Goal: Task Accomplishment & Management: Manage account settings

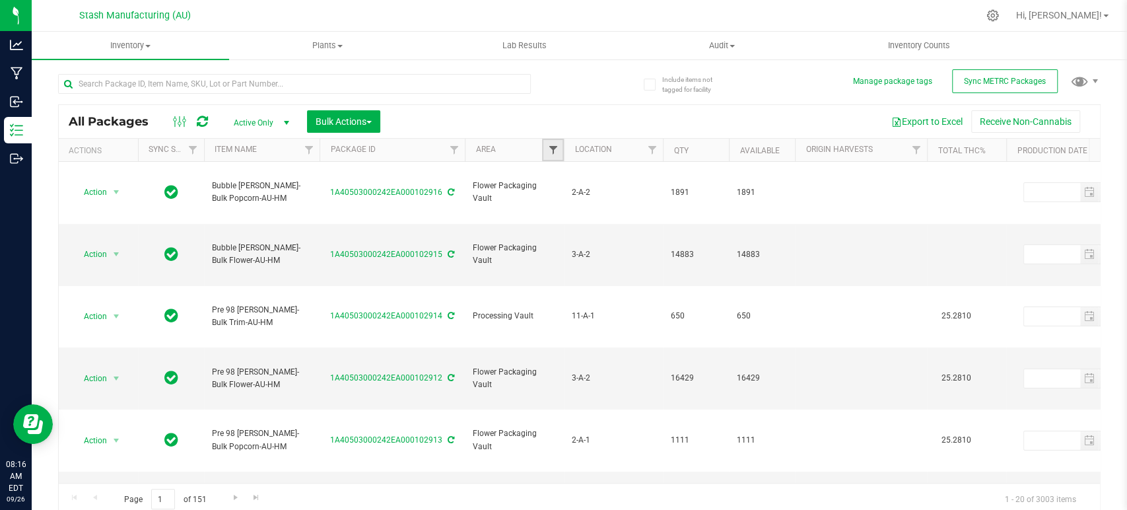
click at [553, 152] on span "Filter" at bounding box center [552, 150] width 11 height 11
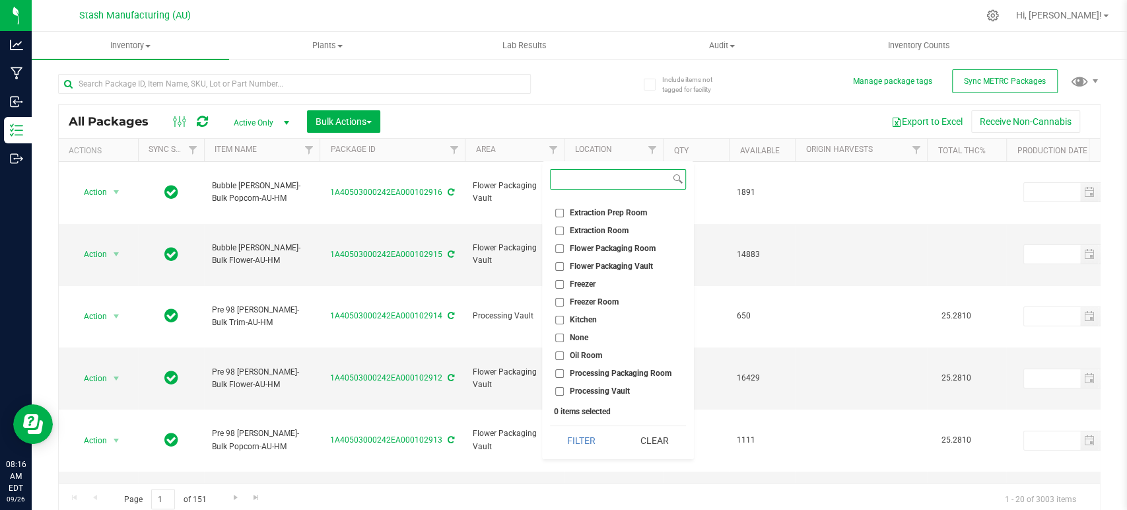
scroll to position [118, 0]
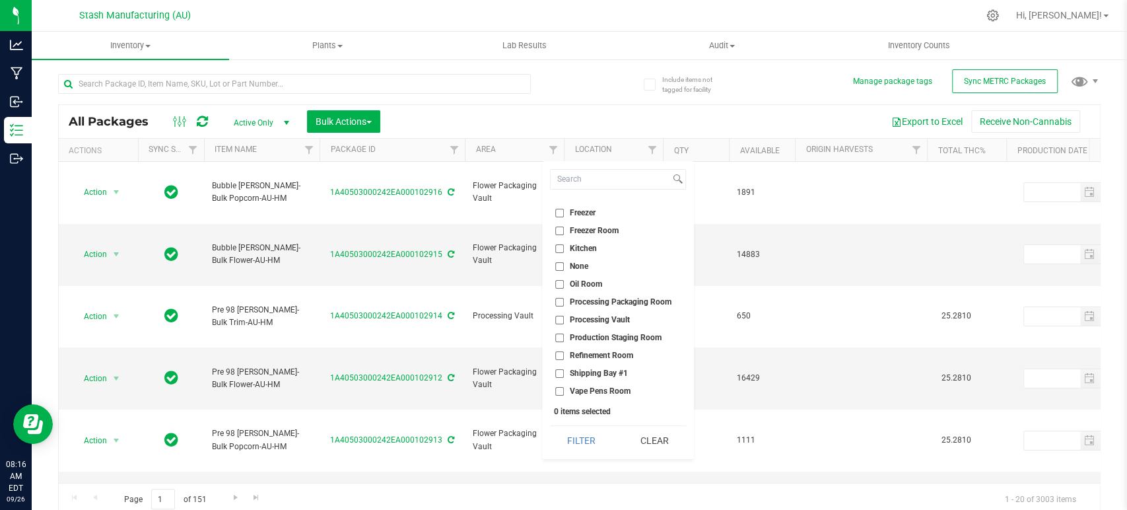
click at [616, 320] on span "Processing Vault" at bounding box center [600, 320] width 60 height 8
click at [564, 320] on input "Processing Vault" at bounding box center [559, 320] width 9 height 9
checkbox input "true"
click at [588, 448] on button "Filter" at bounding box center [581, 440] width 63 height 29
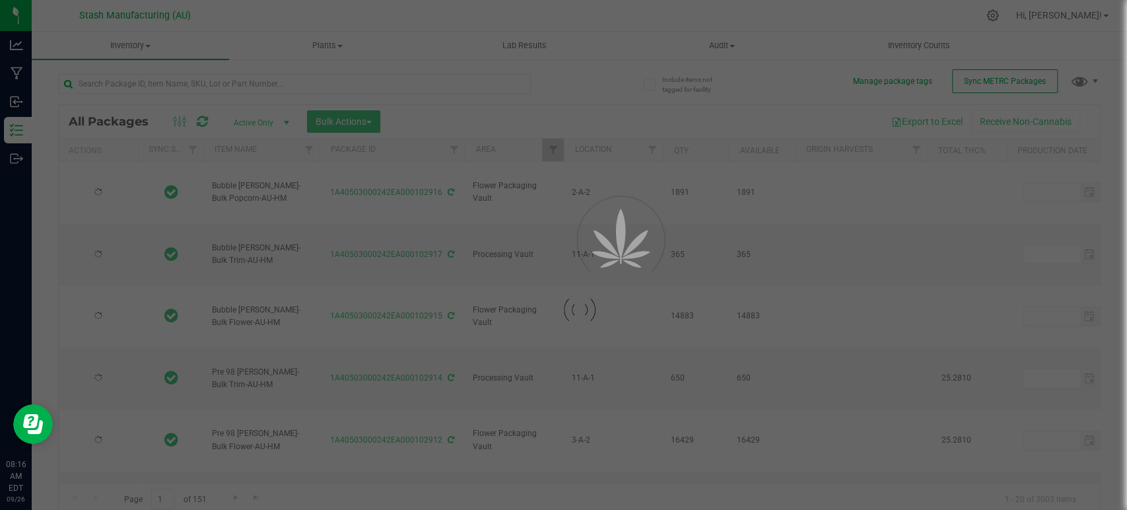
type input "[DATE]"
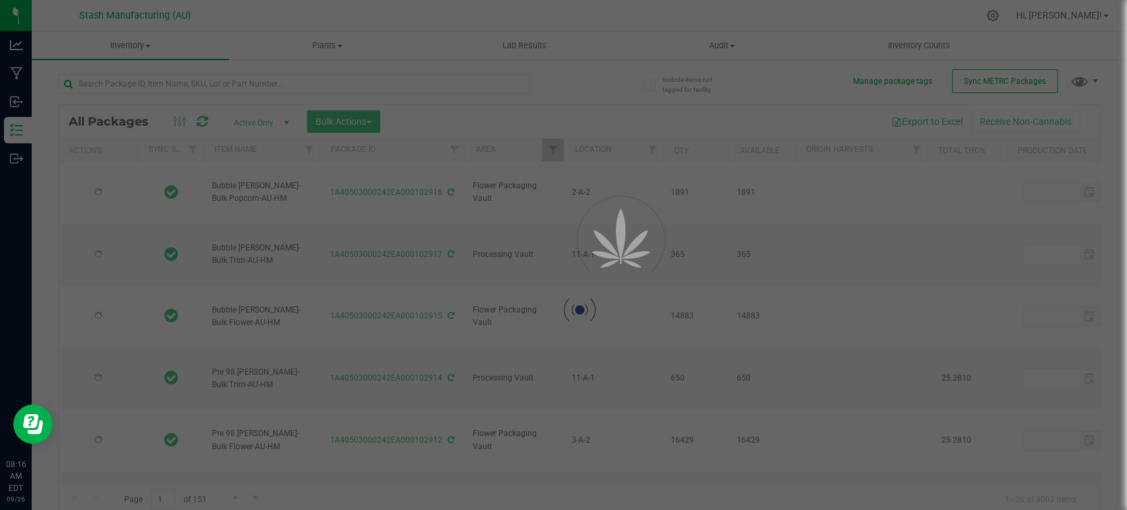
type input "[DATE]"
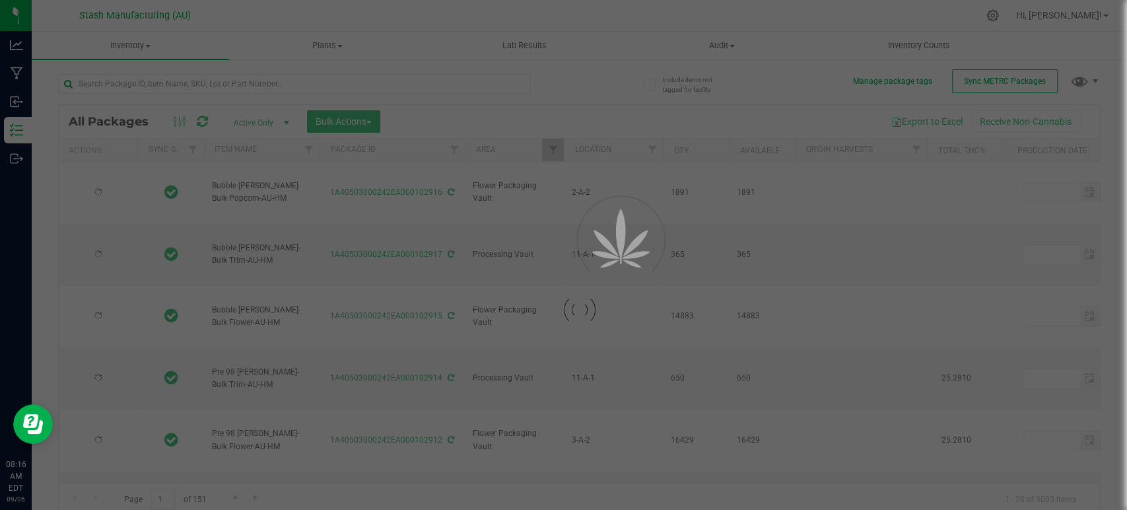
type input "[DATE]"
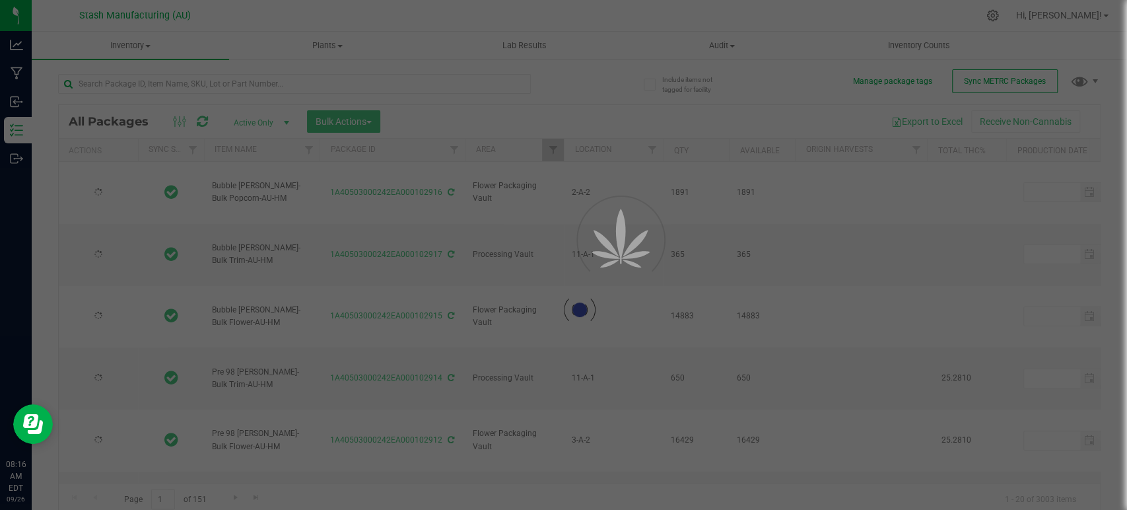
type input "[DATE]"
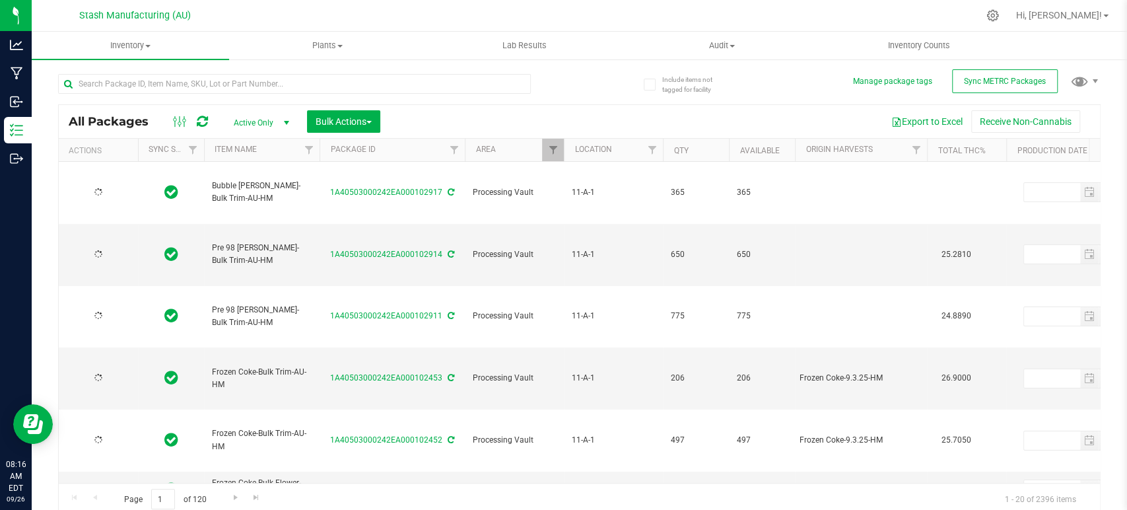
type input "[DATE]"
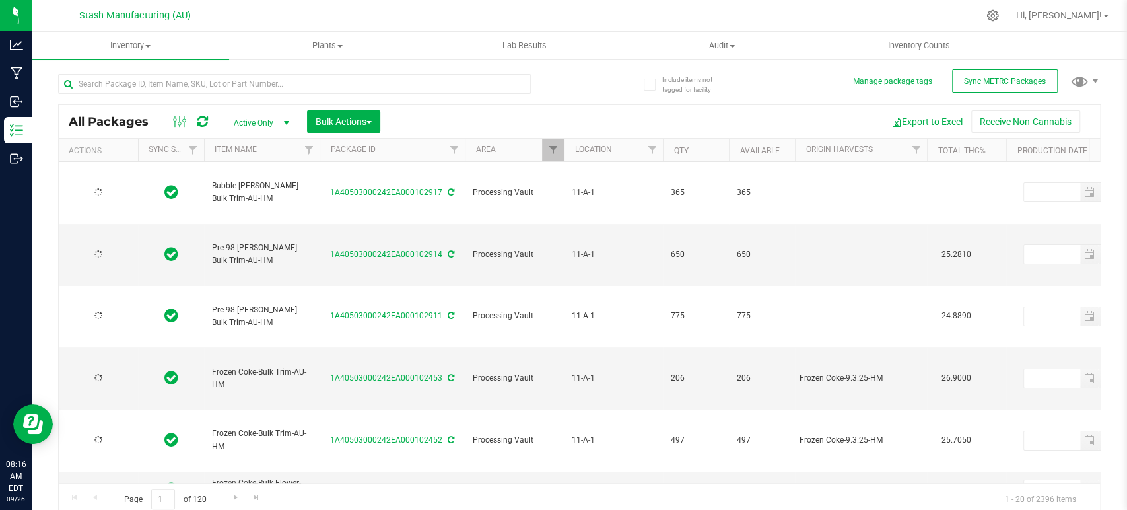
type input "[DATE]"
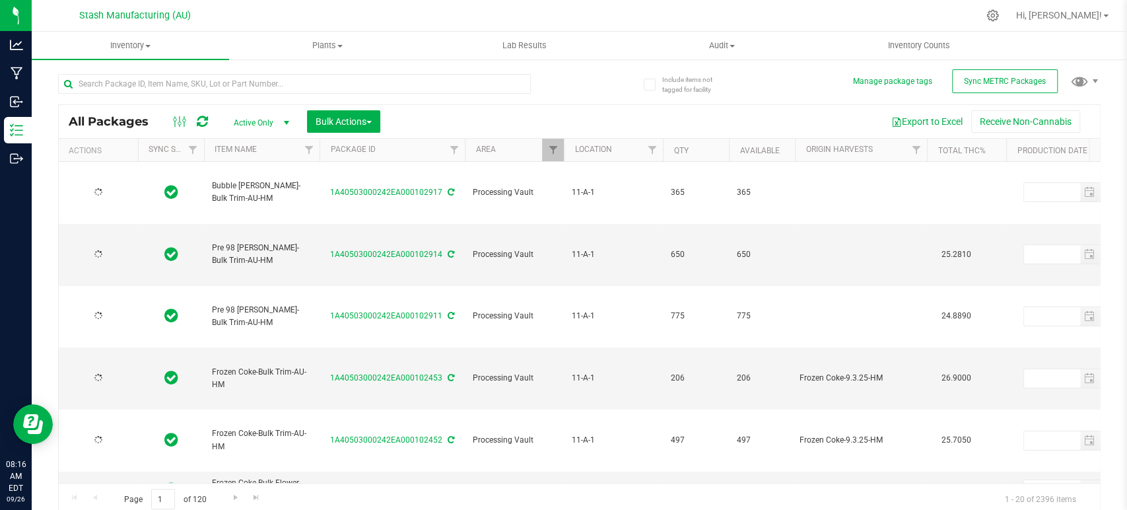
type input "[DATE]"
type input "2025-09-15"
type input "2026-09-15"
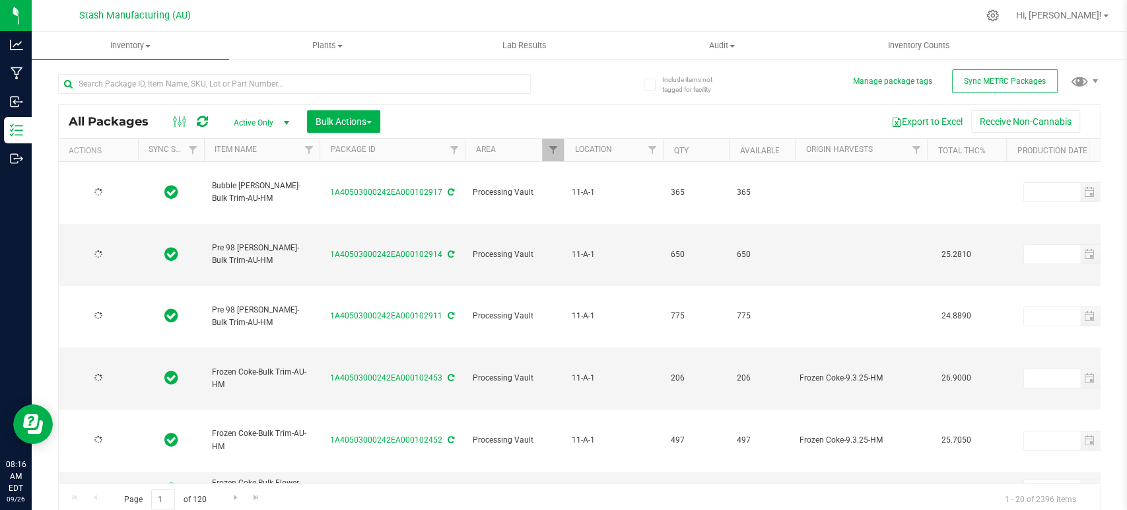
type input "2025-09-24"
type input "2026-09-24"
type input "2025-09-15"
type input "2026-09-15"
type input "2025-09-15"
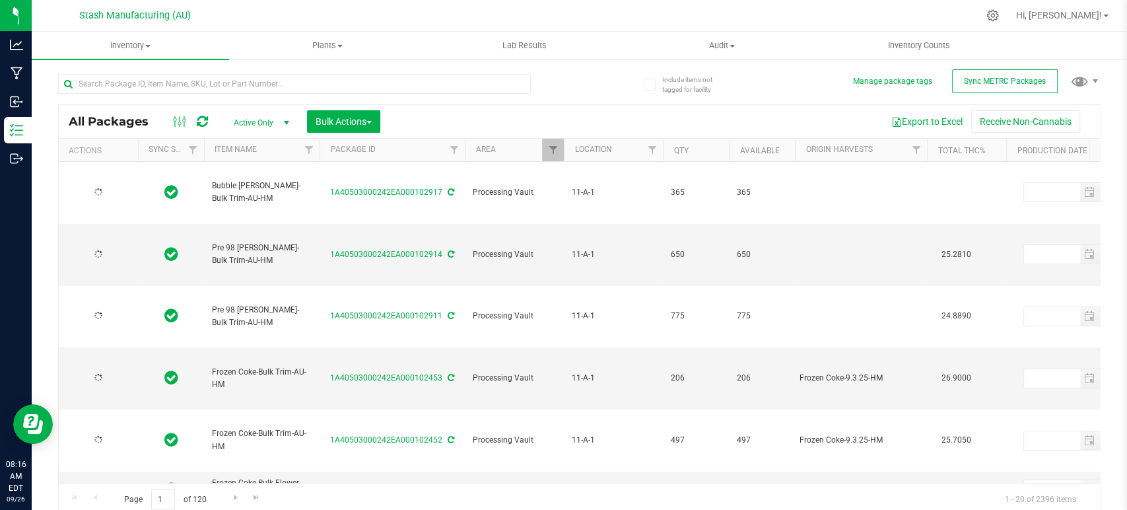
type input "2026-09-15"
type input "2025-09-23"
click at [650, 149] on span "Filter" at bounding box center [651, 150] width 11 height 11
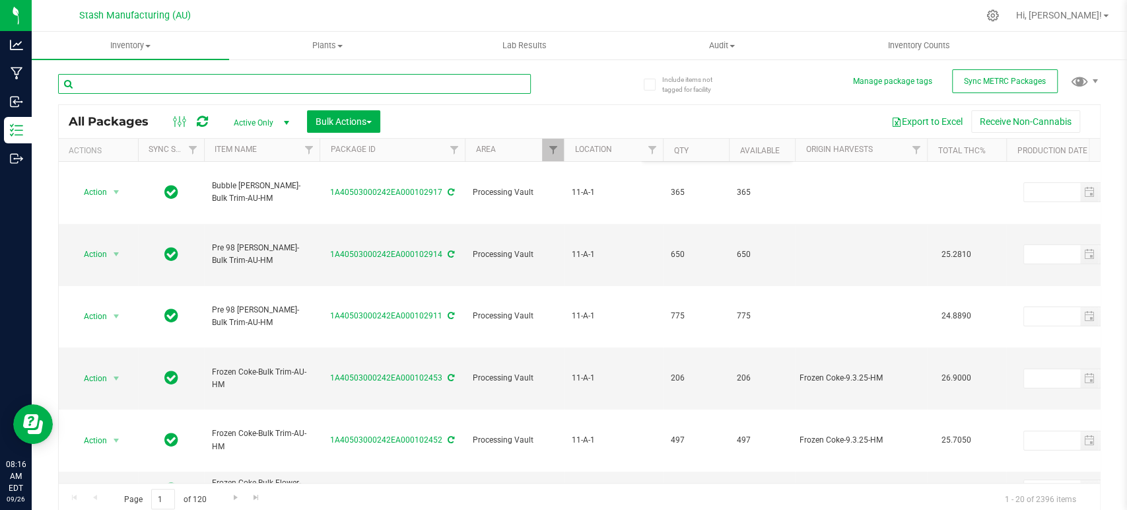
click at [299, 83] on input "text" at bounding box center [294, 84] width 473 height 20
type input "High minded"
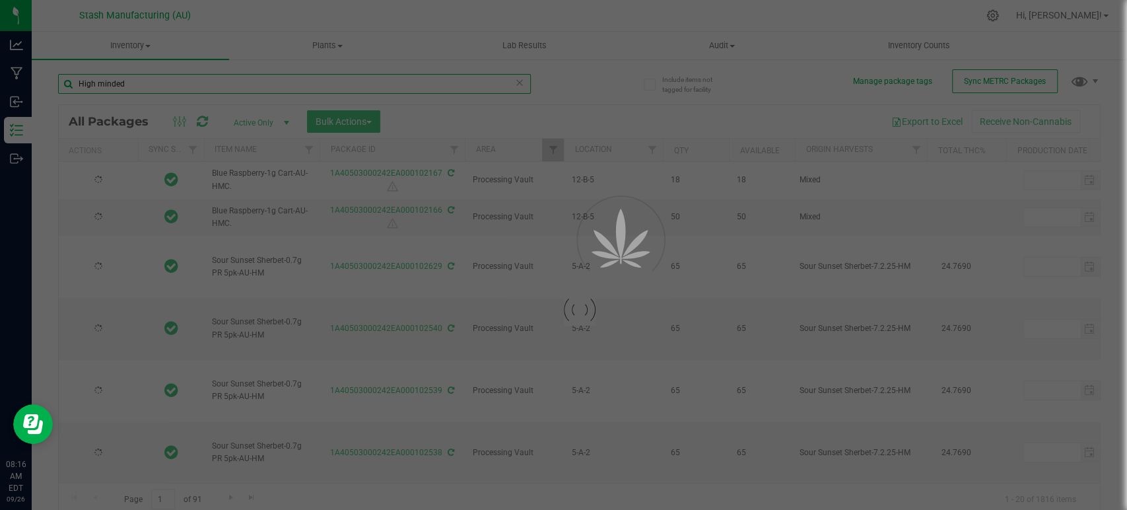
type input "[DATE]"
type input "2025-09-24"
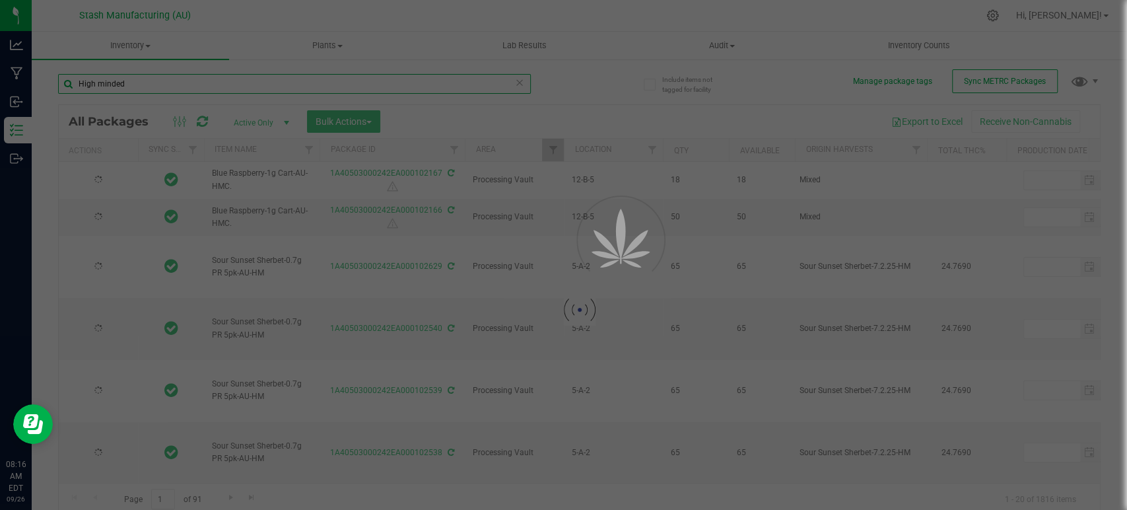
type input "2026-09-24"
type input "2025-09-23"
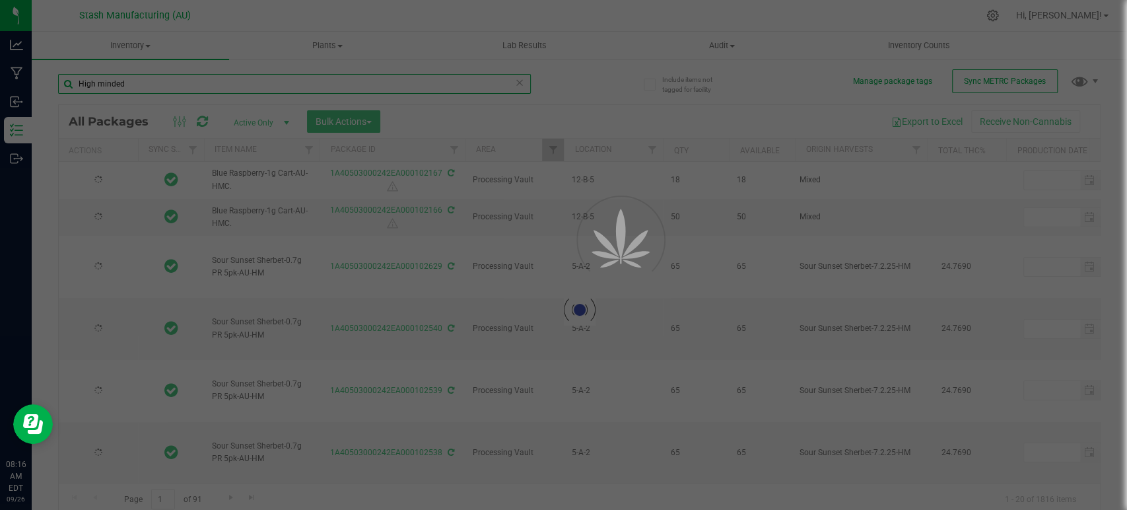
type input "[DATE]"
type input "2026-09-02"
type input "[DATE]"
type input "2026-09-02"
type input "[DATE]"
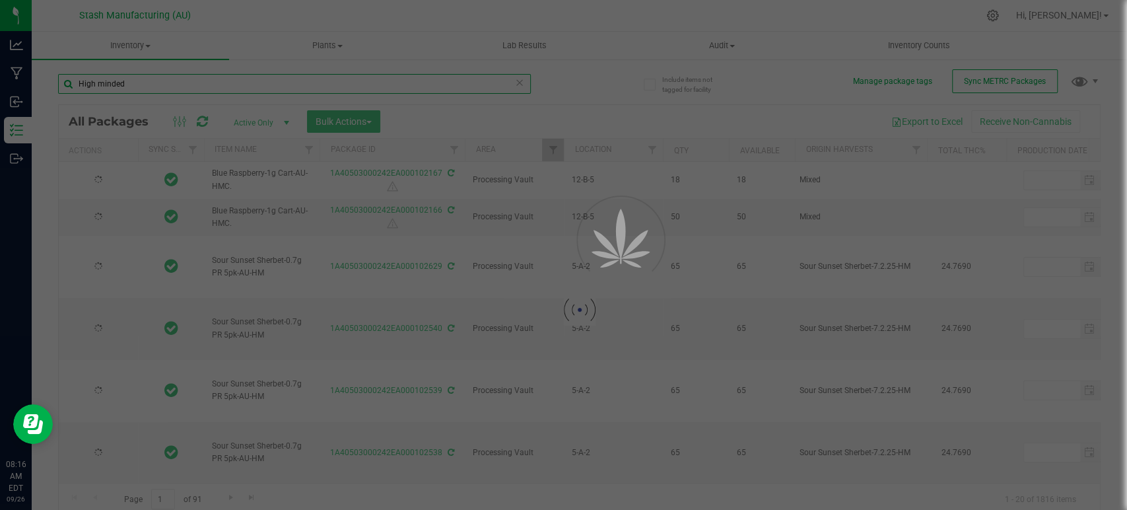
type input "2026-09-02"
type input "[DATE]"
type input "2026-09-02"
type input "[DATE]"
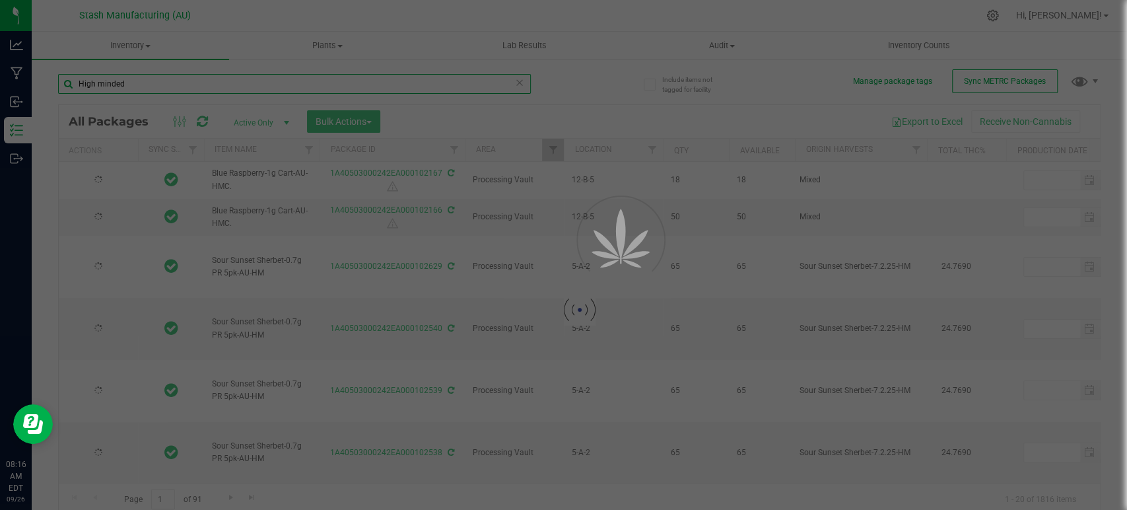
type input "[DATE]"
type input "2026-09-02"
type input "[DATE]"
type input "2026-09-02"
type input "[DATE]"
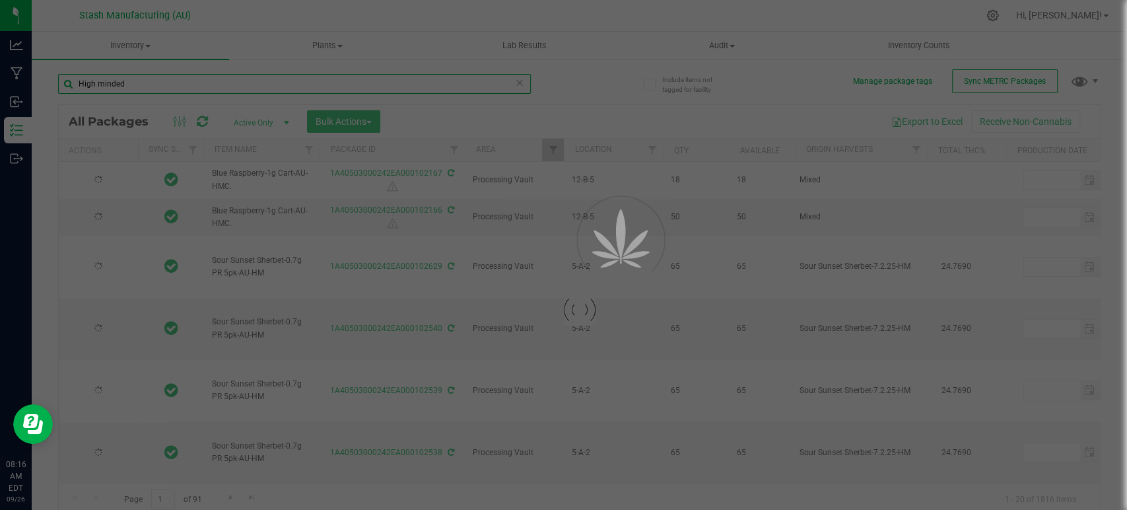
type input "2026-09-02"
type input "[DATE]"
type input "2026-09-02"
type input "[DATE]"
type input "2026-09-02"
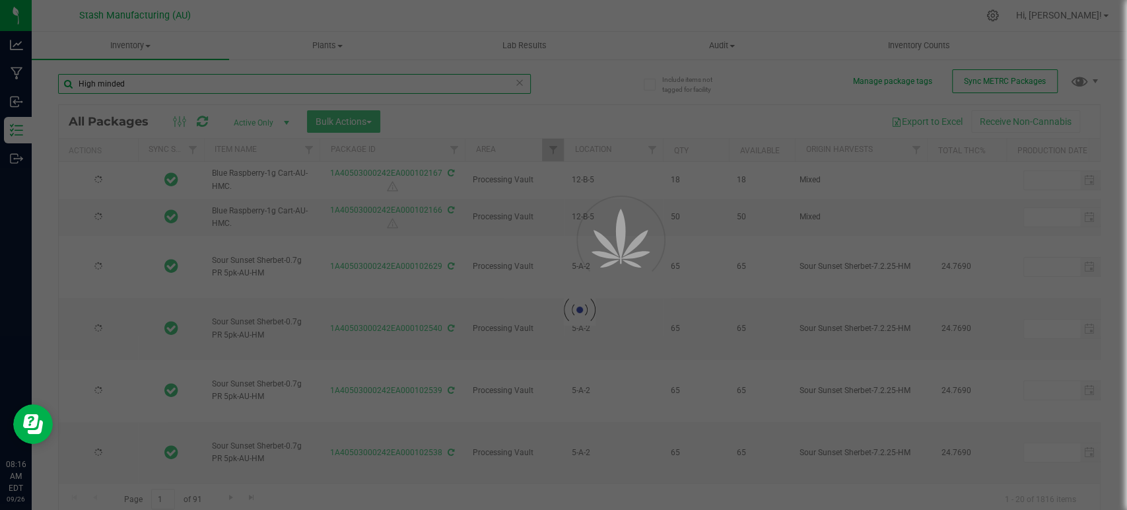
type input "[DATE]"
type input "2026-09-02"
type input "[DATE]"
type input "2026-09-02"
type input "[DATE]"
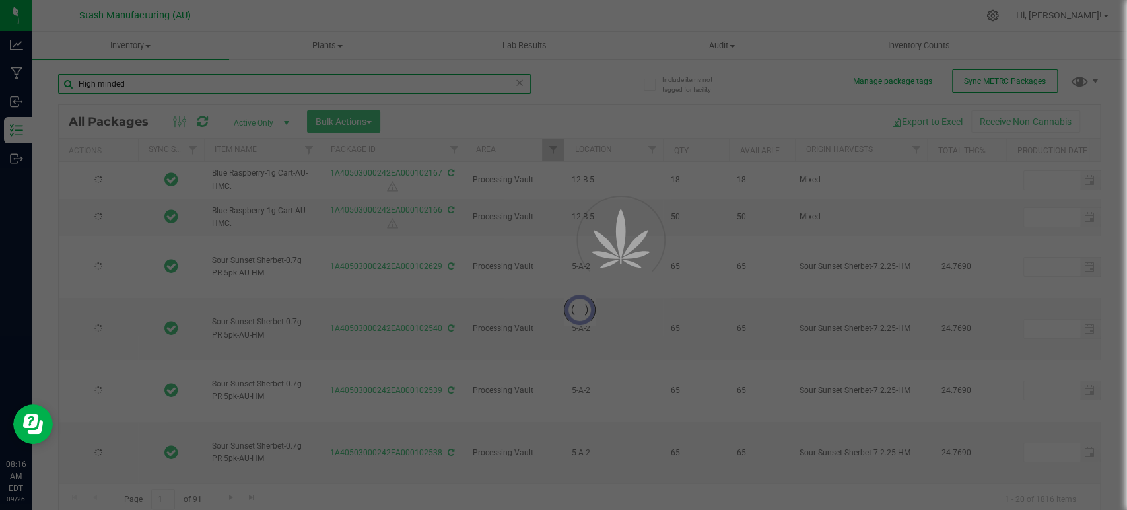
type input "2026-09-02"
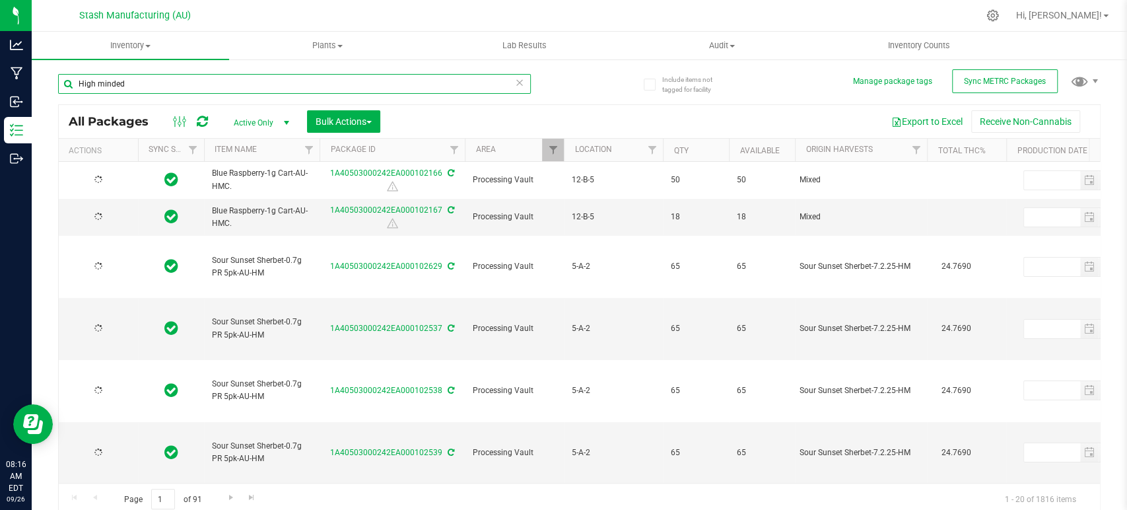
type input "[DATE]"
type input "2025-09-24"
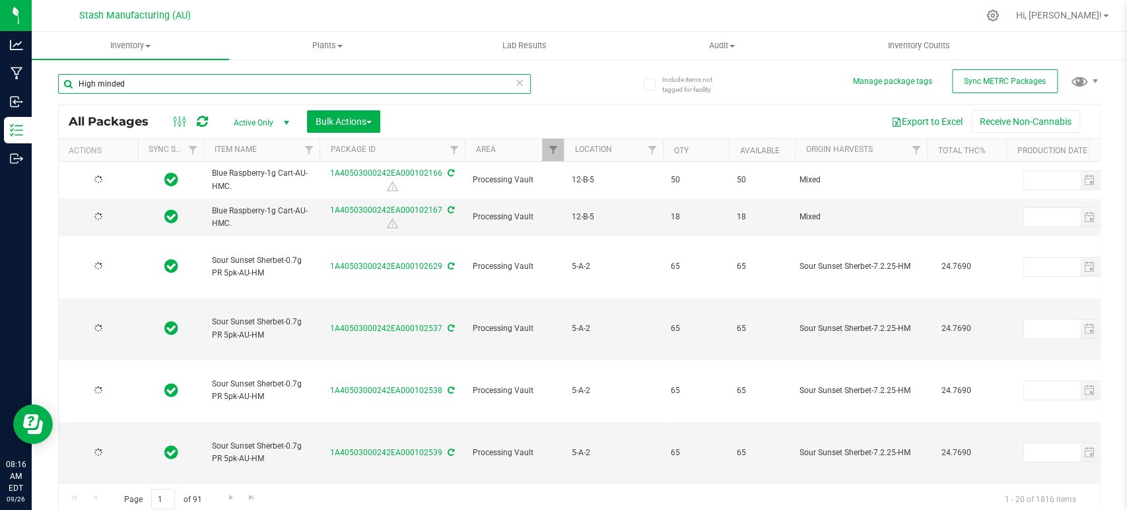
type input "2026-09-24"
type input "2025-09-23"
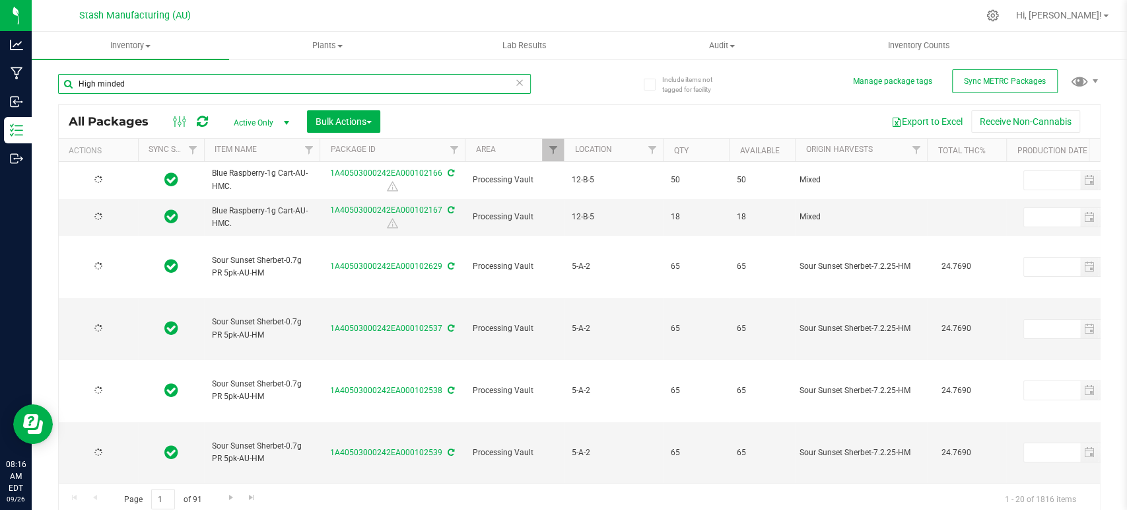
type input "[DATE]"
type input "2026-09-02"
type input "[DATE]"
type input "2026-09-02"
type input "[DATE]"
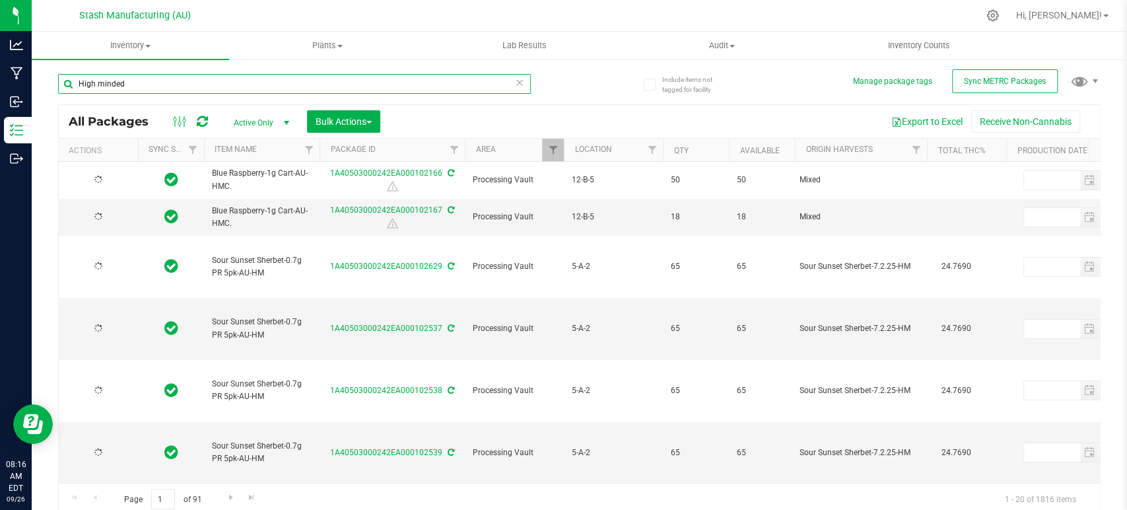
type input "2026-09-02"
type input "[DATE]"
type input "2026-09-02"
type input "[DATE]"
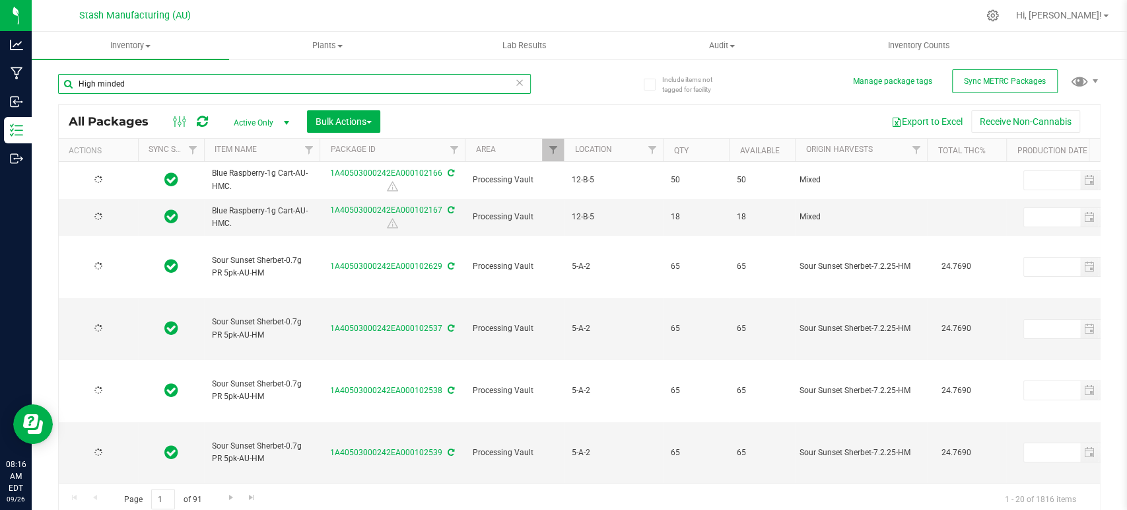
type input "[DATE]"
type input "2026-09-02"
type input "[DATE]"
type input "2026-09-02"
type input "[DATE]"
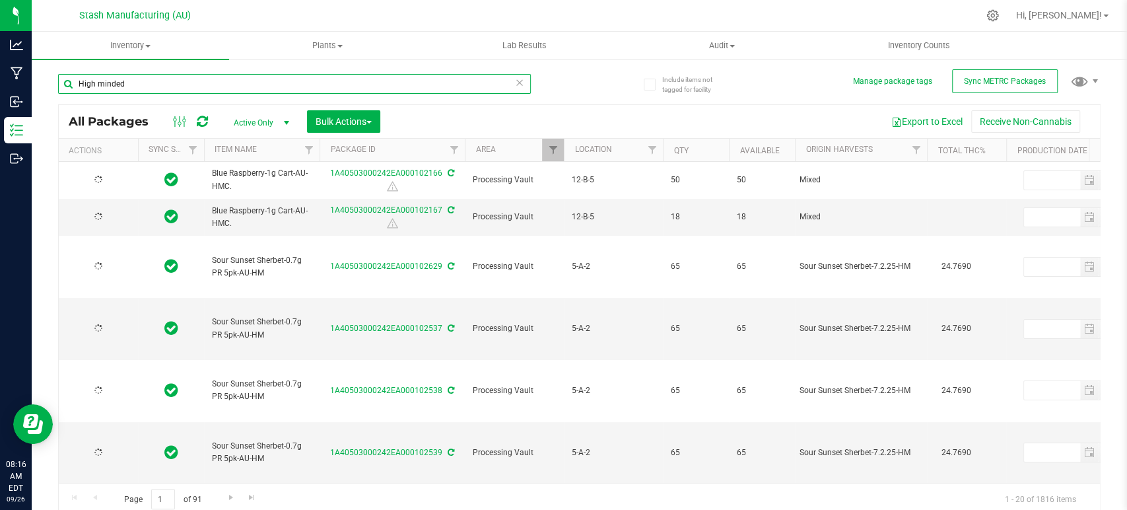
type input "2026-09-02"
type input "[DATE]"
type input "2026-09-02"
type input "[DATE]"
type input "2026-09-02"
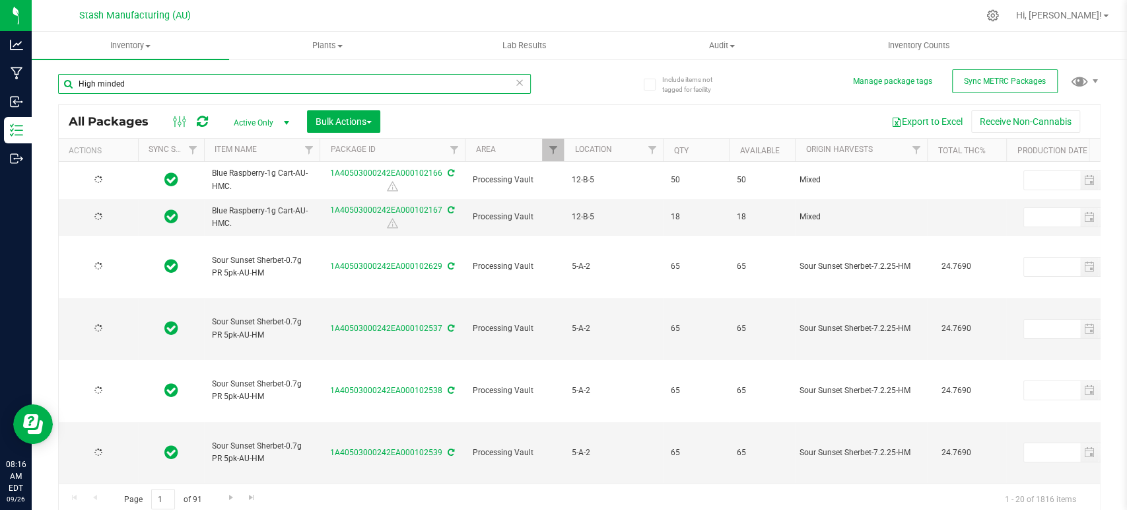
type input "[DATE]"
type input "2026-09-02"
type input "[DATE]"
type input "2026-09-02"
type input "[DATE]"
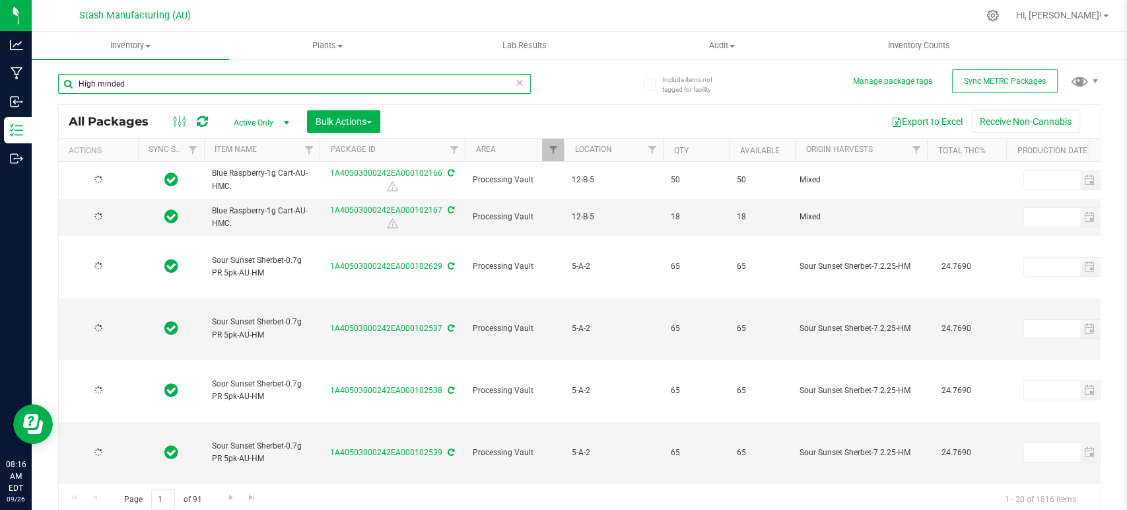
type input "2026-09-02"
click at [232, 83] on input "High minded" at bounding box center [294, 84] width 473 height 20
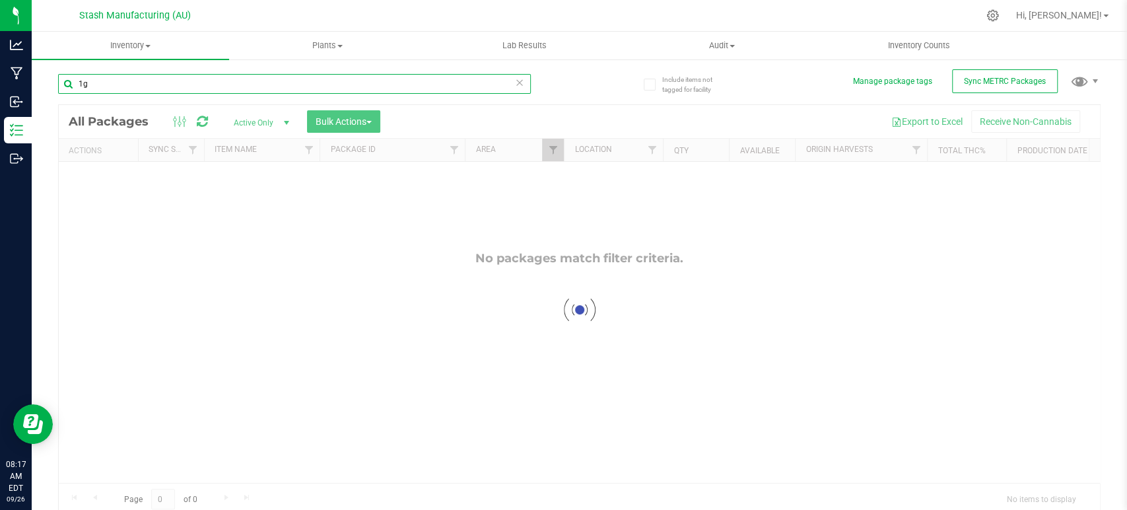
type input "1"
click at [454, 129] on div at bounding box center [579, 309] width 1041 height 409
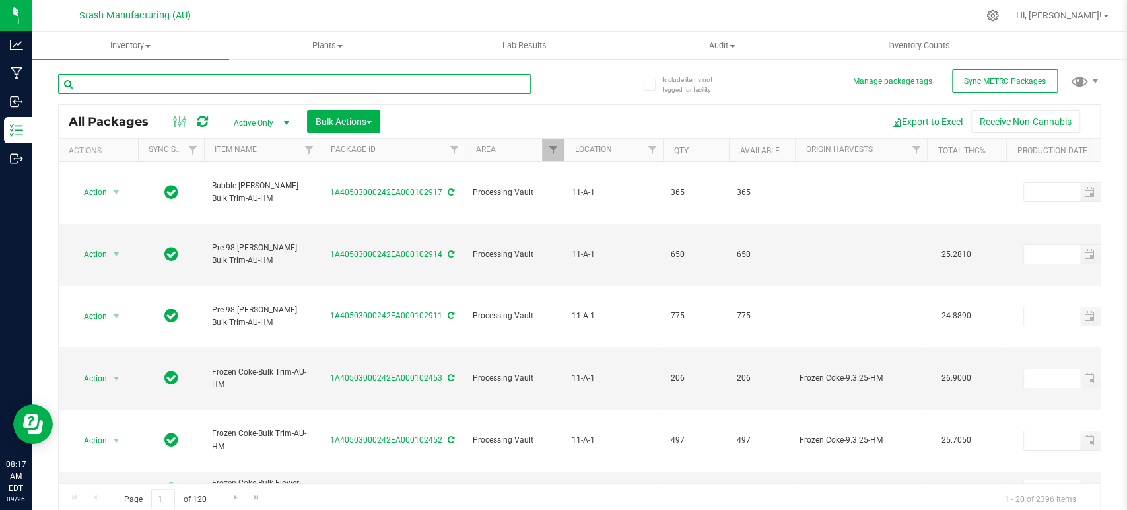
click at [466, 88] on input "text" at bounding box center [294, 84] width 473 height 20
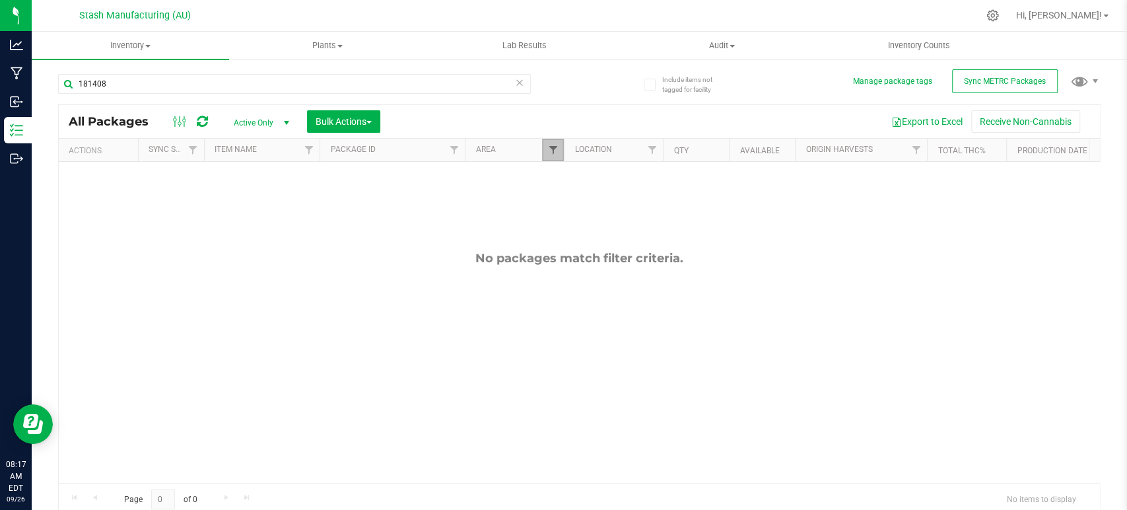
click at [555, 151] on span "Filter" at bounding box center [552, 150] width 11 height 11
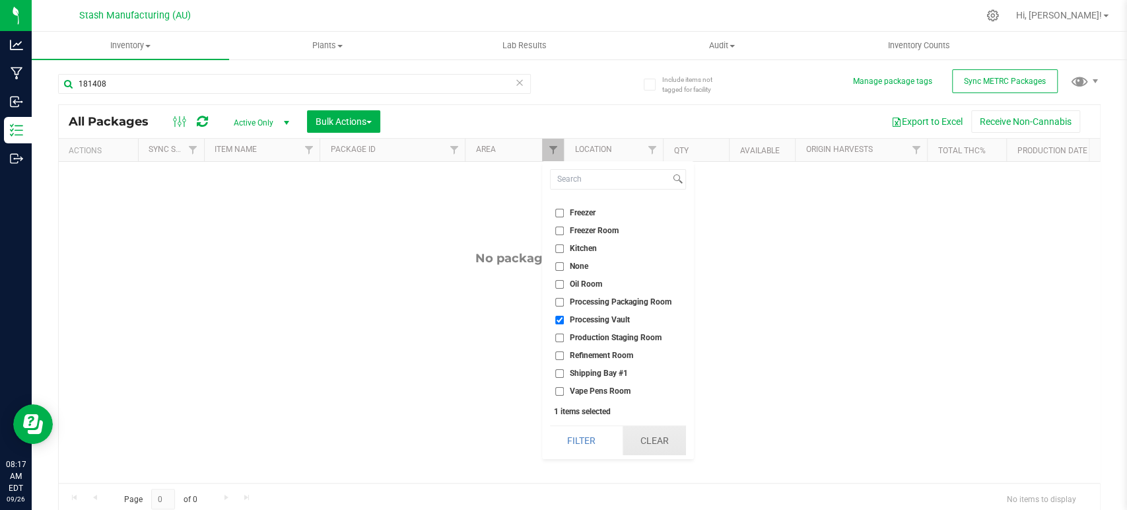
click at [647, 438] on button "Clear" at bounding box center [654, 440] width 63 height 29
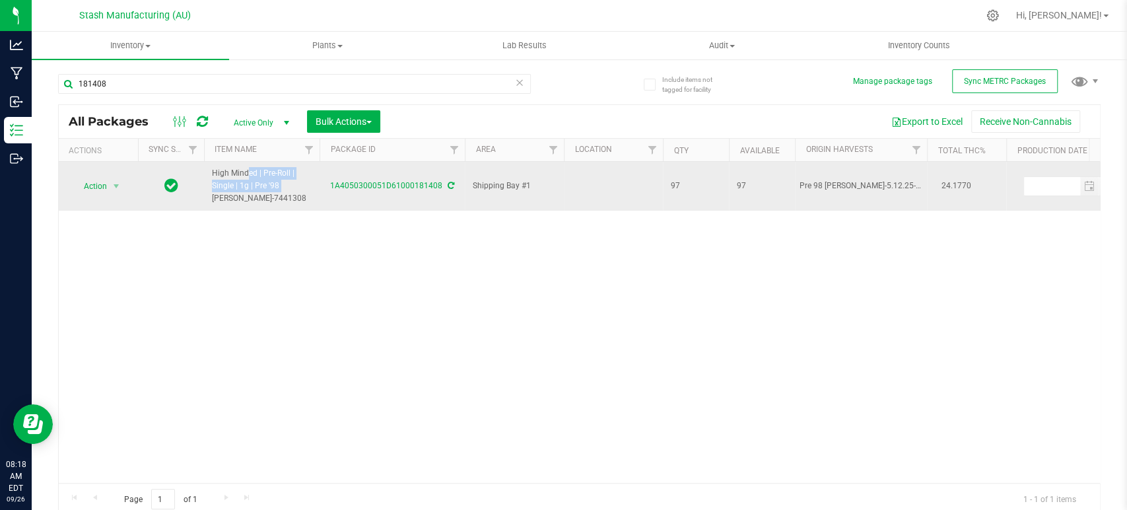
drag, startPoint x: 252, startPoint y: 185, endPoint x: 207, endPoint y: 182, distance: 44.4
click at [207, 182] on td "High Minded | Pre-Roll | Single | 1g | Pre '98 Bubba Kush-7441308" at bounding box center [262, 186] width 116 height 49
copy span "High Minded | Pre-Roll | Single | 1g |"
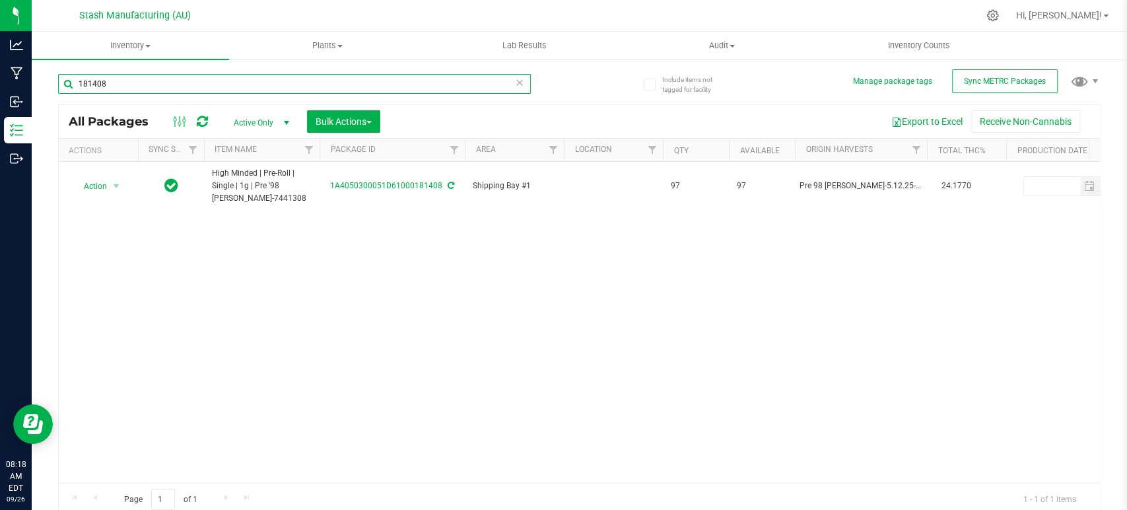
click at [195, 85] on input "181408" at bounding box center [294, 84] width 473 height 20
paste input "High Minded | Pre-Roll | Single | 1g |"
type input "High Minded | Pre-Roll | Single | 1g |"
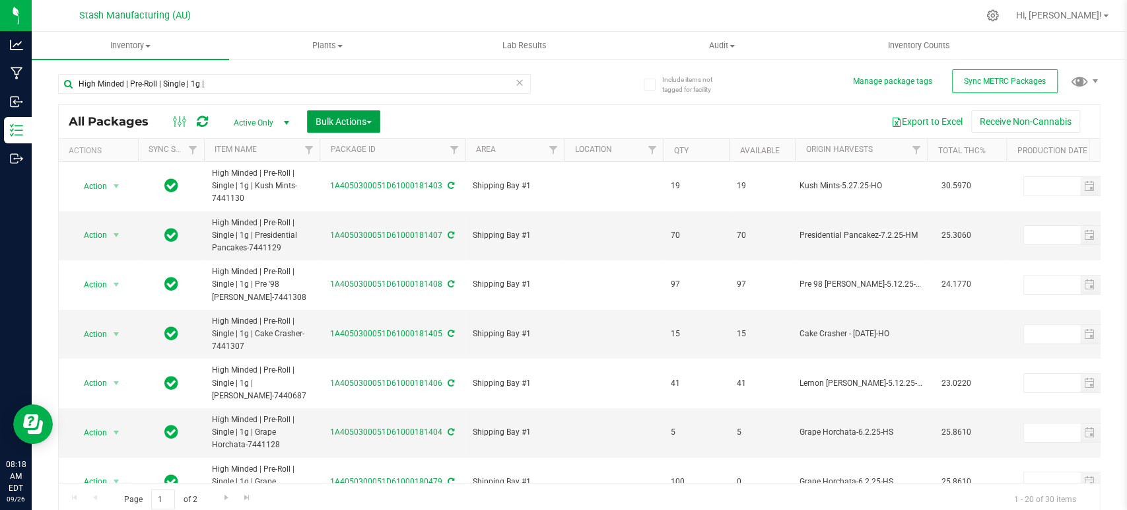
click at [372, 125] on span "Bulk Actions" at bounding box center [344, 121] width 56 height 11
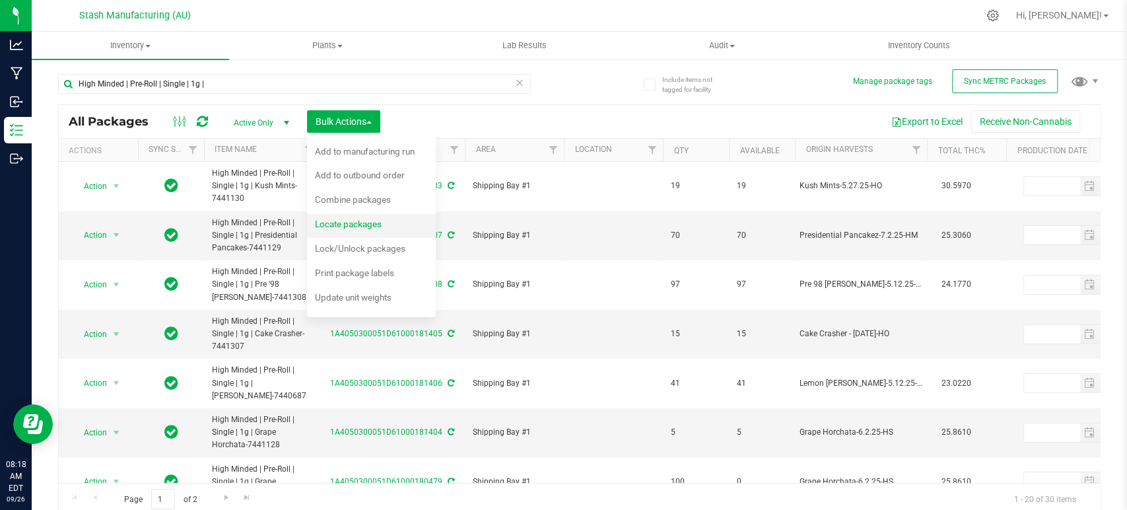
click at [378, 225] on span "Locate packages" at bounding box center [348, 224] width 67 height 11
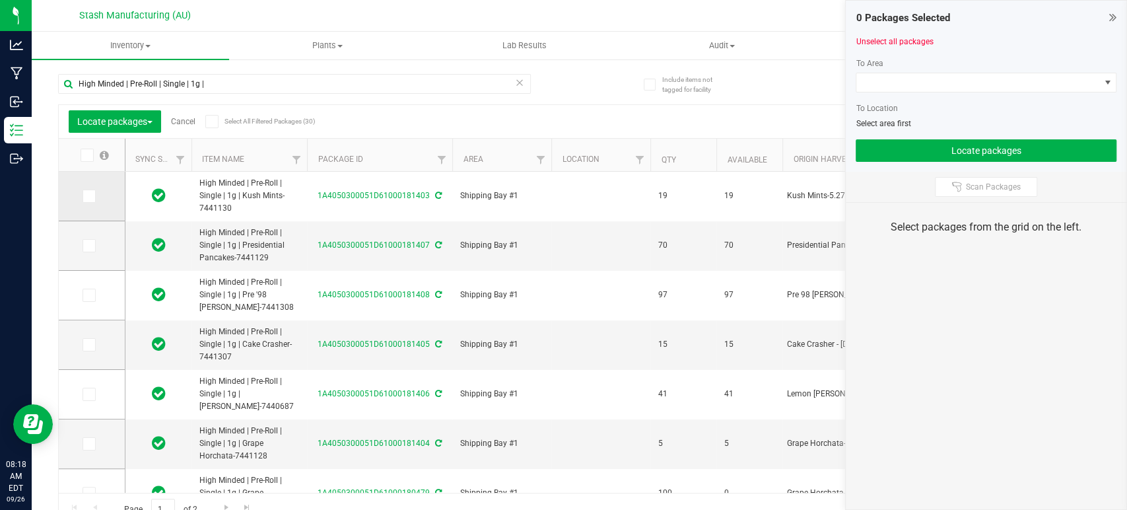
click at [91, 196] on icon at bounding box center [88, 196] width 9 height 0
click at [0, 0] on input "checkbox" at bounding box center [0, 0] width 0 height 0
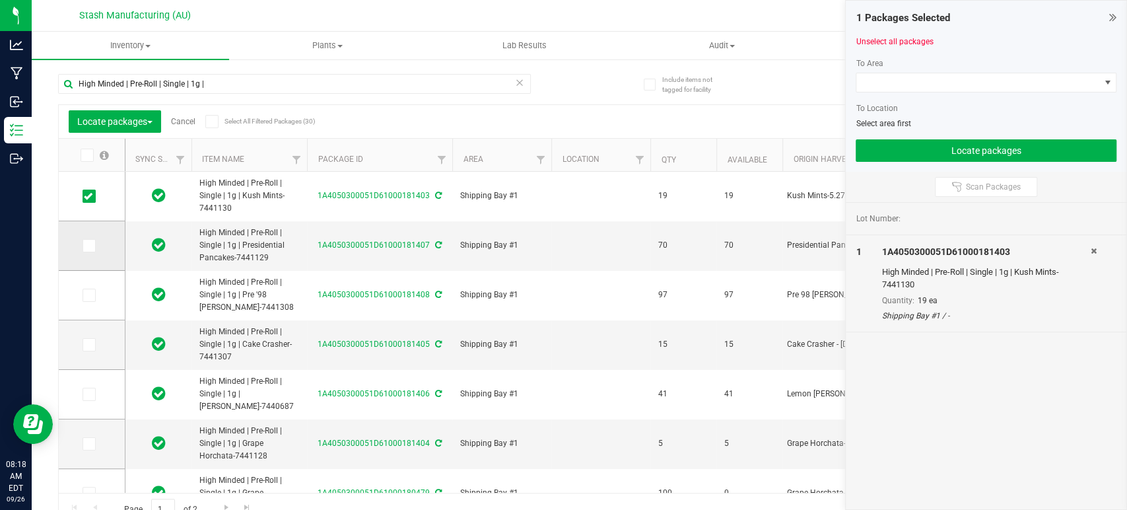
click at [86, 246] on icon at bounding box center [88, 246] width 9 height 0
click at [0, 0] on input "checkbox" at bounding box center [0, 0] width 0 height 0
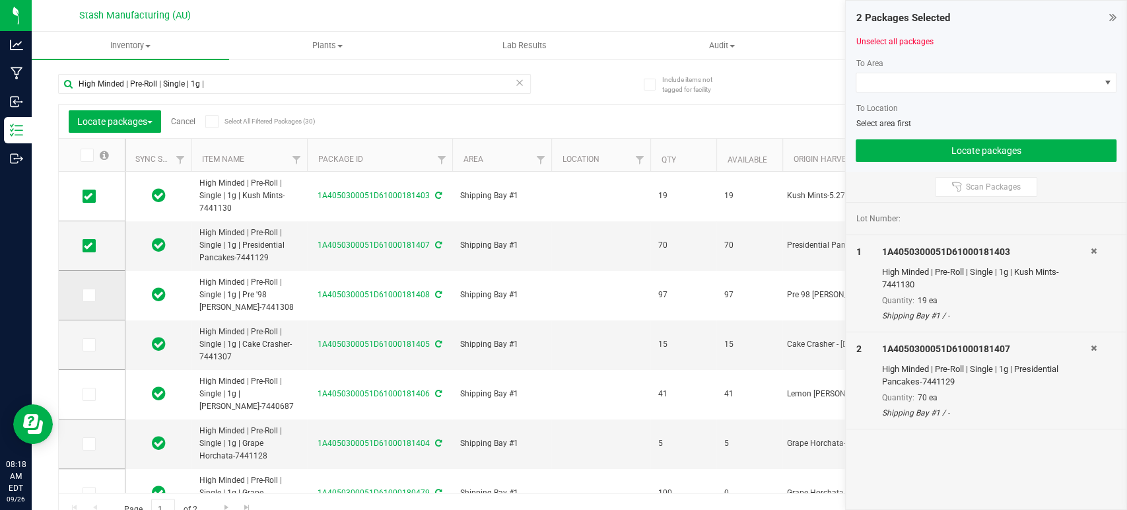
click at [86, 295] on icon at bounding box center [88, 295] width 9 height 0
click at [0, 0] on input "checkbox" at bounding box center [0, 0] width 0 height 0
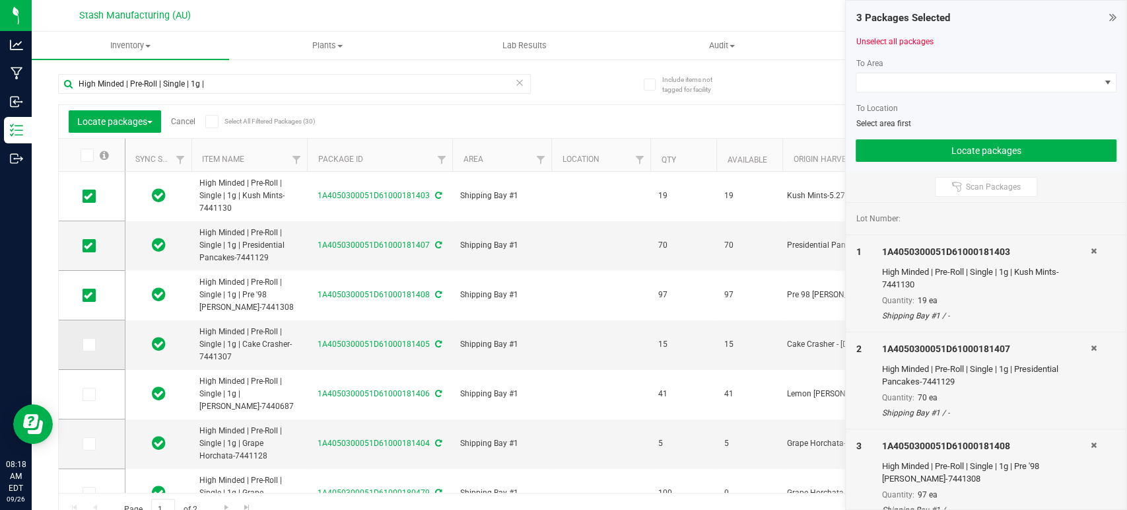
click at [88, 345] on icon at bounding box center [88, 345] width 9 height 0
click at [0, 0] on input "checkbox" at bounding box center [0, 0] width 0 height 0
click at [86, 394] on icon at bounding box center [88, 394] width 9 height 0
click at [0, 0] on input "checkbox" at bounding box center [0, 0] width 0 height 0
click at [87, 444] on icon at bounding box center [88, 444] width 9 height 0
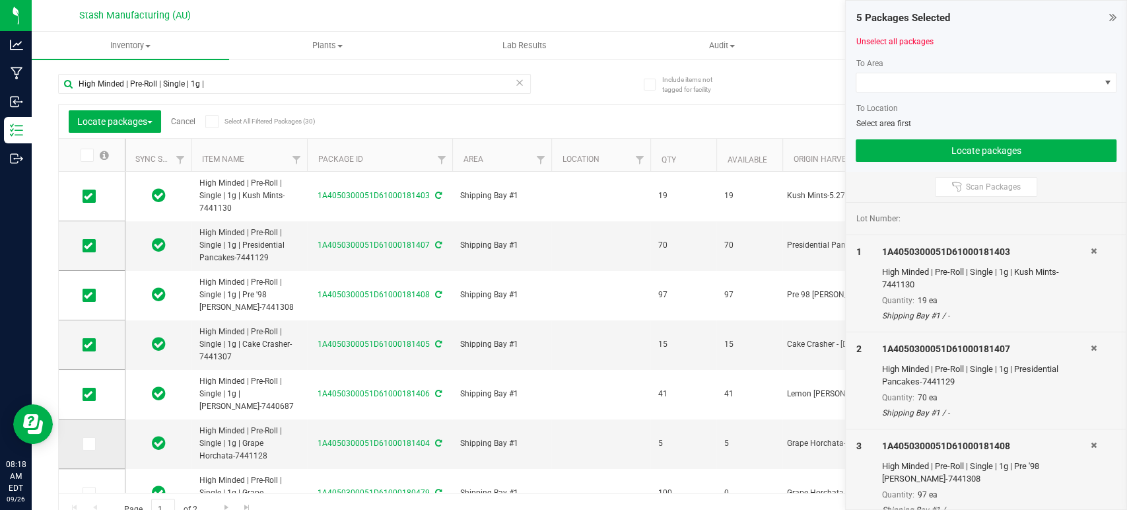
click at [0, 0] on input "checkbox" at bounding box center [0, 0] width 0 height 0
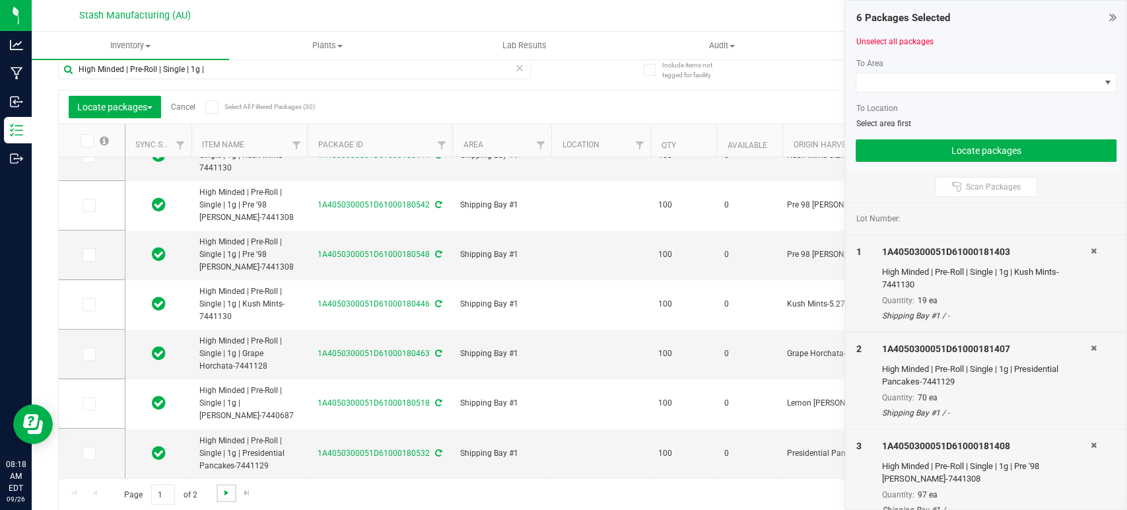
click at [228, 491] on span "Go to the next page" at bounding box center [226, 492] width 11 height 11
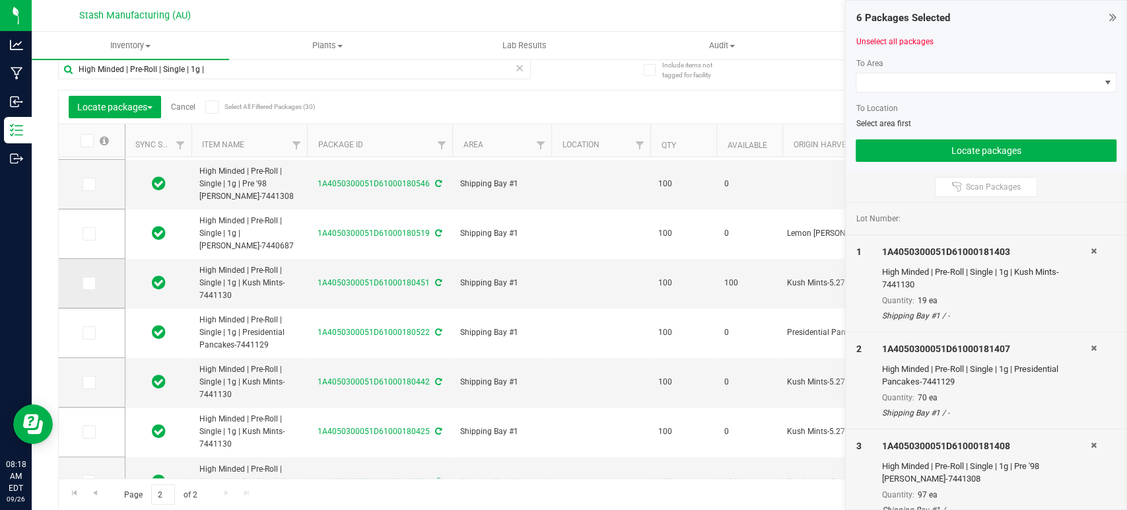
click at [85, 283] on icon at bounding box center [88, 283] width 9 height 0
click at [0, 0] on input "checkbox" at bounding box center [0, 0] width 0 height 0
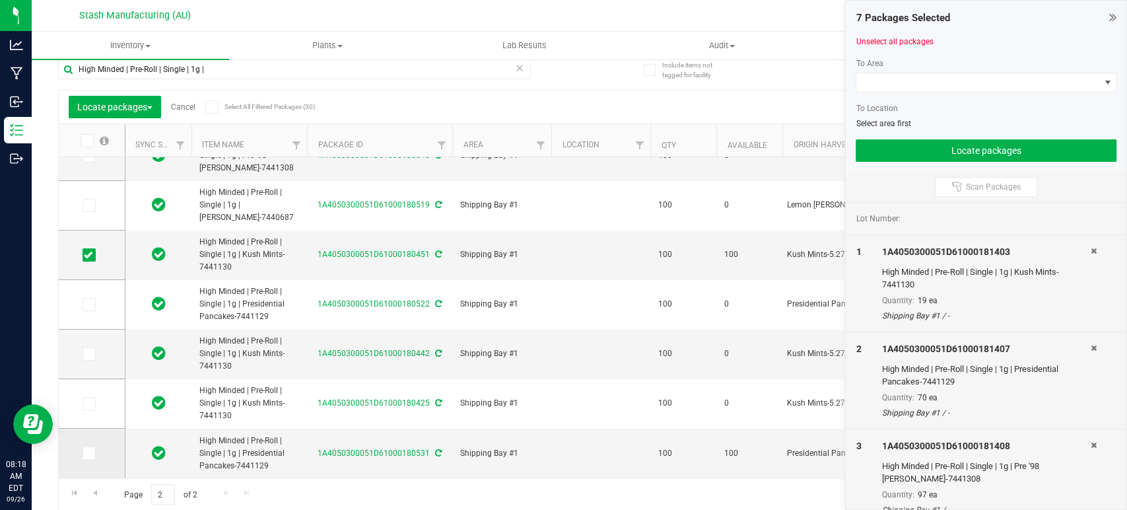
click at [88, 453] on icon at bounding box center [88, 453] width 9 height 0
click at [0, 0] on input "checkbox" at bounding box center [0, 0] width 0 height 0
click at [934, 81] on span at bounding box center [977, 82] width 243 height 18
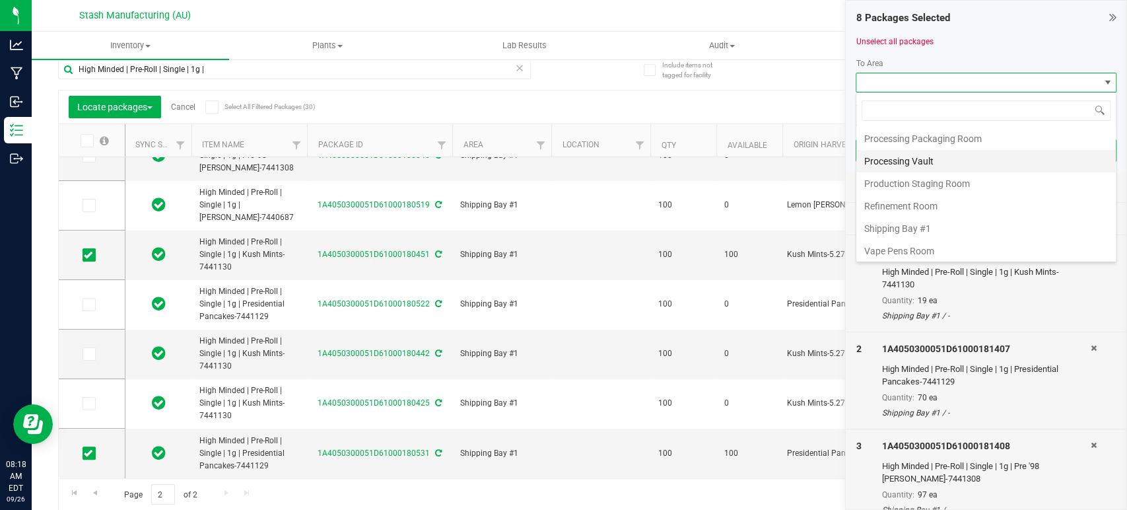
click at [935, 166] on li "Processing Vault" at bounding box center [985, 161] width 259 height 22
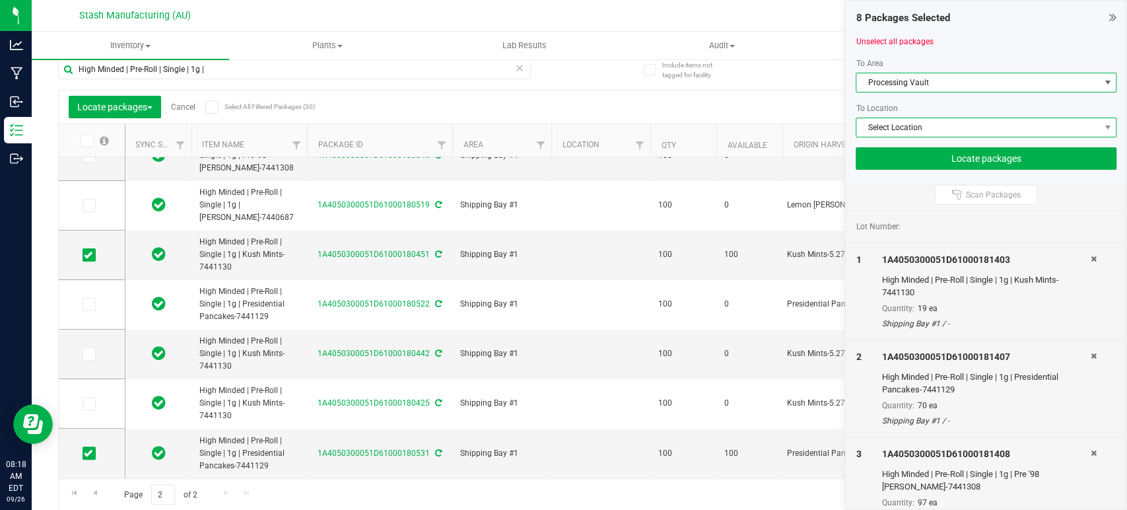
click at [976, 124] on span "Select Location" at bounding box center [977, 127] width 243 height 18
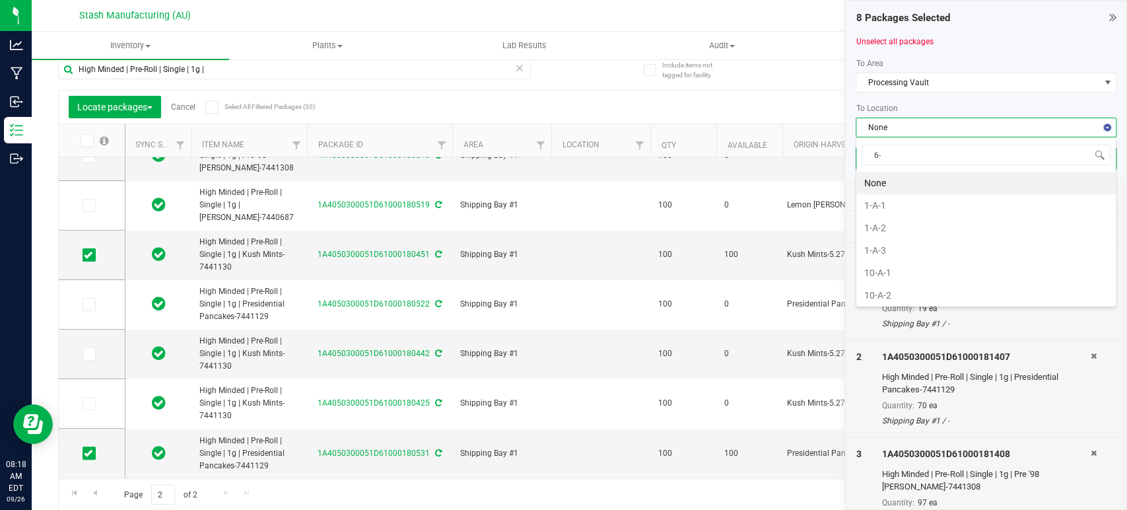
type input "6-b"
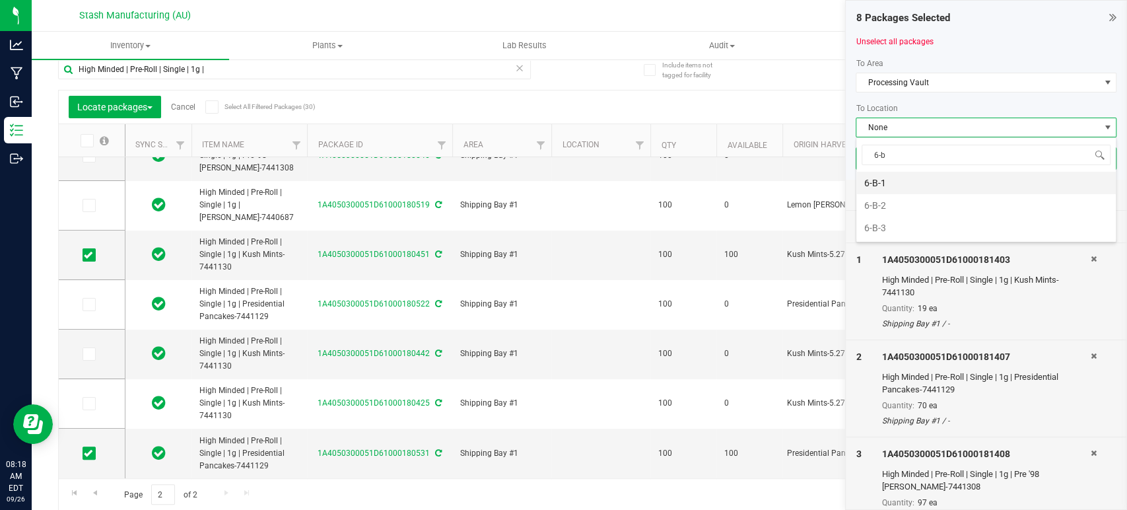
click at [916, 176] on li "6-B-1" at bounding box center [985, 183] width 259 height 22
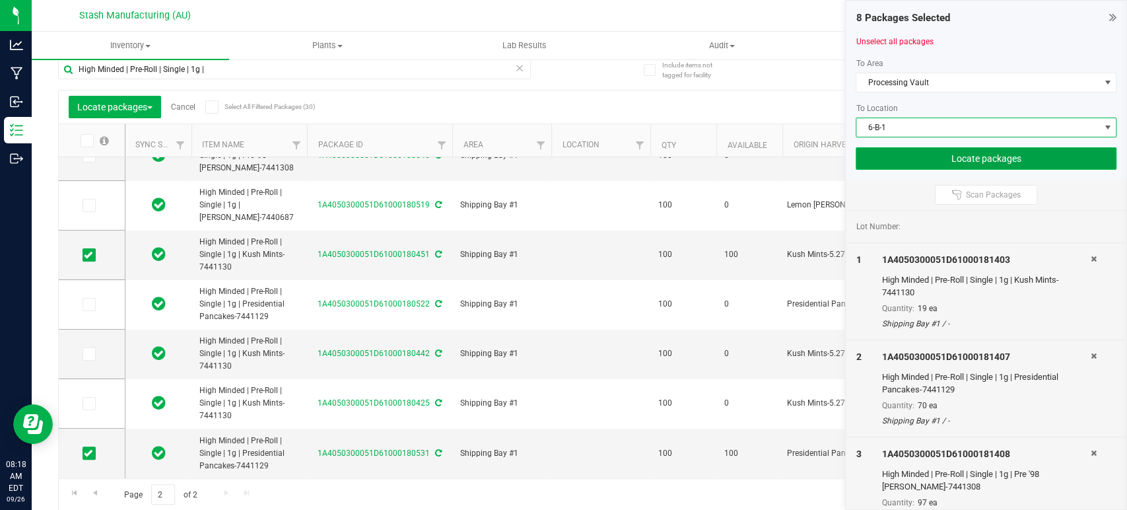
click at [976, 151] on button "Locate packages" at bounding box center [986, 158] width 261 height 22
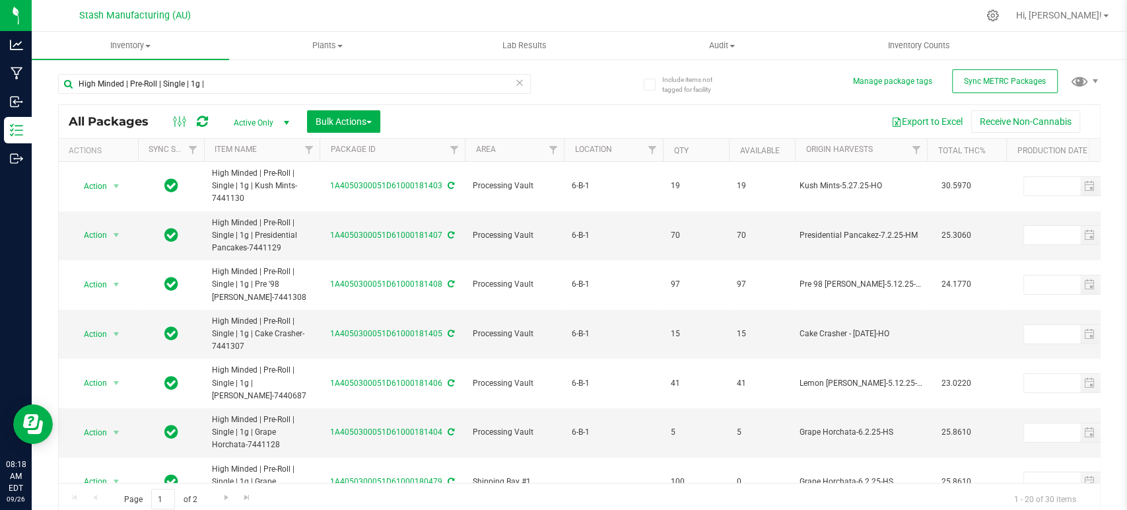
click at [515, 80] on icon at bounding box center [519, 82] width 9 height 16
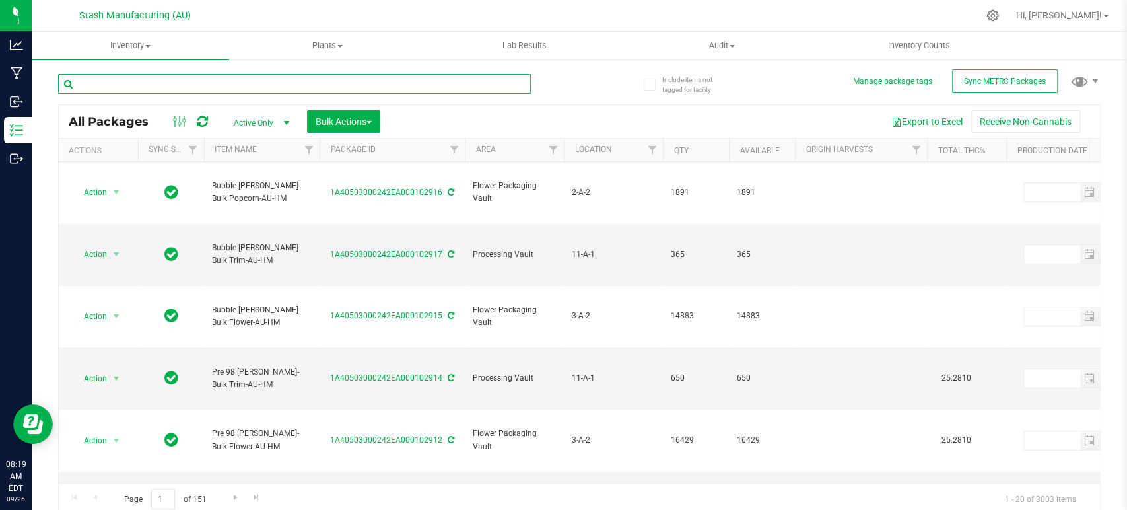
click at [489, 85] on input "text" at bounding box center [294, 84] width 473 height 20
type input "sherb cream pie"
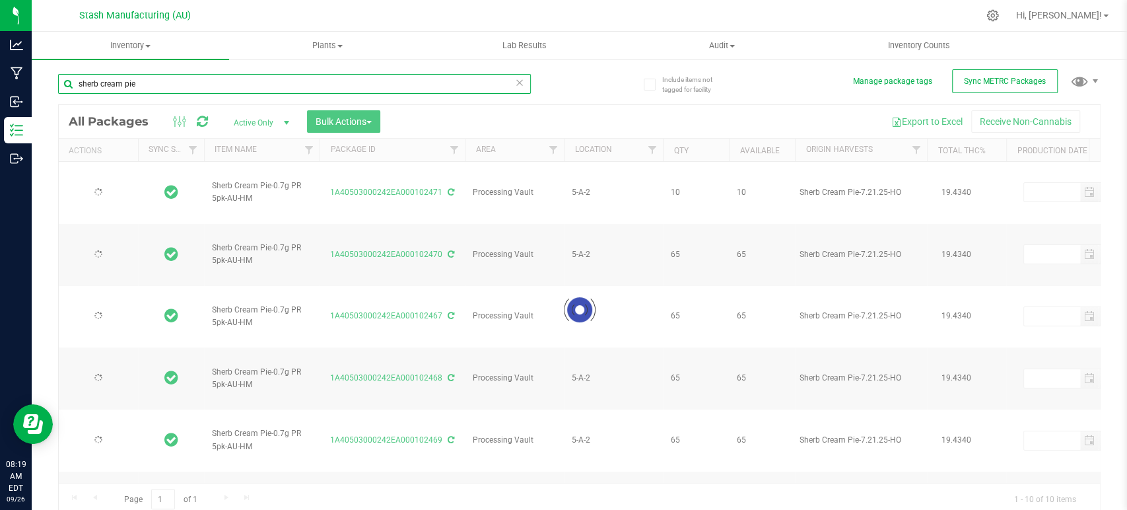
type input "[DATE]"
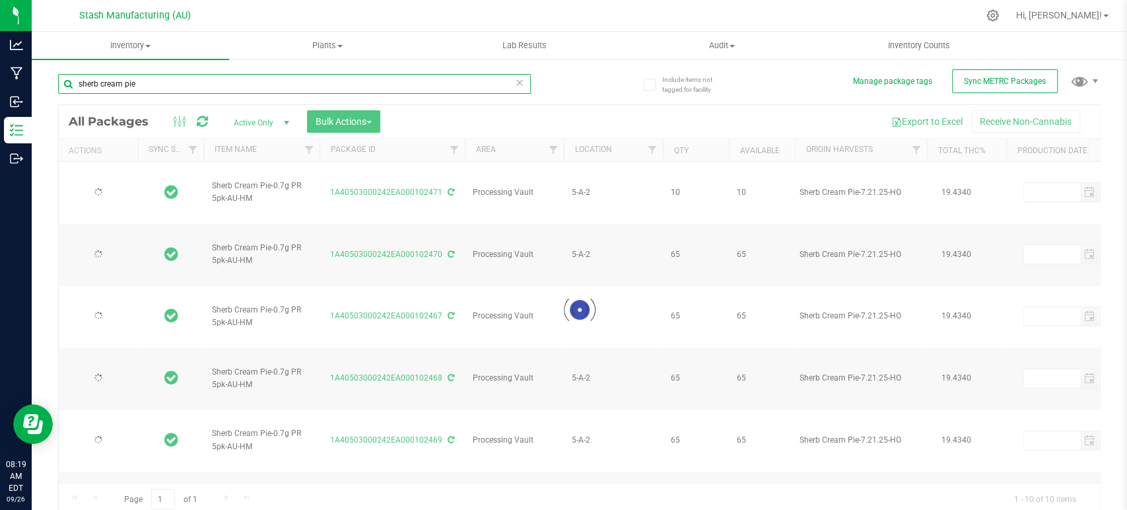
type input "[DATE]"
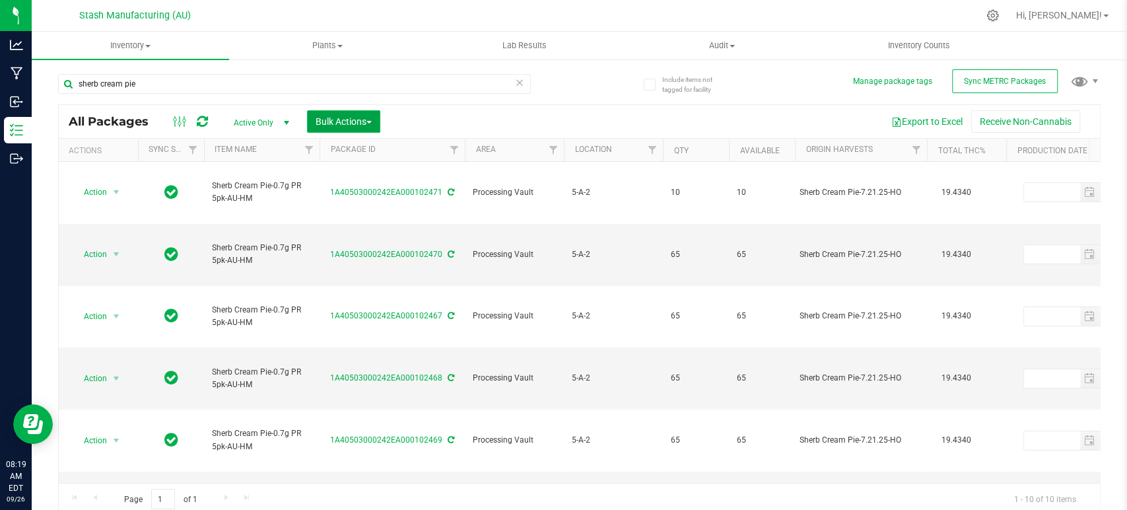
click at [349, 118] on span "Bulk Actions" at bounding box center [344, 121] width 56 height 11
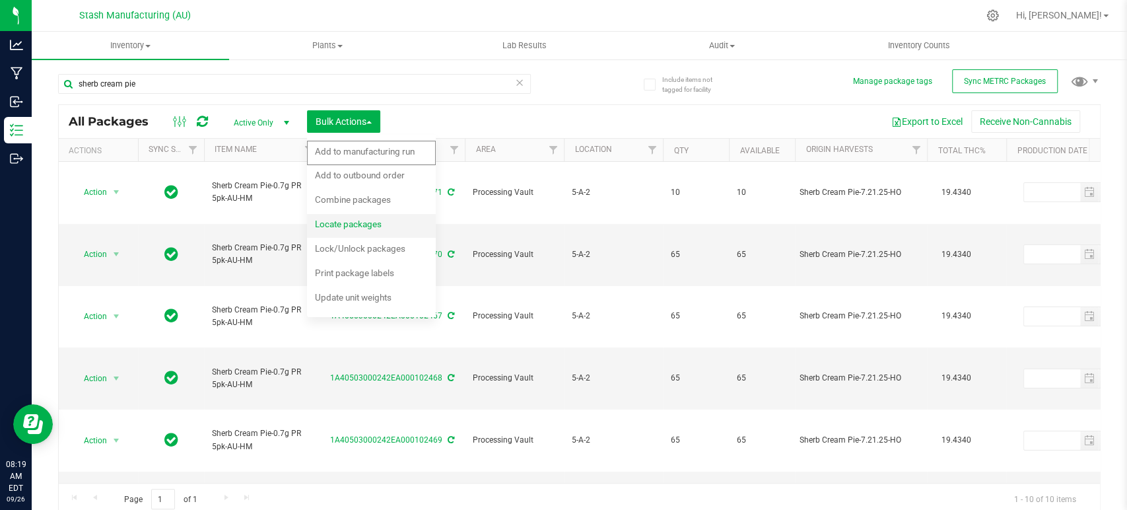
click at [352, 221] on span "Locate packages" at bounding box center [348, 224] width 67 height 11
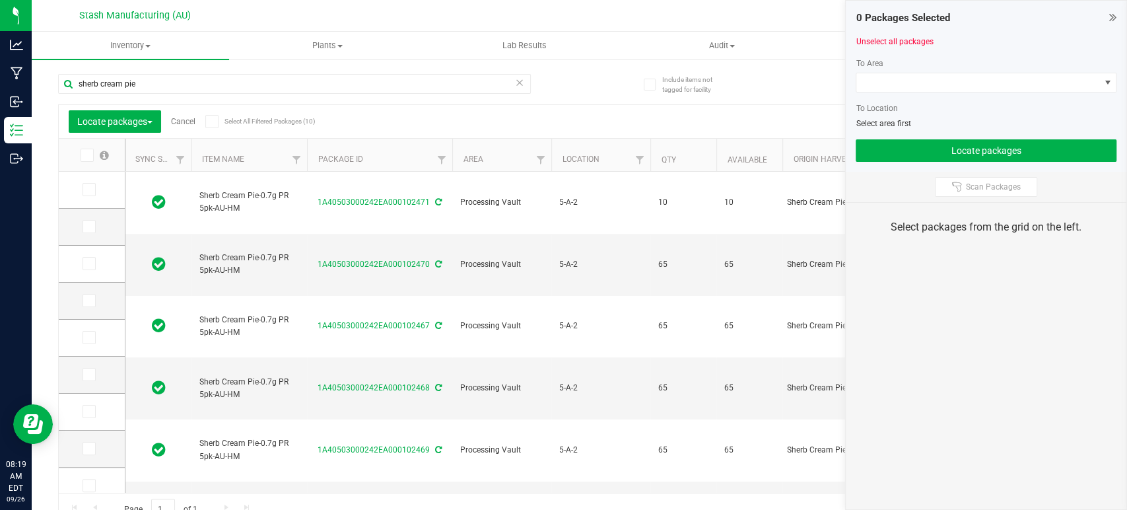
click at [211, 121] on icon at bounding box center [211, 121] width 9 height 0
click at [0, 0] on input "Select All Filtered Packages (10)" at bounding box center [0, 0] width 0 height 0
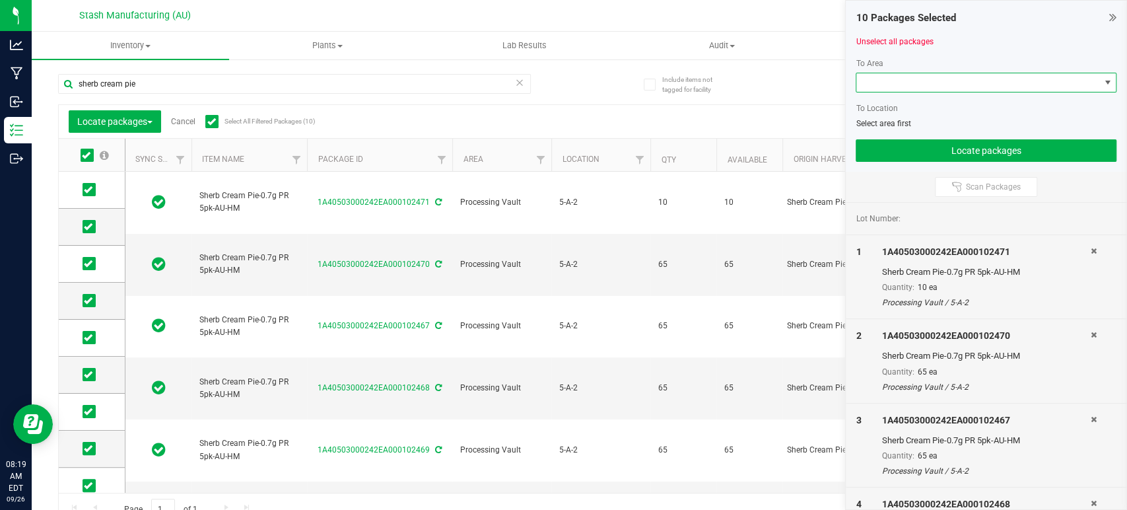
click at [956, 78] on span at bounding box center [977, 82] width 243 height 18
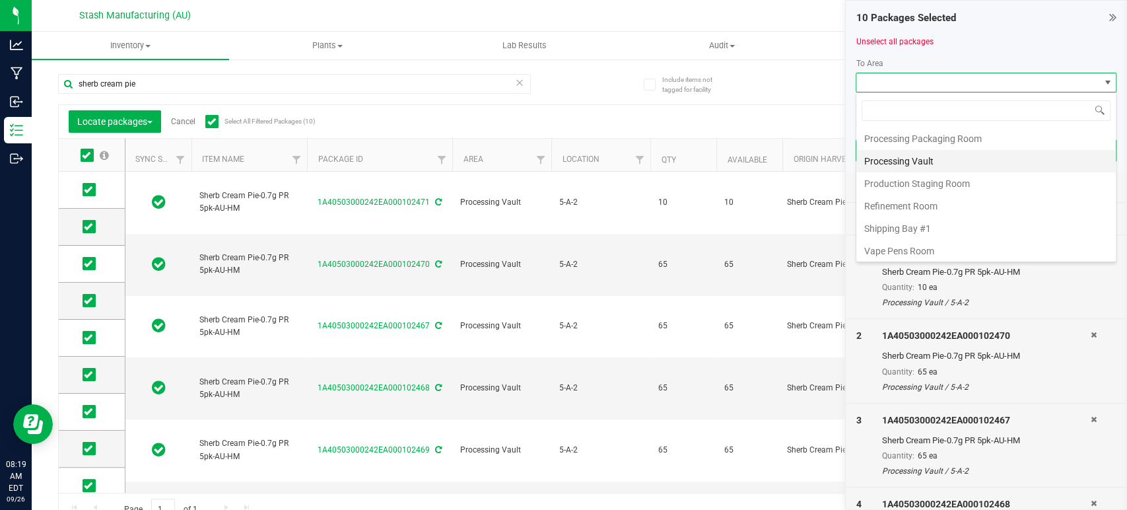
click at [931, 157] on li "Processing Vault" at bounding box center [985, 161] width 259 height 22
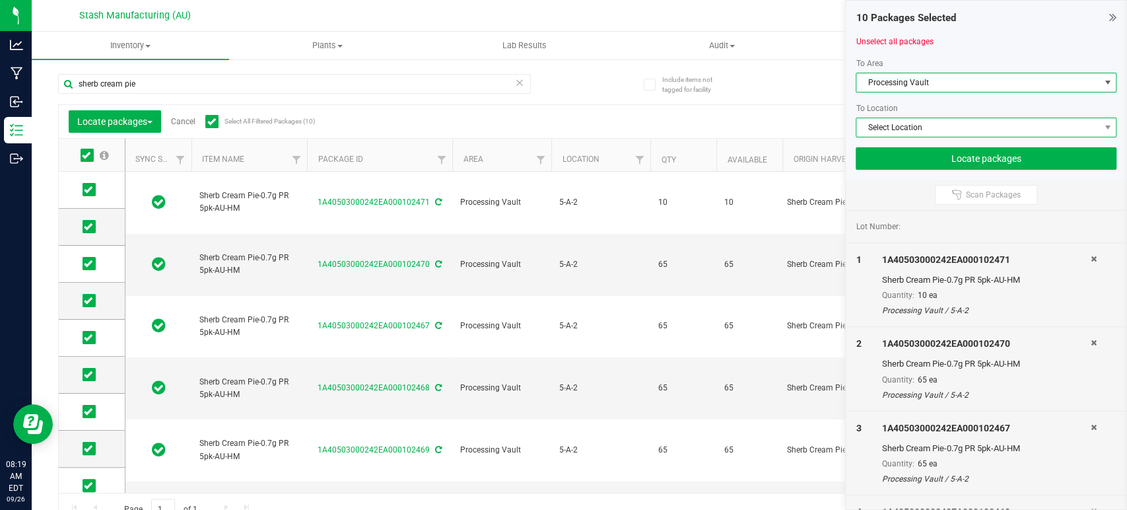
click at [964, 131] on span "Select Location" at bounding box center [977, 127] width 243 height 18
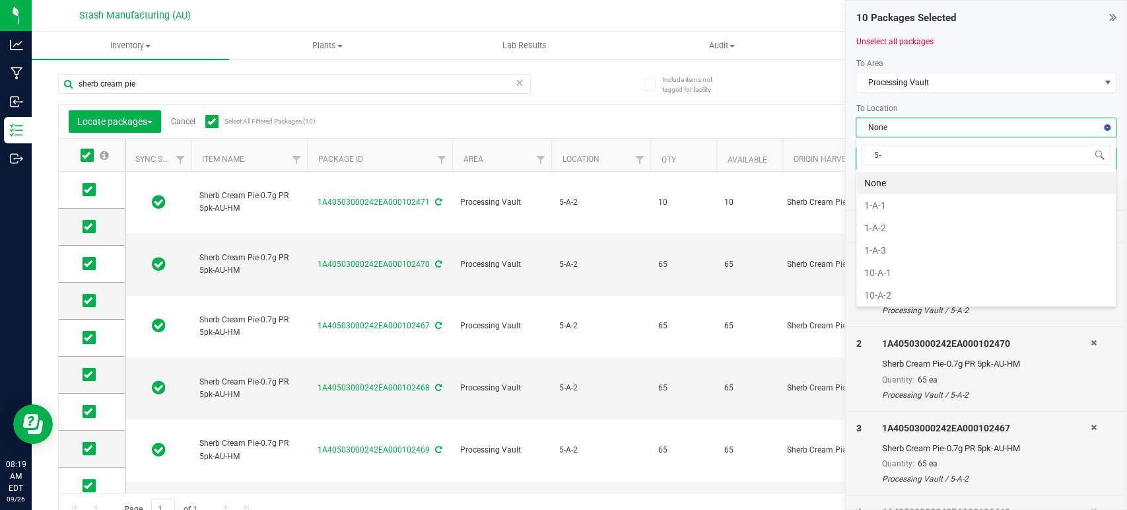
type input "5-a"
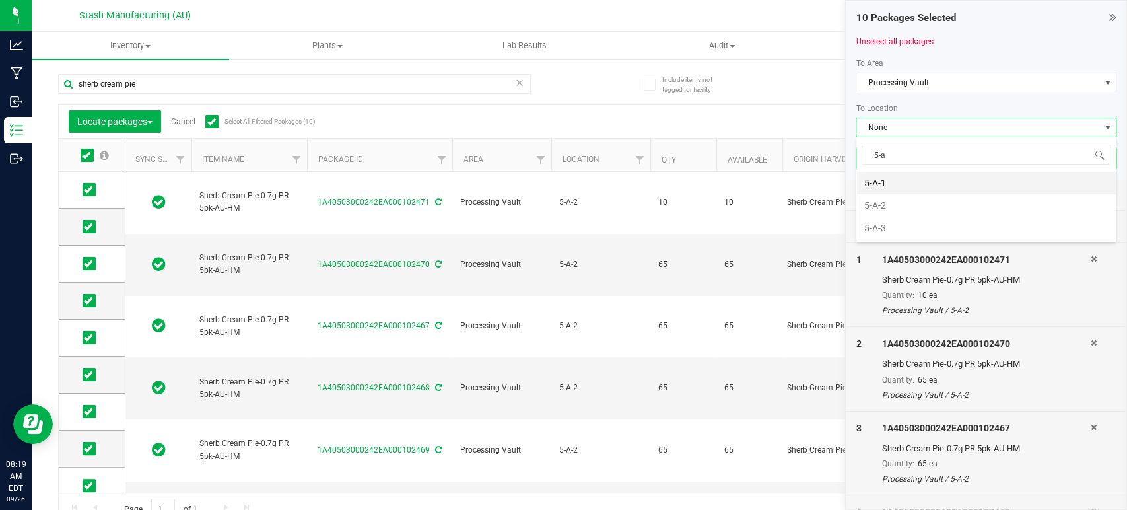
click at [926, 184] on li "5-A-1" at bounding box center [985, 183] width 259 height 22
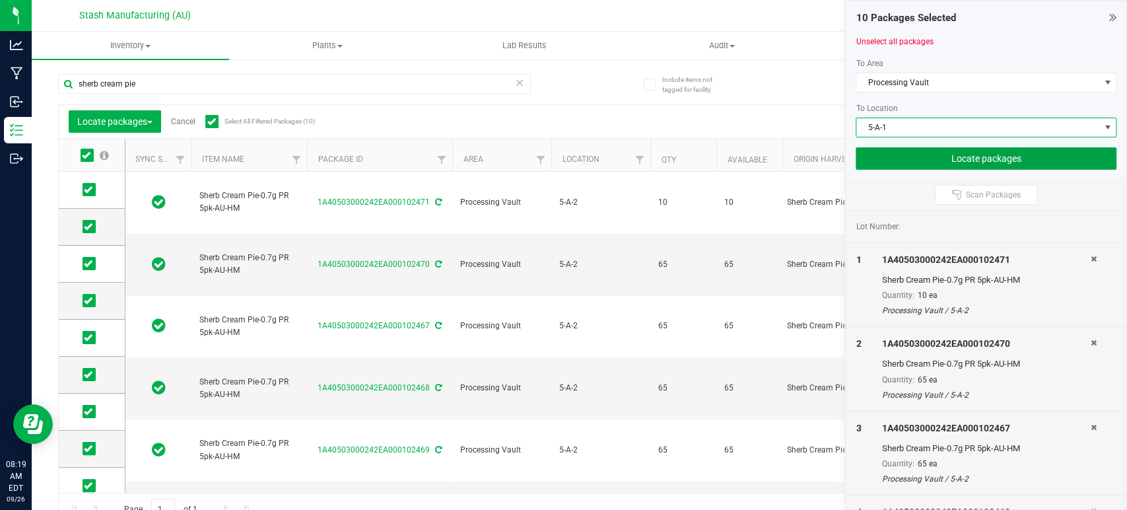
click at [984, 166] on button "Locate packages" at bounding box center [986, 158] width 261 height 22
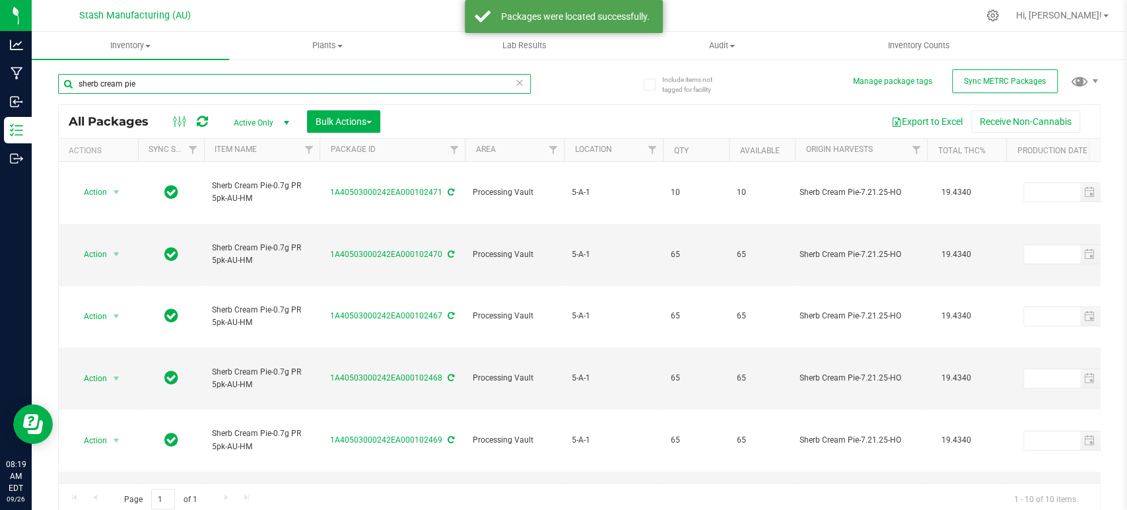
click at [180, 82] on input "sherb cream pie" at bounding box center [294, 84] width 473 height 20
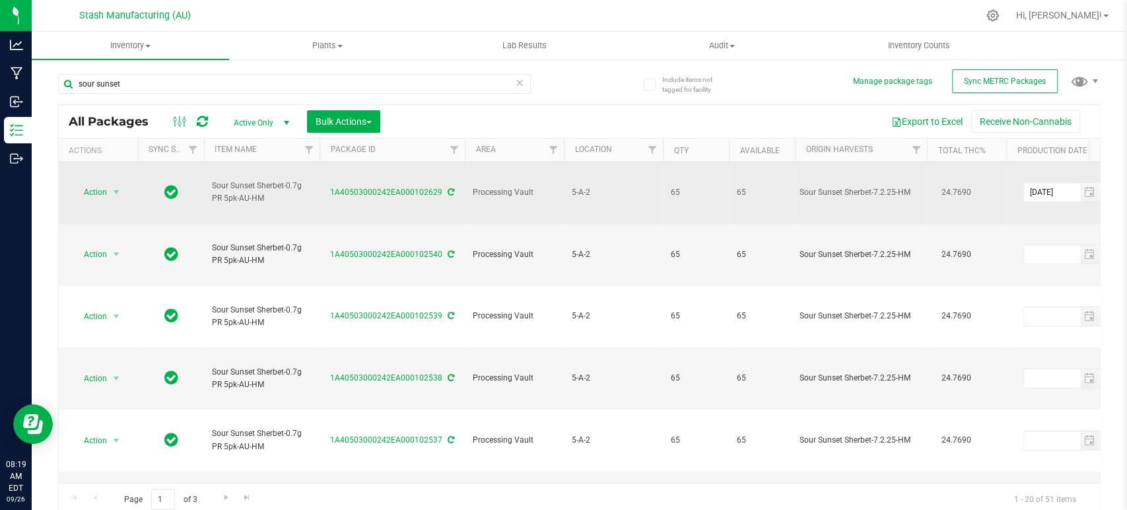
drag, startPoint x: 268, startPoint y: 186, endPoint x: 191, endPoint y: 184, distance: 77.3
copy tr "Sour Sunset Sherbet-0.7g PR 5pk-AU-HM"
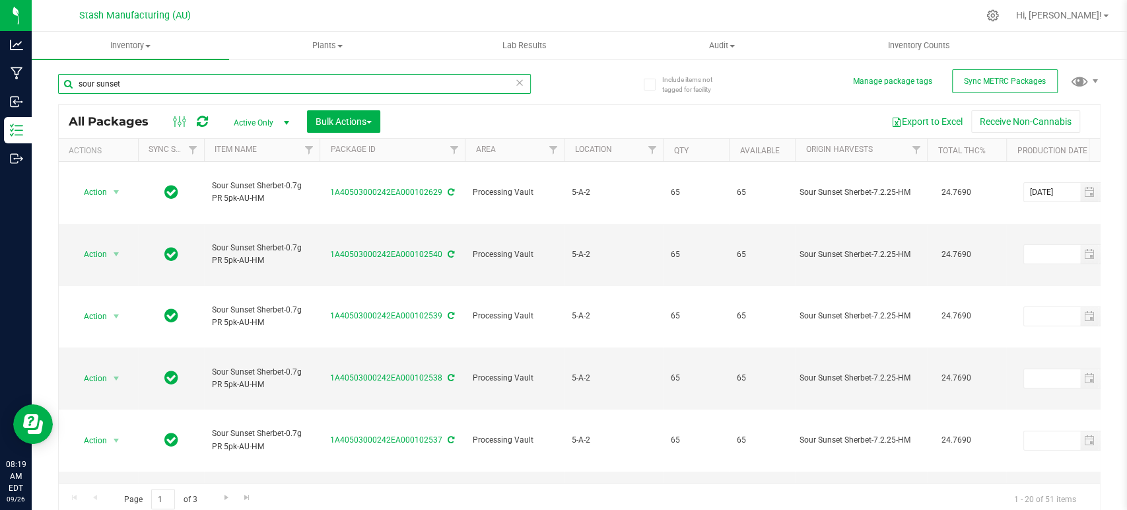
click at [227, 81] on input "sour sunset" at bounding box center [294, 84] width 473 height 20
paste input "Sour Sunset Sherbet-0.7g PR 5pk-AU-HM"
type input "Sour Sunset Sherbet-0.7g PR 5pk-AU-HM"
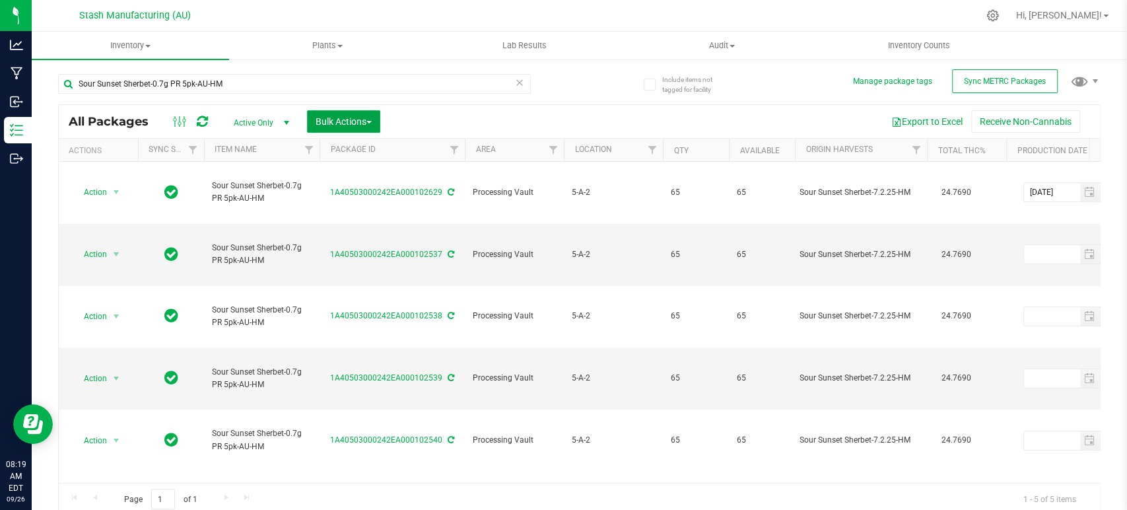
click at [338, 123] on span "Bulk Actions" at bounding box center [344, 121] width 56 height 11
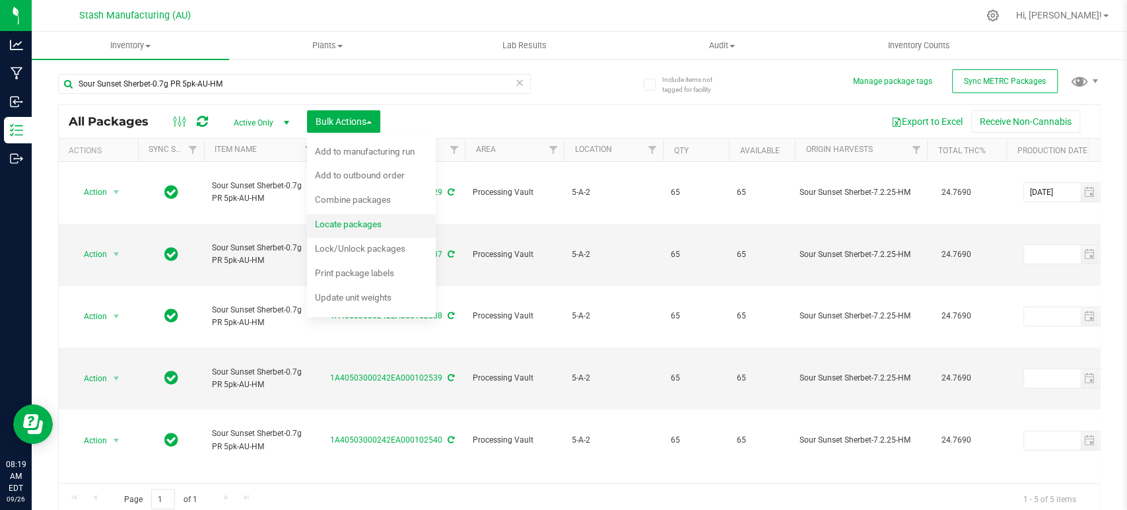
click at [354, 223] on span "Locate packages" at bounding box center [348, 224] width 67 height 11
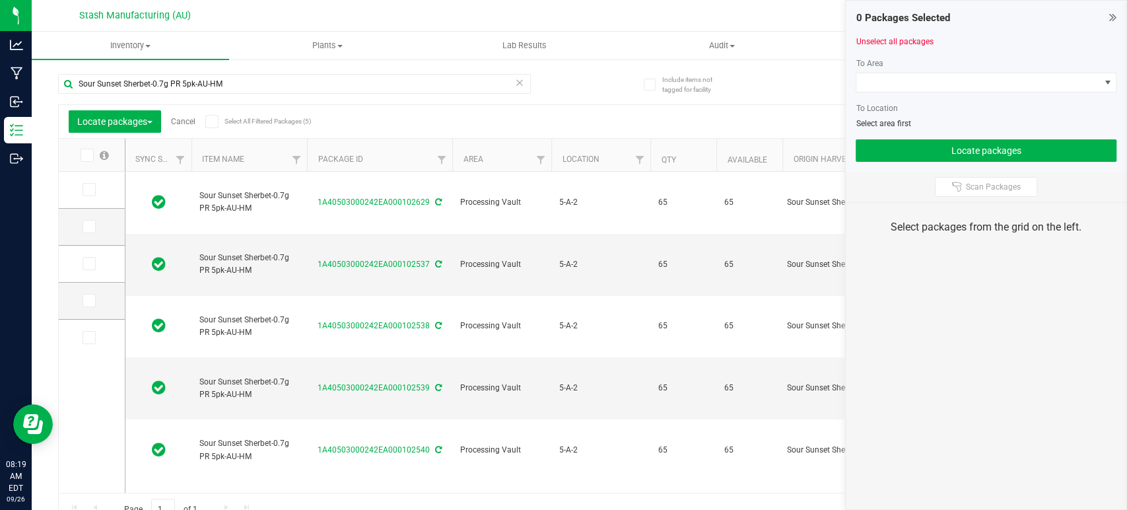
click at [215, 121] on icon at bounding box center [211, 121] width 9 height 0
click at [0, 0] on input "Select All Filtered Packages (5)" at bounding box center [0, 0] width 0 height 0
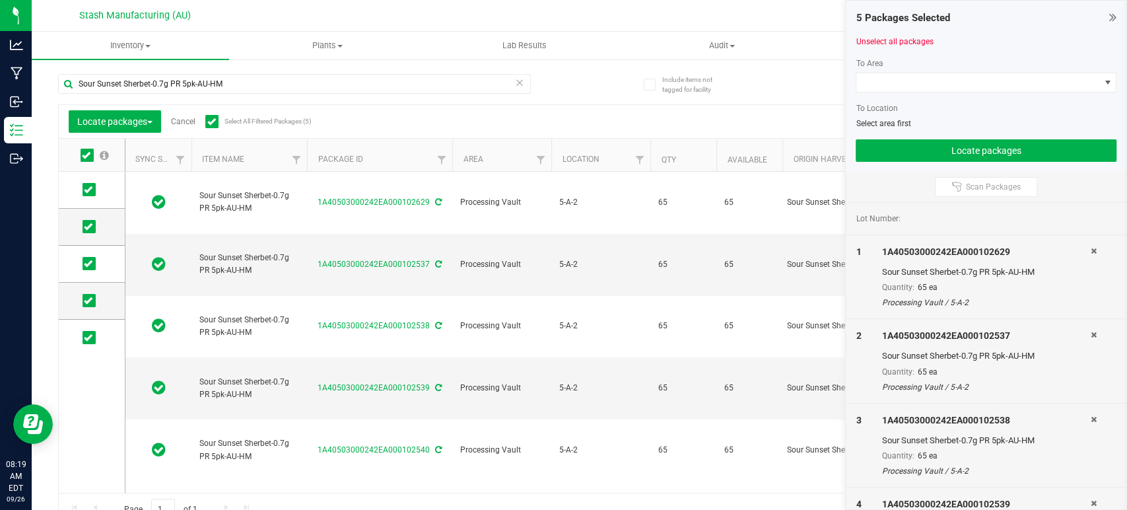
click at [213, 121] on icon at bounding box center [211, 121] width 9 height 0
click at [0, 0] on input "Select All Filtered Packages (5)" at bounding box center [0, 0] width 0 height 0
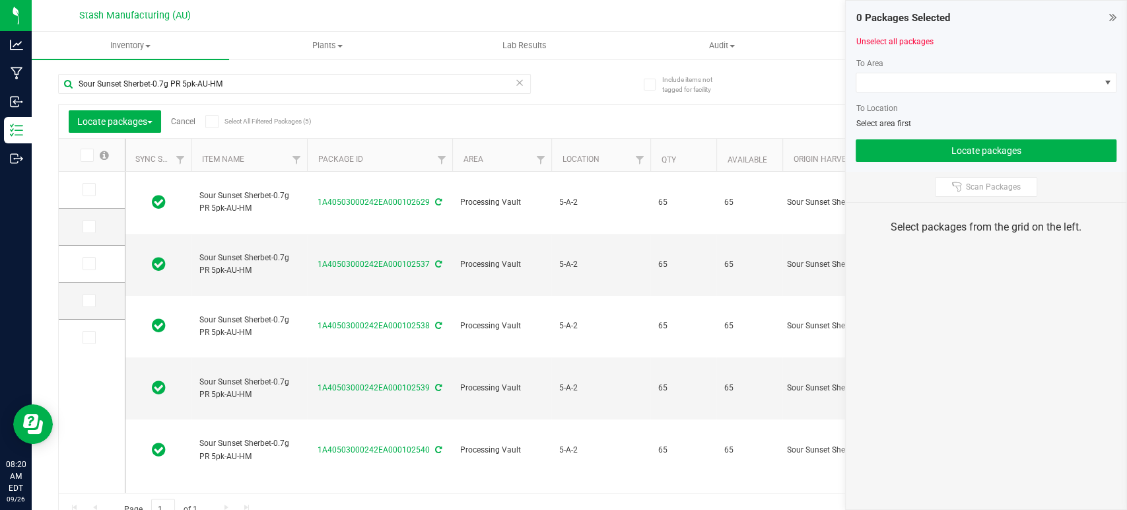
click at [217, 119] on span at bounding box center [211, 121] width 13 height 13
click at [0, 0] on input "Select All Filtered Packages (5)" at bounding box center [0, 0] width 0 height 0
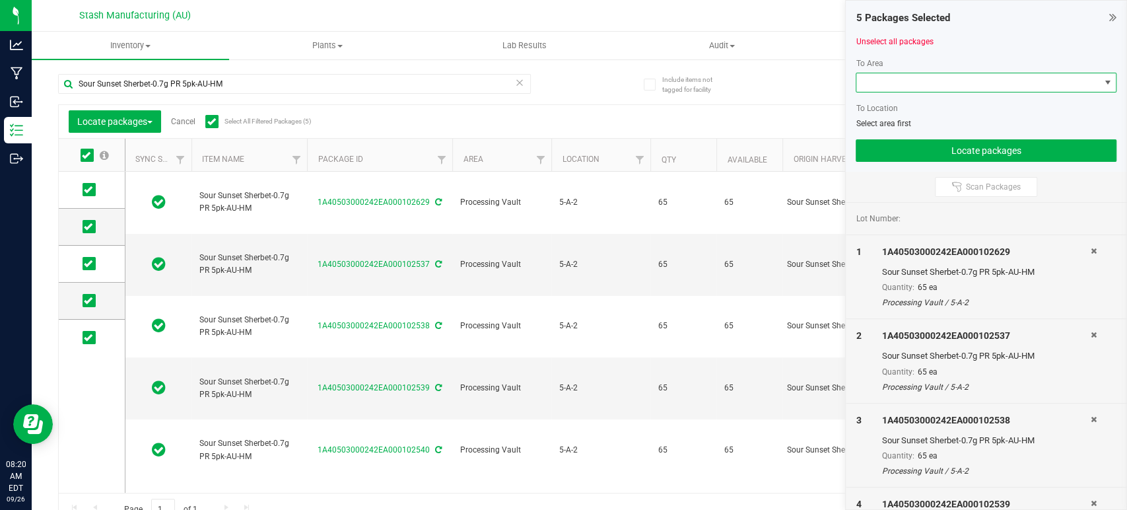
click at [881, 81] on span at bounding box center [977, 82] width 243 height 18
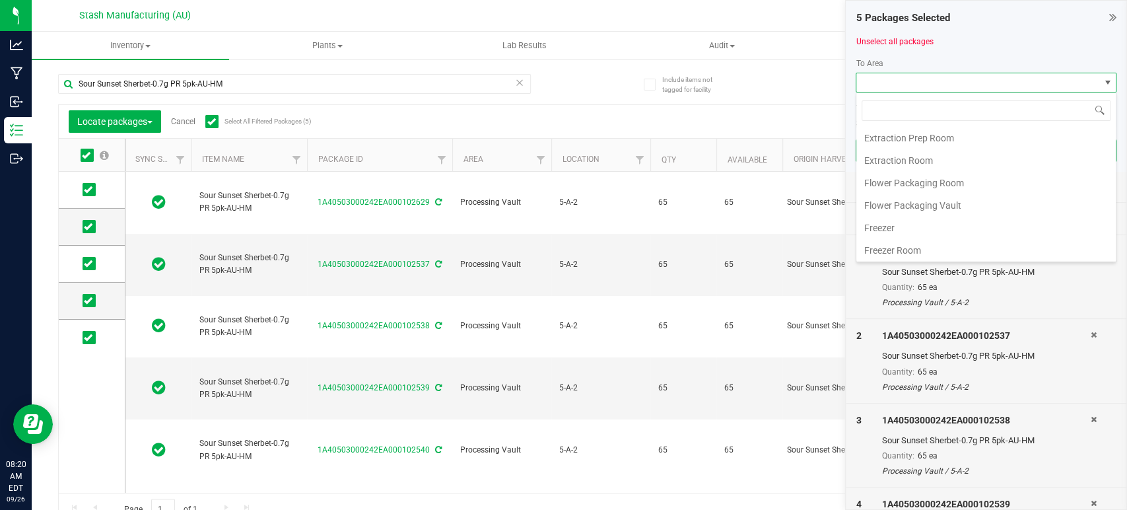
scroll to position [224, 0]
click at [913, 159] on li "Processing Vault" at bounding box center [985, 161] width 259 height 22
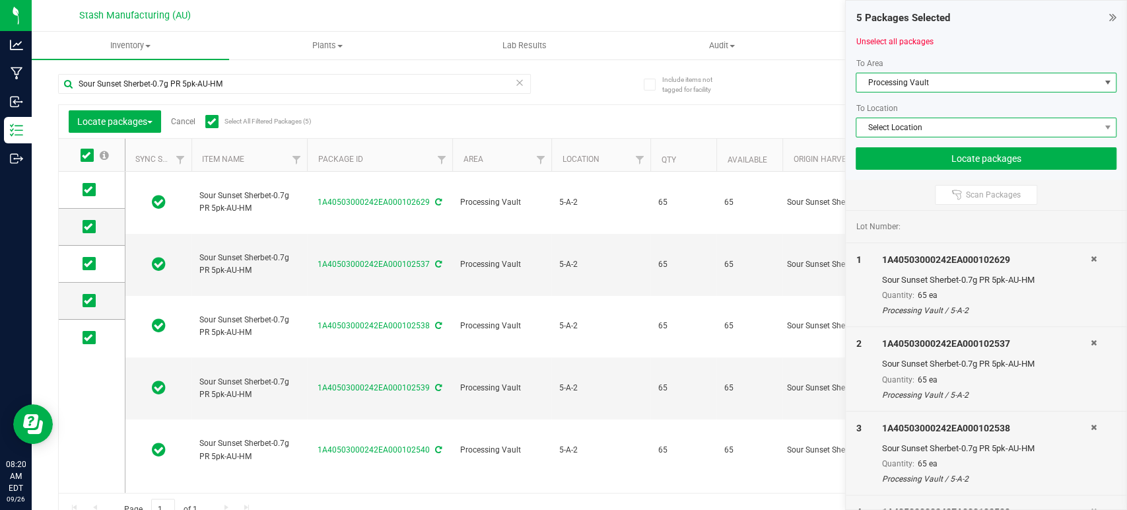
click at [921, 125] on span "Select Location" at bounding box center [977, 127] width 243 height 18
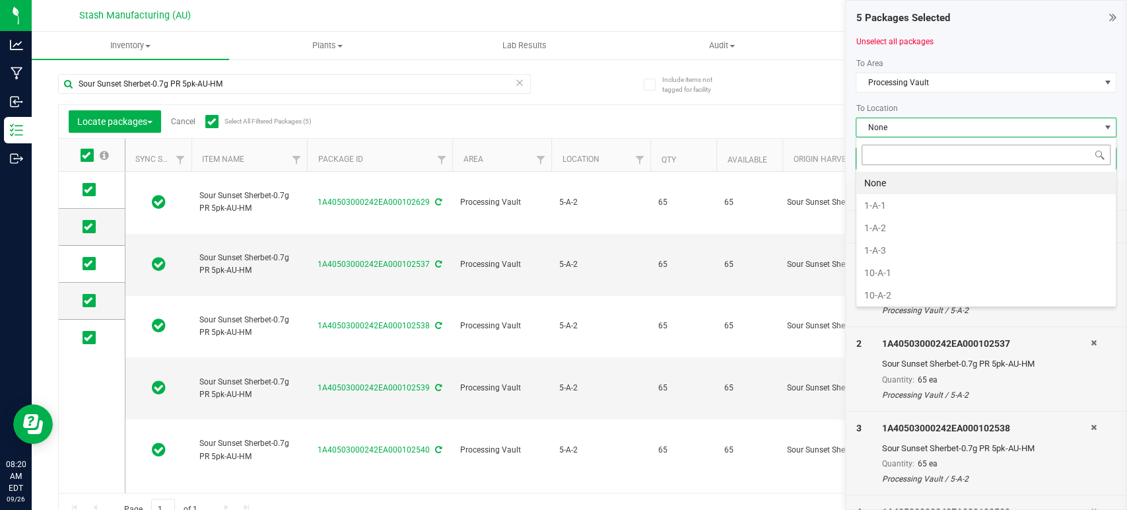
scroll to position [19, 261]
type input "5-"
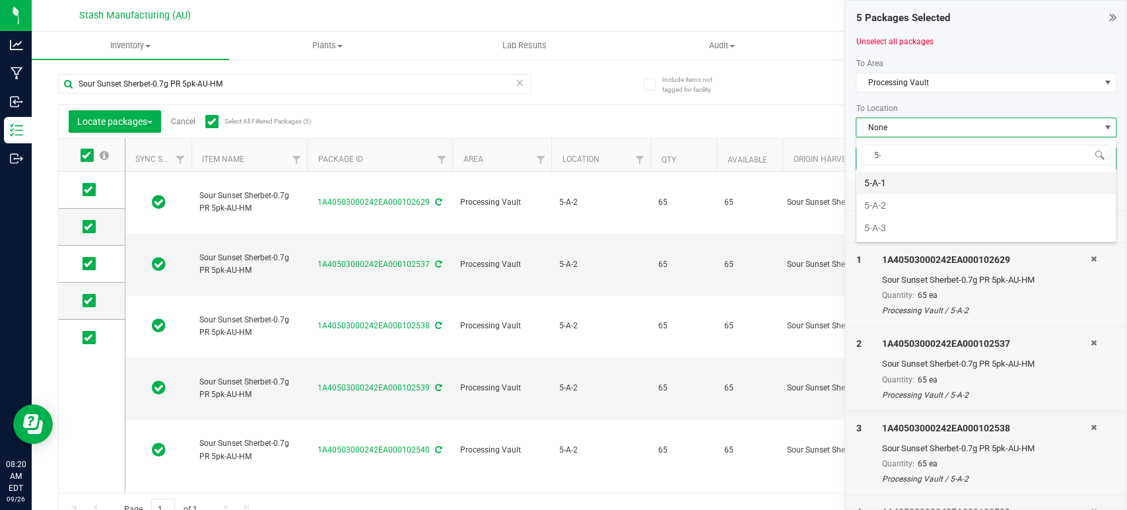
click at [914, 178] on li "5-A-1" at bounding box center [985, 183] width 259 height 22
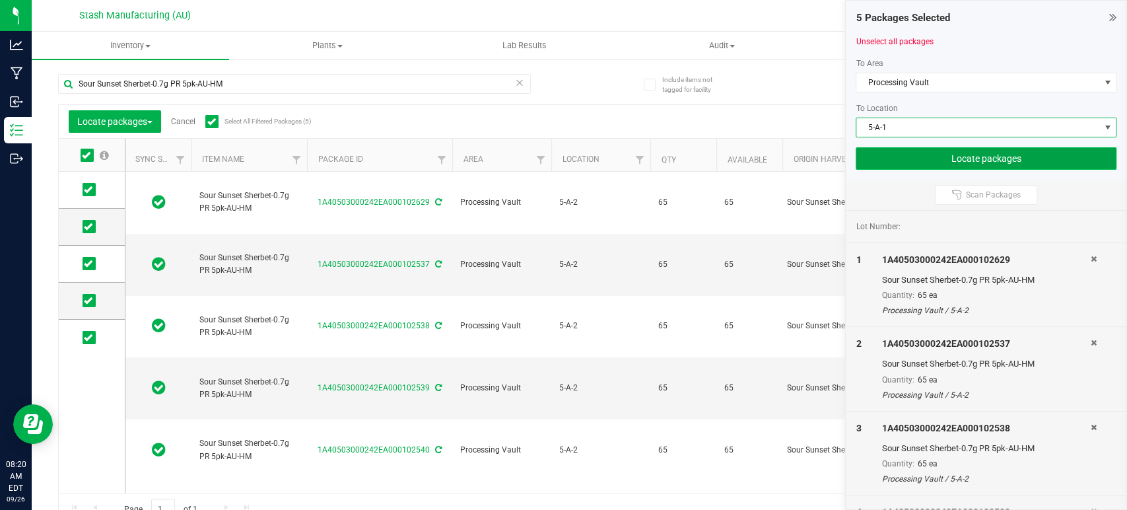
click at [962, 156] on button "Locate packages" at bounding box center [986, 158] width 261 height 22
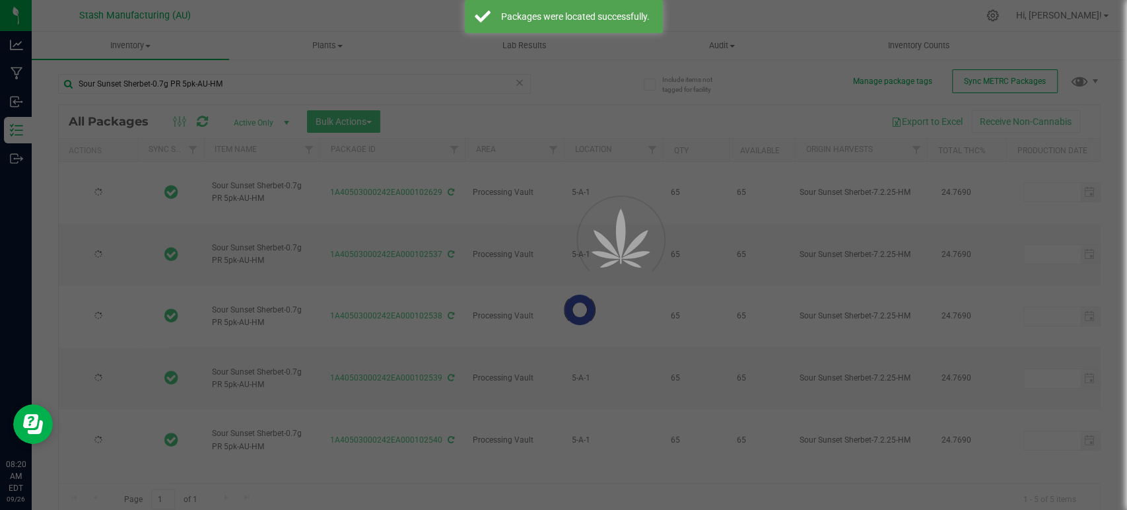
type input "2025-09-24"
type input "2026-09-24"
type input "2025-09-23"
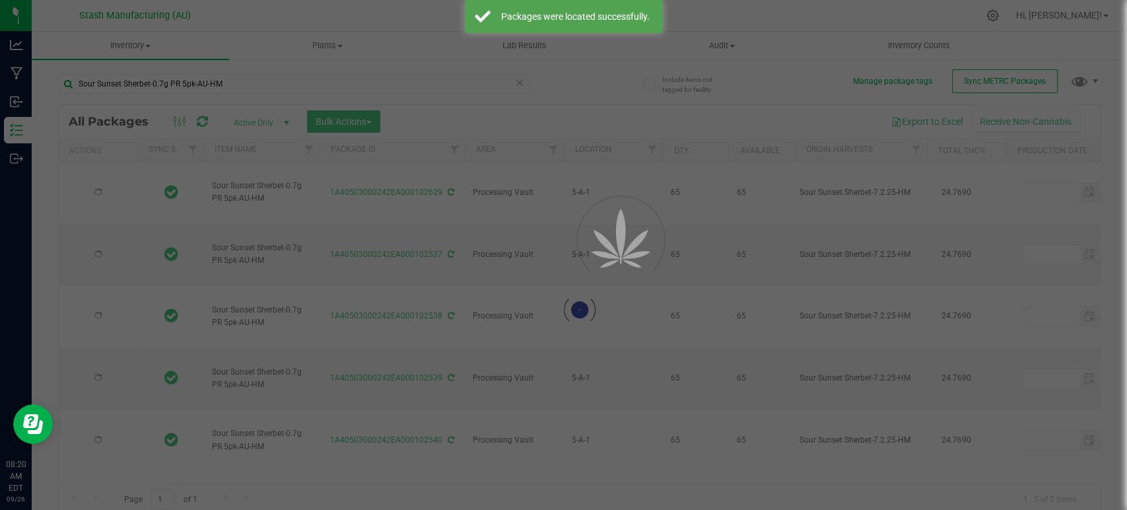
type input "2025-09-23"
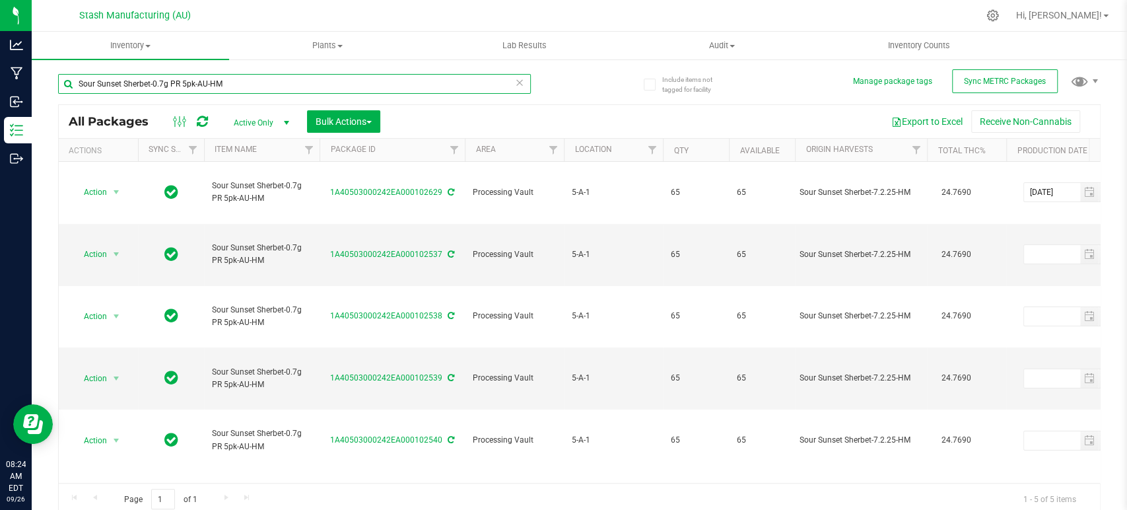
click at [475, 84] on input "Sour Sunset Sherbet-0.7g PR 5pk-AU-HM" at bounding box center [294, 84] width 473 height 20
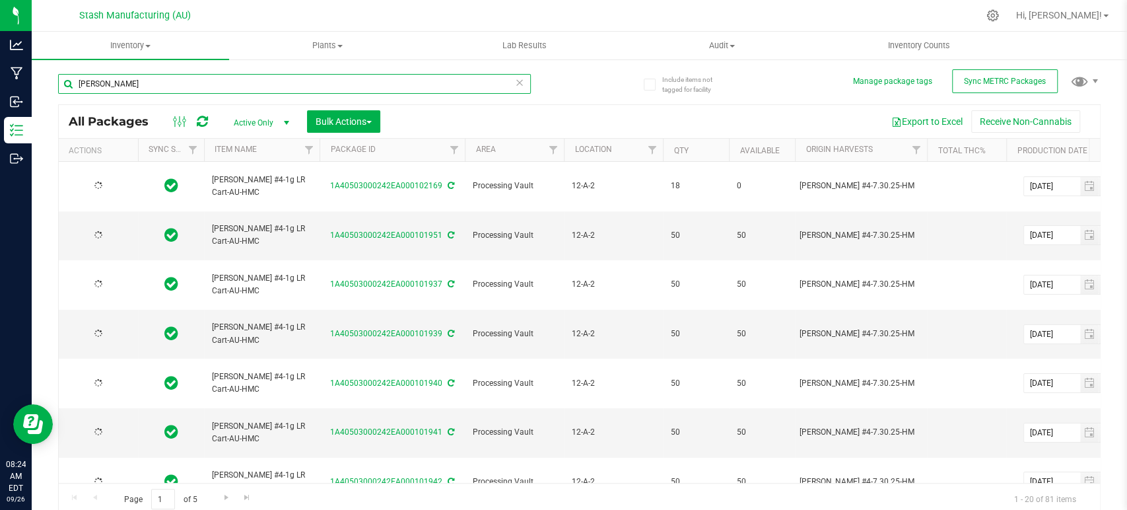
type input "tenzin kush"
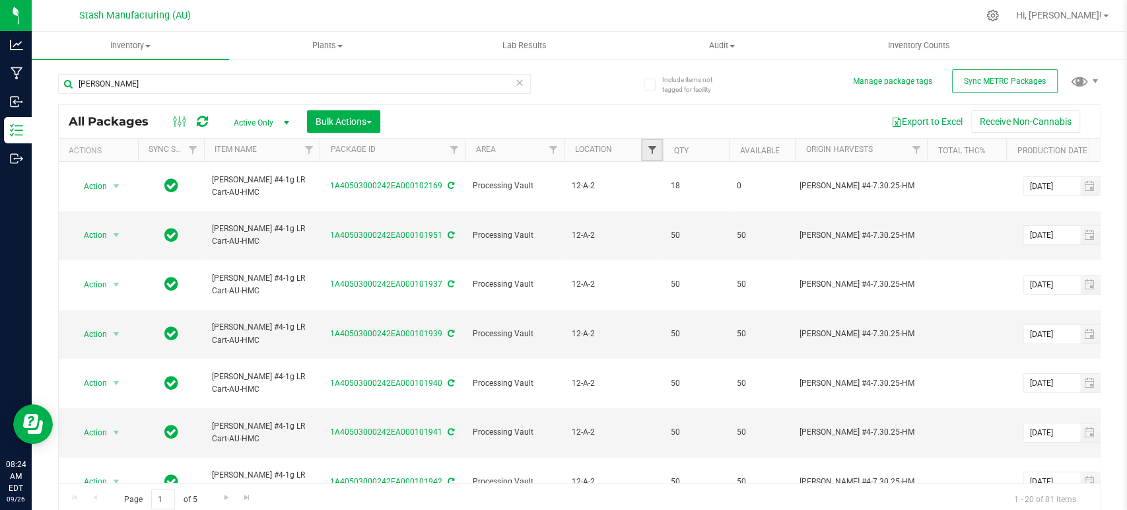
click at [651, 149] on span "Filter" at bounding box center [651, 150] width 11 height 11
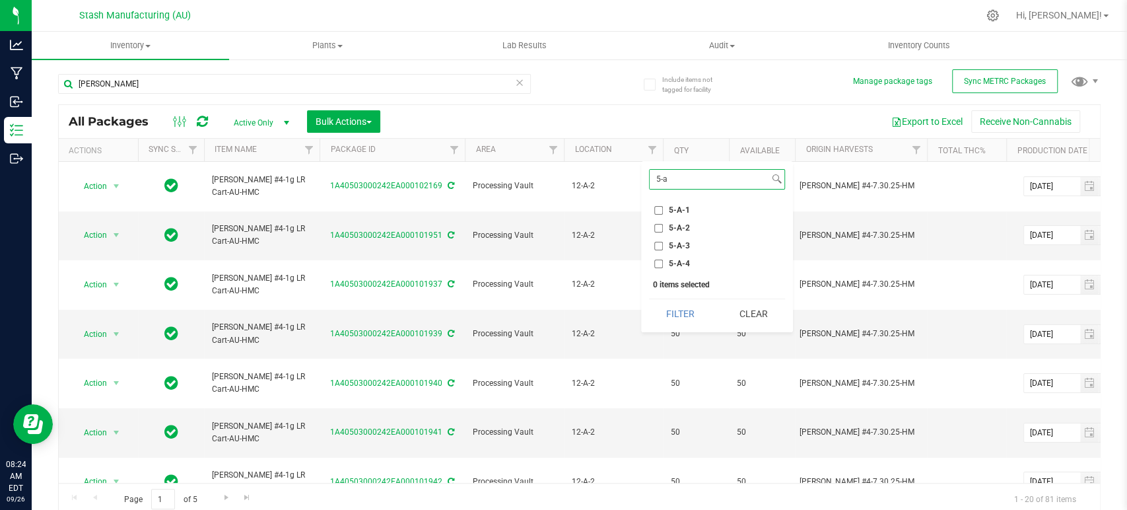
type input "5-a"
click at [681, 230] on span "5-A-2" at bounding box center [679, 228] width 21 height 8
click at [663, 230] on input "5-A-2" at bounding box center [658, 228] width 9 height 9
checkbox input "true"
click at [681, 304] on button "Filter" at bounding box center [680, 313] width 63 height 29
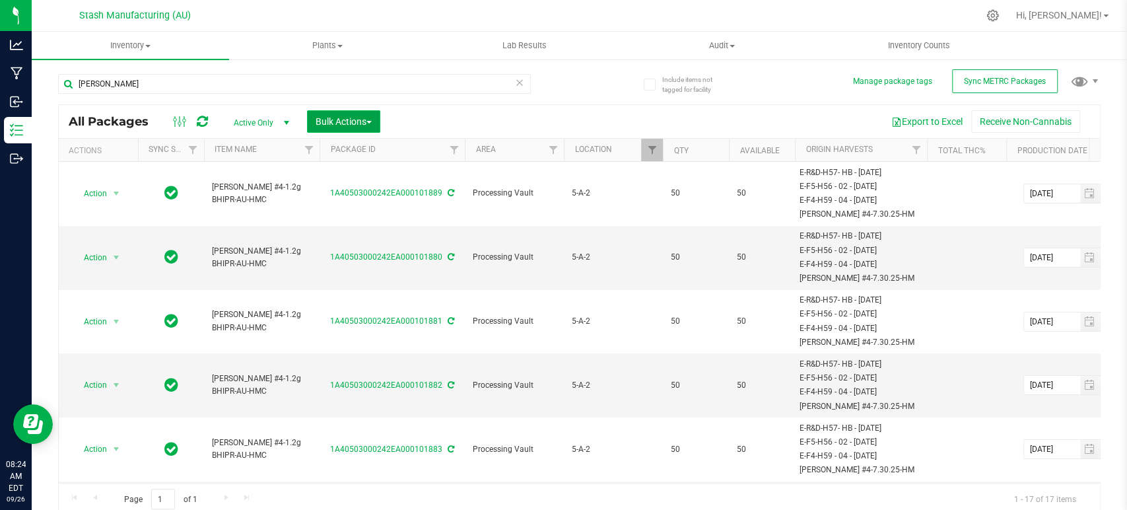
click at [360, 119] on span "Bulk Actions" at bounding box center [344, 121] width 56 height 11
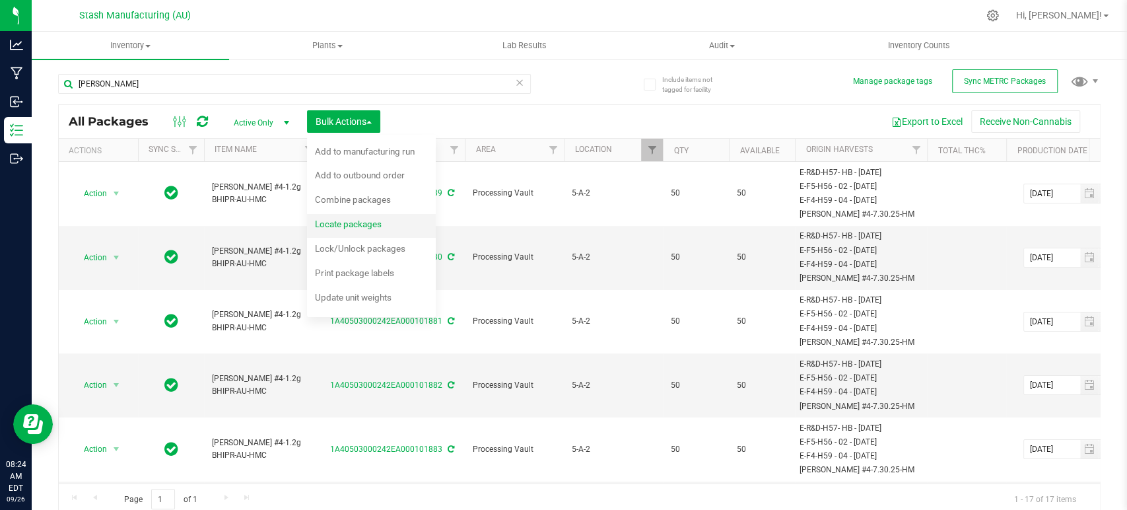
click at [372, 232] on div "Locate packages" at bounding box center [357, 225] width 85 height 21
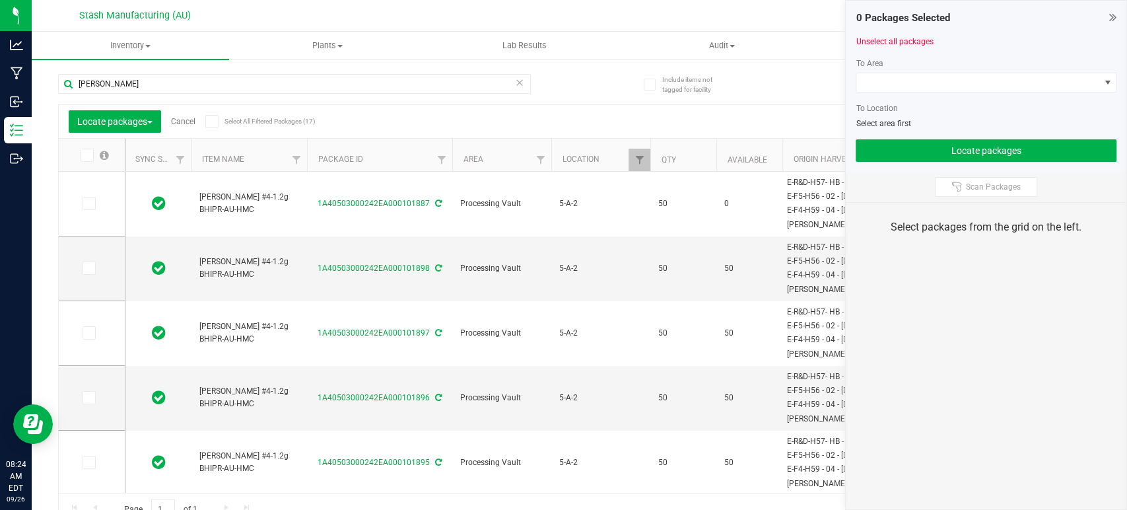
click at [219, 121] on span at bounding box center [211, 121] width 13 height 13
click at [0, 0] on input "Select All Filtered Packages (17)" at bounding box center [0, 0] width 0 height 0
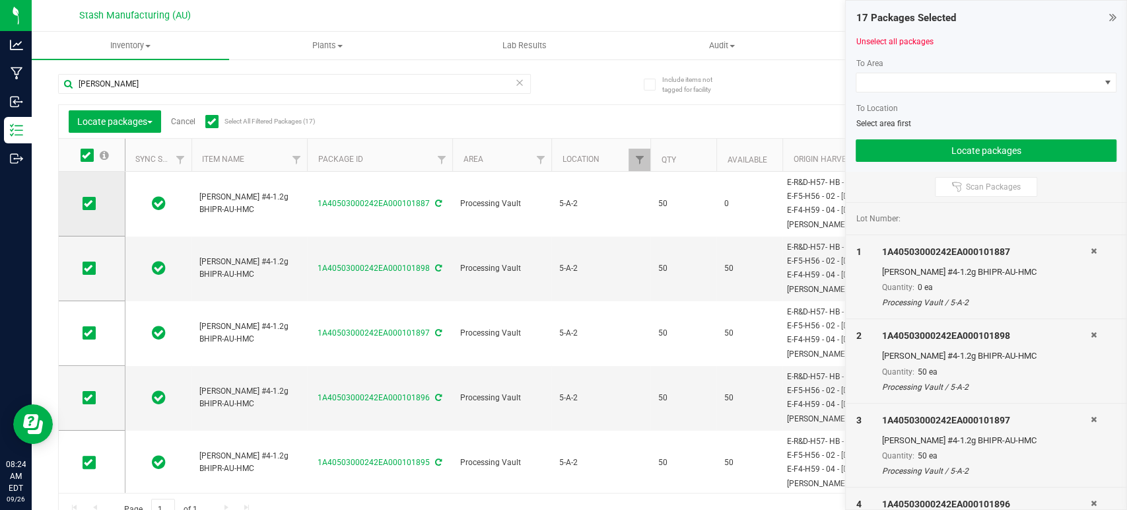
click at [90, 203] on icon at bounding box center [88, 203] width 9 height 0
click at [0, 0] on input "checkbox" at bounding box center [0, 0] width 0 height 0
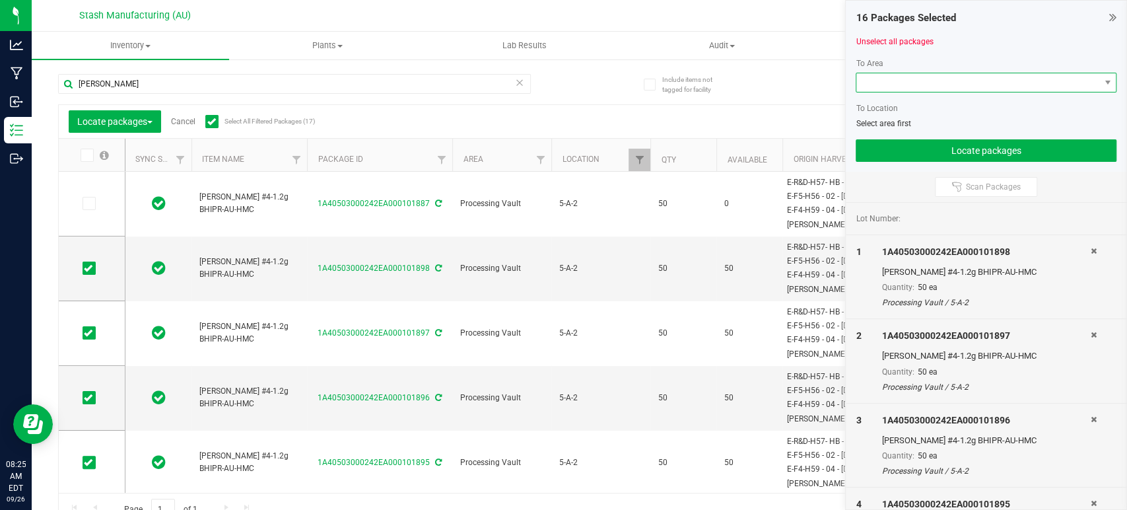
click at [944, 78] on span at bounding box center [977, 82] width 243 height 18
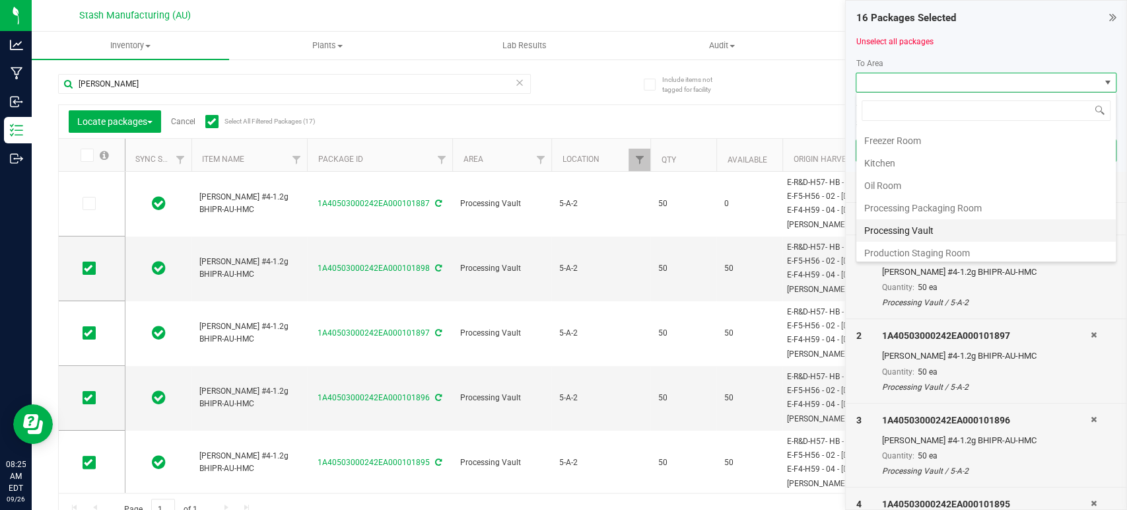
scroll to position [224, 0]
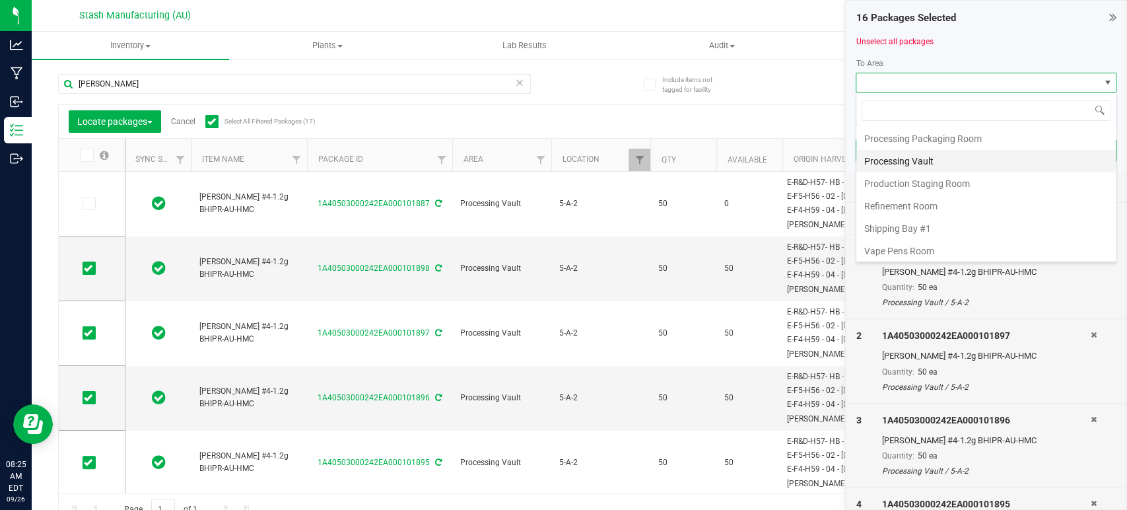
click at [929, 161] on li "Processing Vault" at bounding box center [985, 161] width 259 height 22
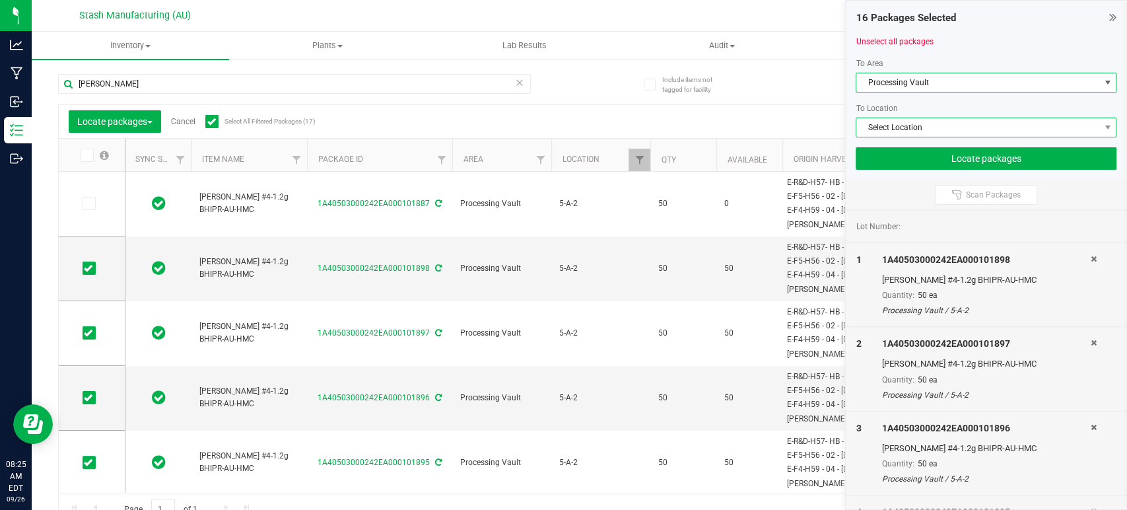
click at [943, 123] on span "Select Location" at bounding box center [977, 127] width 243 height 18
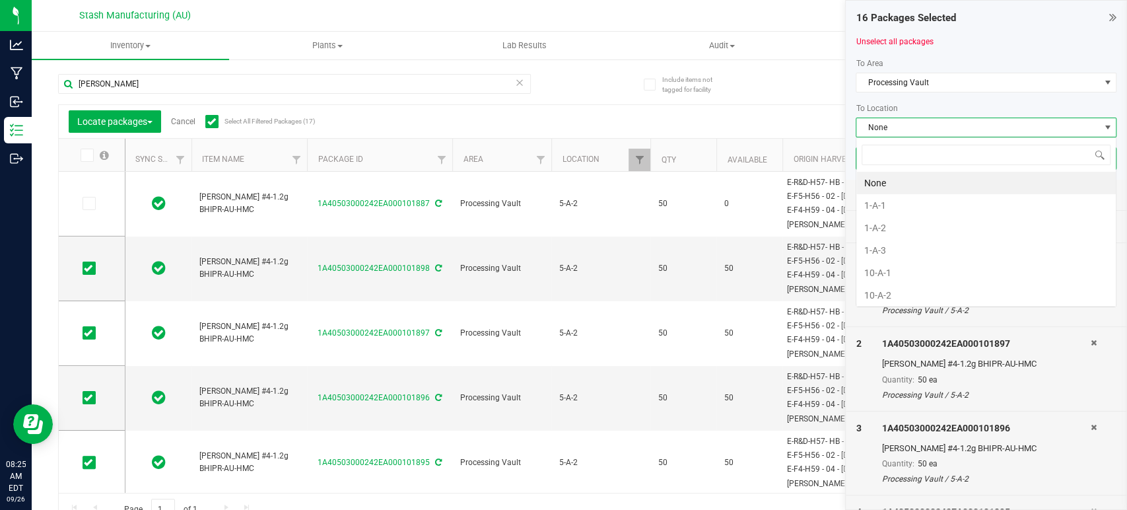
scroll to position [19, 261]
type input "5-a"
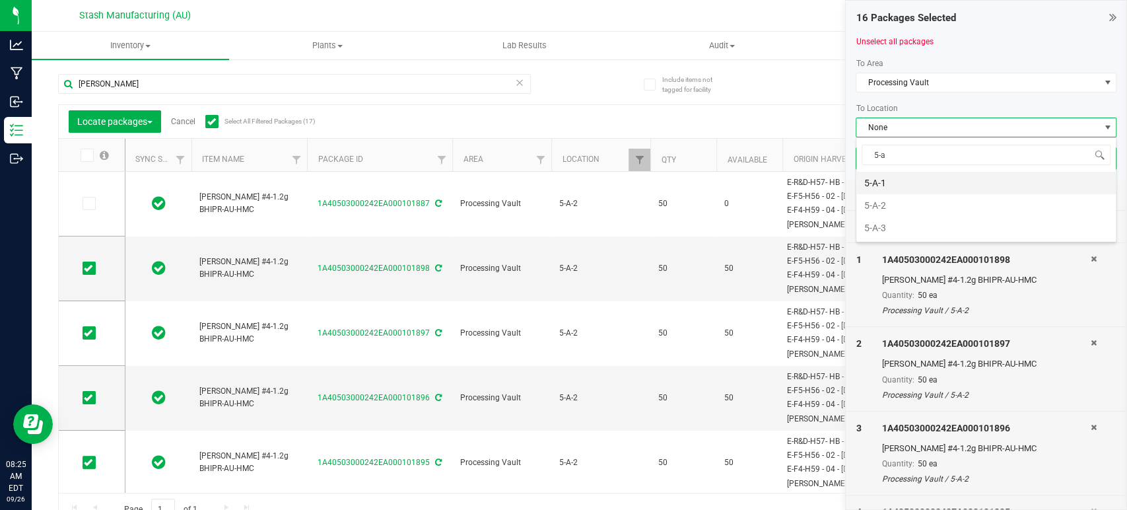
click at [926, 177] on li "5-A-1" at bounding box center [985, 183] width 259 height 22
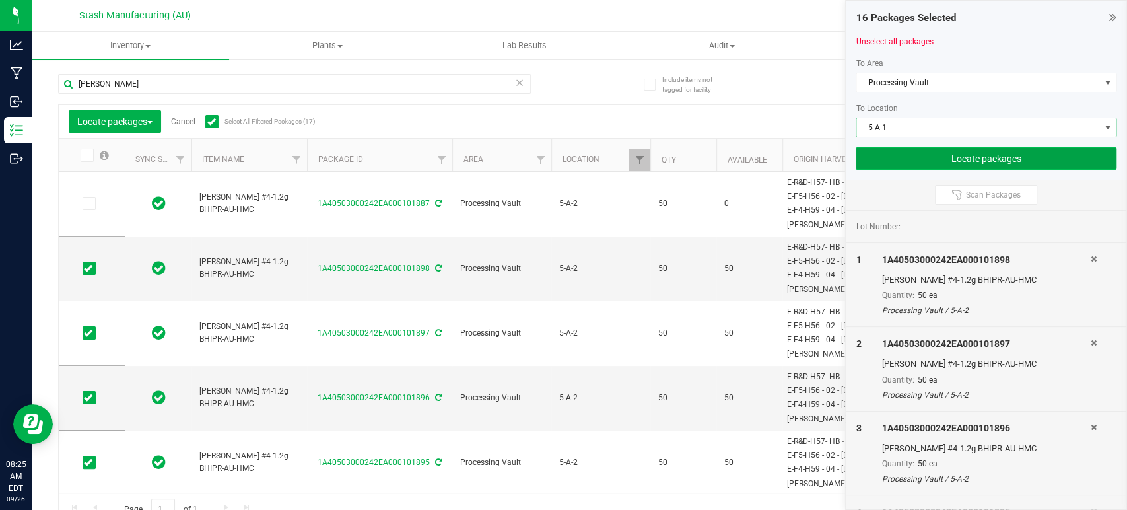
click at [960, 156] on button "Locate packages" at bounding box center [986, 158] width 261 height 22
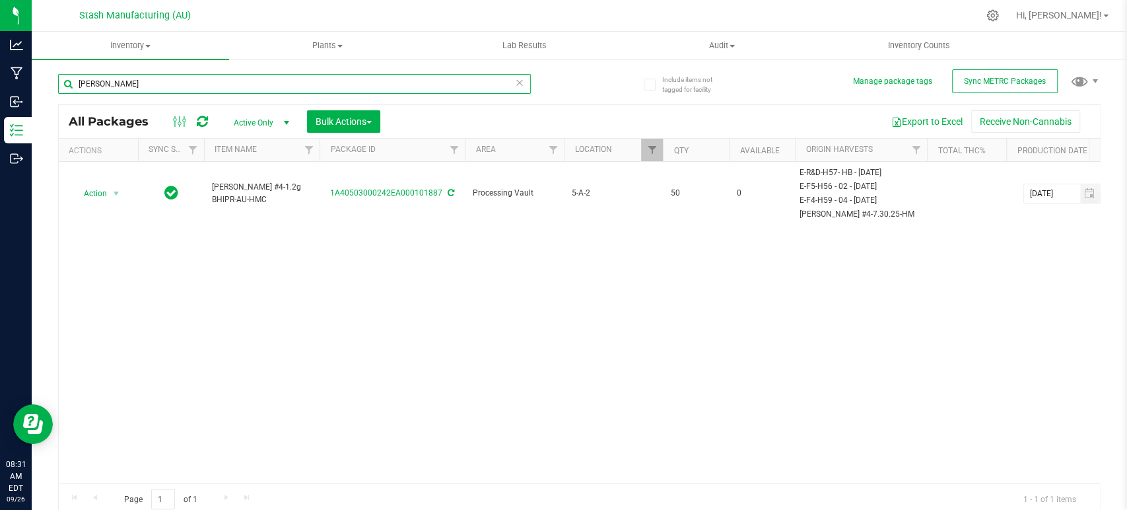
click at [433, 85] on input "tenzin kush" at bounding box center [294, 84] width 473 height 20
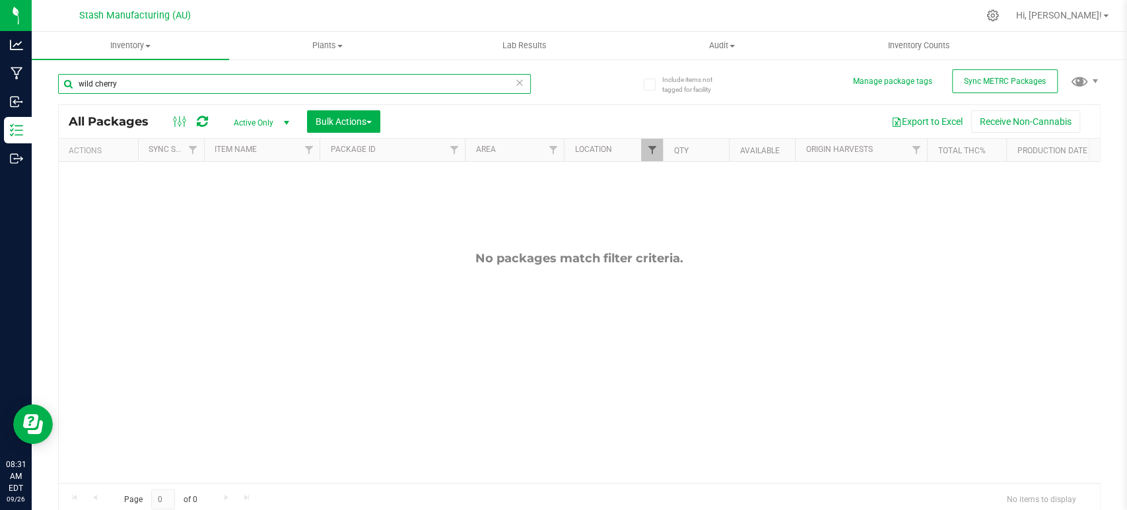
type input "wild cherry"
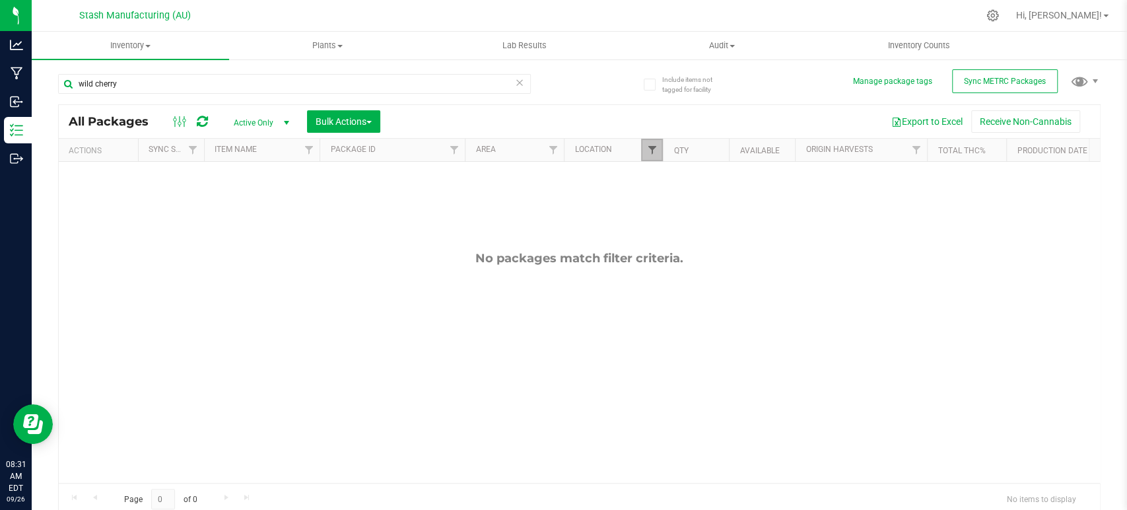
click at [651, 153] on span "Filter" at bounding box center [651, 150] width 11 height 11
type input "5"
click at [671, 335] on span "5-A-2" at bounding box center [679, 335] width 21 height 8
click at [663, 335] on input "5-A-2" at bounding box center [658, 335] width 9 height 9
checkbox input "false"
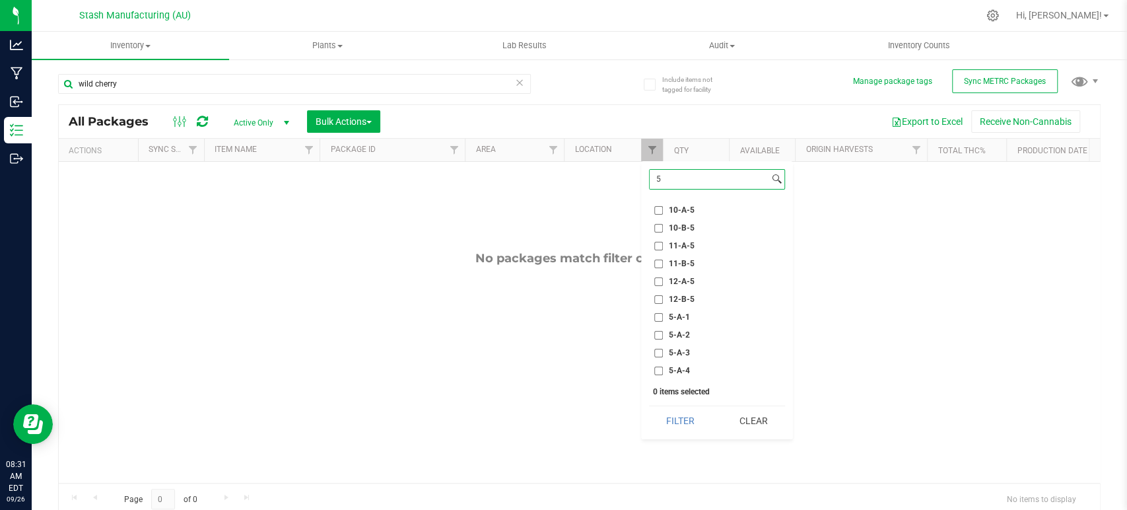
click at [701, 178] on input "5" at bounding box center [709, 179] width 119 height 19
type input "2-b-2"
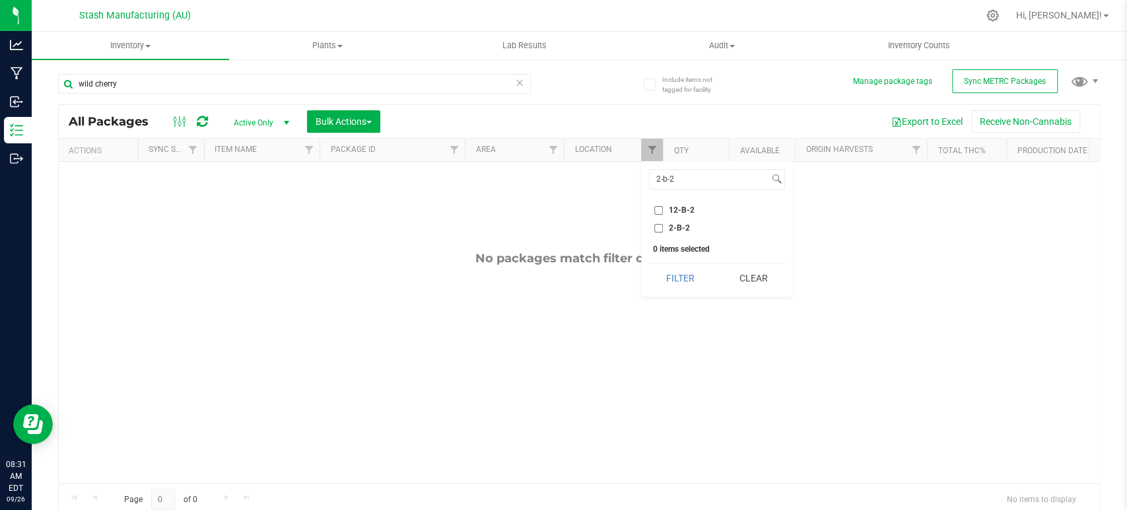
click at [653, 227] on li "2-B-2" at bounding box center [717, 228] width 136 height 14
click at [660, 228] on input "2-B-2" at bounding box center [658, 228] width 9 height 9
checkbox input "true"
click at [675, 273] on button "Filter" at bounding box center [680, 277] width 63 height 29
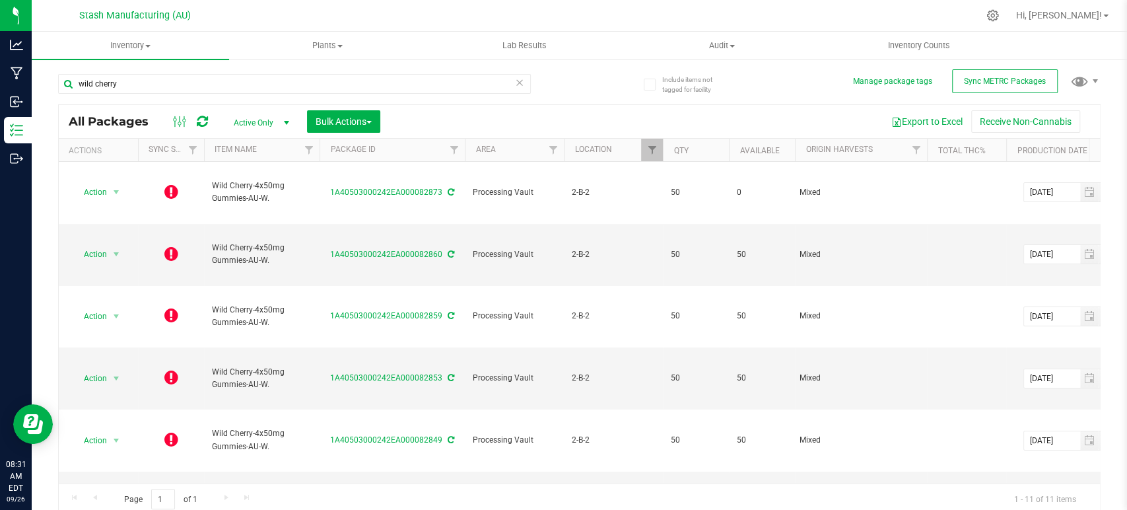
click at [786, 152] on th "Available" at bounding box center [762, 150] width 66 height 23
click at [789, 152] on span at bounding box center [789, 150] width 11 height 11
click at [351, 121] on span "Bulk Actions" at bounding box center [344, 121] width 56 height 11
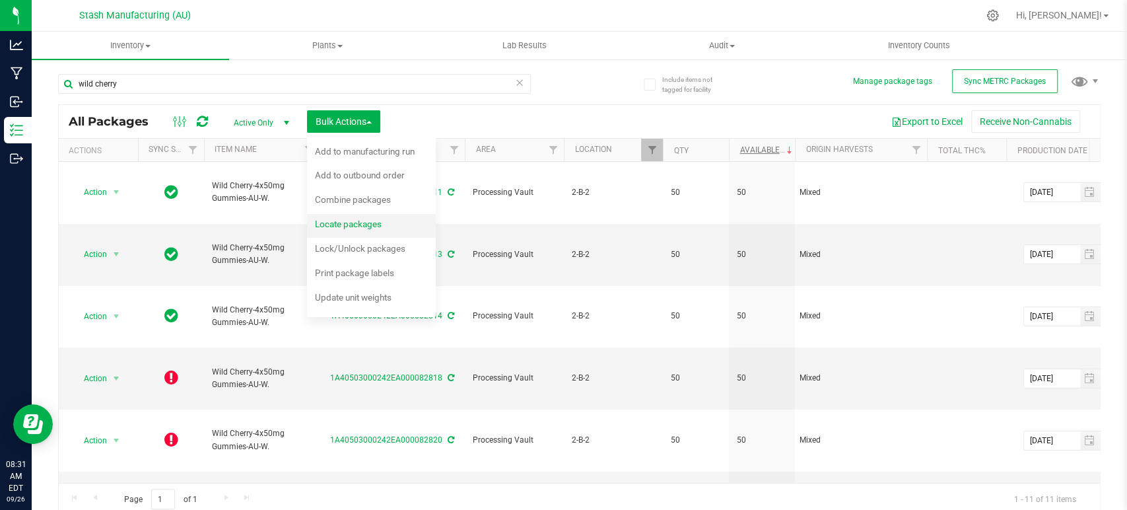
click at [362, 216] on div "Locate packages" at bounding box center [357, 225] width 85 height 21
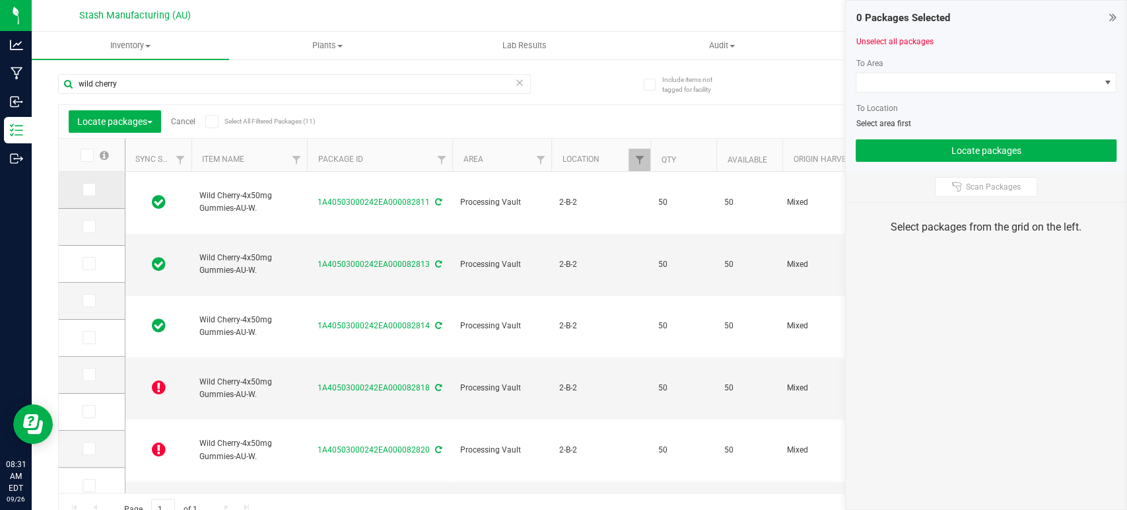
click at [85, 189] on icon at bounding box center [88, 189] width 9 height 0
click at [0, 0] on input "checkbox" at bounding box center [0, 0] width 0 height 0
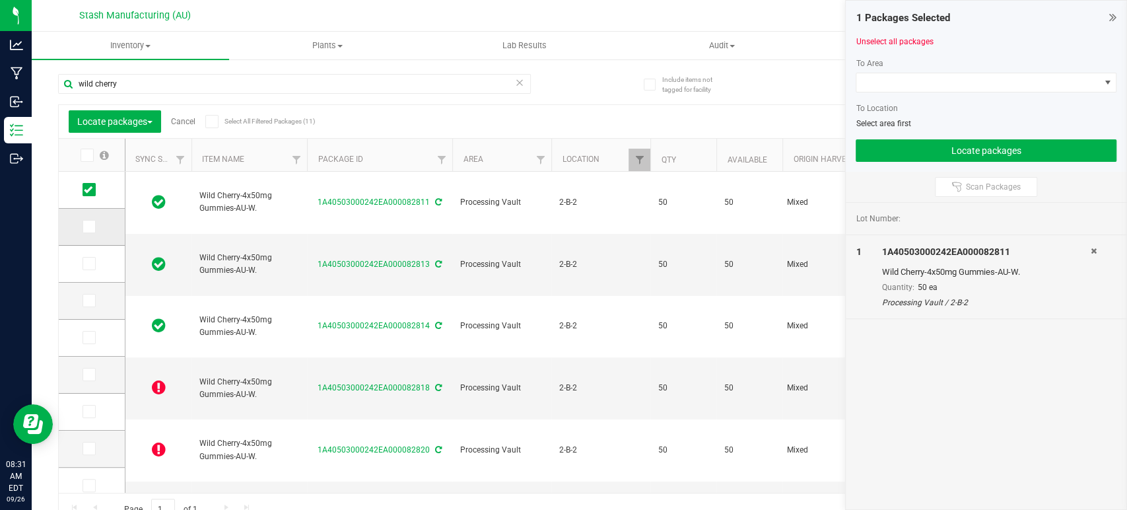
click at [88, 226] on icon at bounding box center [88, 226] width 9 height 0
click at [0, 0] on input "checkbox" at bounding box center [0, 0] width 0 height 0
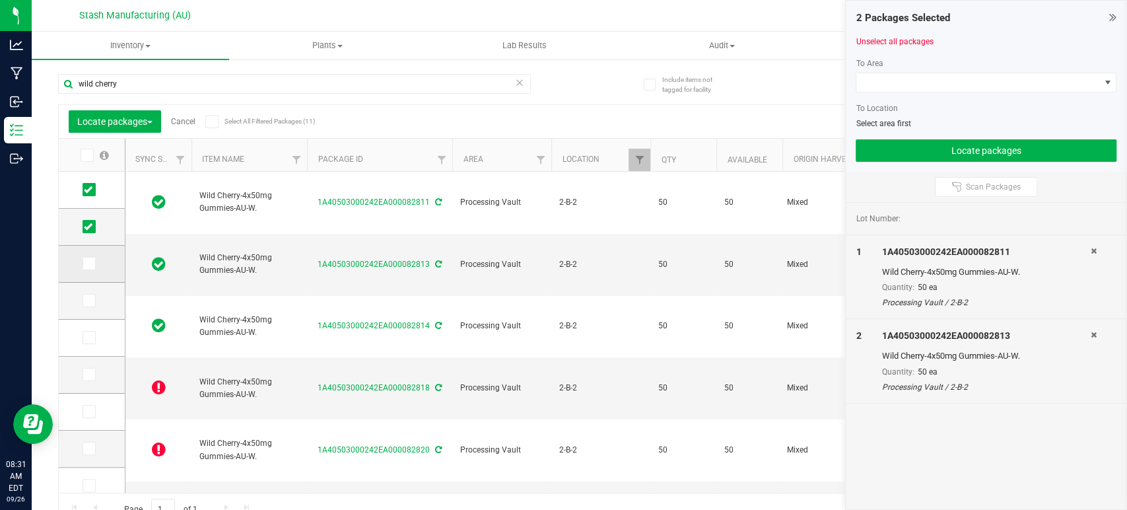
click at [92, 269] on span at bounding box center [89, 263] width 13 height 13
click at [0, 0] on input "checkbox" at bounding box center [0, 0] width 0 height 0
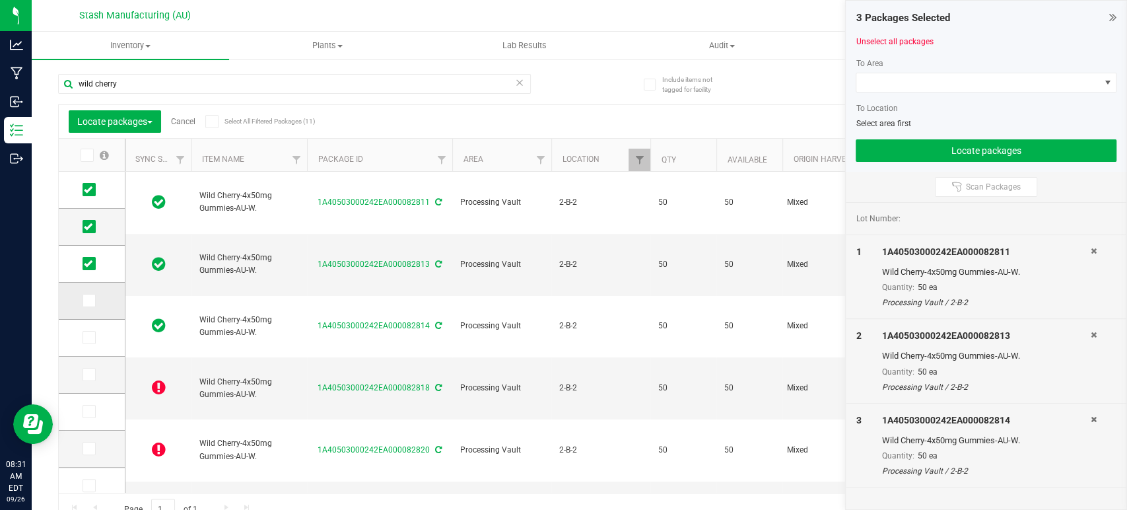
click at [86, 300] on icon at bounding box center [88, 300] width 9 height 0
click at [0, 0] on input "checkbox" at bounding box center [0, 0] width 0 height 0
click at [90, 337] on icon at bounding box center [88, 337] width 9 height 0
click at [0, 0] on input "checkbox" at bounding box center [0, 0] width 0 height 0
click at [87, 374] on icon at bounding box center [88, 374] width 9 height 0
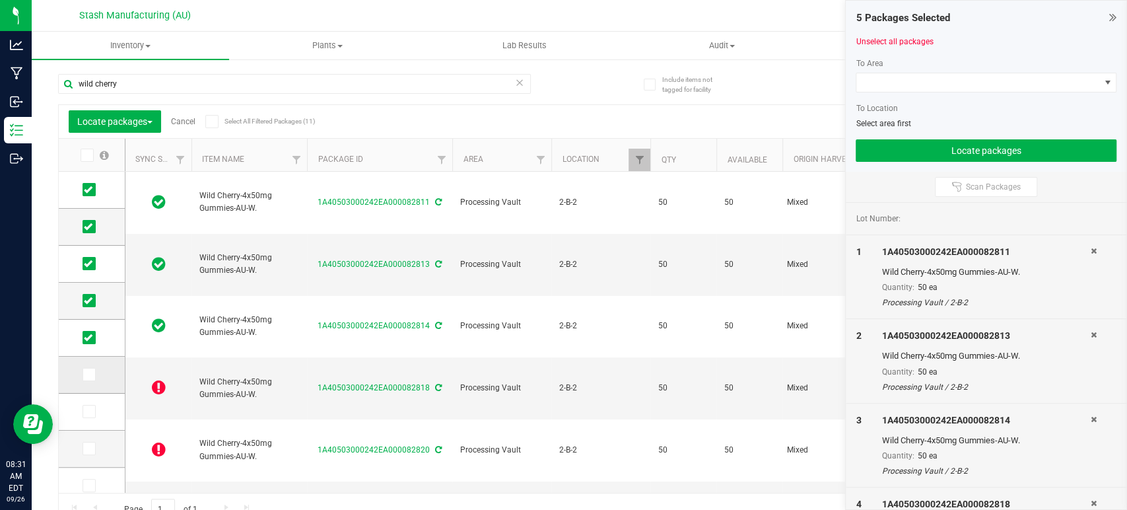
click at [0, 0] on input "checkbox" at bounding box center [0, 0] width 0 height 0
click at [85, 411] on icon at bounding box center [88, 411] width 9 height 0
click at [0, 0] on input "checkbox" at bounding box center [0, 0] width 0 height 0
click at [85, 448] on icon at bounding box center [88, 448] width 9 height 0
click at [0, 0] on input "checkbox" at bounding box center [0, 0] width 0 height 0
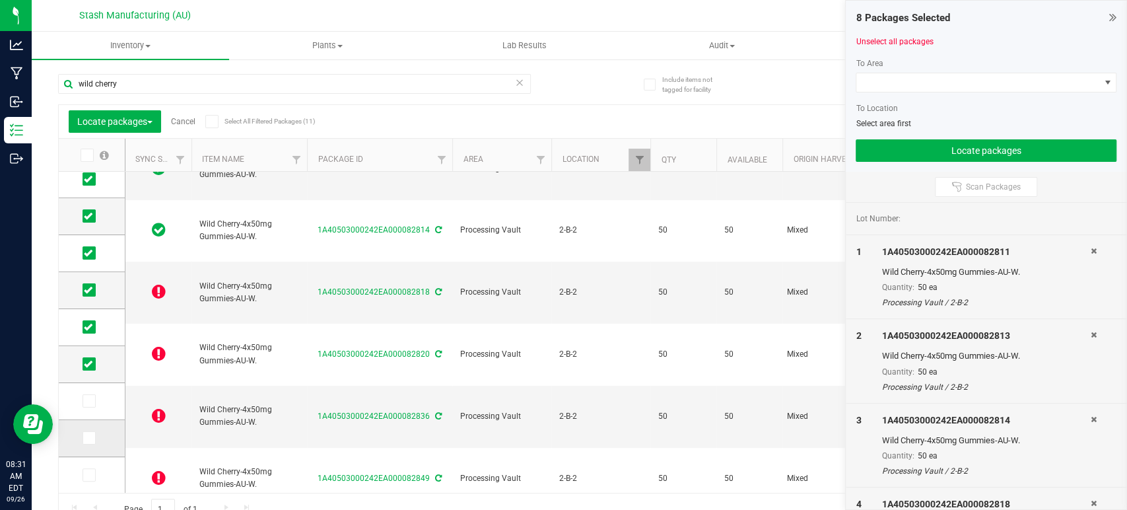
scroll to position [1, 0]
click at [86, 437] on icon at bounding box center [88, 437] width 9 height 0
click at [0, 0] on input "checkbox" at bounding box center [0, 0] width 0 height 0
click at [90, 400] on icon at bounding box center [88, 400] width 9 height 0
click at [0, 0] on input "checkbox" at bounding box center [0, 0] width 0 height 0
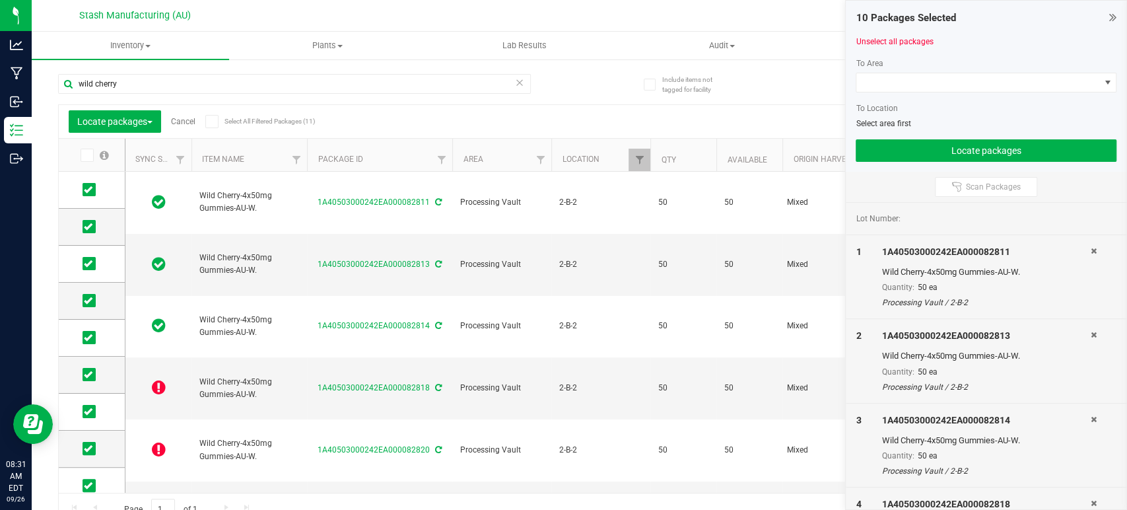
scroll to position [0, 0]
click at [919, 83] on span at bounding box center [977, 82] width 243 height 18
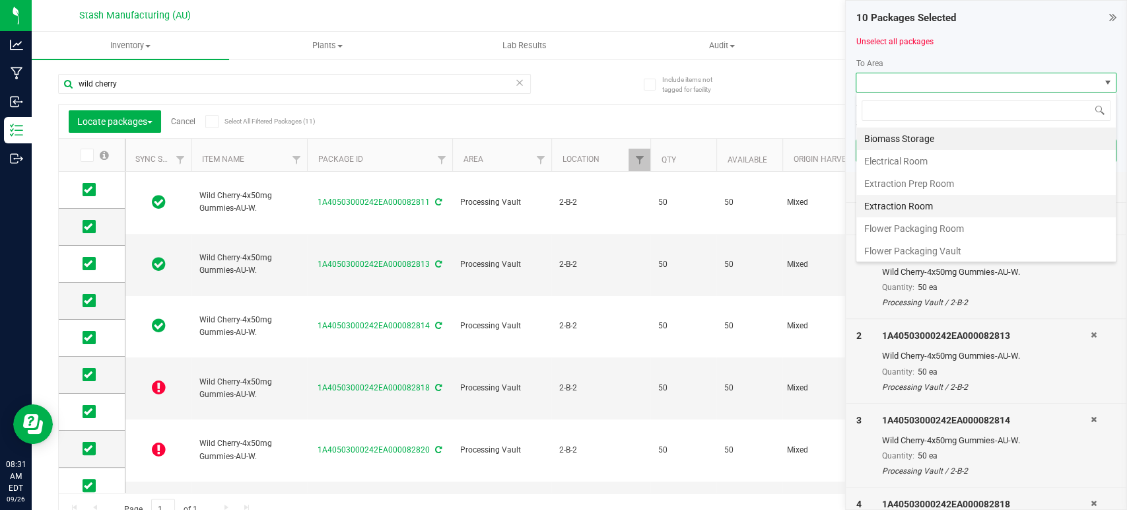
scroll to position [224, 0]
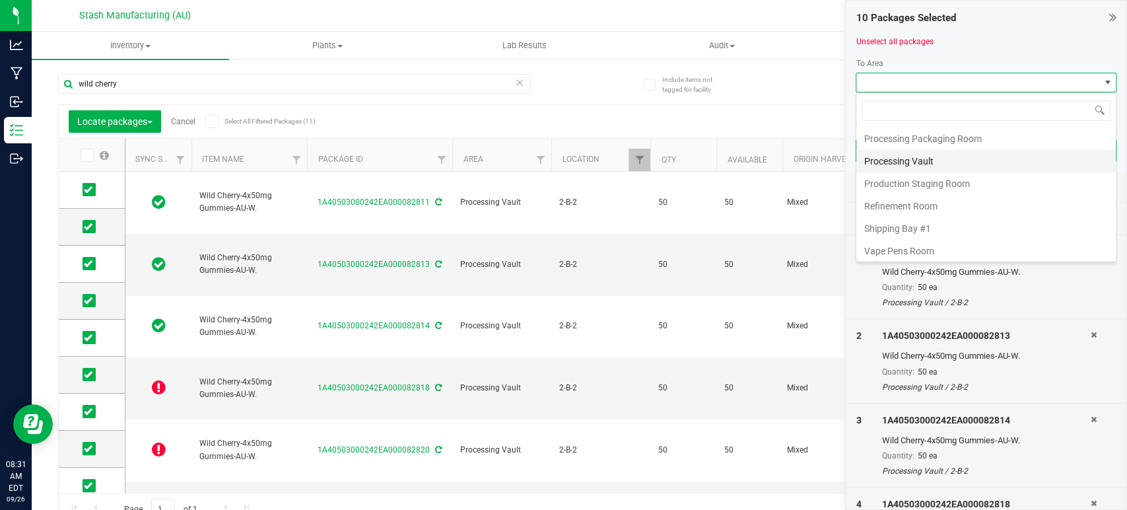
click at [949, 164] on li "Processing Vault" at bounding box center [985, 161] width 259 height 22
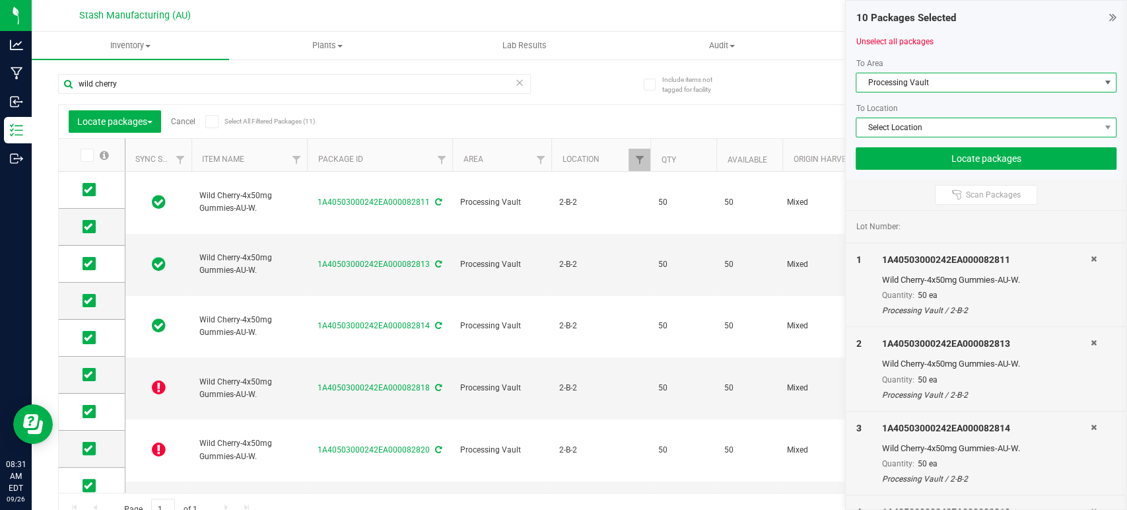
click at [963, 127] on span "Select Location" at bounding box center [977, 127] width 243 height 18
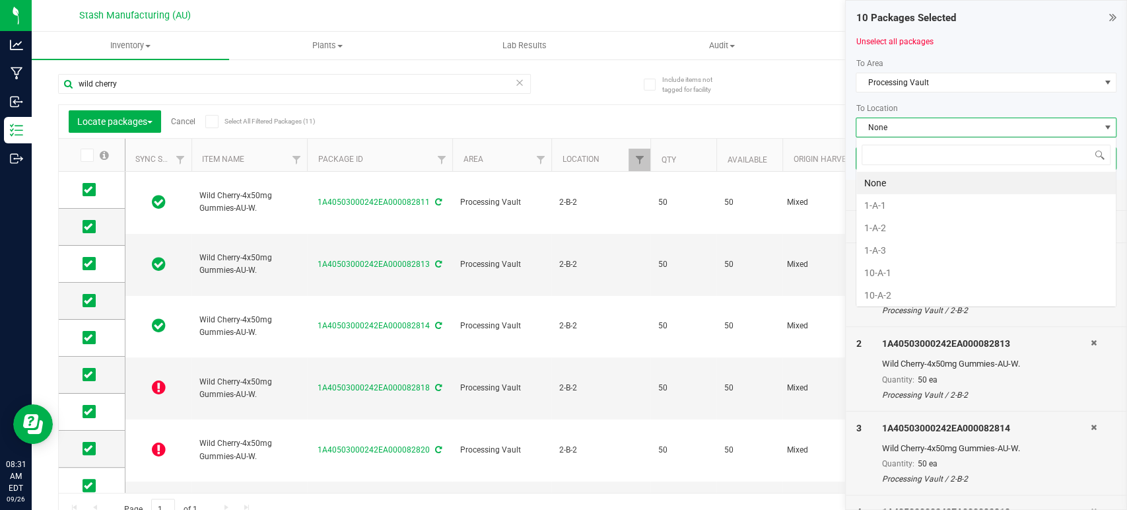
scroll to position [19, 261]
type input "2-b"
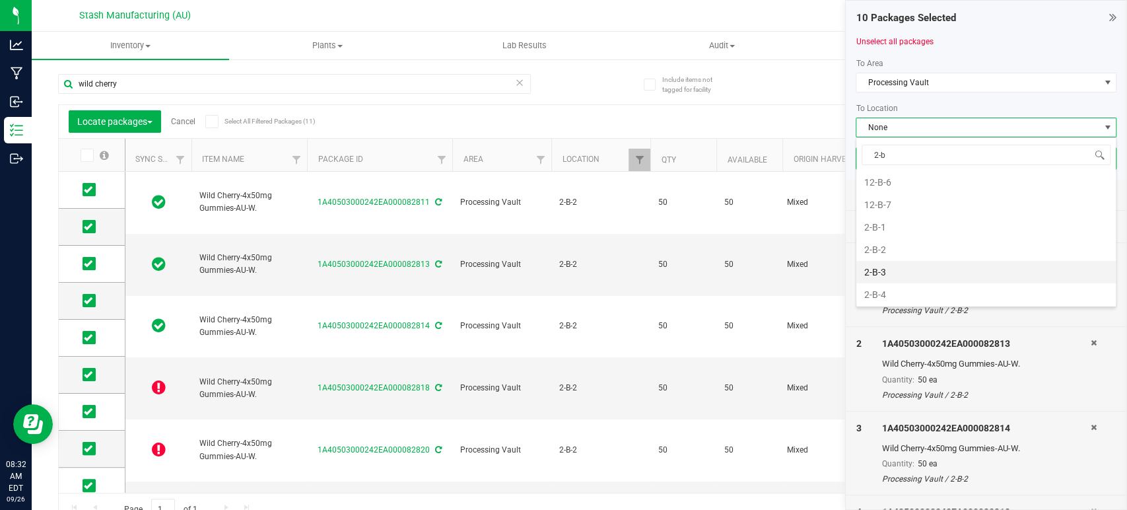
click at [902, 263] on li "2-B-3" at bounding box center [985, 272] width 259 height 22
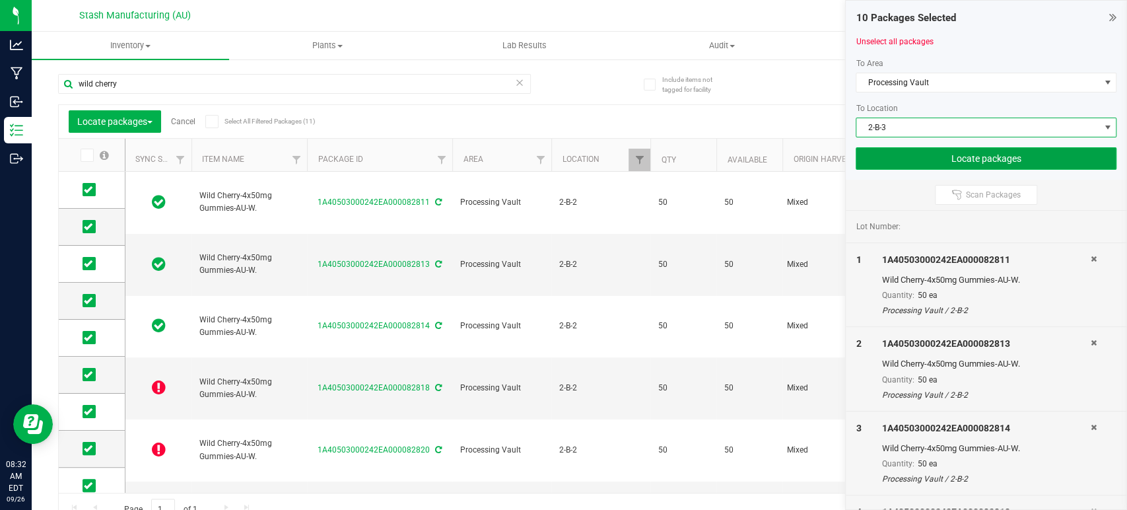
click at [984, 155] on button "Locate packages" at bounding box center [986, 158] width 261 height 22
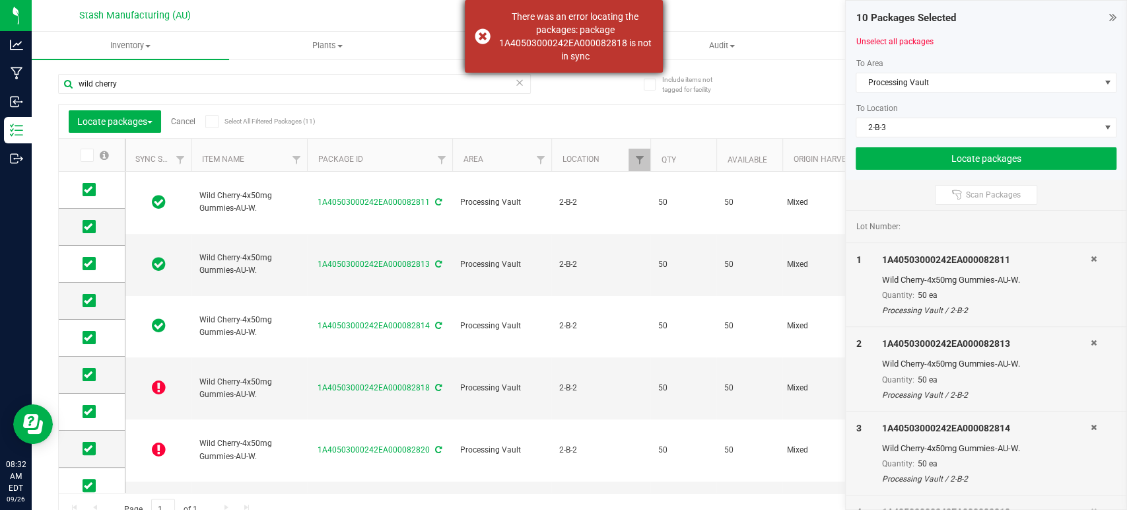
click at [592, 40] on div "There was an error locating the packages: package 1A40503000242EA000082818 is n…" at bounding box center [575, 36] width 155 height 53
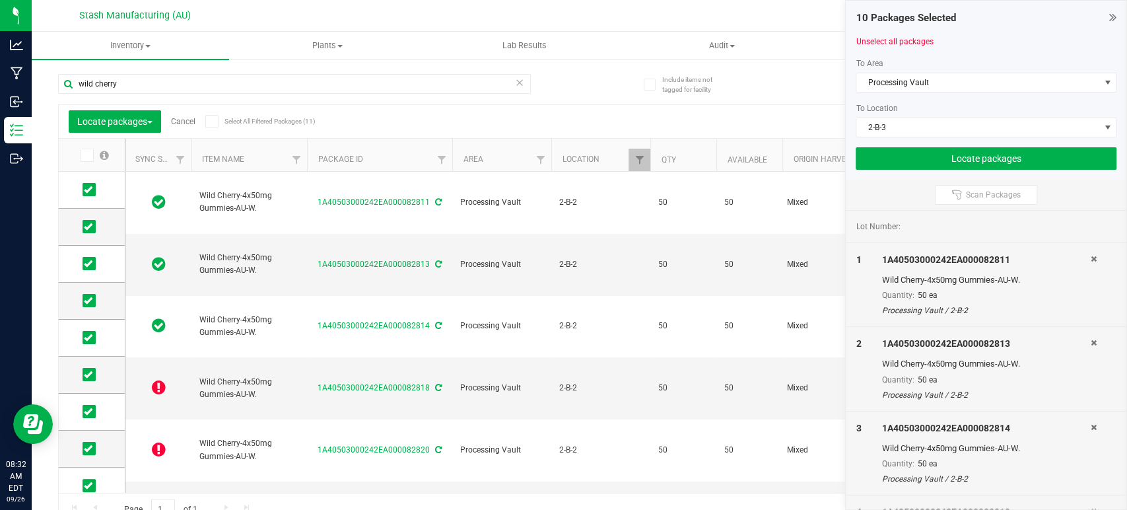
click at [1112, 15] on icon at bounding box center [1112, 17] width 7 height 13
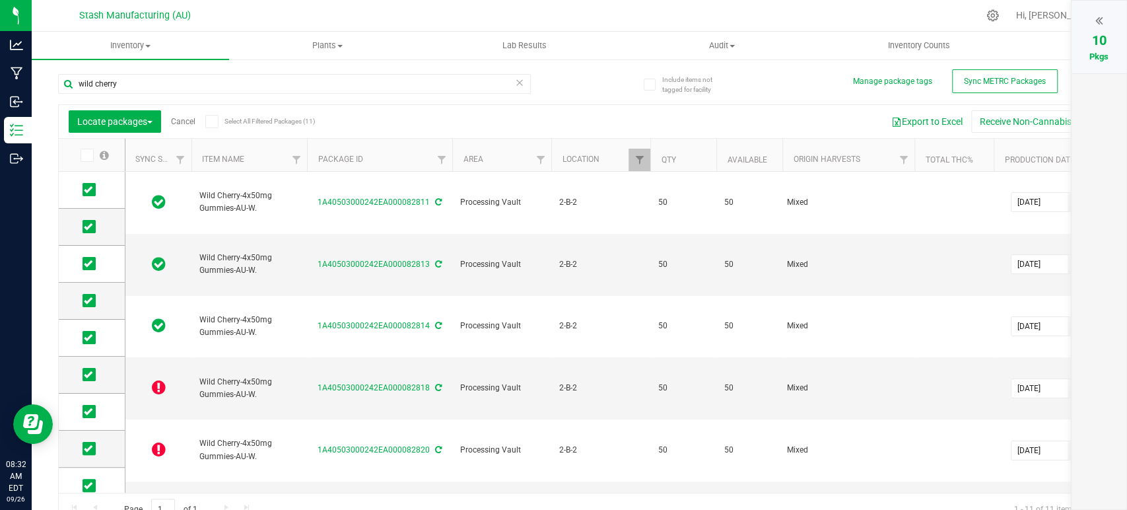
click at [186, 119] on link "Cancel" at bounding box center [183, 121] width 24 height 9
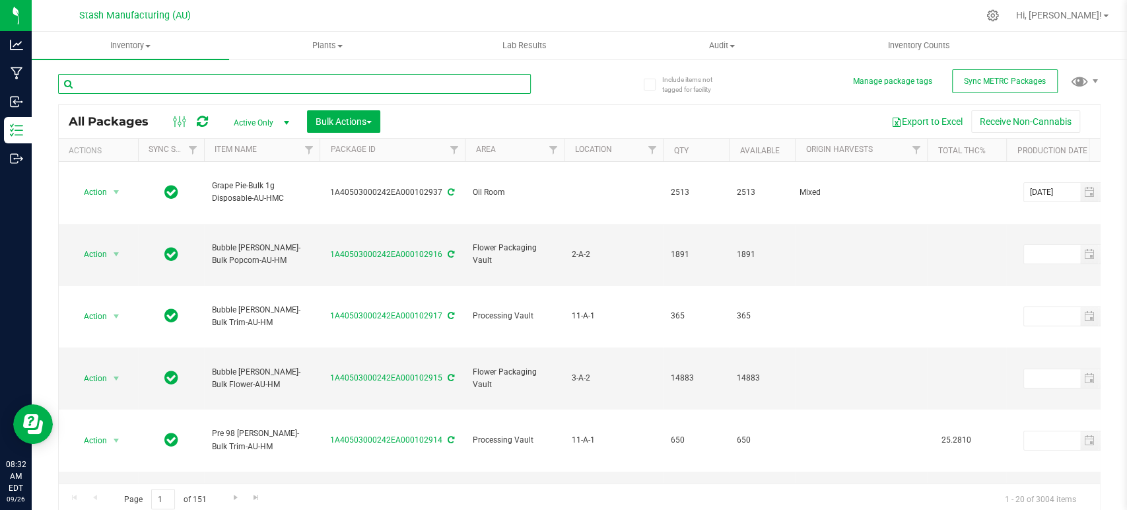
click at [239, 87] on input "text" at bounding box center [294, 84] width 473 height 20
type input "sour blue"
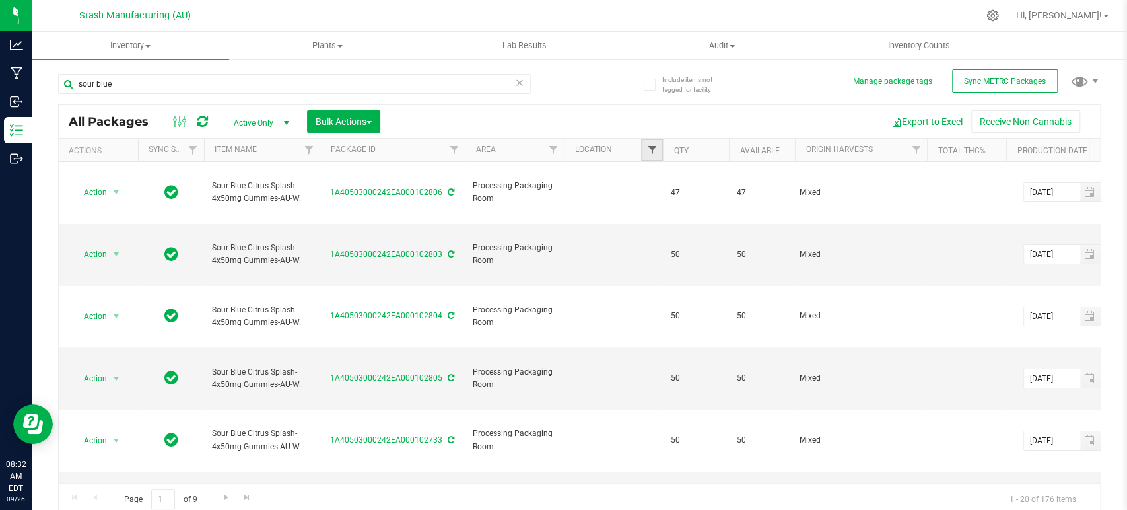
click at [648, 147] on span "Filter" at bounding box center [651, 150] width 11 height 11
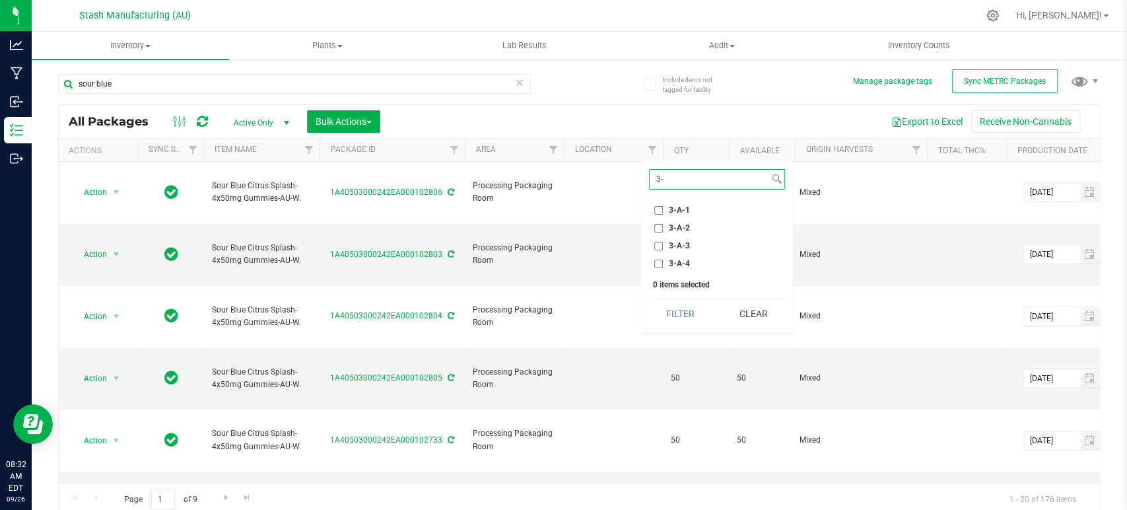
type input "3-"
click at [659, 210] on input "3-A-1" at bounding box center [658, 210] width 9 height 9
checkbox input "true"
click at [681, 318] on button "Filter" at bounding box center [680, 313] width 63 height 29
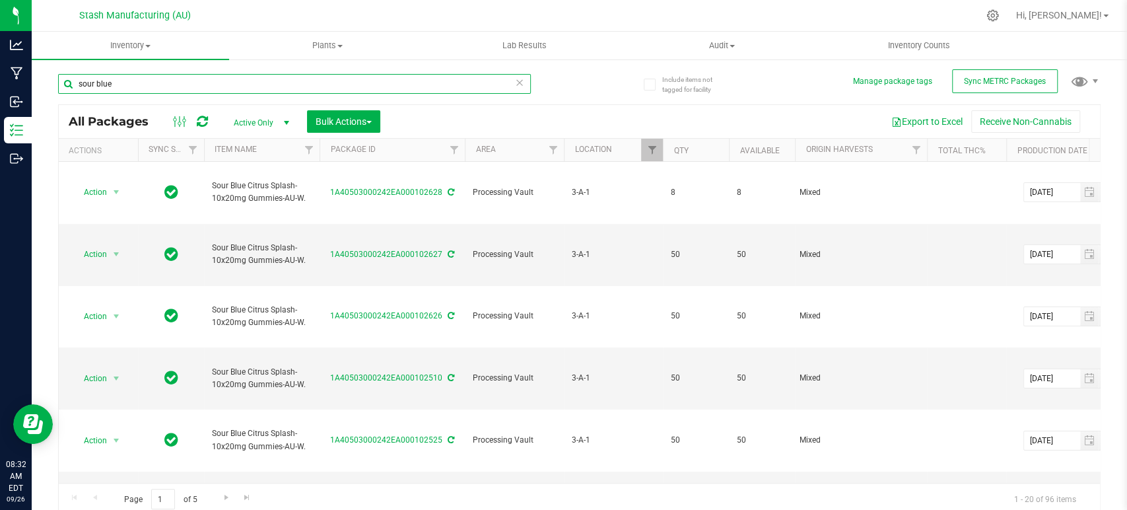
click at [254, 87] on input "sour blue" at bounding box center [294, 84] width 473 height 20
type input "sour blueberry"
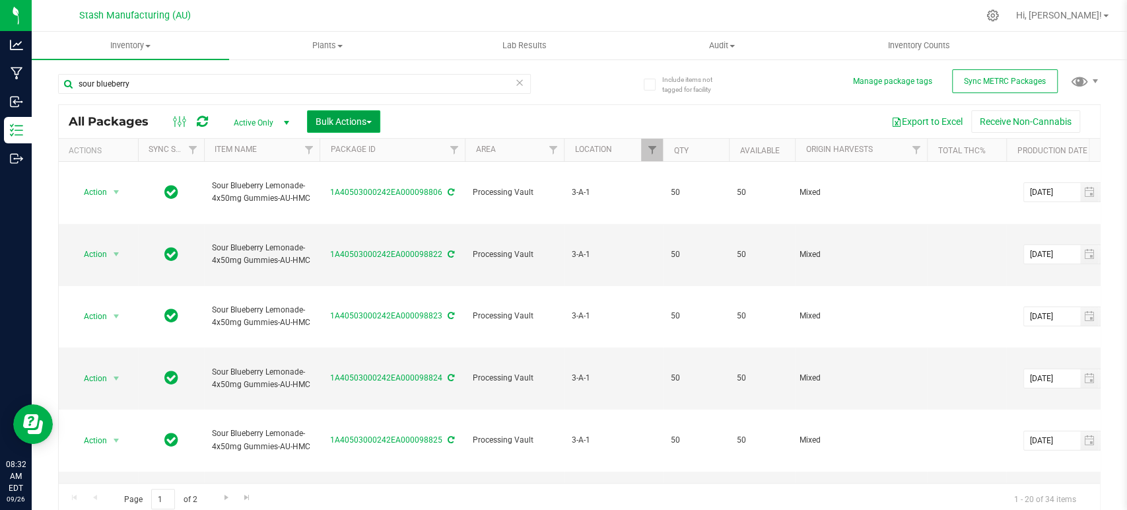
click at [349, 123] on span "Bulk Actions" at bounding box center [344, 121] width 56 height 11
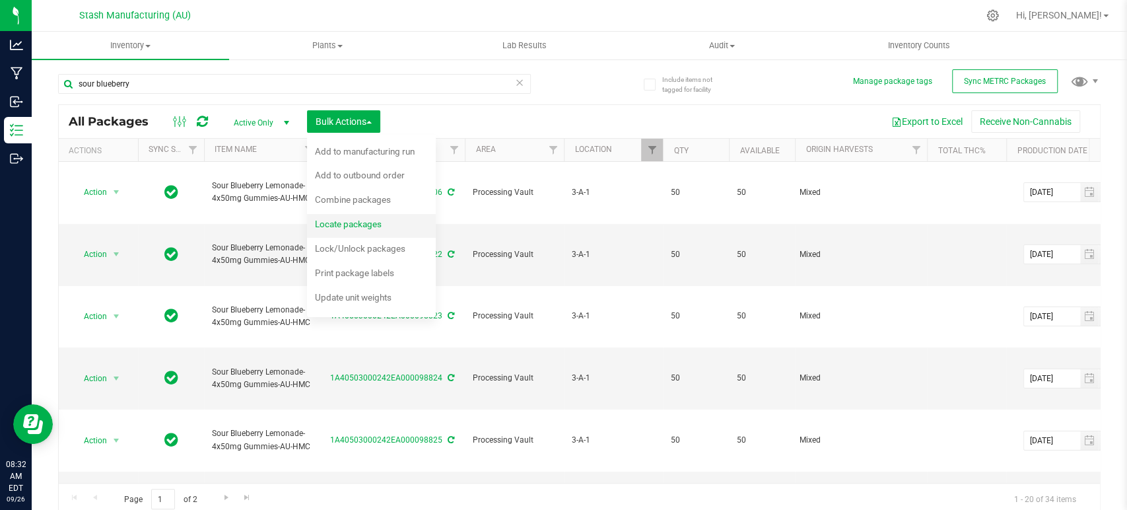
click at [360, 224] on span "Locate packages" at bounding box center [348, 224] width 67 height 11
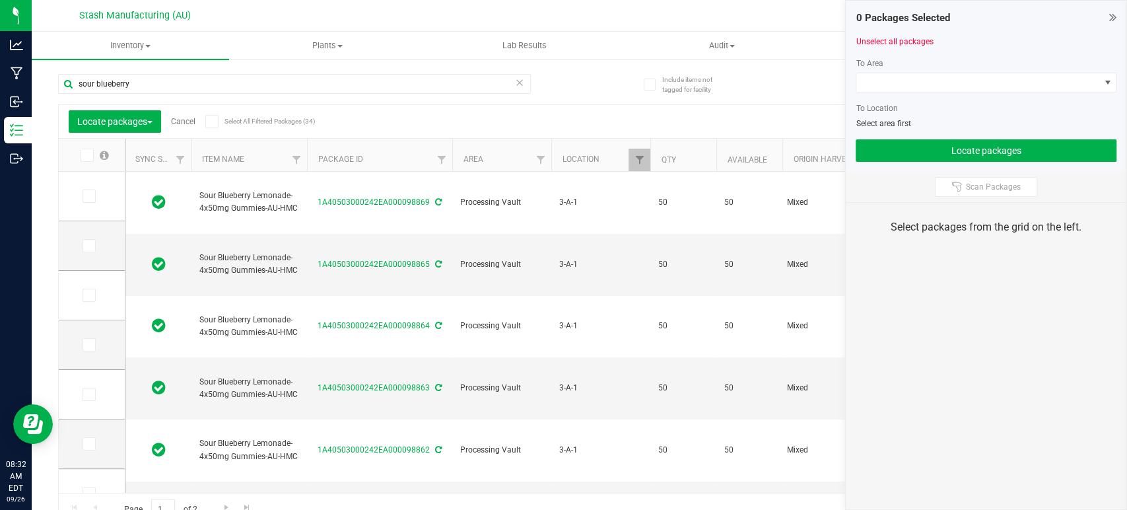
click at [213, 121] on icon at bounding box center [211, 121] width 9 height 0
click at [0, 0] on input "Select All Filtered Packages (34)" at bounding box center [0, 0] width 0 height 0
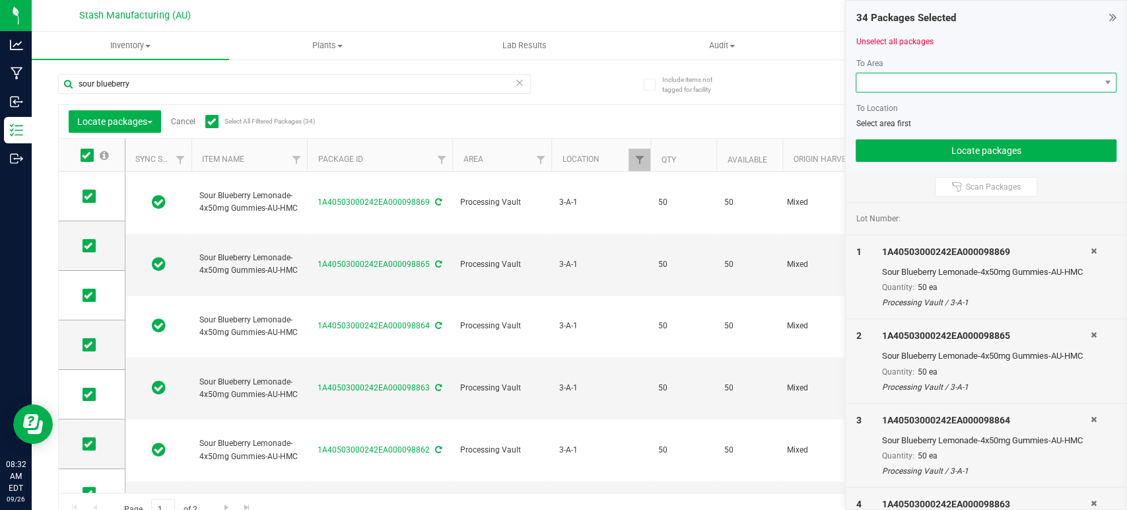
click at [889, 83] on span at bounding box center [977, 82] width 243 height 18
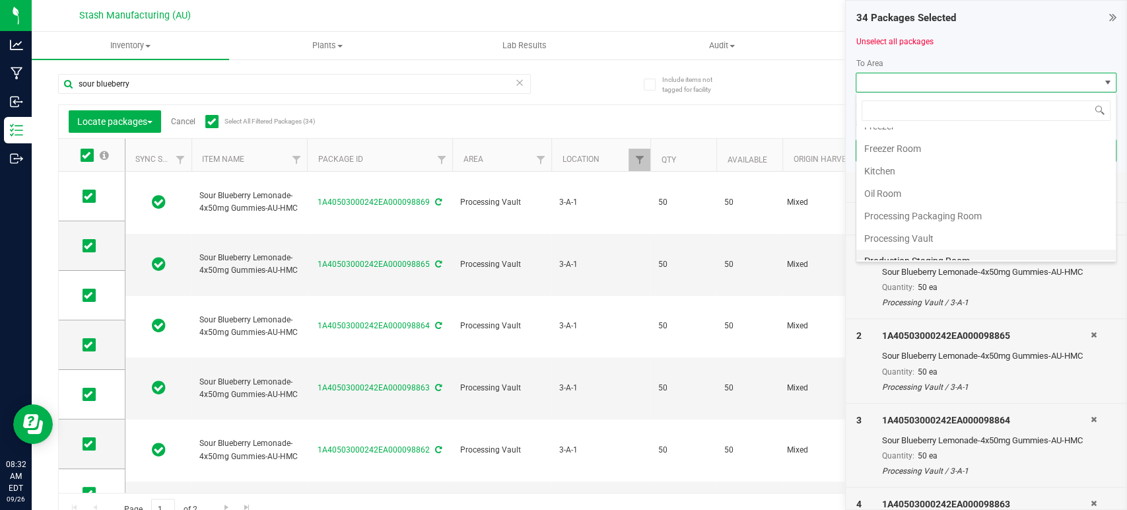
scroll to position [224, 0]
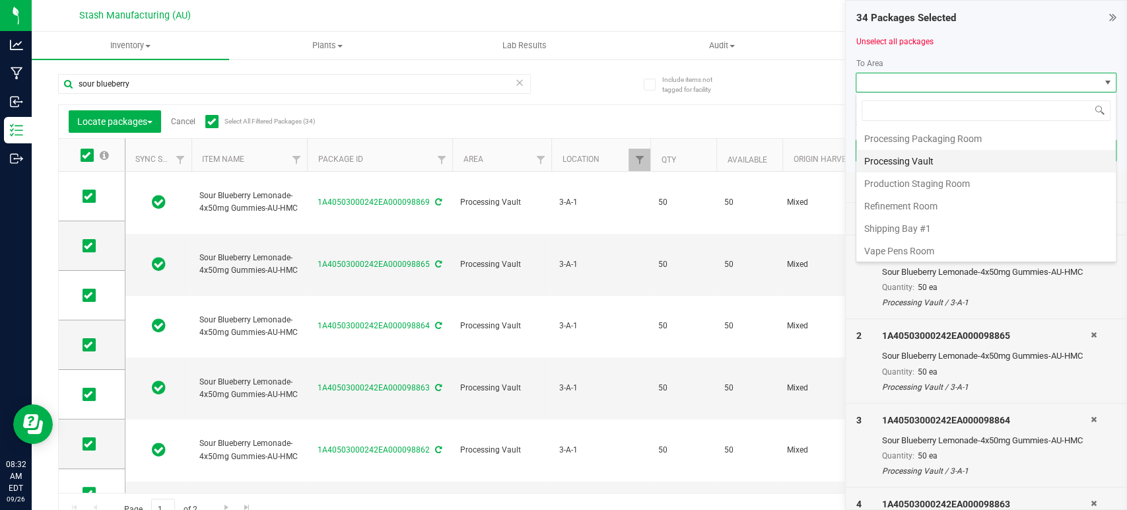
click at [917, 157] on li "Processing Vault" at bounding box center [985, 161] width 259 height 22
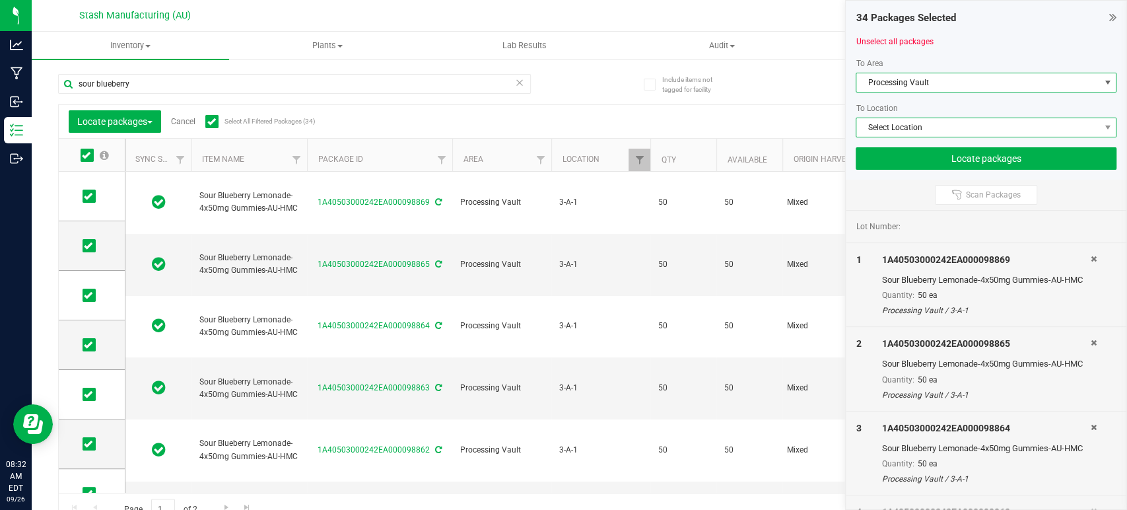
click at [940, 127] on span "Select Location" at bounding box center [977, 127] width 243 height 18
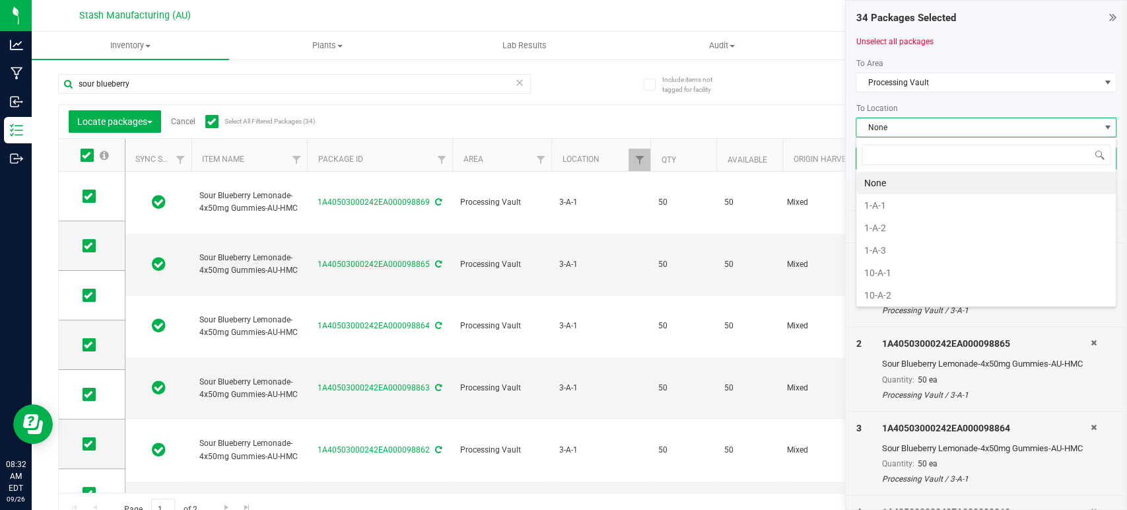
scroll to position [19, 261]
type input "2-b"
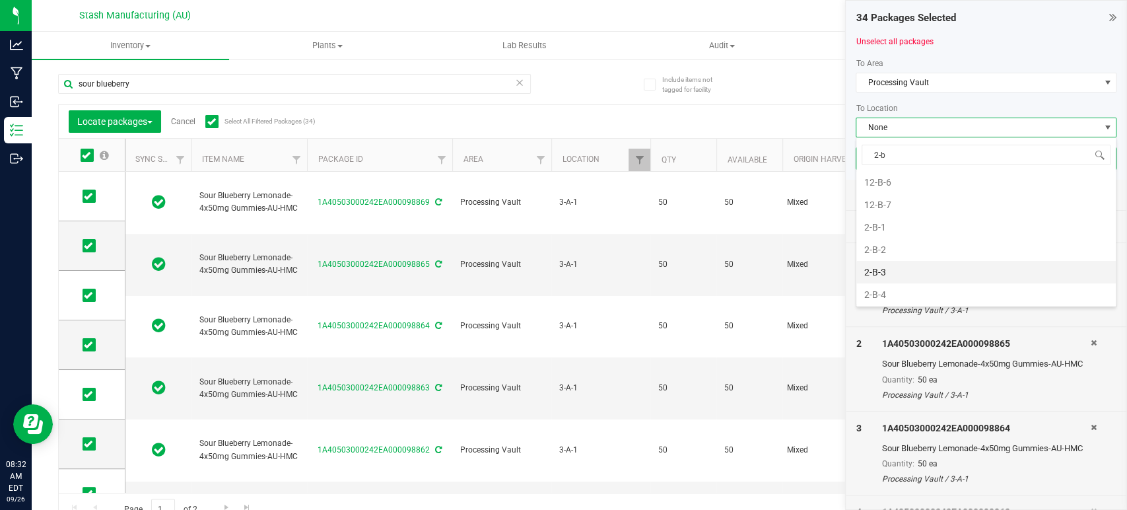
click at [893, 273] on li "2-B-3" at bounding box center [985, 272] width 259 height 22
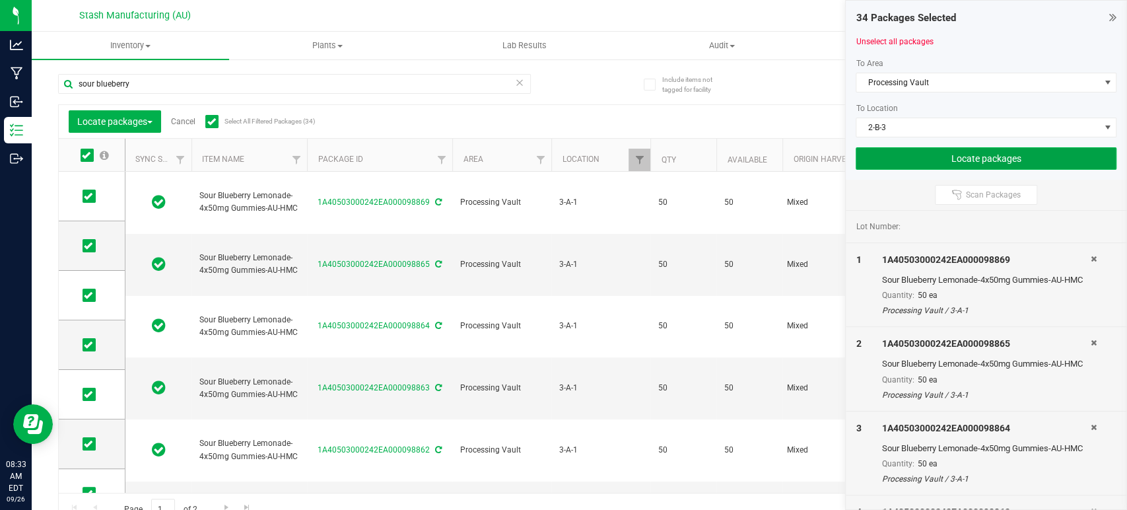
click at [963, 156] on button "Locate packages" at bounding box center [986, 158] width 261 height 22
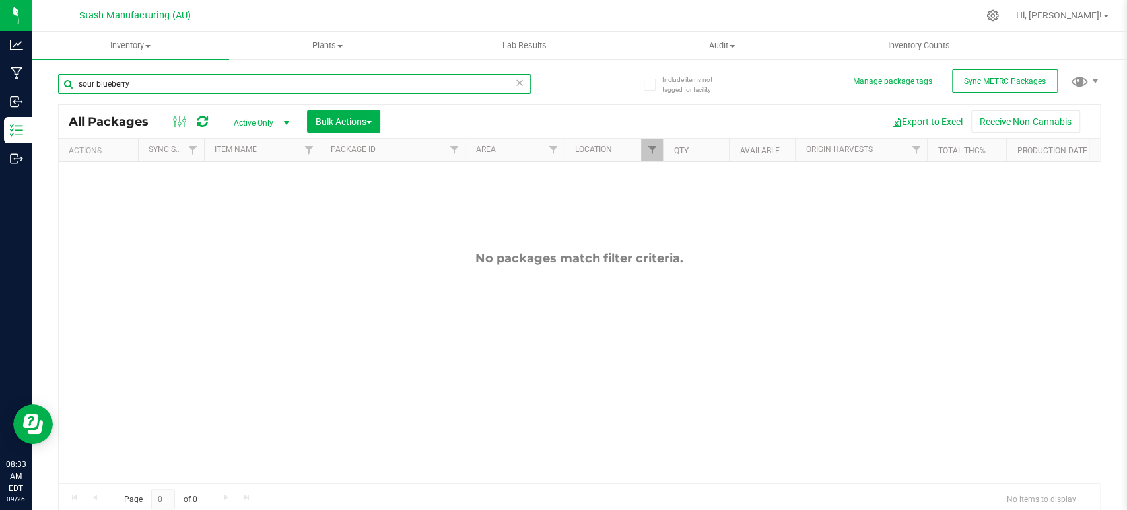
click at [388, 79] on input "sour blueberry" at bounding box center [294, 84] width 473 height 20
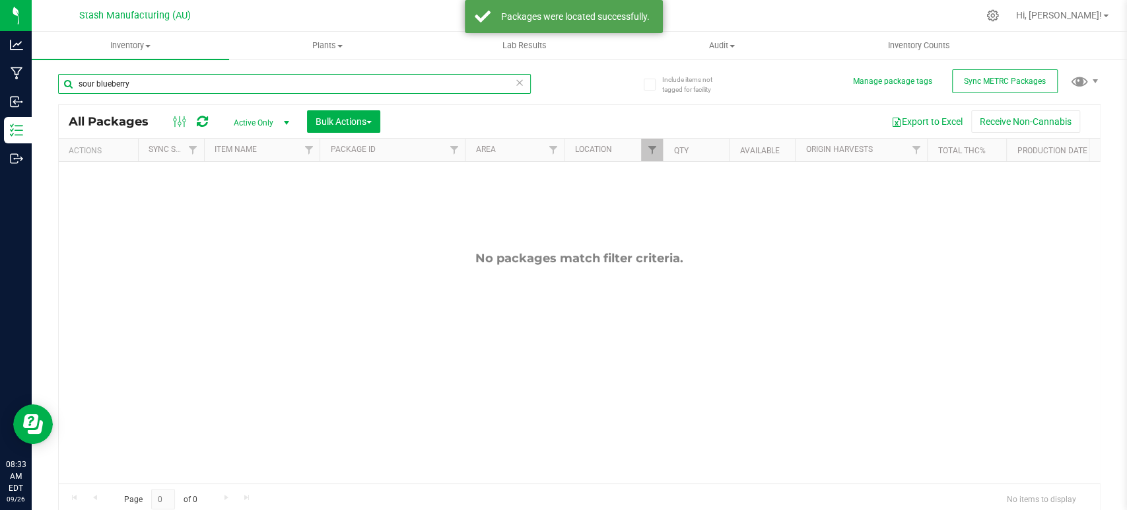
click at [388, 79] on input "sour blueberry" at bounding box center [294, 84] width 473 height 20
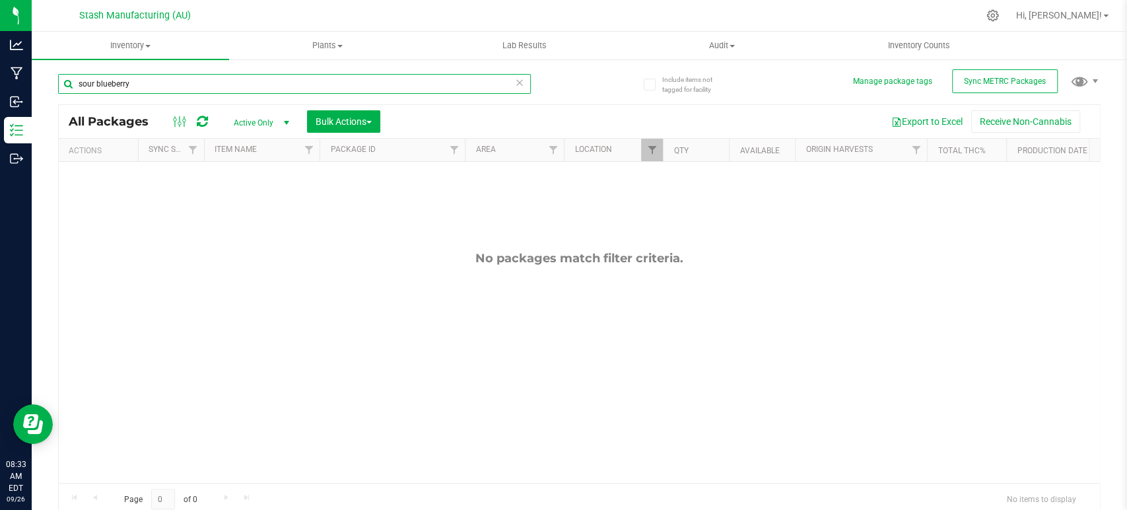
click at [388, 79] on input "sour blueberry" at bounding box center [294, 84] width 473 height 20
type input "watermelon"
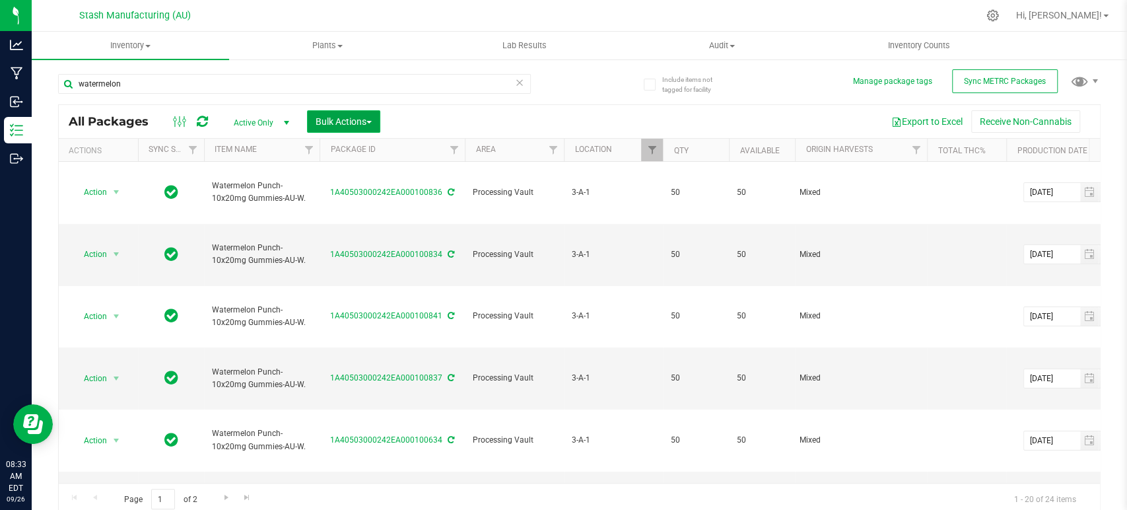
click at [349, 119] on span "Bulk Actions" at bounding box center [344, 121] width 56 height 11
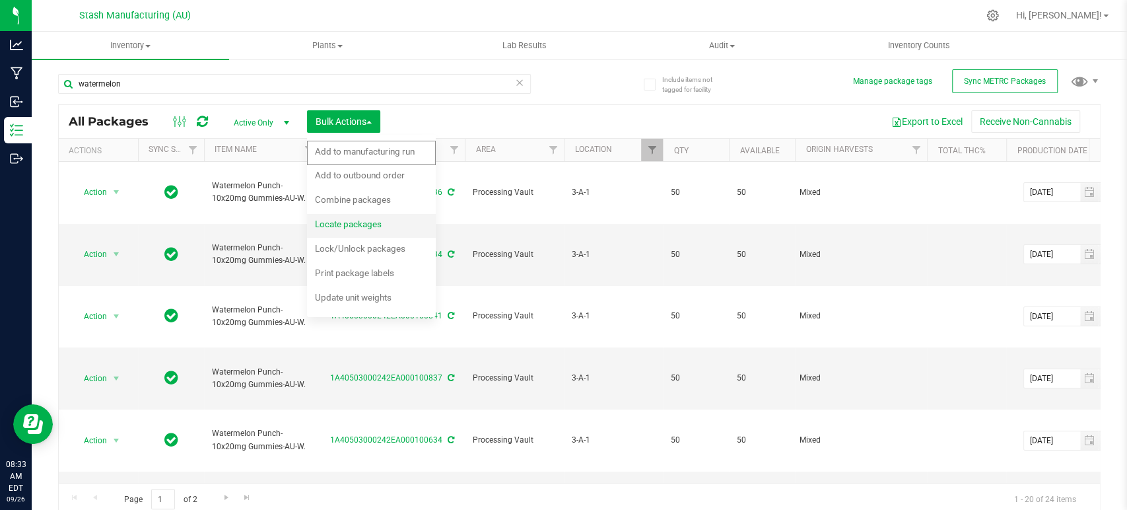
click at [360, 222] on span "Locate packages" at bounding box center [348, 224] width 67 height 11
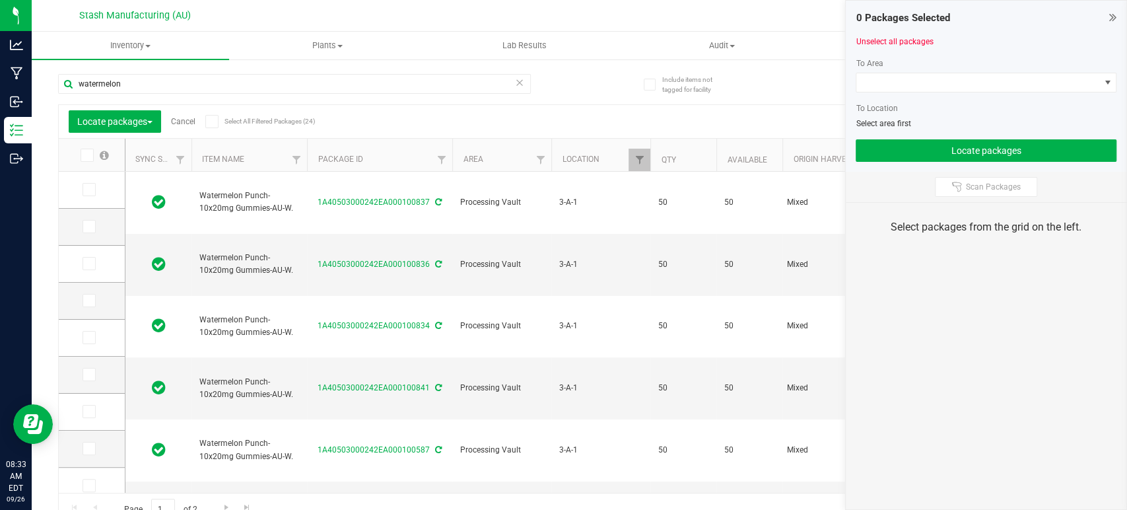
type input "2025-08-26"
type input "2026-08-26"
type input "2025-08-26"
type input "2026-08-26"
type input "2025-08-26"
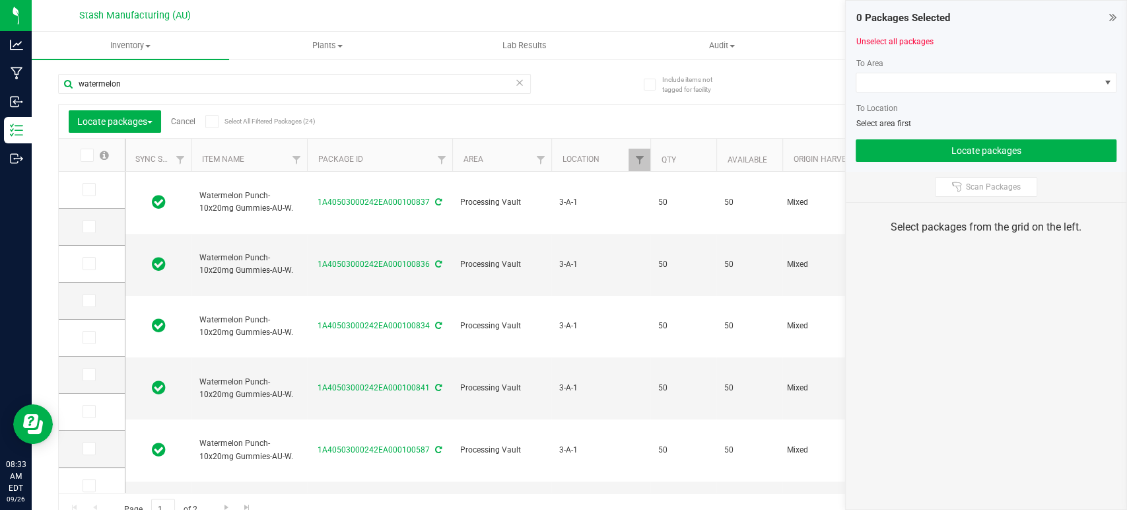
type input "2026-08-26"
type input "2025-08-26"
type input "2026-08-26"
type input "2025-08-26"
type input "2026-08-26"
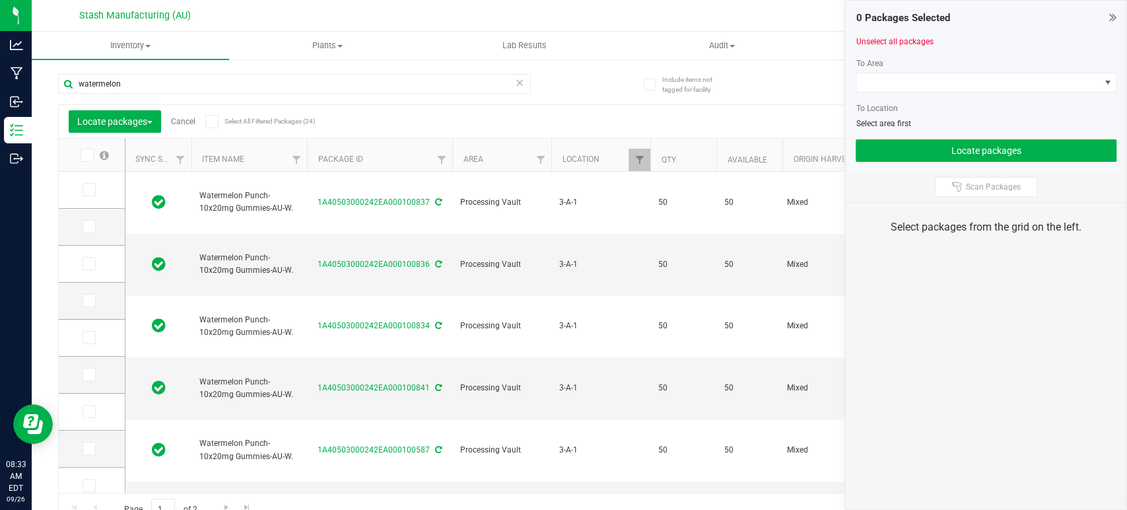
type input "2025-08-26"
type input "2026-08-26"
type input "2025-08-26"
type input "2026-08-26"
type input "2025-08-26"
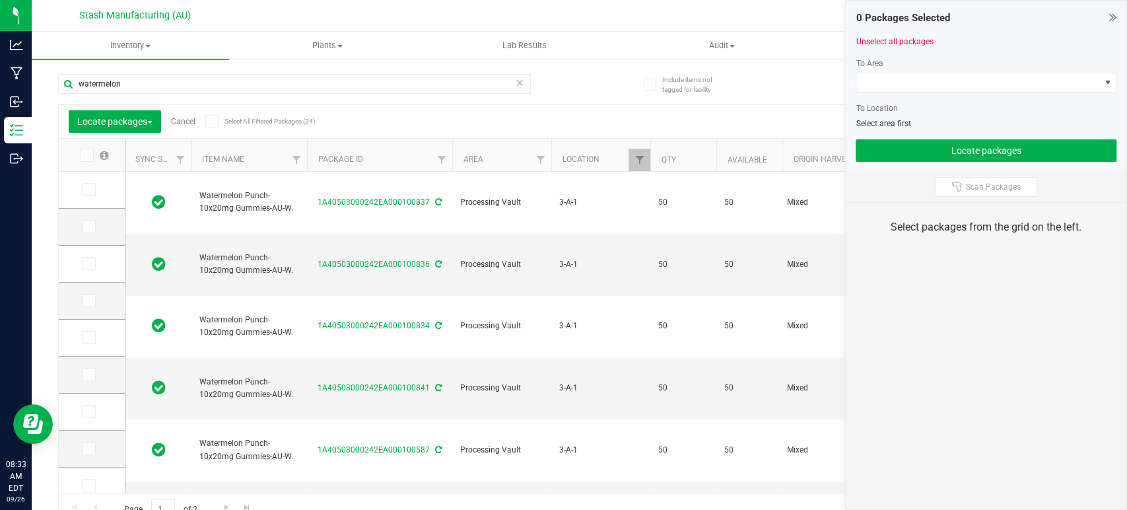
type input "2026-08-26"
type input "2025-08-26"
type input "2026-08-26"
type input "2025-08-26"
type input "2026-08-26"
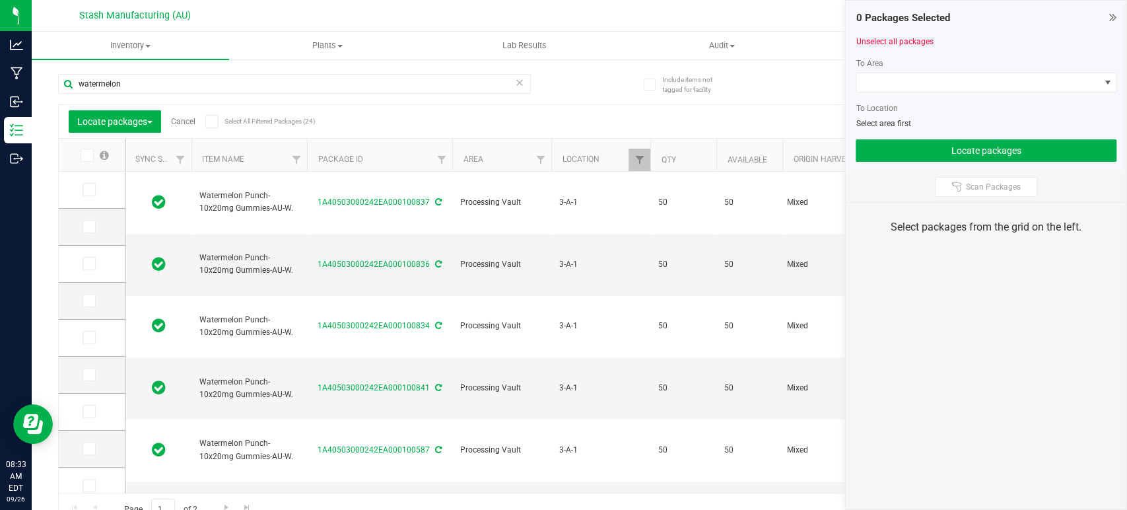
type input "2025-08-26"
type input "2026-08-26"
type input "2025-08-26"
type input "2026-08-26"
type input "2025-08-26"
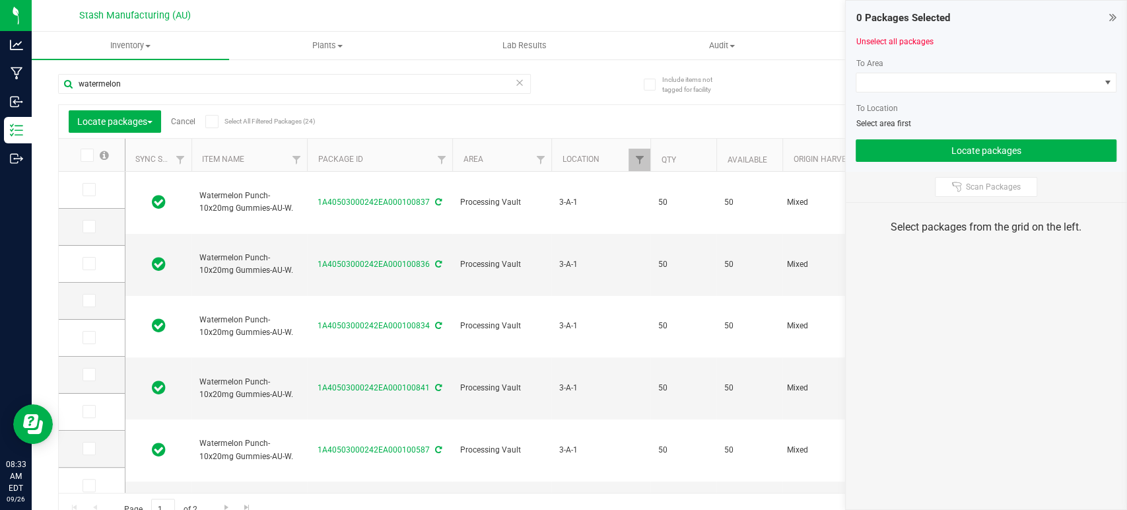
type input "2026-08-26"
type input "2025-08-26"
type input "2026-08-26"
type input "2025-08-26"
type input "2026-08-26"
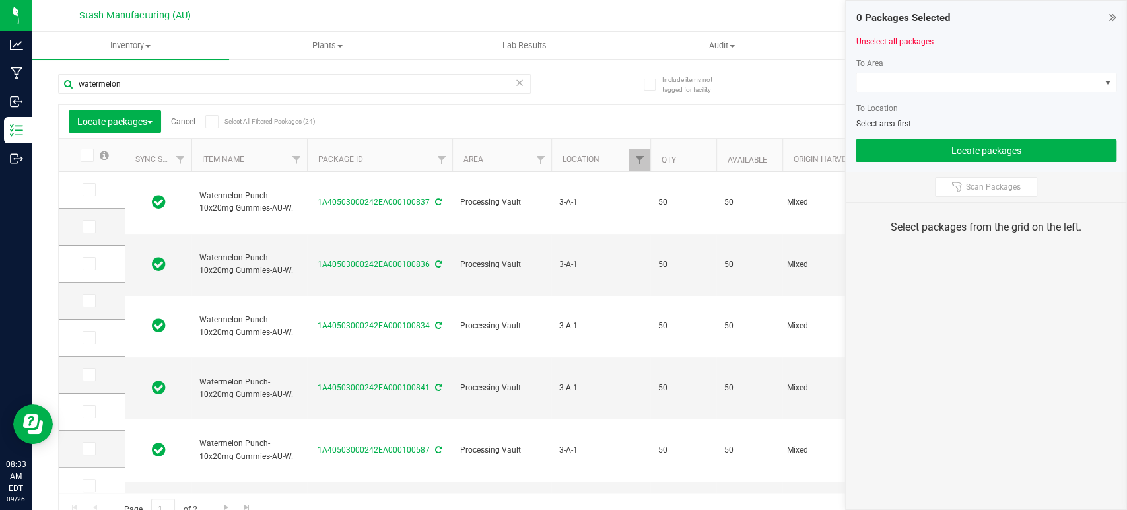
type input "2025-08-26"
type input "2026-08-26"
type input "2025-08-26"
type input "2026-08-26"
type input "2025-08-26"
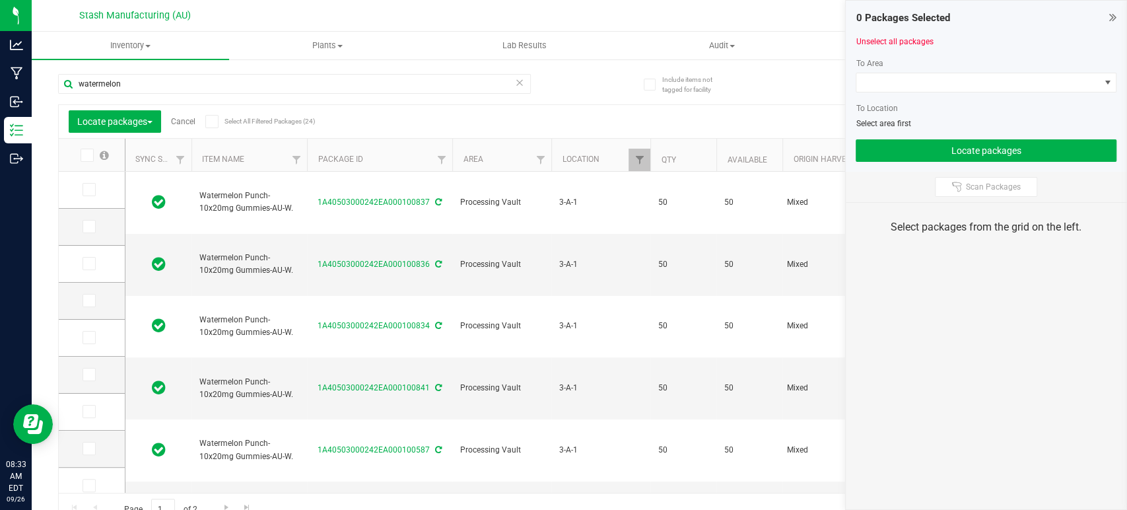
type input "2026-08-26"
type input "2025-08-26"
type input "2026-08-26"
type input "2025-08-26"
type input "2026-08-26"
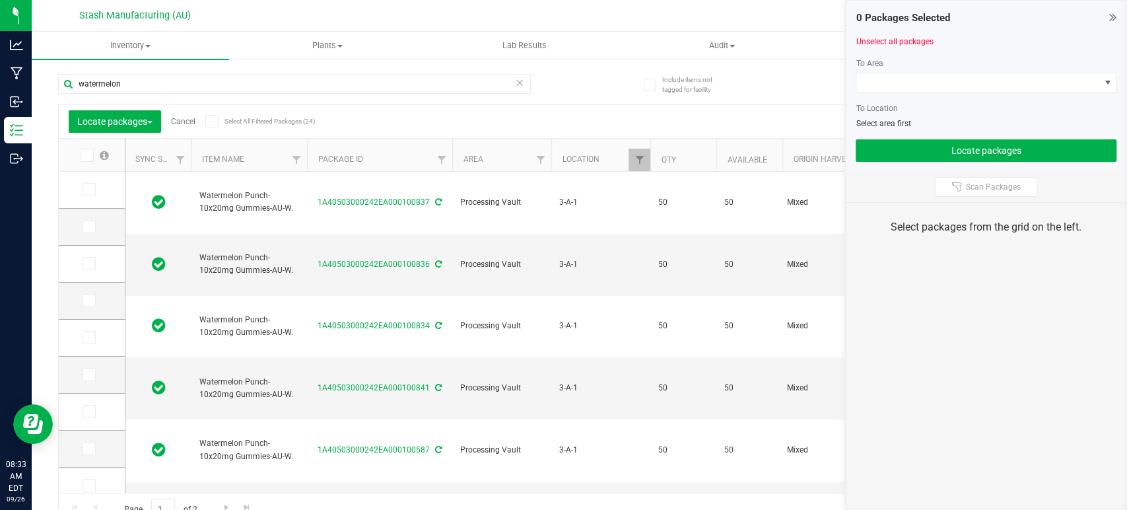
click at [213, 121] on icon at bounding box center [211, 121] width 9 height 0
click at [0, 0] on input "Select All Filtered Packages (24)" at bounding box center [0, 0] width 0 height 0
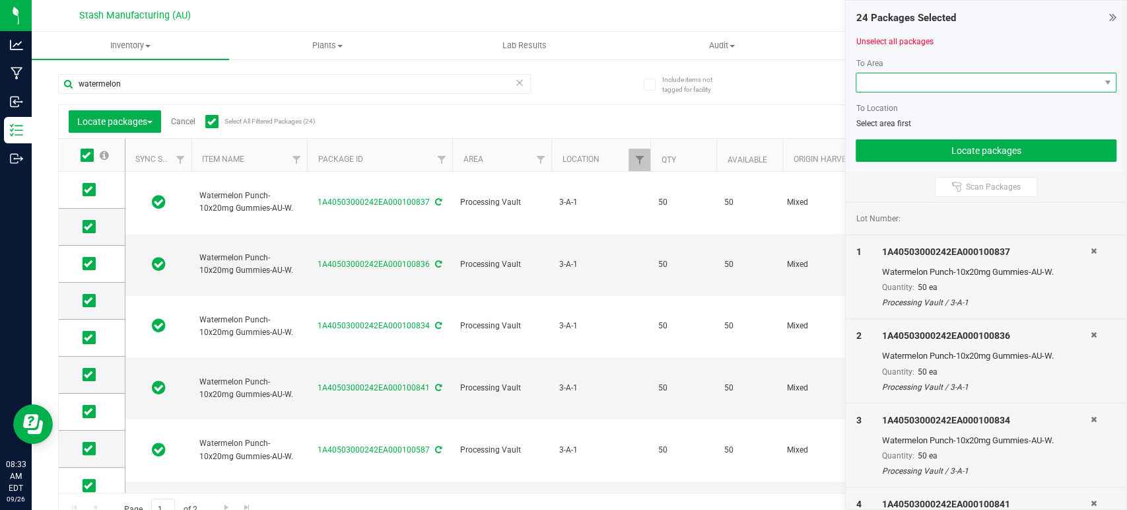
click at [919, 81] on span at bounding box center [977, 82] width 243 height 18
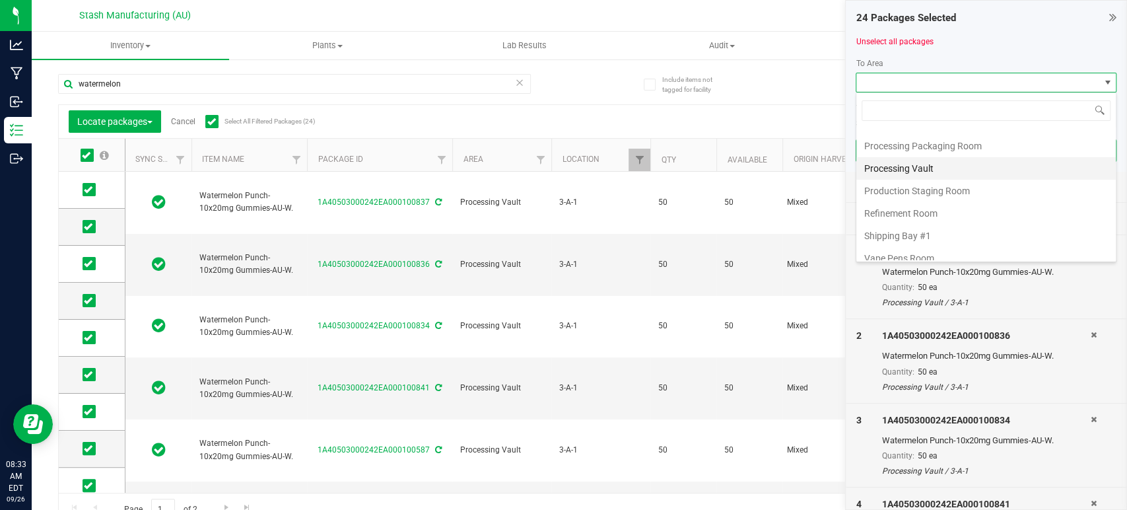
scroll to position [224, 0]
click at [936, 156] on li "Processing Vault" at bounding box center [985, 161] width 259 height 22
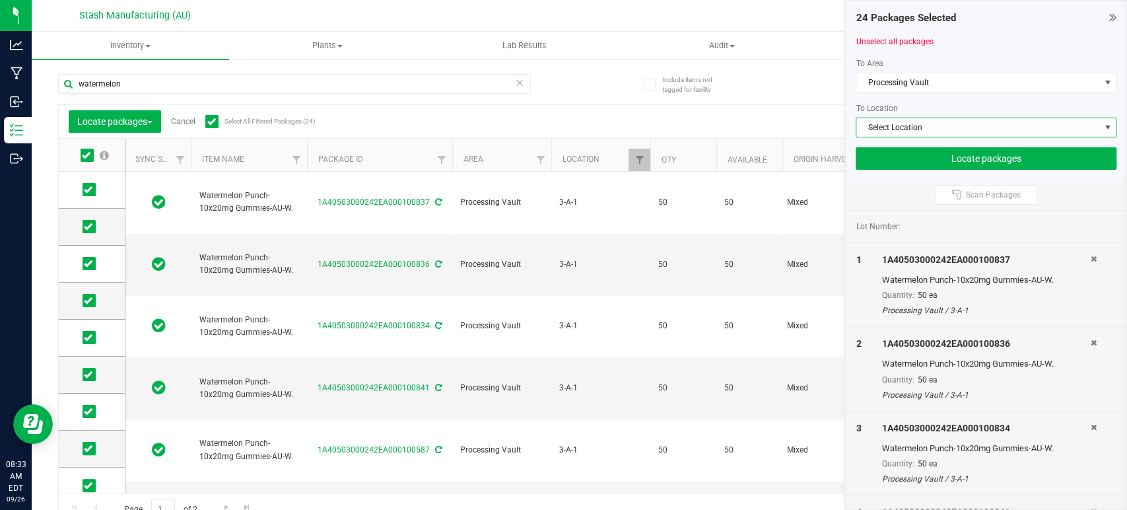
click at [944, 128] on span "Select Location" at bounding box center [977, 127] width 243 height 18
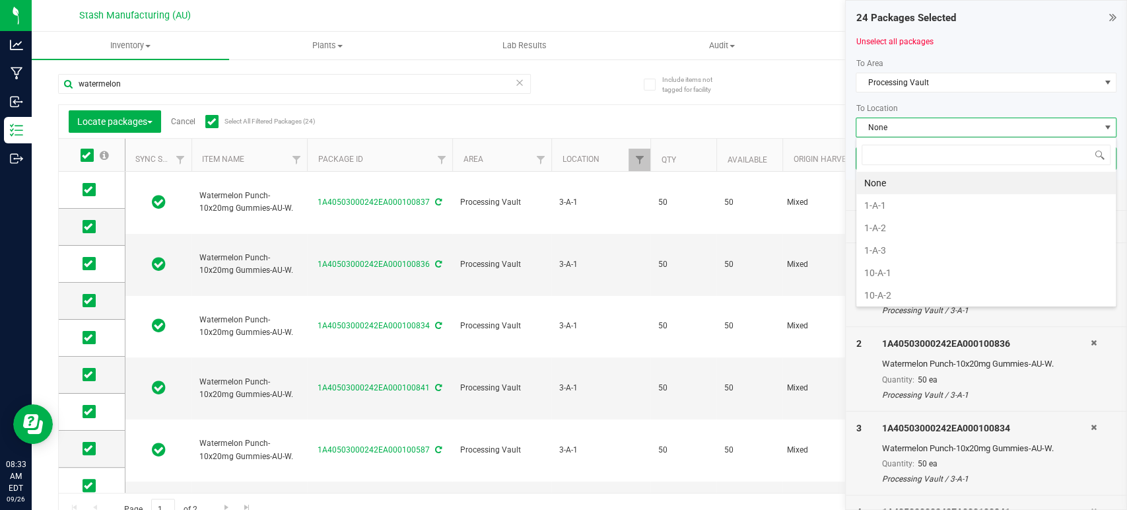
scroll to position [19, 261]
type input "4-b"
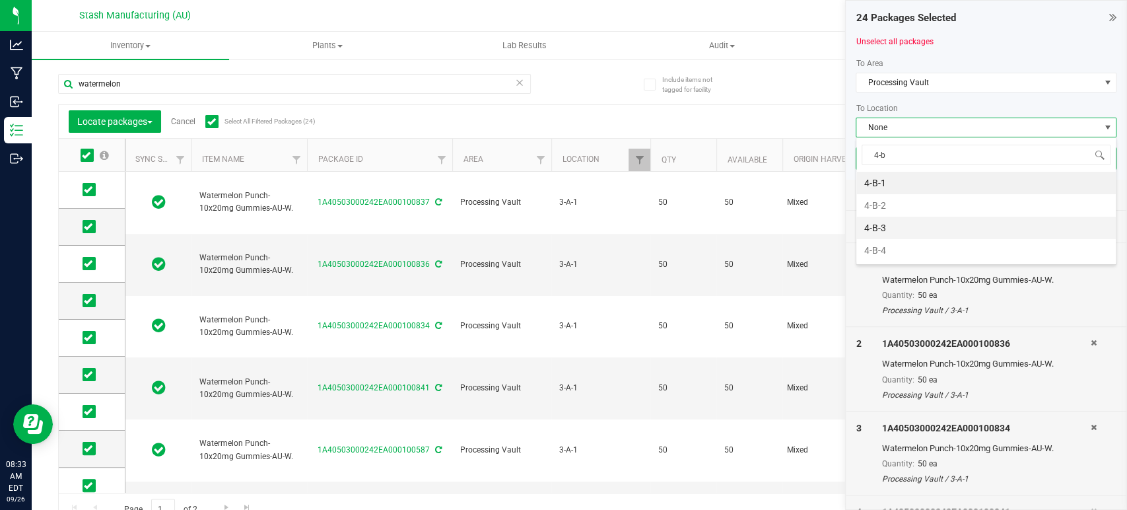
click at [897, 226] on li "4-B-3" at bounding box center [985, 228] width 259 height 22
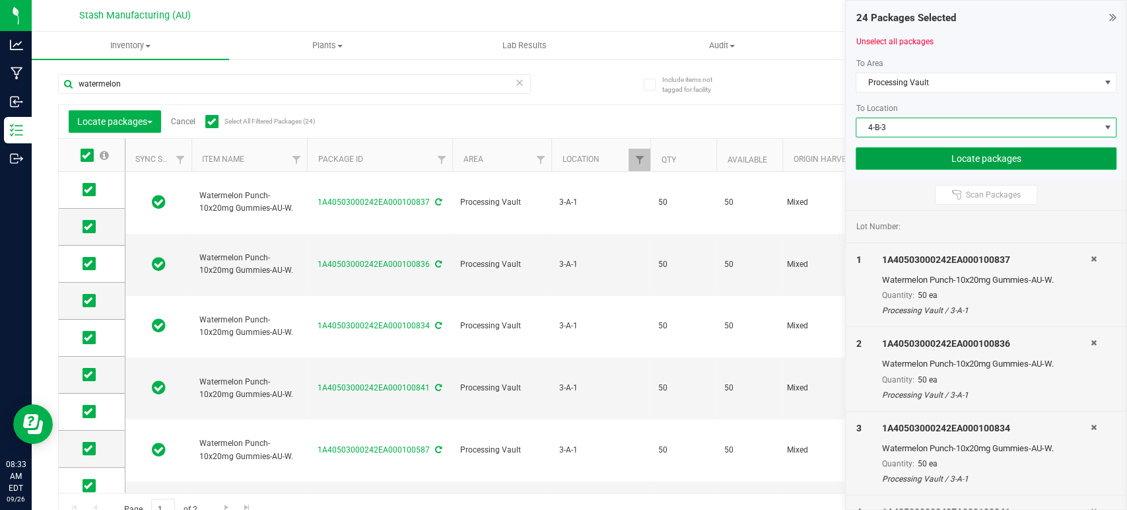
click at [959, 163] on button "Locate packages" at bounding box center [986, 158] width 261 height 22
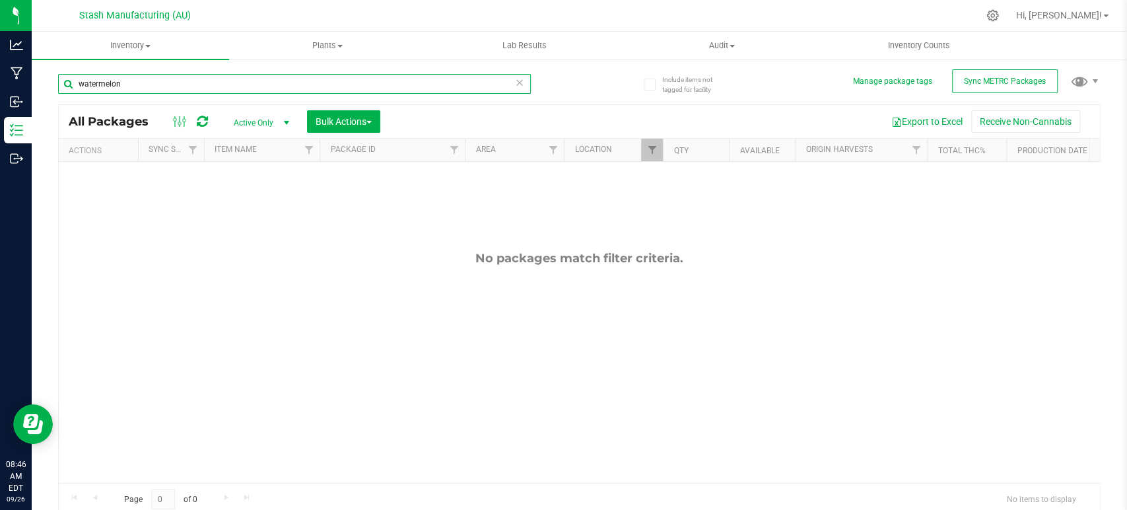
click at [405, 88] on input "watermelon" at bounding box center [294, 84] width 473 height 20
type input "pineapple"
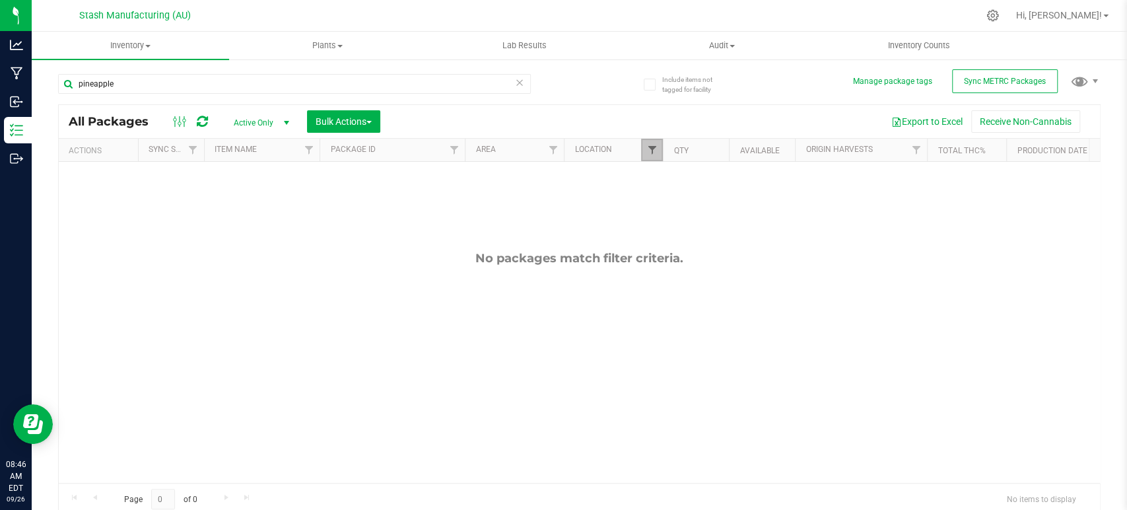
click at [654, 153] on span "Filter" at bounding box center [651, 150] width 11 height 11
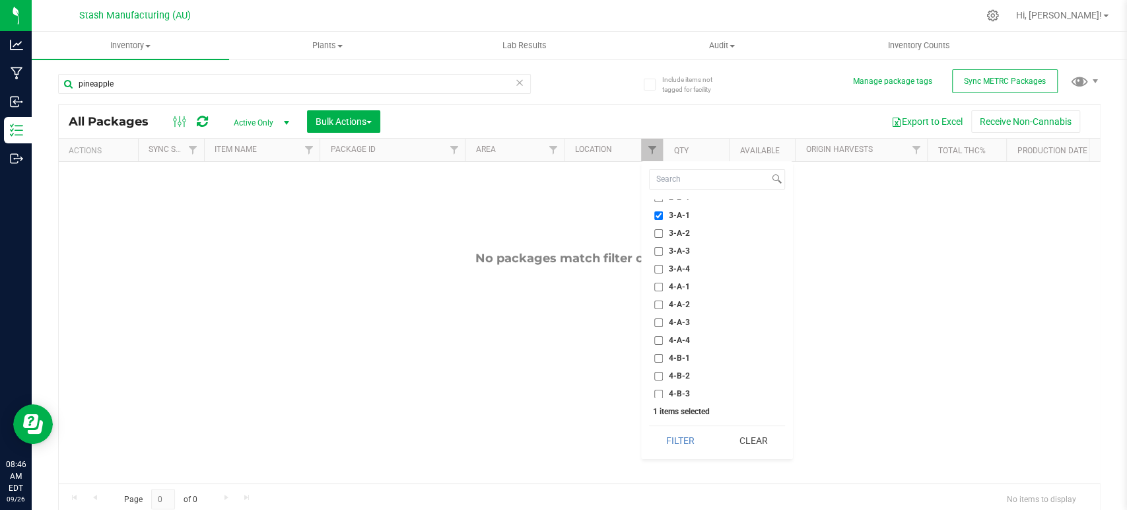
click at [682, 217] on span "3-A-1" at bounding box center [679, 215] width 21 height 8
click at [663, 217] on input "3-A-1" at bounding box center [658, 215] width 9 height 9
checkbox input "false"
click at [684, 238] on span "1-A-2" at bounding box center [679, 242] width 21 height 8
click at [663, 238] on input "1-A-2" at bounding box center [658, 242] width 9 height 9
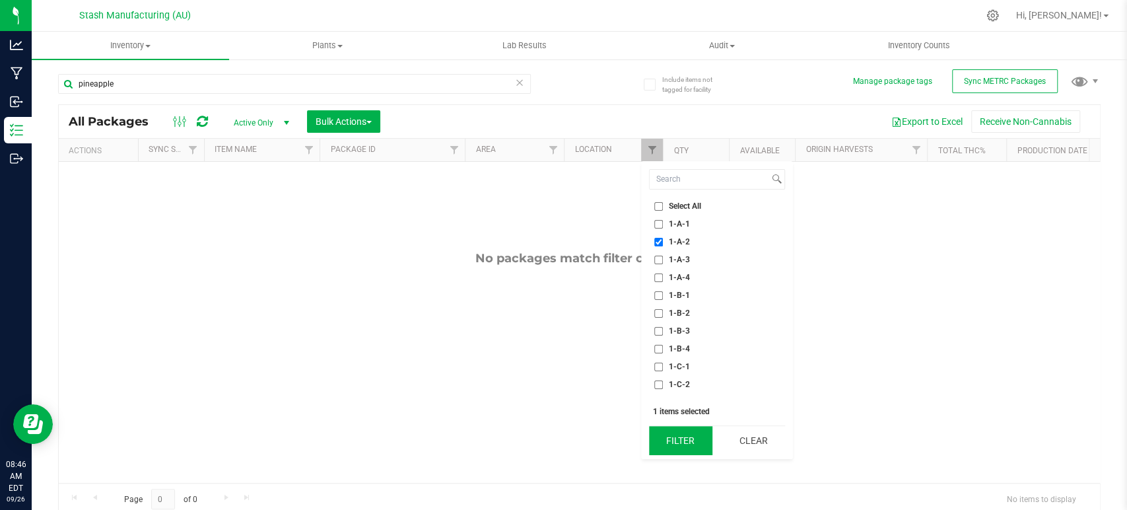
click at [687, 440] on button "Filter" at bounding box center [680, 440] width 63 height 29
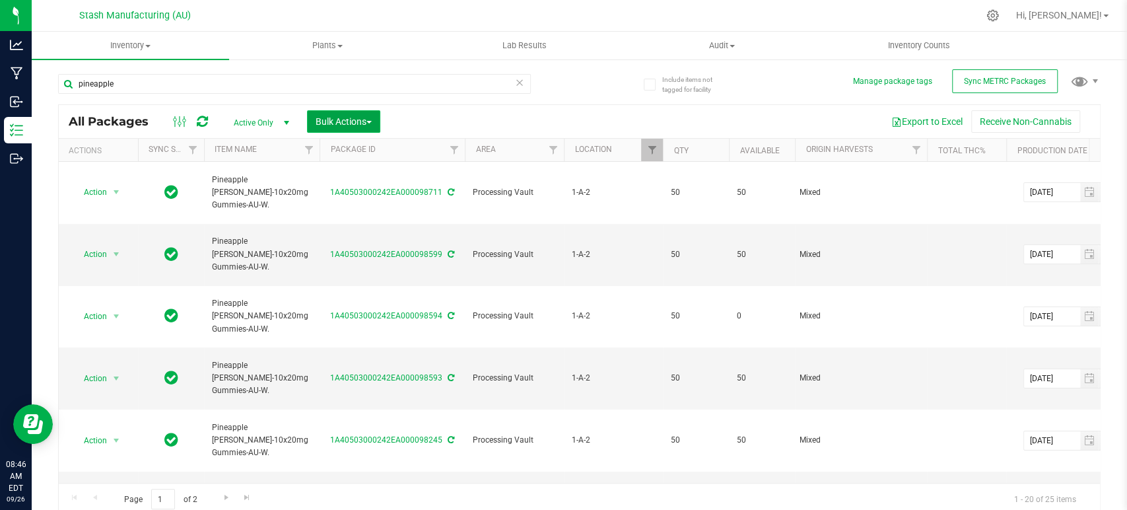
click at [347, 127] on button "Bulk Actions" at bounding box center [343, 121] width 73 height 22
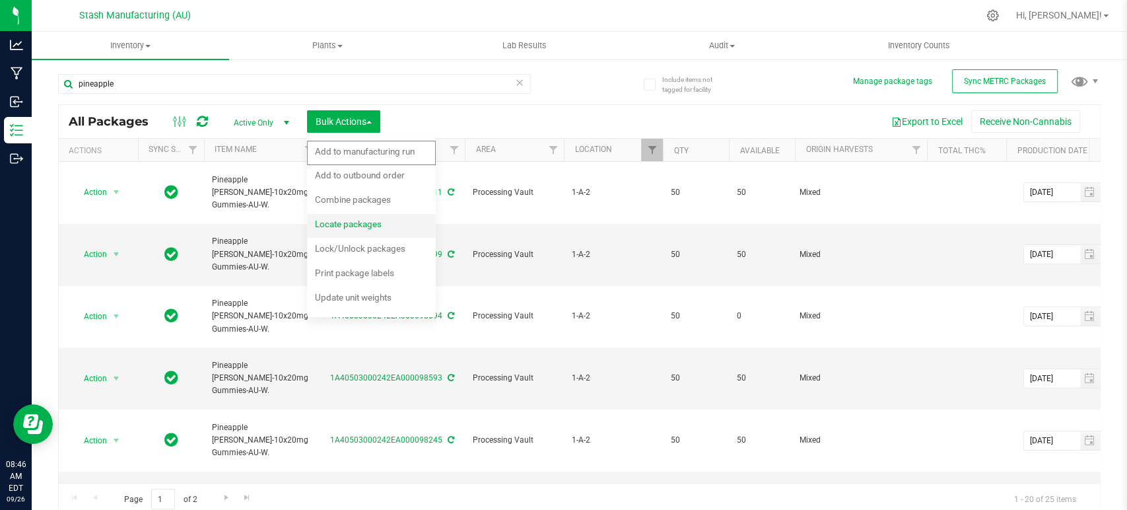
click at [356, 225] on span "Locate packages" at bounding box center [348, 224] width 67 height 11
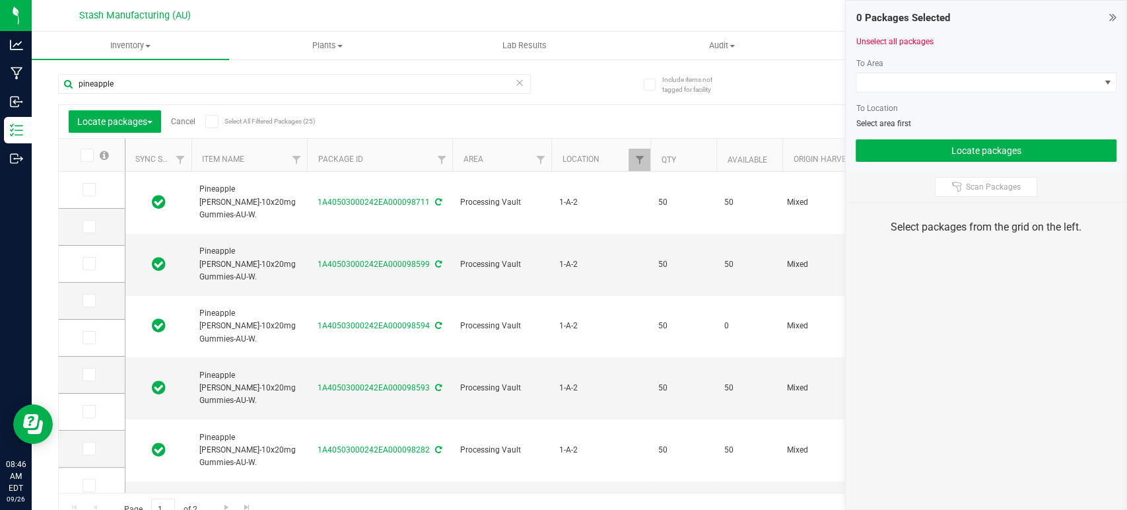
click at [211, 121] on icon at bounding box center [211, 121] width 9 height 0
click at [0, 0] on input "Select All Filtered Packages (25)" at bounding box center [0, 0] width 0 height 0
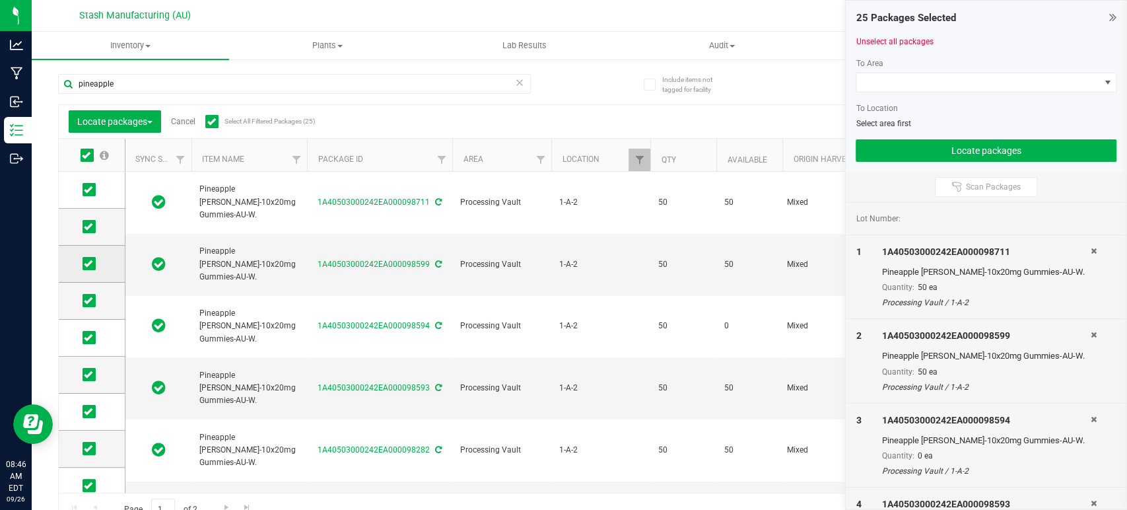
click at [91, 263] on icon at bounding box center [88, 263] width 9 height 0
click at [0, 0] on input "checkbox" at bounding box center [0, 0] width 0 height 0
click at [938, 83] on span at bounding box center [977, 82] width 243 height 18
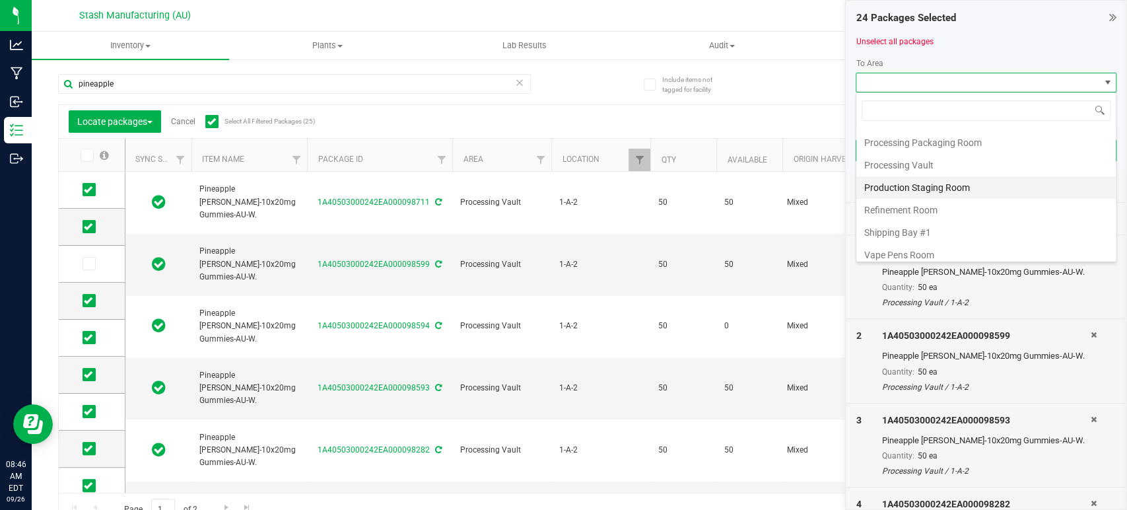
scroll to position [224, 0]
click at [930, 151] on li "Processing Vault" at bounding box center [985, 161] width 259 height 22
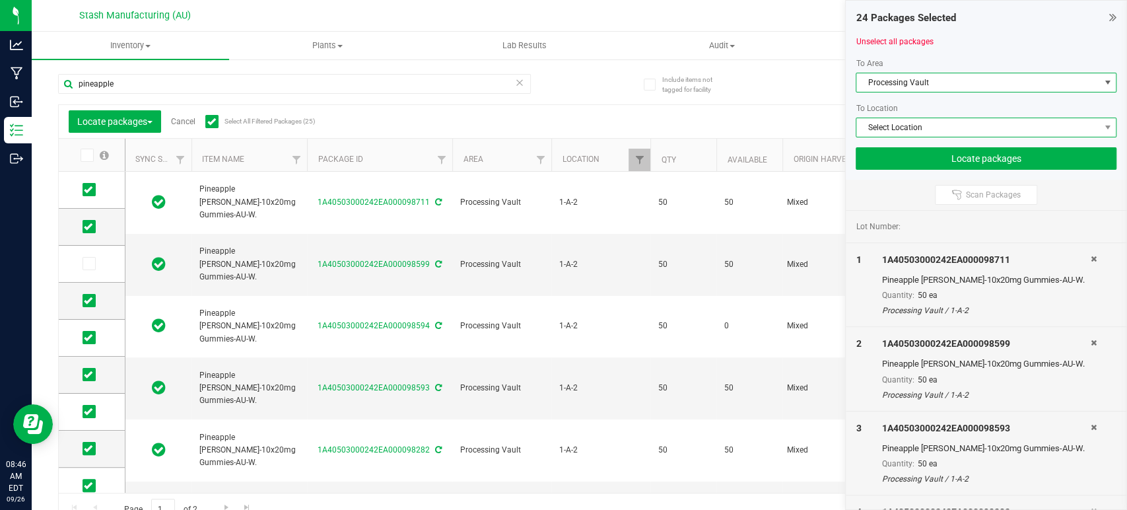
click at [957, 128] on span "Select Location" at bounding box center [977, 127] width 243 height 18
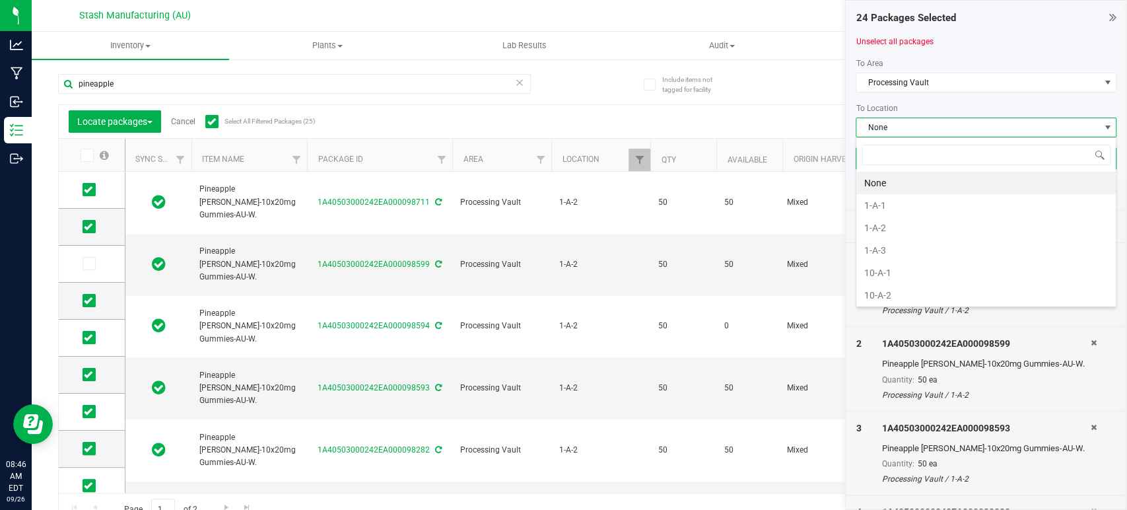
scroll to position [19, 261]
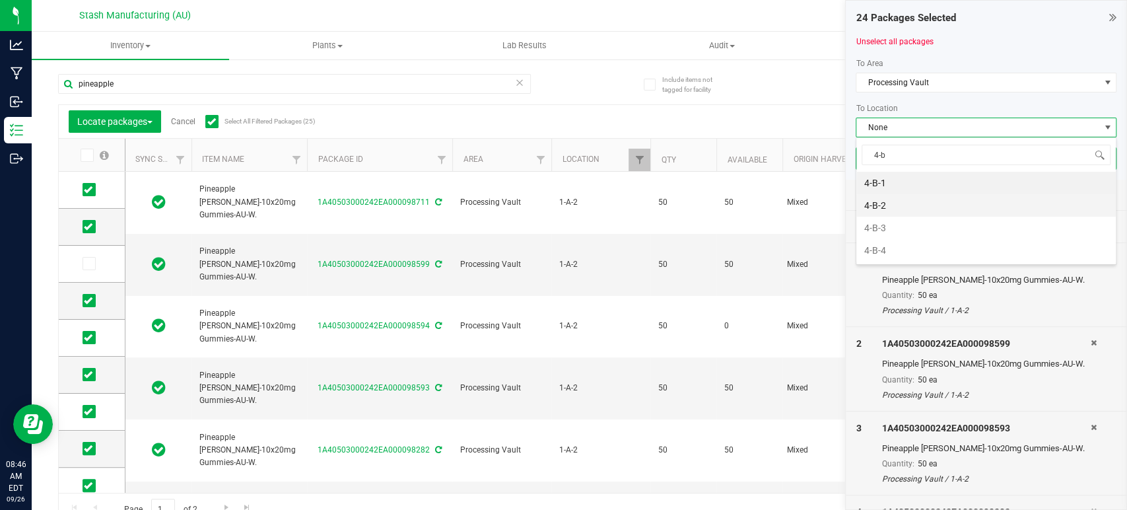
click at [917, 207] on li "4-B-2" at bounding box center [985, 205] width 259 height 22
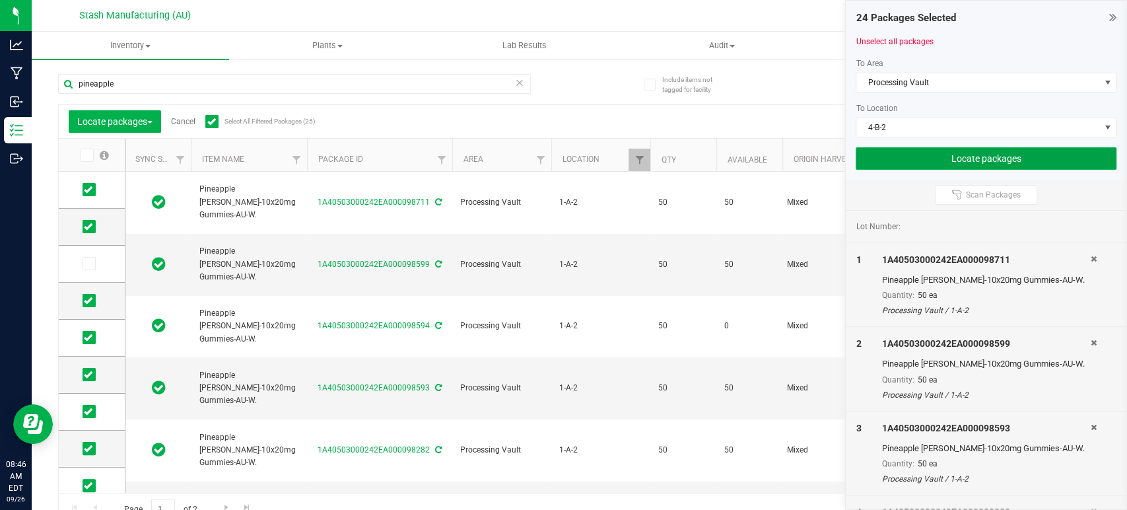
click at [993, 155] on button "Locate packages" at bounding box center [986, 158] width 261 height 22
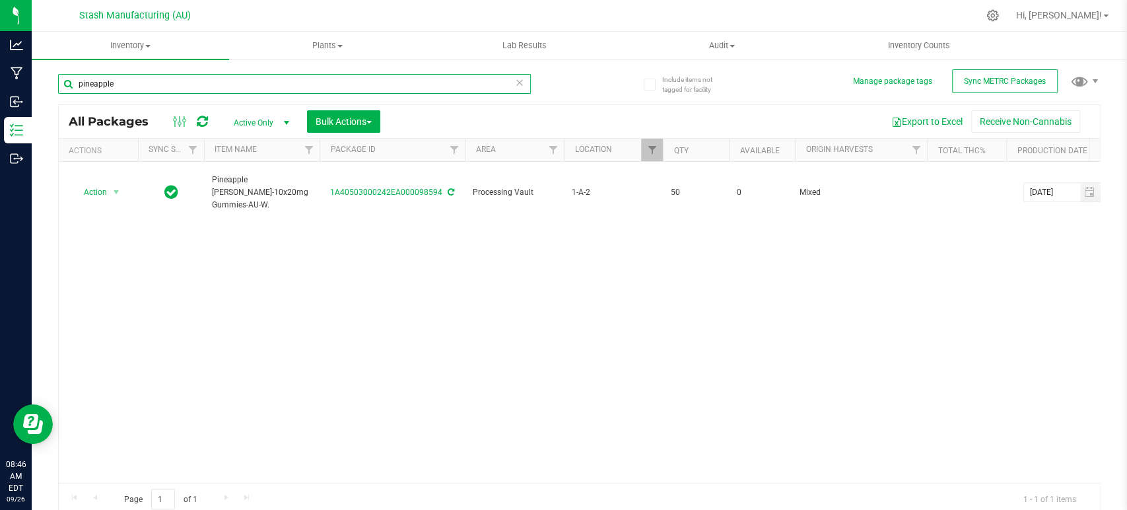
click at [393, 88] on input "pineapple" at bounding box center [294, 84] width 473 height 20
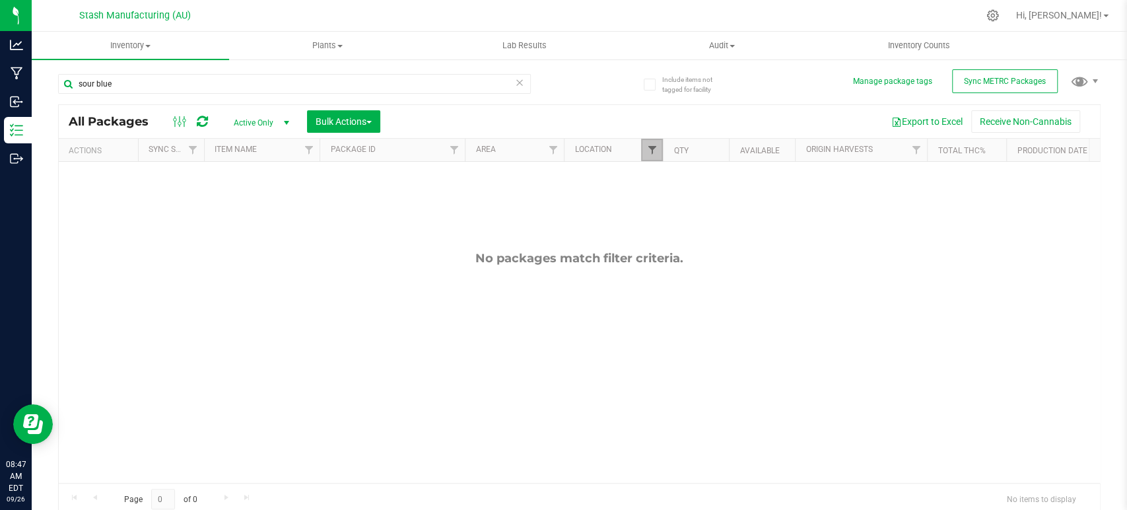
click at [654, 151] on span "Filter" at bounding box center [651, 150] width 11 height 11
click at [547, 149] on span "Filter" at bounding box center [552, 150] width 11 height 11
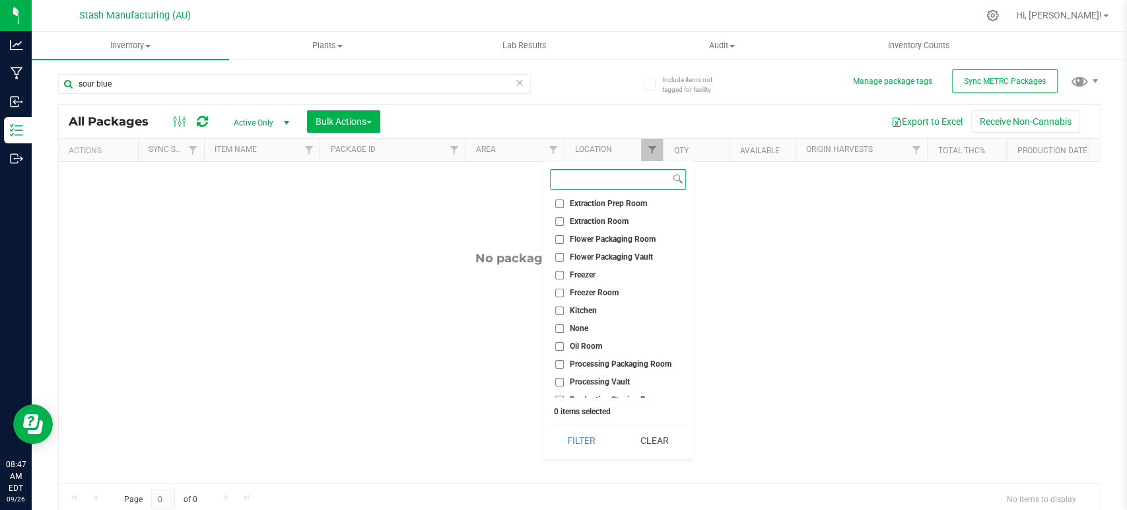
scroll to position [118, 0]
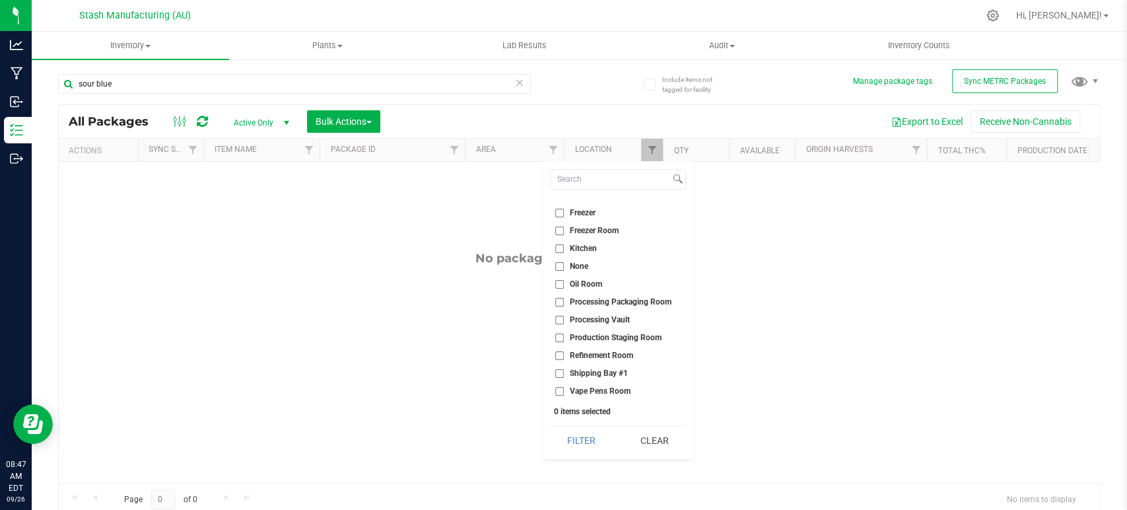
click at [623, 302] on span "Processing Packaging Room" at bounding box center [621, 302] width 102 height 8
click at [564, 302] on input "Processing Packaging Room" at bounding box center [559, 302] width 9 height 9
click at [580, 432] on button "Filter" at bounding box center [581, 440] width 63 height 29
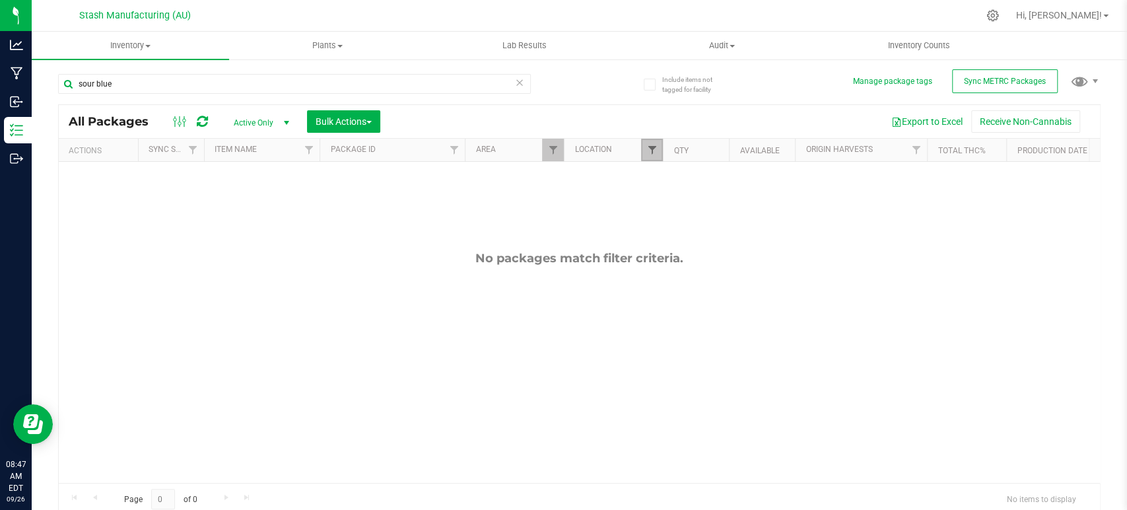
click at [654, 153] on span "Filter" at bounding box center [651, 150] width 11 height 11
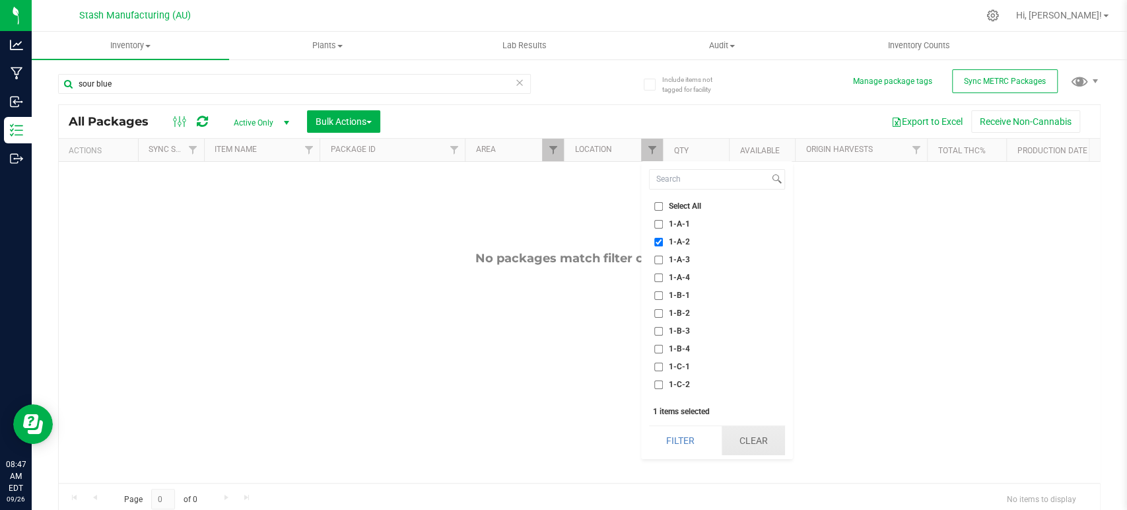
click at [755, 437] on button "Clear" at bounding box center [753, 440] width 63 height 29
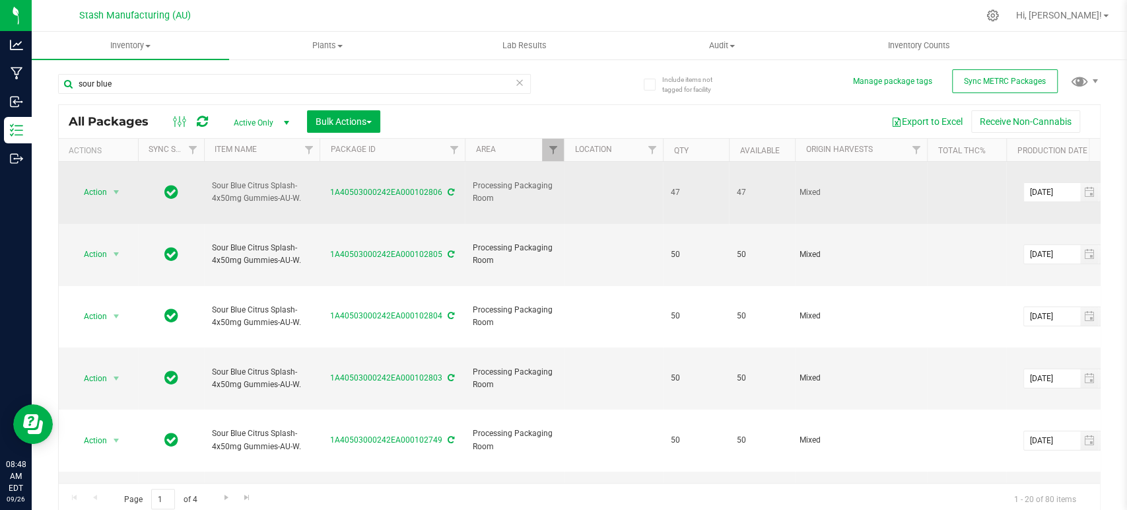
drag, startPoint x: 302, startPoint y: 186, endPoint x: 203, endPoint y: 184, distance: 99.1
copy tr "Sour Blue Citrus Splash-4x50mg Gummies-AU-W."
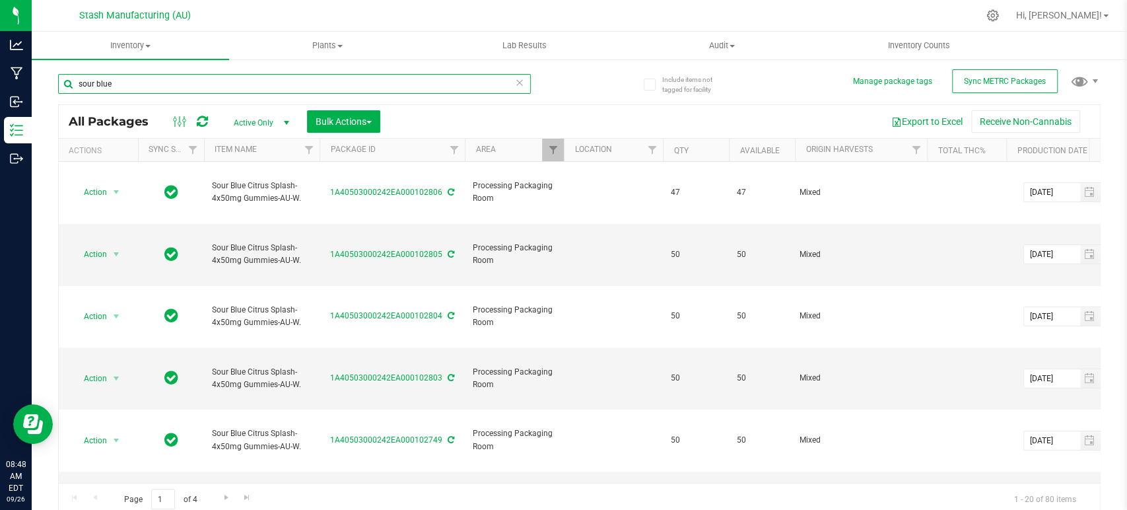
click at [253, 88] on input "sour blue" at bounding box center [294, 84] width 473 height 20
paste input "Sour Blue Citrus Splash-4x50mg Gummies-AU-W."
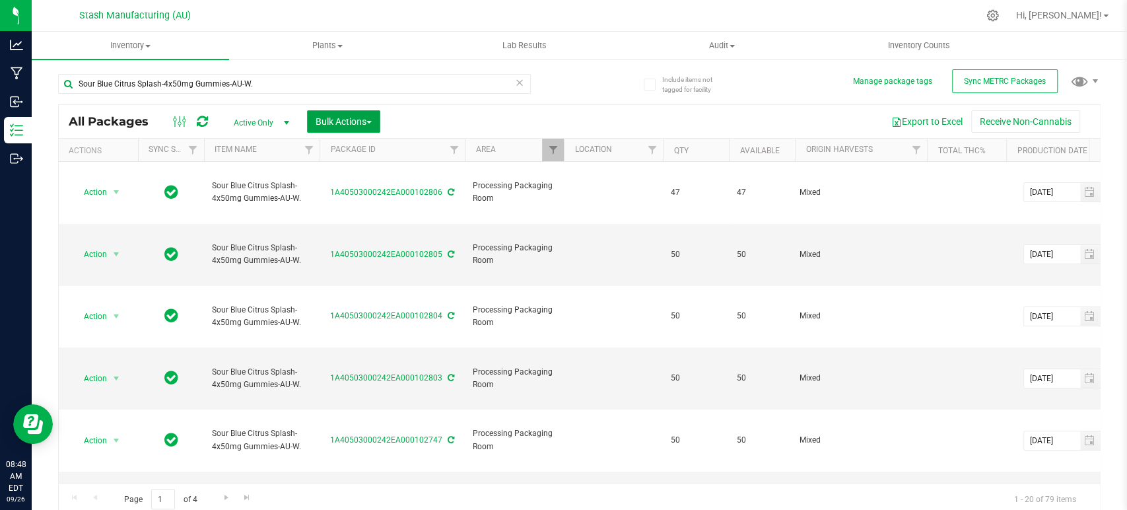
click at [341, 123] on span "Bulk Actions" at bounding box center [344, 121] width 56 height 11
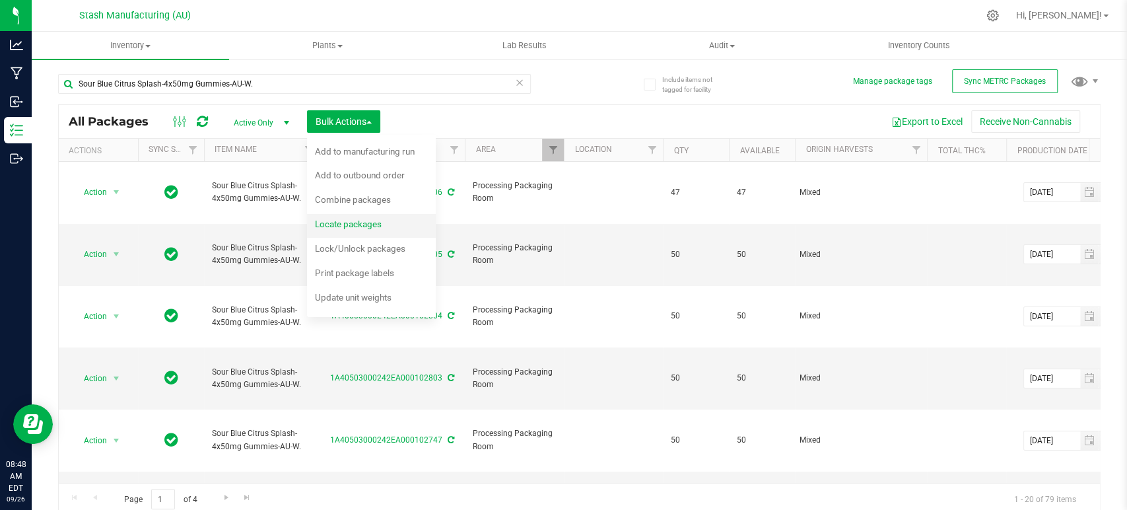
click at [356, 215] on div "Locate packages" at bounding box center [357, 225] width 85 height 21
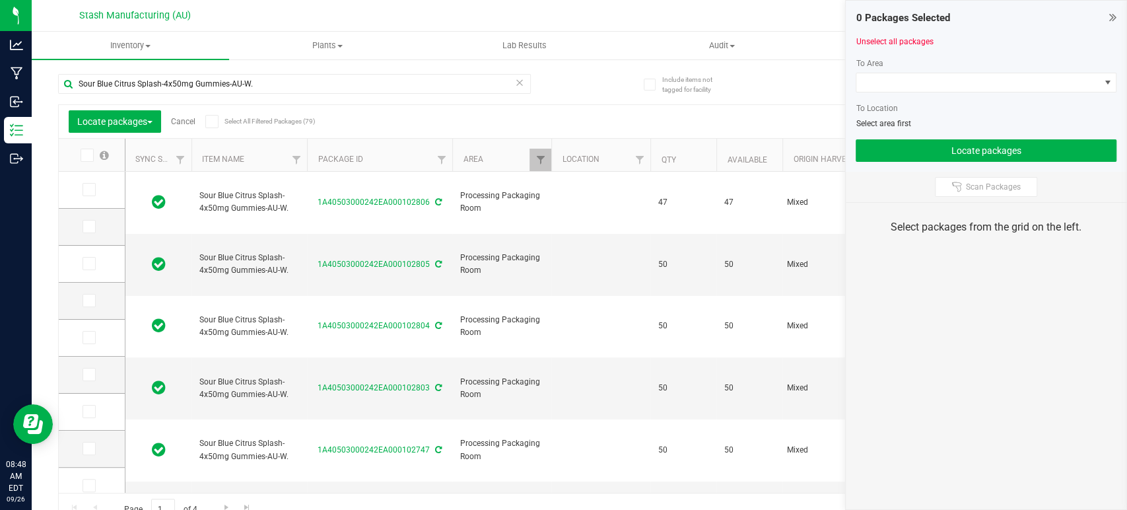
click at [210, 121] on icon at bounding box center [211, 121] width 9 height 0
click at [0, 0] on input "Select All Filtered Packages (79)" at bounding box center [0, 0] width 0 height 0
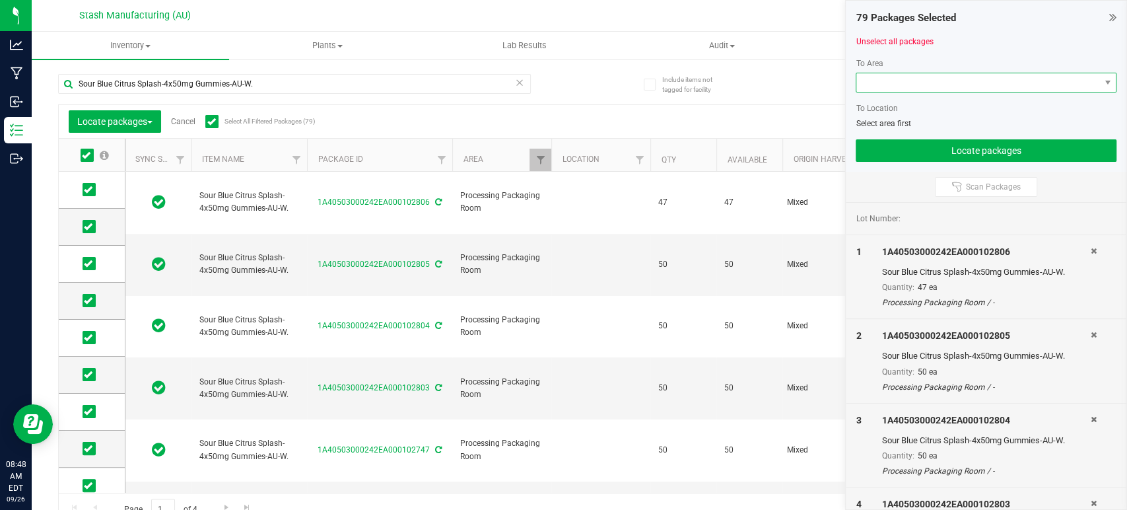
click at [952, 83] on span at bounding box center [977, 82] width 243 height 18
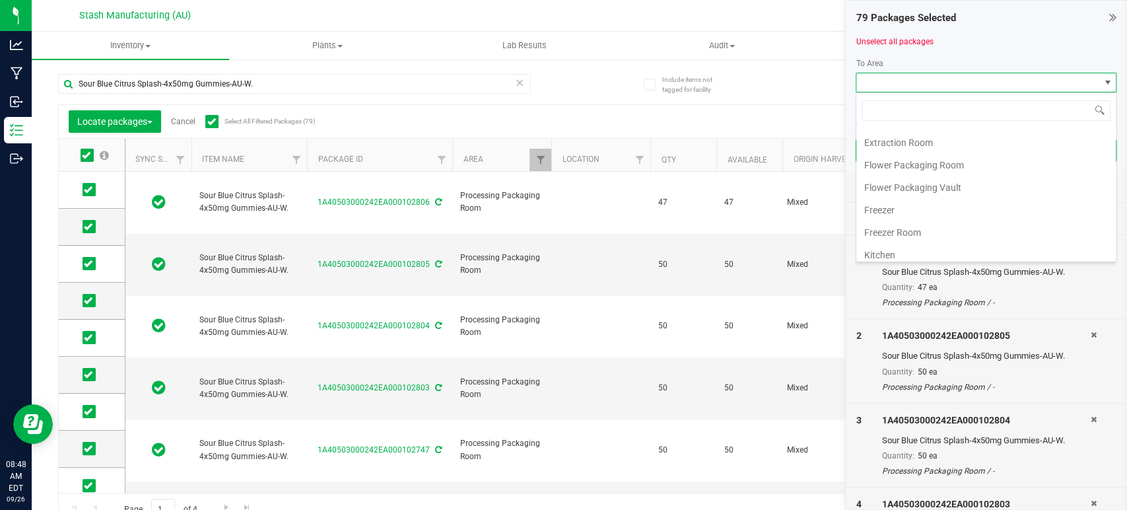
scroll to position [224, 0]
click at [965, 164] on li "Processing Vault" at bounding box center [985, 161] width 259 height 22
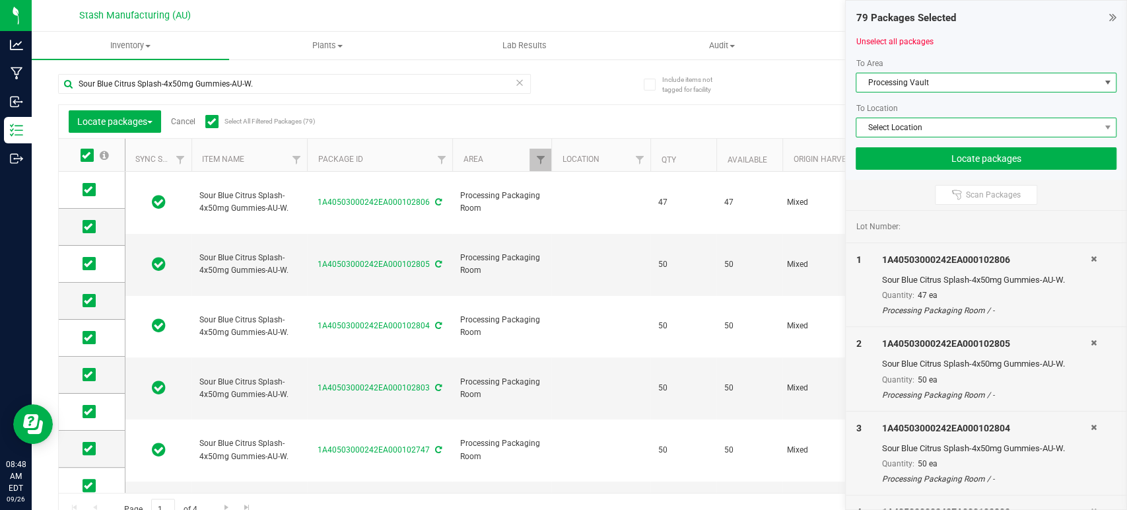
click at [972, 130] on span "Select Location" at bounding box center [977, 127] width 243 height 18
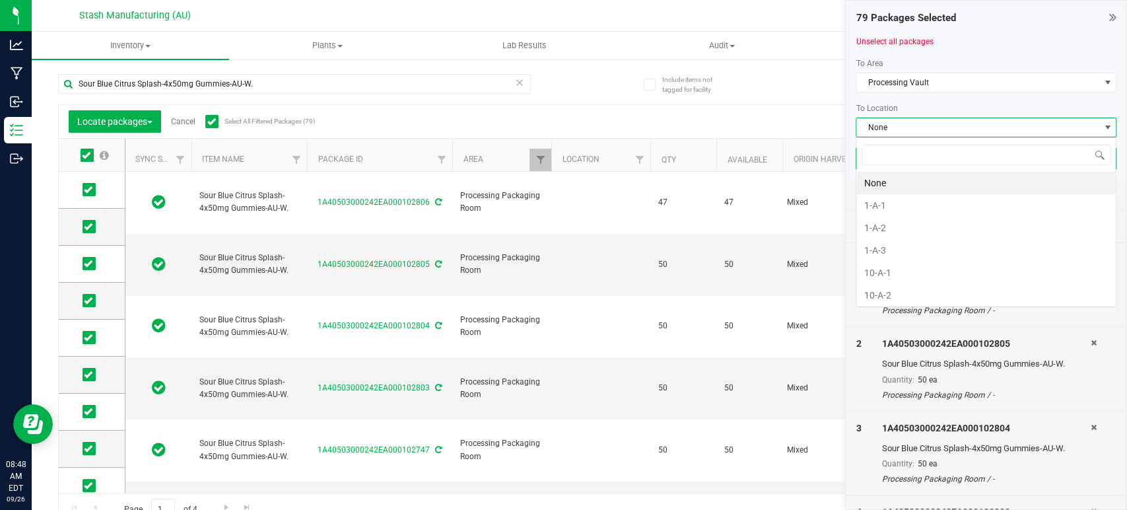
scroll to position [19, 261]
click at [923, 204] on li "1-A-1" at bounding box center [985, 205] width 259 height 22
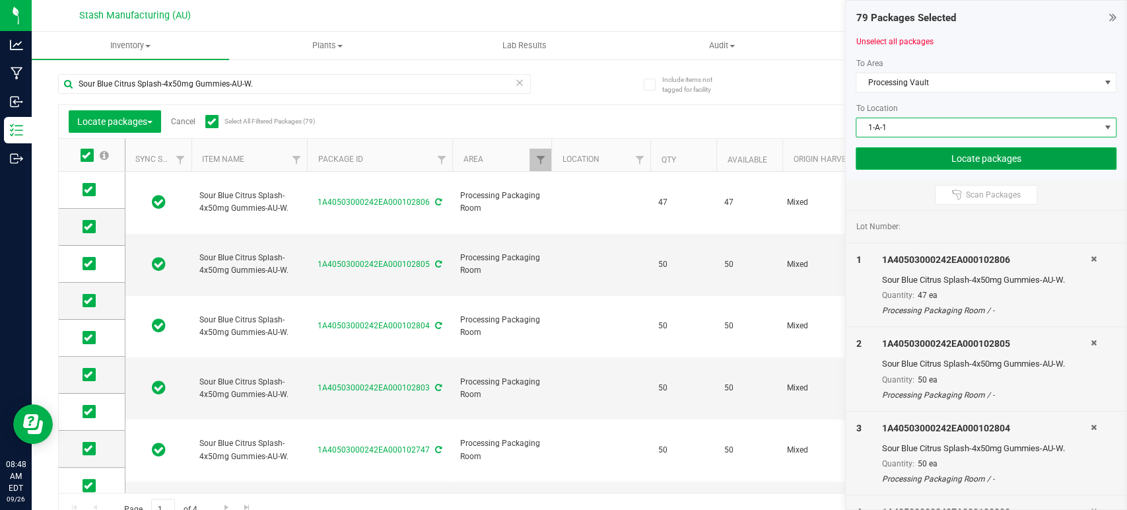
click at [1012, 152] on button "Locate packages" at bounding box center [986, 158] width 261 height 22
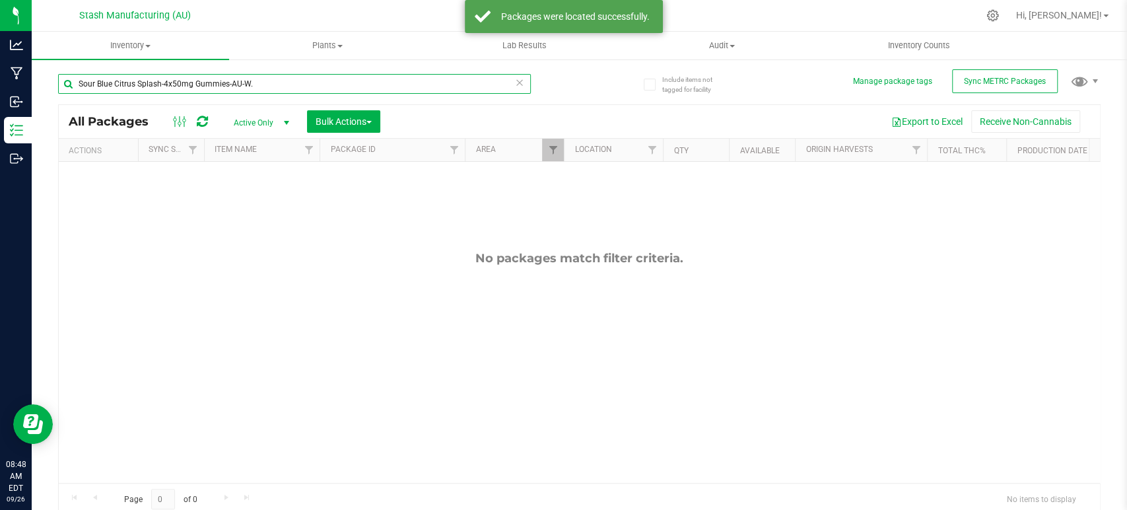
click at [466, 86] on input "Sour Blue Citrus Splash-4x50mg Gummies-AU-W." at bounding box center [294, 84] width 473 height 20
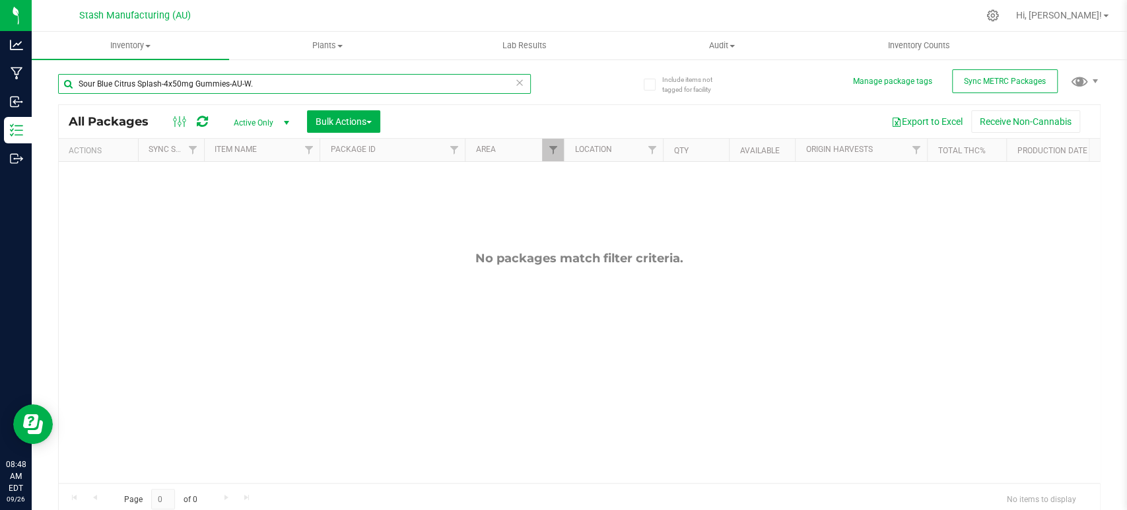
drag, startPoint x: 300, startPoint y: 81, endPoint x: 110, endPoint y: 88, distance: 190.3
click at [110, 88] on input "Sour Blue Citrus Splash-4x50mg Gummies-AU-W." at bounding box center [294, 84] width 473 height 20
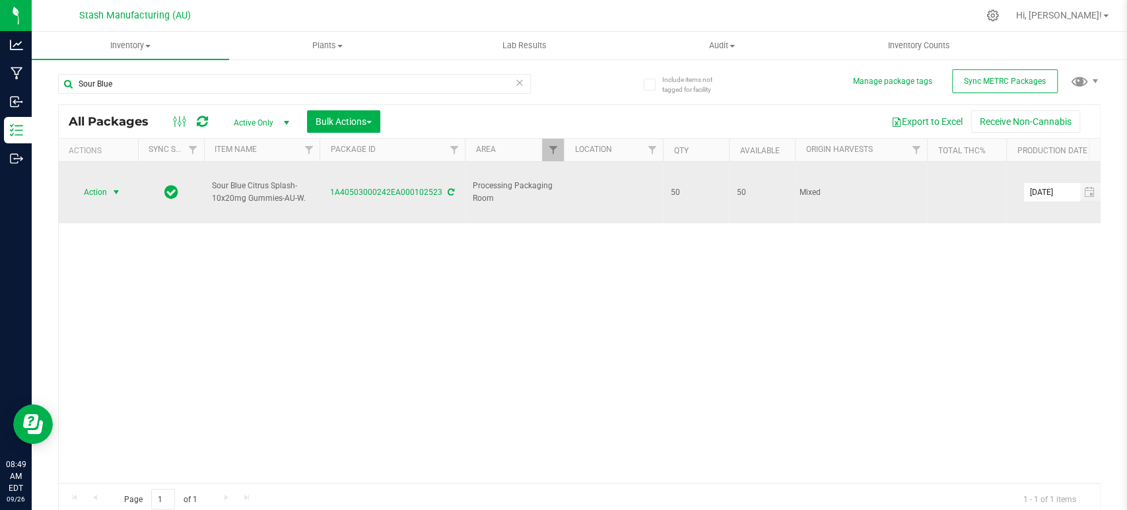
click at [112, 187] on span "select" at bounding box center [116, 192] width 11 height 11
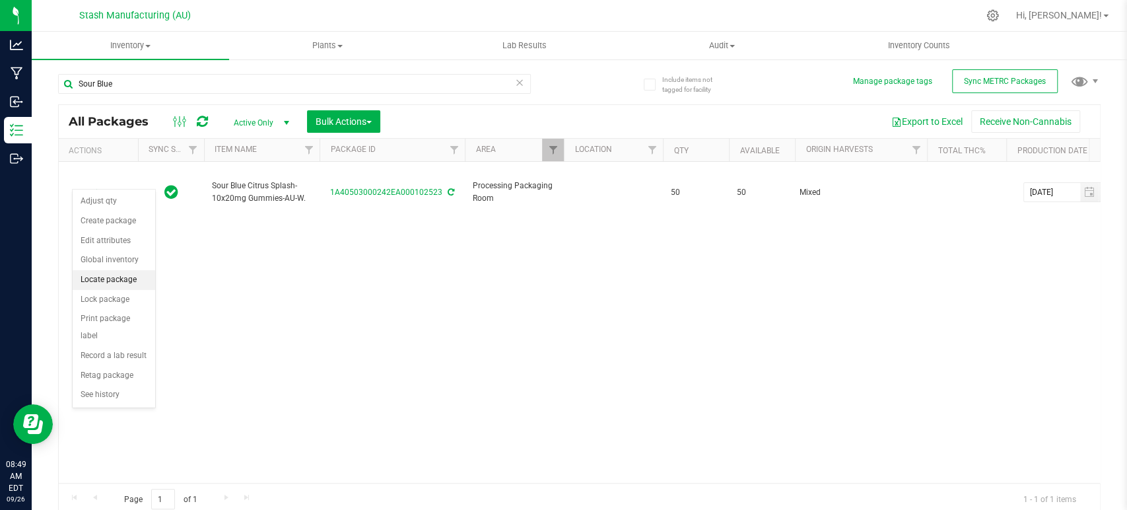
click at [105, 284] on li "Locate package" at bounding box center [114, 280] width 83 height 20
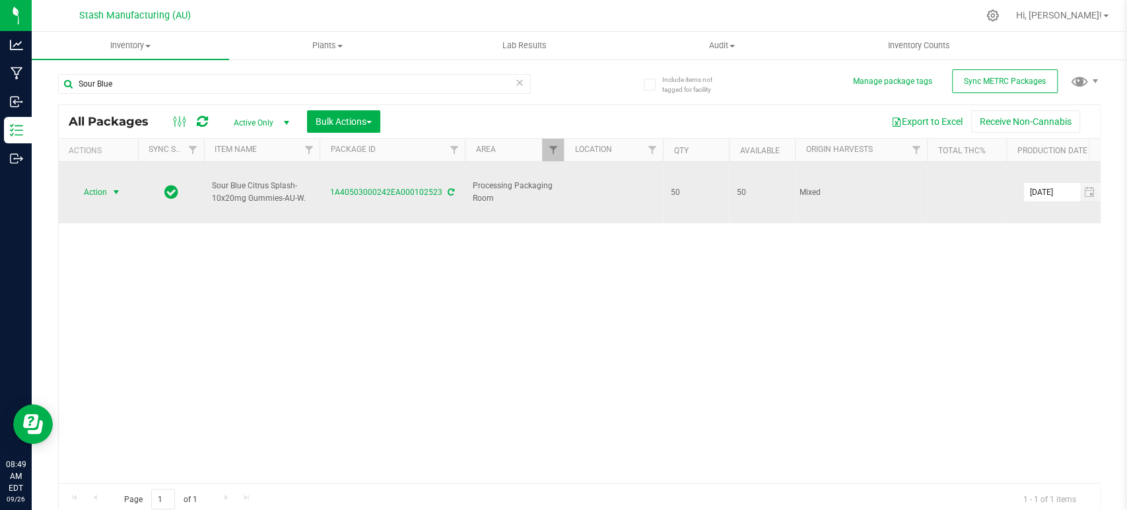
click at [110, 183] on span "select" at bounding box center [116, 192] width 17 height 18
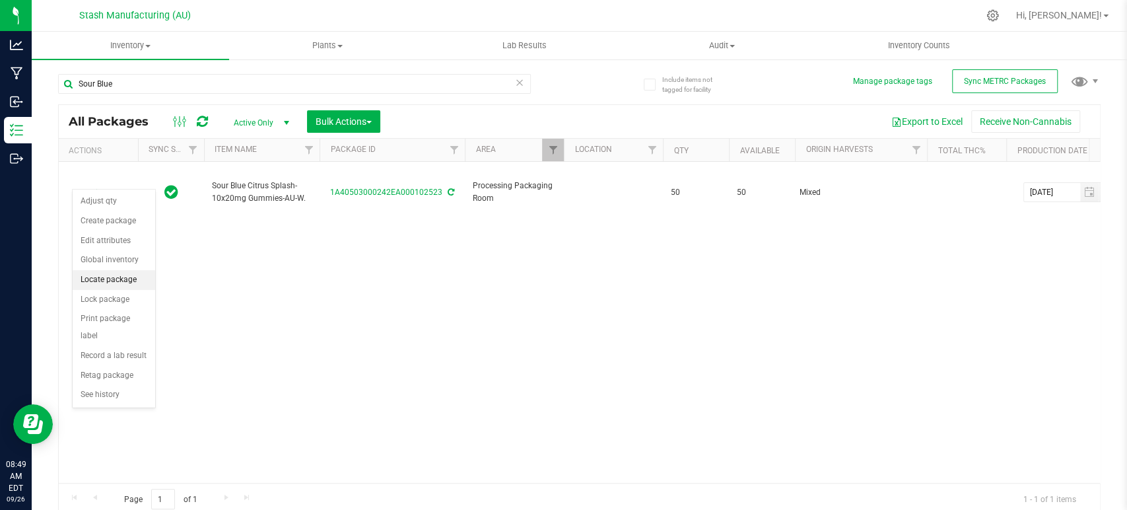
click at [110, 281] on li "Locate package" at bounding box center [114, 280] width 83 height 20
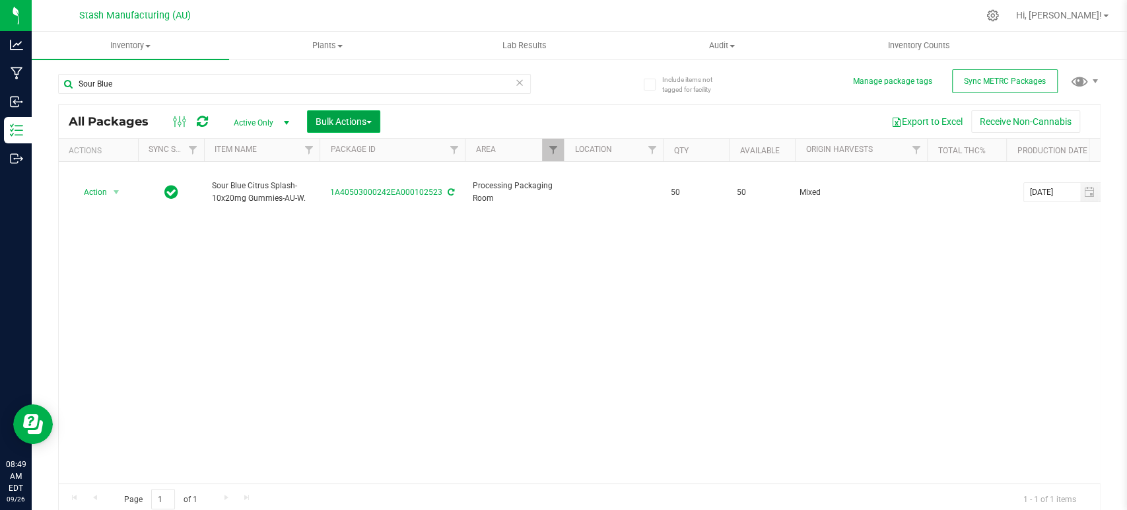
click at [356, 117] on span "Bulk Actions" at bounding box center [344, 121] width 56 height 11
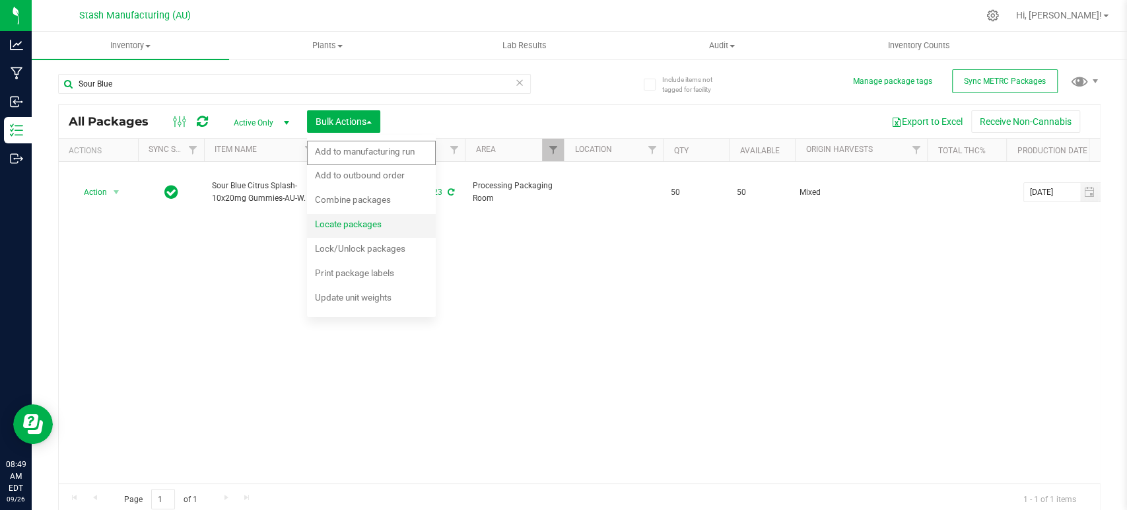
click at [368, 221] on span "Locate packages" at bounding box center [348, 224] width 67 height 11
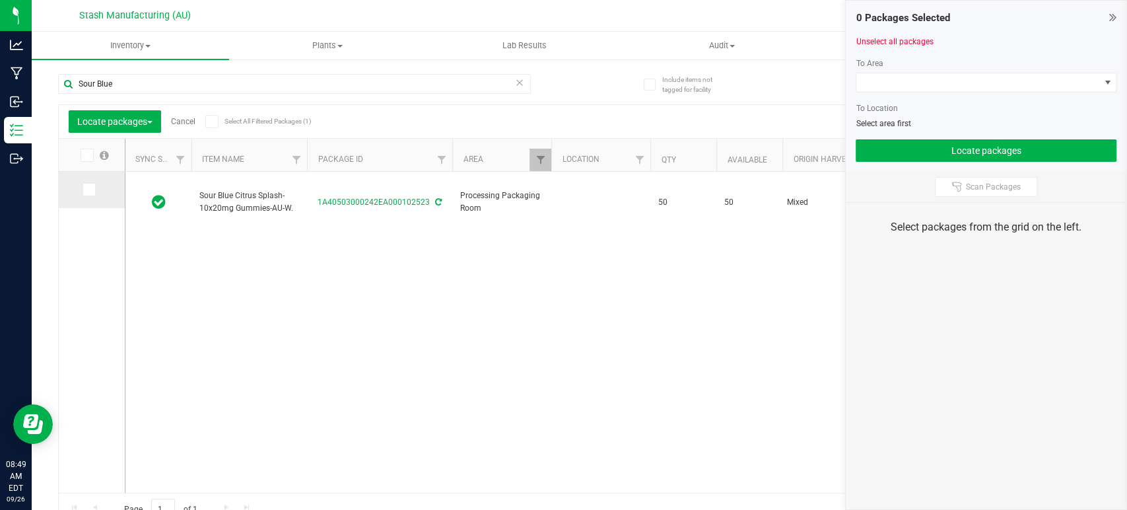
click at [94, 189] on span at bounding box center [89, 189] width 13 height 13
click at [0, 0] on input "checkbox" at bounding box center [0, 0] width 0 height 0
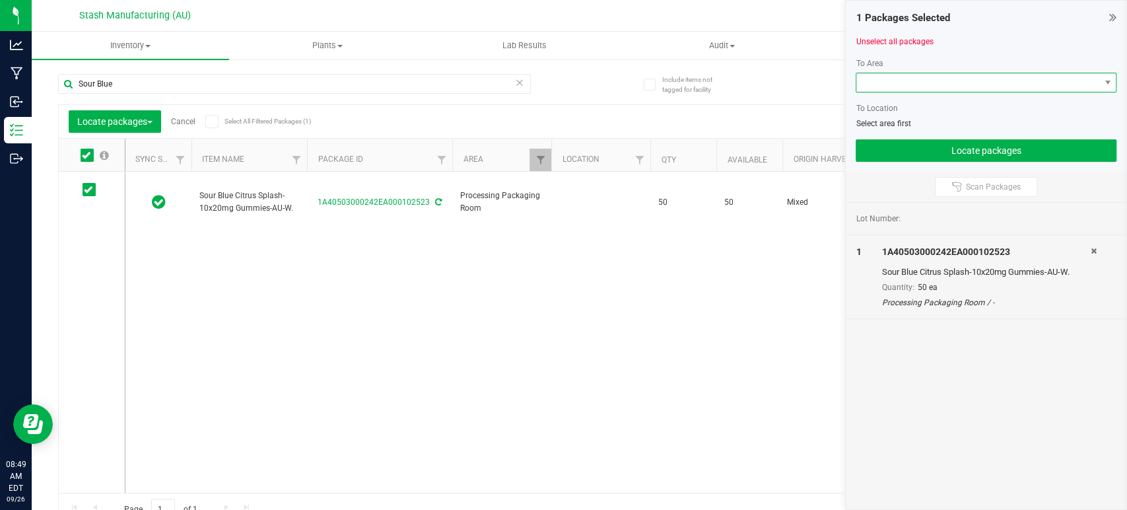
click at [986, 74] on span at bounding box center [977, 82] width 243 height 18
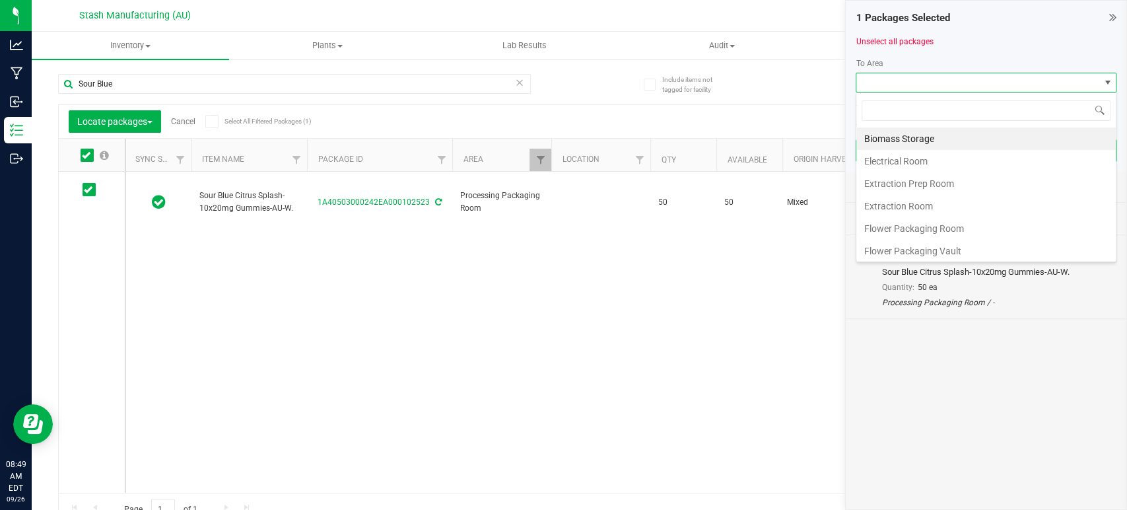
scroll to position [224, 0]
click at [939, 153] on li "Processing Vault" at bounding box center [985, 161] width 259 height 22
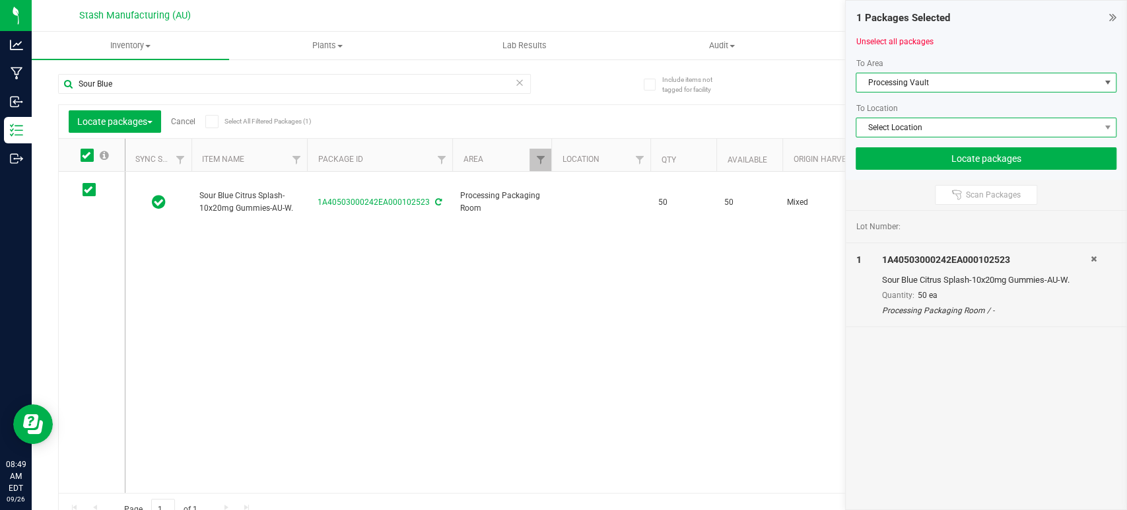
click at [957, 126] on span "Select Location" at bounding box center [977, 127] width 243 height 18
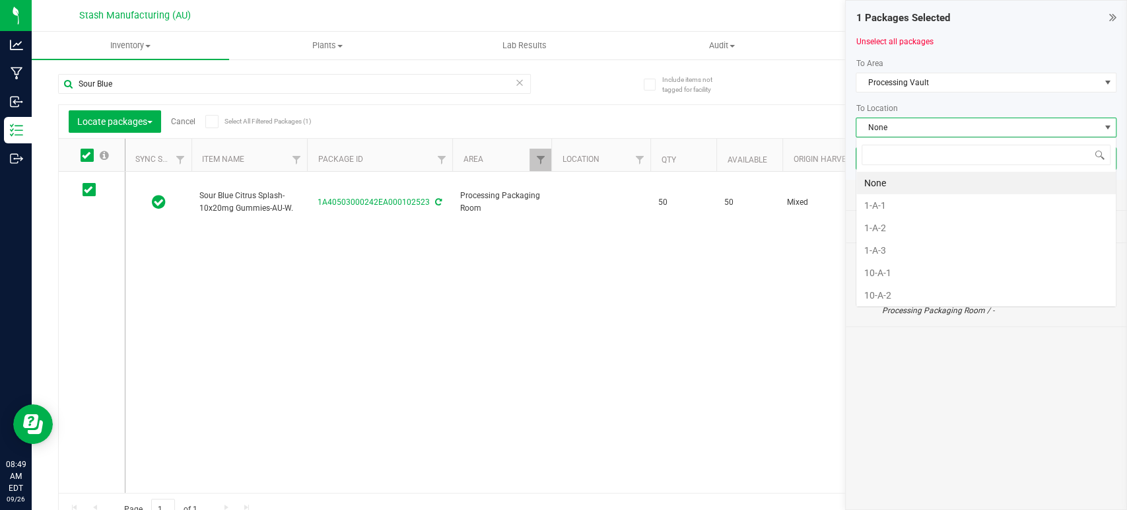
scroll to position [19, 261]
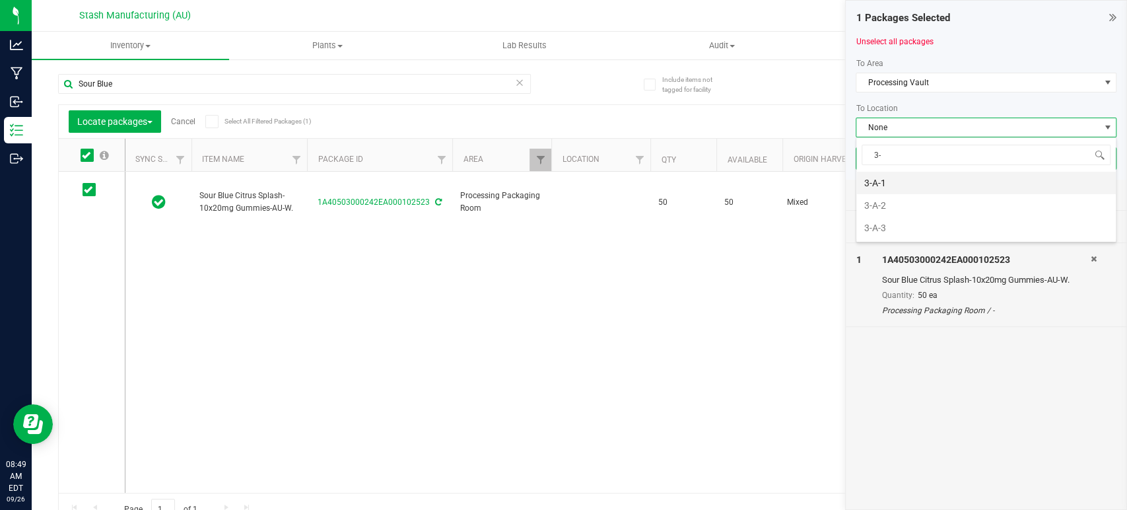
click at [895, 184] on li "3-A-1" at bounding box center [985, 183] width 259 height 22
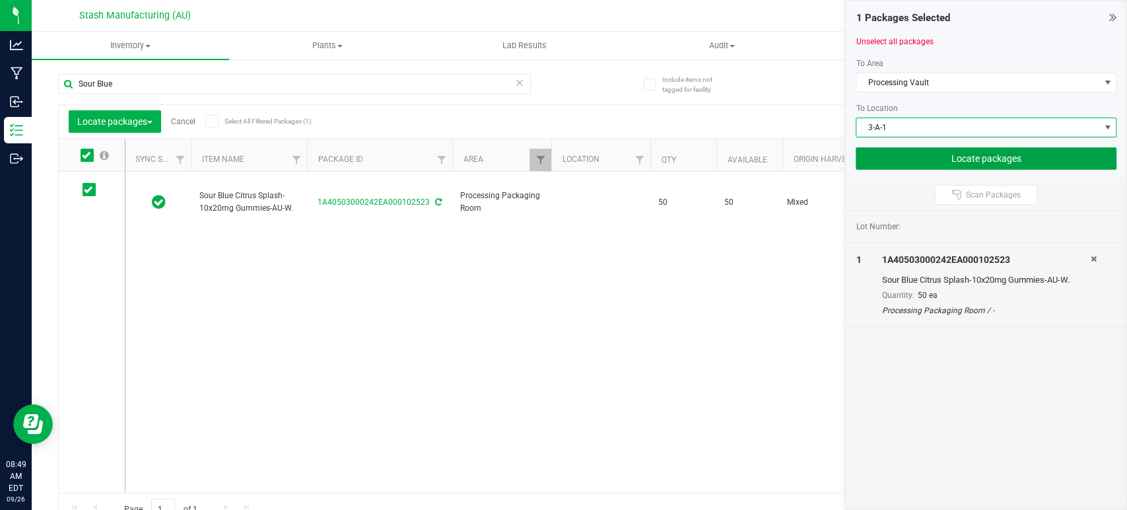
click at [943, 160] on button "Locate packages" at bounding box center [986, 158] width 261 height 22
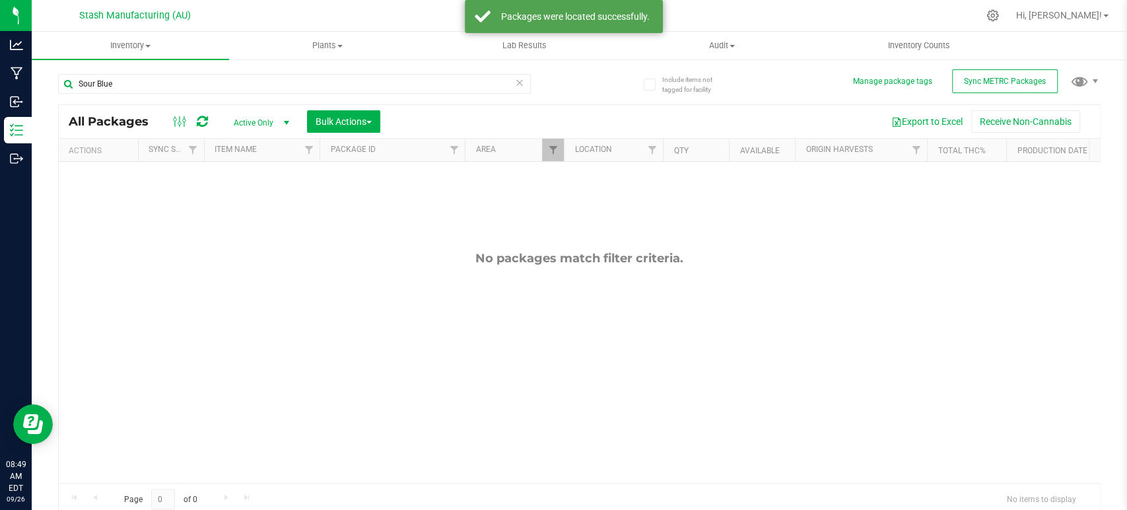
click at [515, 81] on icon at bounding box center [519, 82] width 9 height 16
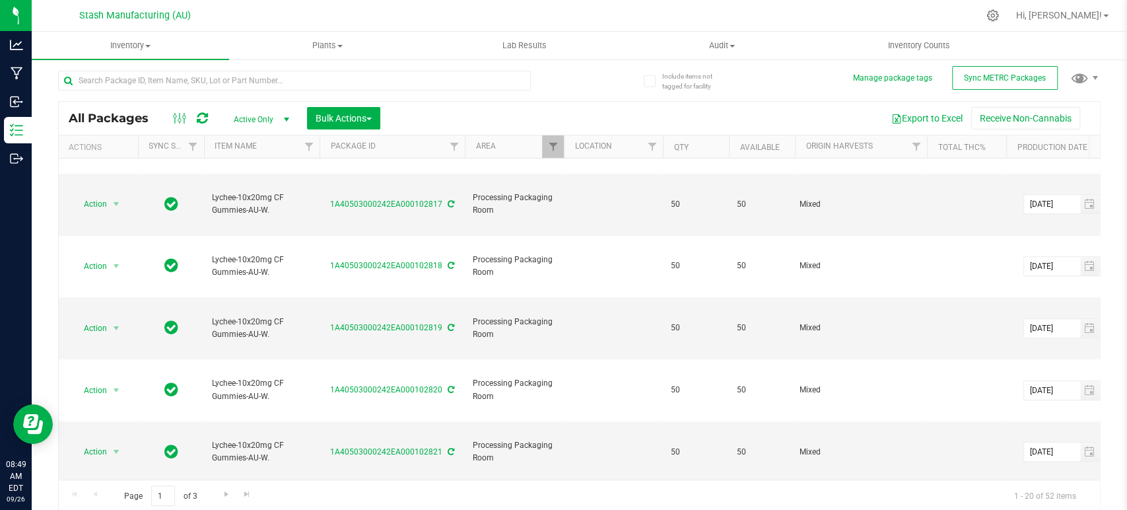
scroll to position [5, 0]
click at [226, 492] on span "Go to the next page" at bounding box center [226, 492] width 11 height 11
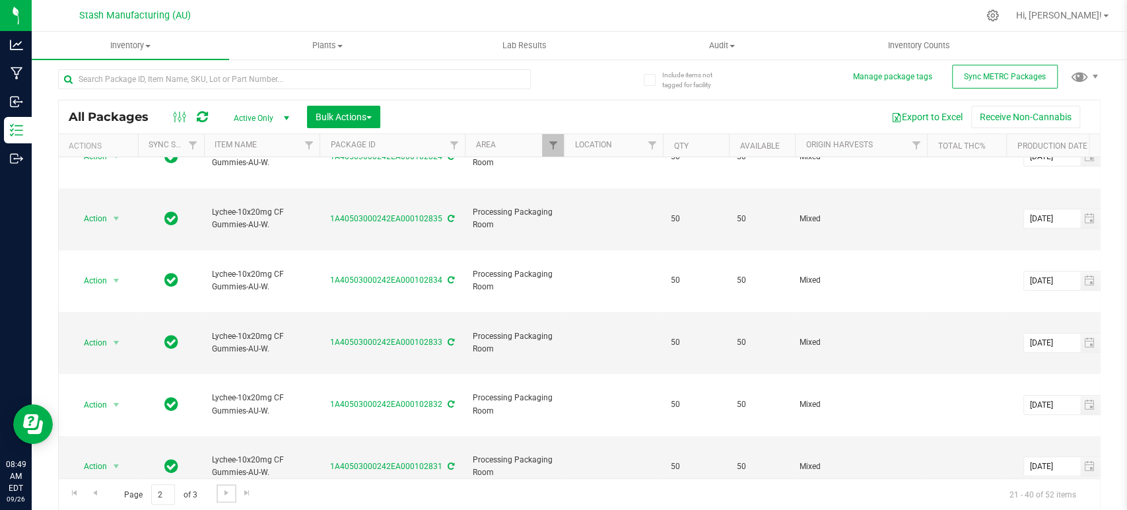
scroll to position [419, 0]
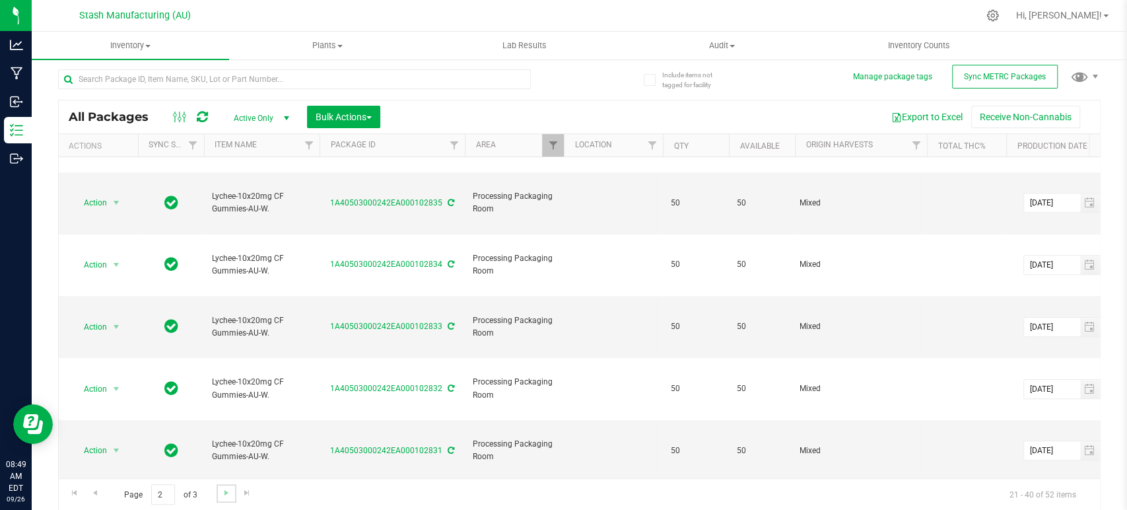
click at [231, 492] on link "Go to the next page" at bounding box center [226, 493] width 19 height 18
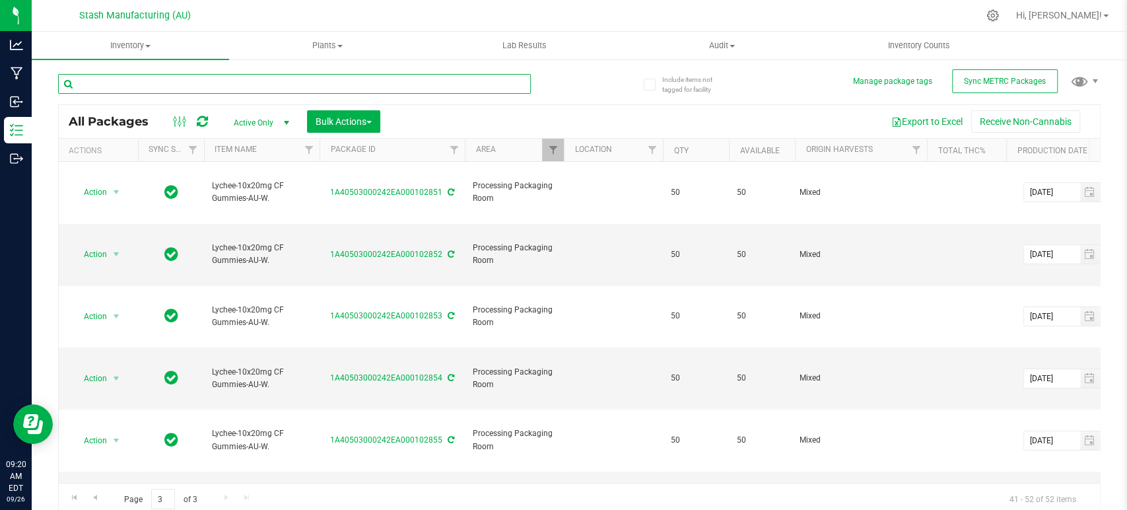
click at [380, 85] on input "text" at bounding box center [294, 84] width 473 height 20
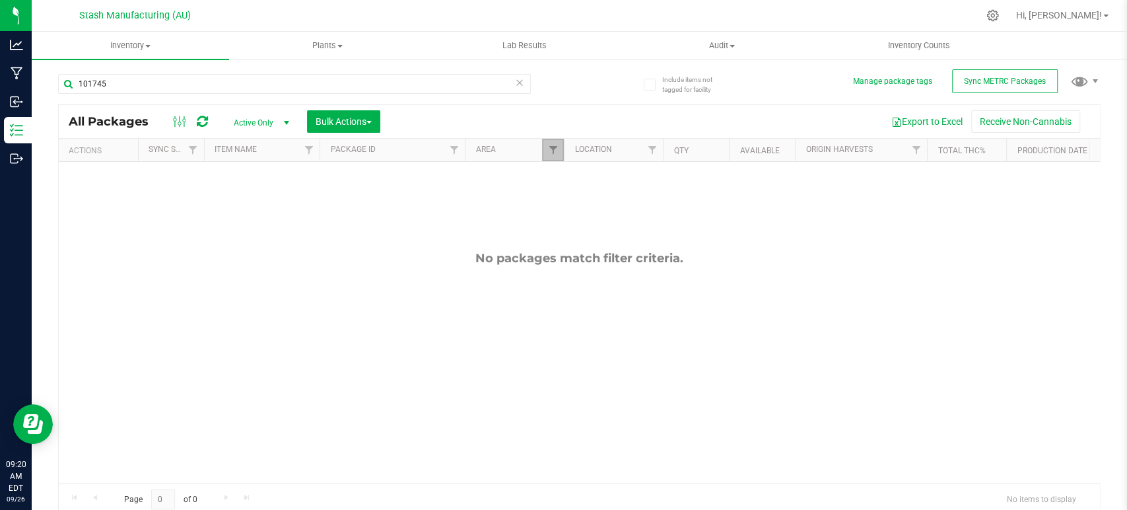
click at [550, 142] on link "Filter" at bounding box center [553, 150] width 22 height 22
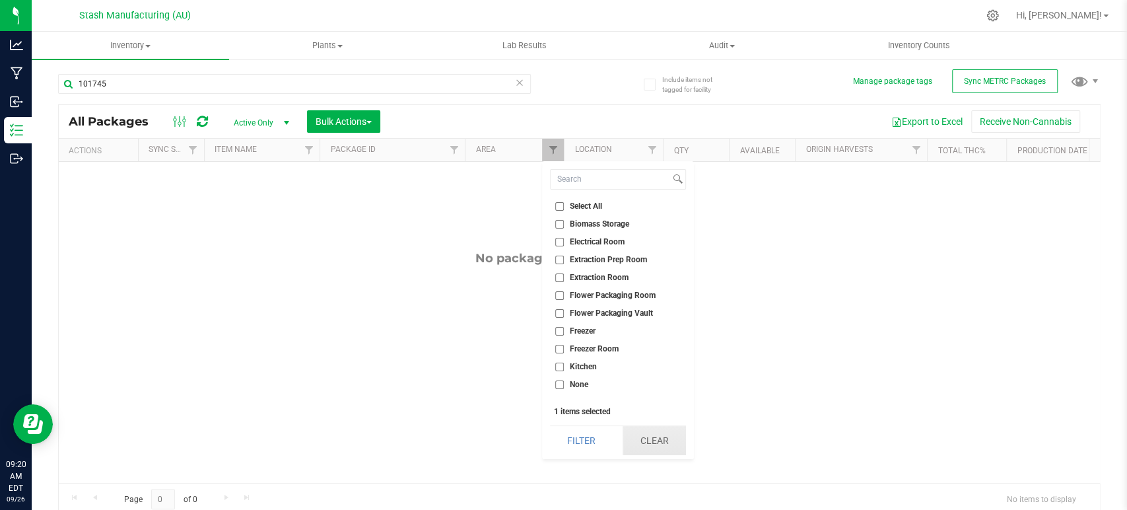
click at [658, 438] on button "Clear" at bounding box center [654, 440] width 63 height 29
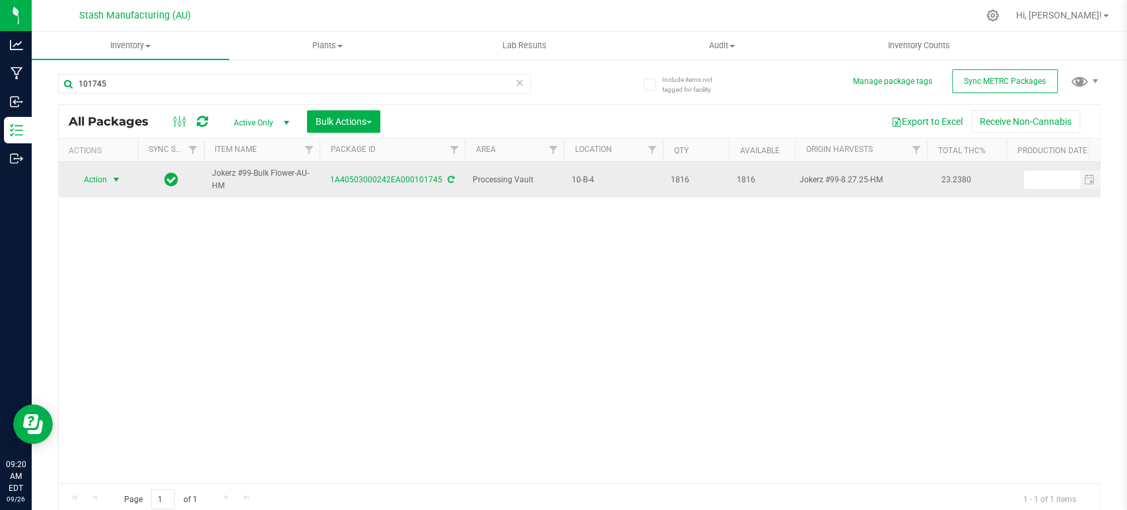
click at [90, 178] on span "Action" at bounding box center [90, 179] width 36 height 18
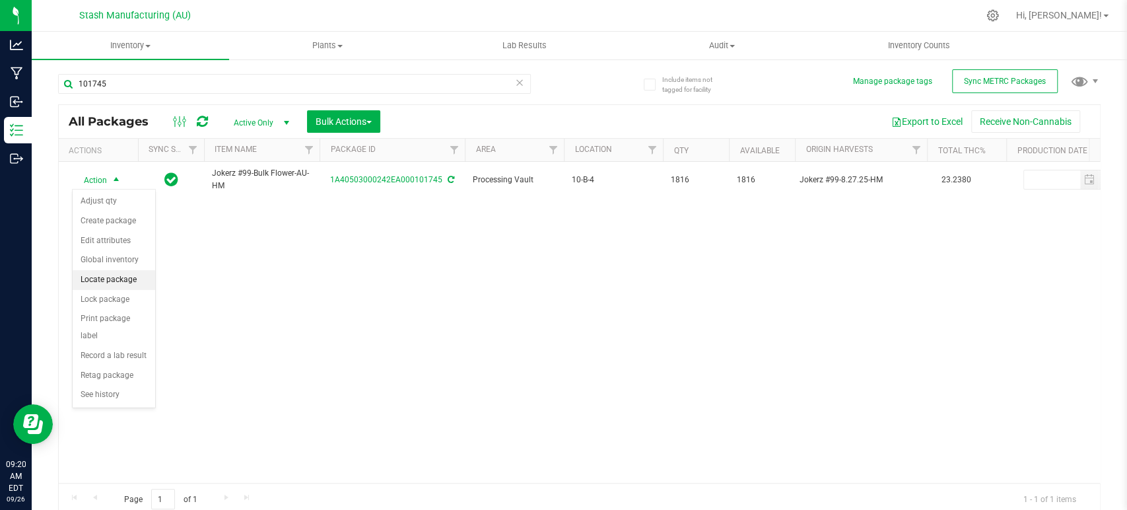
click at [110, 277] on li "Locate package" at bounding box center [114, 280] width 83 height 20
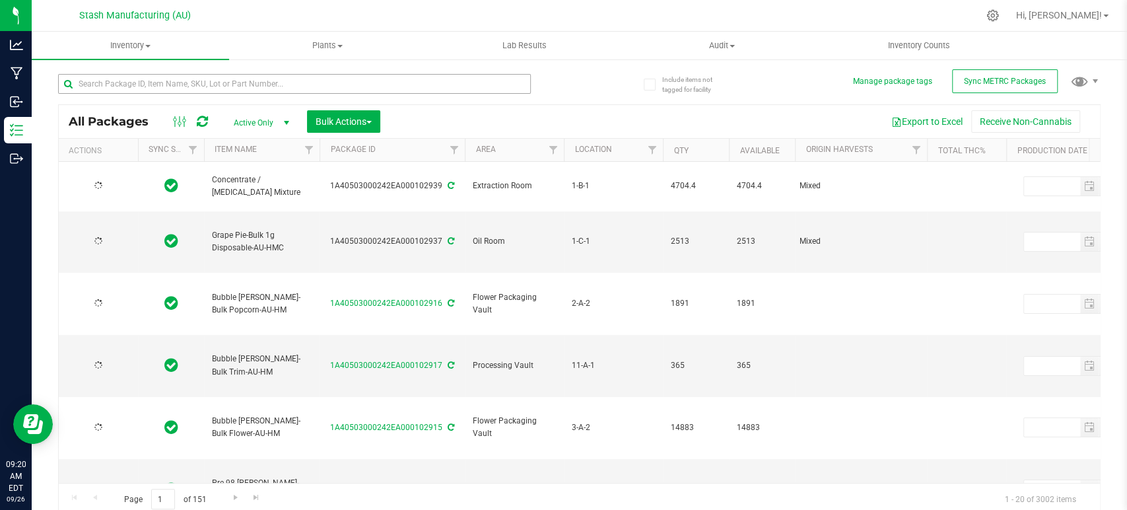
type input "[DATE]"
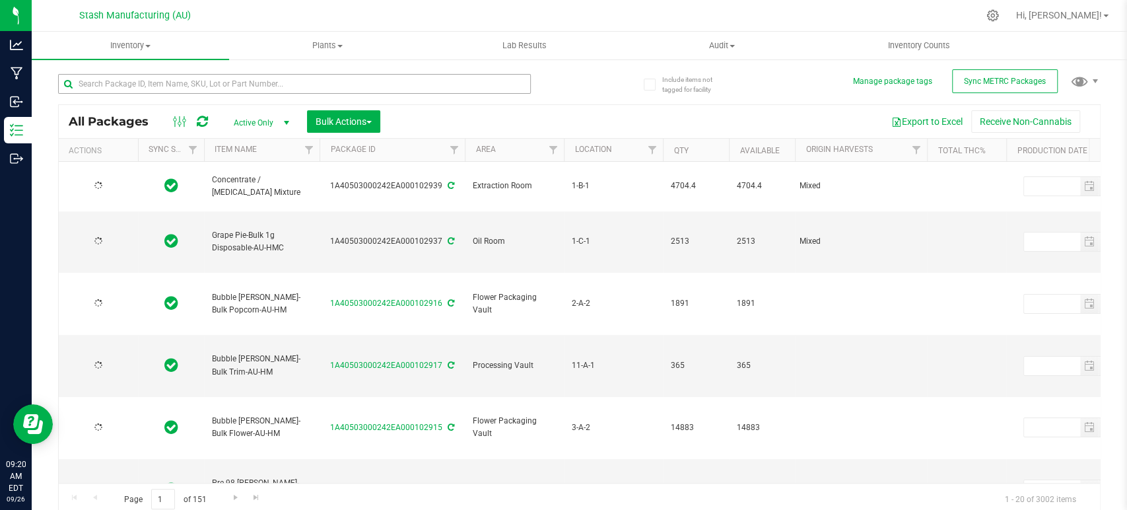
type input "[DATE]"
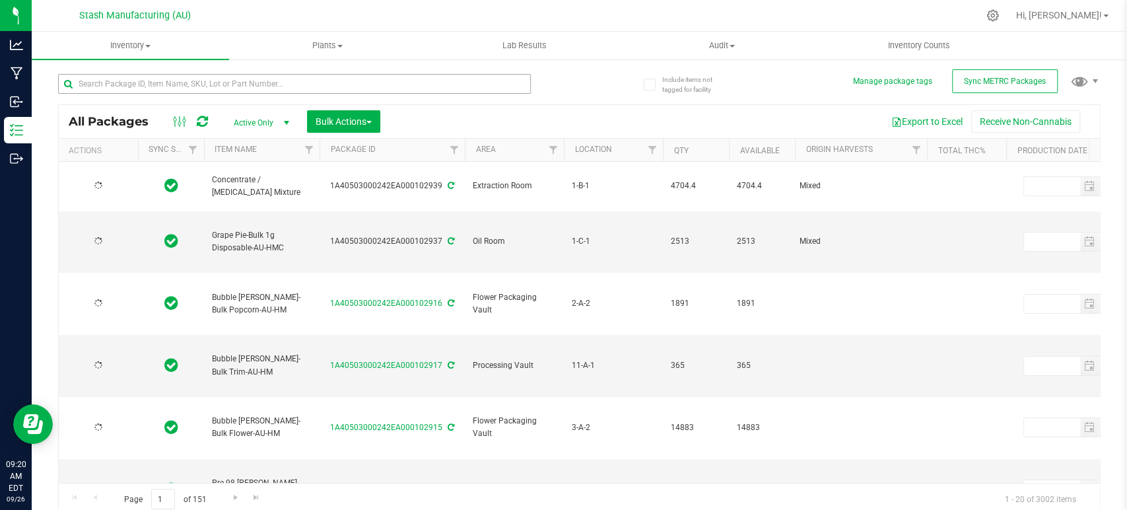
type input "[DATE]"
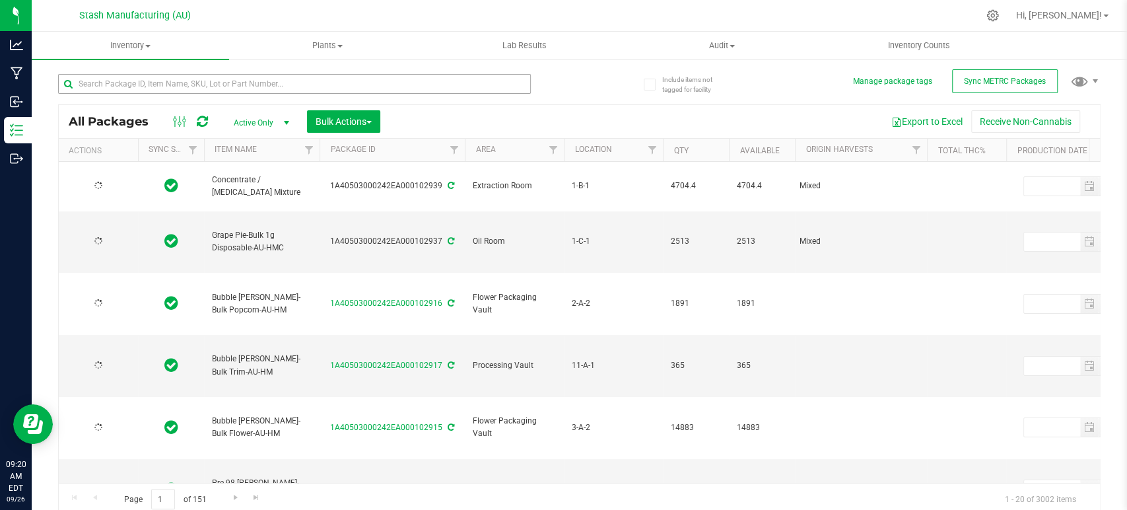
type input "[DATE]"
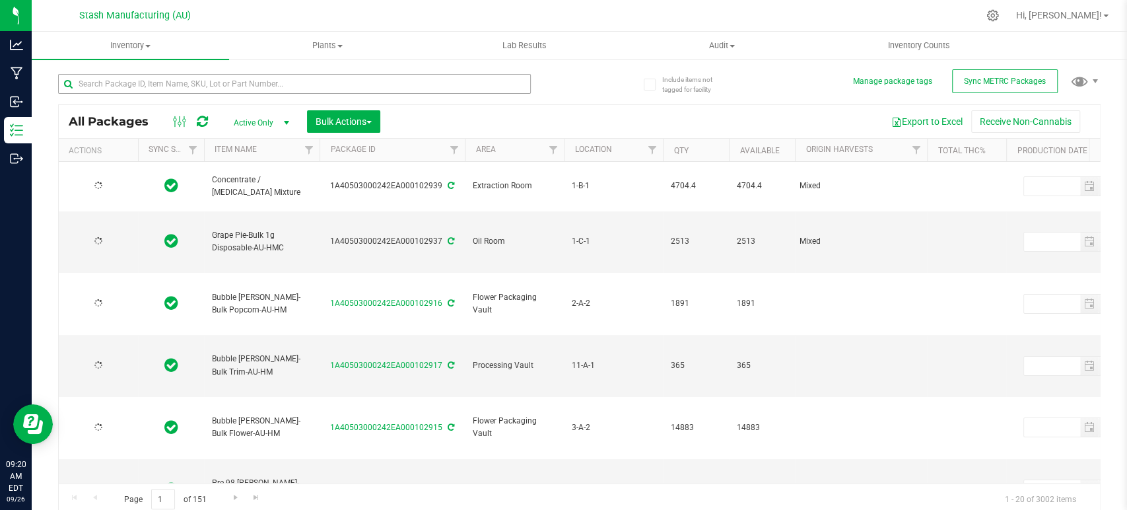
type input "[DATE]"
click at [250, 82] on input "text" at bounding box center [294, 84] width 473 height 20
type input "101745"
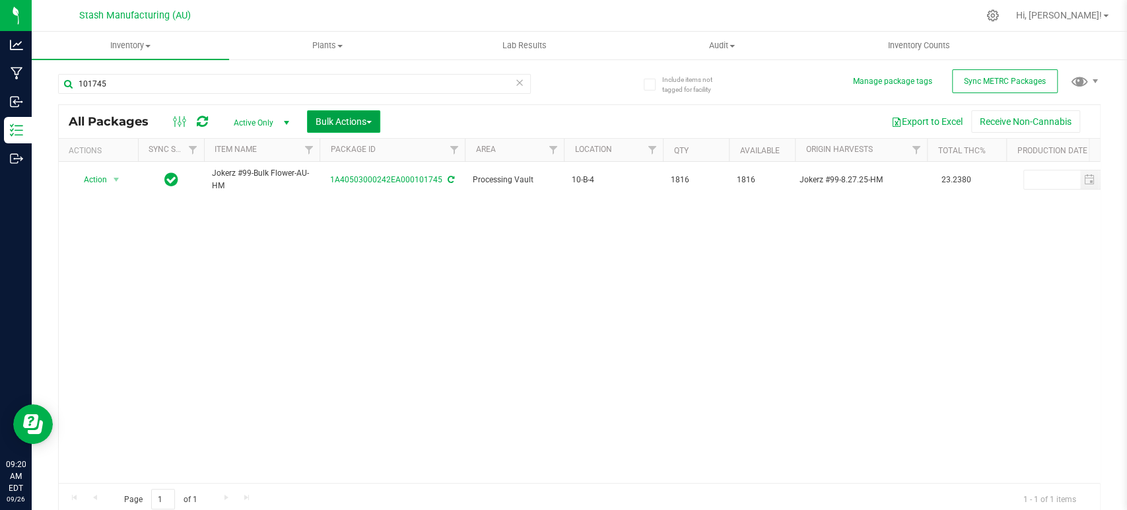
click at [357, 120] on span "Bulk Actions" at bounding box center [344, 121] width 56 height 11
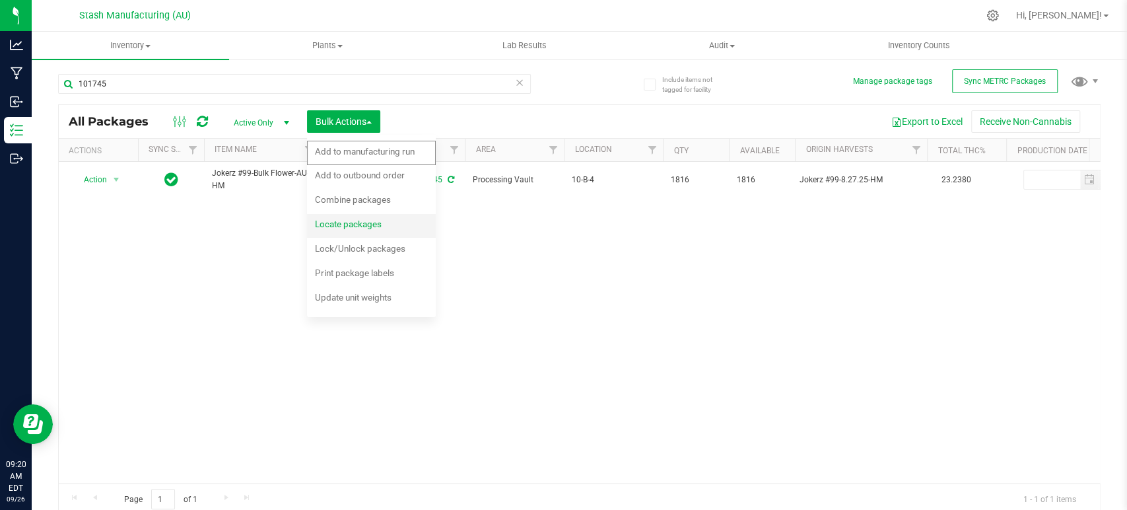
click at [376, 225] on span "Locate packages" at bounding box center [348, 224] width 67 height 11
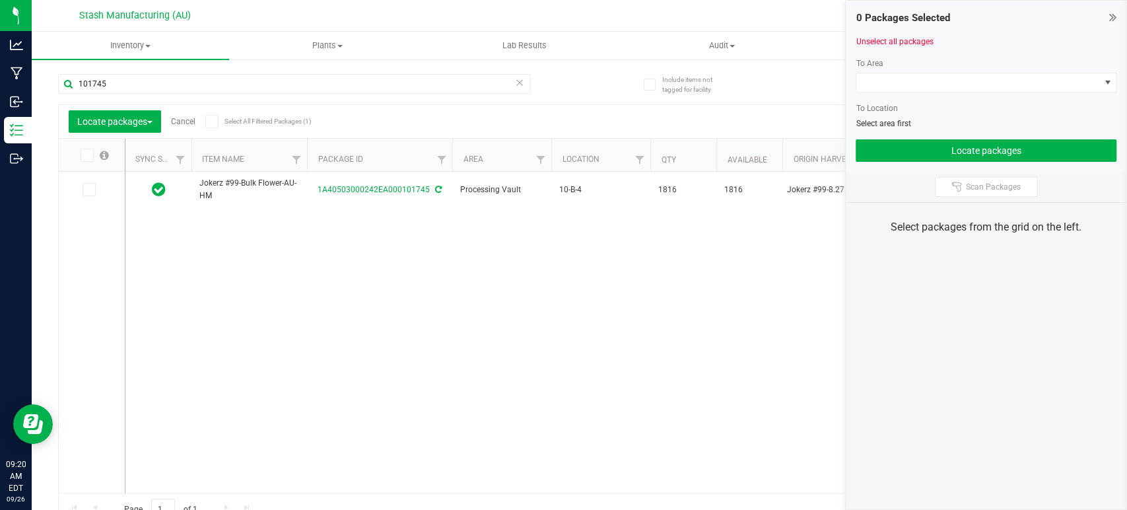
click at [86, 155] on icon at bounding box center [86, 155] width 9 height 0
click at [0, 0] on input "checkbox" at bounding box center [0, 0] width 0 height 0
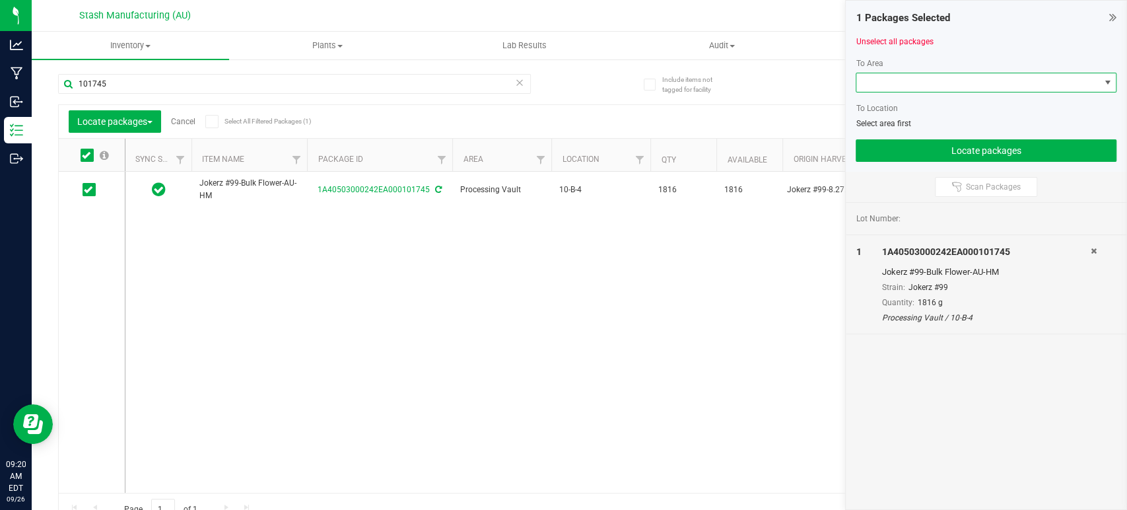
click at [944, 88] on span at bounding box center [977, 82] width 243 height 18
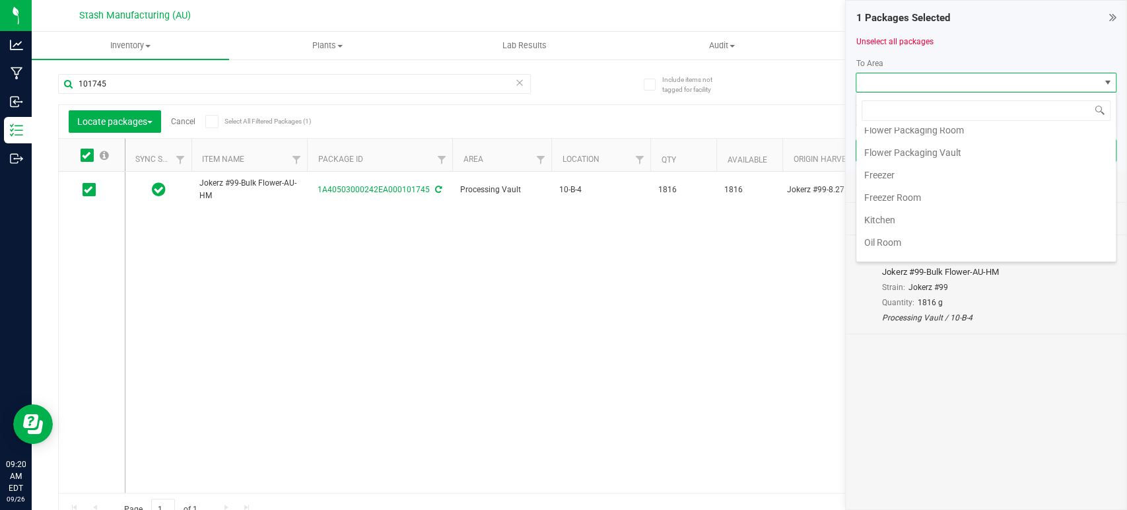
scroll to position [224, 0]
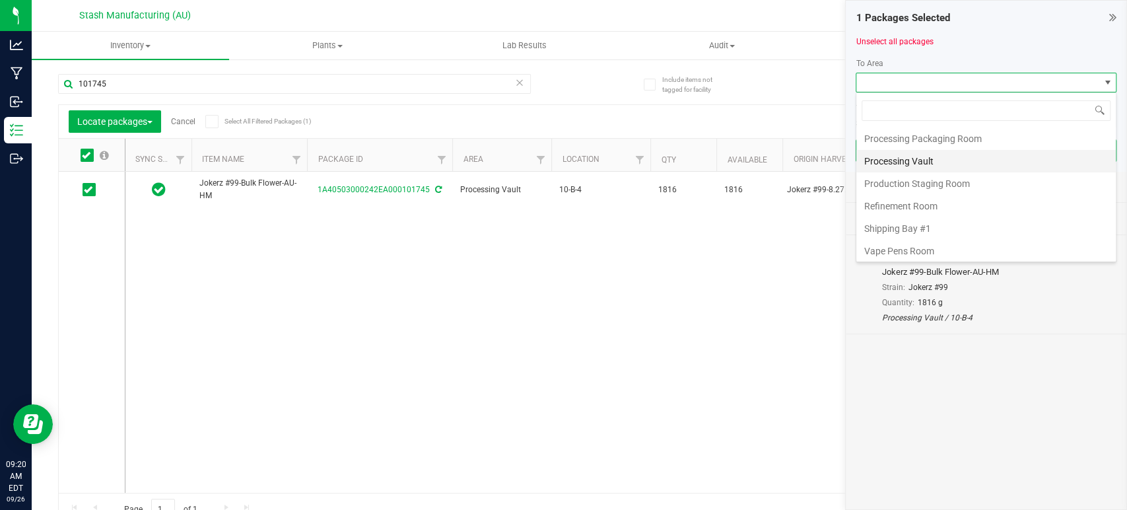
click at [945, 152] on li "Processing Vault" at bounding box center [985, 161] width 259 height 22
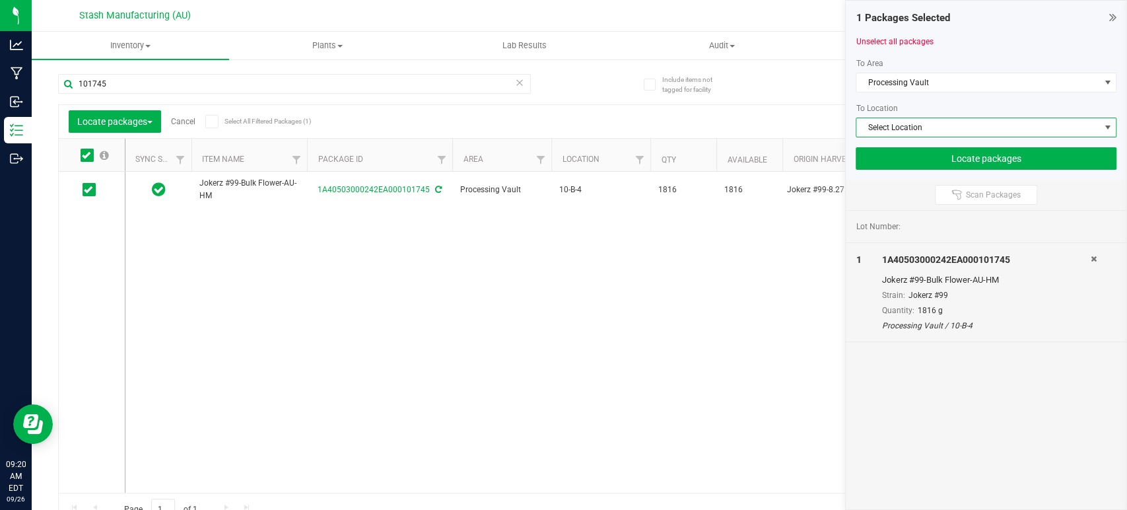
click at [972, 128] on span "Select Location" at bounding box center [977, 127] width 243 height 18
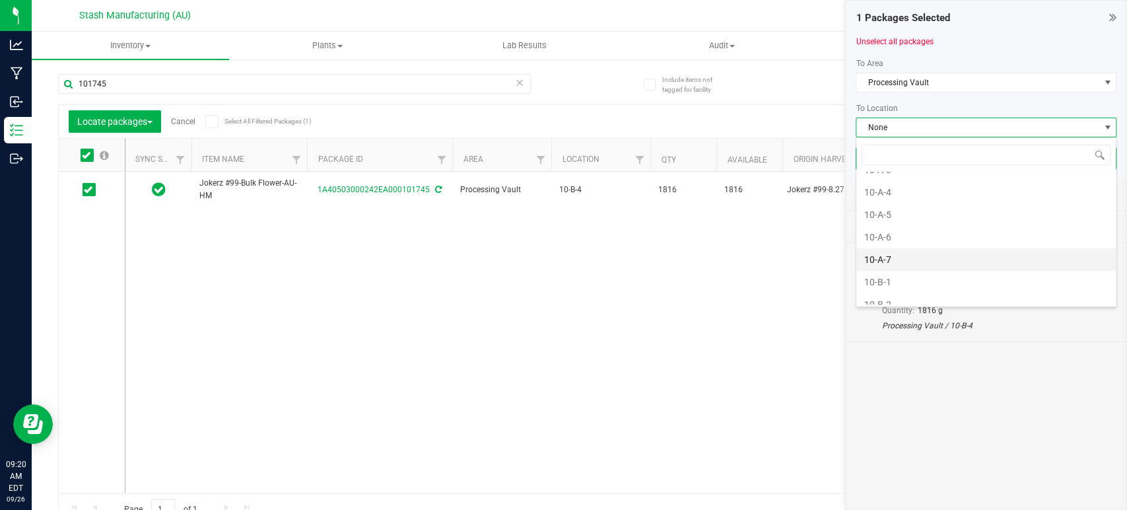
scroll to position [147, 0]
click at [911, 277] on li "10-B-1" at bounding box center [985, 282] width 259 height 22
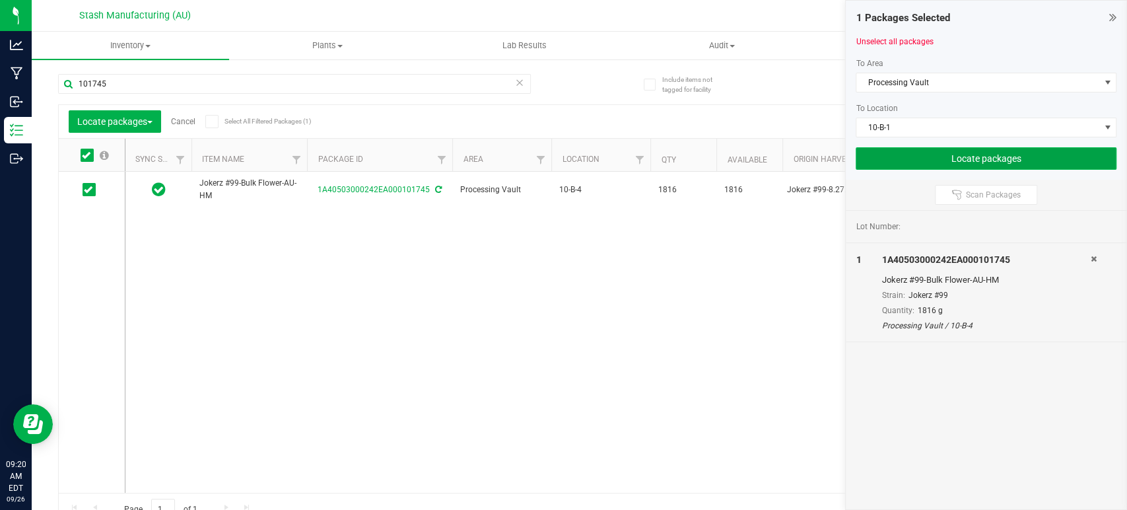
click at [988, 152] on button "Locate packages" at bounding box center [986, 158] width 261 height 22
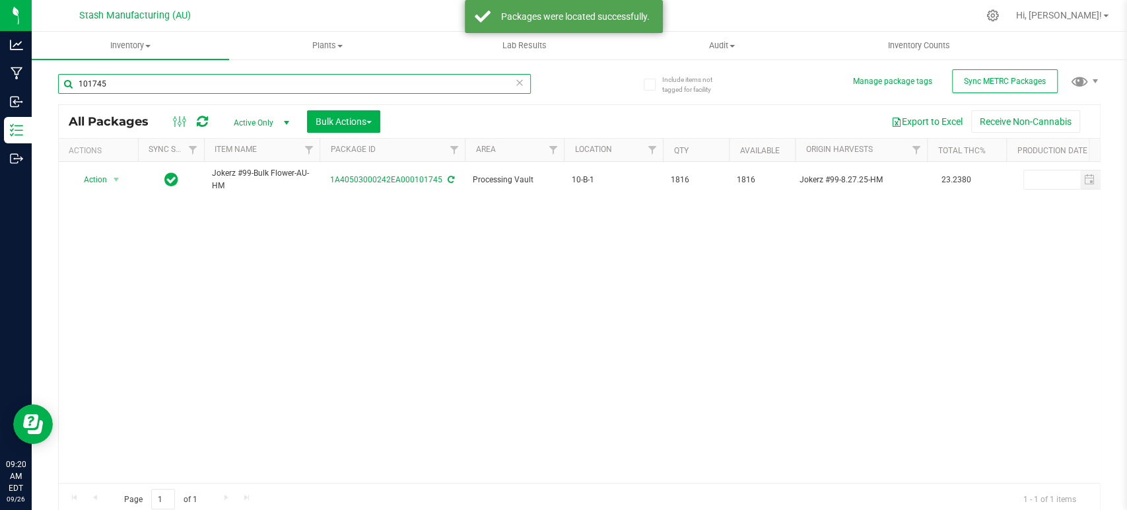
click at [343, 90] on input "101745" at bounding box center [294, 84] width 473 height 20
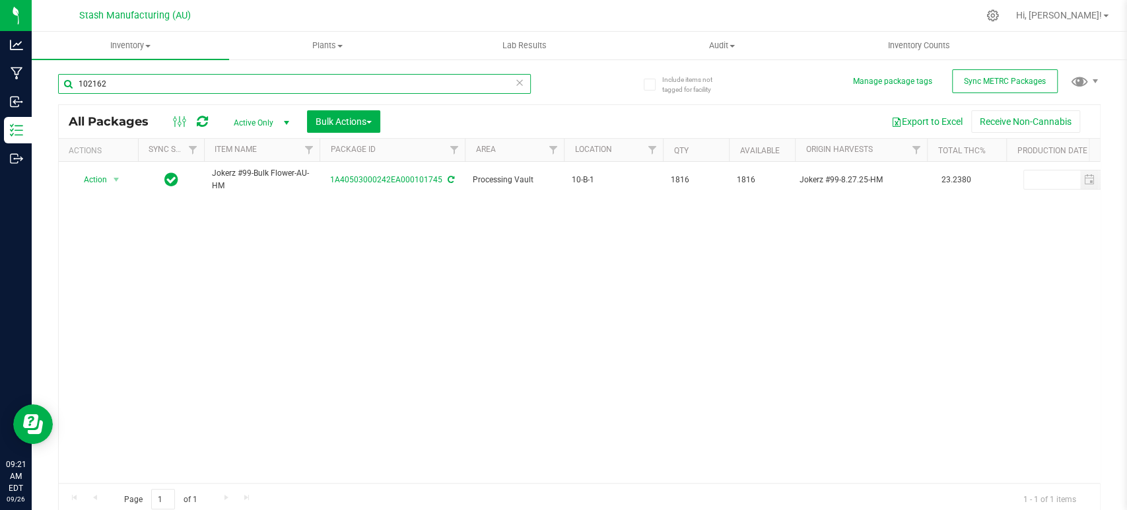
type input "102162"
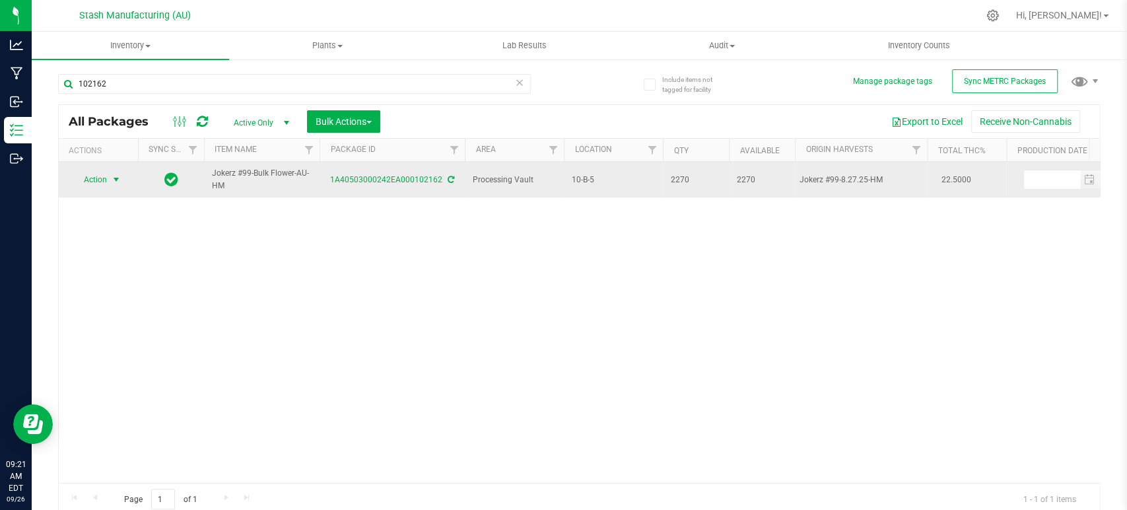
click at [104, 174] on span "Action" at bounding box center [90, 179] width 36 height 18
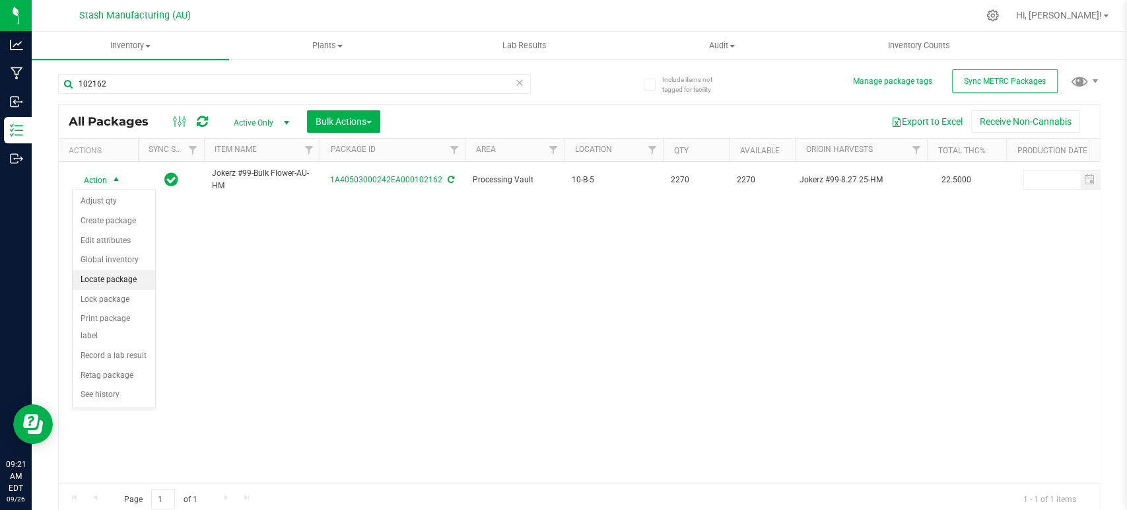
click at [120, 275] on li "Locate package" at bounding box center [114, 280] width 83 height 20
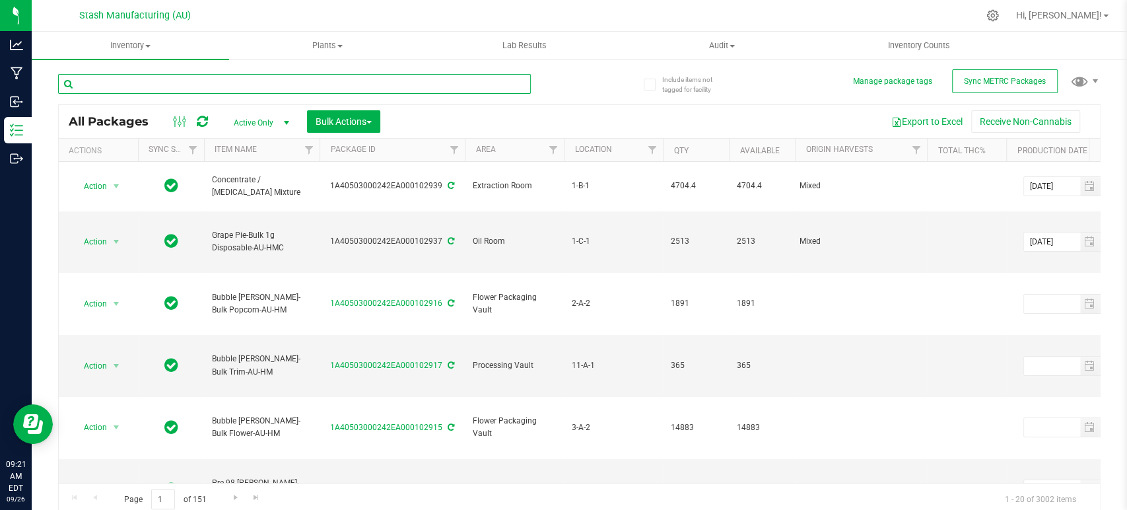
click at [401, 85] on input "text" at bounding box center [294, 84] width 473 height 20
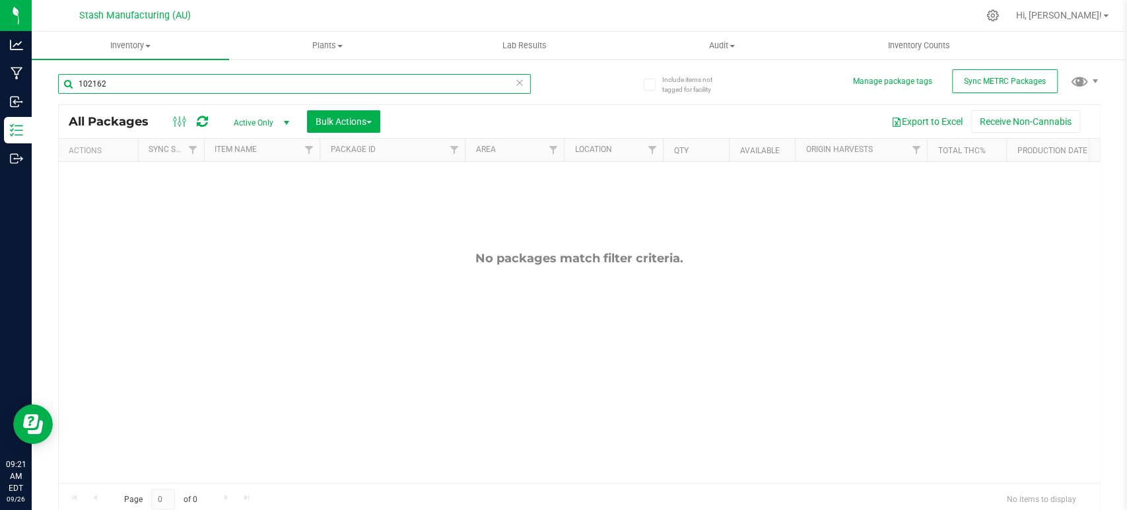
type input "102162"
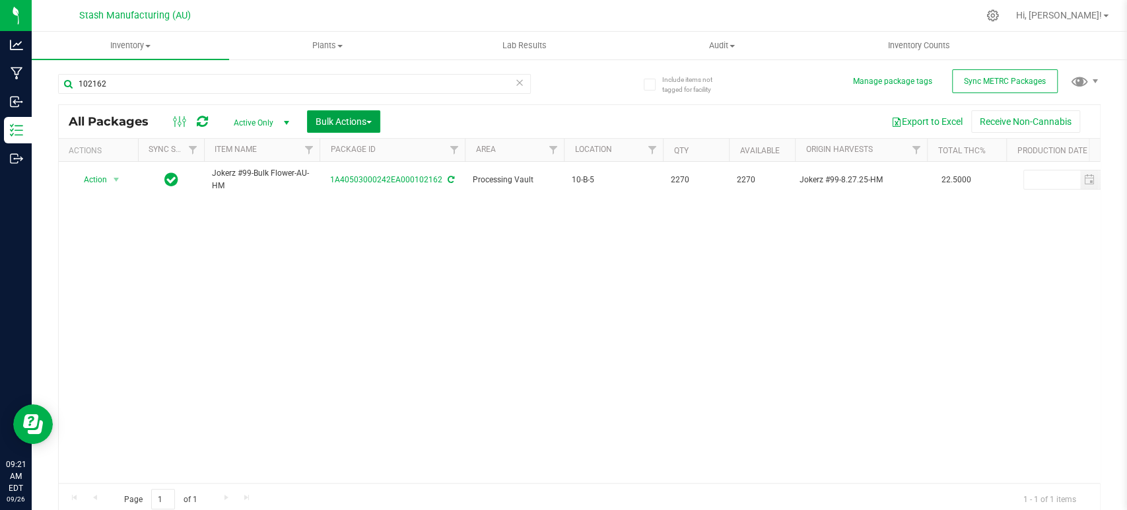
click at [365, 118] on span "Bulk Actions" at bounding box center [344, 121] width 56 height 11
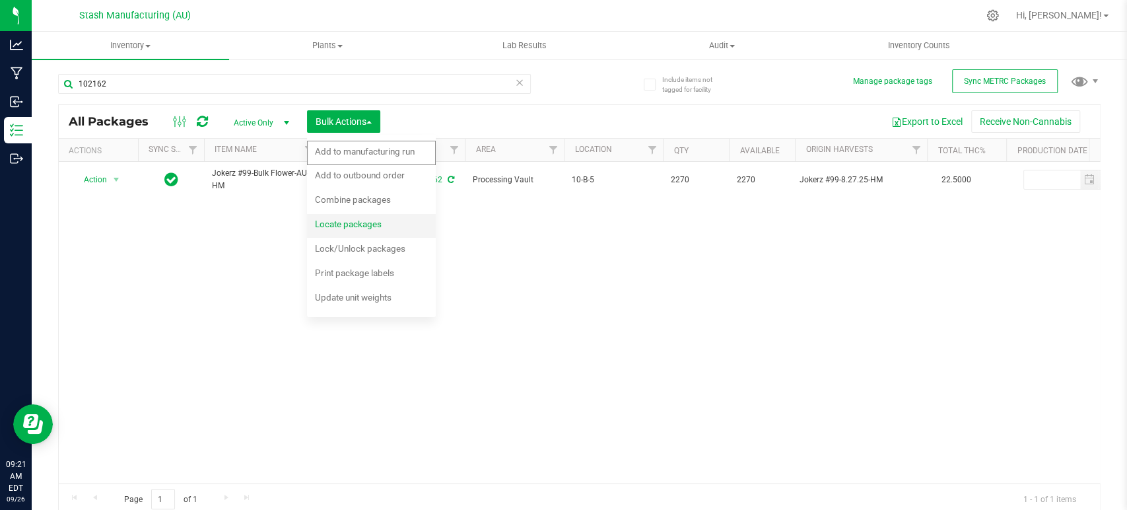
click at [360, 228] on span "Locate packages" at bounding box center [348, 224] width 67 height 11
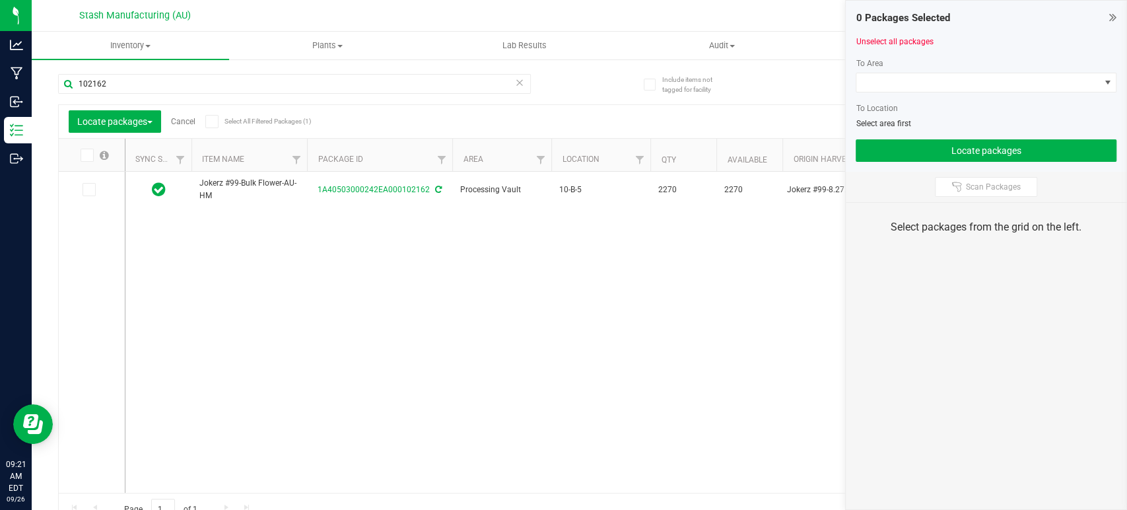
click at [85, 155] on icon at bounding box center [86, 155] width 9 height 0
click at [0, 0] on input "checkbox" at bounding box center [0, 0] width 0 height 0
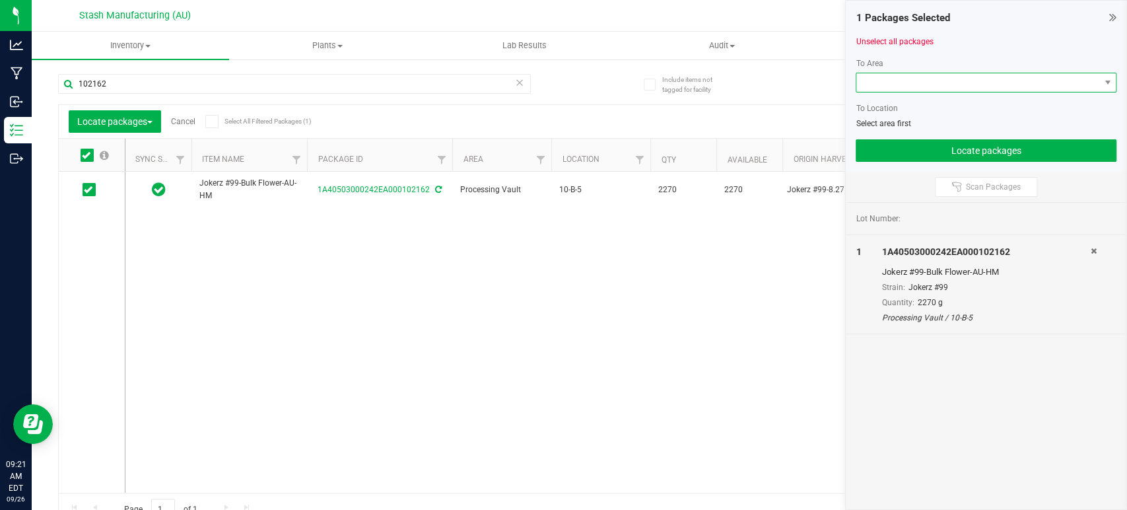
click at [917, 79] on span at bounding box center [977, 82] width 243 height 18
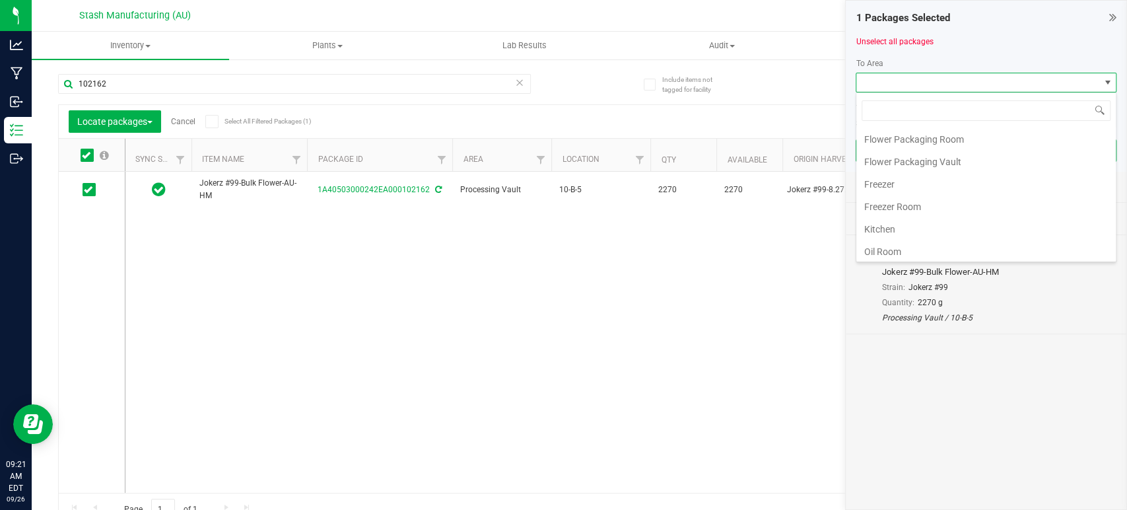
scroll to position [224, 0]
click at [916, 152] on li "Processing Vault" at bounding box center [985, 161] width 259 height 22
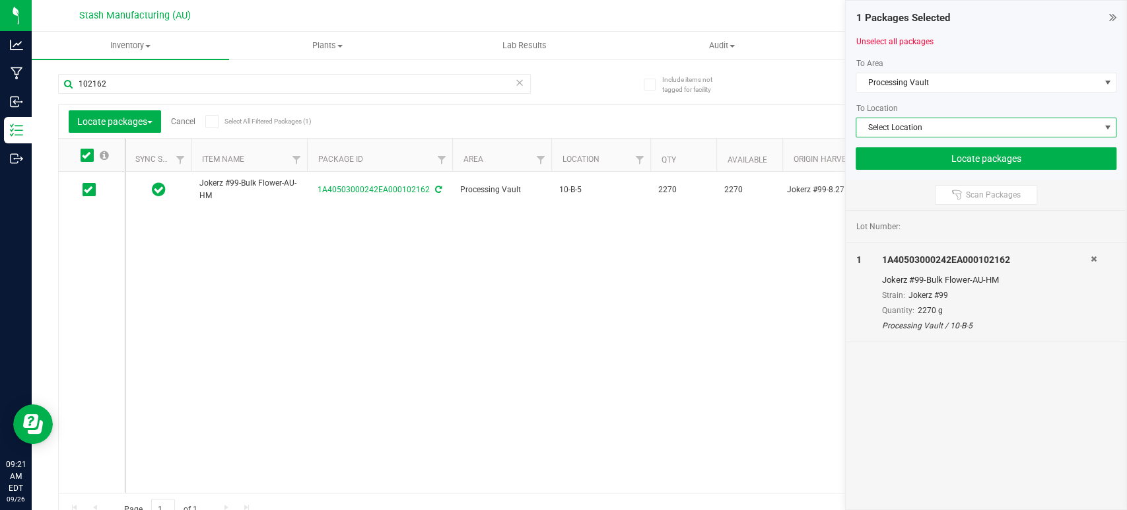
click at [946, 125] on span "Select Location" at bounding box center [977, 127] width 243 height 18
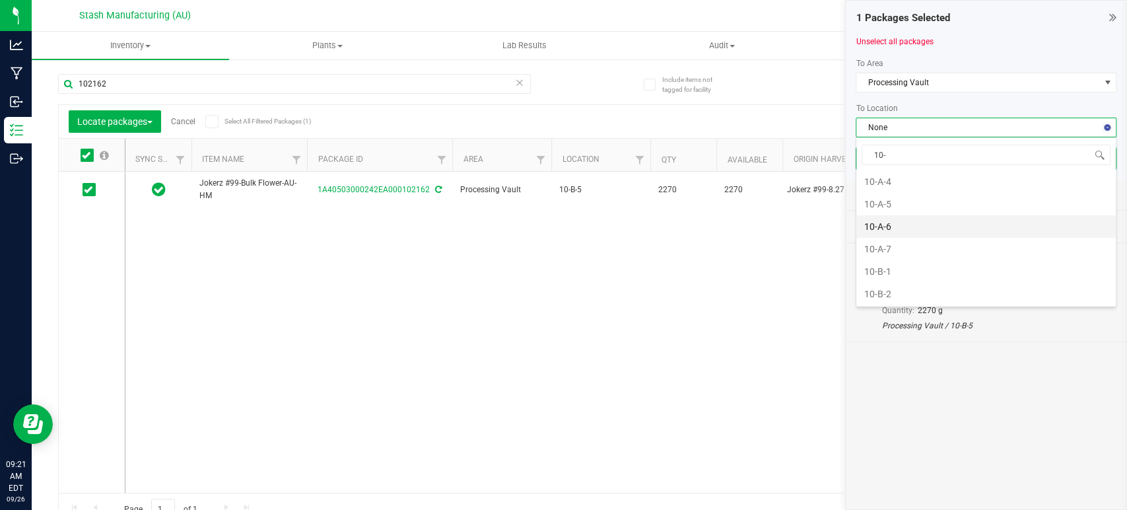
scroll to position [70, 0]
type input "10-b"
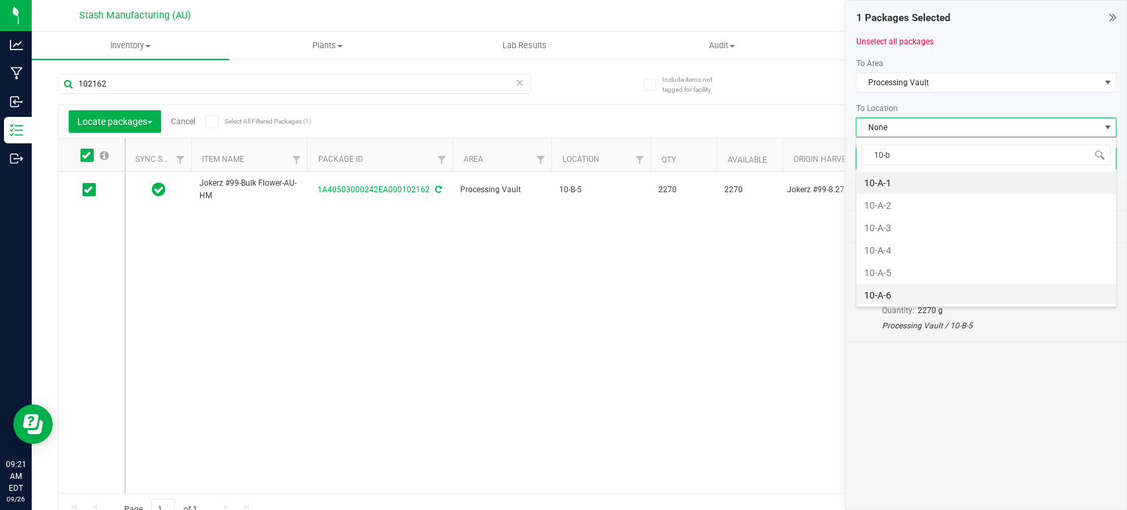
scroll to position [0, 0]
click at [934, 227] on li "10-B-3" at bounding box center [985, 228] width 259 height 22
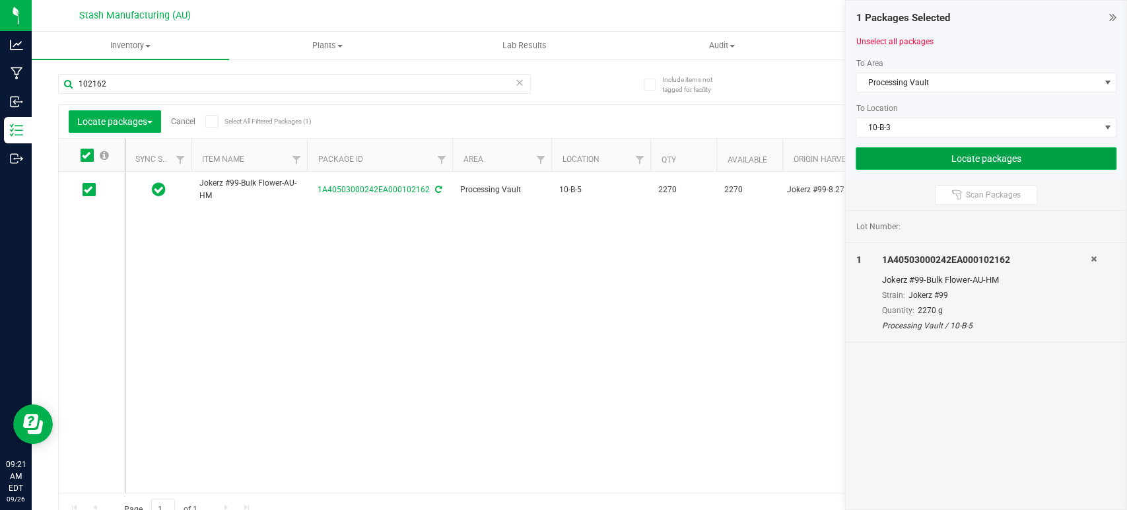
click at [1007, 157] on button "Locate packages" at bounding box center [986, 158] width 261 height 22
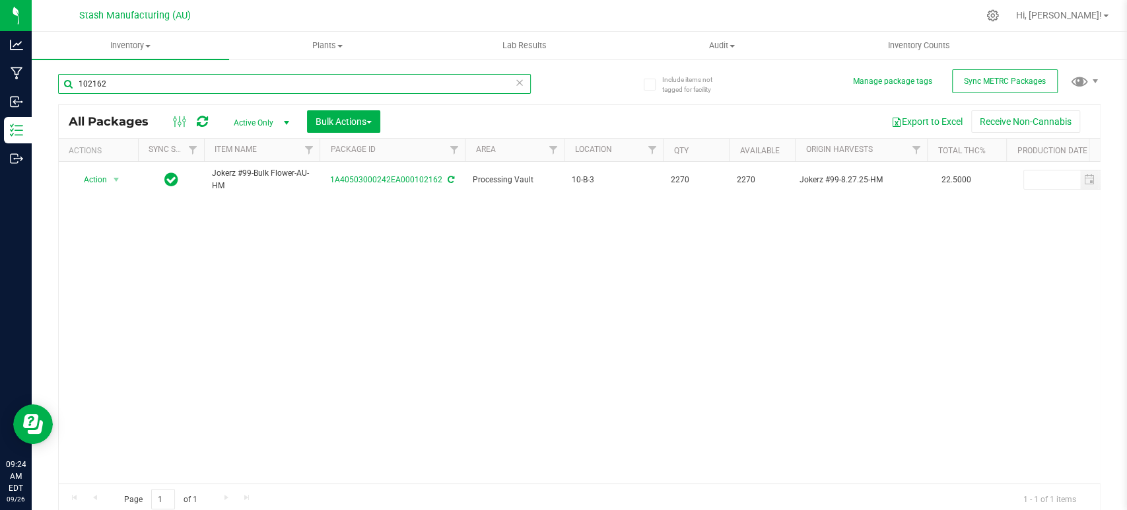
click at [378, 79] on input "102162" at bounding box center [294, 84] width 473 height 20
type input "100850"
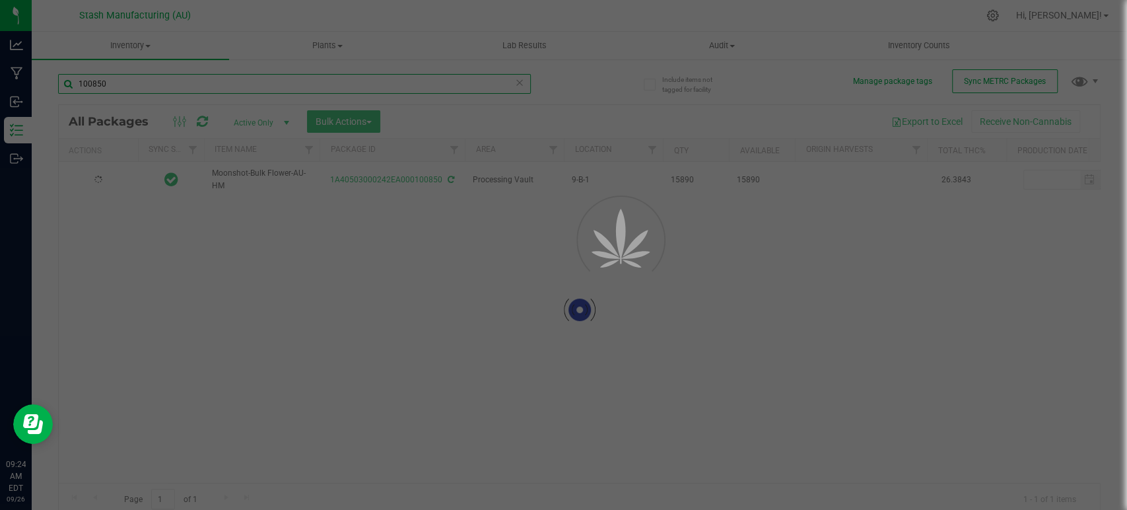
type input "[DATE]"
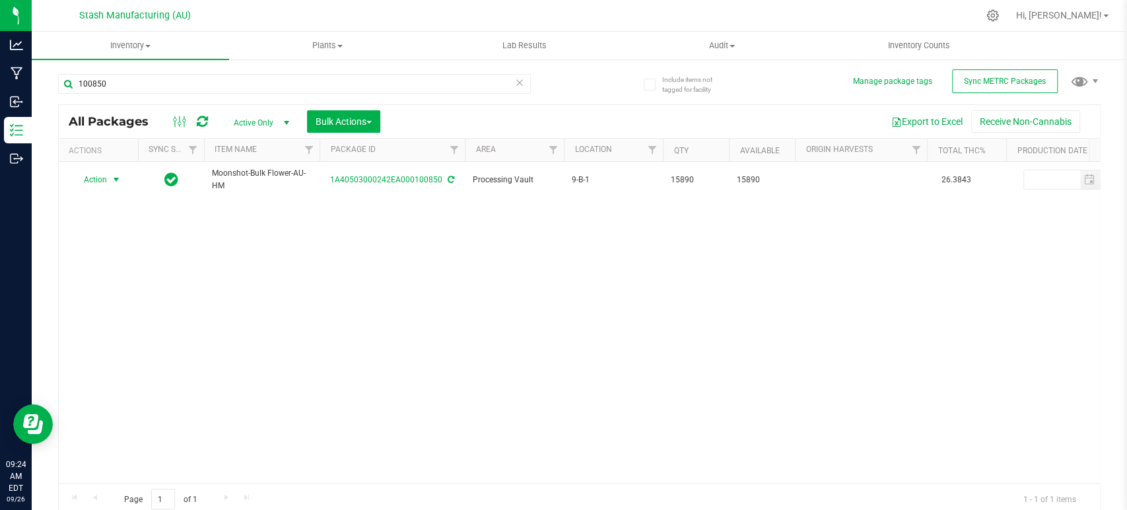
click at [108, 182] on span "select" at bounding box center [116, 179] width 17 height 18
drag, startPoint x: 326, startPoint y: 299, endPoint x: 321, endPoint y: 273, distance: 26.9
click at [327, 299] on div "Action Action Adjust qty Create package Edit attributes Global inventory Locate…" at bounding box center [579, 322] width 1041 height 321
click at [349, 110] on div "All Packages Active Only Active Only Lab Samples Locked All External Internal B…" at bounding box center [579, 121] width 1041 height 33
click at [363, 120] on span "Bulk Actions" at bounding box center [344, 121] width 56 height 11
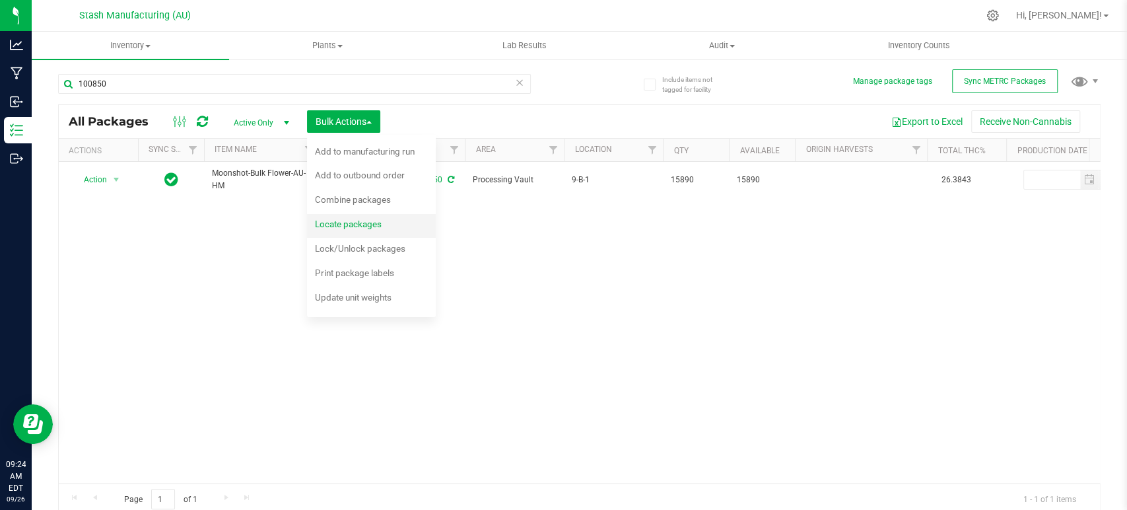
click at [356, 220] on span "Locate packages" at bounding box center [348, 224] width 67 height 11
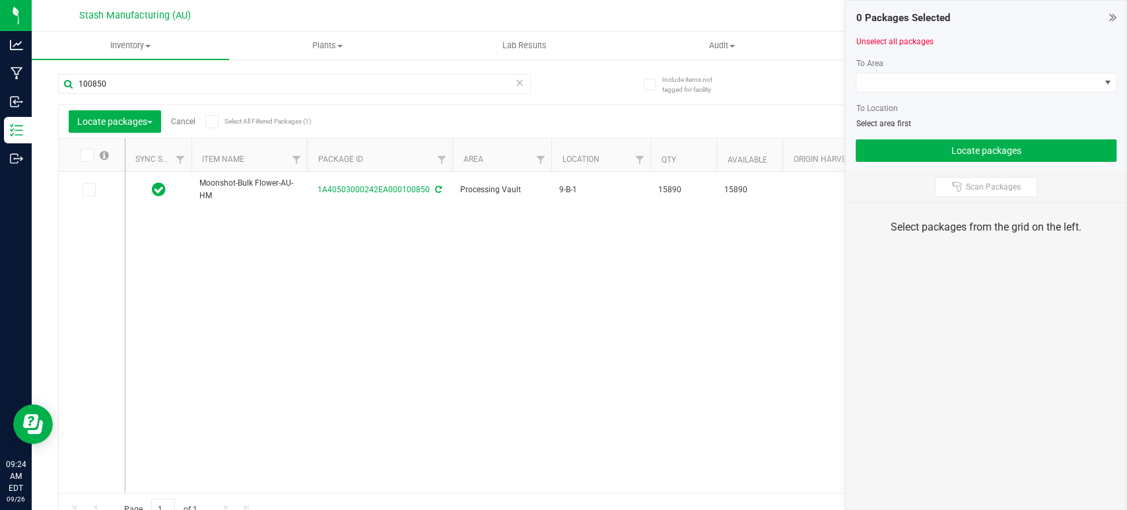
click at [85, 155] on icon at bounding box center [86, 155] width 9 height 0
click at [0, 0] on input "checkbox" at bounding box center [0, 0] width 0 height 0
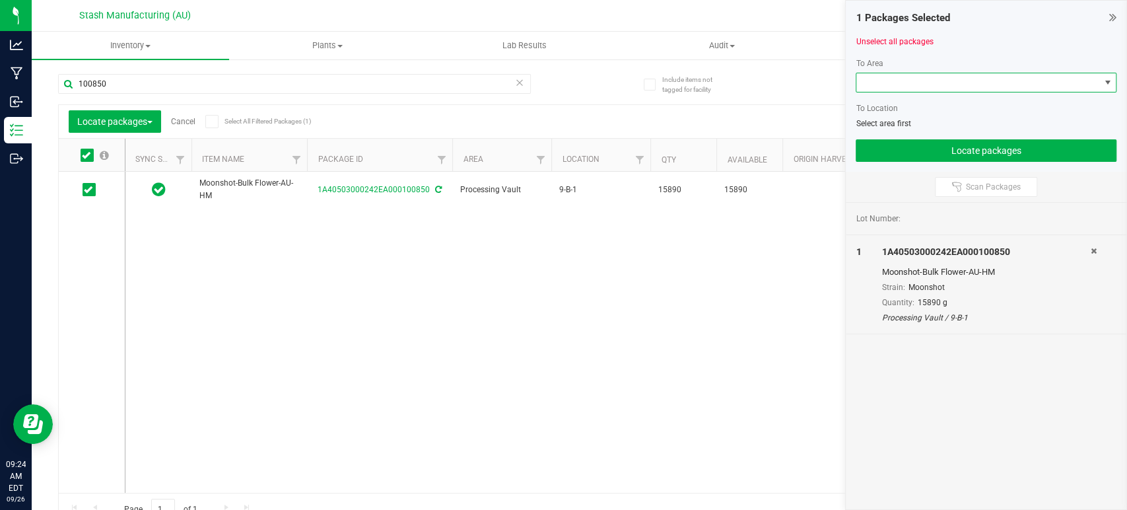
click at [963, 90] on span at bounding box center [977, 82] width 243 height 18
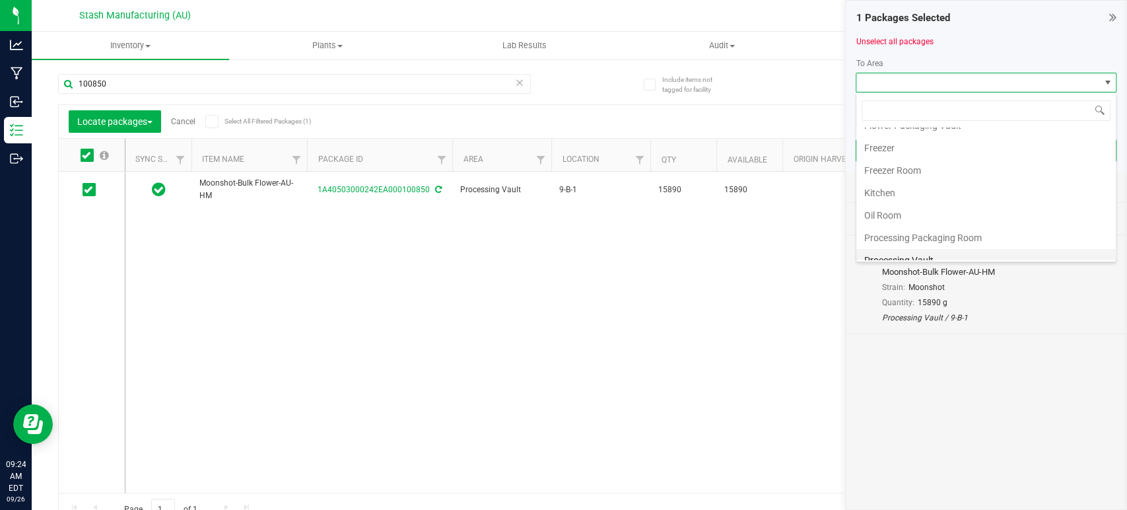
scroll to position [224, 0]
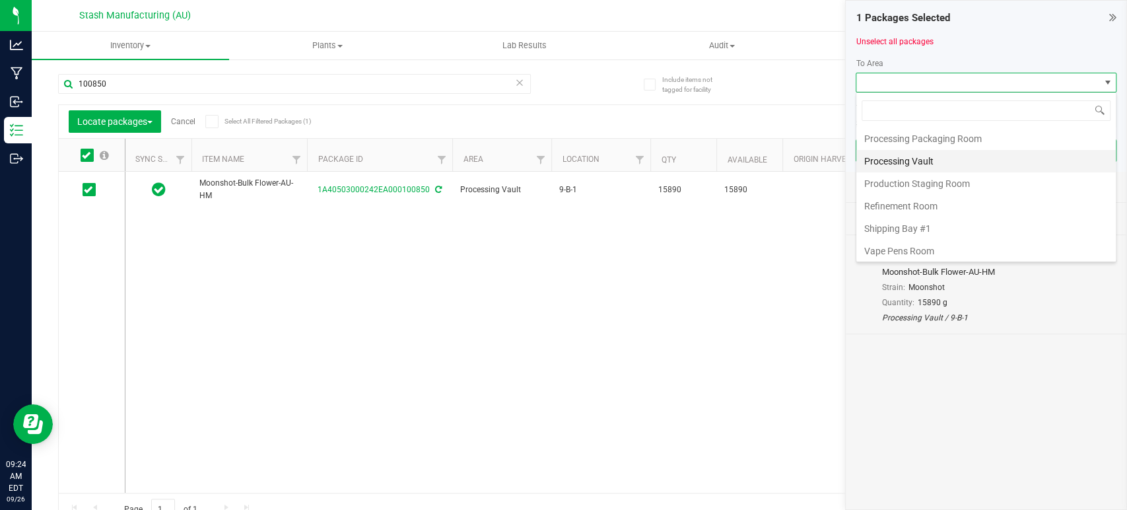
click at [939, 165] on li "Processing Vault" at bounding box center [985, 161] width 259 height 22
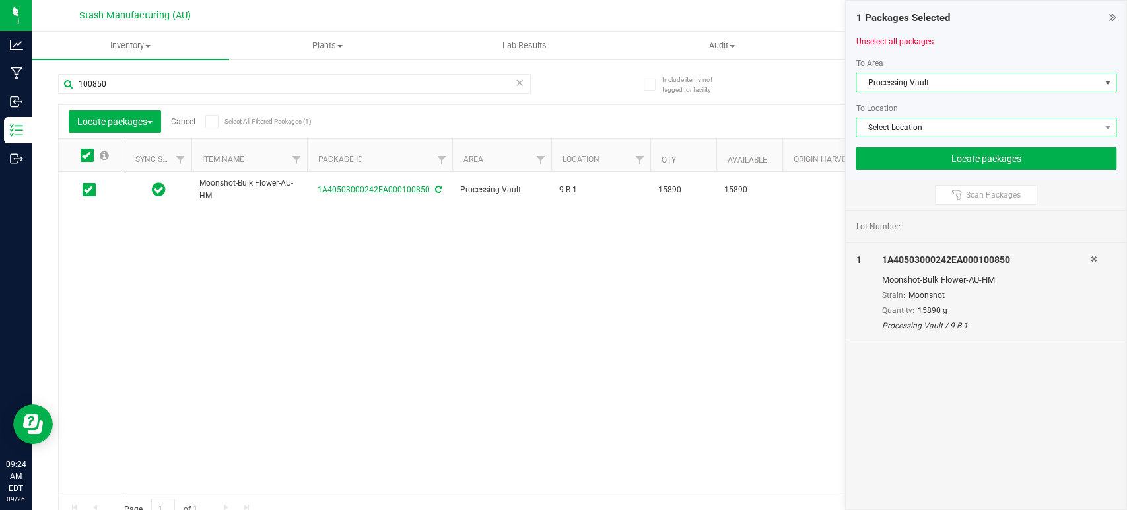
click at [949, 129] on span "Select Location" at bounding box center [977, 127] width 243 height 18
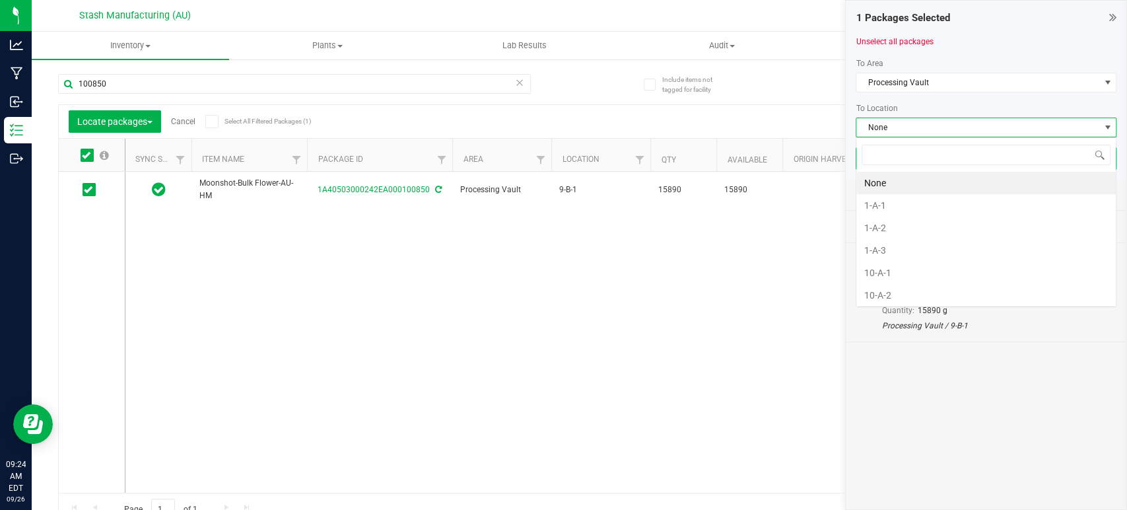
scroll to position [19, 261]
type input "10-b"
click at [898, 264] on li "10-B-5" at bounding box center [985, 272] width 259 height 22
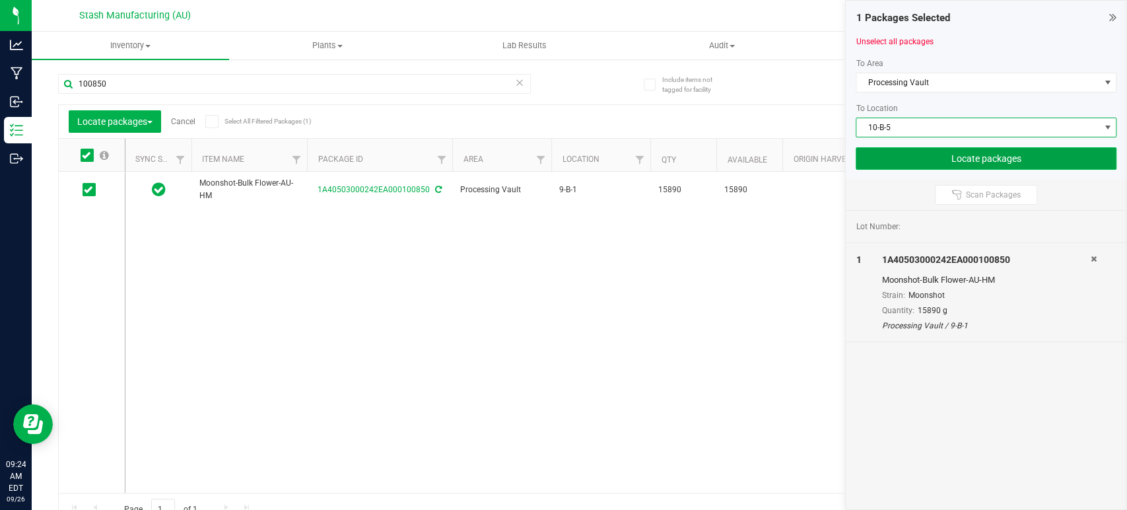
click at [994, 156] on button "Locate packages" at bounding box center [986, 158] width 261 height 22
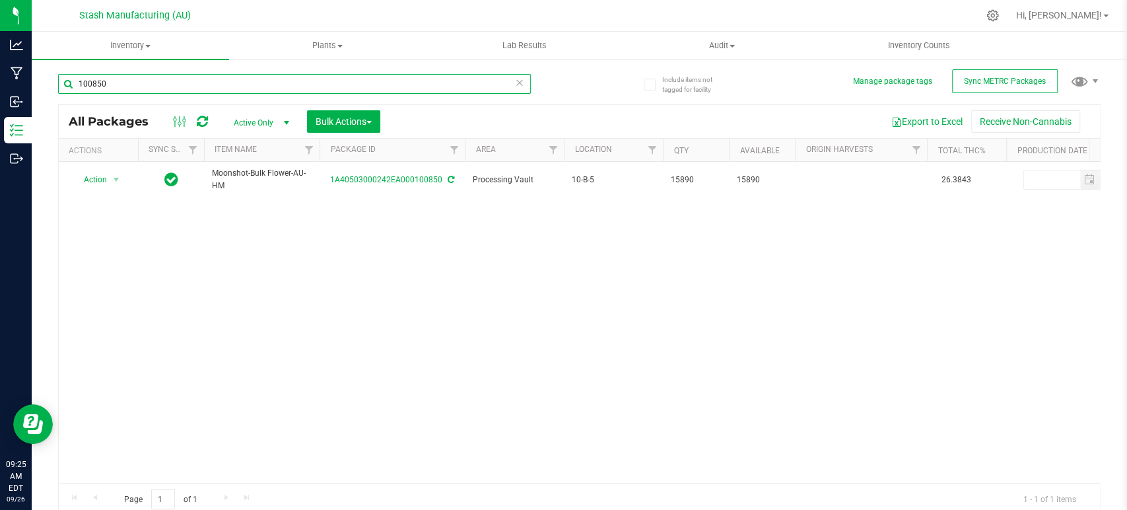
click at [473, 81] on input "100850" at bounding box center [294, 84] width 473 height 20
type input "100580"
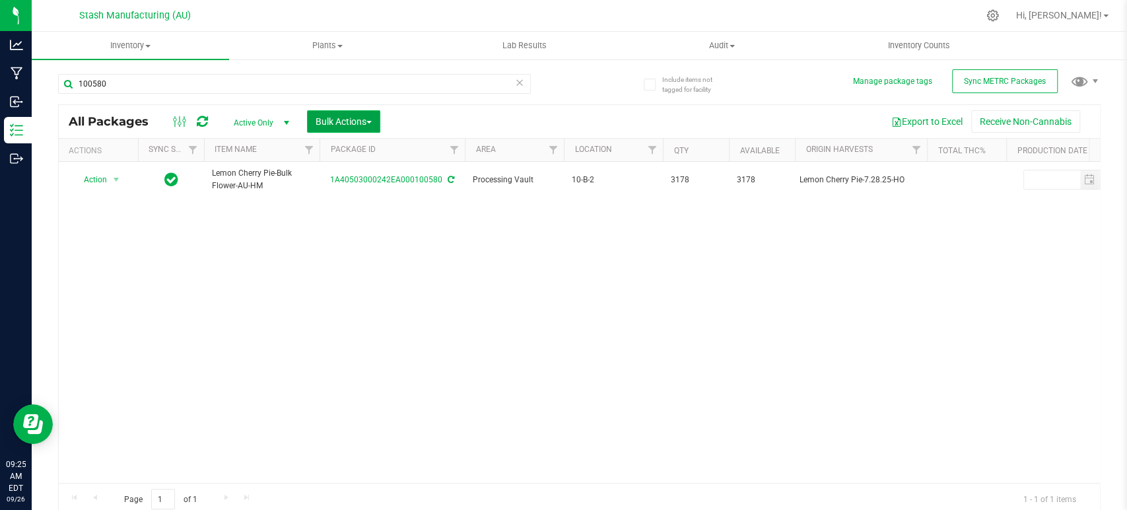
click at [360, 116] on span "Bulk Actions" at bounding box center [344, 121] width 56 height 11
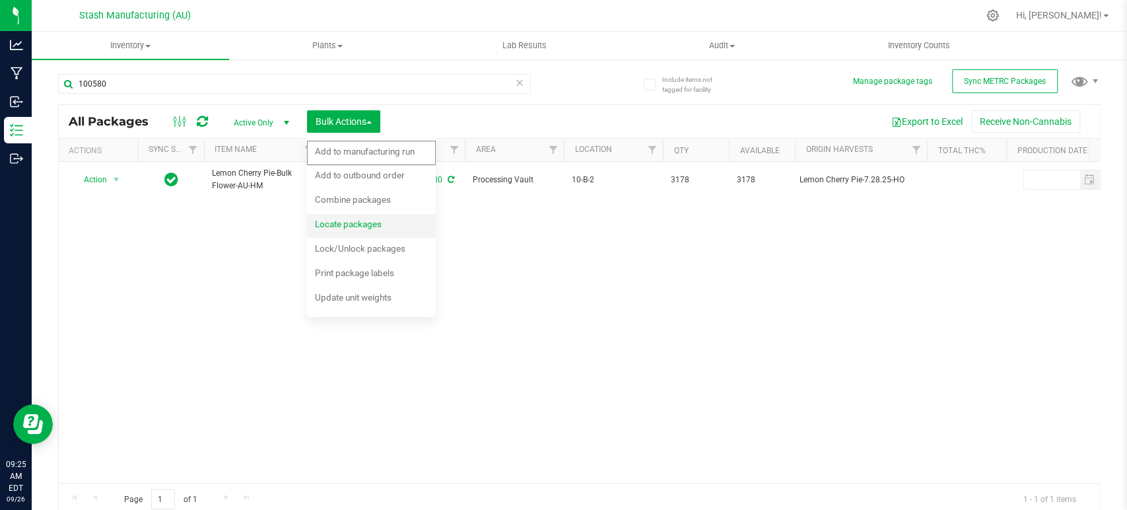
click at [354, 224] on span "Locate packages" at bounding box center [348, 224] width 67 height 11
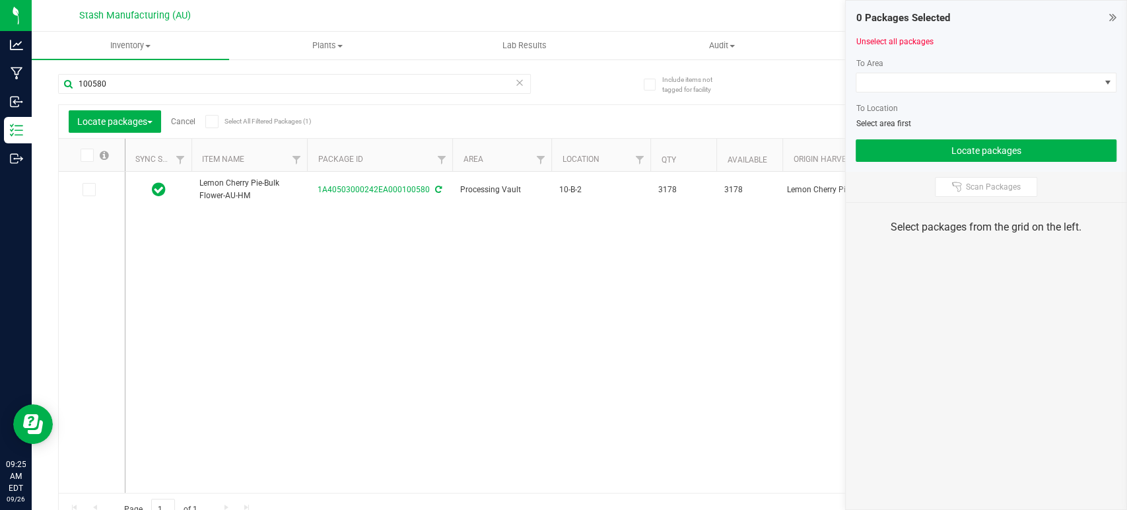
click at [212, 121] on icon at bounding box center [211, 121] width 9 height 0
click at [0, 0] on input "Select All Filtered Packages (1)" at bounding box center [0, 0] width 0 height 0
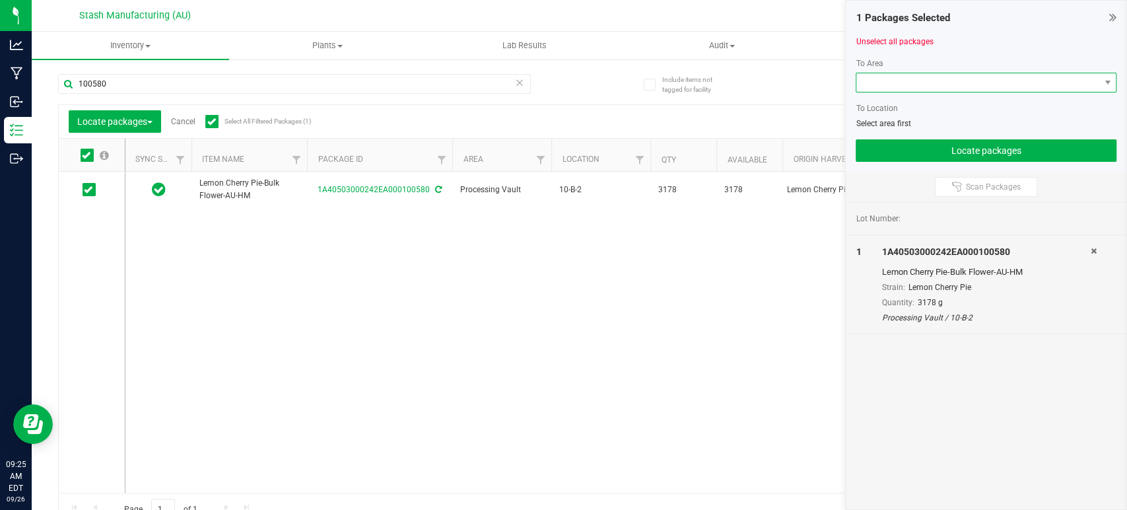
click at [947, 83] on span at bounding box center [977, 82] width 243 height 18
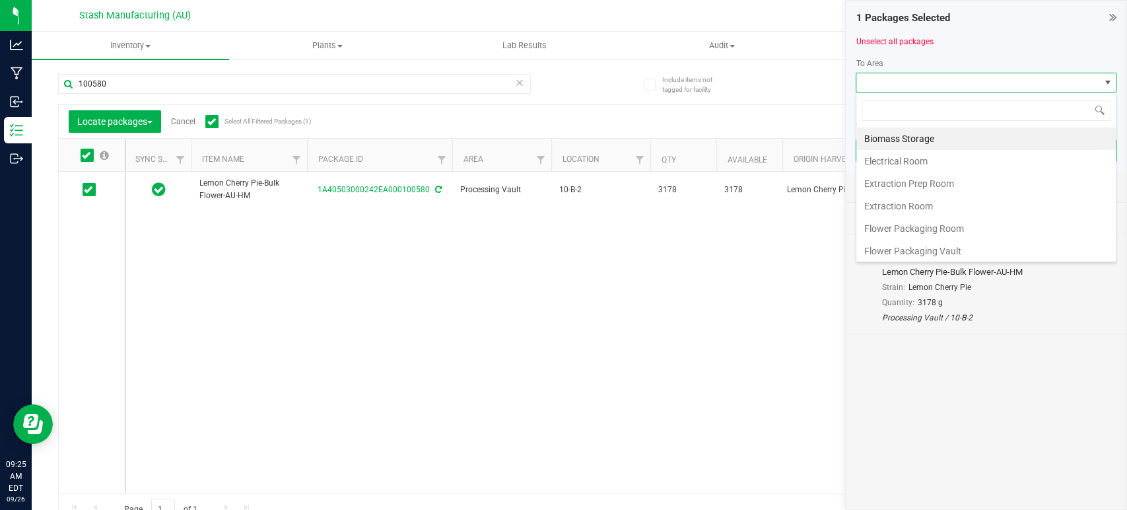
scroll to position [224, 0]
click at [933, 164] on li "Processing Vault" at bounding box center [985, 161] width 259 height 22
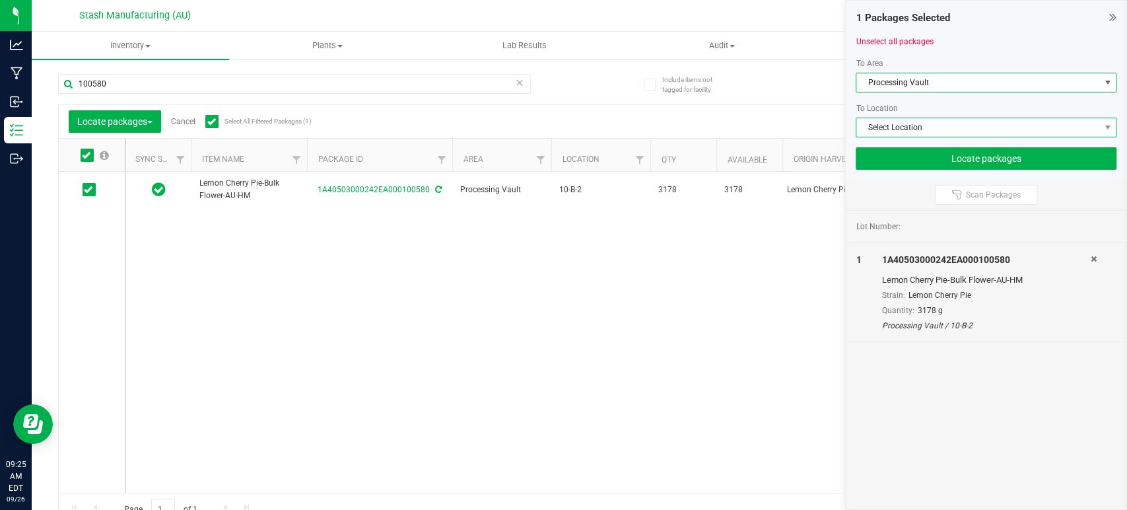
click at [961, 123] on span "Select Location" at bounding box center [977, 127] width 243 height 18
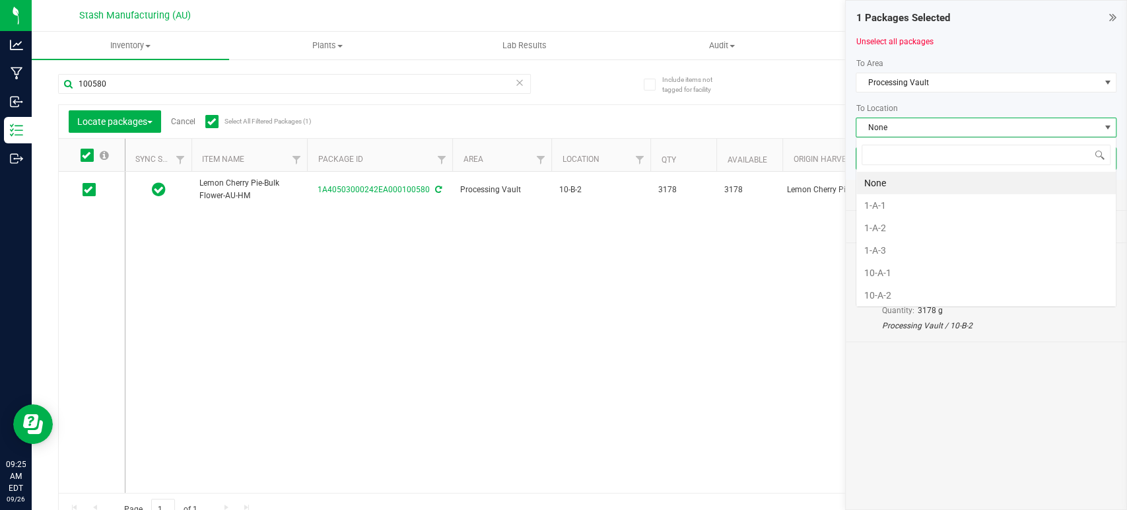
scroll to position [19, 261]
type input "10-b"
click at [899, 244] on li "10-B-4" at bounding box center [985, 250] width 259 height 22
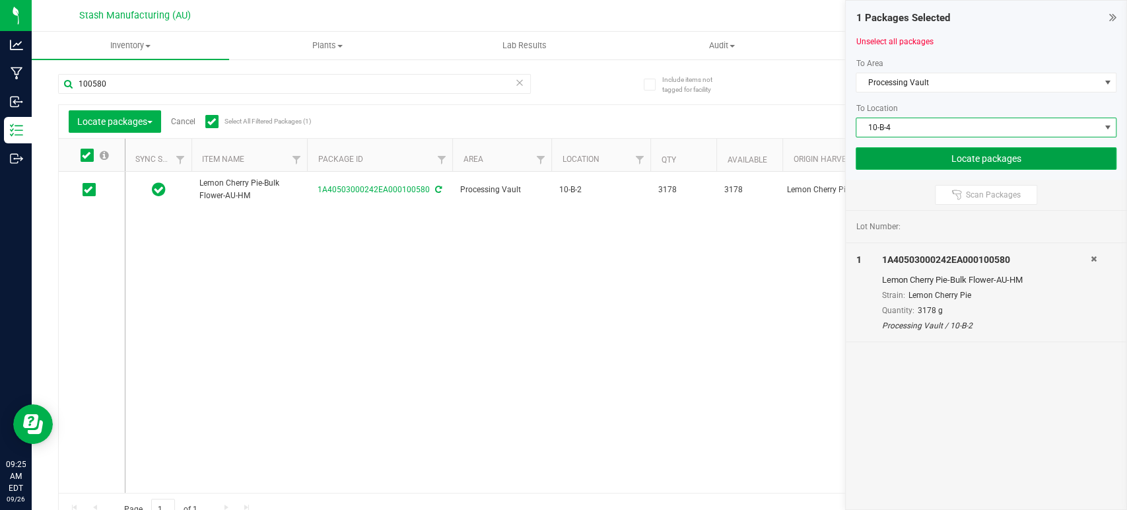
click at [959, 157] on button "Locate packages" at bounding box center [986, 158] width 261 height 22
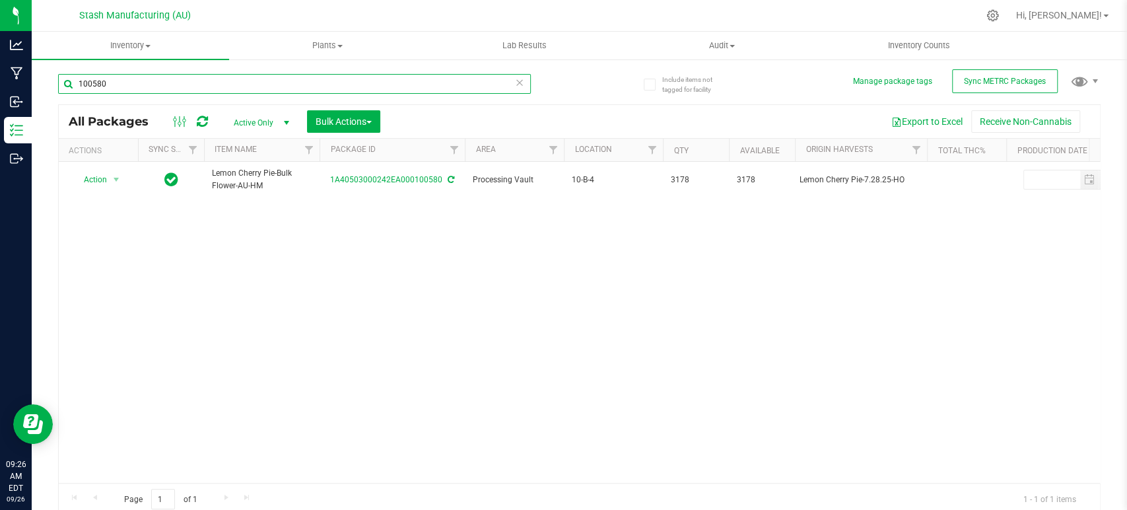
click at [374, 86] on input "100580" at bounding box center [294, 84] width 473 height 20
type input "98301"
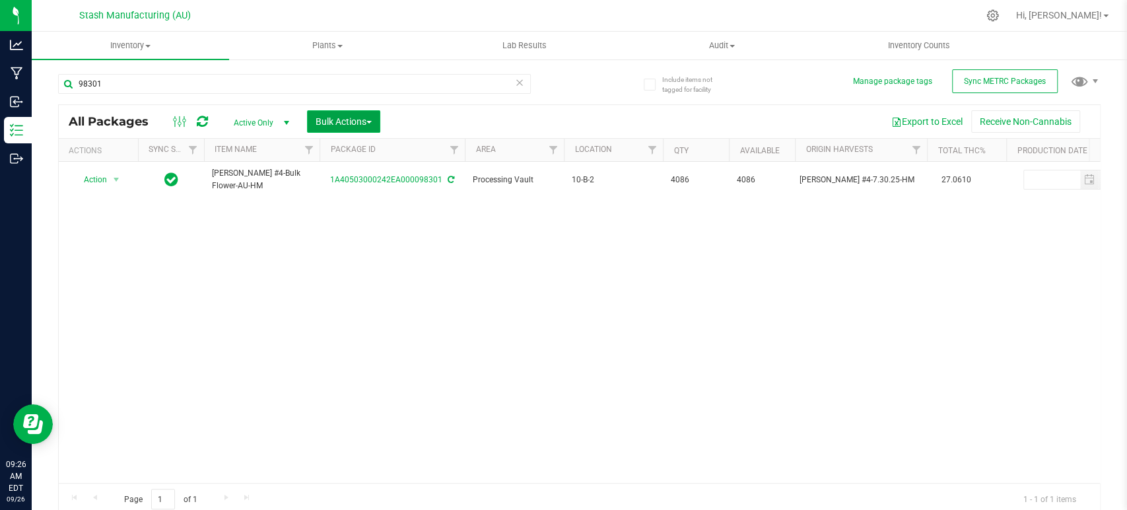
click at [349, 119] on span "Bulk Actions" at bounding box center [344, 121] width 56 height 11
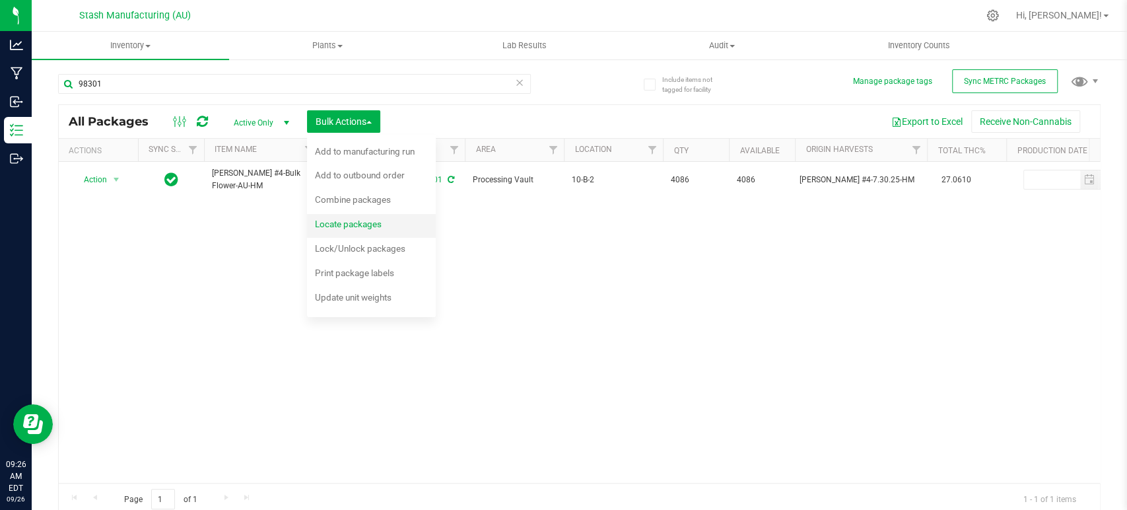
click at [345, 226] on span "Locate packages" at bounding box center [348, 224] width 67 height 11
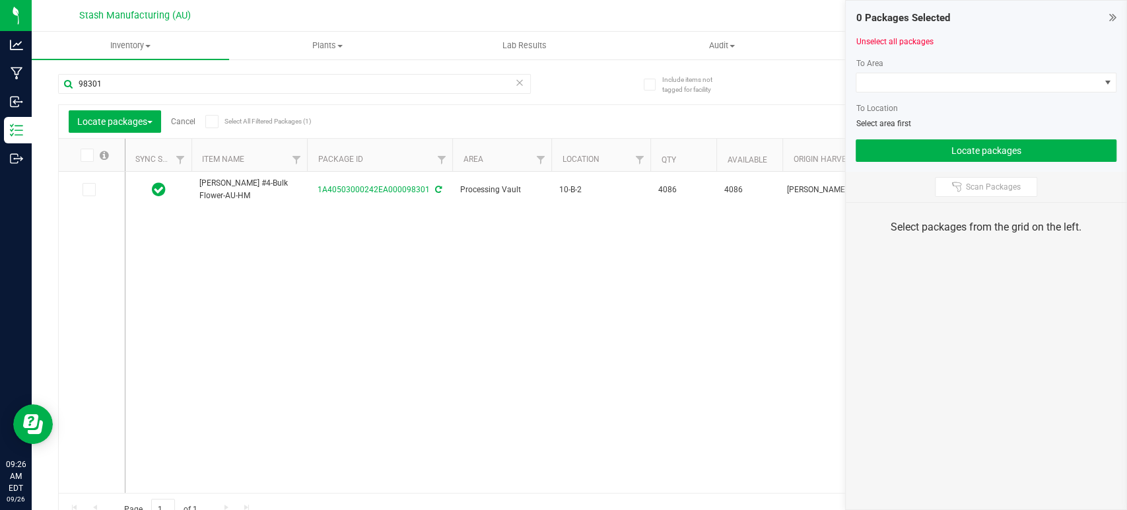
click at [214, 121] on icon at bounding box center [211, 121] width 9 height 0
click at [0, 0] on input "Select All Filtered Packages (1)" at bounding box center [0, 0] width 0 height 0
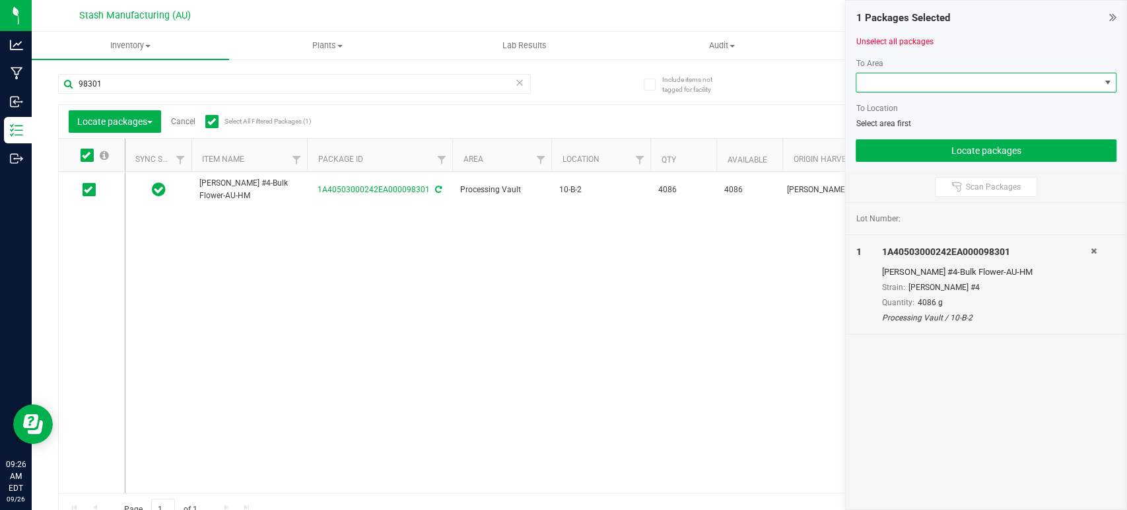
click at [1003, 86] on span at bounding box center [977, 82] width 243 height 18
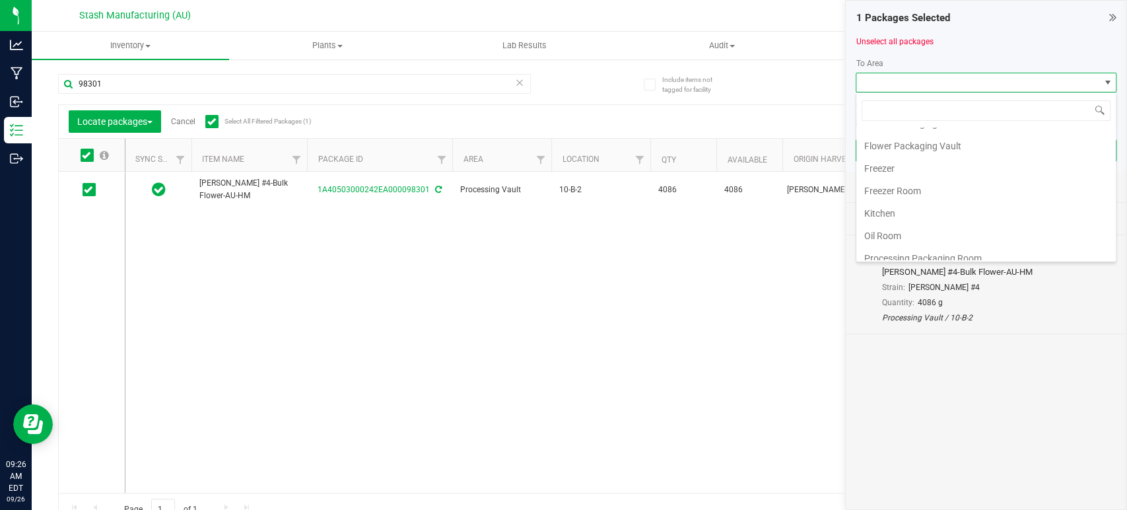
scroll to position [224, 0]
click at [955, 158] on li "Processing Vault" at bounding box center [985, 161] width 259 height 22
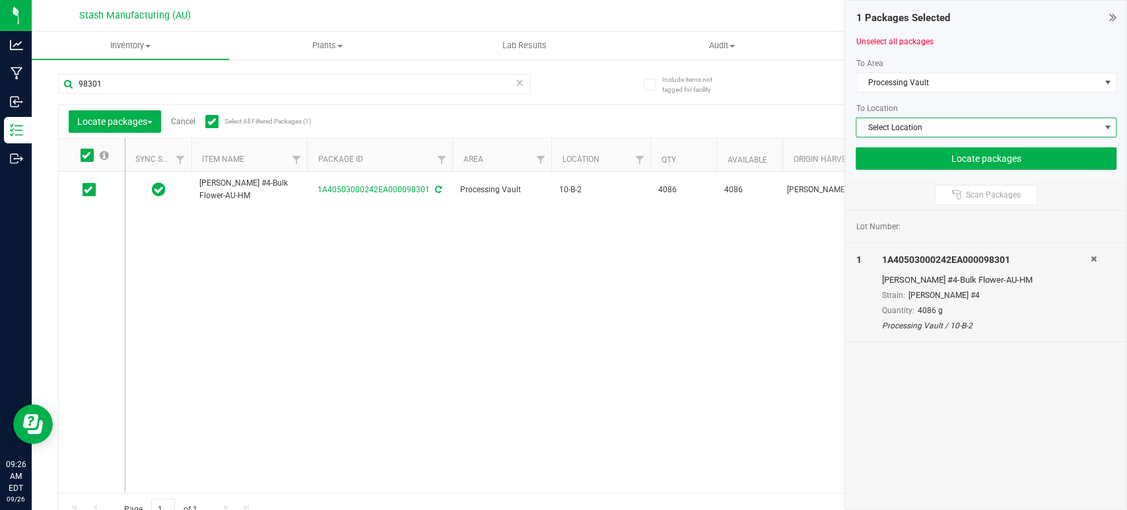
click at [974, 126] on span "Select Location" at bounding box center [977, 127] width 243 height 18
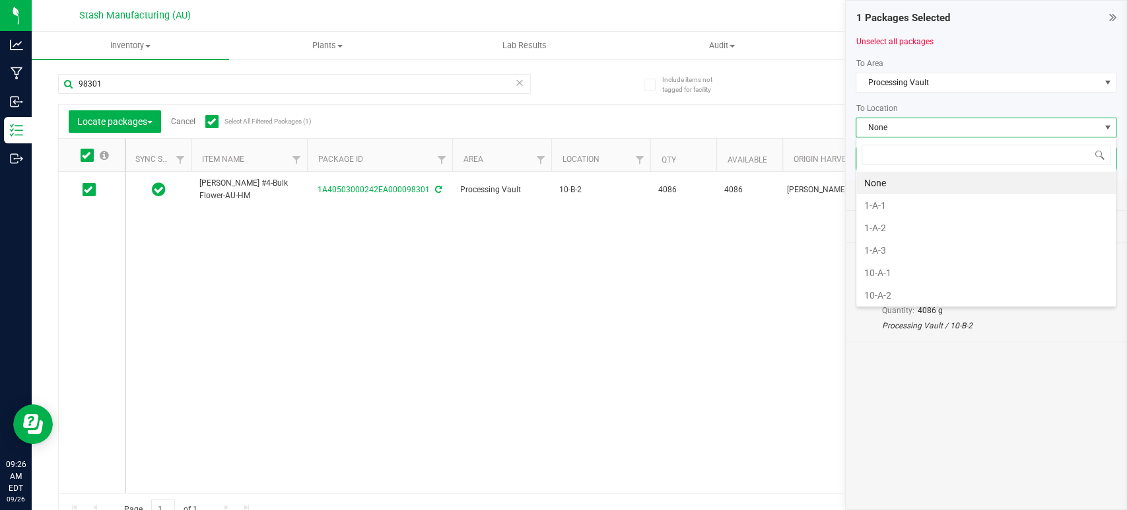
scroll to position [19, 261]
type input "10-b"
click at [904, 233] on li "10-B-3" at bounding box center [985, 228] width 259 height 22
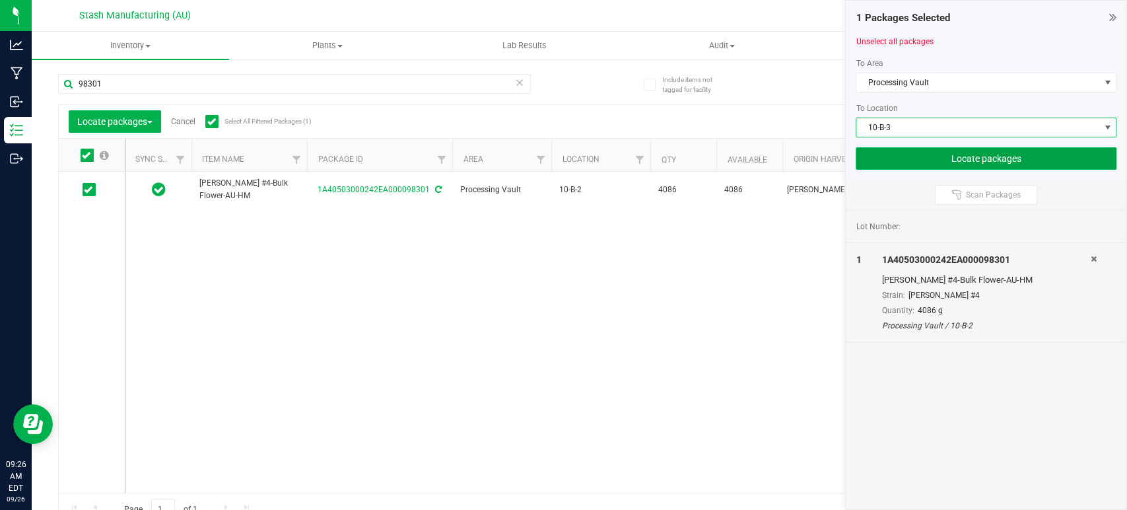
click at [949, 160] on button "Locate packages" at bounding box center [986, 158] width 261 height 22
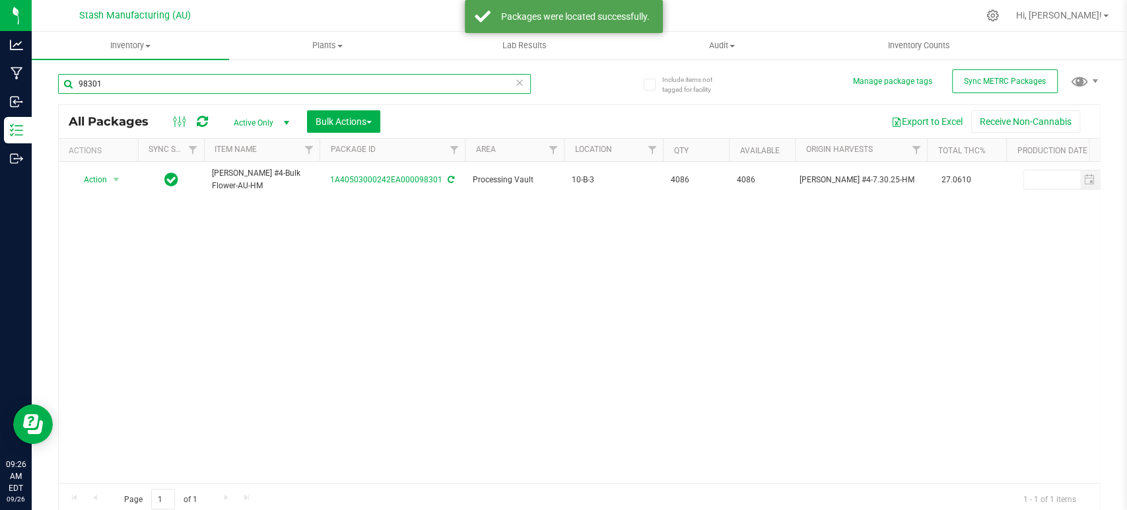
click at [328, 86] on input "98301" at bounding box center [294, 84] width 473 height 20
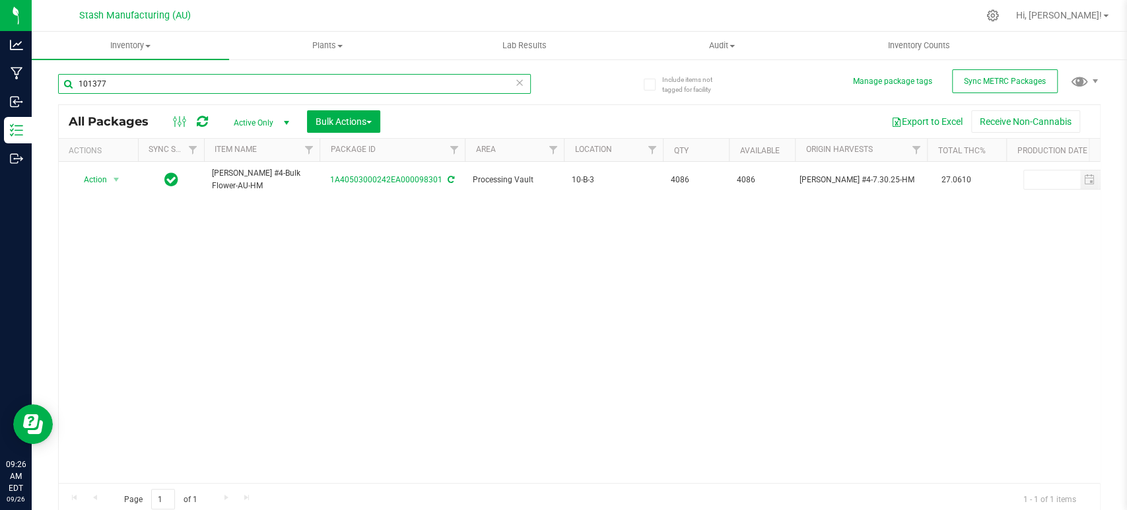
type input "101377"
type input "[DATE]"
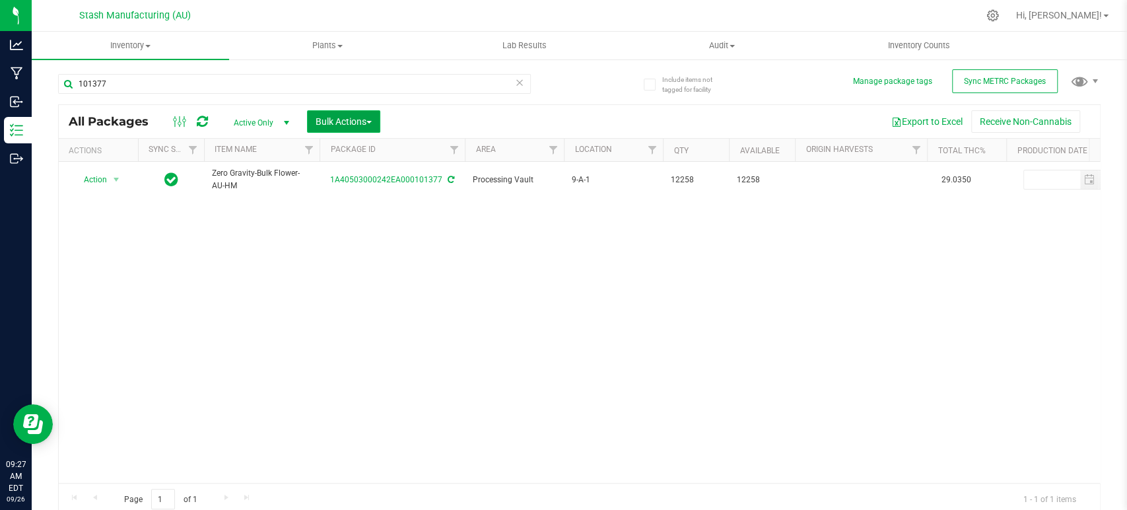
click at [355, 115] on button "Bulk Actions" at bounding box center [343, 121] width 73 height 22
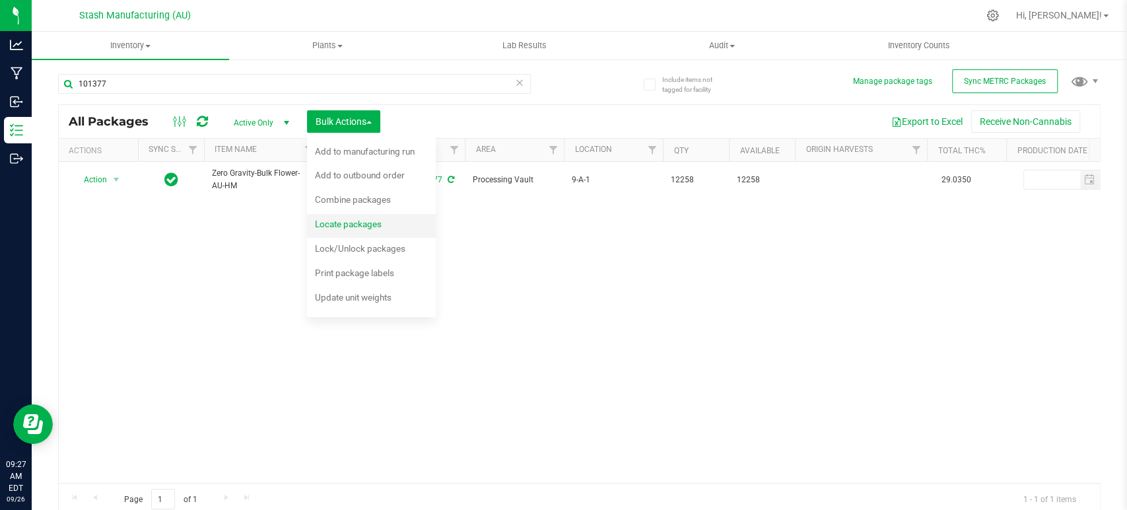
click at [359, 219] on span "Locate packages" at bounding box center [348, 224] width 67 height 11
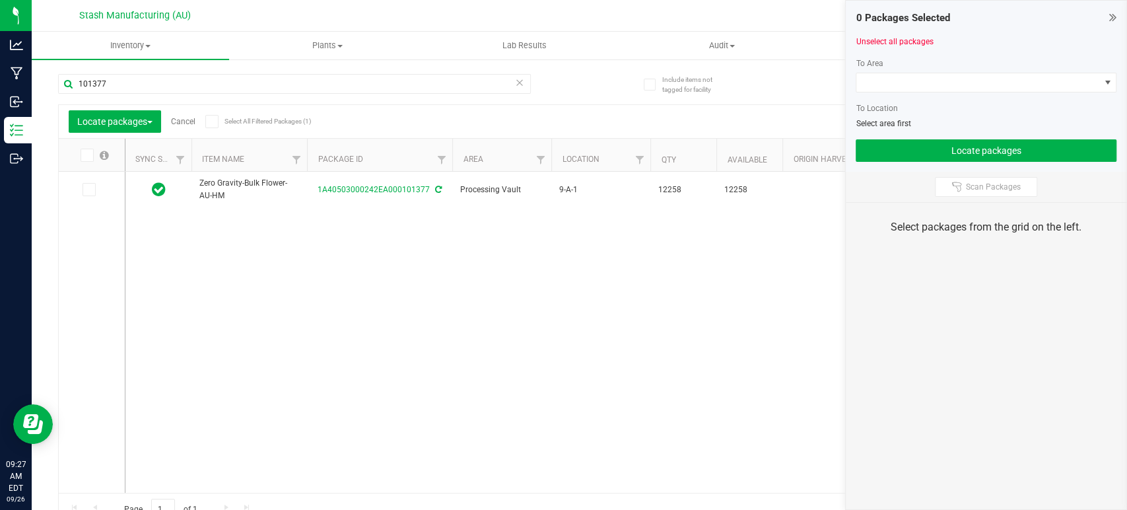
click at [219, 122] on span at bounding box center [211, 121] width 13 height 13
click at [0, 0] on input "Select All Filtered Packages (1)" at bounding box center [0, 0] width 0 height 0
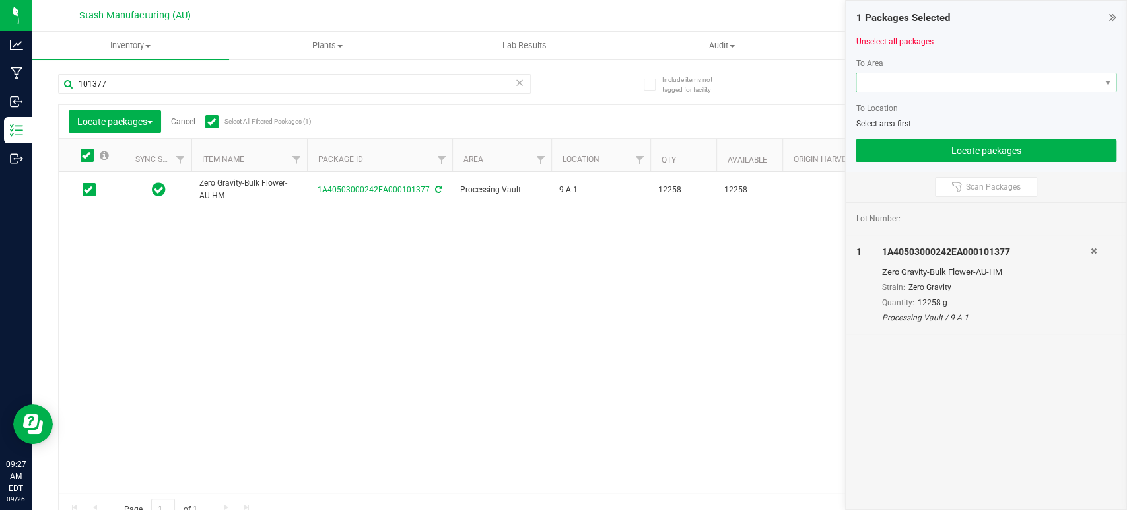
click at [1002, 75] on span at bounding box center [977, 82] width 243 height 18
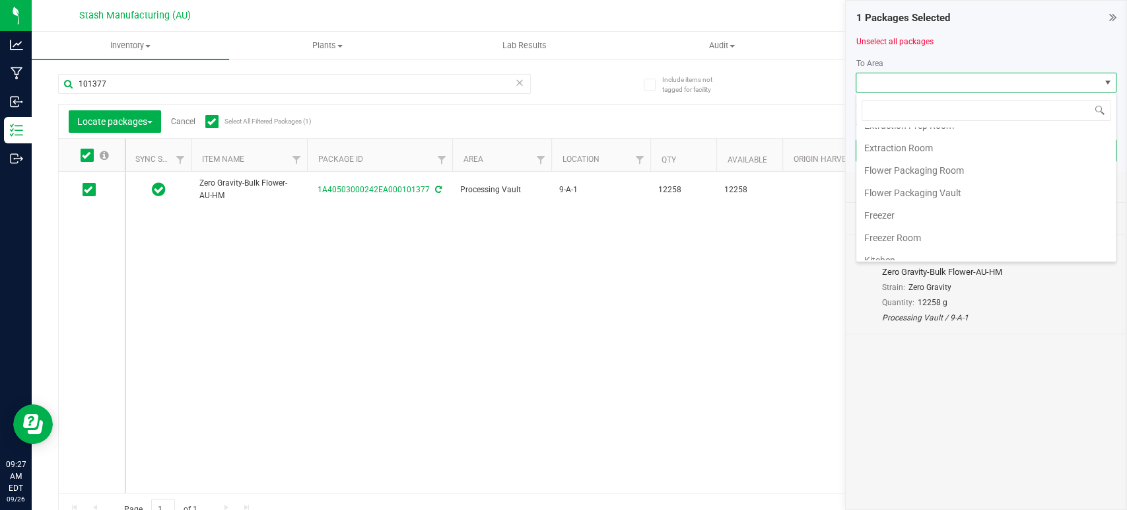
scroll to position [224, 0]
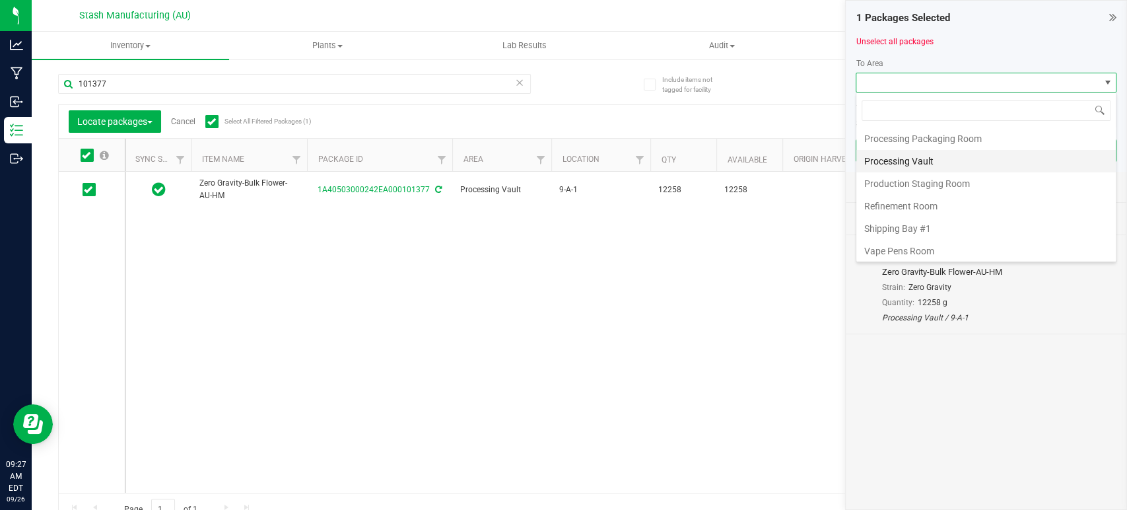
click at [954, 159] on li "Processing Vault" at bounding box center [985, 161] width 259 height 22
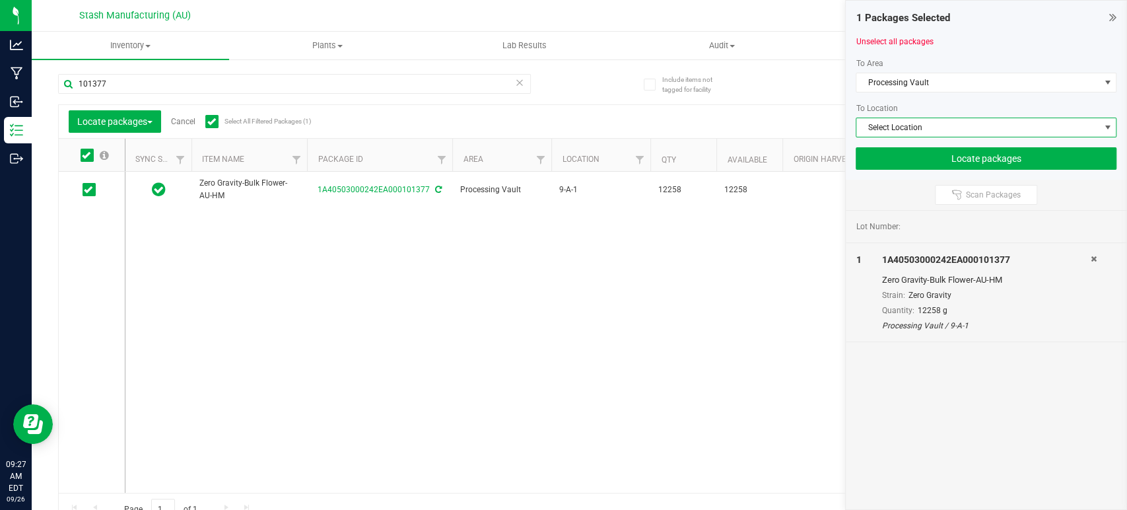
click at [985, 125] on span "Select Location" at bounding box center [977, 127] width 243 height 18
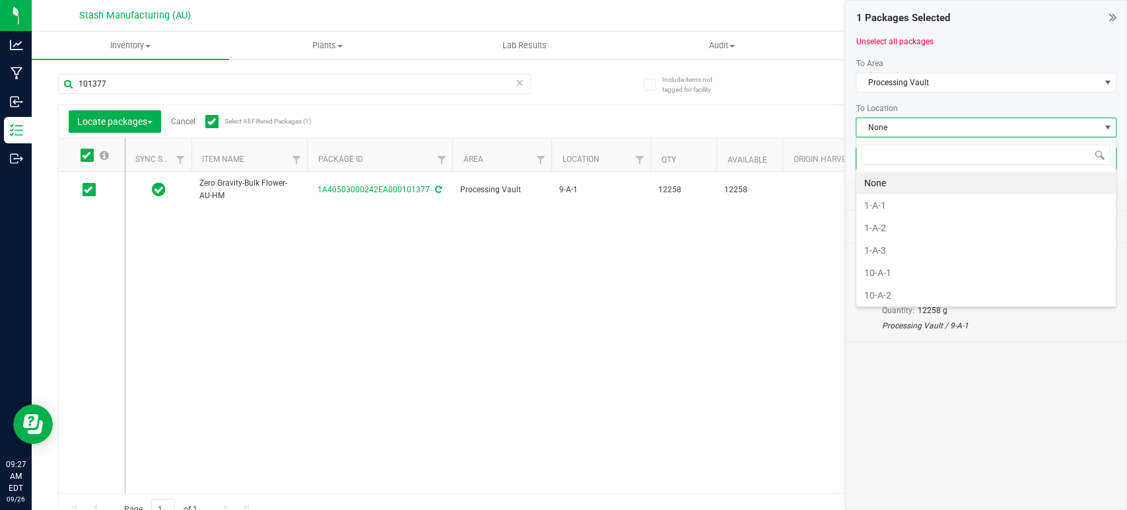
scroll to position [19, 261]
type input "10-b"
drag, startPoint x: 914, startPoint y: 199, endPoint x: 947, endPoint y: 174, distance: 42.0
click at [916, 199] on li "10-B-2" at bounding box center [985, 205] width 259 height 22
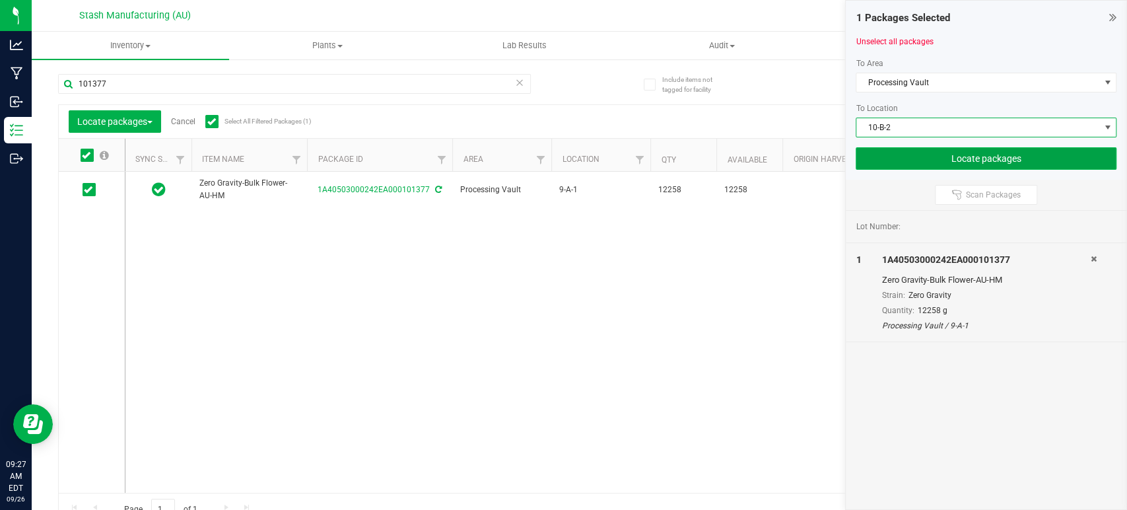
click at [967, 164] on button "Locate packages" at bounding box center [986, 158] width 261 height 22
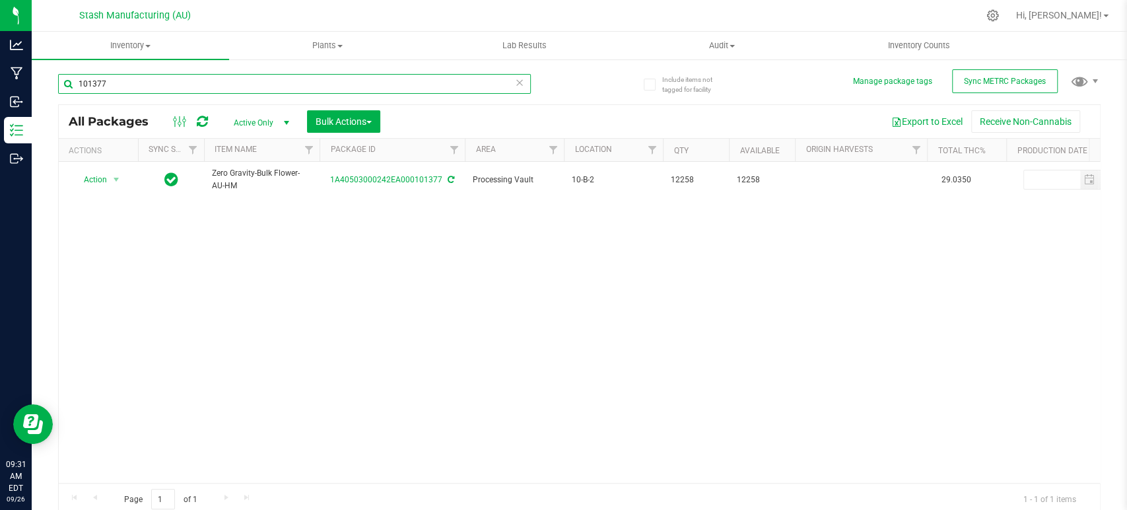
click at [413, 89] on input "101377" at bounding box center [294, 84] width 473 height 20
type input "100431"
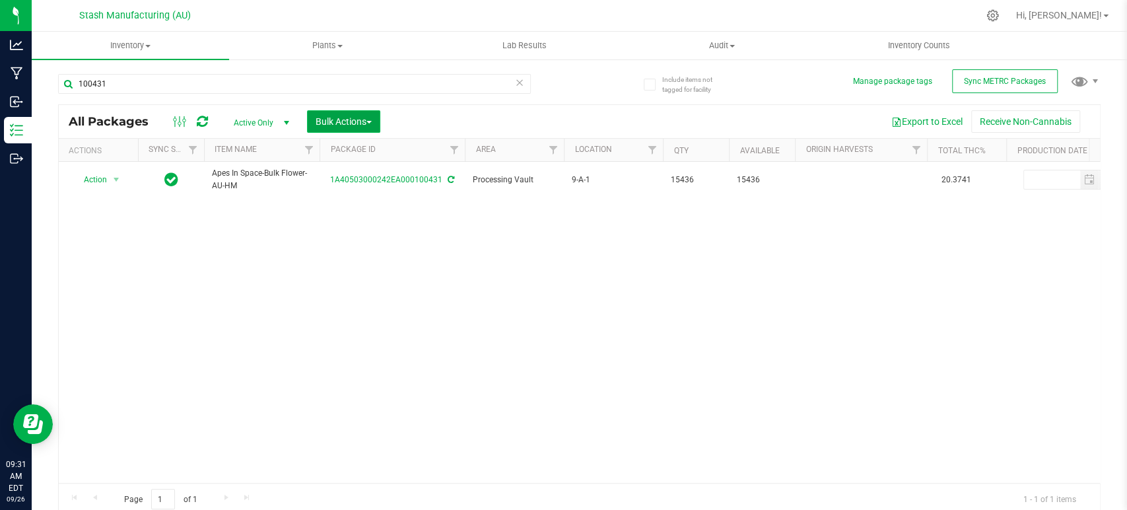
click at [359, 120] on span "Bulk Actions" at bounding box center [344, 121] width 56 height 11
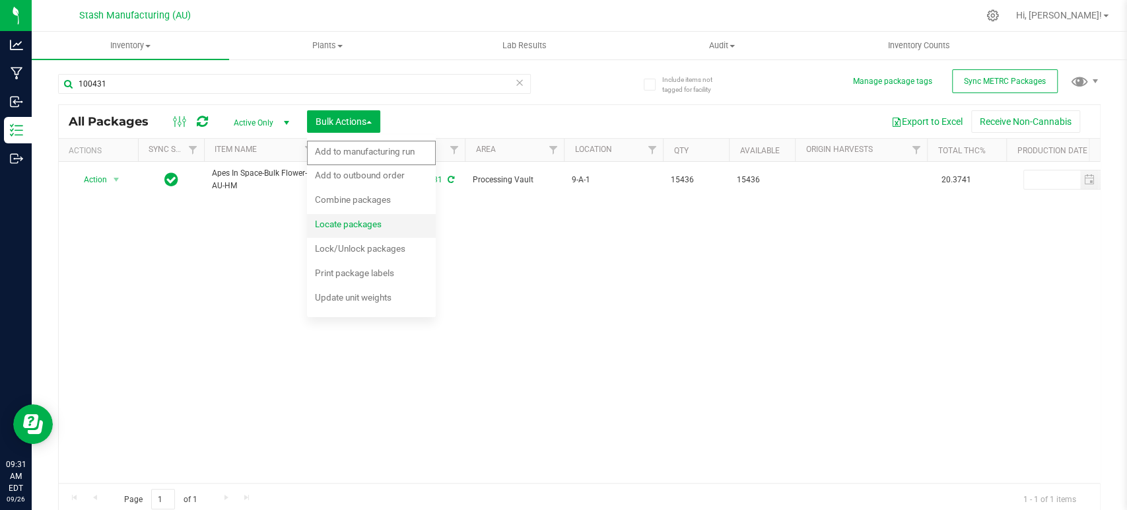
click at [362, 229] on span "Locate packages" at bounding box center [348, 224] width 67 height 11
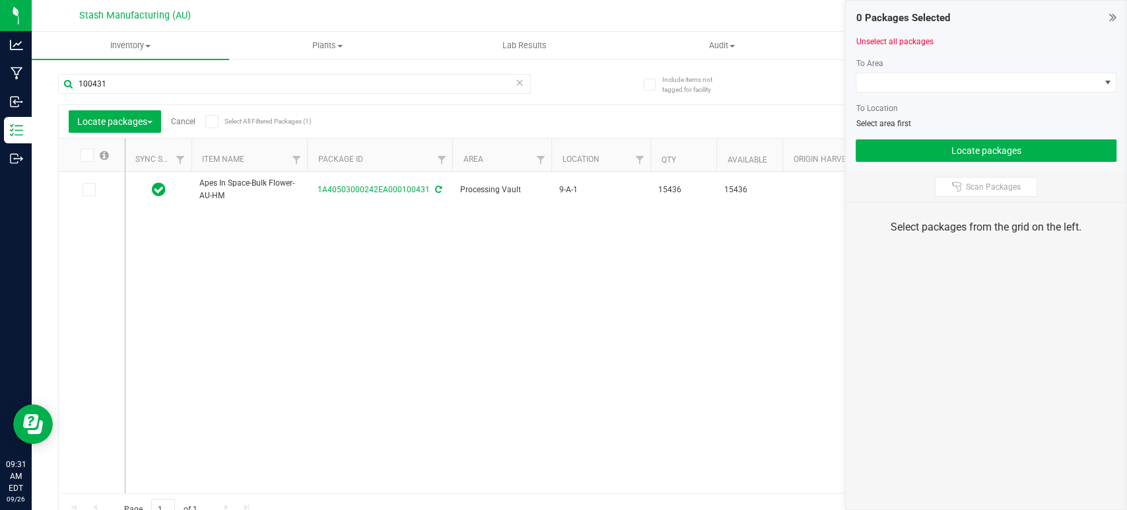
click at [215, 121] on icon at bounding box center [211, 121] width 9 height 0
click at [0, 0] on input "Select All Filtered Packages (1)" at bounding box center [0, 0] width 0 height 0
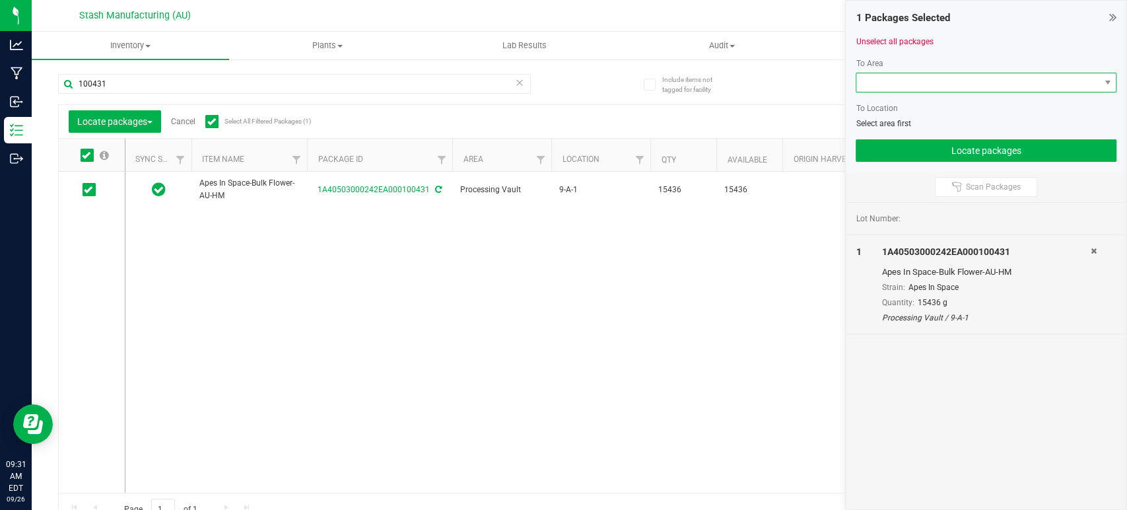
click at [962, 84] on span at bounding box center [977, 82] width 243 height 18
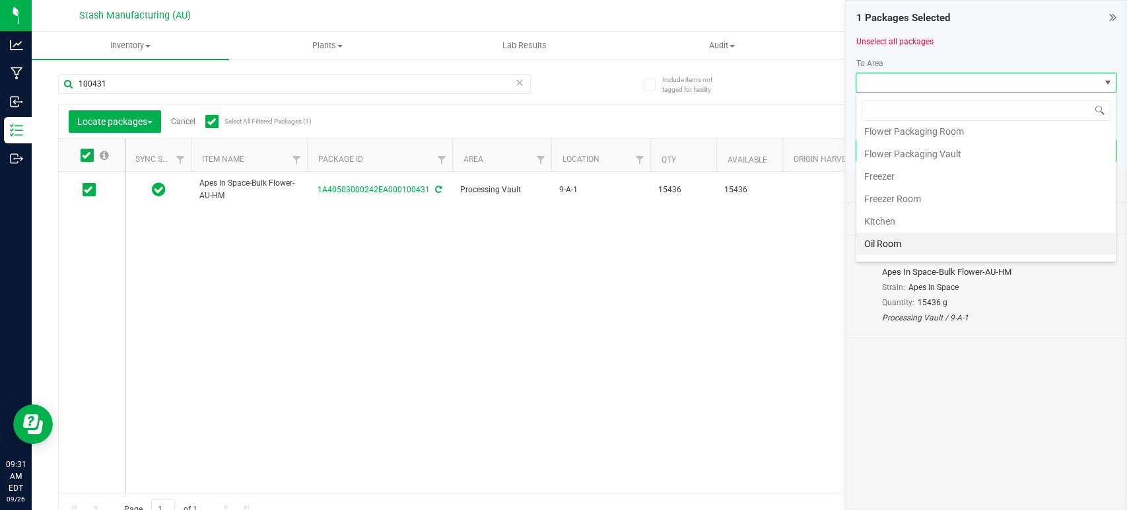
scroll to position [224, 0]
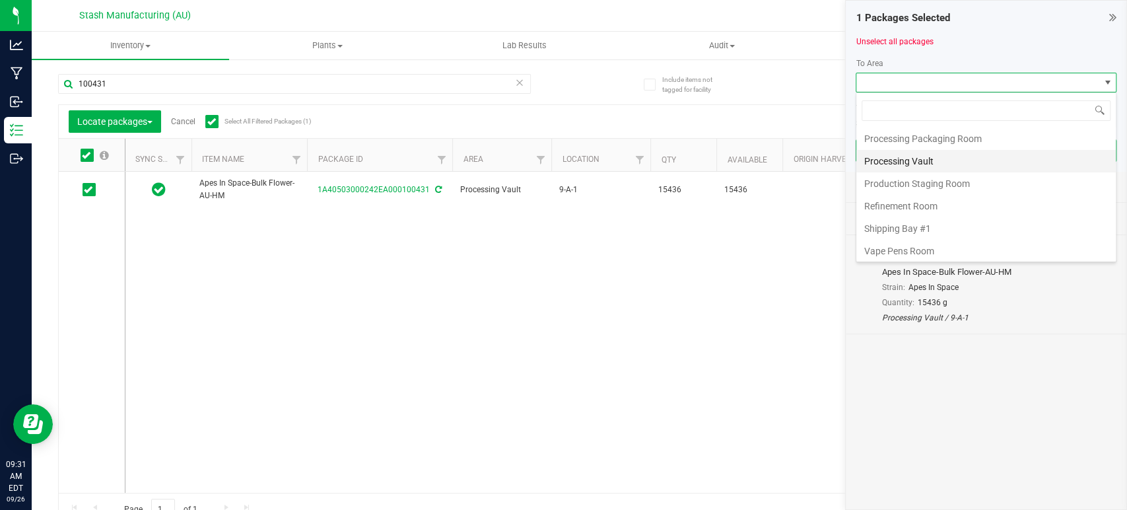
click at [951, 161] on li "Processing Vault" at bounding box center [985, 161] width 259 height 22
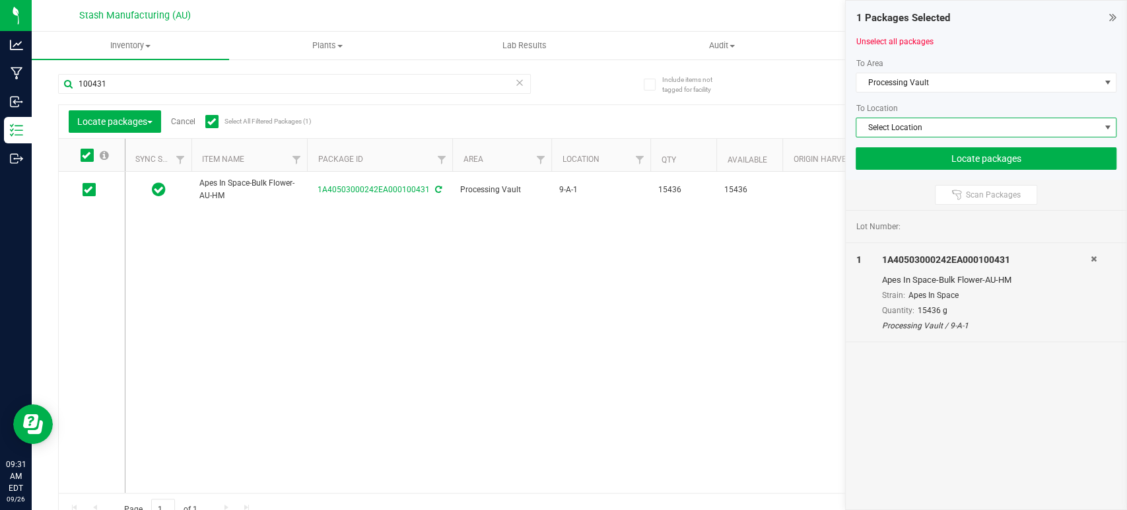
click at [972, 131] on span "Select Location" at bounding box center [977, 127] width 243 height 18
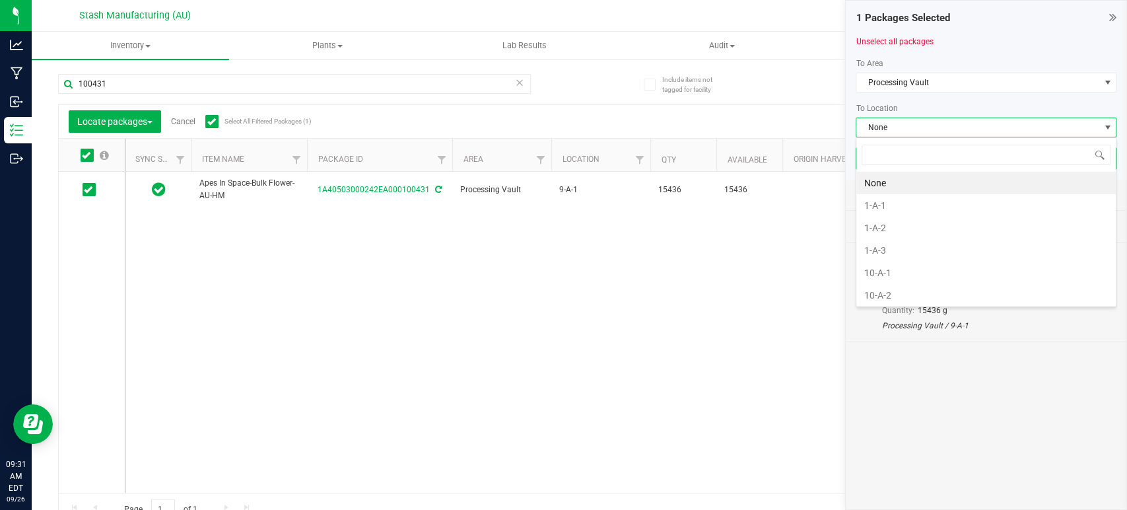
scroll to position [19, 261]
type input "10-a"
click at [897, 254] on li "10-A-4" at bounding box center [985, 250] width 259 height 22
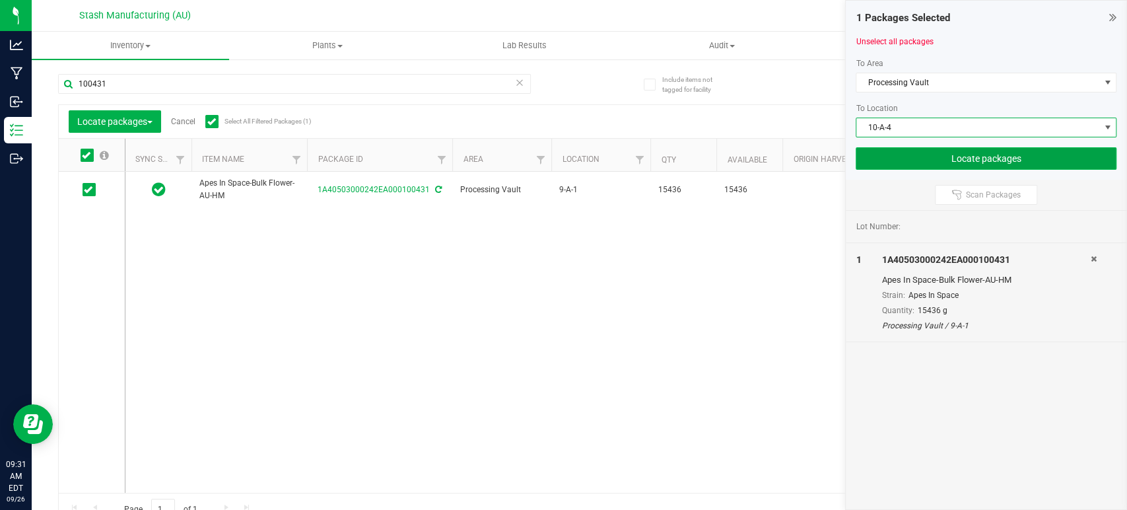
click at [935, 162] on button "Locate packages" at bounding box center [986, 158] width 261 height 22
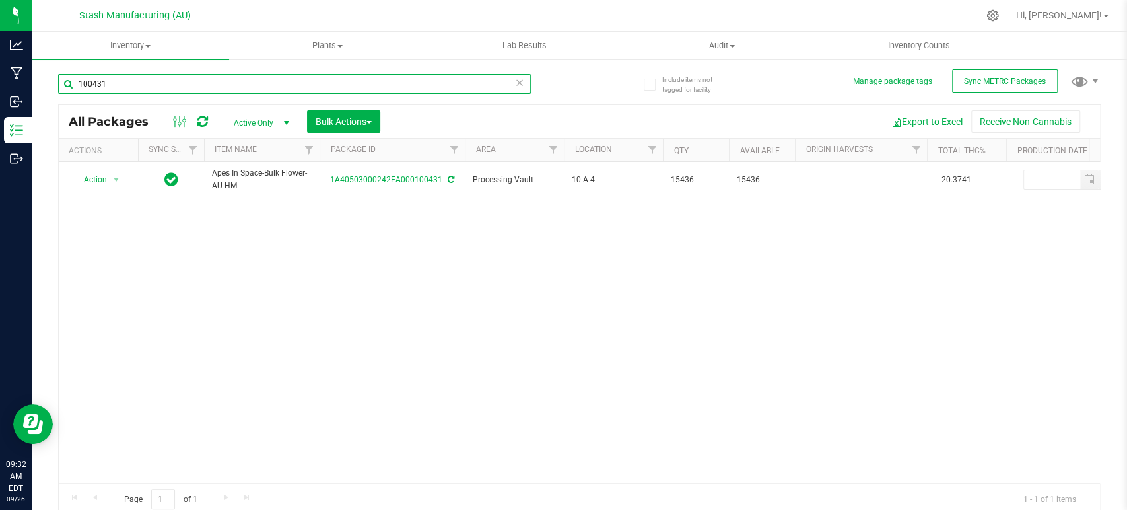
click at [277, 83] on input "100431" at bounding box center [294, 84] width 473 height 20
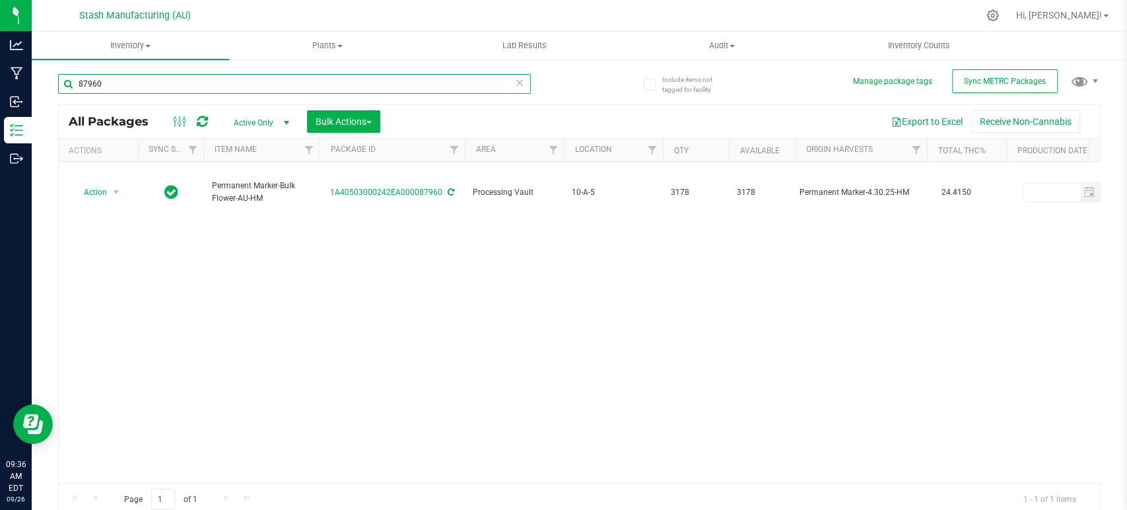
click at [289, 86] on input "87960" at bounding box center [294, 84] width 473 height 20
type input "102168"
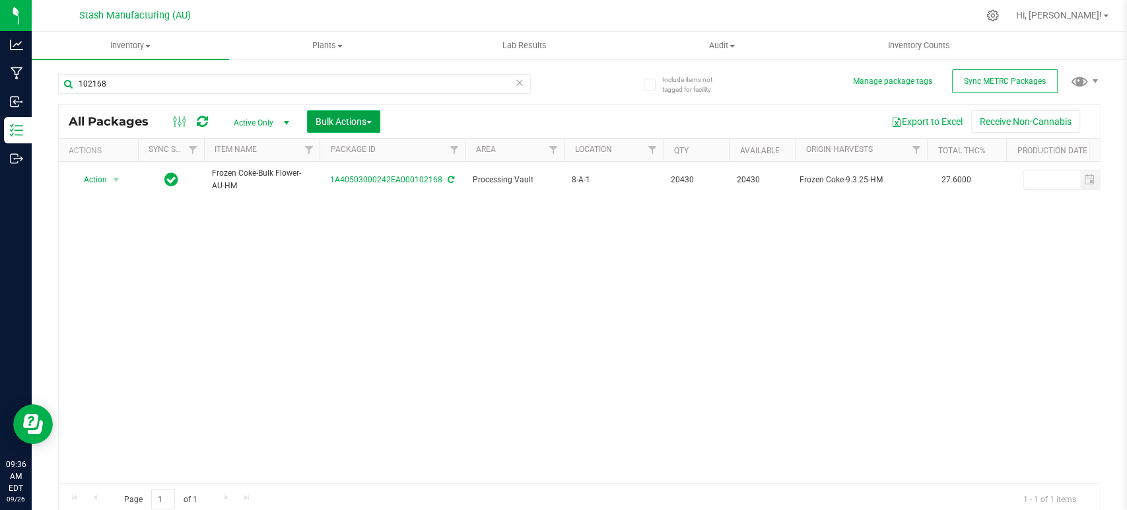
click at [347, 126] on span "Bulk Actions" at bounding box center [344, 121] width 56 height 11
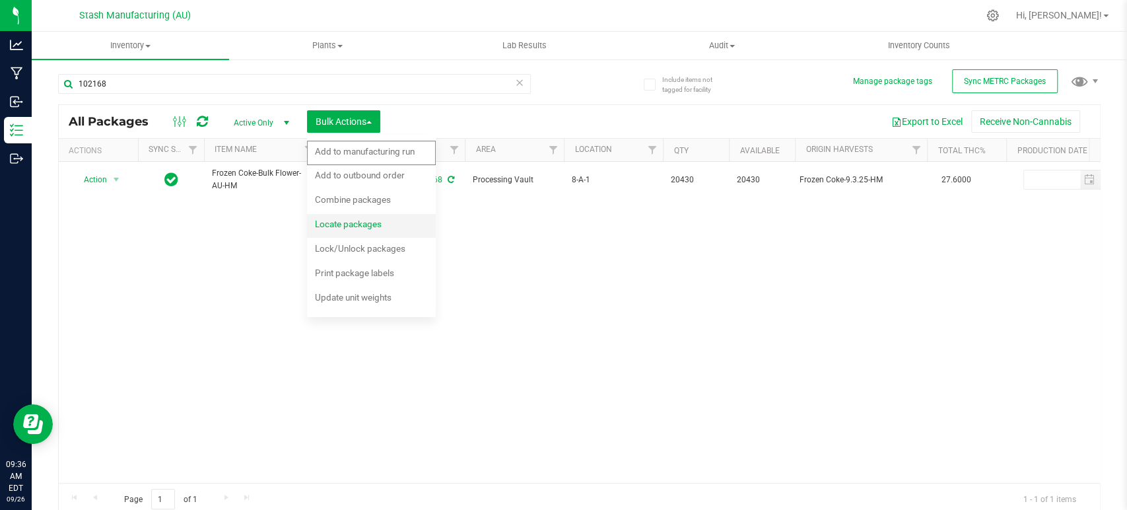
click at [372, 222] on span "Locate packages" at bounding box center [348, 224] width 67 height 11
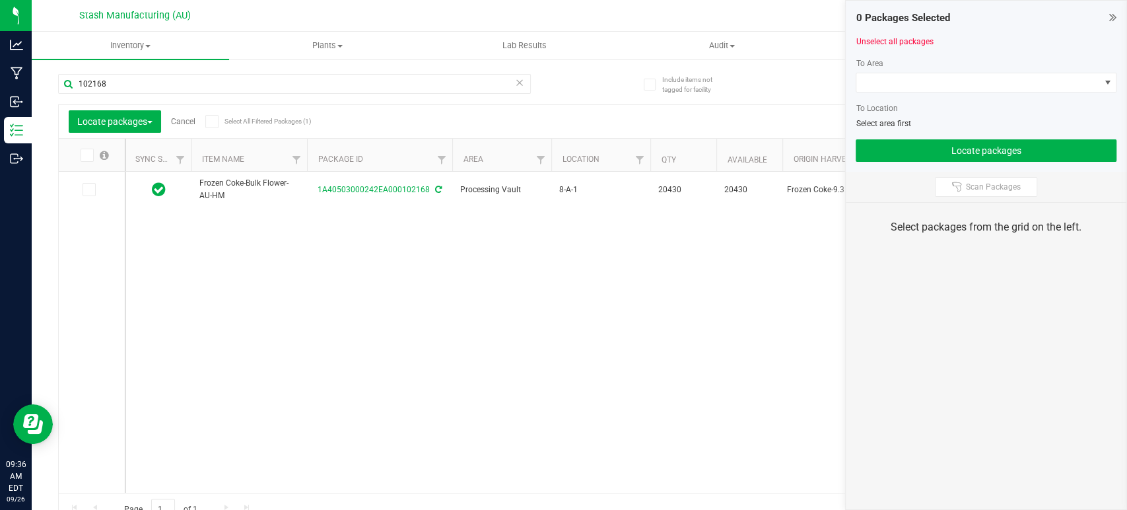
click at [216, 121] on icon at bounding box center [211, 121] width 9 height 0
click at [0, 0] on input "Select All Filtered Packages (1)" at bounding box center [0, 0] width 0 height 0
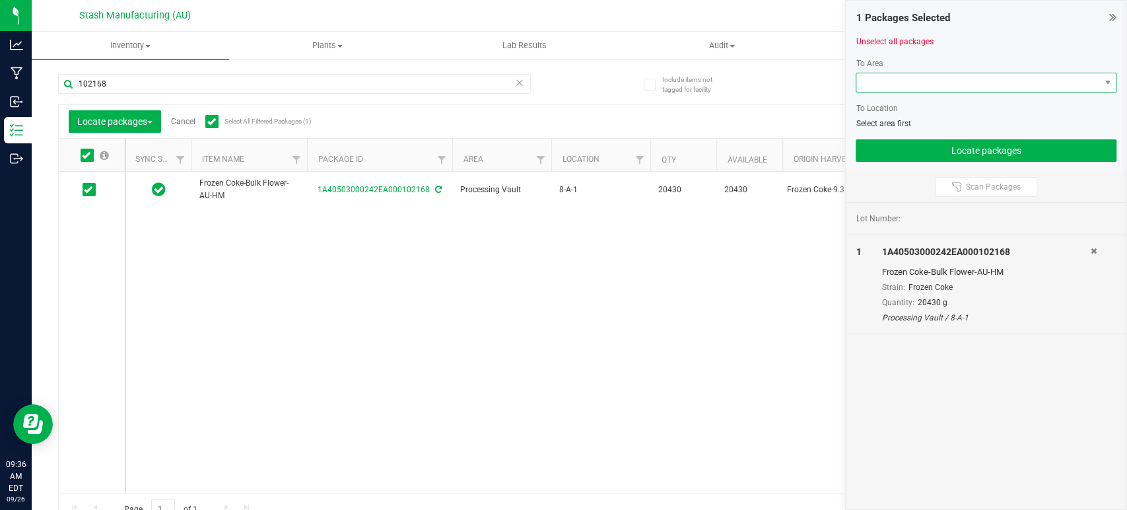
click at [930, 79] on span at bounding box center [977, 82] width 243 height 18
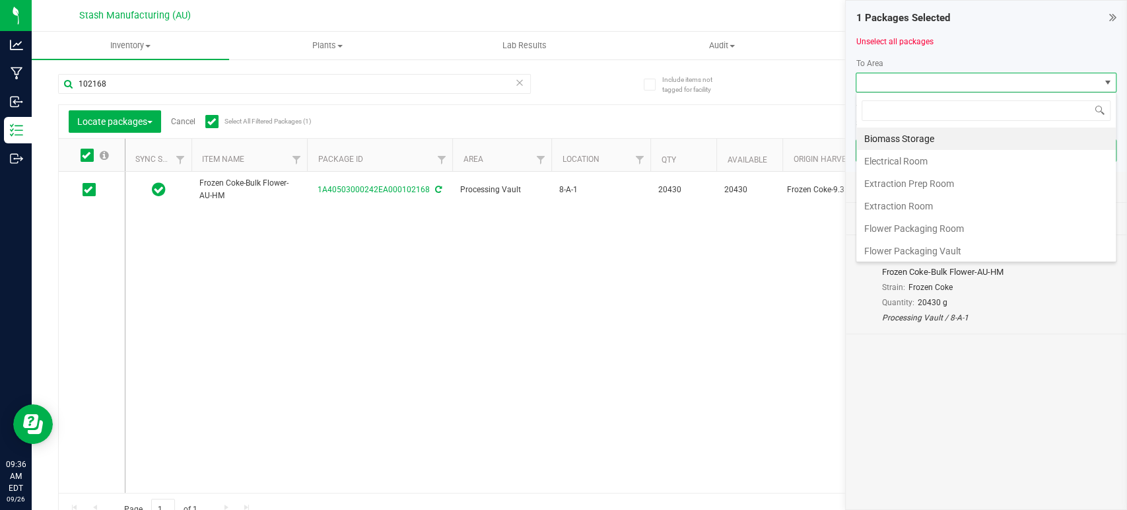
scroll to position [224, 0]
click at [921, 157] on li "Processing Vault" at bounding box center [985, 161] width 259 height 22
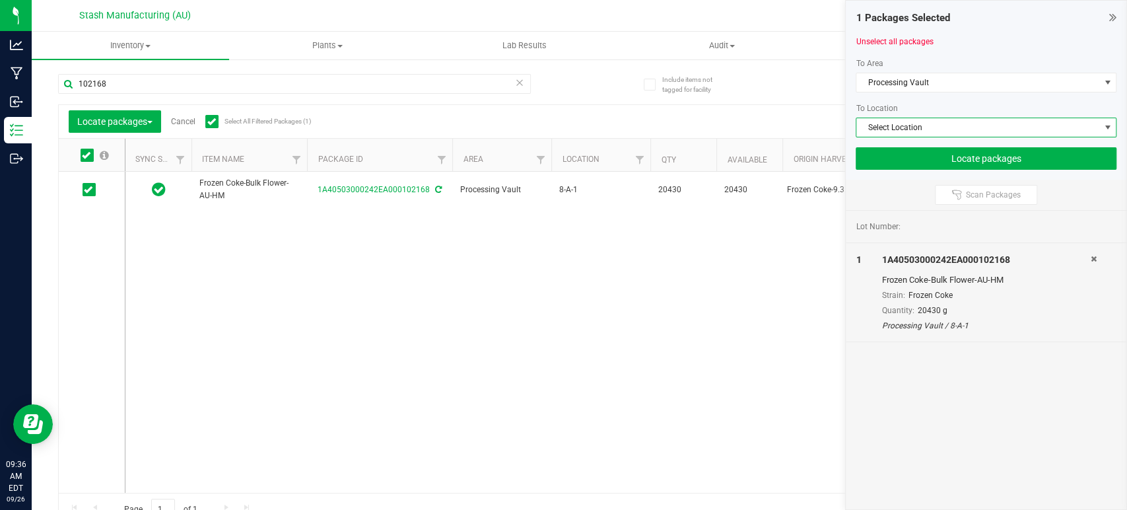
click at [940, 133] on span "Select Location" at bounding box center [977, 127] width 243 height 18
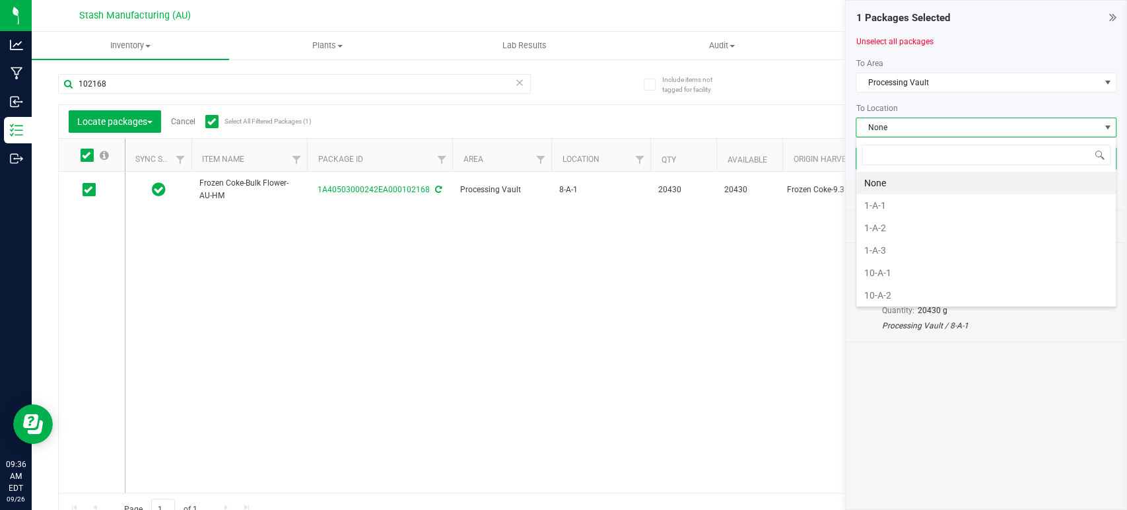
scroll to position [19, 261]
type input "9-a"
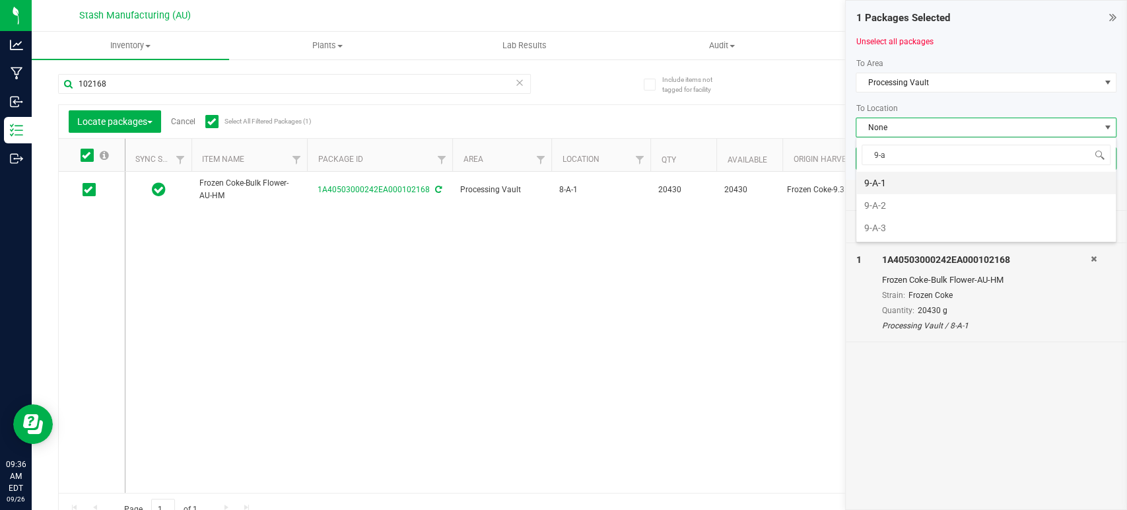
click at [918, 184] on li "9-A-1" at bounding box center [985, 183] width 259 height 22
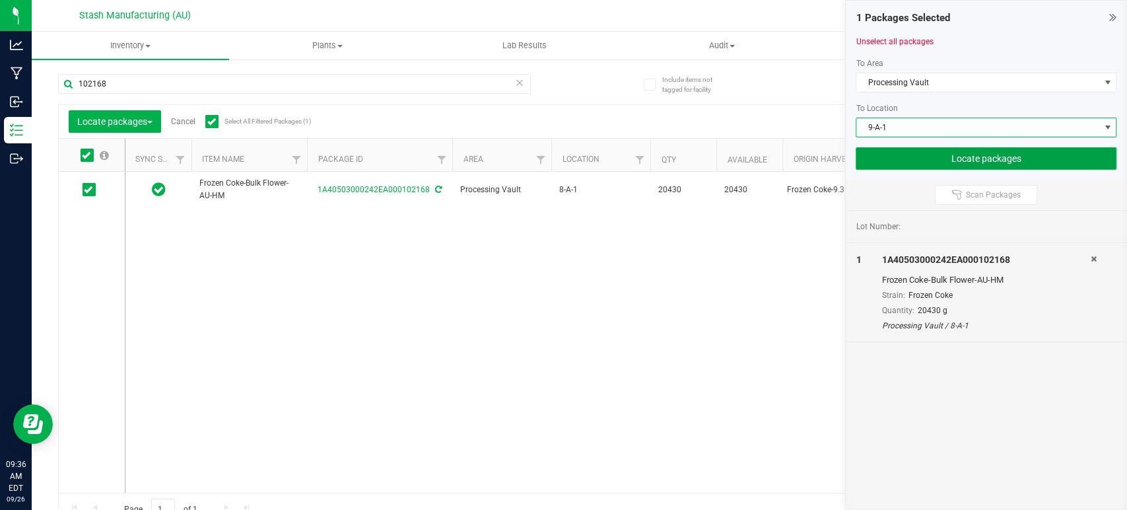
click at [967, 163] on button "Locate packages" at bounding box center [986, 158] width 261 height 22
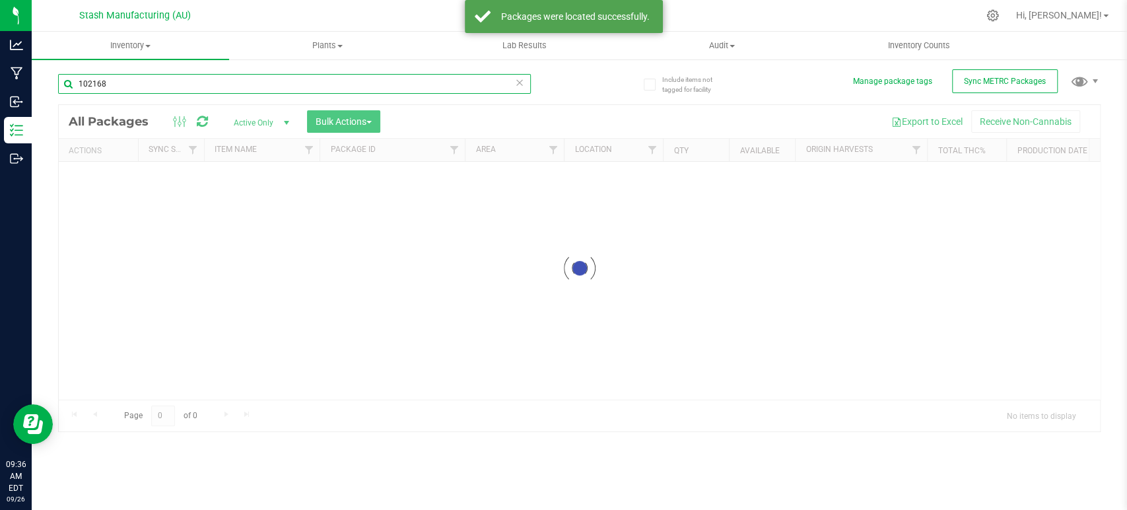
click at [341, 84] on input "102168" at bounding box center [294, 84] width 473 height 20
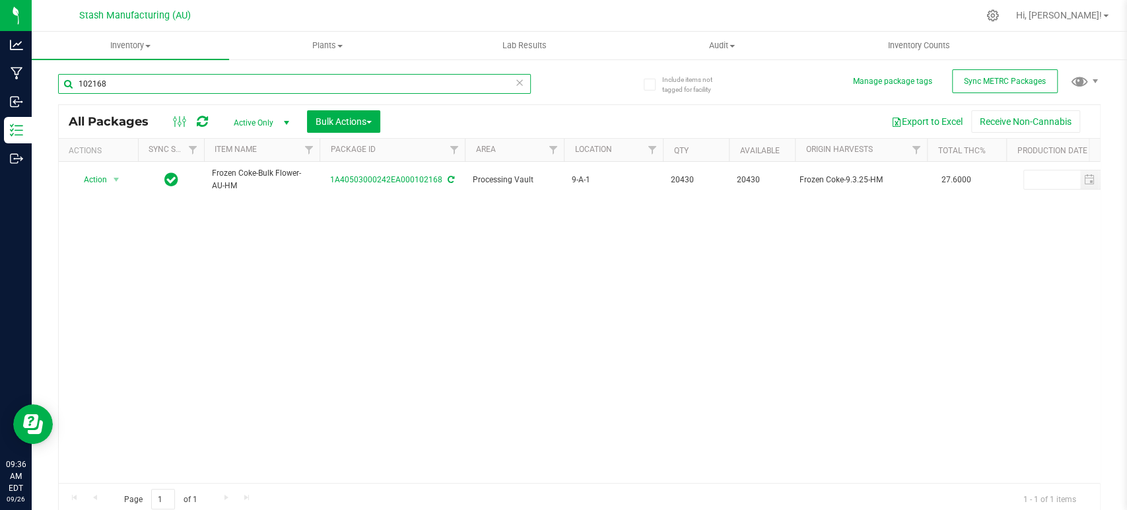
click at [341, 84] on input "102168" at bounding box center [294, 84] width 473 height 20
type input "100419"
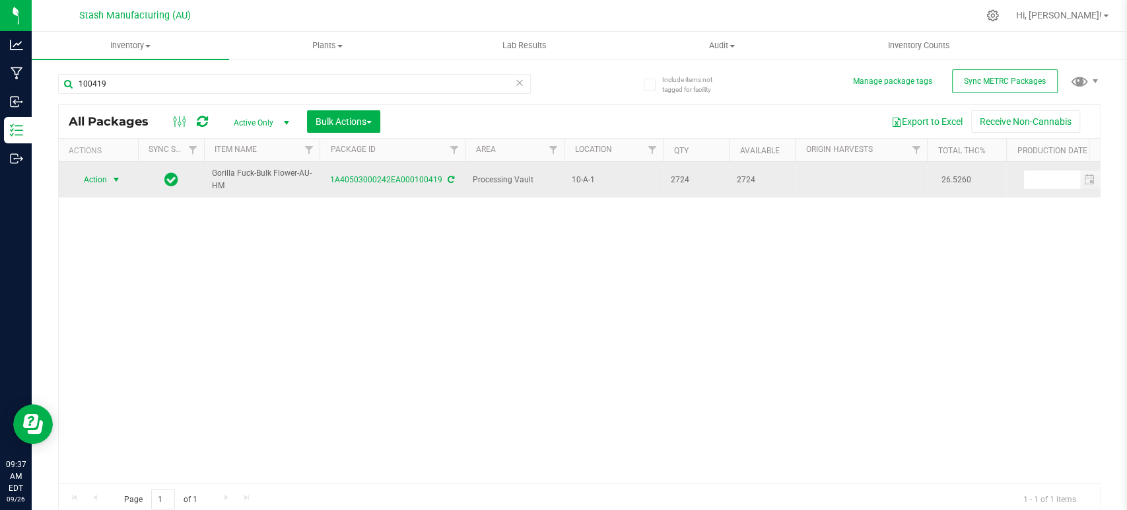
click at [112, 185] on span "select" at bounding box center [116, 179] width 17 height 18
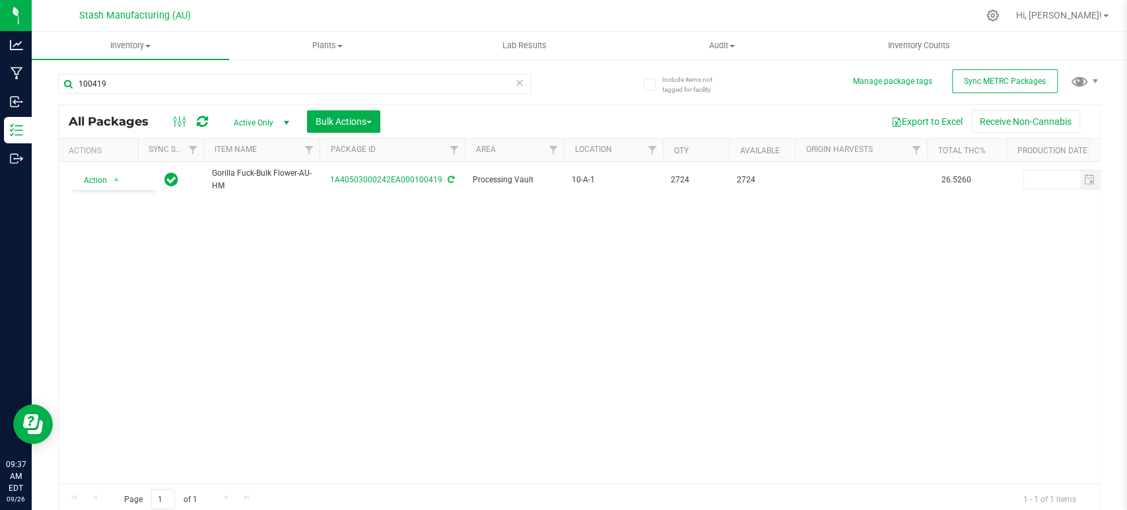
click at [238, 290] on div "Action Action Adjust qty Create package Edit attributes Global inventory Locate…" at bounding box center [579, 322] width 1041 height 321
click at [353, 119] on span "Bulk Actions" at bounding box center [344, 121] width 56 height 11
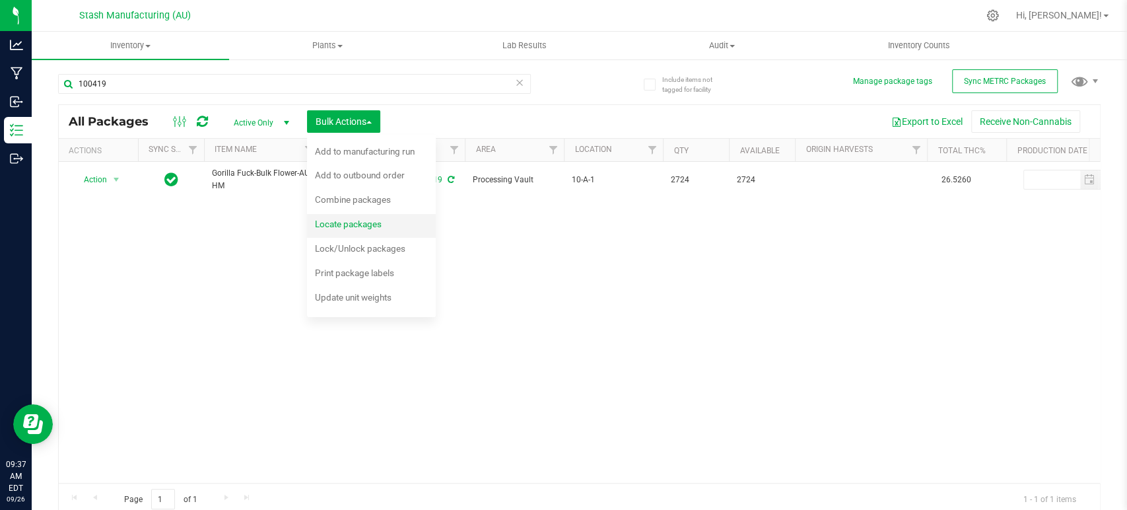
click at [351, 221] on span "Locate packages" at bounding box center [348, 224] width 67 height 11
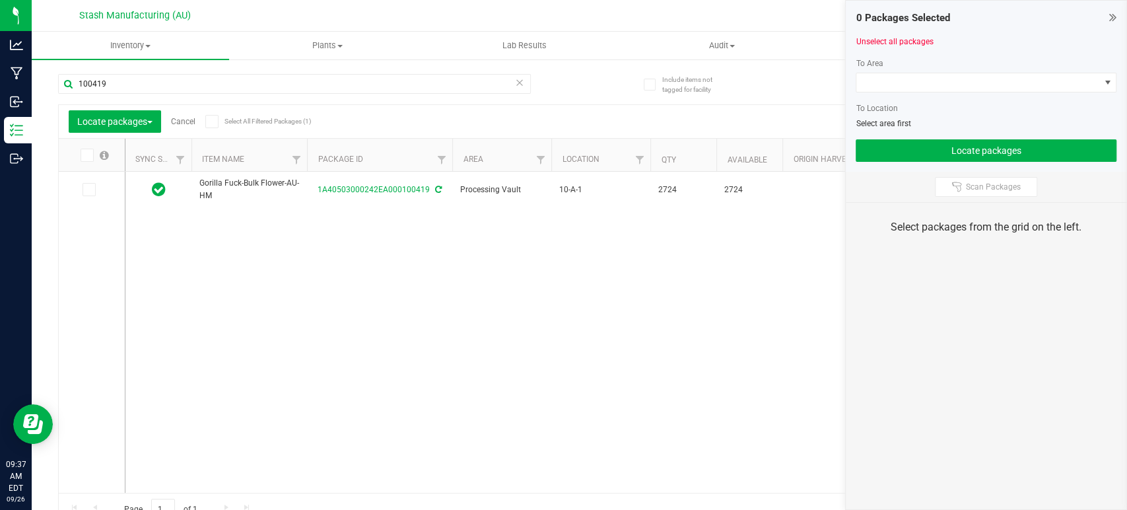
click at [213, 121] on icon at bounding box center [211, 121] width 9 height 0
click at [0, 0] on input "Select All Filtered Packages (1)" at bounding box center [0, 0] width 0 height 0
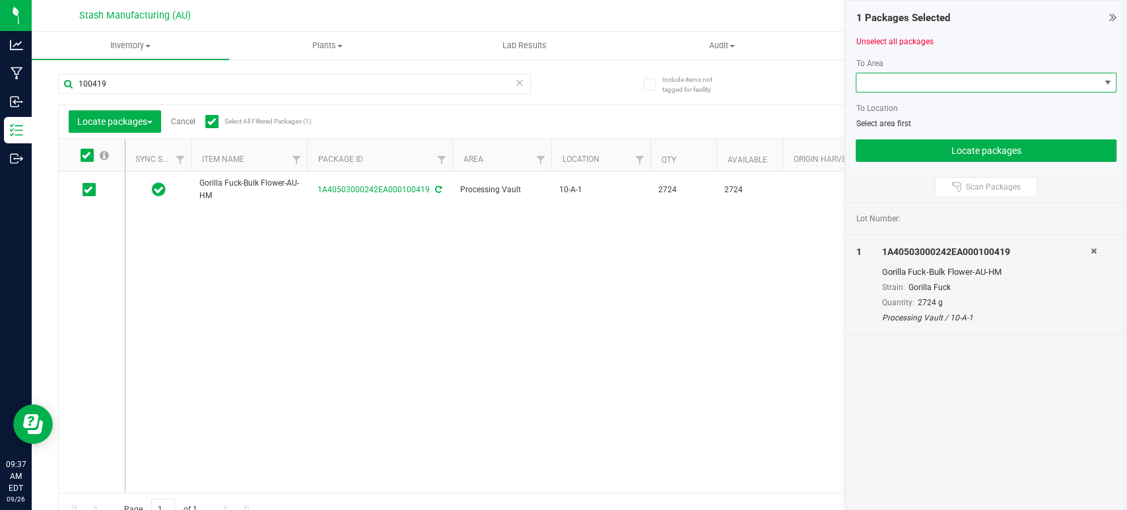
click at [898, 85] on span at bounding box center [977, 82] width 243 height 18
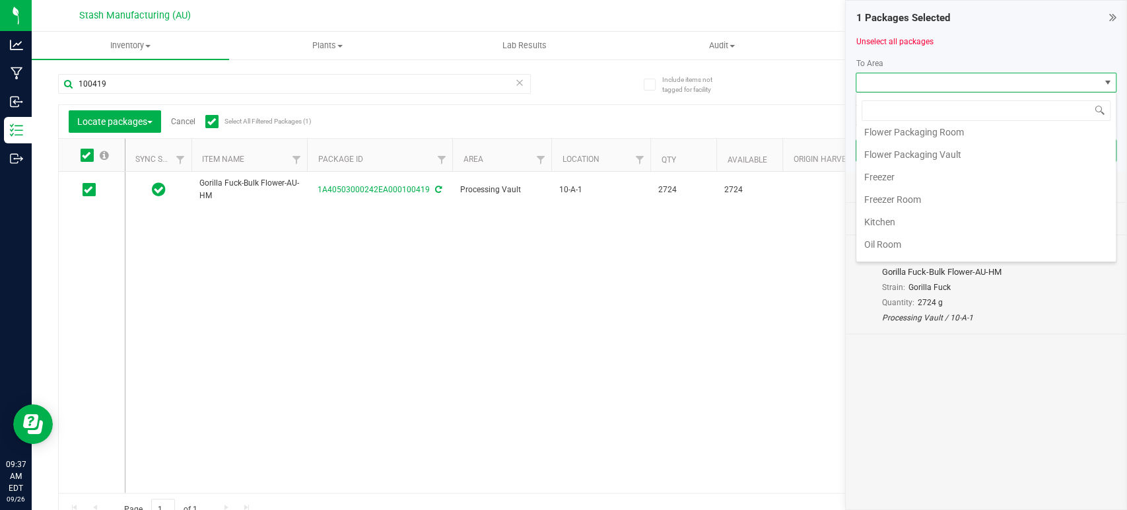
scroll to position [224, 0]
click at [952, 153] on li "Processing Vault" at bounding box center [985, 161] width 259 height 22
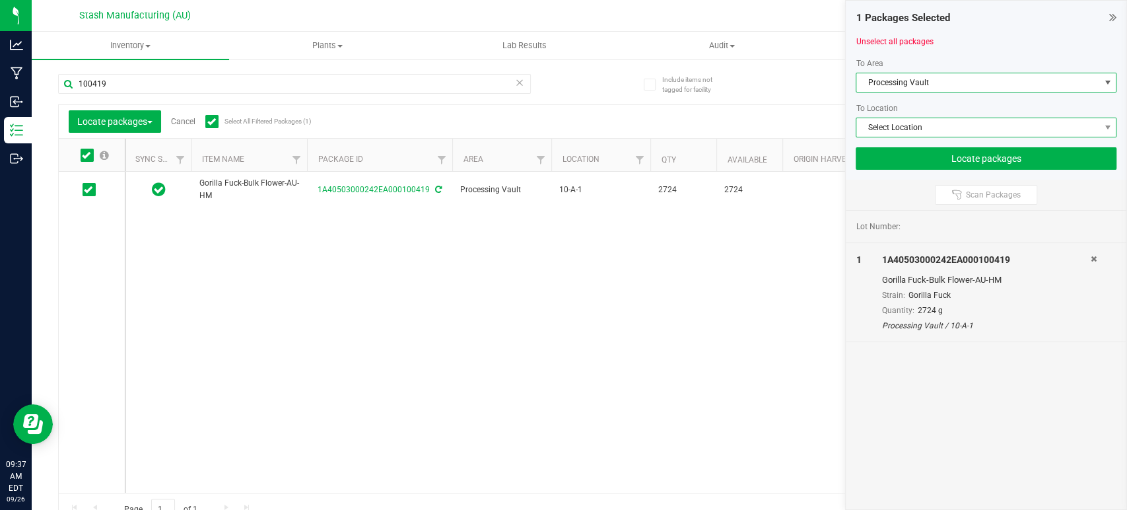
click at [967, 131] on span "Select Location" at bounding box center [977, 127] width 243 height 18
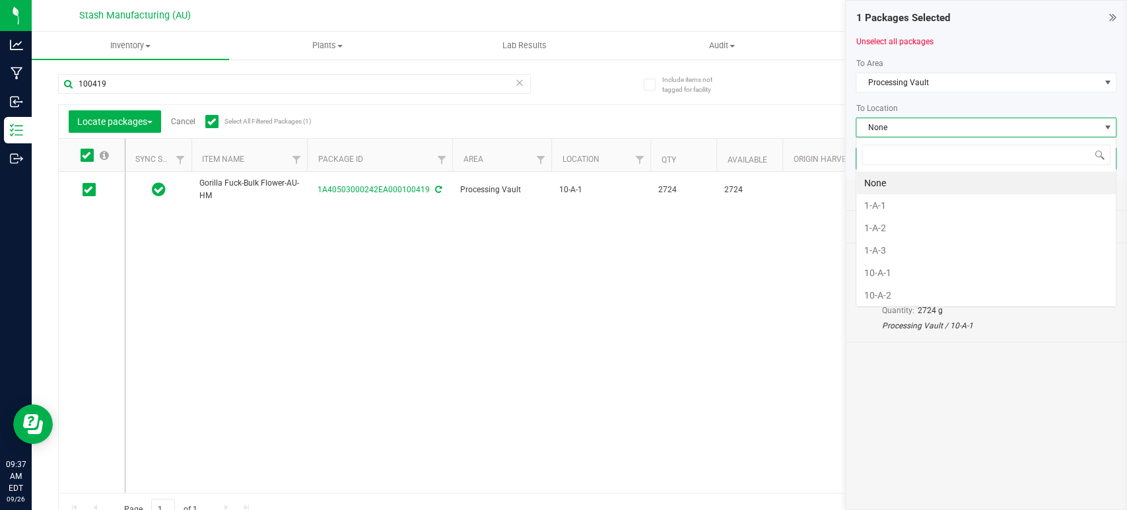
scroll to position [19, 261]
type input "10-a"
click at [894, 265] on li "10-A-5" at bounding box center [985, 272] width 259 height 22
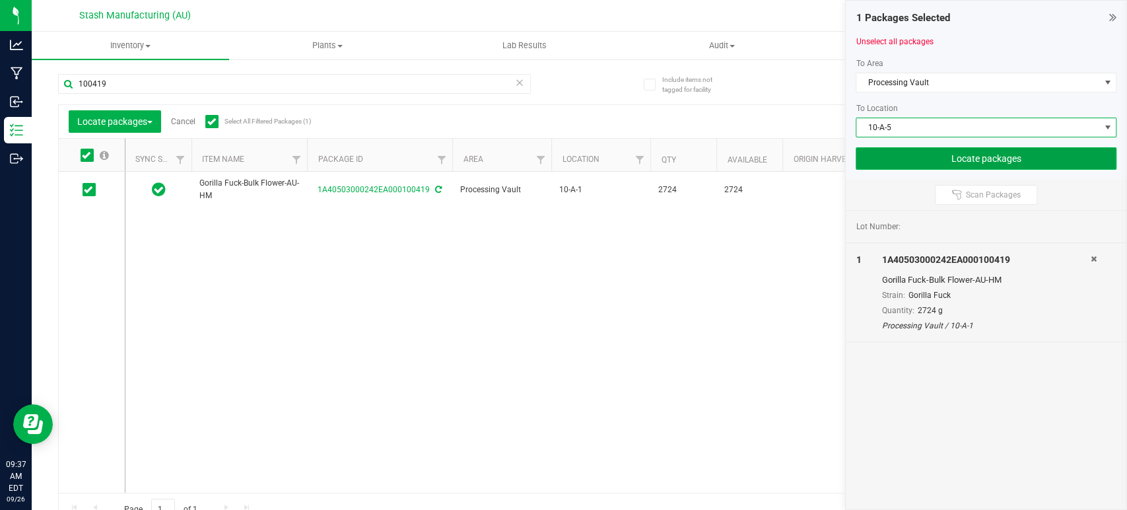
click at [963, 158] on button "Locate packages" at bounding box center [986, 158] width 261 height 22
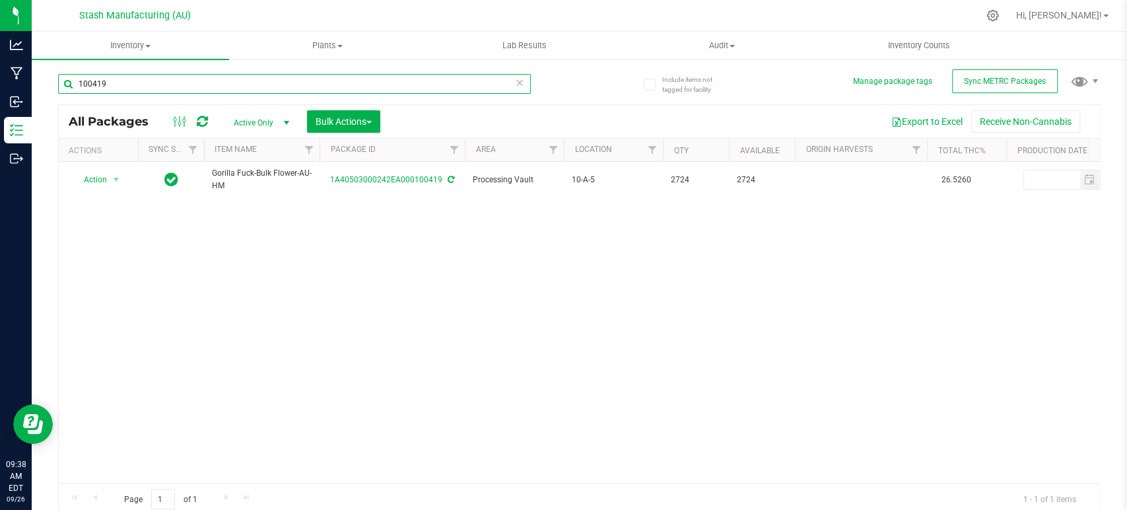
click at [372, 90] on input "100419" at bounding box center [294, 84] width 473 height 20
type input "99697"
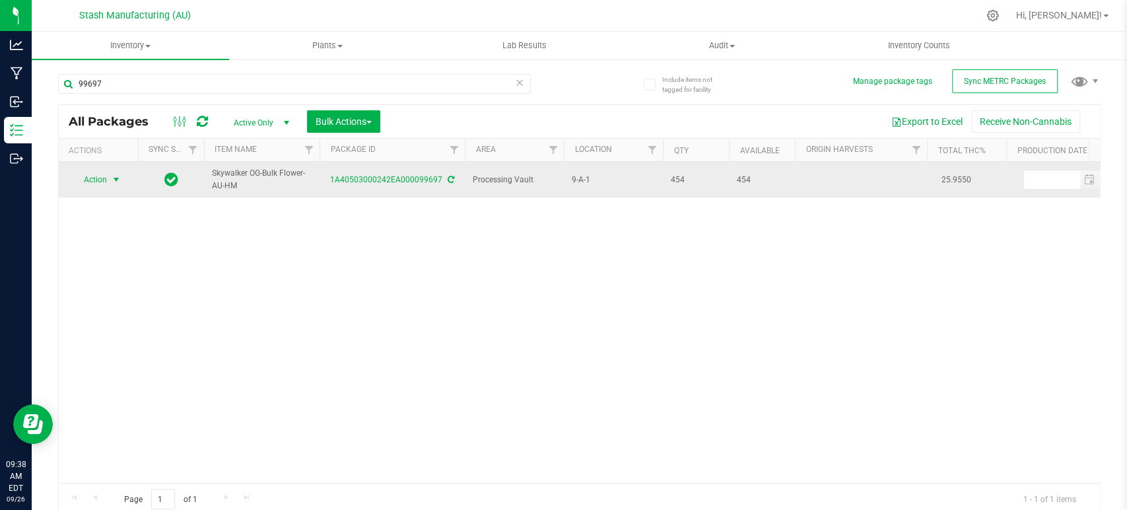
click at [93, 180] on span "Action" at bounding box center [90, 179] width 36 height 18
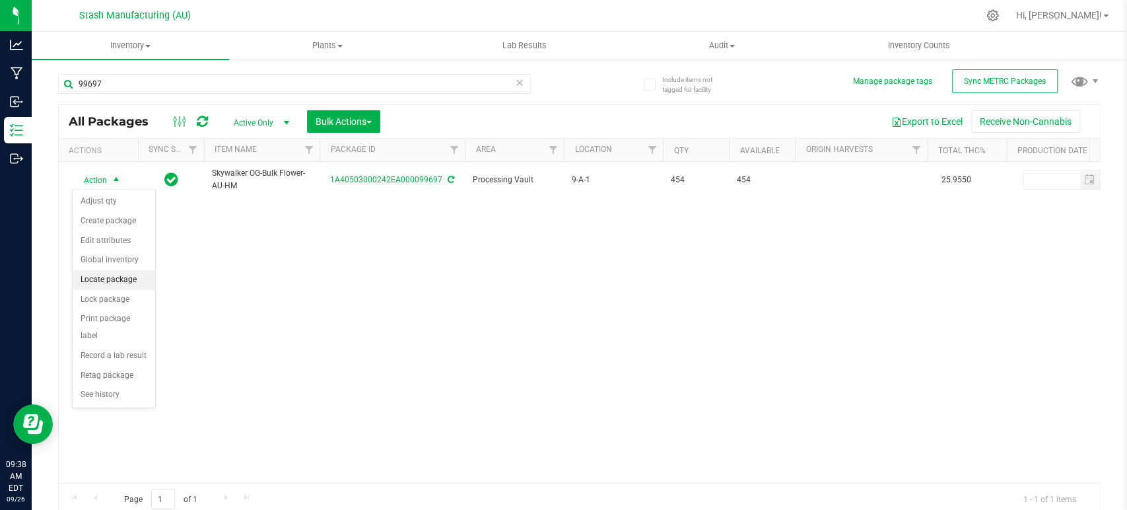
click at [117, 281] on li "Locate package" at bounding box center [114, 280] width 83 height 20
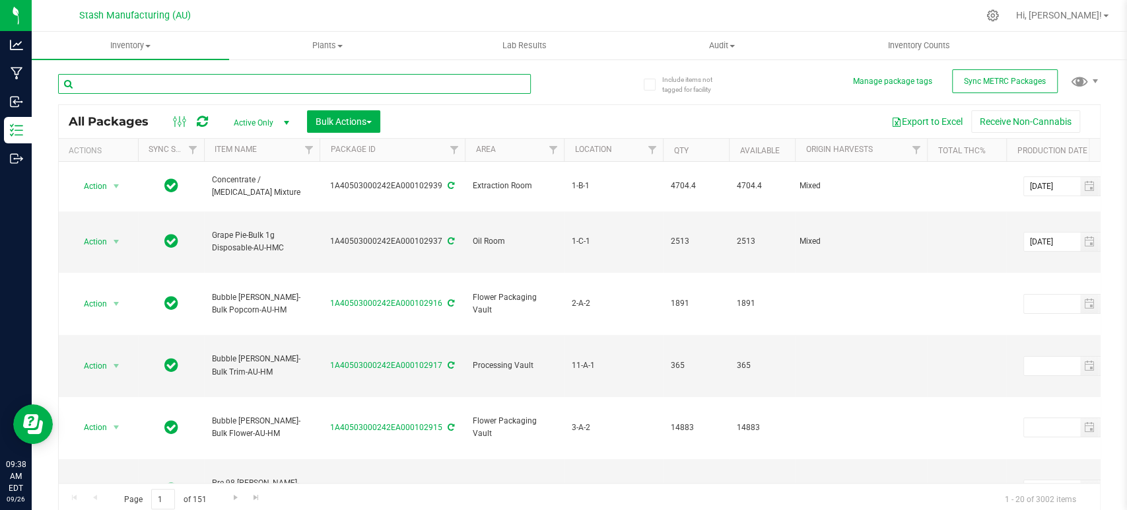
click at [407, 85] on input "text" at bounding box center [294, 84] width 473 height 20
type input "99697"
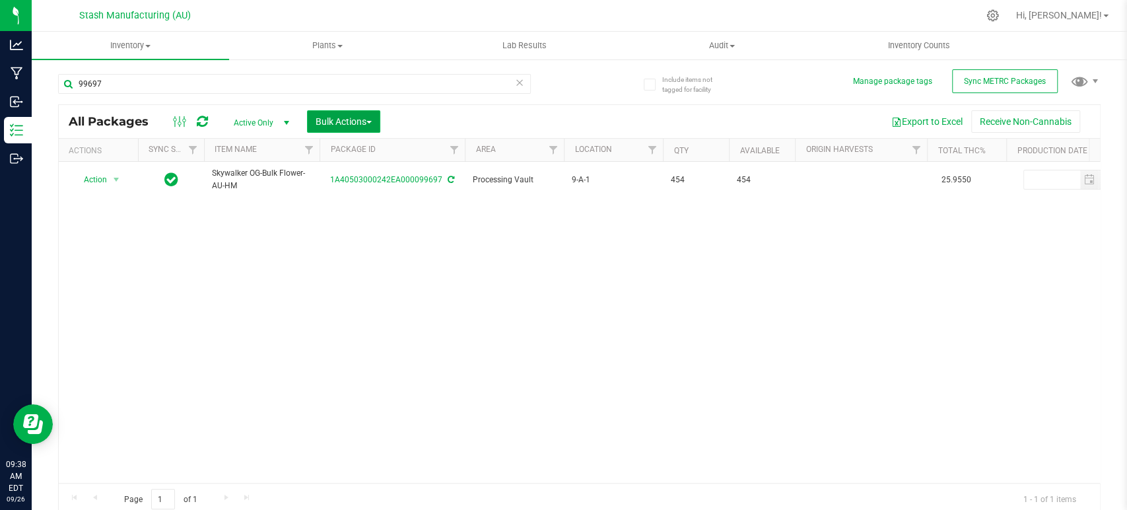
click at [366, 122] on span "Bulk Actions" at bounding box center [344, 121] width 56 height 11
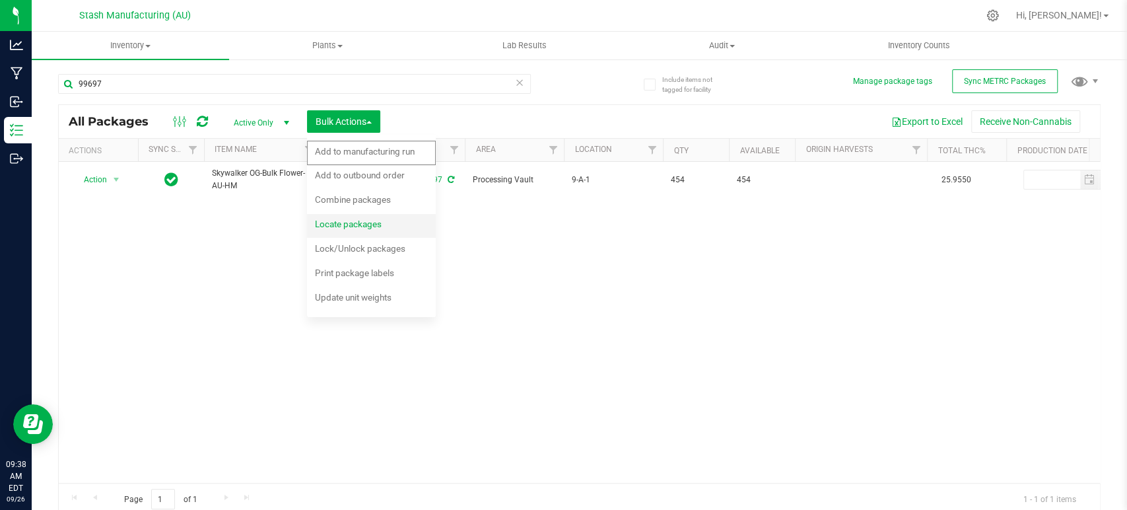
click at [386, 231] on div "Locate packages" at bounding box center [357, 225] width 85 height 21
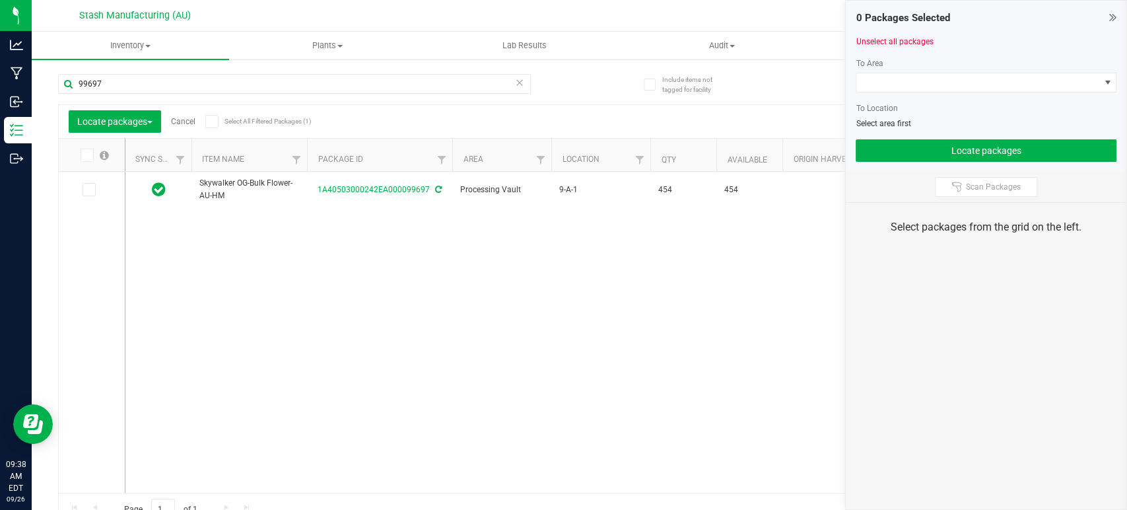
click at [217, 117] on span at bounding box center [211, 121] width 13 height 13
click at [0, 0] on input "Select All Filtered Packages (1)" at bounding box center [0, 0] width 0 height 0
click at [1009, 86] on span at bounding box center [977, 82] width 243 height 18
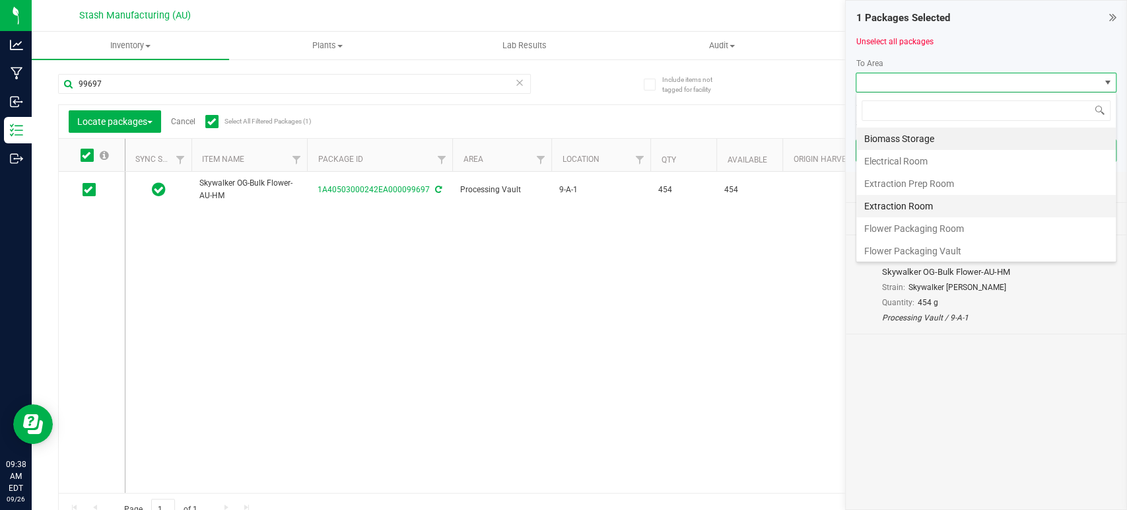
scroll to position [224, 0]
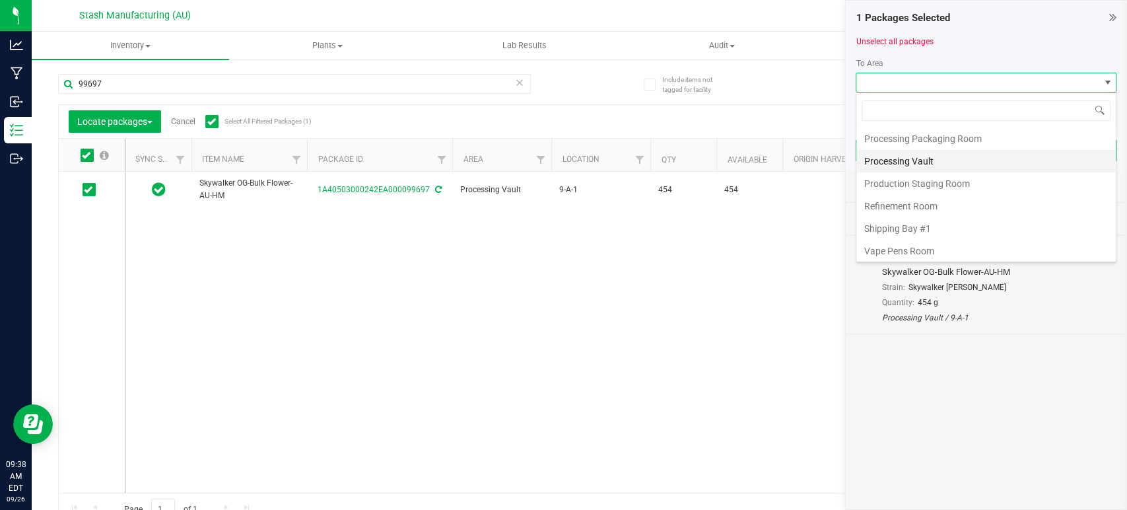
click at [1010, 153] on li "Processing Vault" at bounding box center [985, 161] width 259 height 22
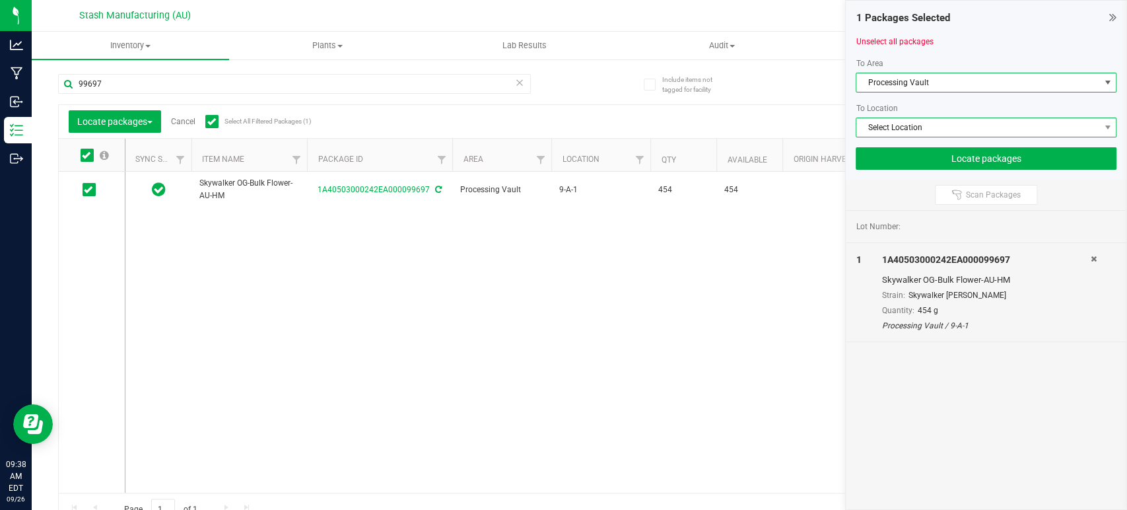
click at [1019, 129] on span "Select Location" at bounding box center [977, 127] width 243 height 18
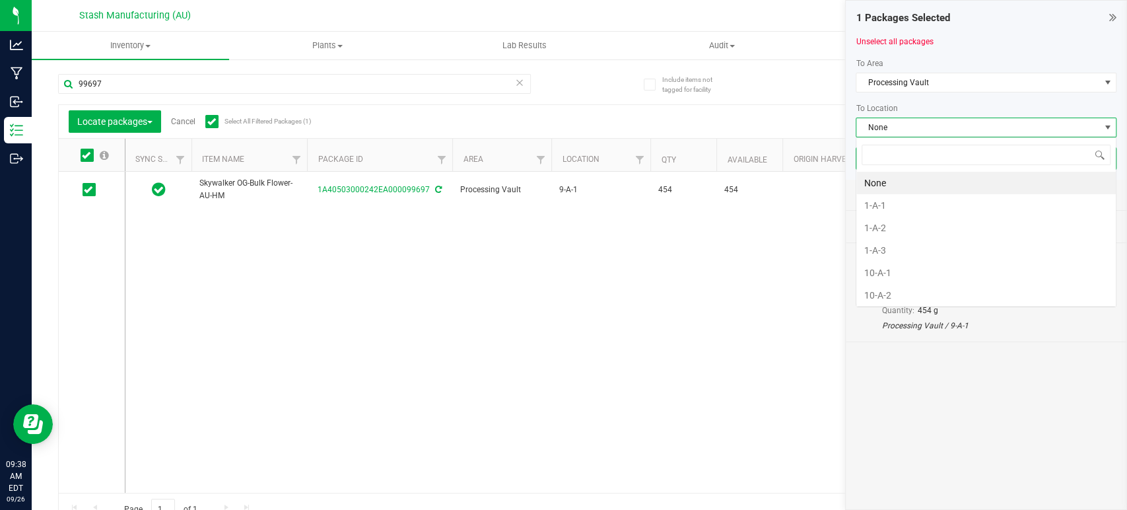
scroll to position [19, 261]
type input "10-a"
click at [940, 225] on li "10-A-3" at bounding box center [985, 228] width 259 height 22
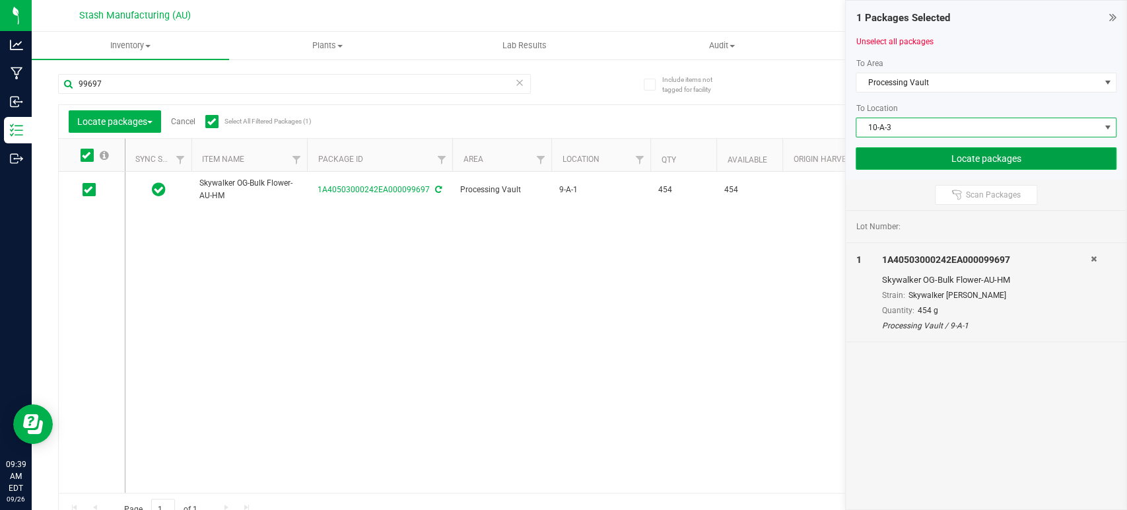
click at [1014, 160] on button "Locate packages" at bounding box center [986, 158] width 261 height 22
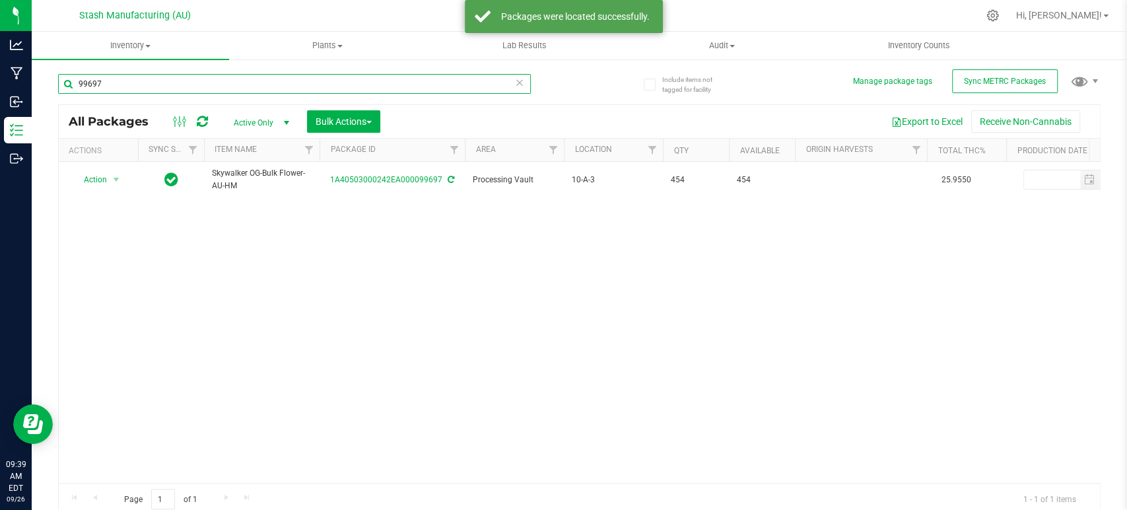
click at [393, 86] on input "99697" at bounding box center [294, 84] width 473 height 20
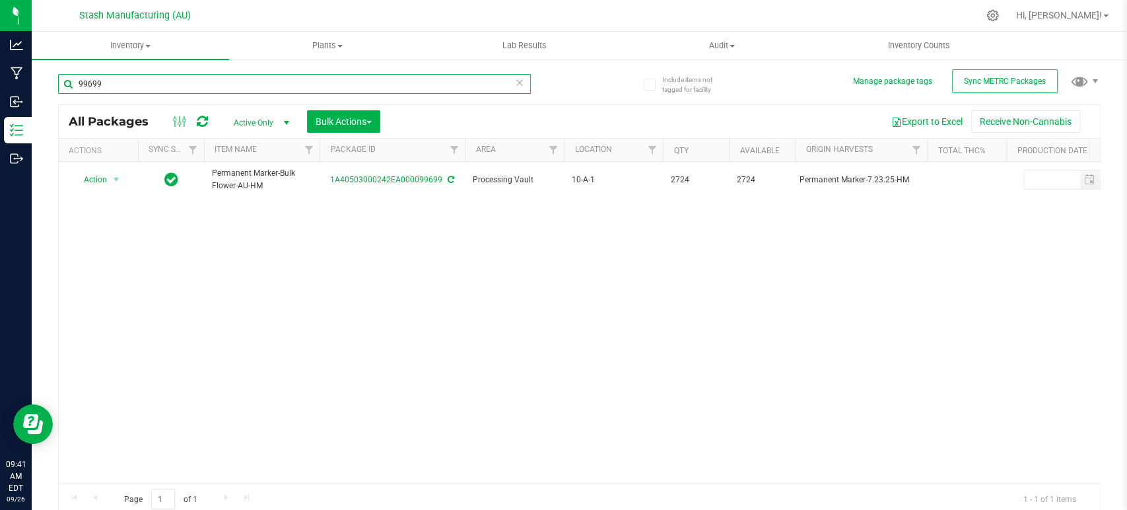
click at [394, 88] on input "99699" at bounding box center [294, 84] width 473 height 20
type input "101749"
type input "[DATE]"
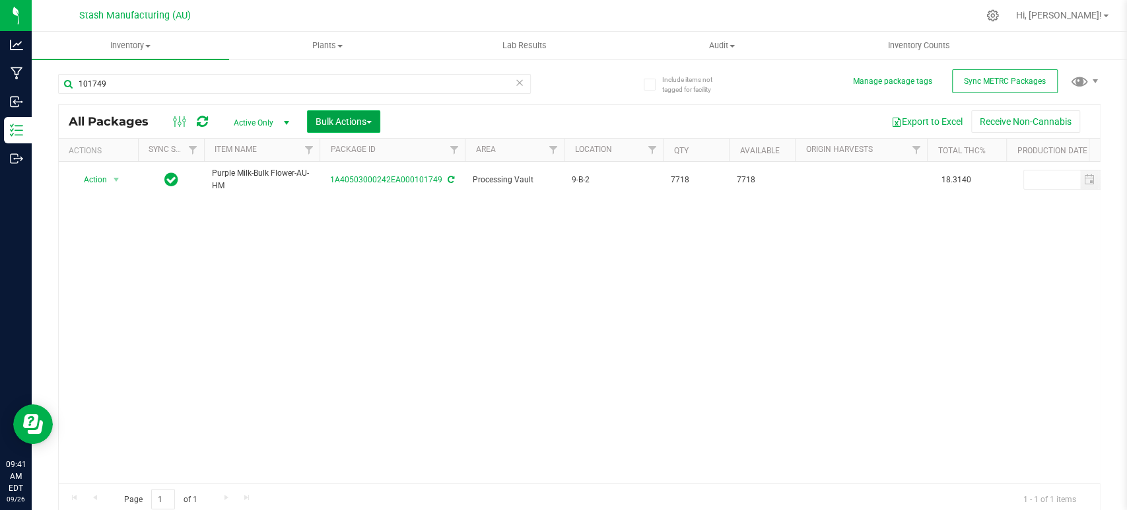
click at [361, 110] on button "Bulk Actions" at bounding box center [343, 121] width 73 height 22
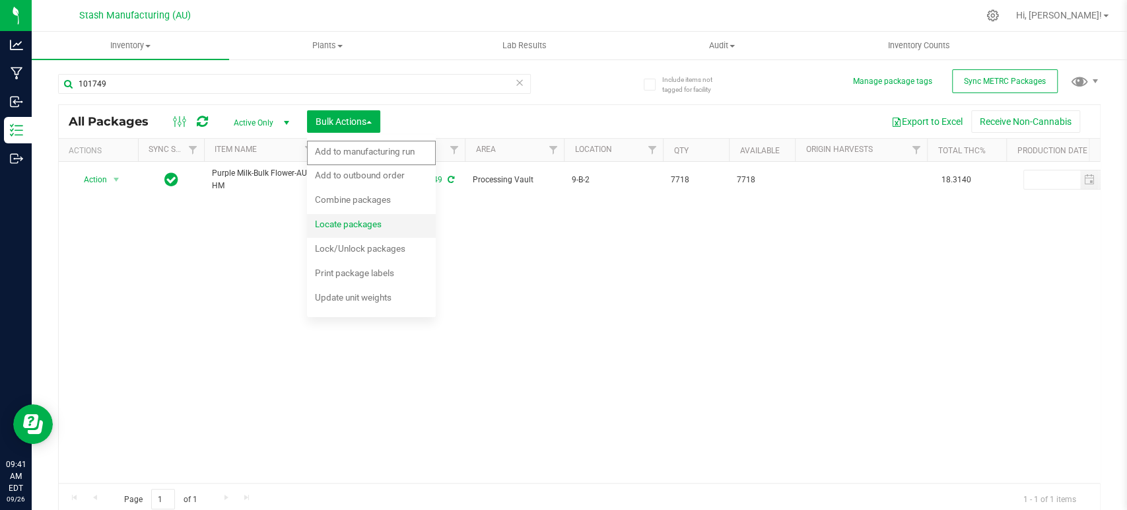
click at [375, 228] on span "Locate packages" at bounding box center [348, 224] width 67 height 11
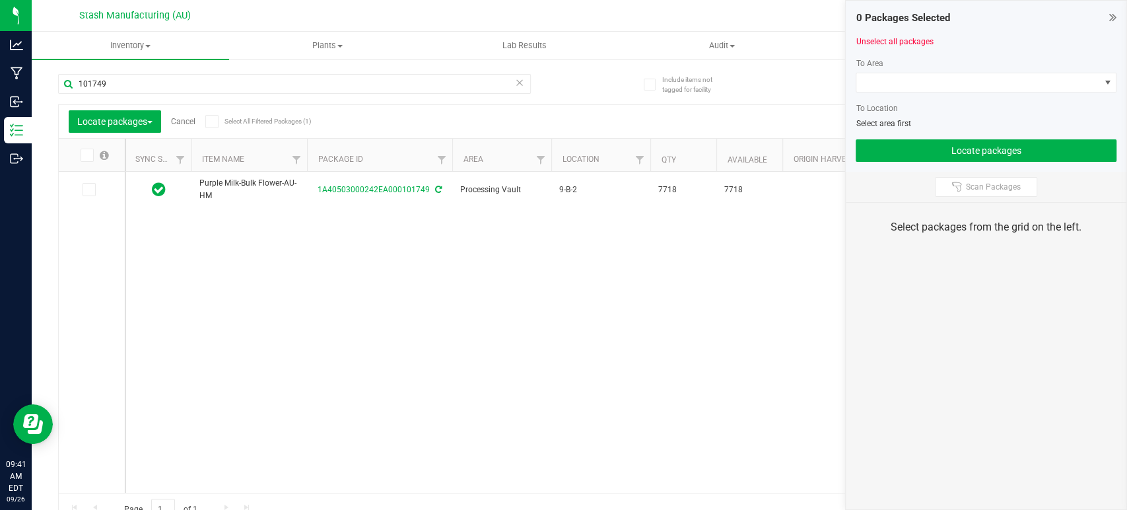
click at [214, 121] on icon at bounding box center [211, 121] width 9 height 0
click at [0, 0] on input "Select All Filtered Packages (1)" at bounding box center [0, 0] width 0 height 0
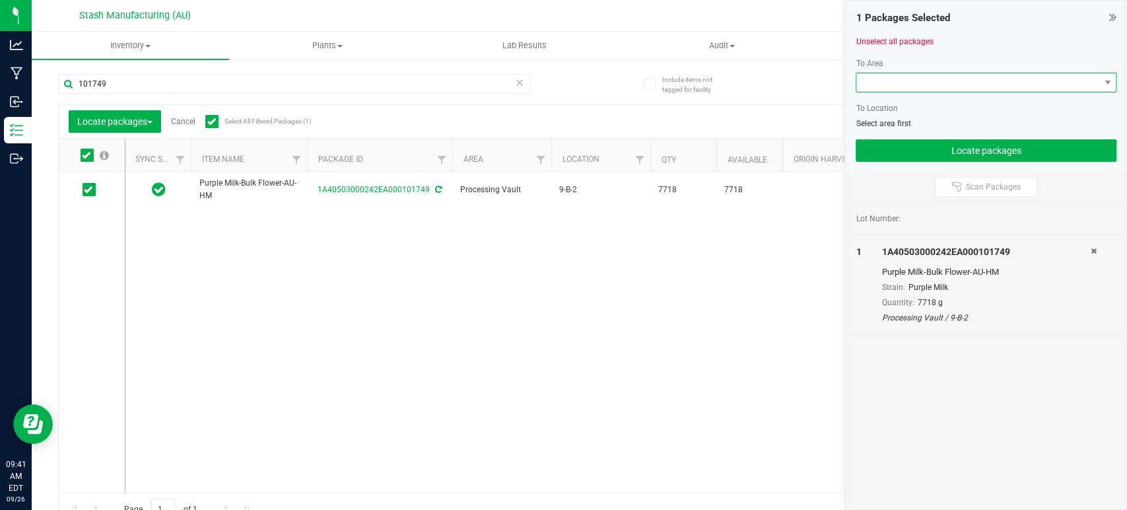
click at [940, 85] on span at bounding box center [977, 82] width 243 height 18
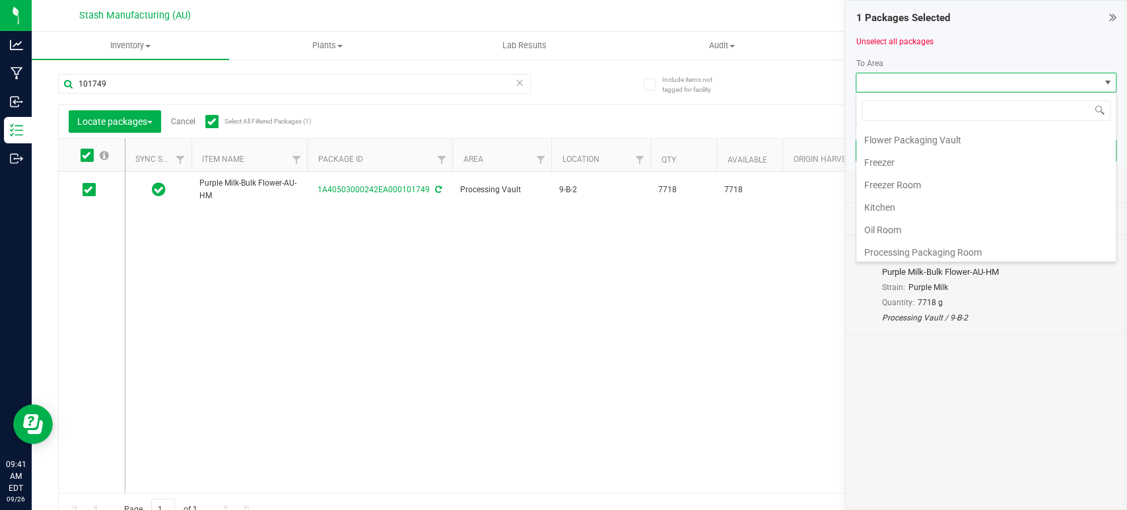
scroll to position [224, 0]
click at [937, 162] on li "Processing Vault" at bounding box center [985, 161] width 259 height 22
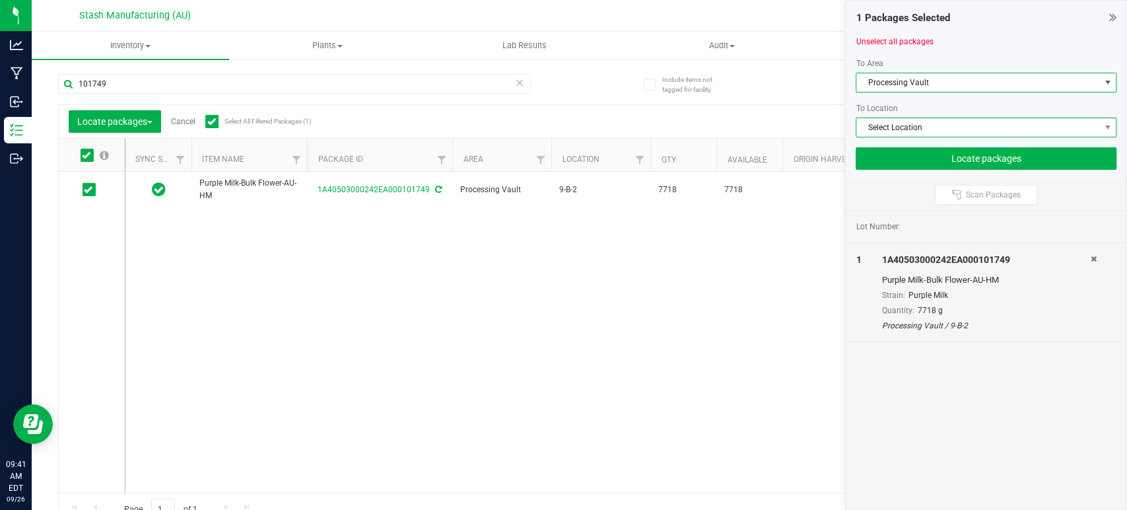
click at [971, 128] on span "Select Location" at bounding box center [977, 127] width 243 height 18
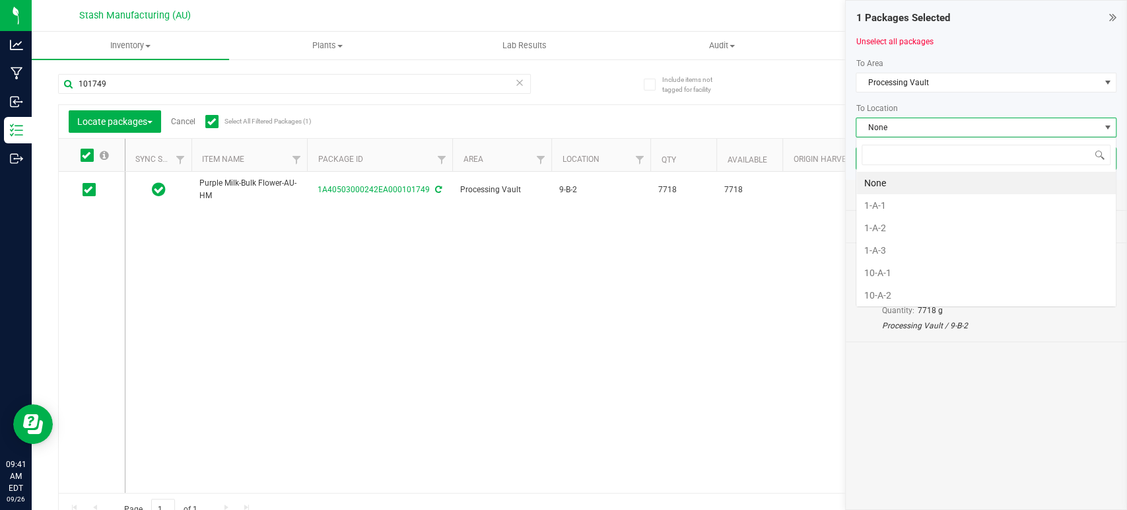
scroll to position [19, 261]
type input "10"
click at [921, 185] on li "10-A-1" at bounding box center [985, 183] width 259 height 22
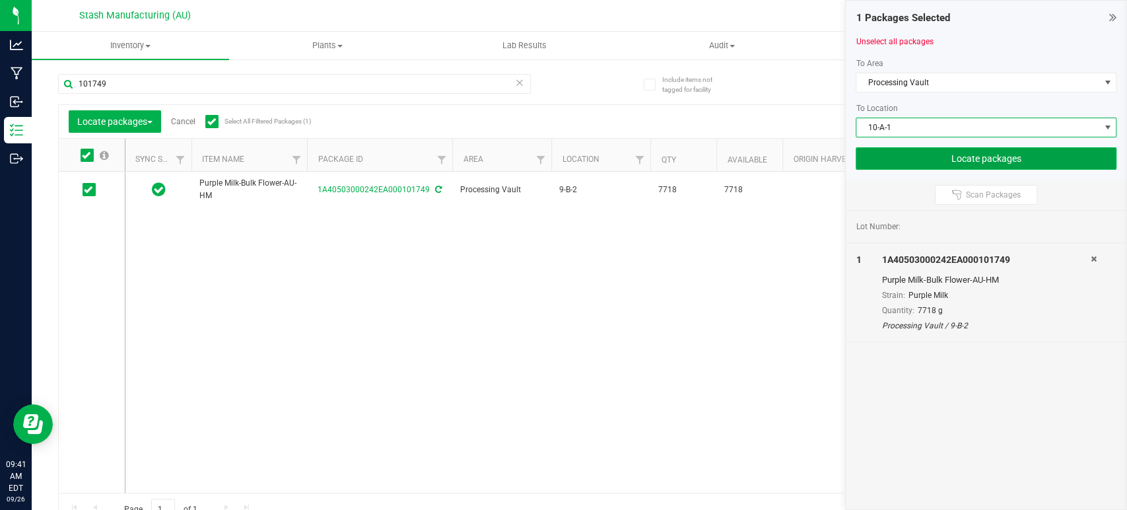
click at [965, 164] on button "Locate packages" at bounding box center [986, 158] width 261 height 22
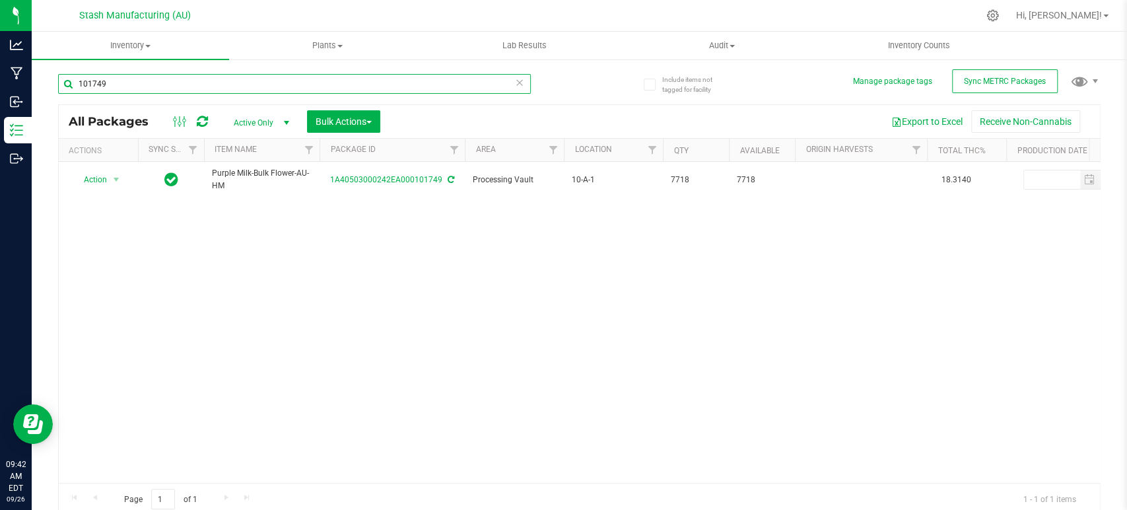
click at [463, 88] on input "101749" at bounding box center [294, 84] width 473 height 20
type input "102193"
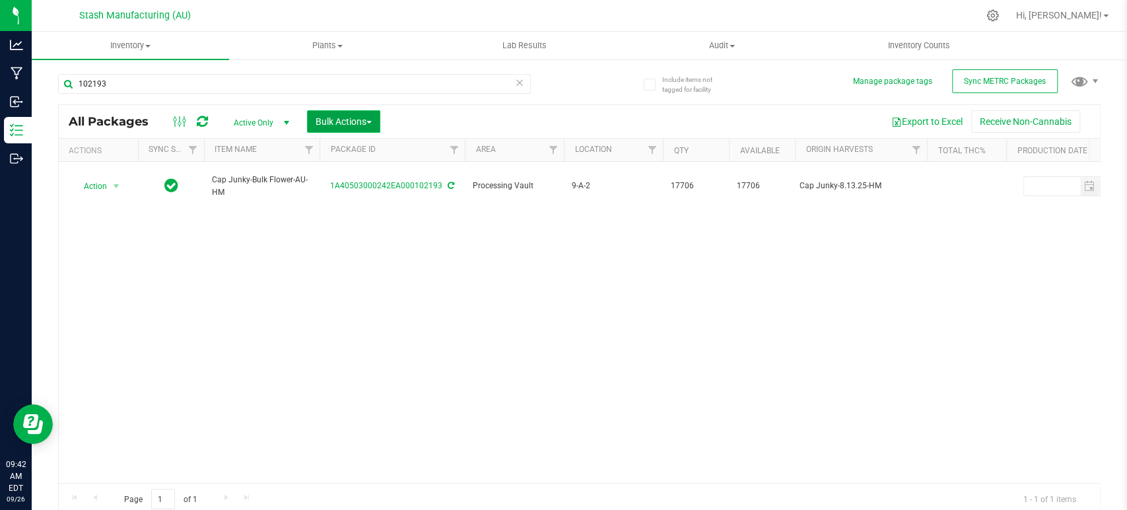
click at [357, 118] on span "Bulk Actions" at bounding box center [344, 121] width 56 height 11
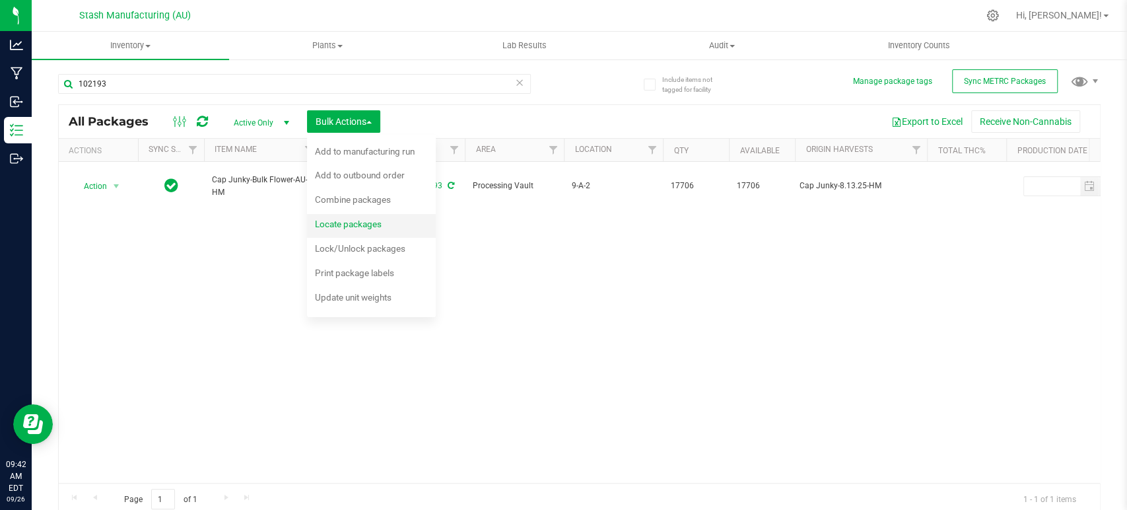
click at [360, 222] on span "Locate packages" at bounding box center [348, 224] width 67 height 11
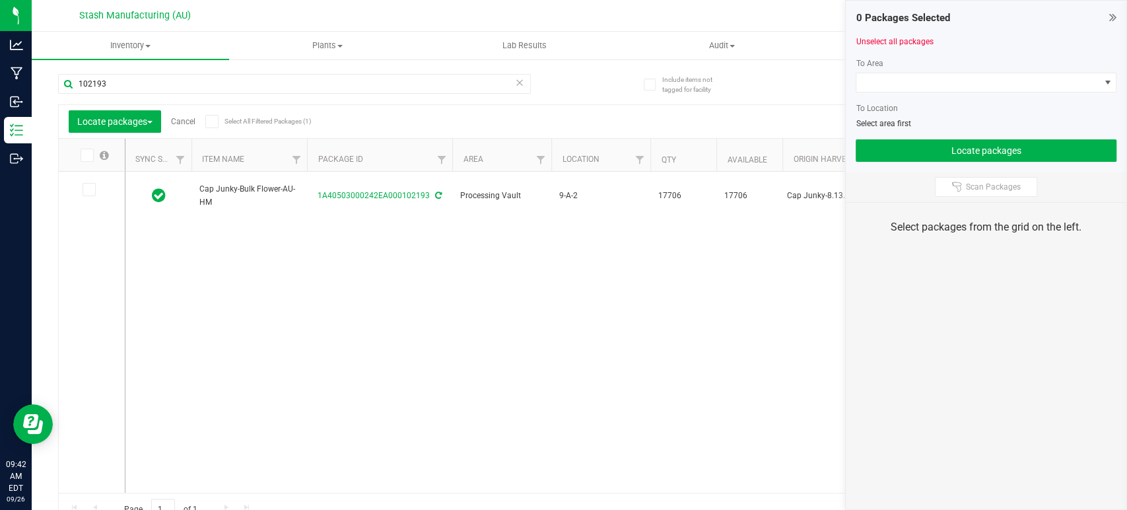
click at [211, 121] on icon at bounding box center [211, 121] width 9 height 0
click at [0, 0] on input "Select All Filtered Packages (1)" at bounding box center [0, 0] width 0 height 0
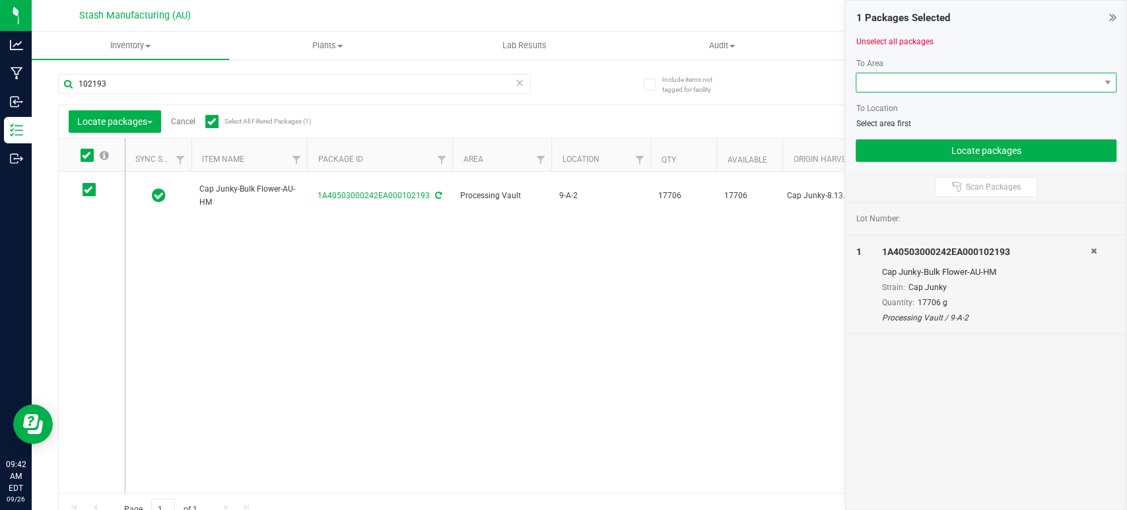
click at [994, 87] on span at bounding box center [977, 82] width 243 height 18
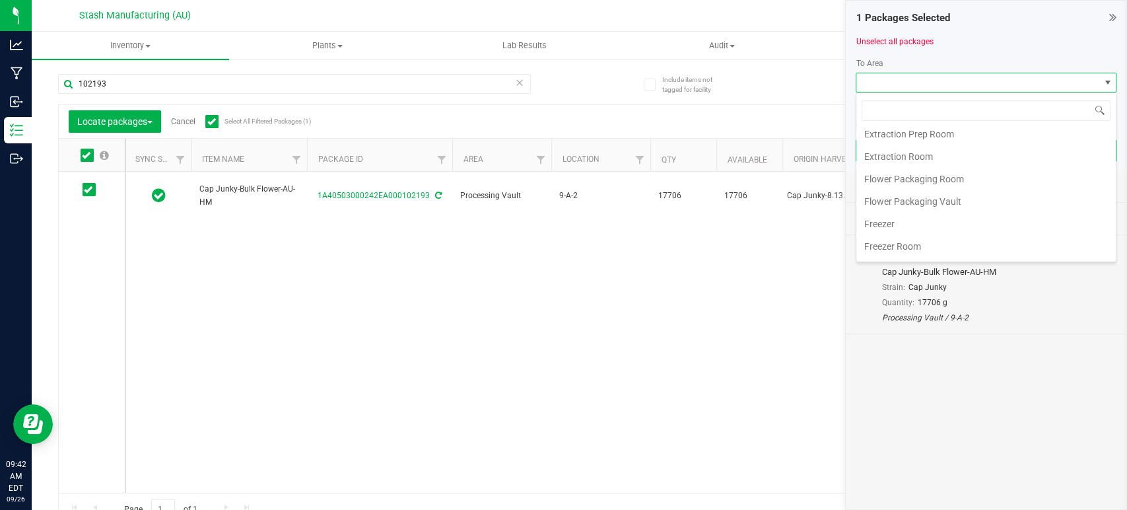
scroll to position [224, 0]
click at [938, 155] on li "Processing Vault" at bounding box center [985, 161] width 259 height 22
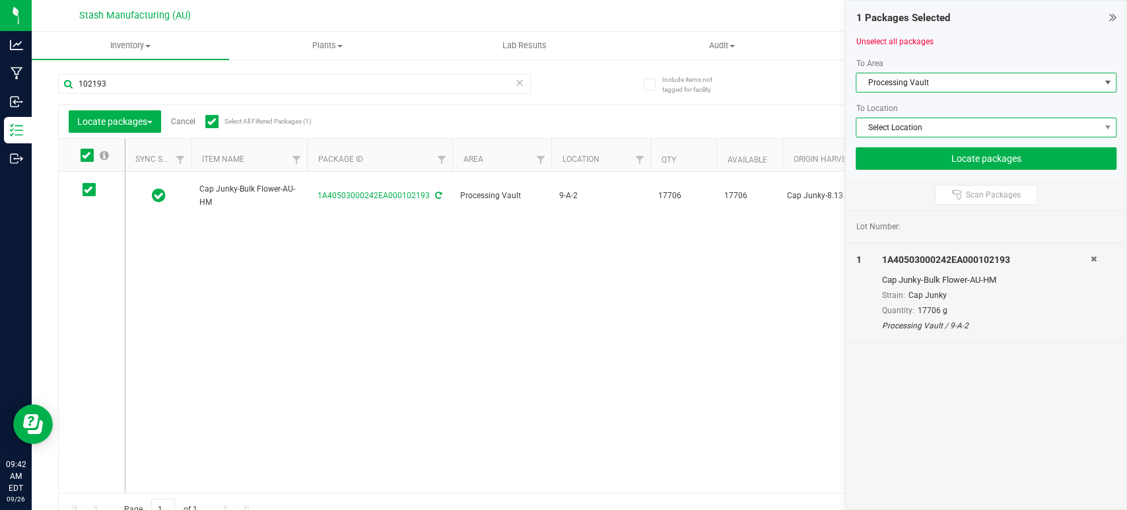
click at [947, 131] on span "Select Location" at bounding box center [977, 127] width 243 height 18
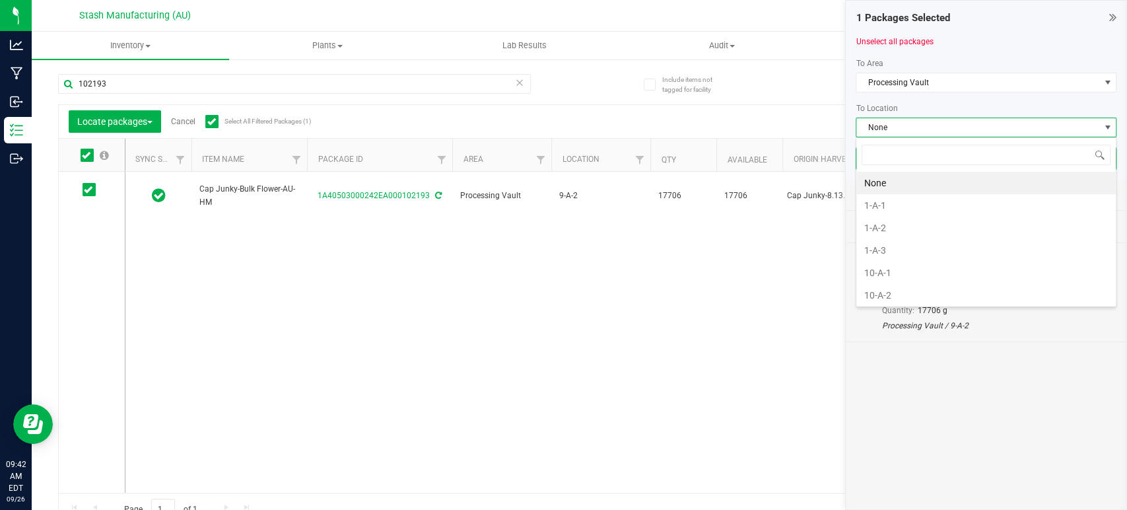
scroll to position [19, 261]
type input "9-a"
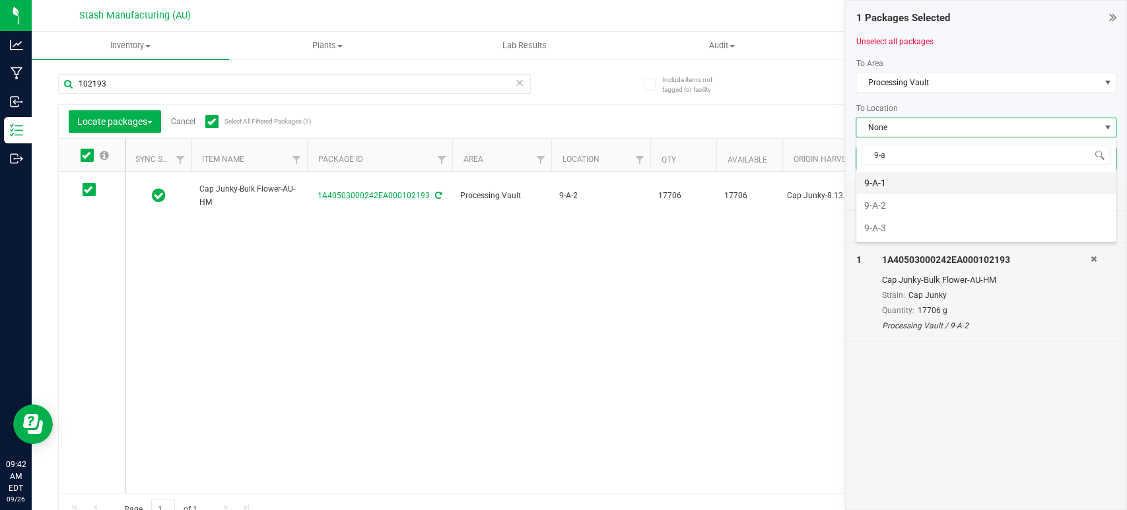
click at [916, 179] on li "9-A-1" at bounding box center [985, 183] width 259 height 22
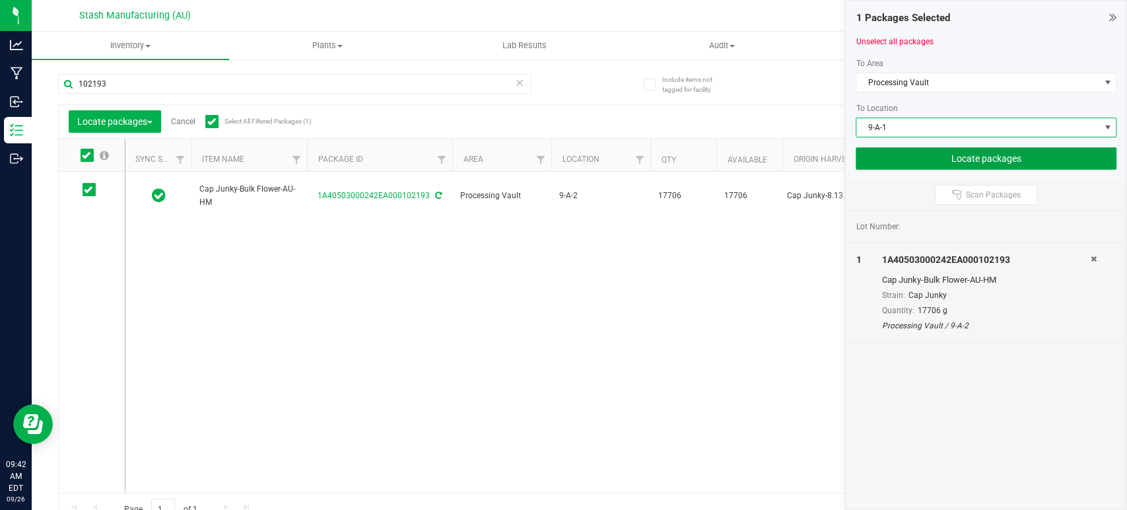
click at [951, 152] on button "Locate packages" at bounding box center [986, 158] width 261 height 22
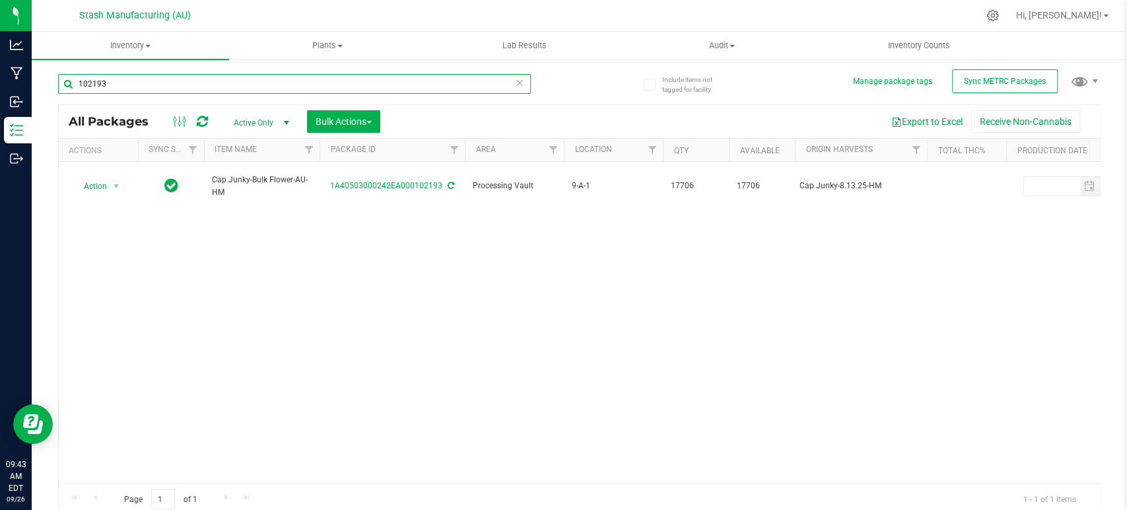
click at [376, 88] on input "102193" at bounding box center [294, 84] width 473 height 20
click at [374, 88] on input "102193" at bounding box center [294, 84] width 473 height 20
type input "101103"
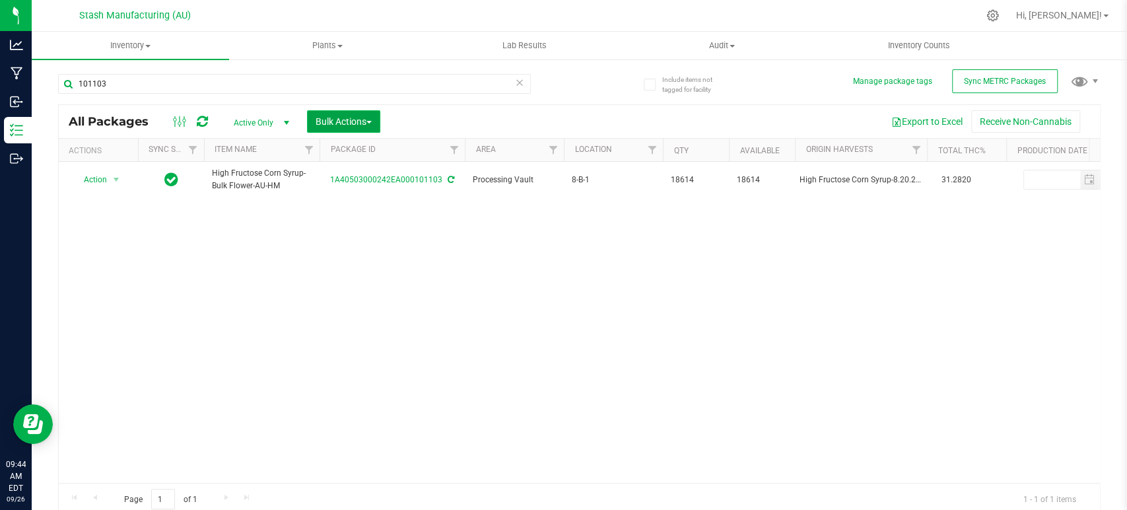
click at [364, 118] on span "Bulk Actions" at bounding box center [344, 121] width 56 height 11
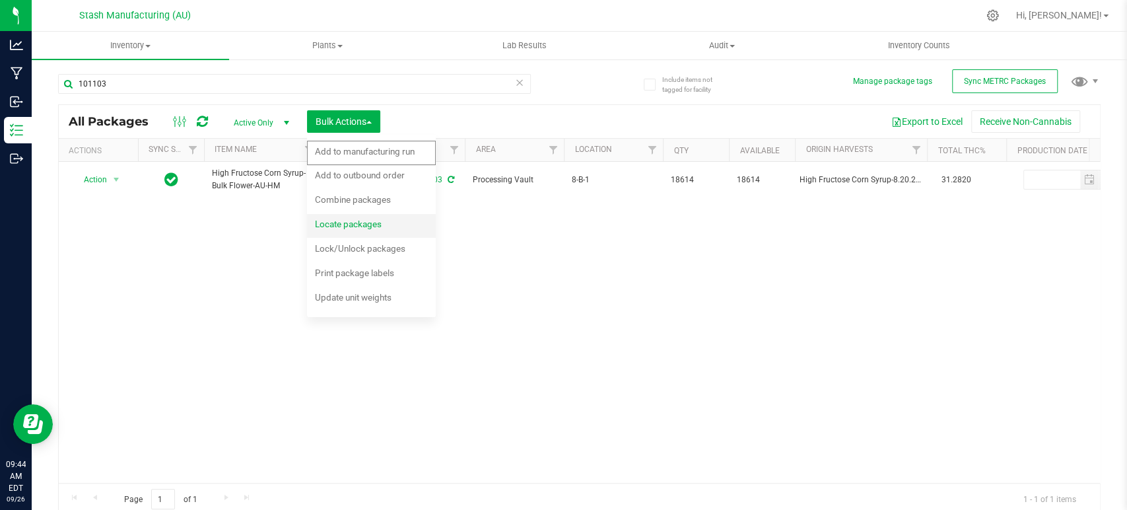
click at [349, 226] on span "Locate packages" at bounding box center [348, 224] width 67 height 11
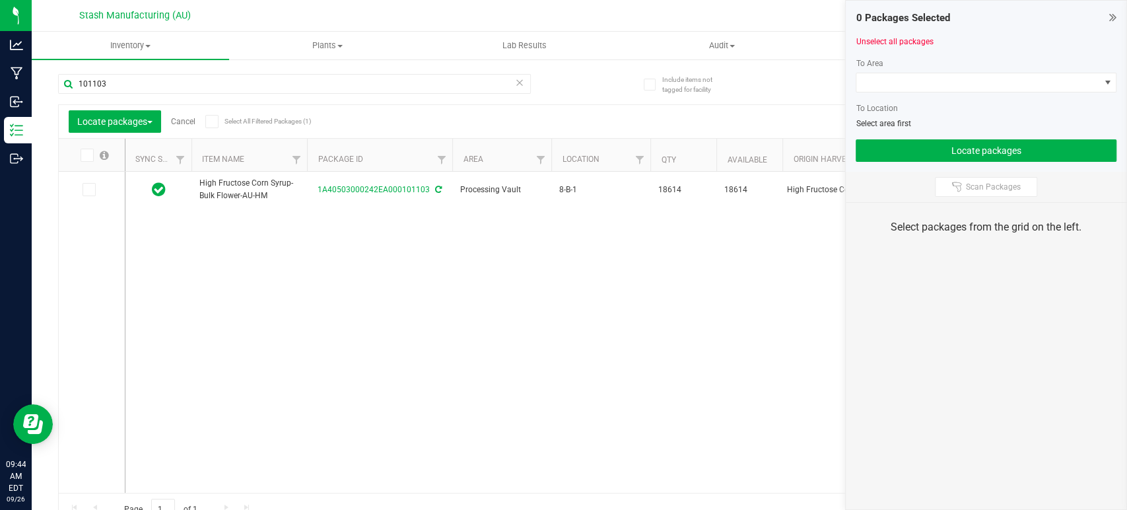
click at [210, 121] on icon at bounding box center [211, 121] width 9 height 0
click at [0, 0] on input "Select All Filtered Packages (1)" at bounding box center [0, 0] width 0 height 0
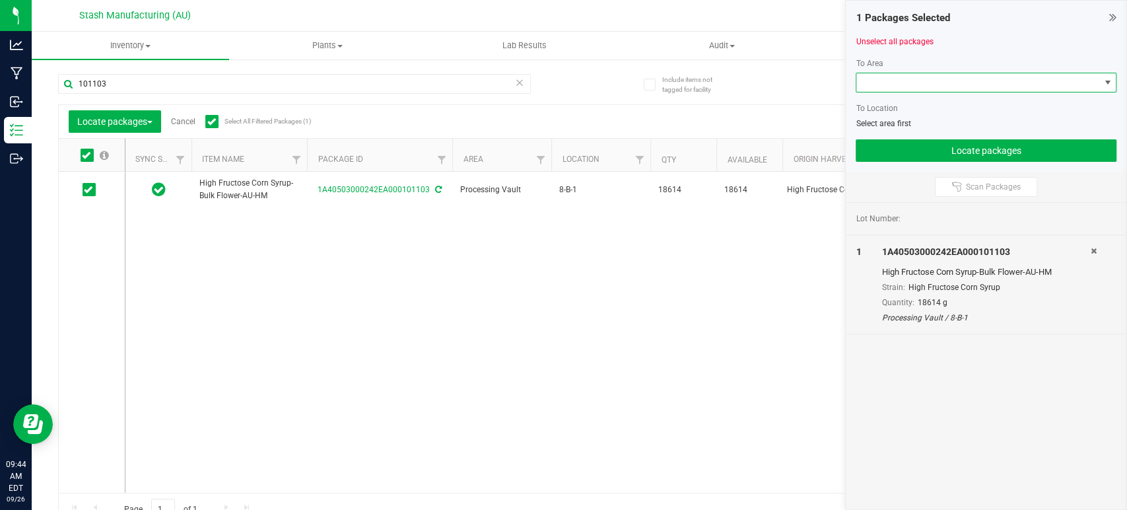
click at [903, 83] on span at bounding box center [977, 82] width 243 height 18
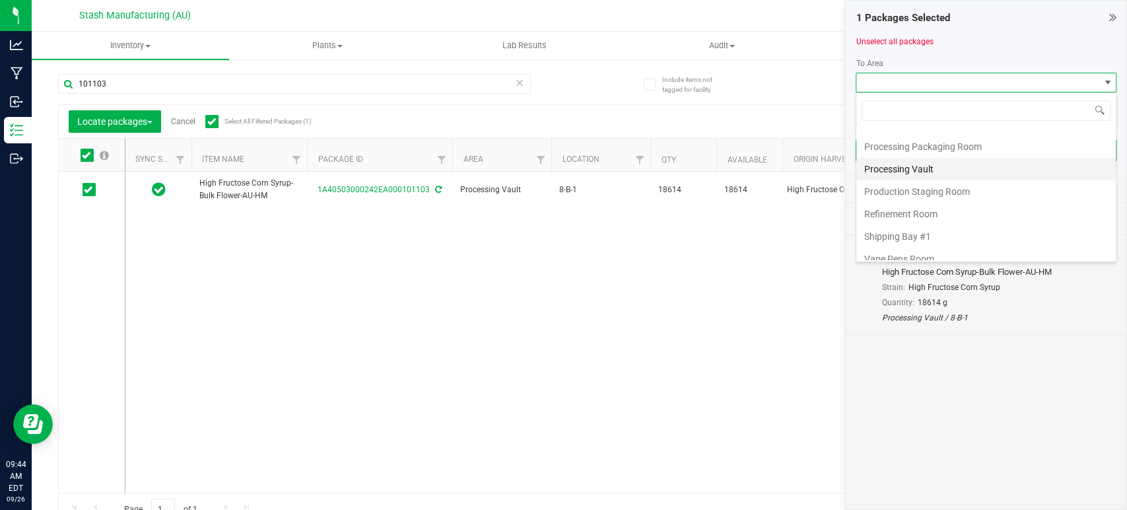
scroll to position [224, 0]
click at [926, 155] on li "Processing Vault" at bounding box center [985, 161] width 259 height 22
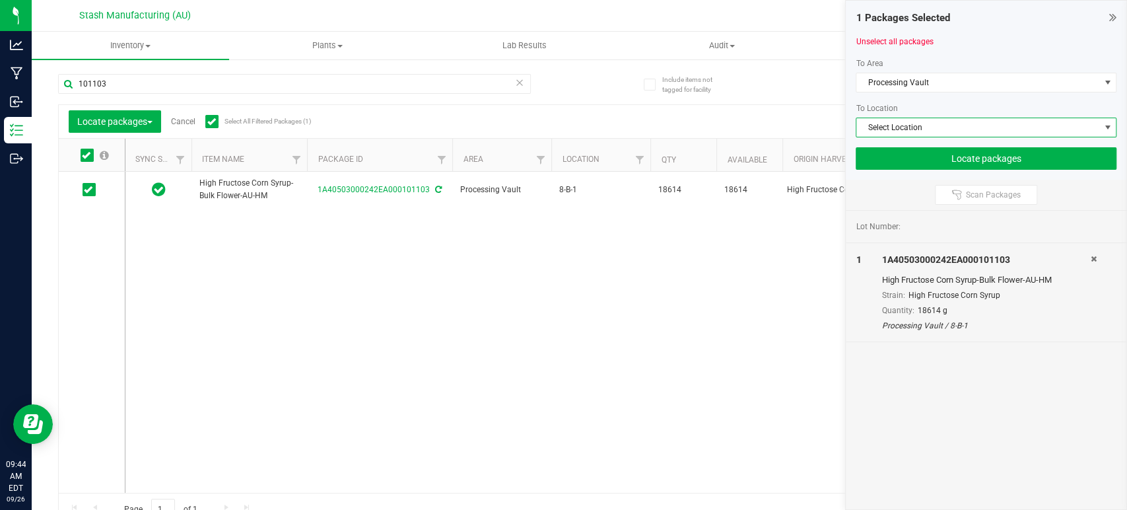
click at [971, 127] on span "Select Location" at bounding box center [977, 127] width 243 height 18
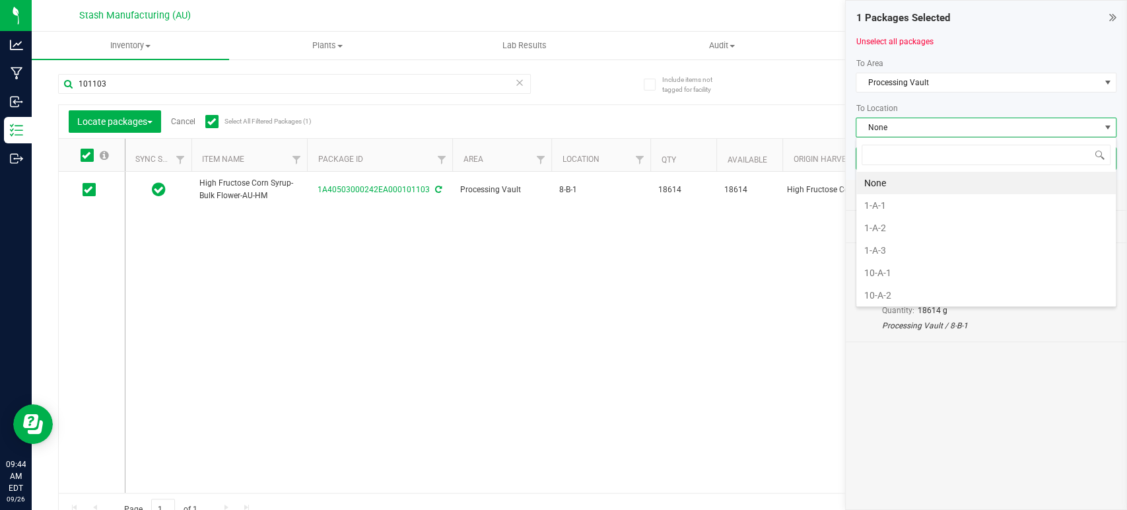
scroll to position [19, 261]
type input "9-b"
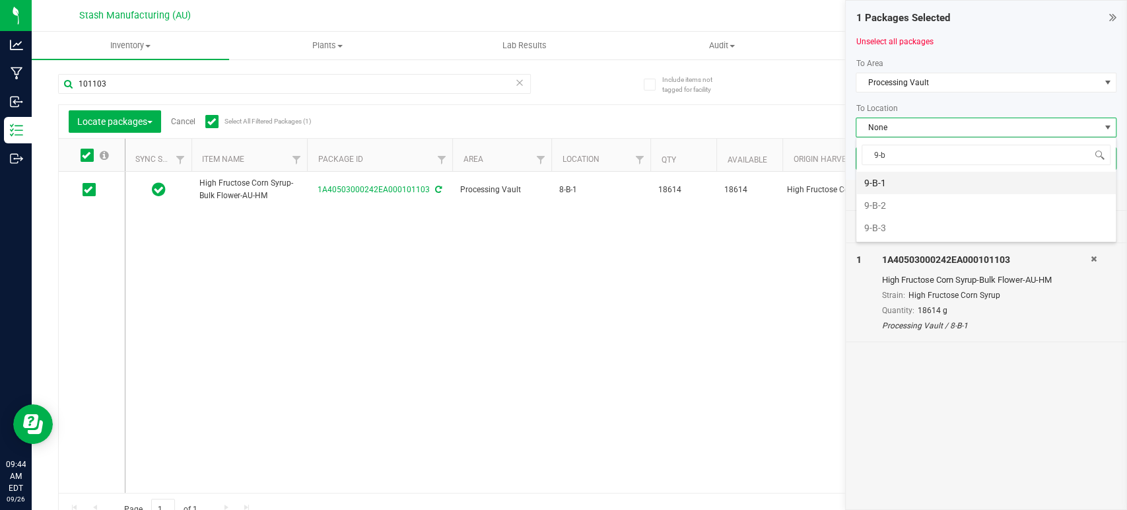
click at [898, 179] on li "9-B-1" at bounding box center [985, 183] width 259 height 22
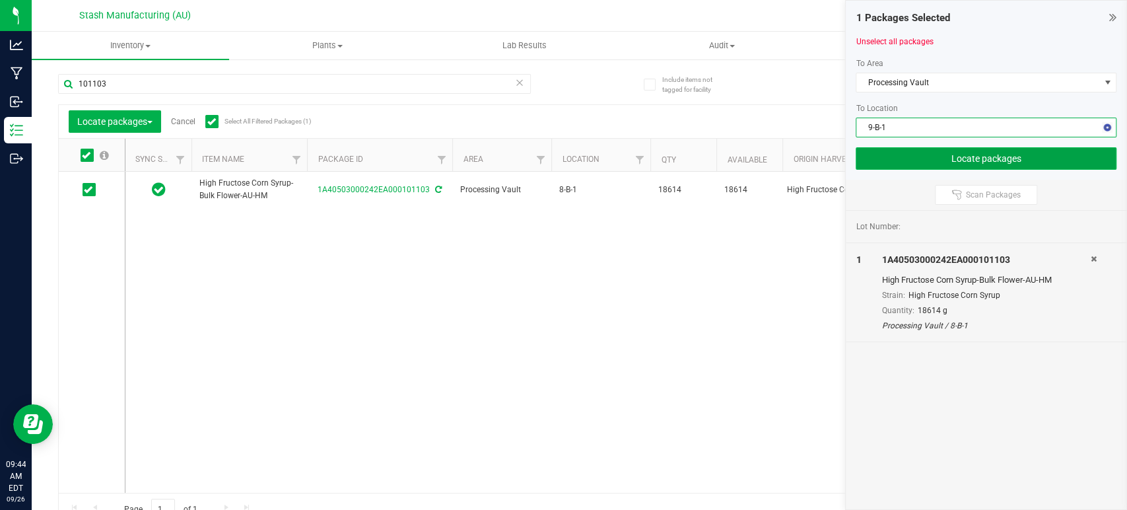
click at [921, 158] on button "Locate packages" at bounding box center [986, 158] width 261 height 22
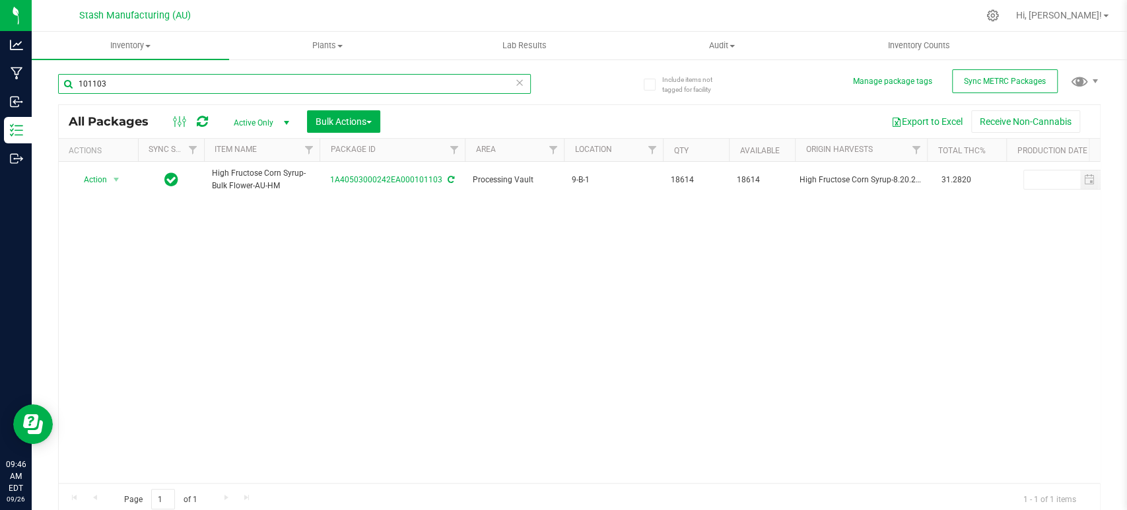
click at [396, 87] on input "101103" at bounding box center [294, 84] width 473 height 20
type input "101746"
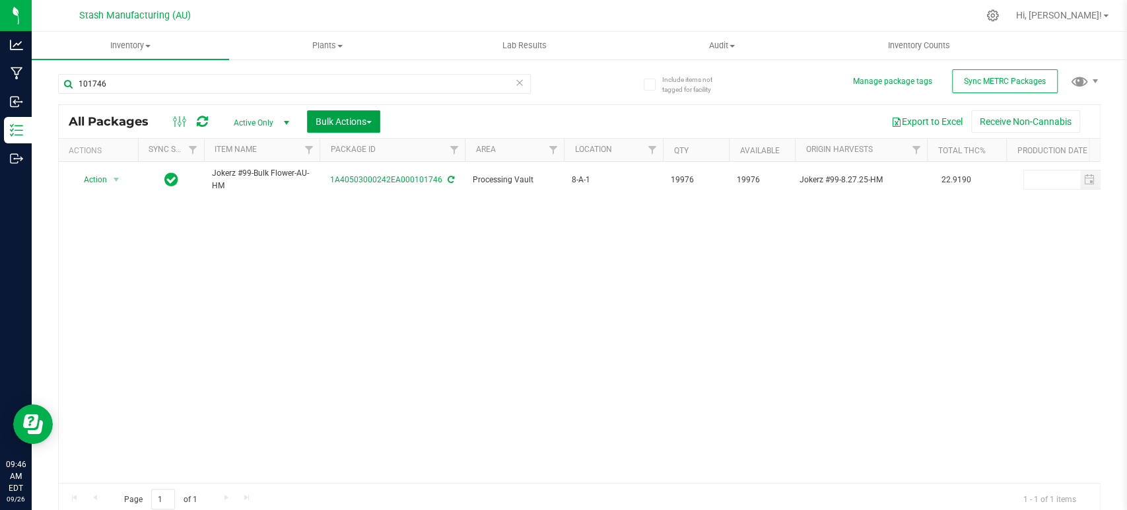
click at [371, 121] on span "button" at bounding box center [368, 122] width 5 height 3
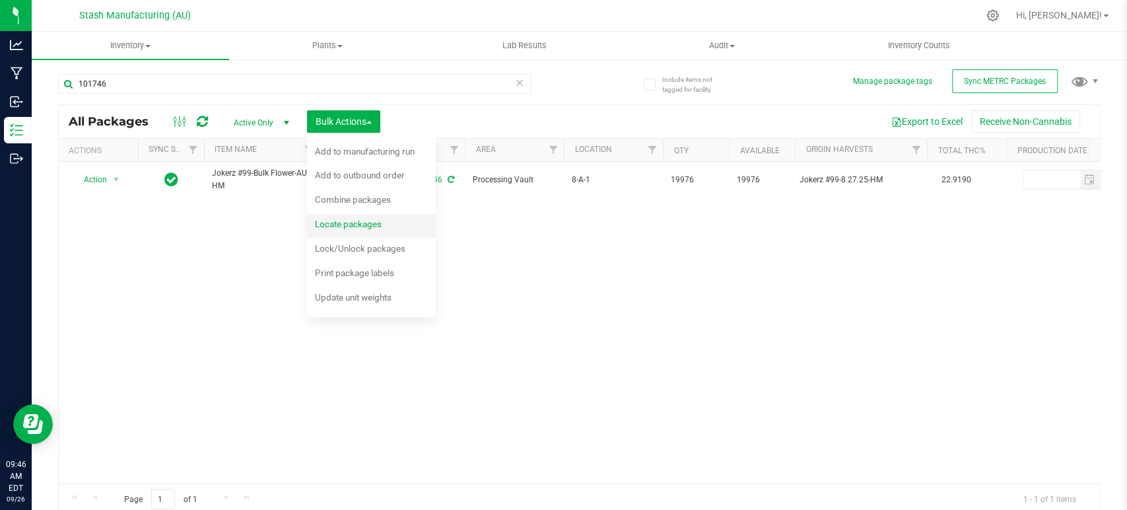
click at [377, 226] on span "Locate packages" at bounding box center [348, 224] width 67 height 11
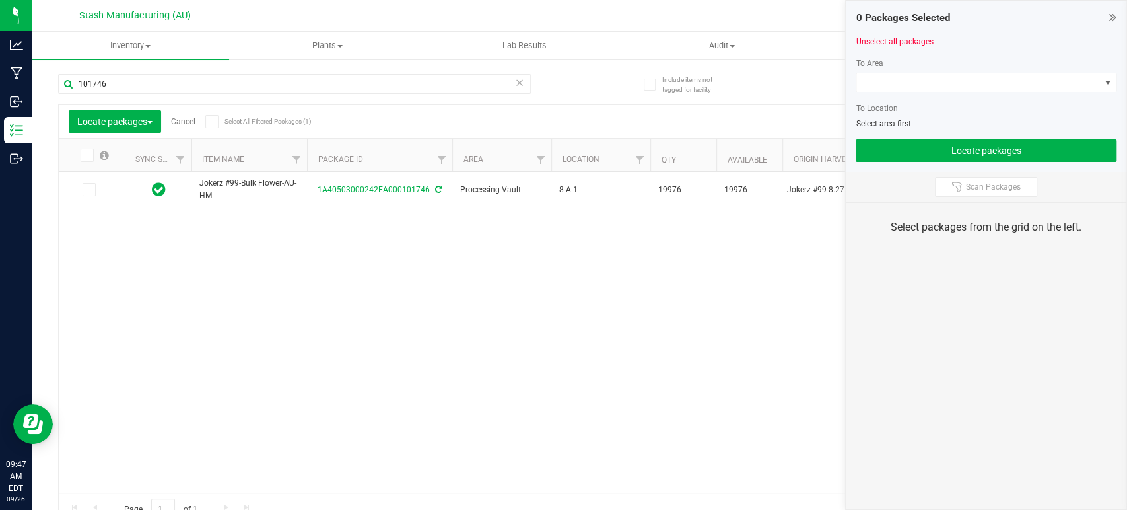
click at [211, 121] on icon at bounding box center [211, 121] width 9 height 0
click at [0, 0] on input "Select All Filtered Packages (1)" at bounding box center [0, 0] width 0 height 0
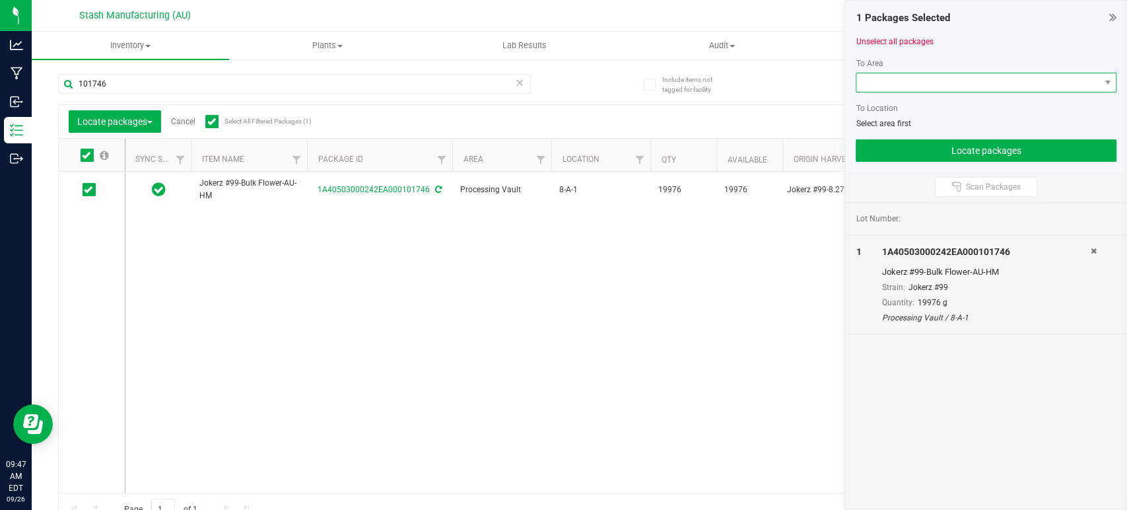
click at [936, 83] on span at bounding box center [977, 82] width 243 height 18
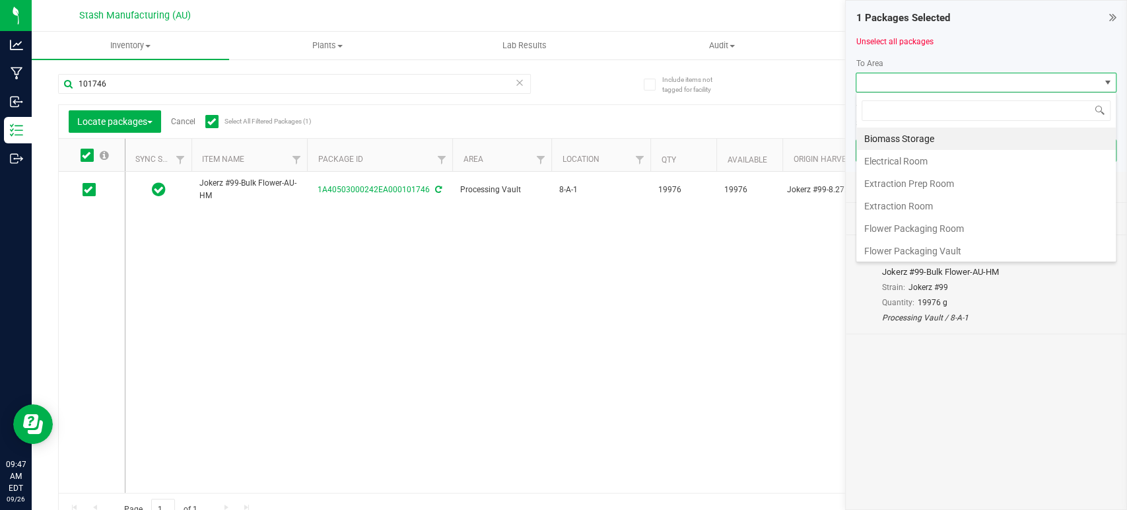
scroll to position [224, 0]
click at [949, 162] on li "Processing Vault" at bounding box center [985, 161] width 259 height 22
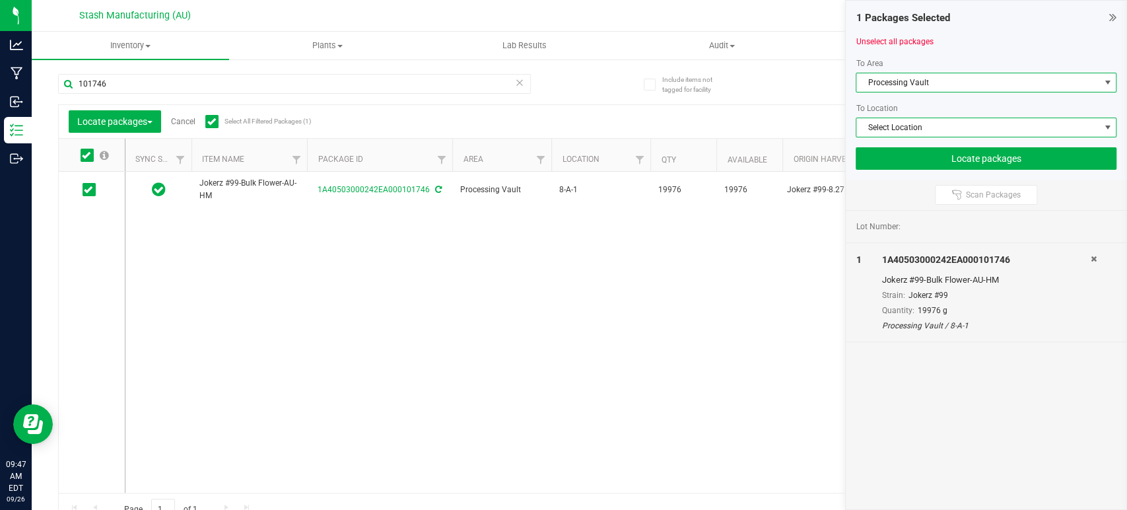
click at [961, 131] on span "Select Location" at bounding box center [977, 127] width 243 height 18
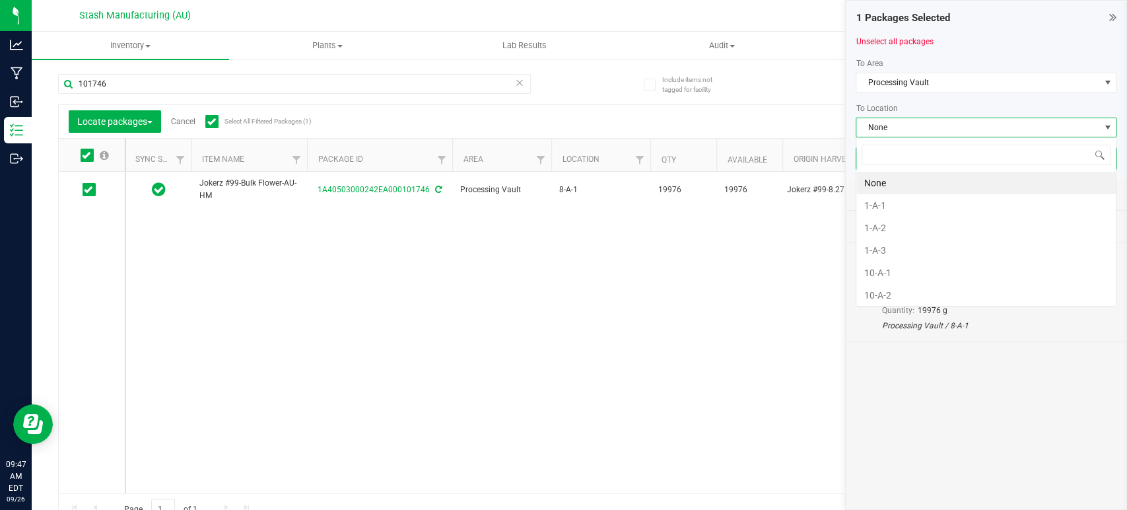
scroll to position [19, 261]
type input "9-a"
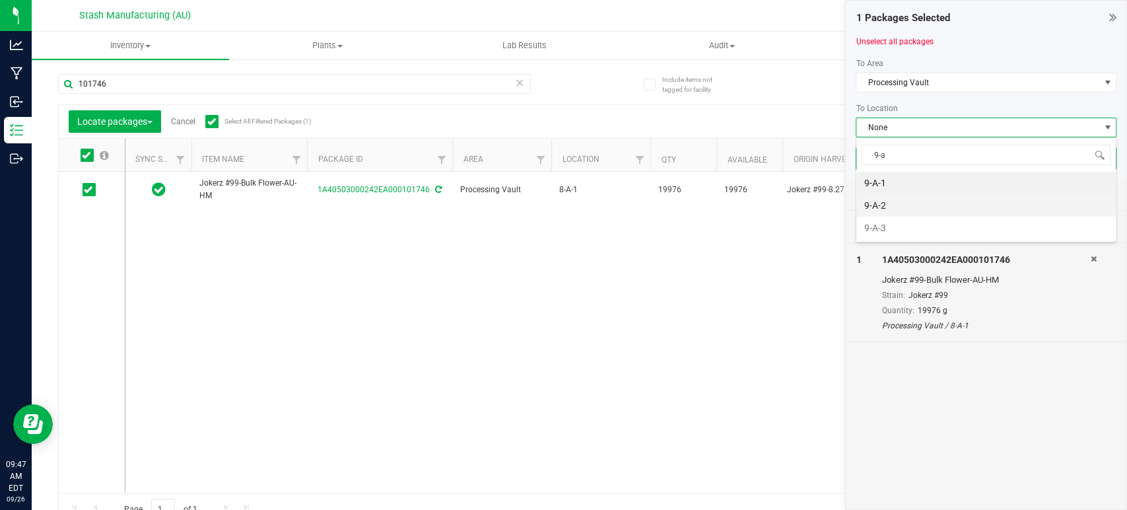
click at [883, 206] on li "9-A-2" at bounding box center [985, 205] width 259 height 22
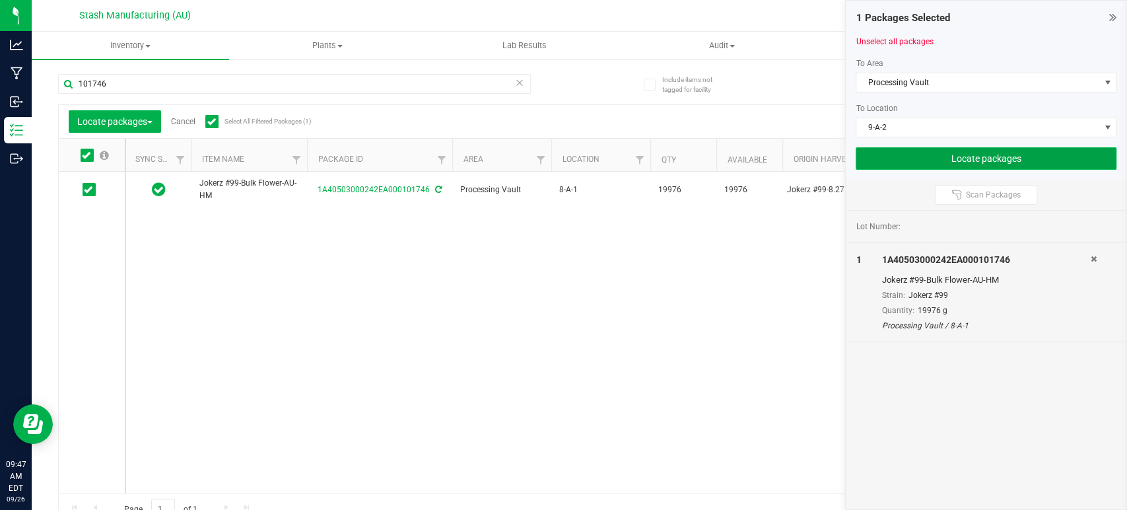
click at [930, 164] on button "Locate packages" at bounding box center [986, 158] width 261 height 22
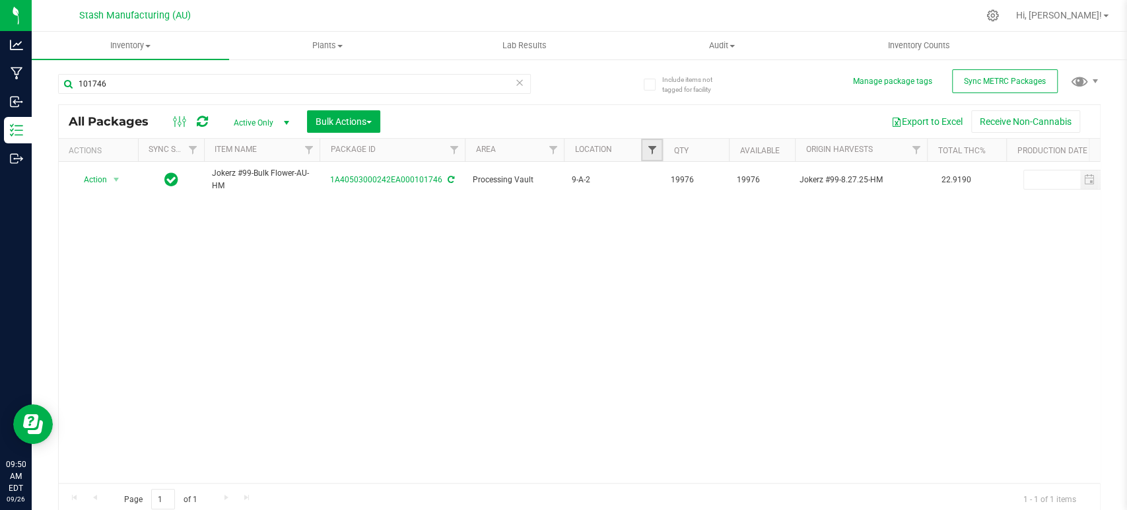
click at [656, 152] on span "Filter" at bounding box center [651, 150] width 11 height 11
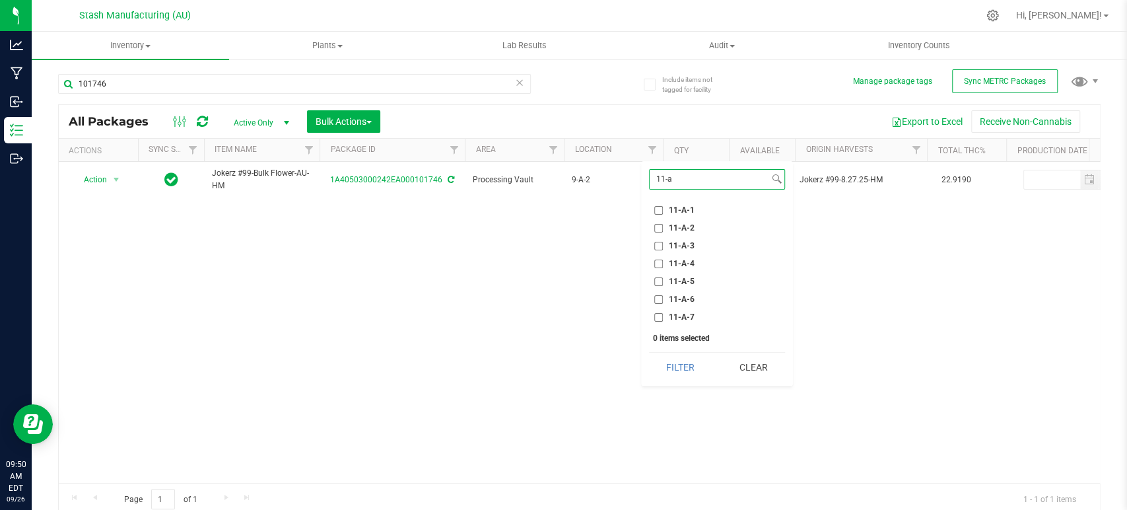
type input "11-a"
click at [671, 210] on span "11-A-1" at bounding box center [682, 210] width 26 height 8
click at [663, 210] on input "11-A-1" at bounding box center [658, 210] width 9 height 9
checkbox input "true"
click at [676, 358] on button "Filter" at bounding box center [680, 367] width 63 height 29
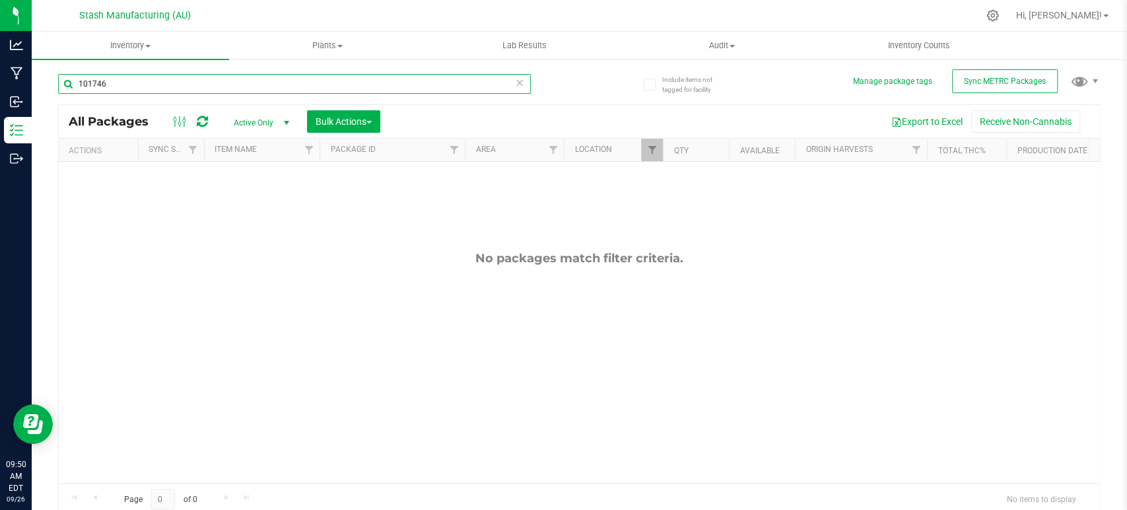
click at [374, 87] on input "101746" at bounding box center [294, 84] width 473 height 20
type input "president"
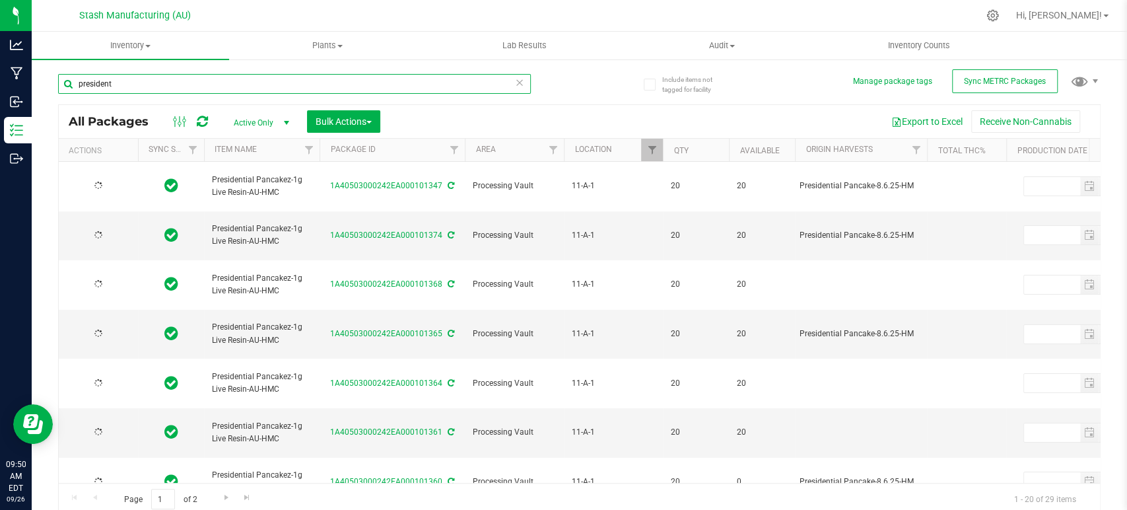
type input "[DATE]"
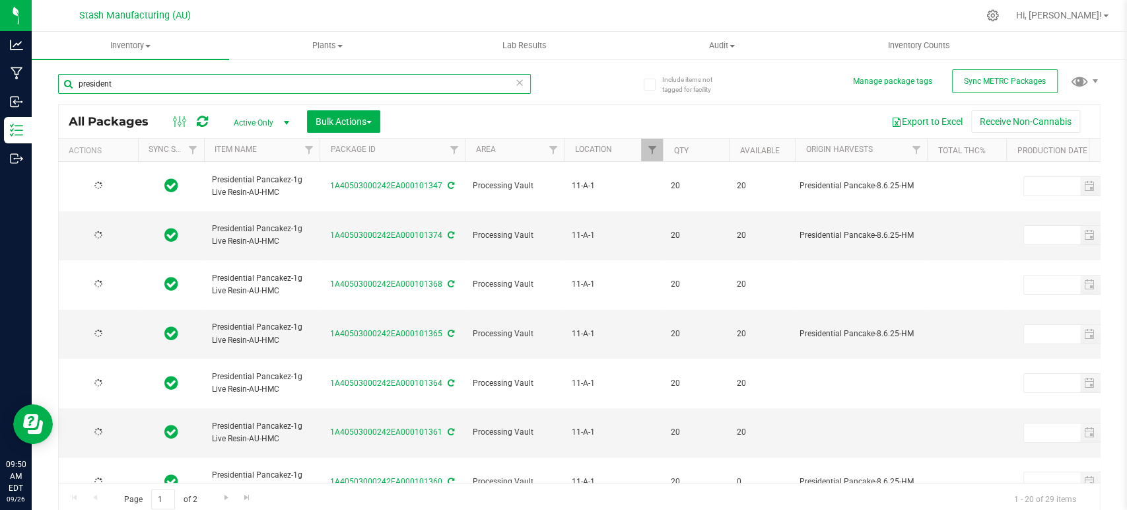
type input "[DATE]"
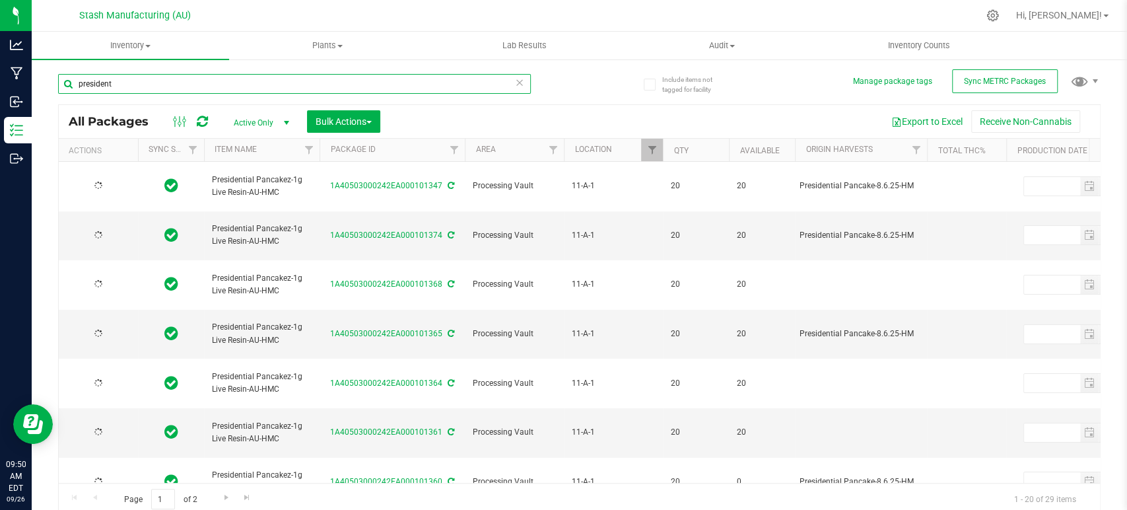
type input "[DATE]"
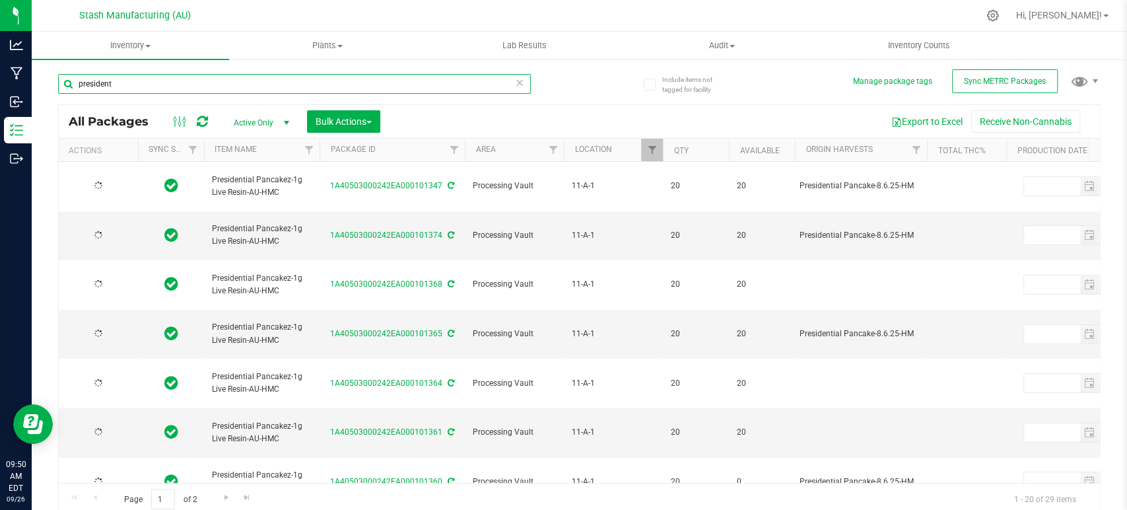
type input "[DATE]"
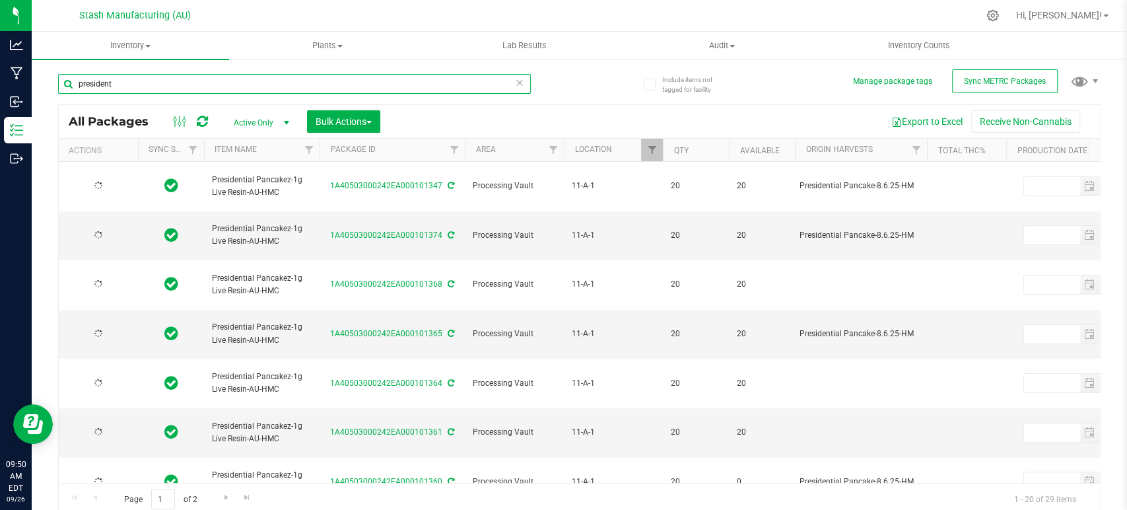
type input "[DATE]"
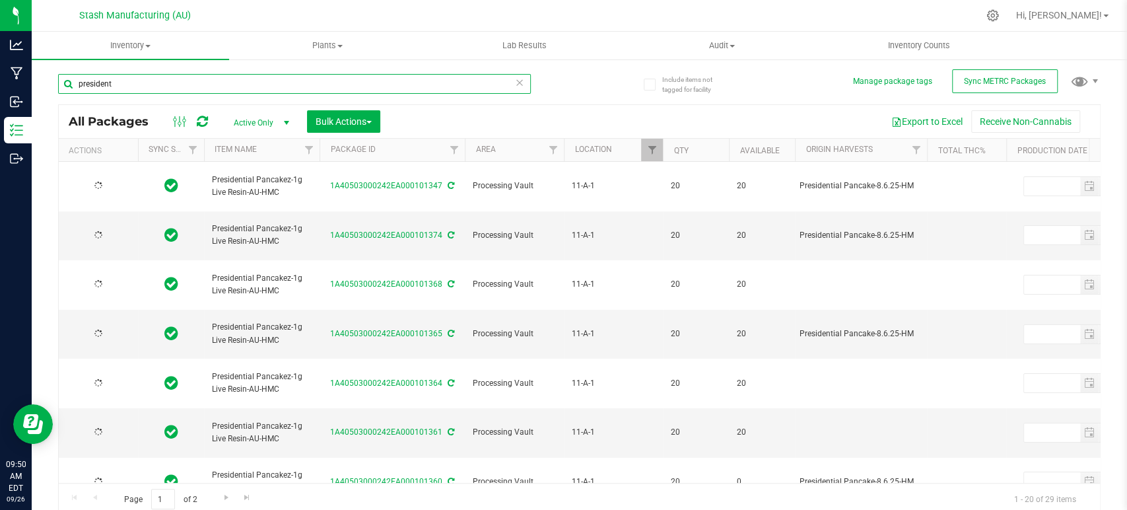
type input "[DATE]"
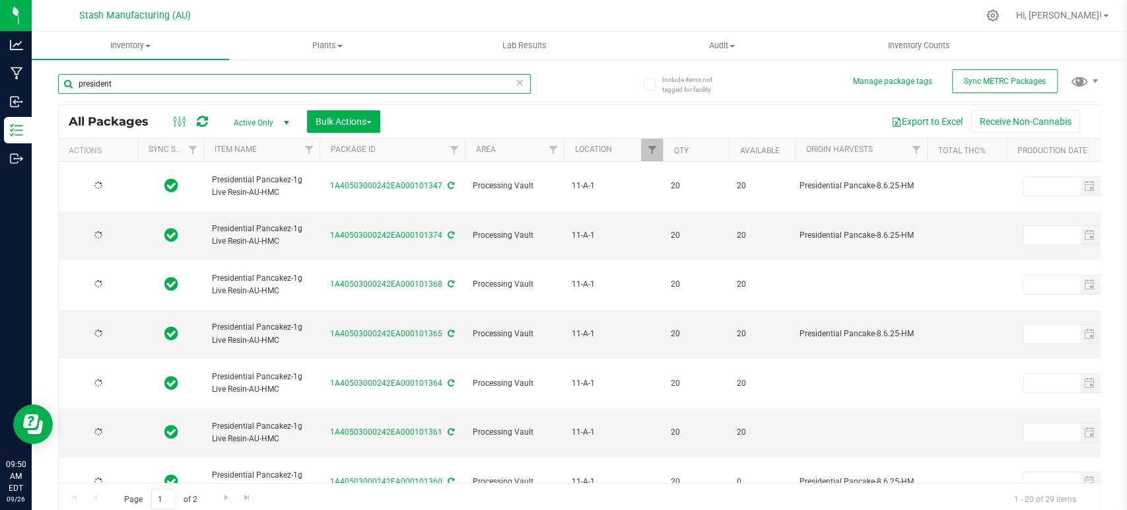
type input "[DATE]"
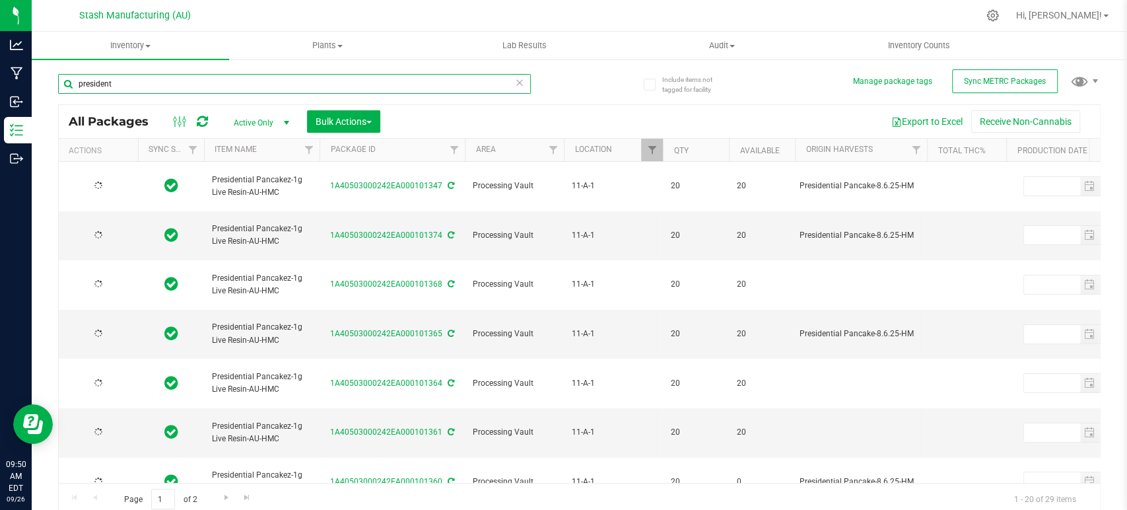
type input "[DATE]"
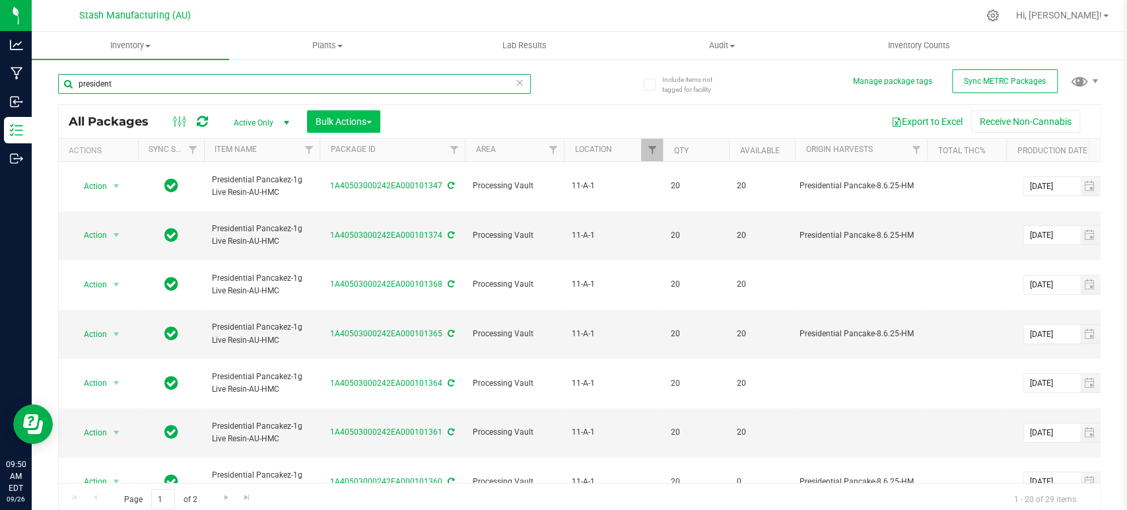
type input "president"
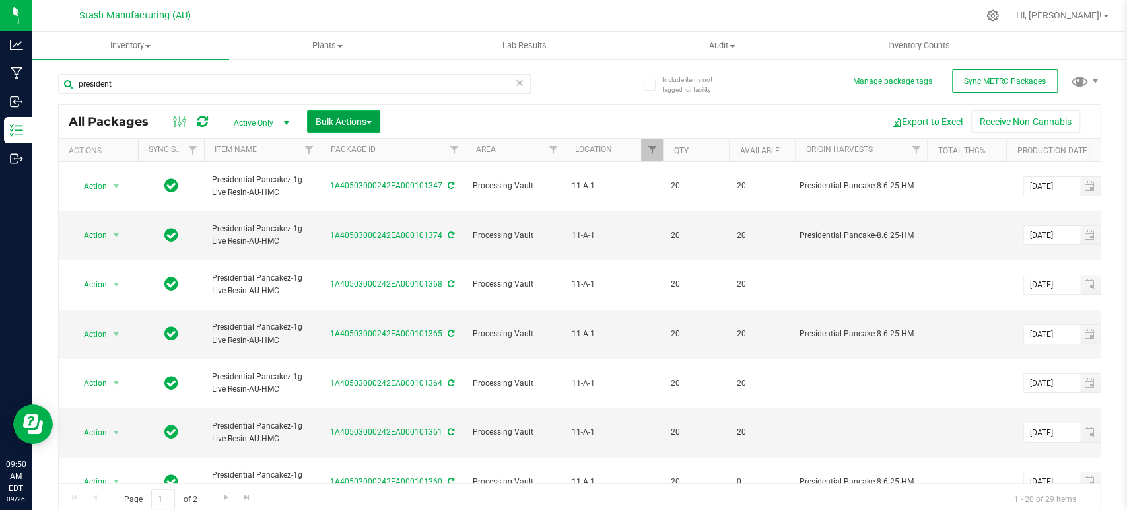
click at [360, 121] on span "Bulk Actions" at bounding box center [344, 121] width 56 height 11
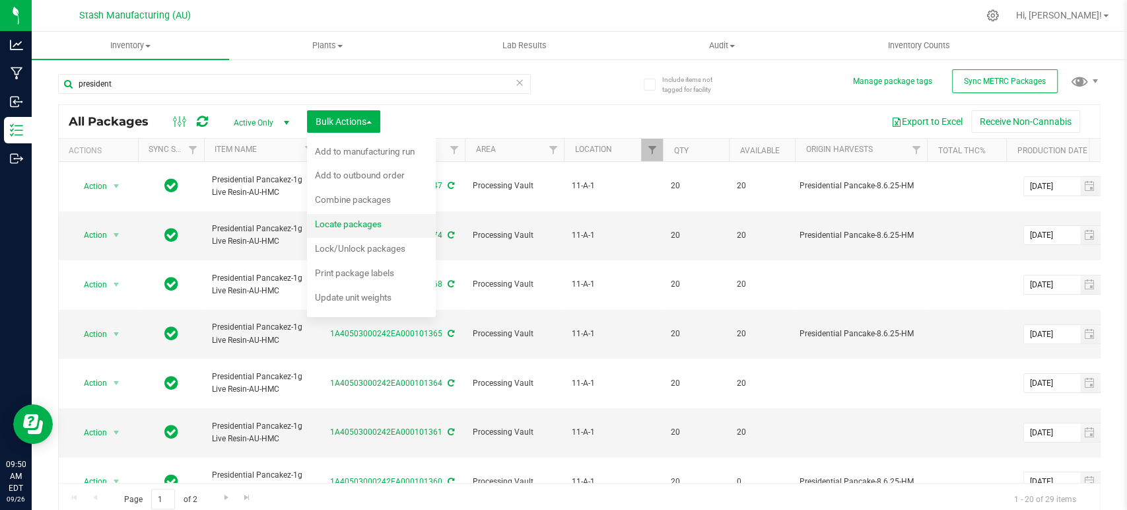
click at [369, 221] on span "Locate packages" at bounding box center [348, 224] width 67 height 11
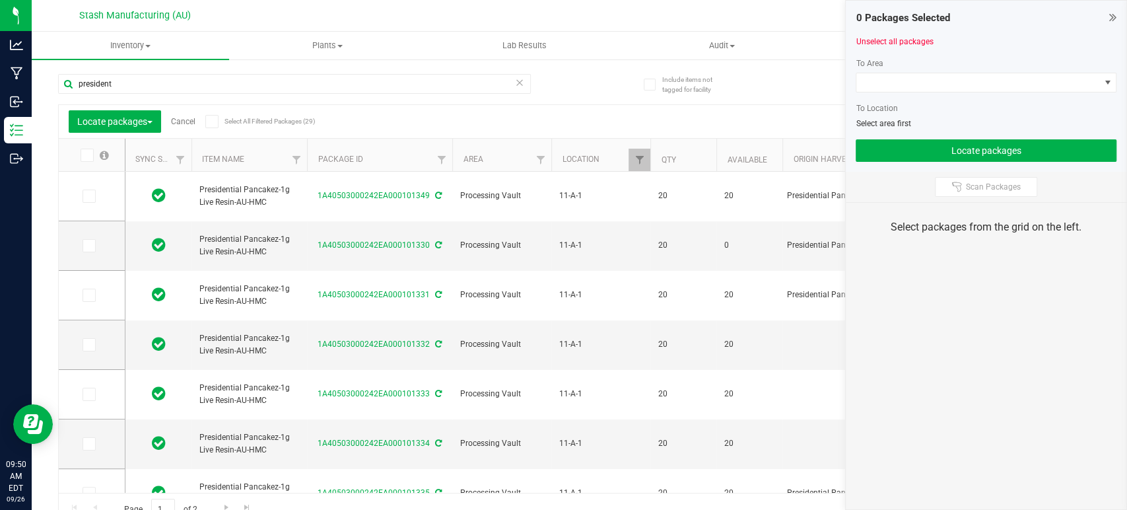
click at [214, 121] on icon at bounding box center [211, 121] width 9 height 0
click at [0, 0] on input "Select All Filtered Packages (29)" at bounding box center [0, 0] width 0 height 0
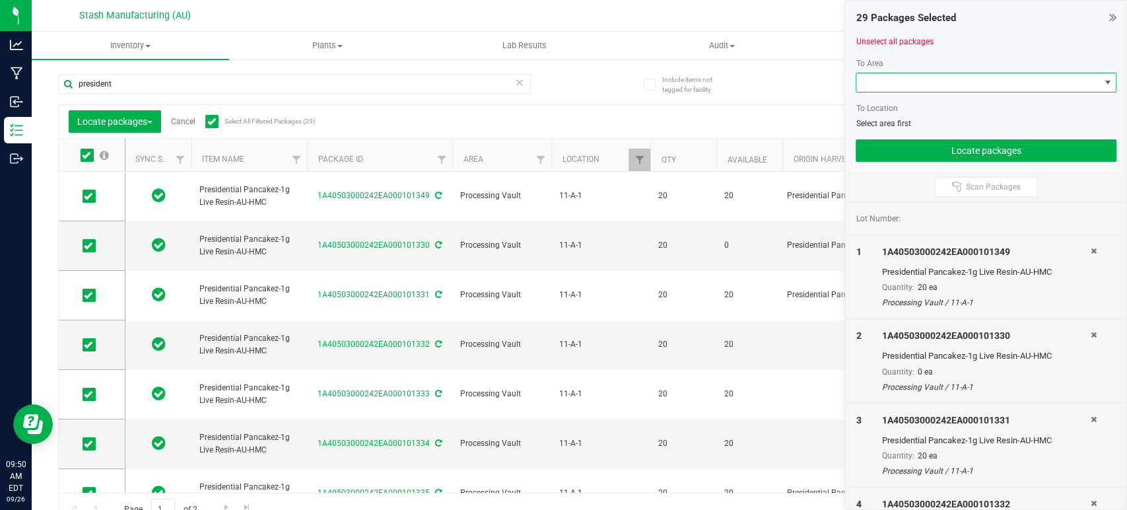
click at [907, 83] on span at bounding box center [977, 82] width 243 height 18
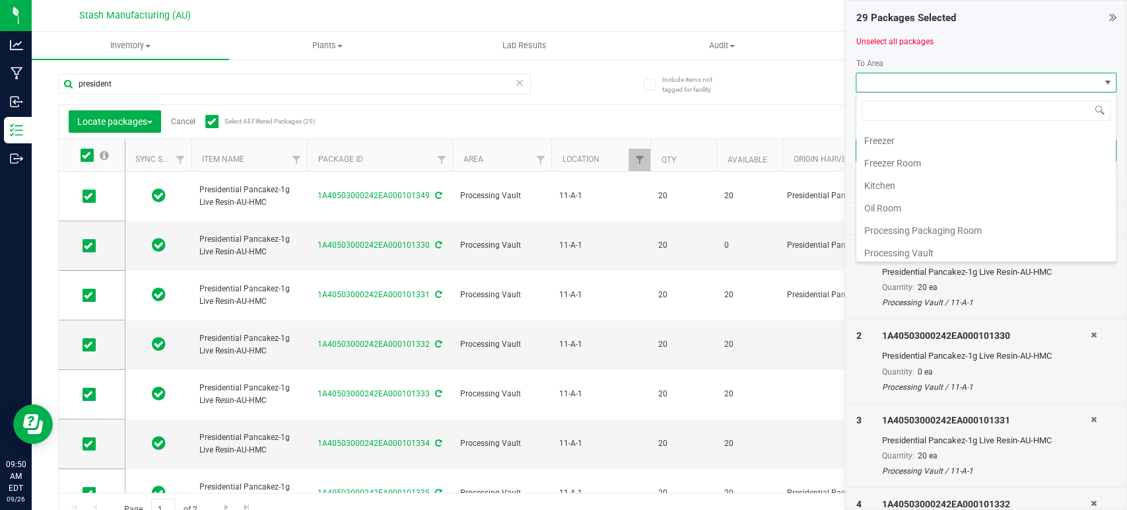
scroll to position [224, 0]
click at [918, 159] on li "Processing Vault" at bounding box center [985, 161] width 259 height 22
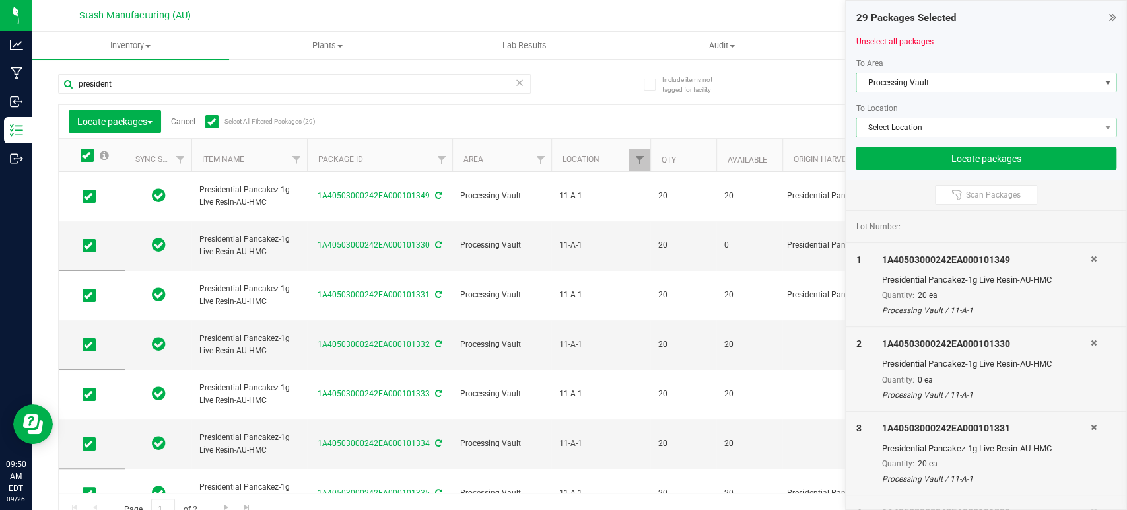
click at [968, 127] on span "Select Location" at bounding box center [977, 127] width 243 height 18
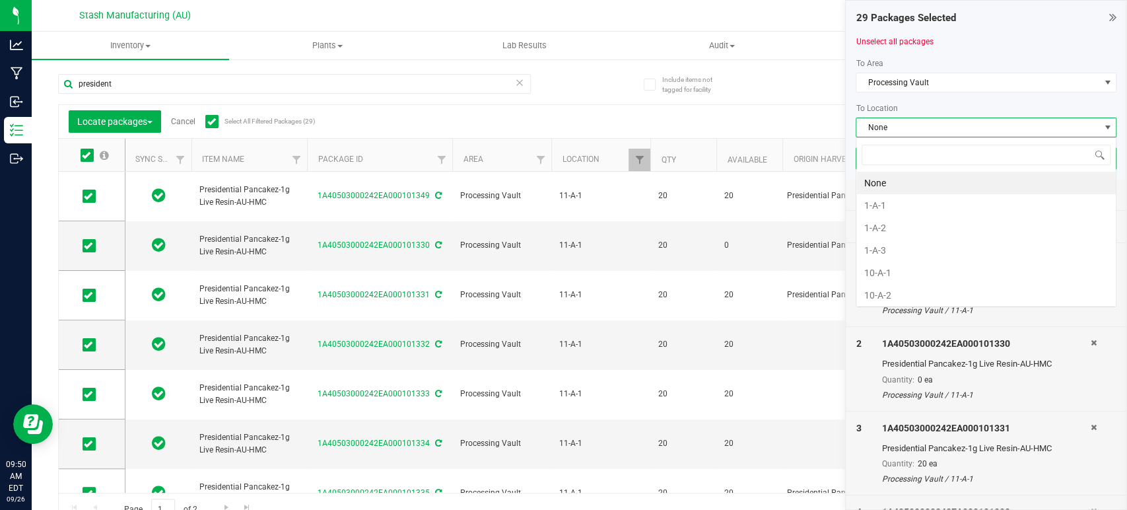
scroll to position [19, 261]
type input "11-b"
click at [924, 226] on li "11-B-3" at bounding box center [985, 228] width 259 height 22
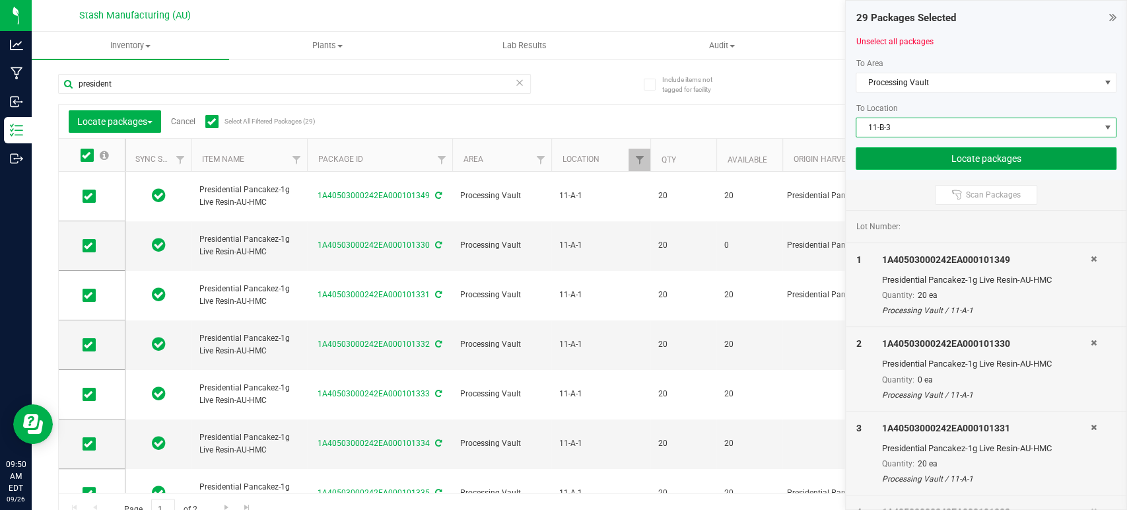
click at [969, 155] on button "Locate packages" at bounding box center [986, 158] width 261 height 22
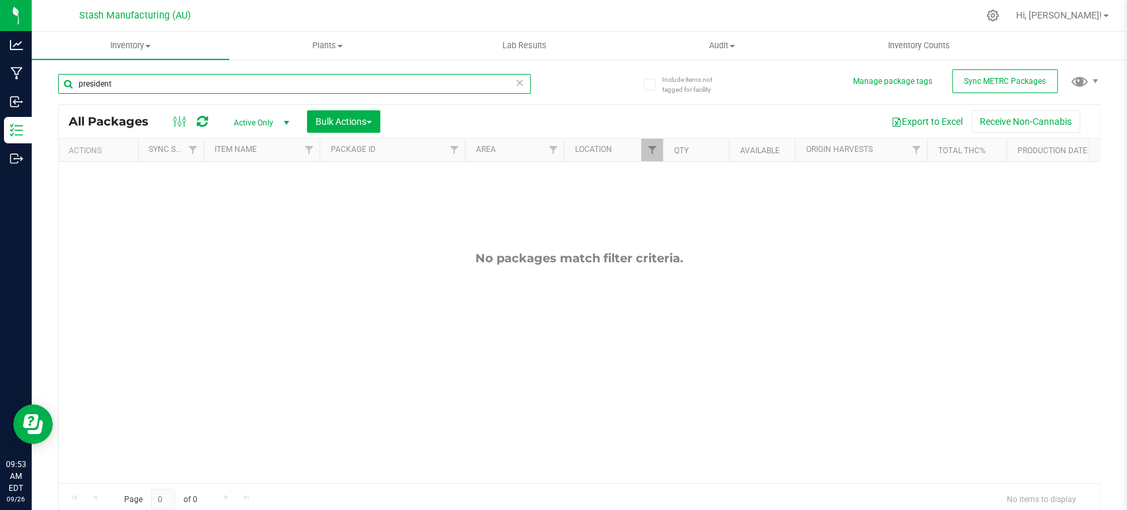
click at [428, 88] on input "president" at bounding box center [294, 84] width 473 height 20
type input "sky"
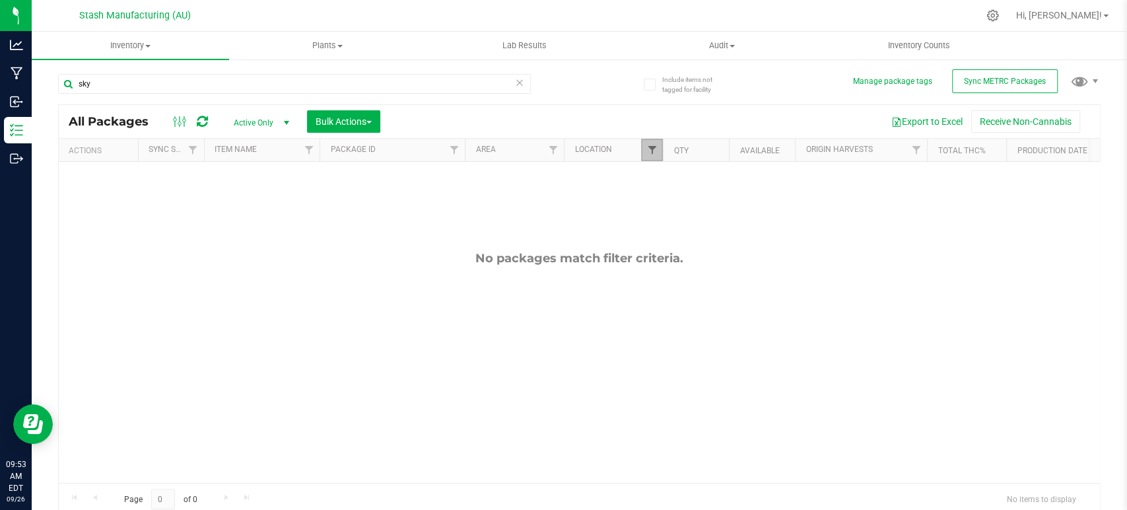
click at [650, 147] on span "Filter" at bounding box center [651, 150] width 11 height 11
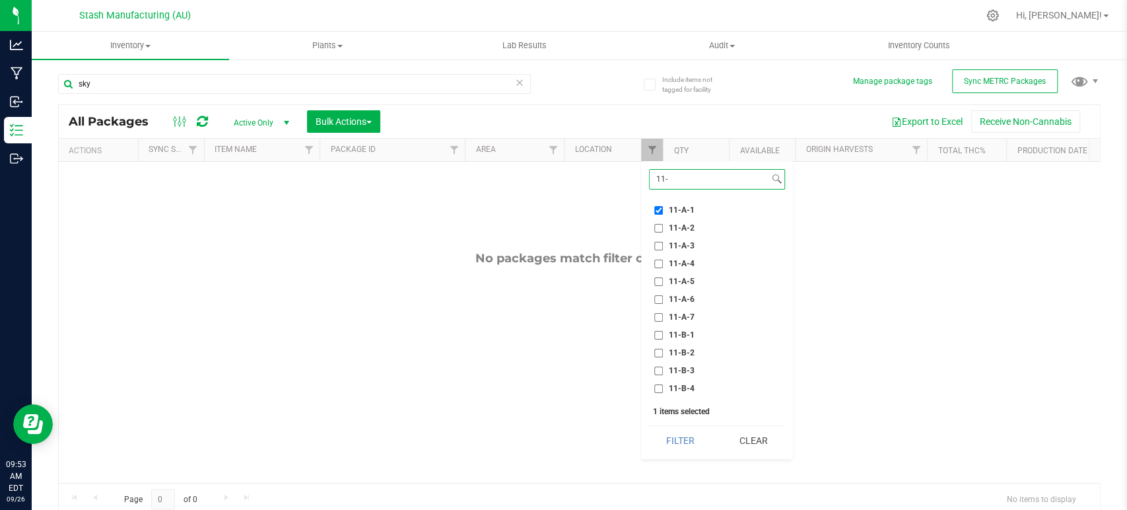
type input "11-"
click at [663, 226] on label "11-A-2" at bounding box center [674, 228] width 40 height 9
click at [663, 226] on input "11-A-2" at bounding box center [658, 228] width 9 height 9
checkbox input "true"
click at [665, 208] on label "11-A-1" at bounding box center [674, 210] width 40 height 9
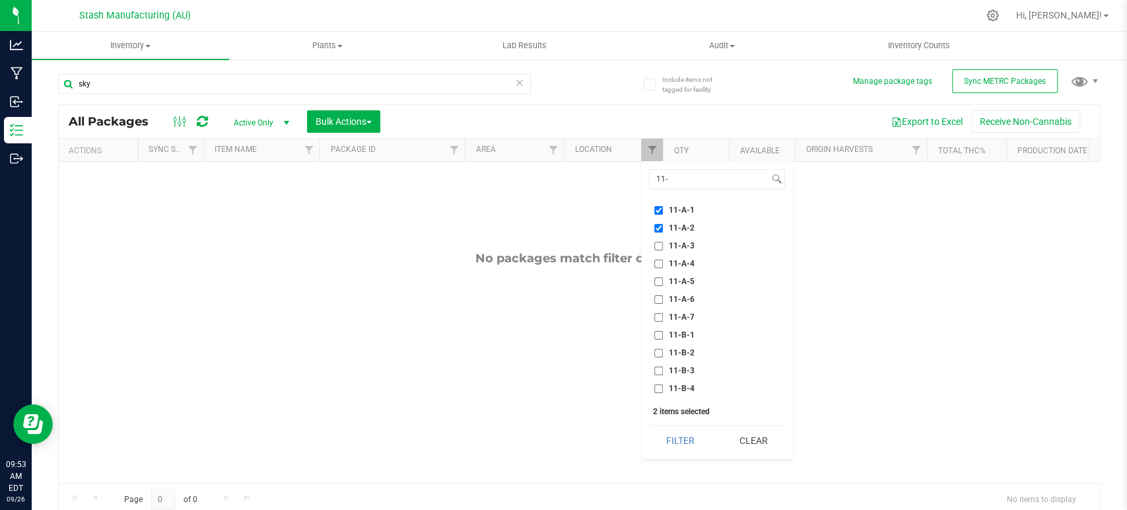
click at [663, 208] on input "11-A-1" at bounding box center [658, 210] width 9 height 9
checkbox input "false"
click at [691, 442] on button "Filter" at bounding box center [680, 440] width 63 height 29
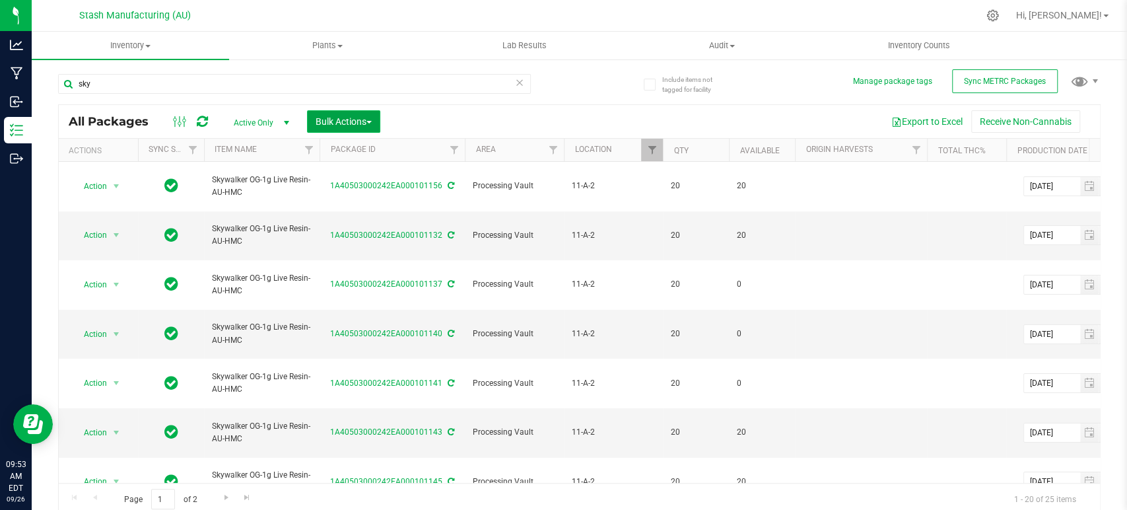
click at [360, 120] on span "Bulk Actions" at bounding box center [344, 121] width 56 height 11
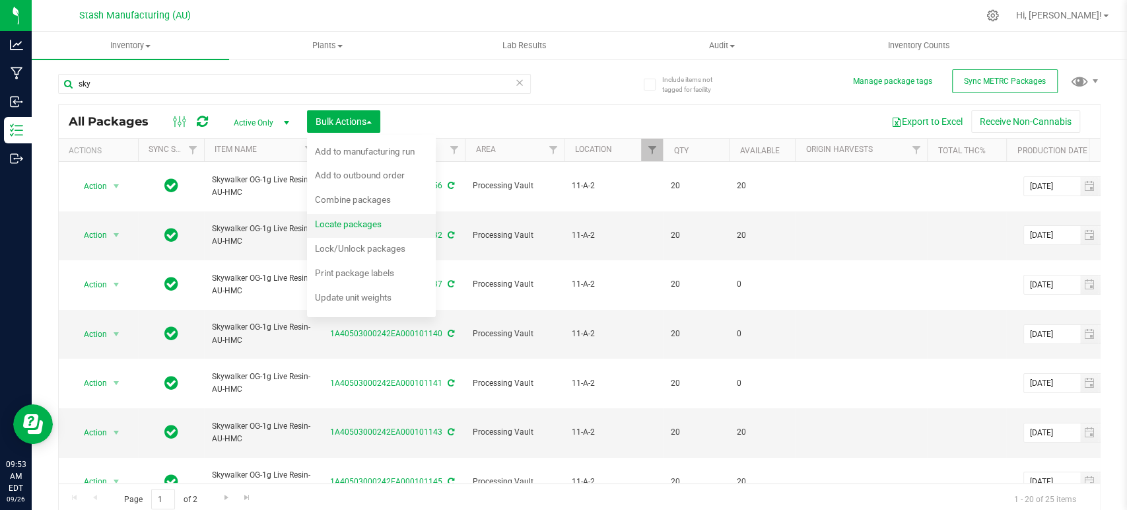
click at [390, 222] on div "Locate packages" at bounding box center [357, 225] width 85 height 21
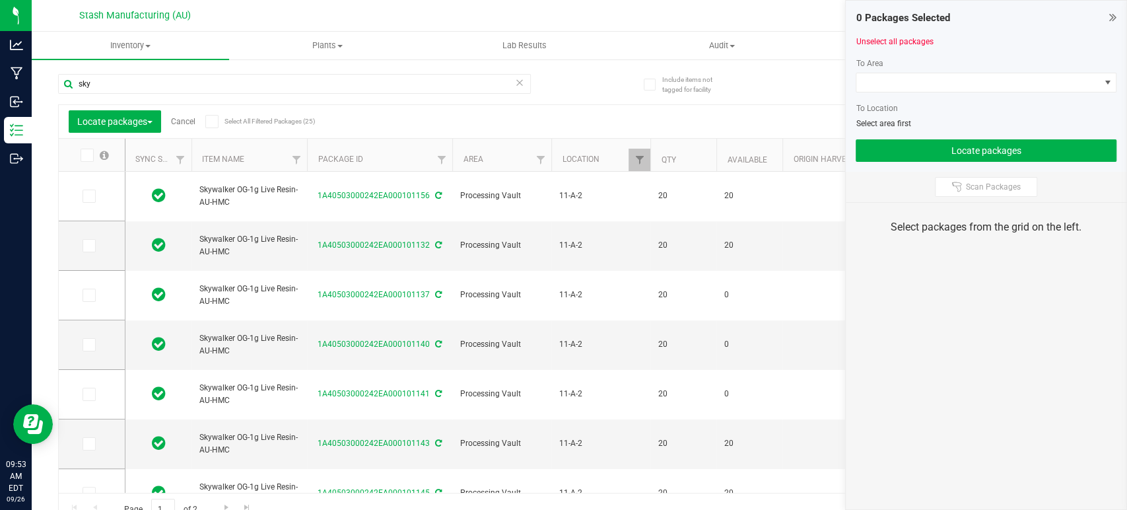
type input "2025-08-11"
type input "2027-08-11"
type input "2025-08-11"
type input "2027-08-11"
type input "2025-08-11"
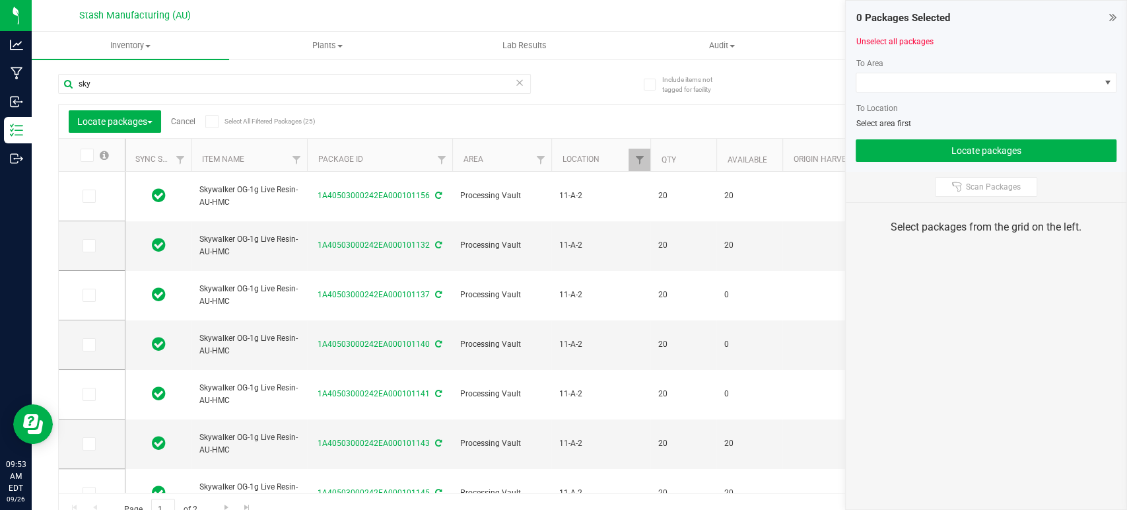
type input "2027-08-11"
type input "2025-08-11"
type input "2027-08-11"
type input "2025-08-11"
type input "2027-08-11"
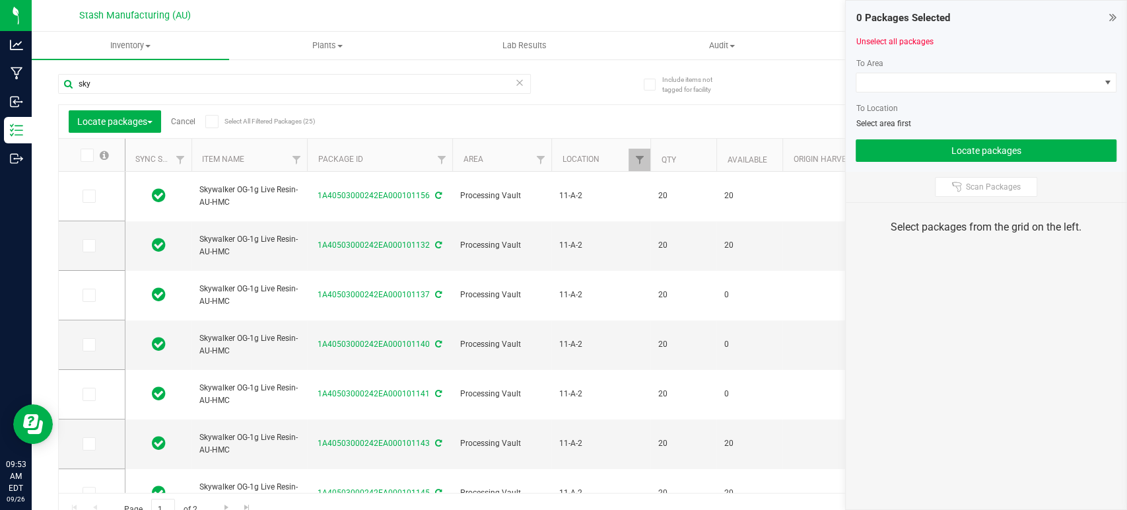
type input "2025-08-11"
type input "2027-08-11"
type input "2025-08-11"
type input "2027-08-11"
type input "2025-08-11"
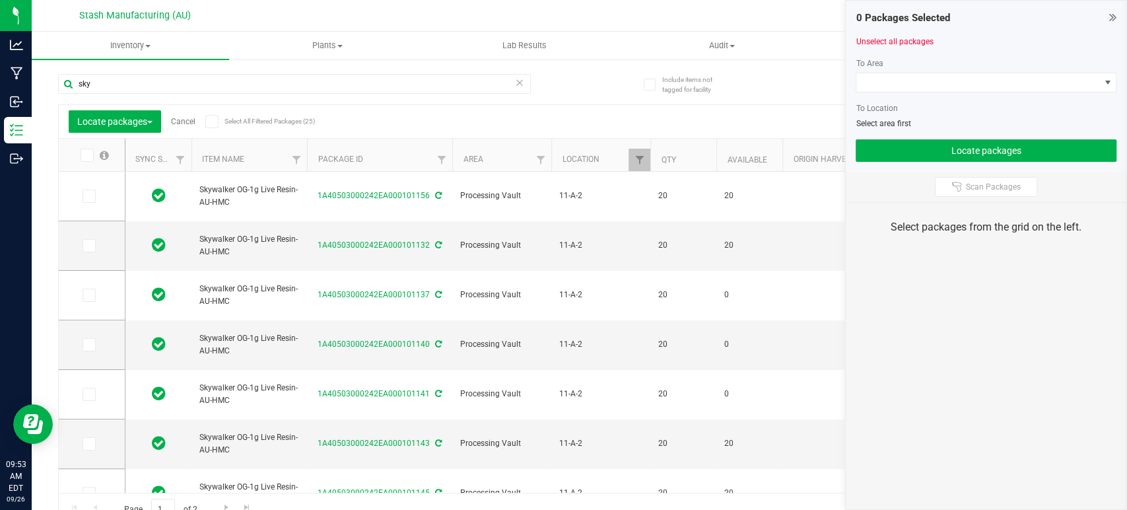
type input "2027-08-11"
type input "2025-08-11"
type input "2027-08-11"
type input "2025-08-11"
type input "2027-08-11"
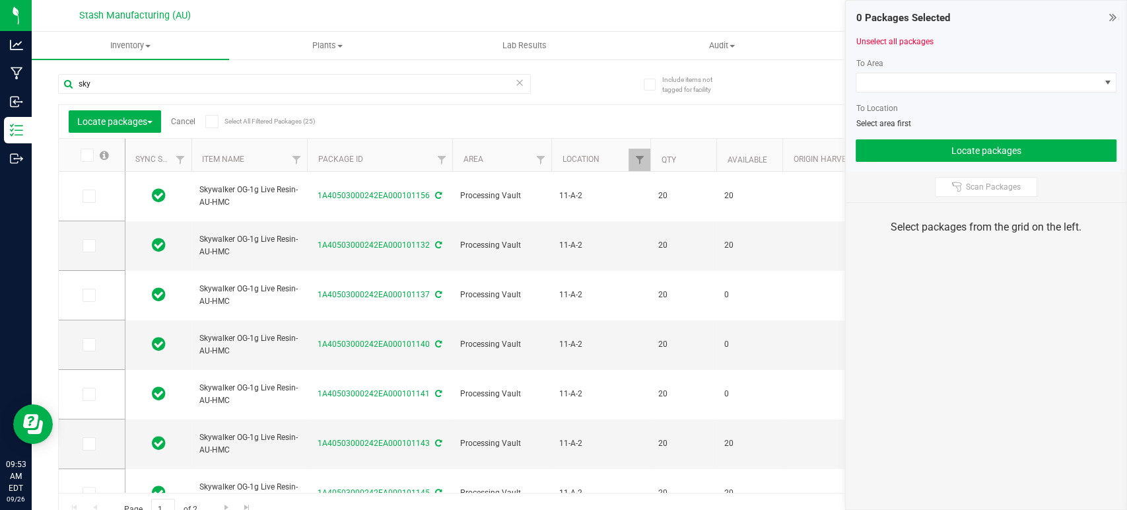
type input "2025-08-11"
type input "2027-08-11"
type input "2025-08-11"
type input "2027-08-11"
type input "2025-08-11"
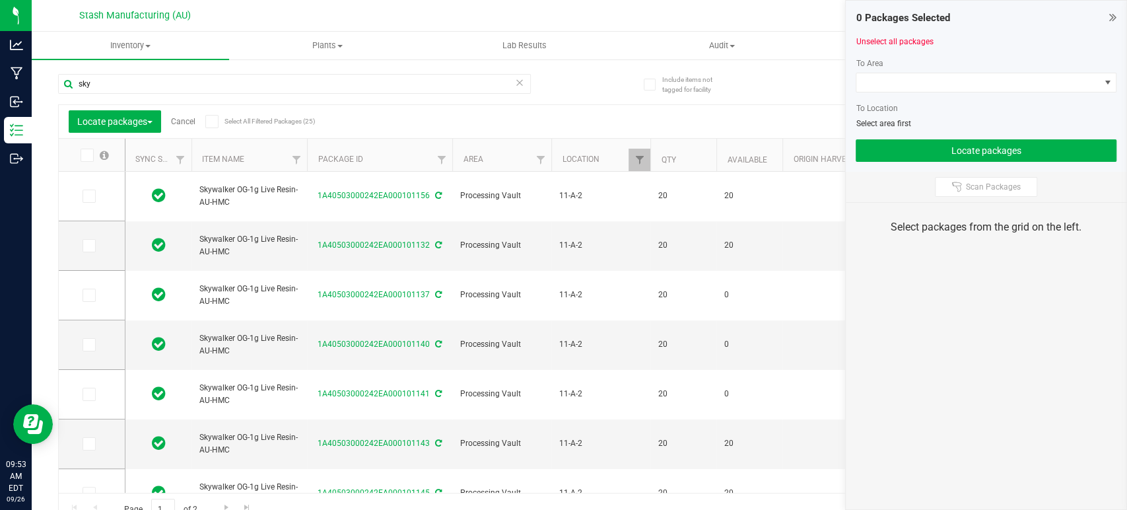
type input "2027-08-11"
type input "2025-08-11"
type input "2027-08-11"
type input "2025-08-11"
type input "2027-08-11"
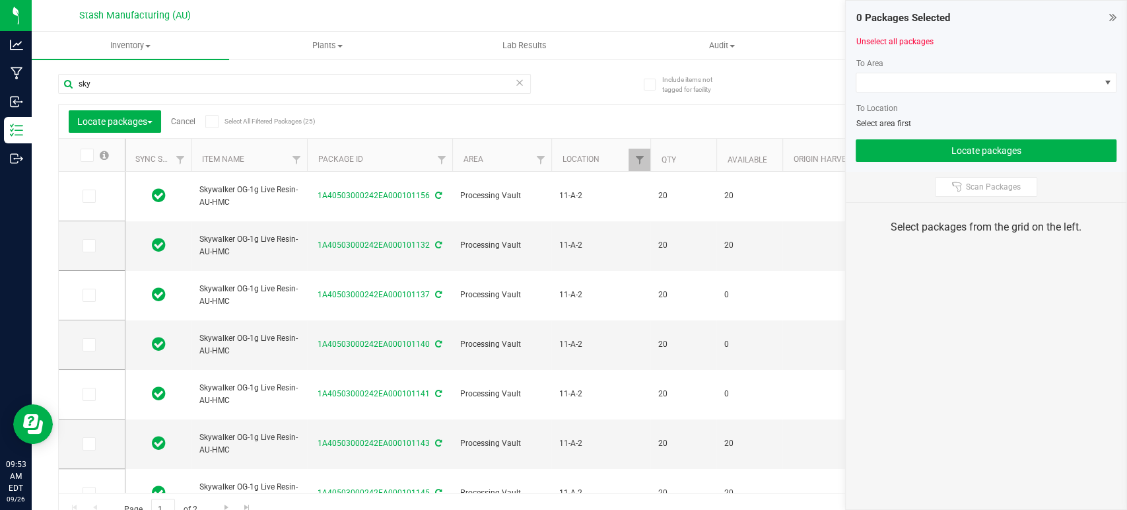
type input "2025-08-11"
type input "2027-08-11"
type input "2025-08-11"
type input "2027-08-11"
type input "2025-08-11"
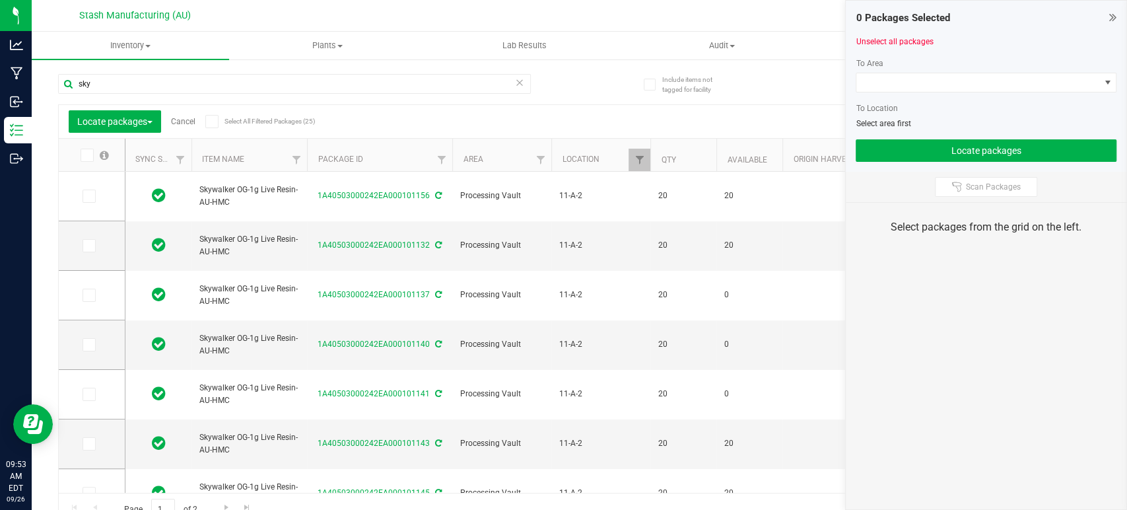
type input "2027-08-11"
type input "2025-08-11"
type input "2027-08-11"
type input "2025-08-11"
type input "2027-08-11"
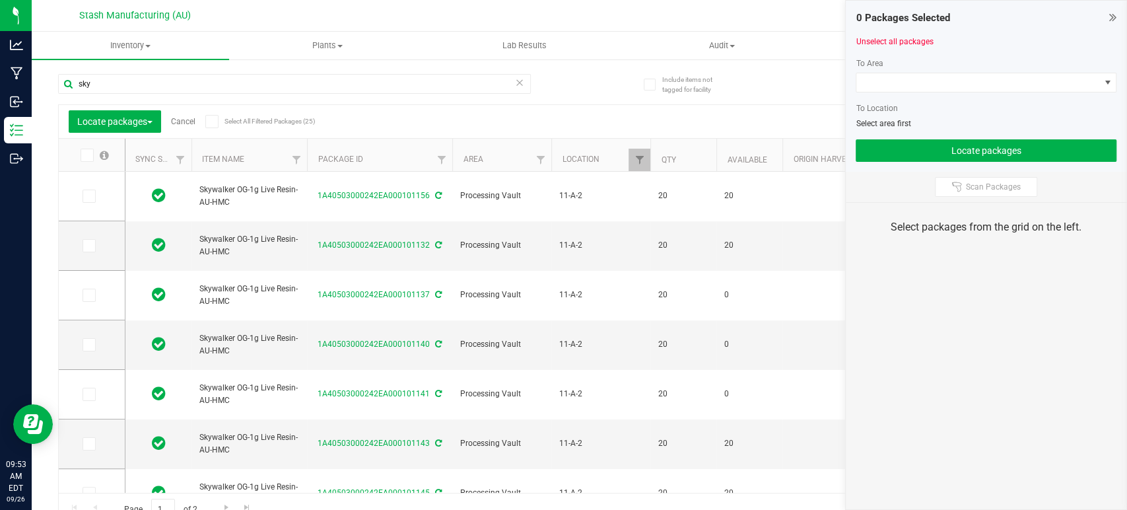
click at [211, 121] on icon at bounding box center [211, 121] width 9 height 0
click at [0, 0] on input "Select All Filtered Packages (25)" at bounding box center [0, 0] width 0 height 0
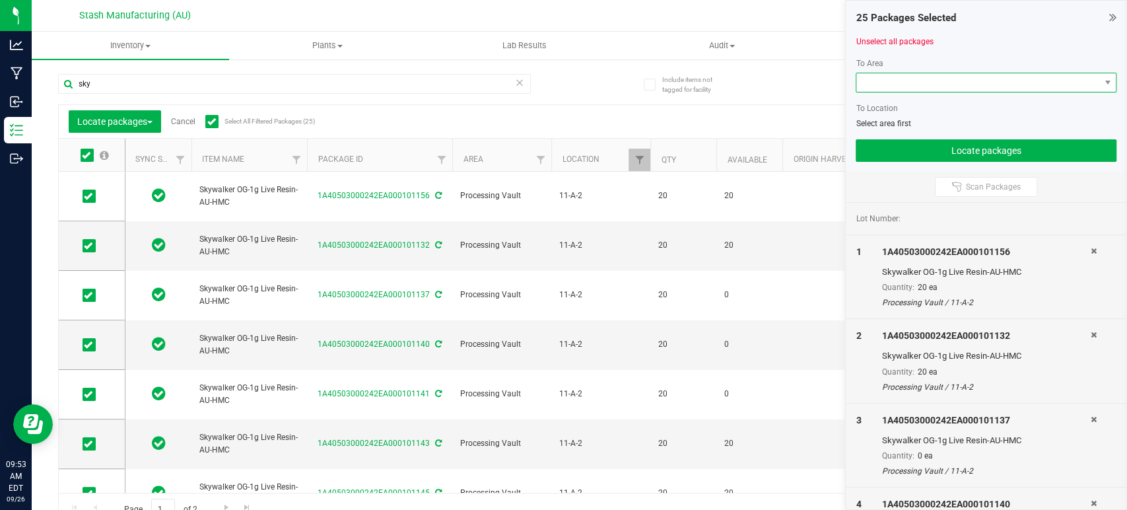
click at [930, 79] on span at bounding box center [977, 82] width 243 height 18
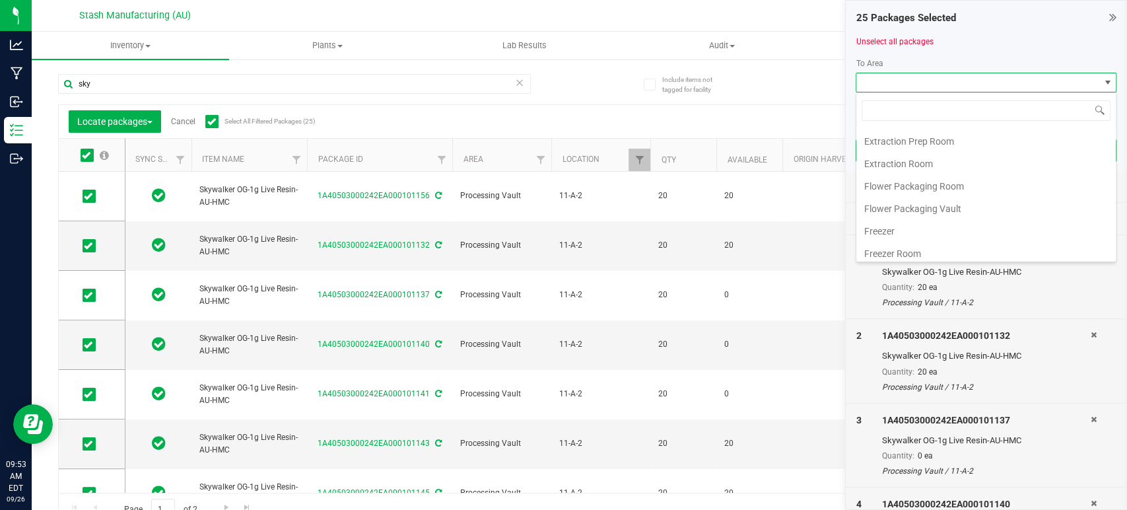
scroll to position [224, 0]
click at [946, 164] on li "Processing Vault" at bounding box center [985, 161] width 259 height 22
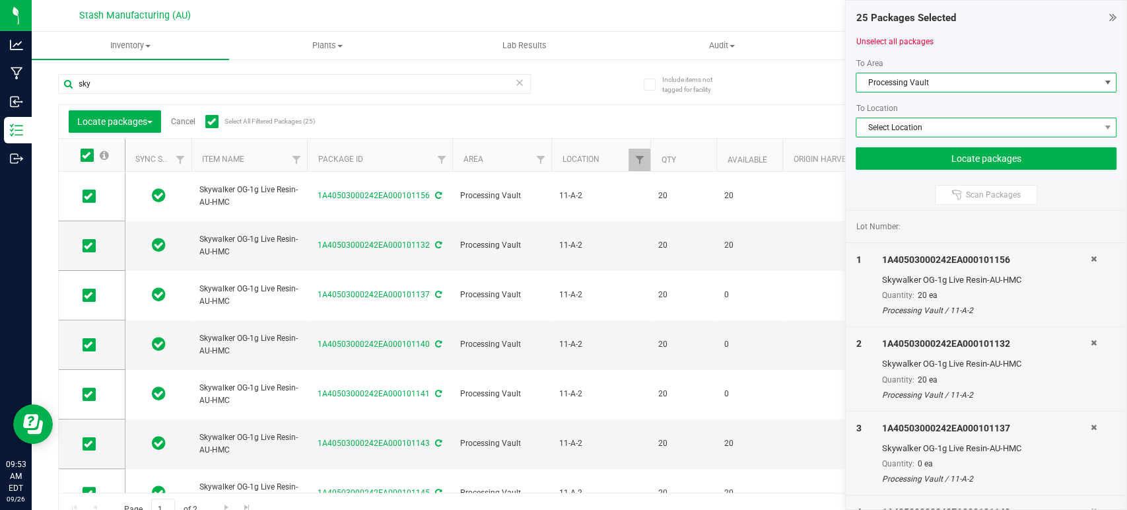
click at [978, 127] on span "Select Location" at bounding box center [977, 127] width 243 height 18
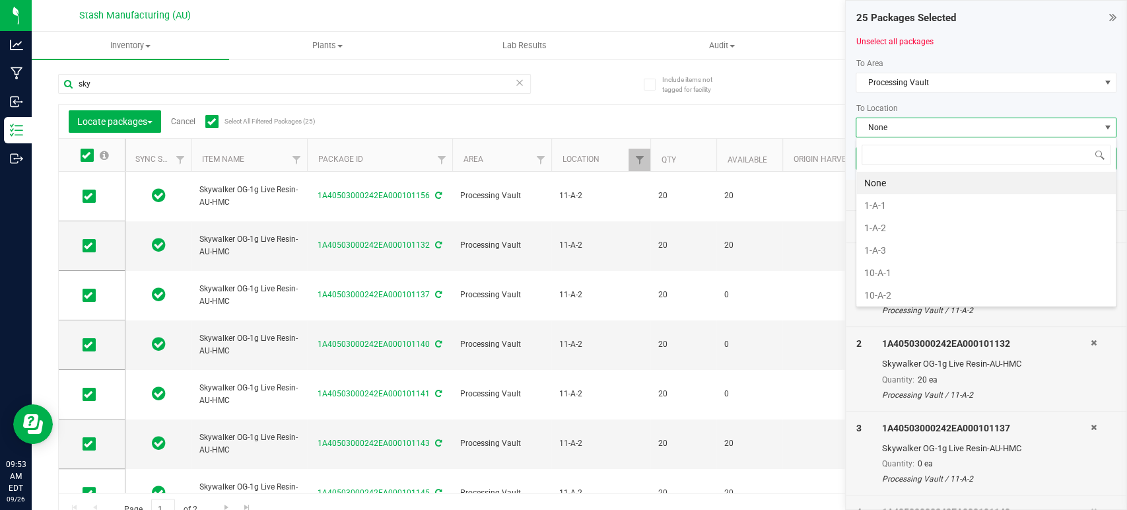
scroll to position [19, 261]
type input "11-b"
click at [902, 243] on li "11-B-4" at bounding box center [985, 250] width 259 height 22
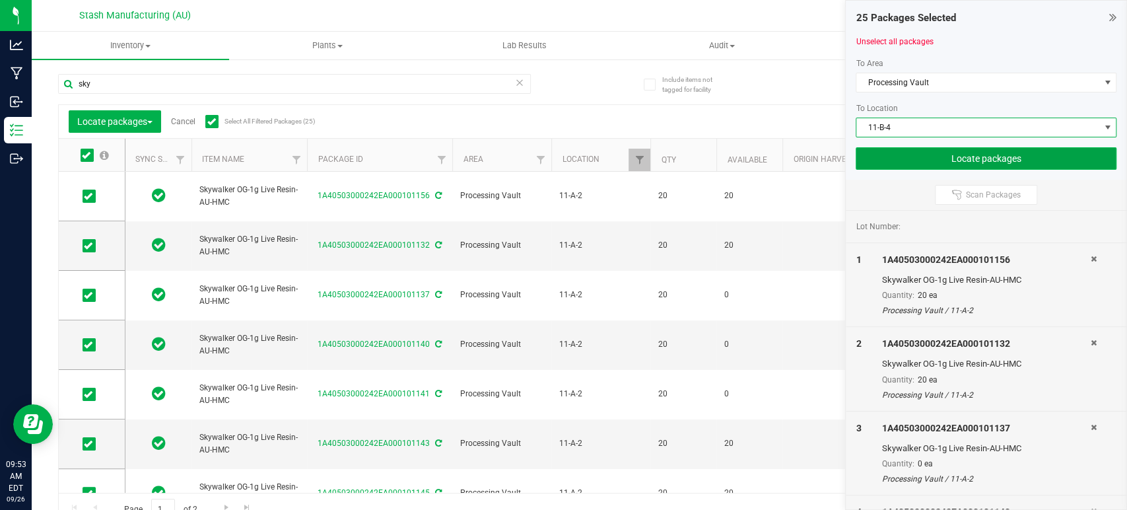
click at [969, 158] on button "Locate packages" at bounding box center [986, 158] width 261 height 22
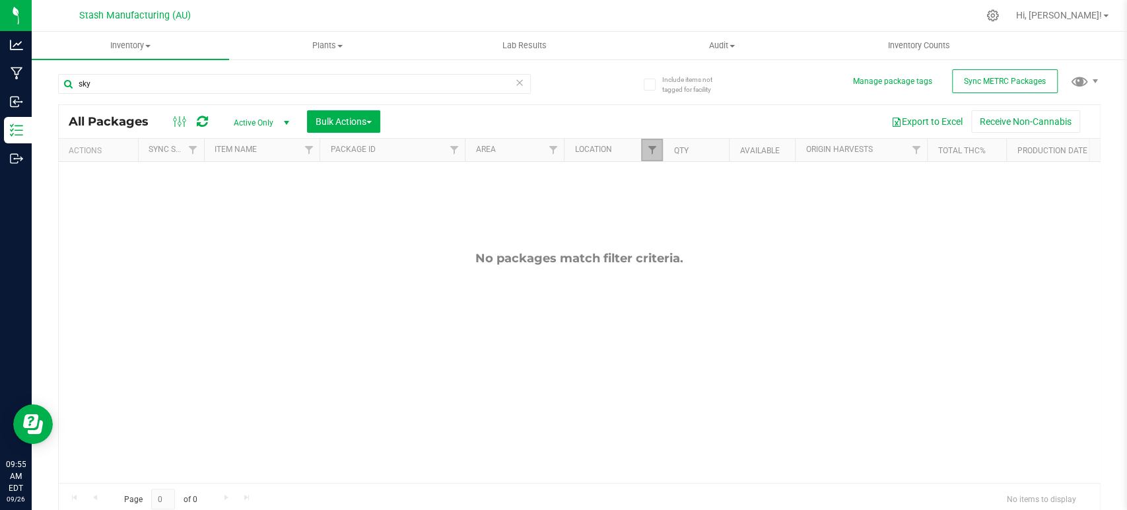
click at [647, 144] on link "Filter" at bounding box center [652, 150] width 22 height 22
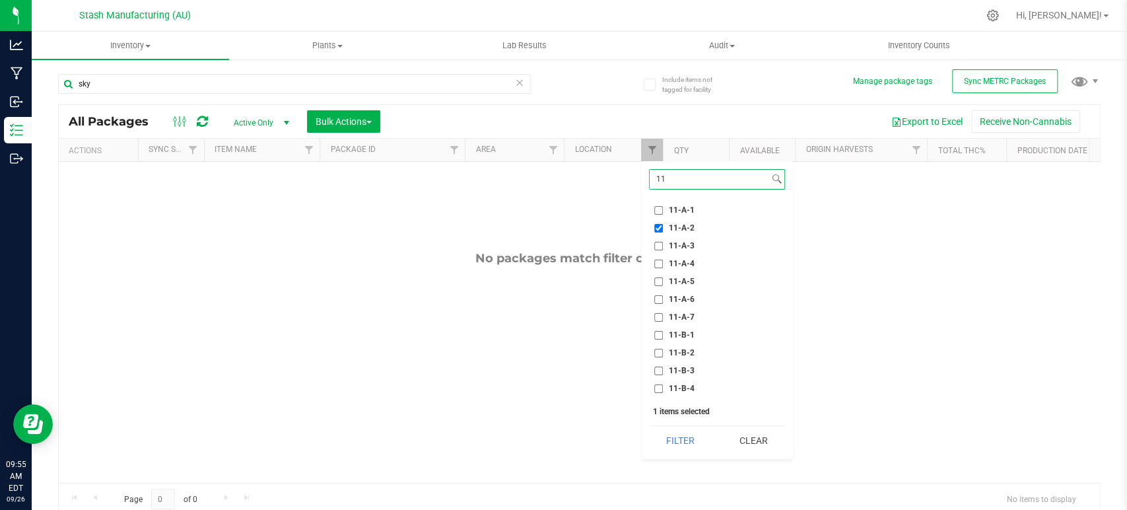
type input "11"
click at [661, 228] on input "11-A-2" at bounding box center [658, 228] width 9 height 9
checkbox input "false"
click at [693, 180] on input "11" at bounding box center [709, 179] width 119 height 19
type input "11-b"
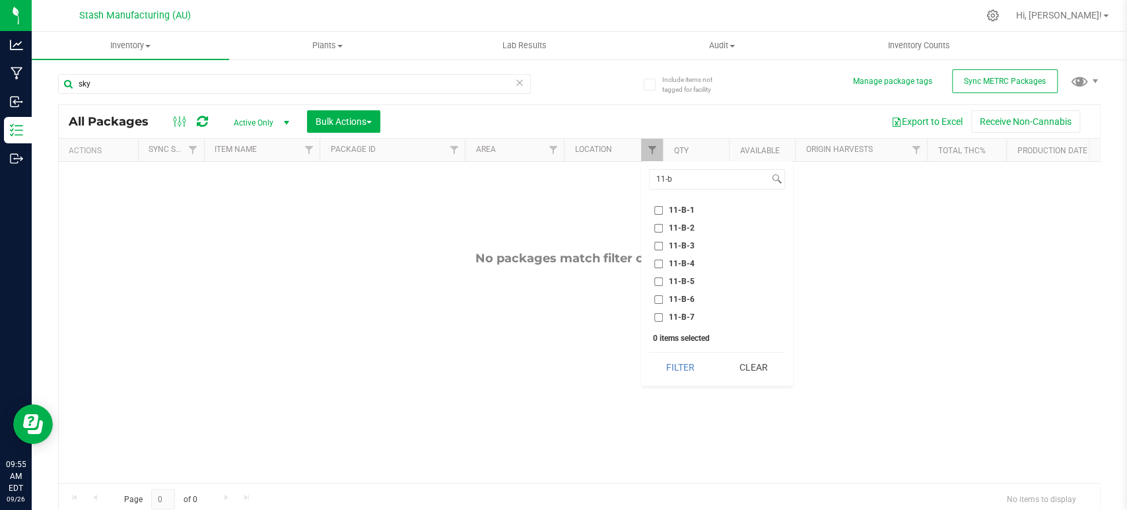
click at [686, 243] on span "11-B-3" at bounding box center [682, 246] width 26 height 8
click at [663, 243] on input "11-B-3" at bounding box center [658, 246] width 9 height 9
checkbox input "true"
click at [671, 369] on button "Filter" at bounding box center [680, 367] width 63 height 29
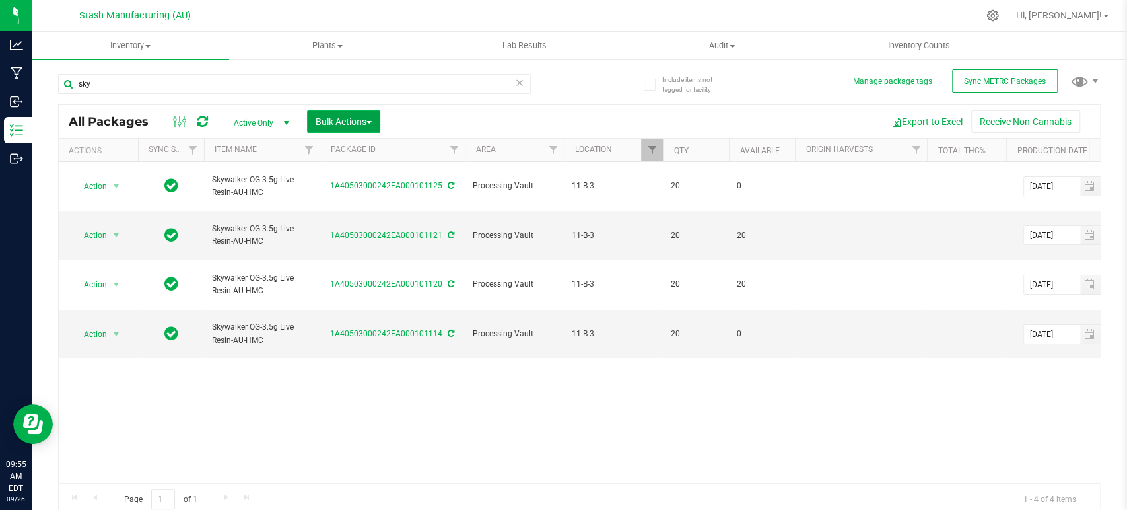
click at [350, 120] on span "Bulk Actions" at bounding box center [344, 121] width 56 height 11
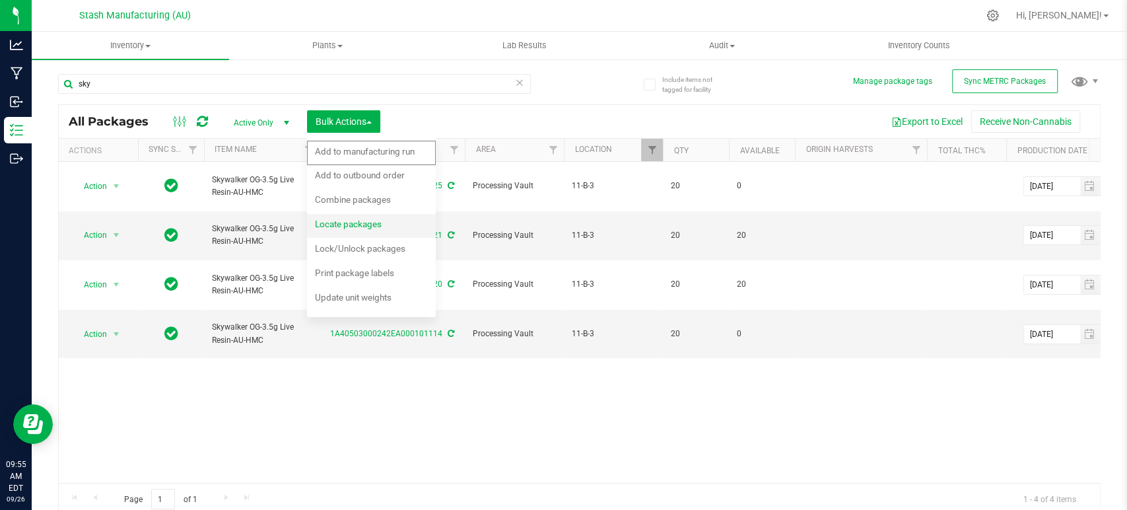
click at [365, 224] on span "Locate packages" at bounding box center [348, 224] width 67 height 11
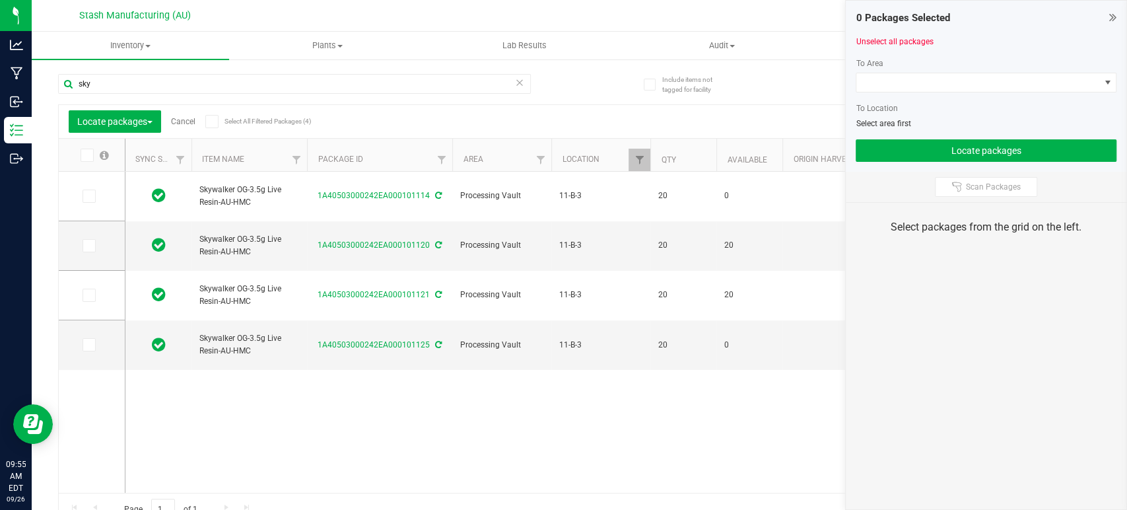
click at [215, 121] on icon at bounding box center [211, 121] width 9 height 0
click at [0, 0] on input "Select All Filtered Packages (4)" at bounding box center [0, 0] width 0 height 0
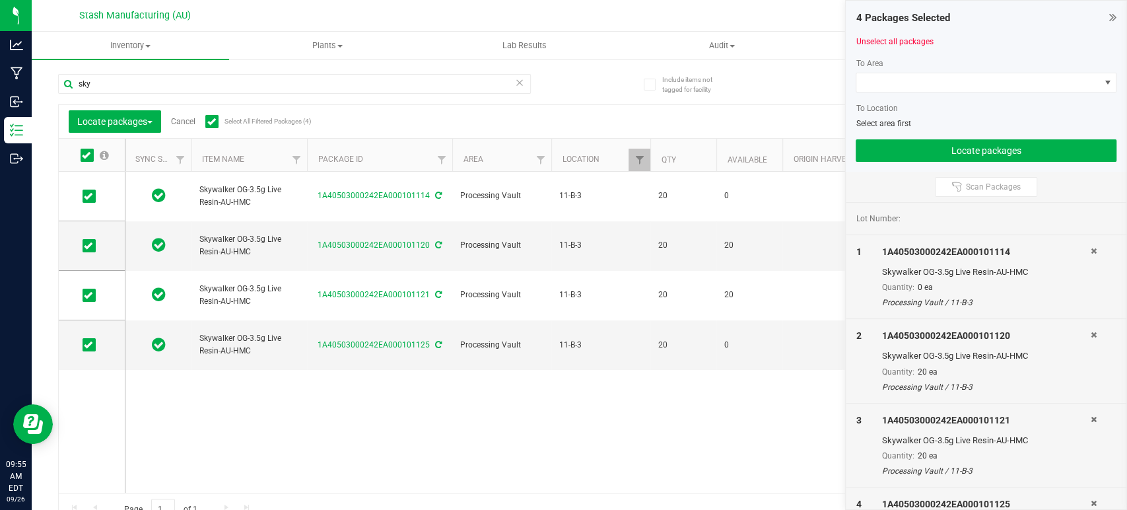
click at [190, 120] on link "Cancel" at bounding box center [183, 121] width 24 height 9
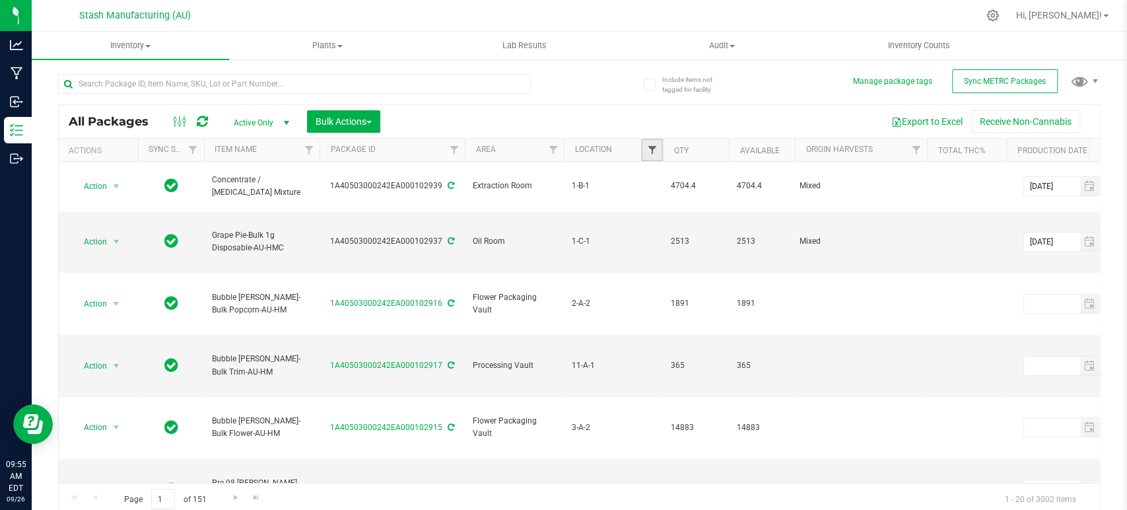
click at [654, 153] on span "Filter" at bounding box center [651, 150] width 11 height 11
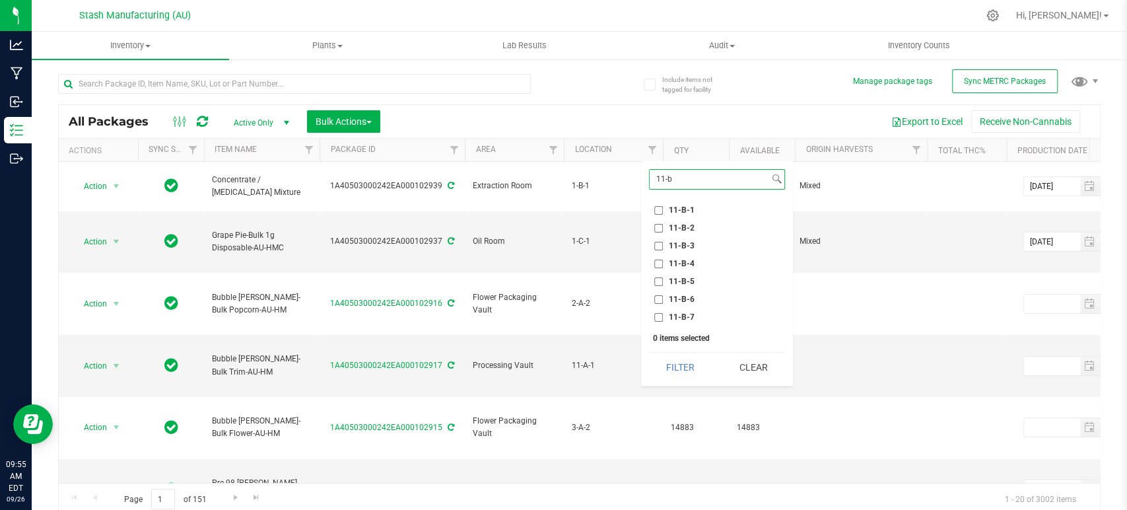
type input "11-b"
click at [669, 212] on span "11-B-1" at bounding box center [682, 210] width 26 height 8
click at [663, 212] on input "11-B-1" at bounding box center [658, 210] width 9 height 9
checkbox input "true"
click at [683, 368] on button "Filter" at bounding box center [680, 367] width 63 height 29
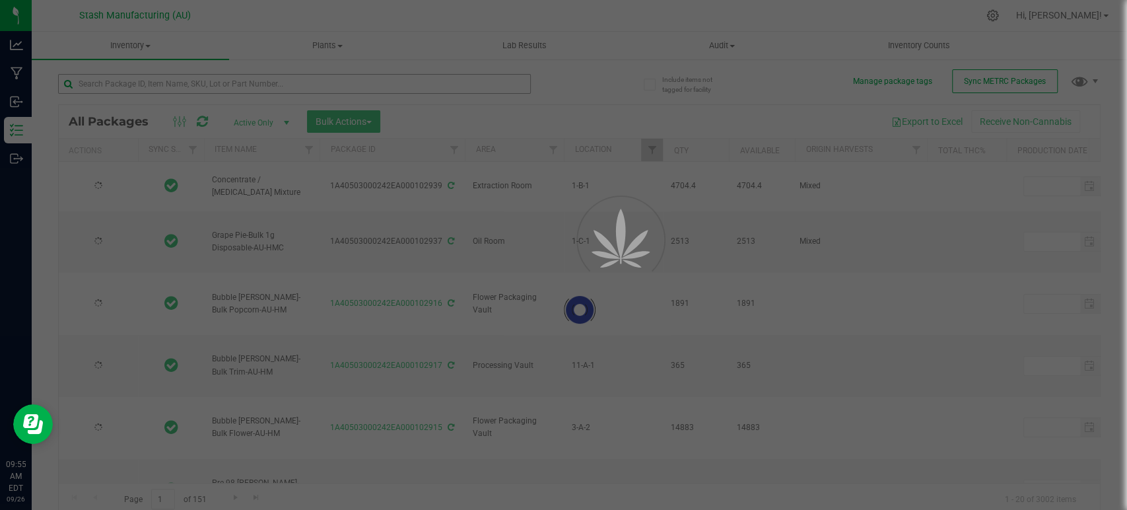
type input "[DATE]"
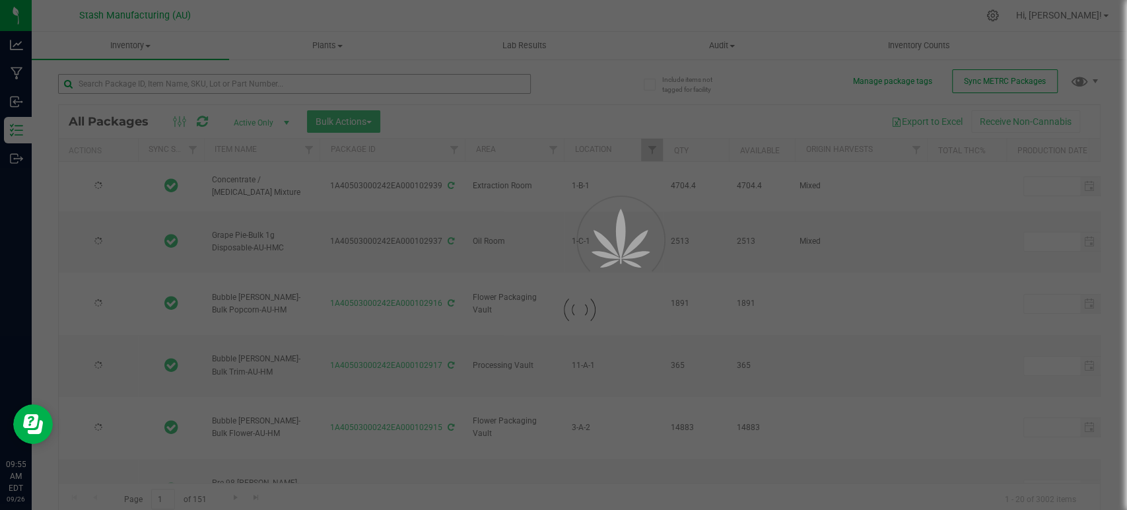
type input "[DATE]"
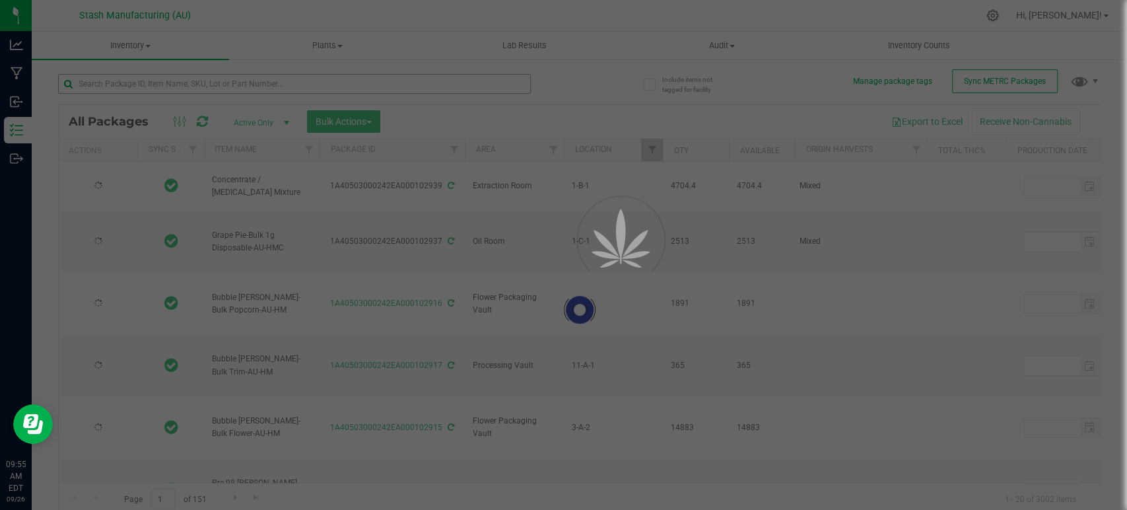
type input "[DATE]"
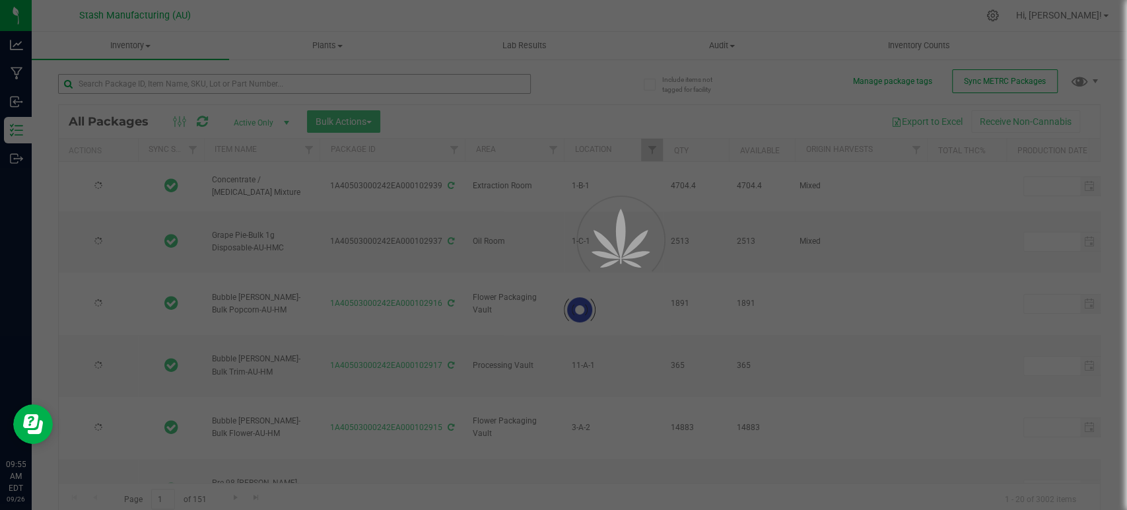
type input "[DATE]"
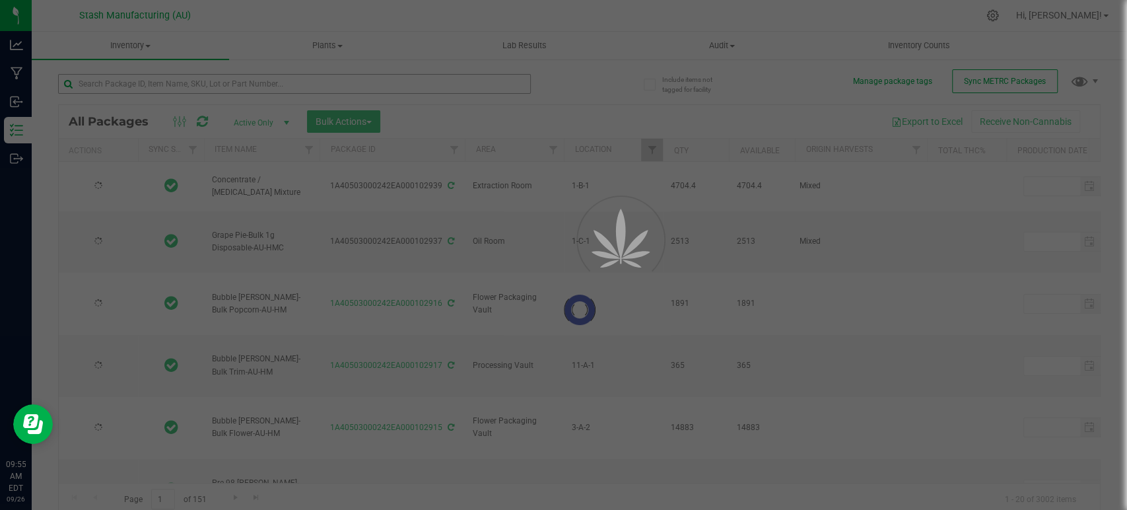
type input "[DATE]"
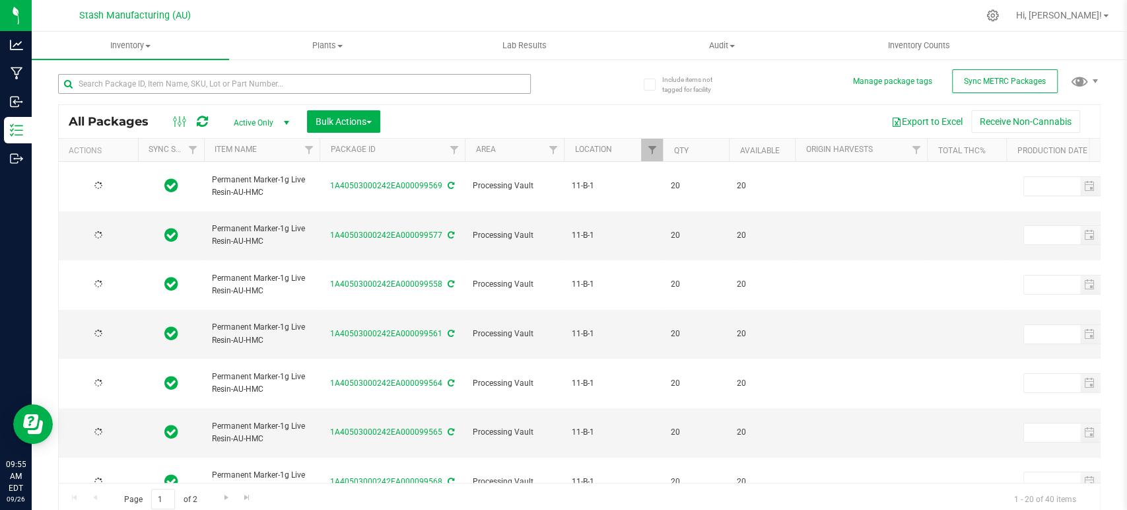
type input "2025-07-28"
type input "2027-07-25"
type input "2025-07-28"
type input "2027-07-25"
type input "2025-07-28"
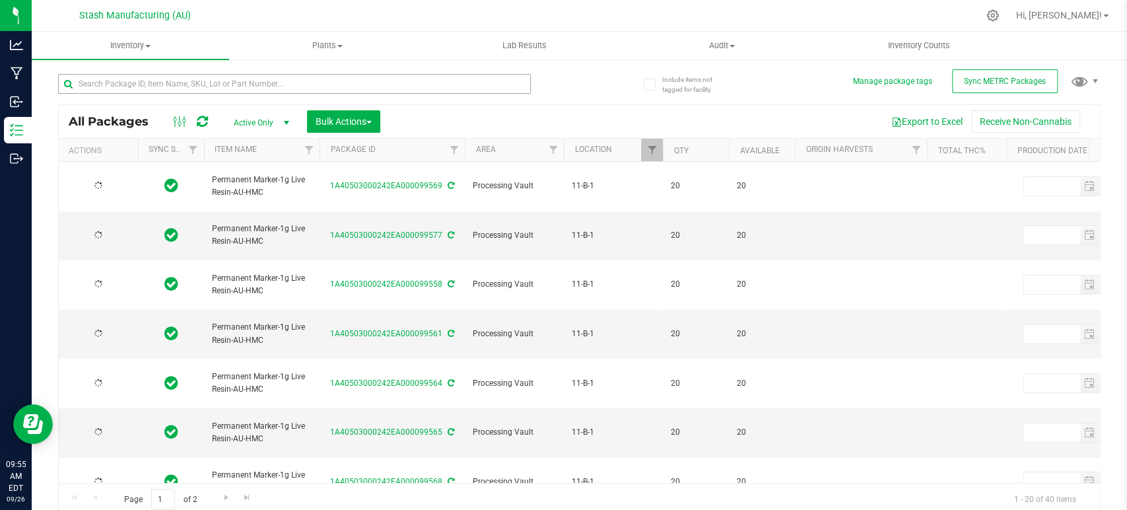
type input "2027-07-25"
type input "2025-07-28"
type input "2027-07-25"
type input "2025-07-28"
type input "2027-07-25"
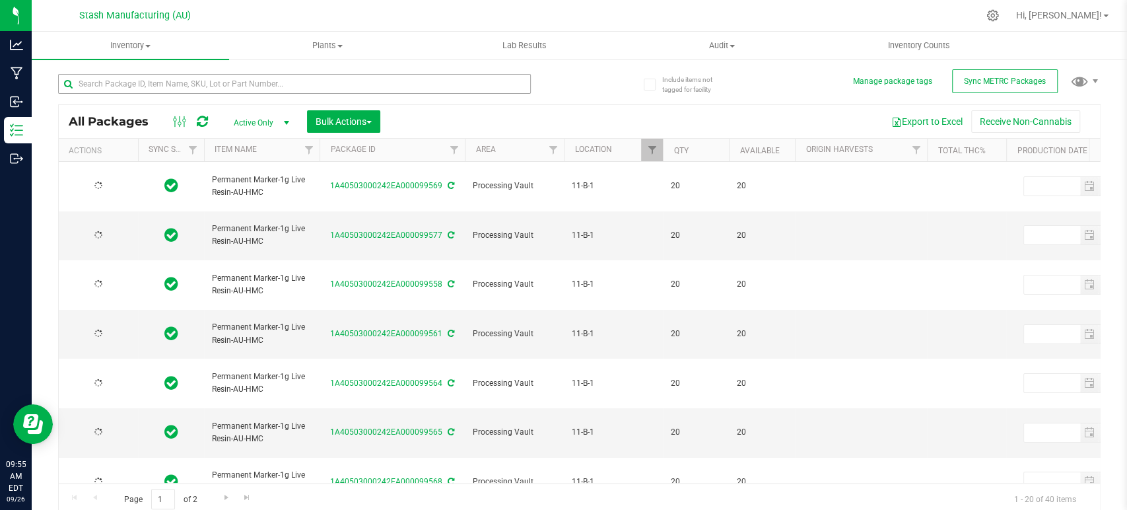
type input "2025-07-28"
type input "2027-07-25"
type input "2025-07-28"
type input "2027-07-25"
type input "2025-07-28"
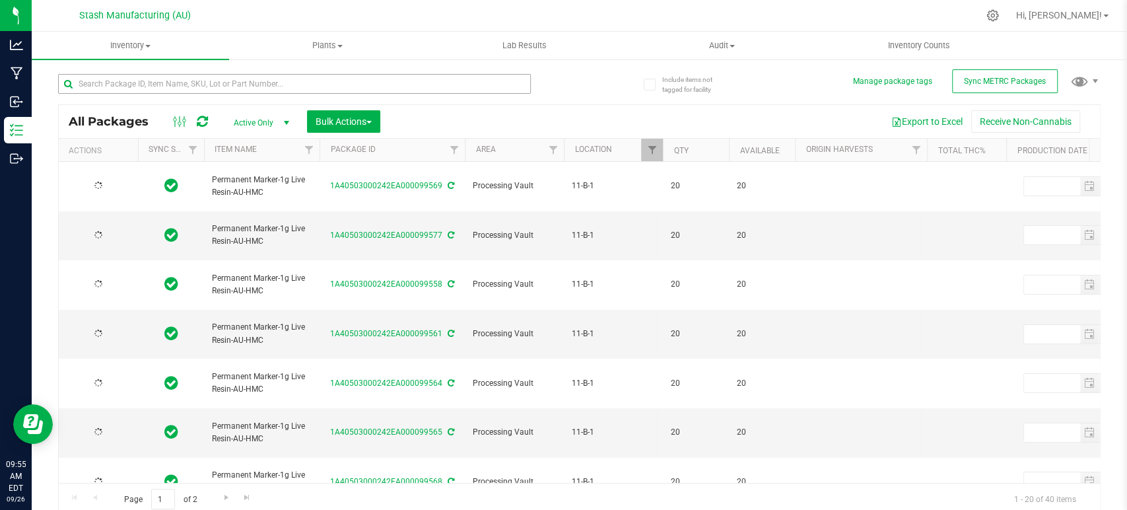
type input "2027-07-25"
type input "2025-07-28"
type input "2027-07-25"
type input "2025-07-28"
type input "2027-07-25"
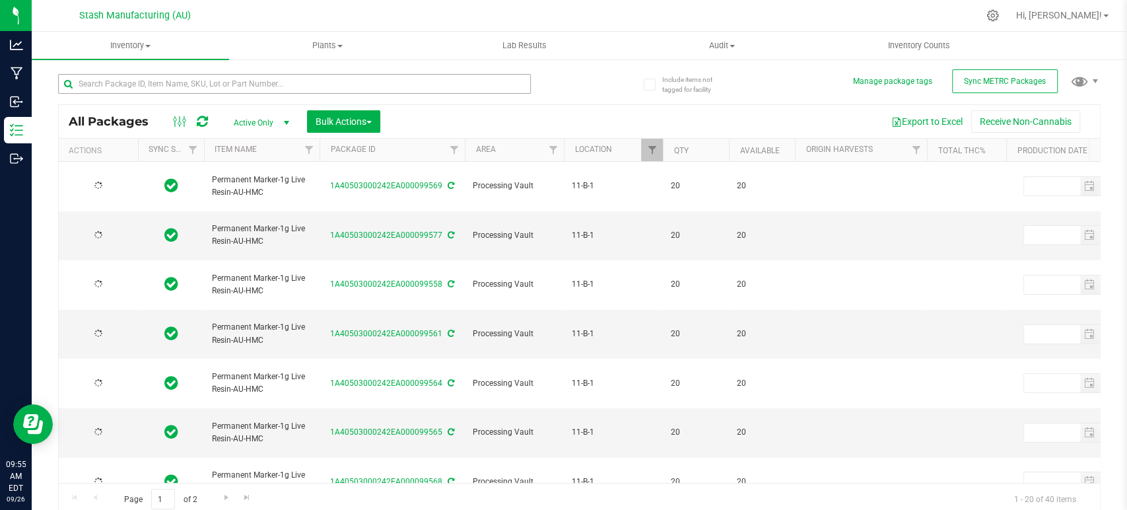
type input "2025-07-28"
type input "2027-07-25"
type input "2025-07-28"
type input "2027-07-25"
type input "2025-07-28"
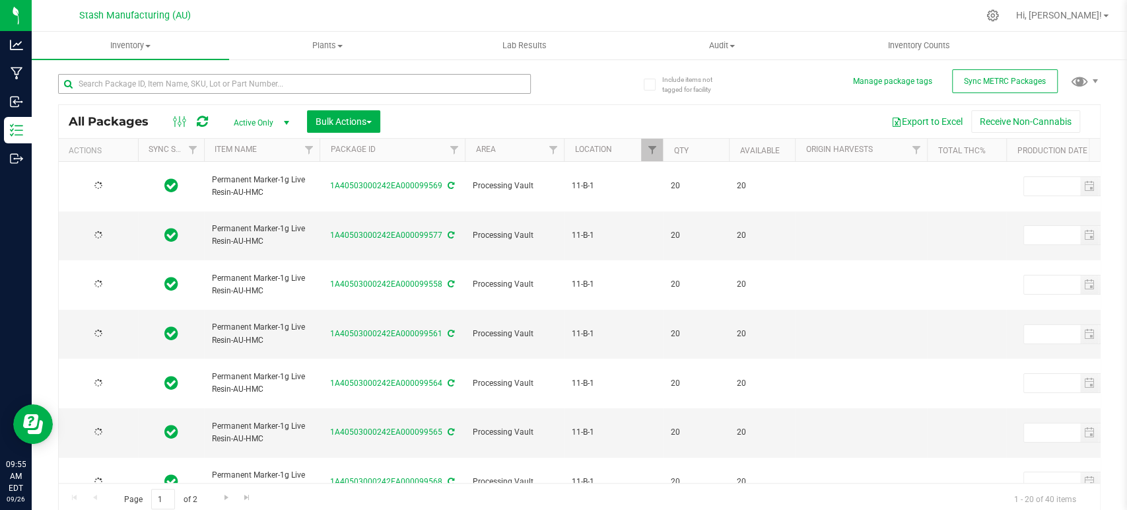
type input "2027-07-25"
type input "2025-07-28"
type input "2027-07-25"
type input "2025-07-28"
type input "2027-07-25"
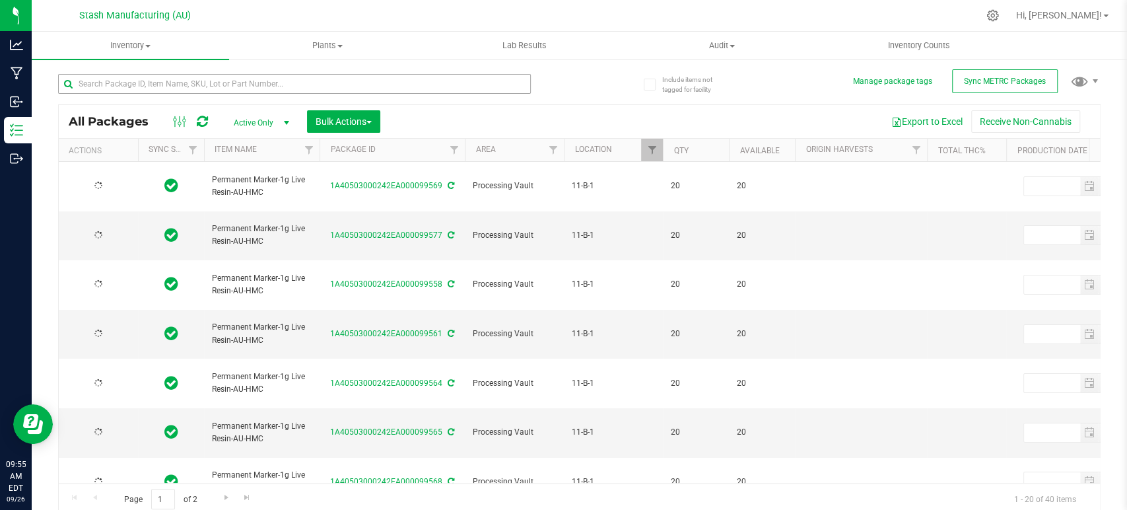
type input "2025-07-28"
type input "2027-07-25"
type input "2025-06-16"
type input "2027-06-13"
type input "2025-06-16"
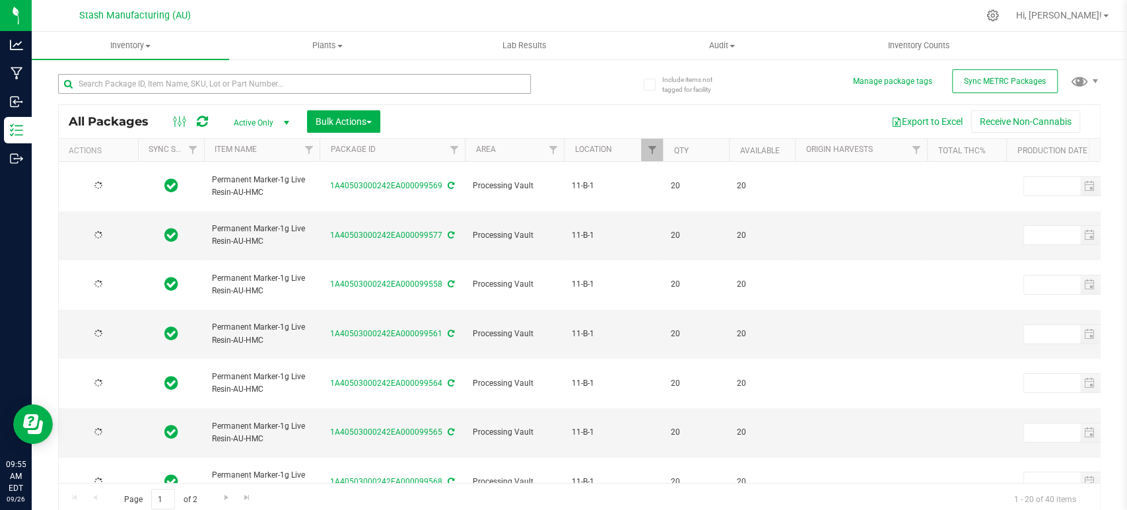
type input "2027-06-13"
type input "2025-06-16"
type input "2027-06-13"
type input "2025-06-16"
type input "2027-06-13"
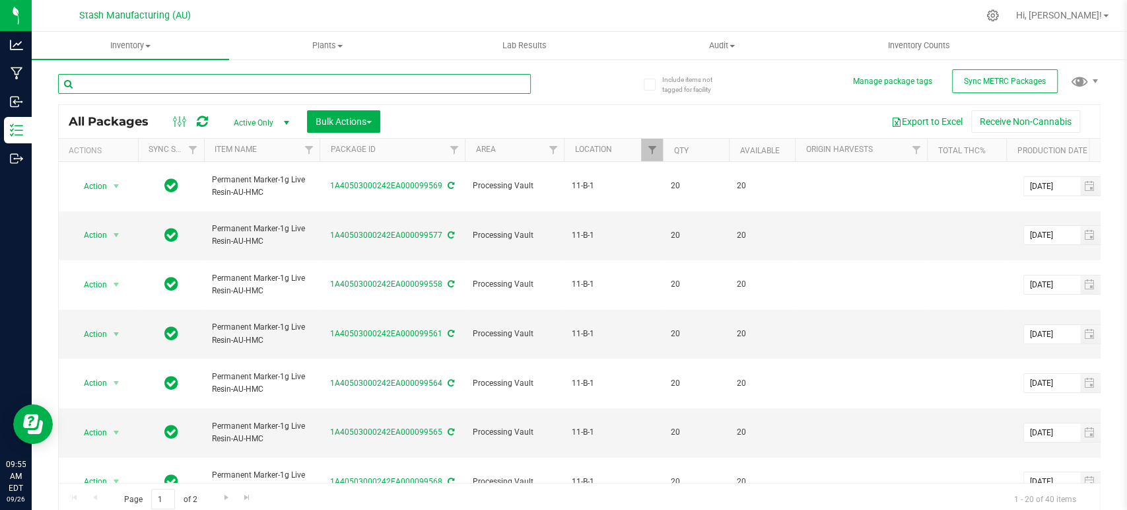
click at [336, 83] on input "text" at bounding box center [294, 84] width 473 height 20
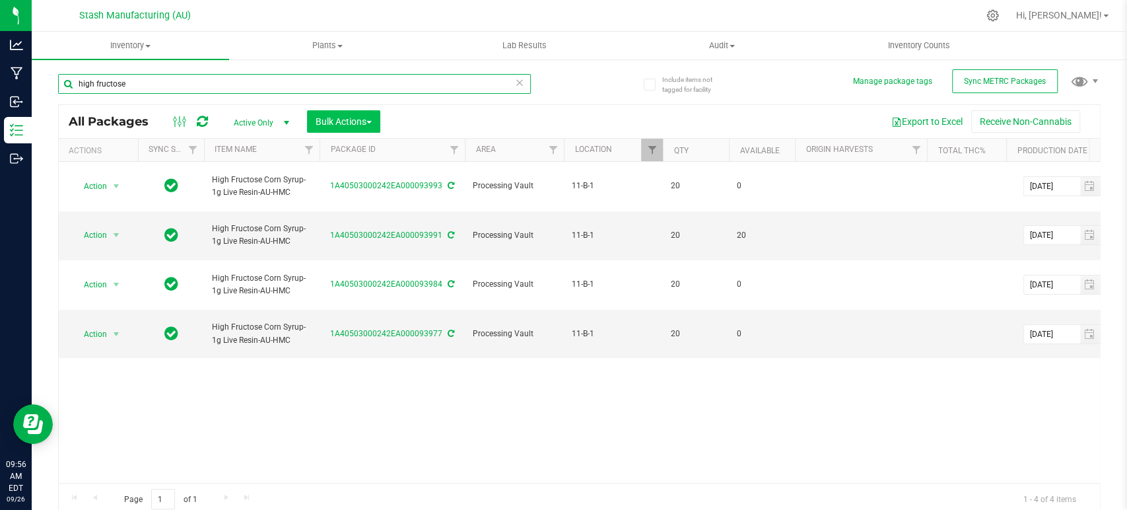
type input "high fructose"
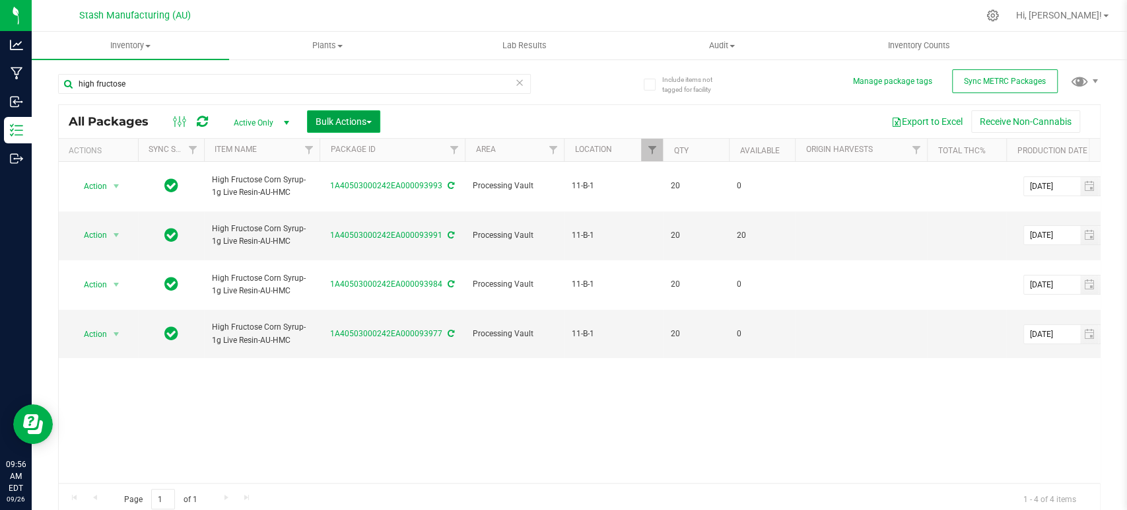
click at [349, 123] on span "Bulk Actions" at bounding box center [344, 121] width 56 height 11
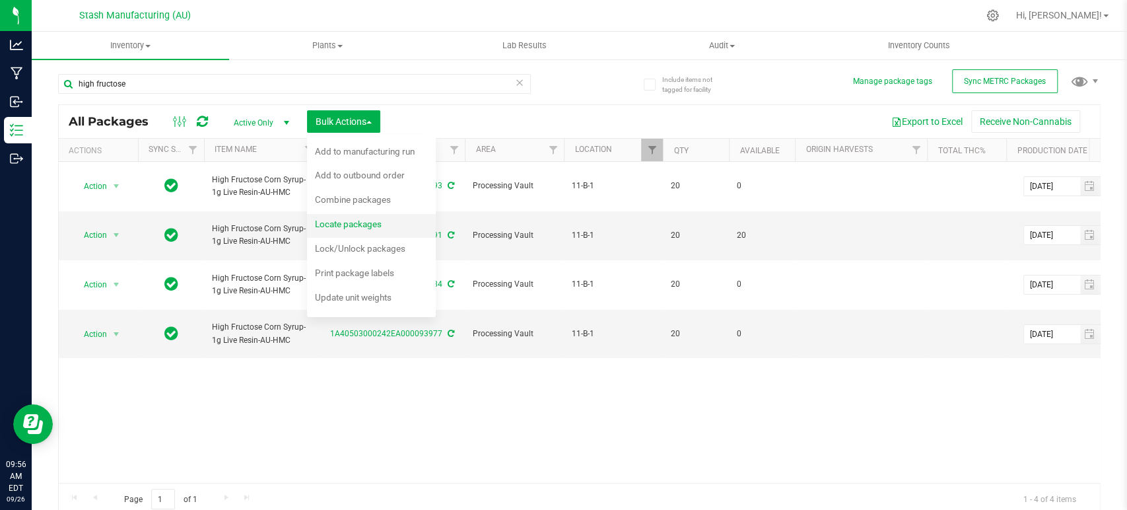
click at [370, 219] on span "Locate packages" at bounding box center [348, 224] width 67 height 11
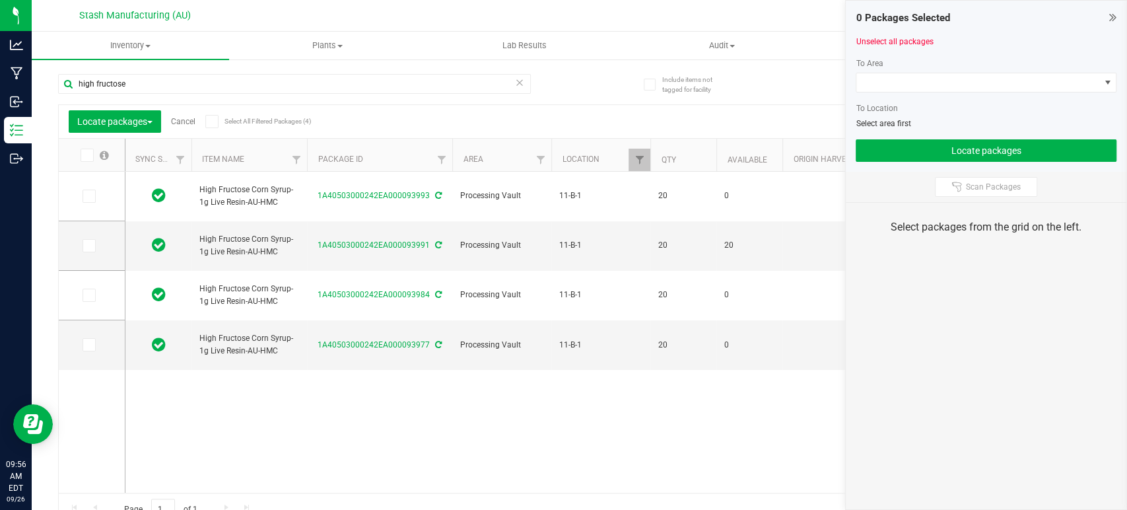
click at [211, 121] on icon at bounding box center [211, 121] width 9 height 0
click at [0, 0] on input "Select All Filtered Packages (4)" at bounding box center [0, 0] width 0 height 0
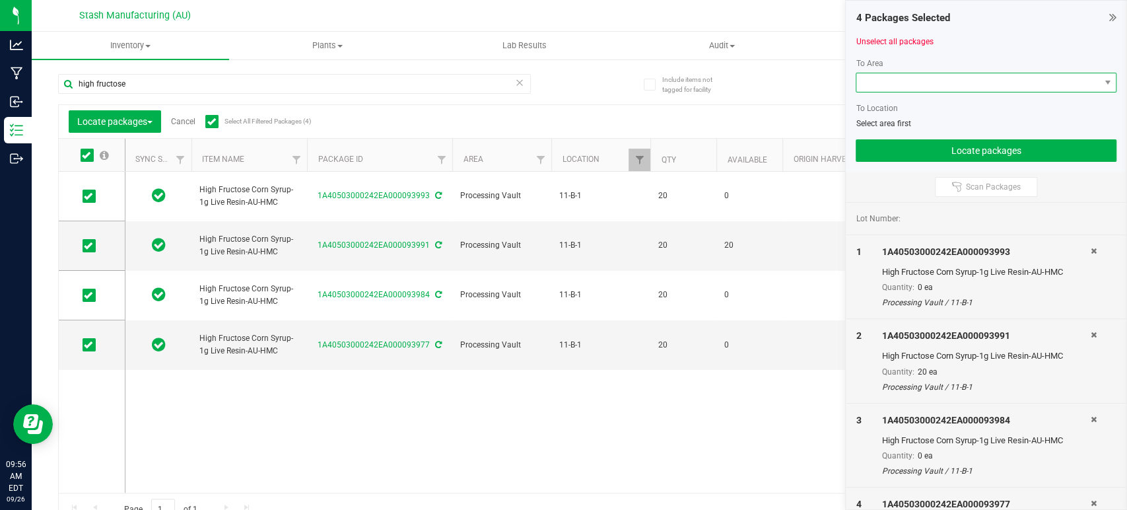
click at [900, 77] on span at bounding box center [977, 82] width 243 height 18
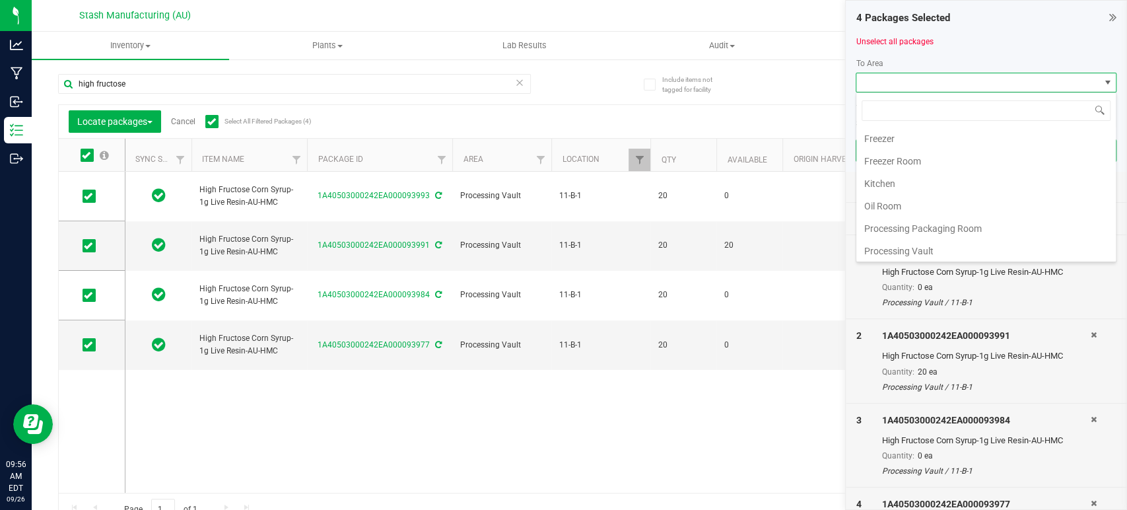
scroll to position [224, 0]
click at [936, 157] on li "Processing Vault" at bounding box center [985, 161] width 259 height 22
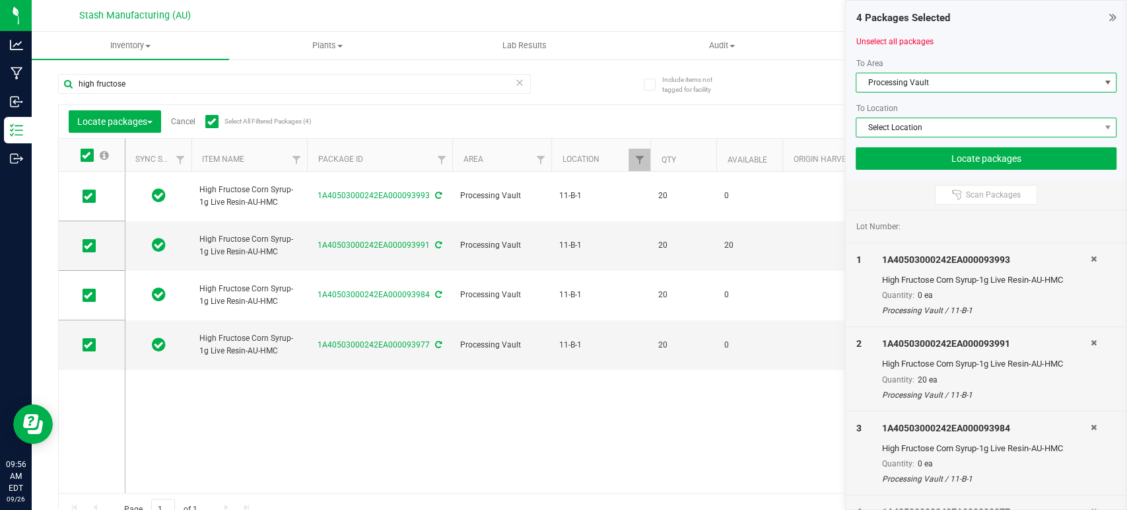
click at [956, 121] on span "Select Location" at bounding box center [977, 127] width 243 height 18
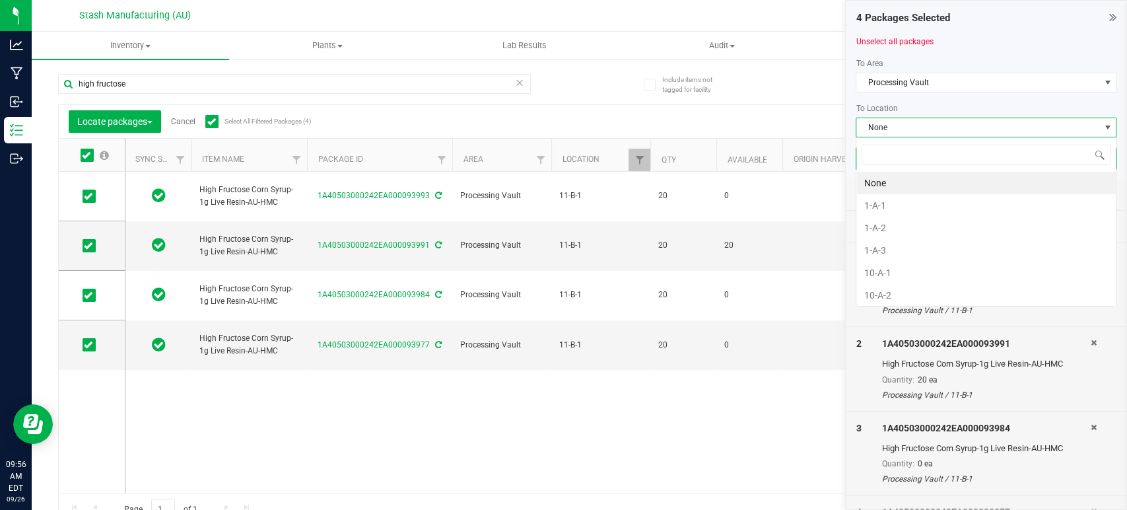
scroll to position [19, 261]
type input "11-b"
click at [899, 224] on li "11-B-3" at bounding box center [985, 228] width 259 height 22
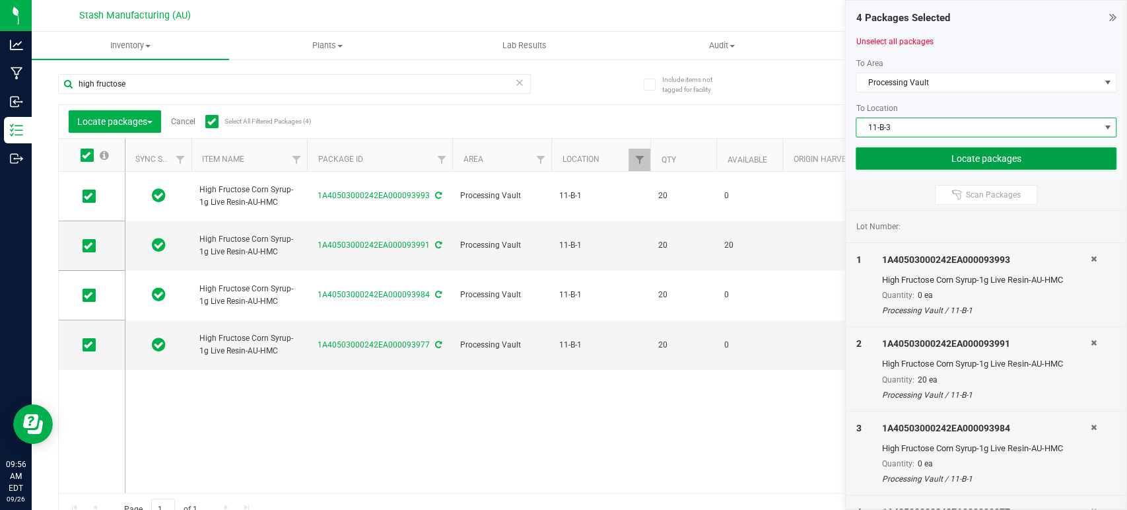
click at [965, 154] on button "Locate packages" at bounding box center [986, 158] width 261 height 22
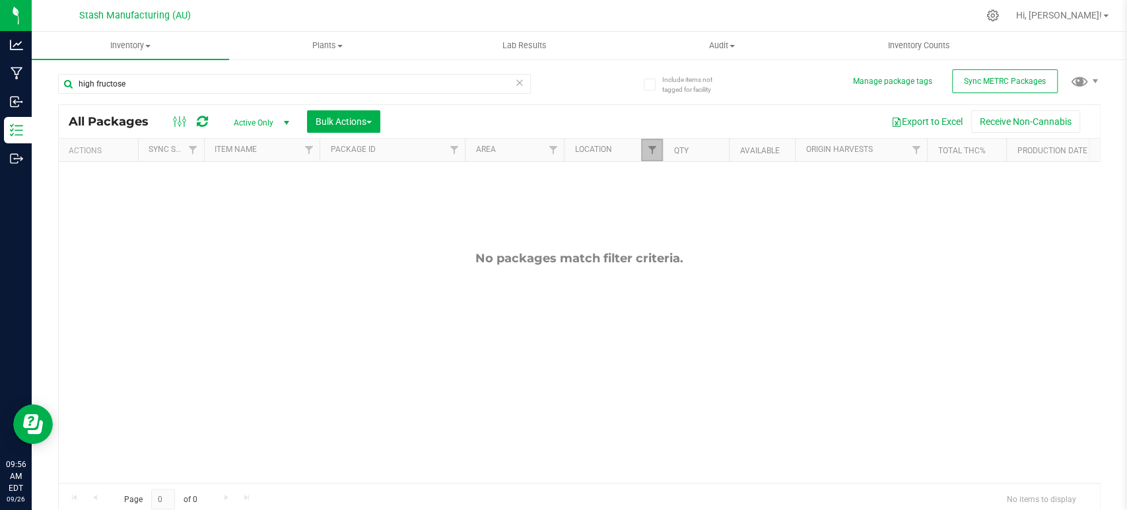
click at [644, 151] on link "Filter" at bounding box center [652, 150] width 22 height 22
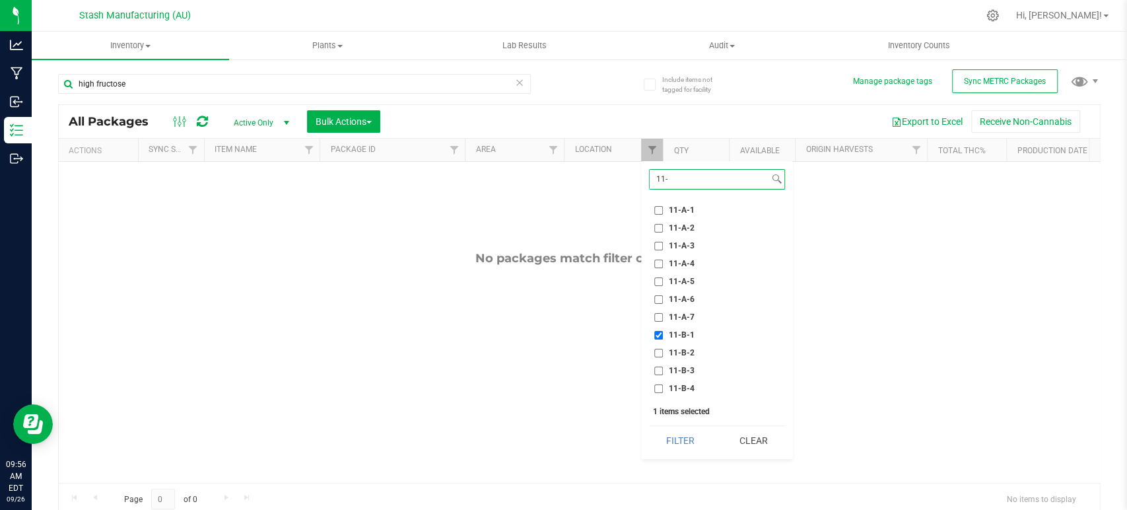
type input "11-"
click at [687, 335] on span "11-B-1" at bounding box center [682, 335] width 26 height 8
click at [663, 335] on input "11-B-1" at bounding box center [658, 335] width 9 height 9
checkbox input "false"
click at [688, 242] on span "11-A-3" at bounding box center [682, 246] width 26 height 8
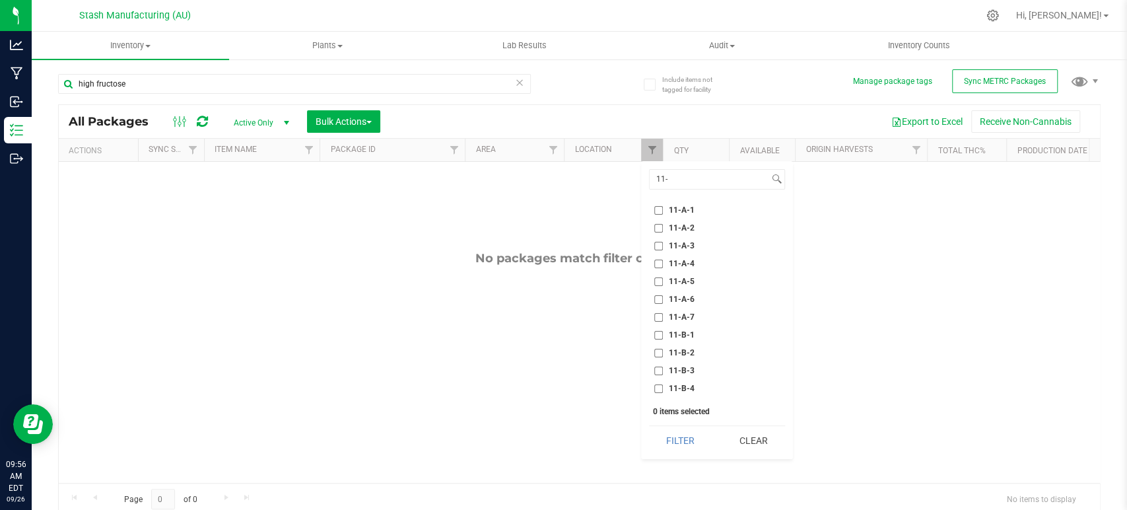
click at [663, 242] on input "11-A-3" at bounding box center [658, 246] width 9 height 9
checkbox input "true"
click at [662, 441] on button "Filter" at bounding box center [680, 440] width 63 height 29
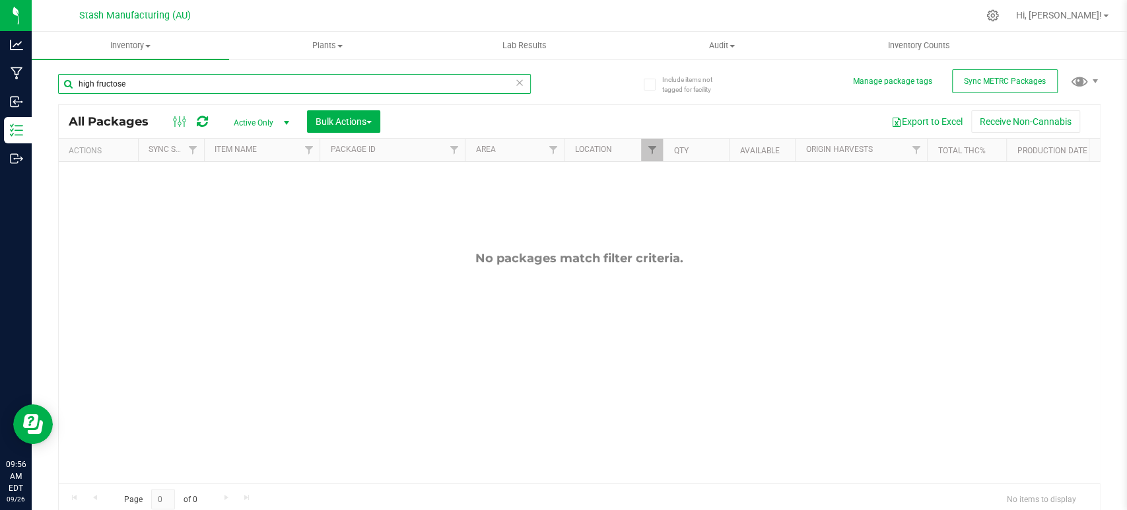
click at [409, 85] on input "high fructose" at bounding box center [294, 84] width 473 height 20
type input "h"
type input "sour"
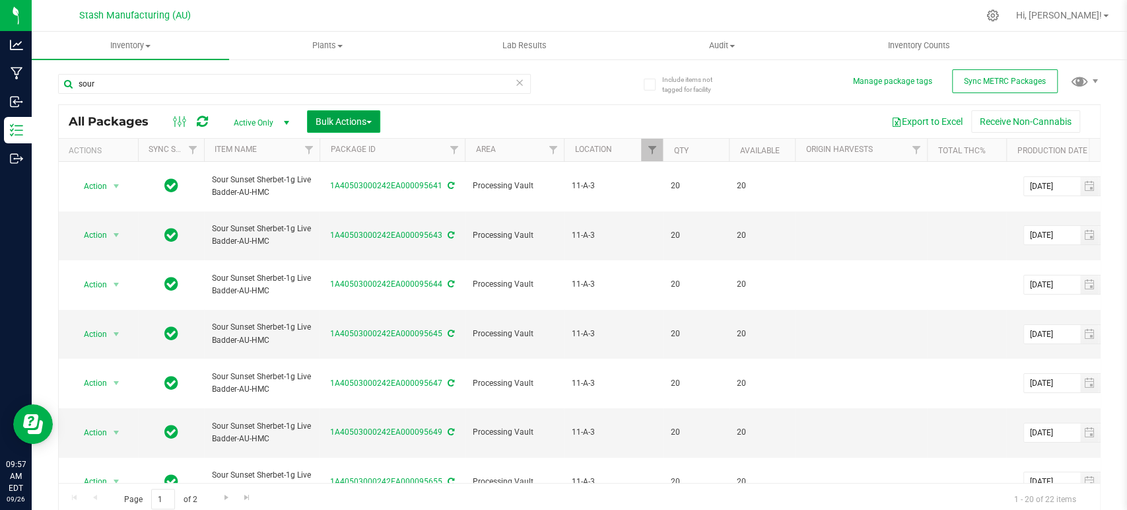
click at [340, 127] on button "Bulk Actions" at bounding box center [343, 121] width 73 height 22
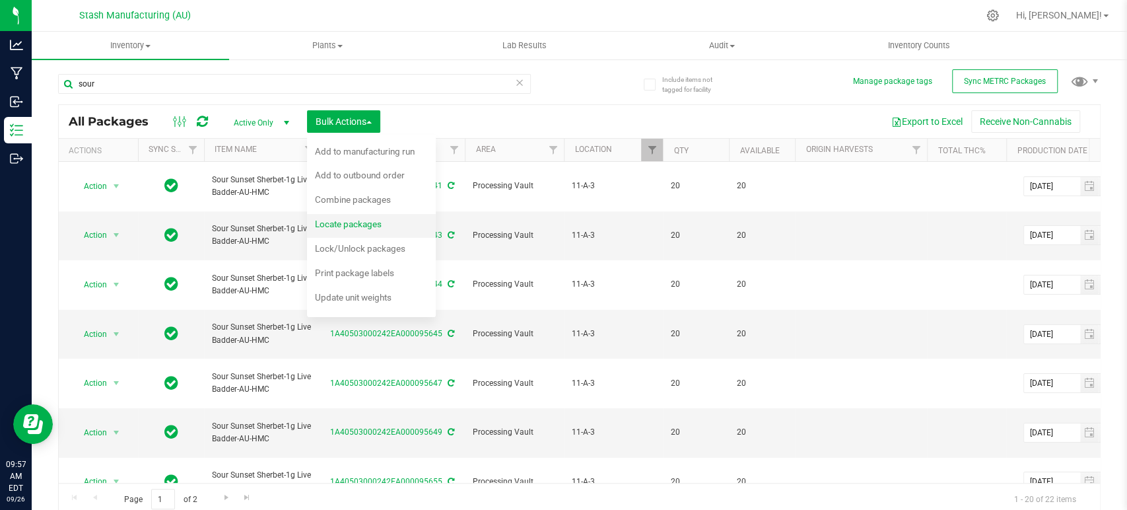
click at [340, 222] on span "Locate packages" at bounding box center [348, 224] width 67 height 11
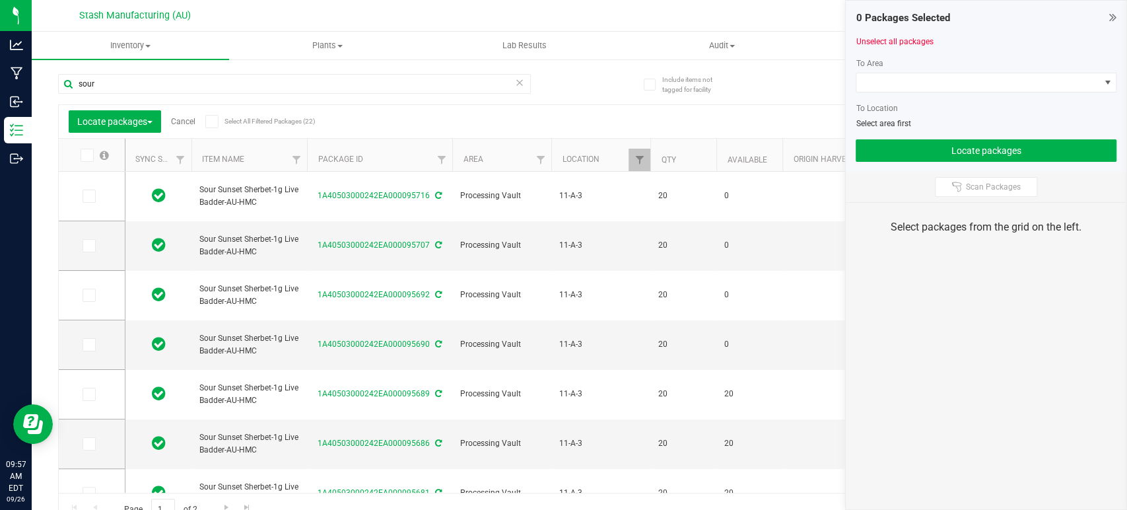
click at [213, 121] on icon at bounding box center [211, 121] width 9 height 0
click at [0, 0] on input "Select All Filtered Packages (22)" at bounding box center [0, 0] width 0 height 0
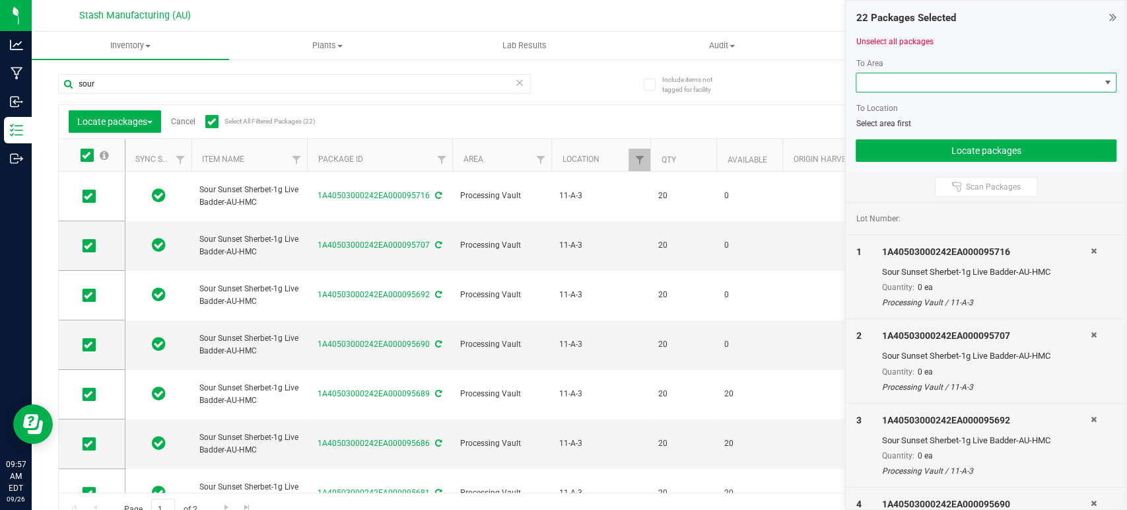
click at [903, 82] on span at bounding box center [977, 82] width 243 height 18
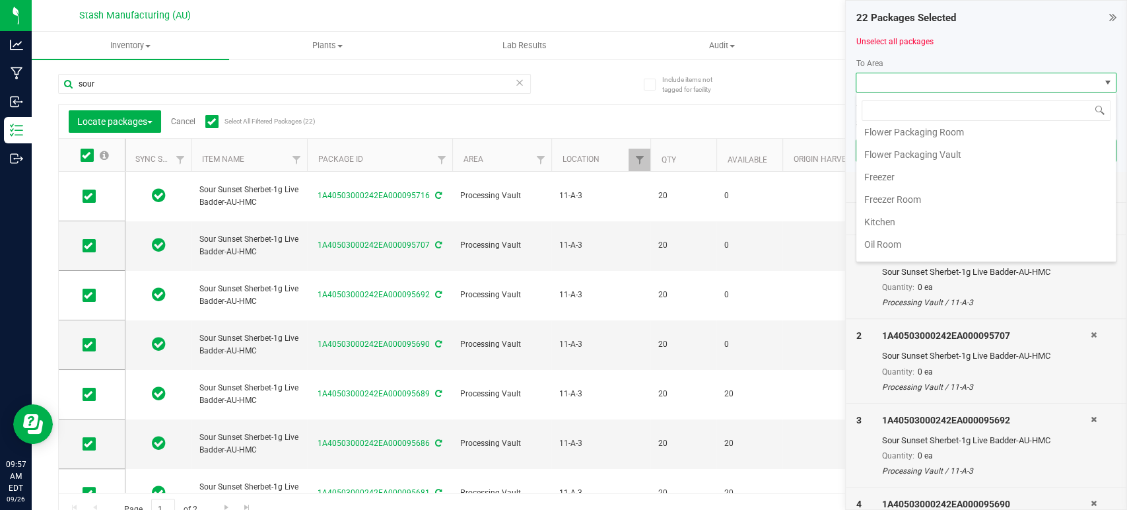
scroll to position [224, 0]
click at [923, 152] on li "Processing Vault" at bounding box center [985, 161] width 259 height 22
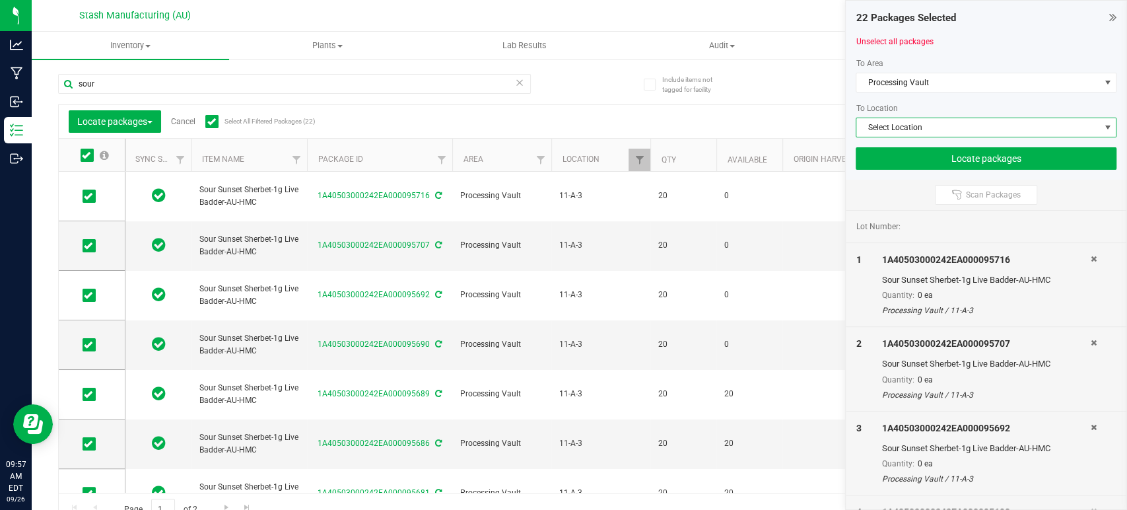
click at [941, 127] on span "Select Location" at bounding box center [977, 127] width 243 height 18
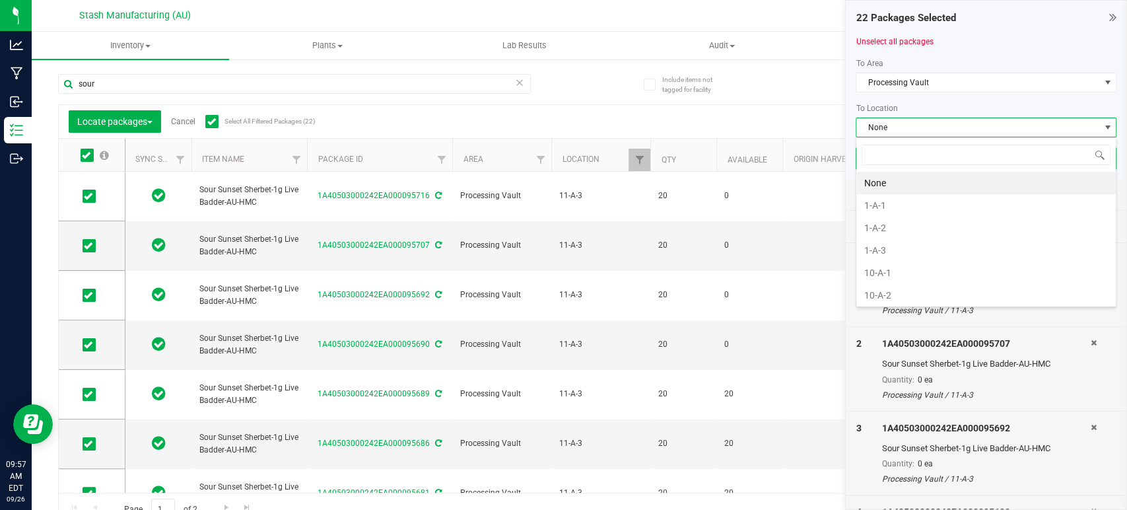
scroll to position [19, 261]
type input "11-b"
click at [901, 203] on li "11-B-2" at bounding box center [985, 205] width 259 height 22
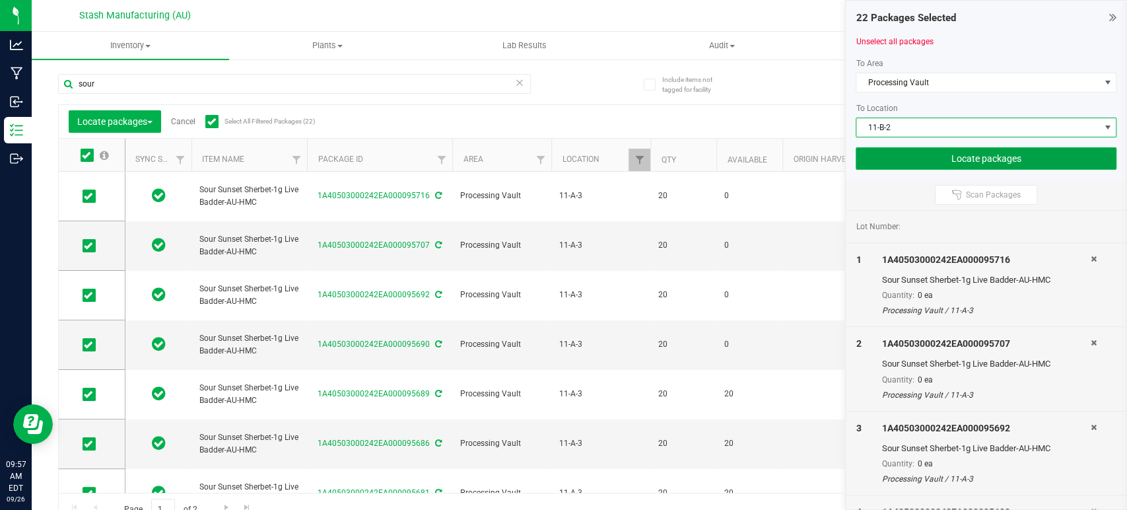
click at [955, 162] on button "Locate packages" at bounding box center [986, 158] width 261 height 22
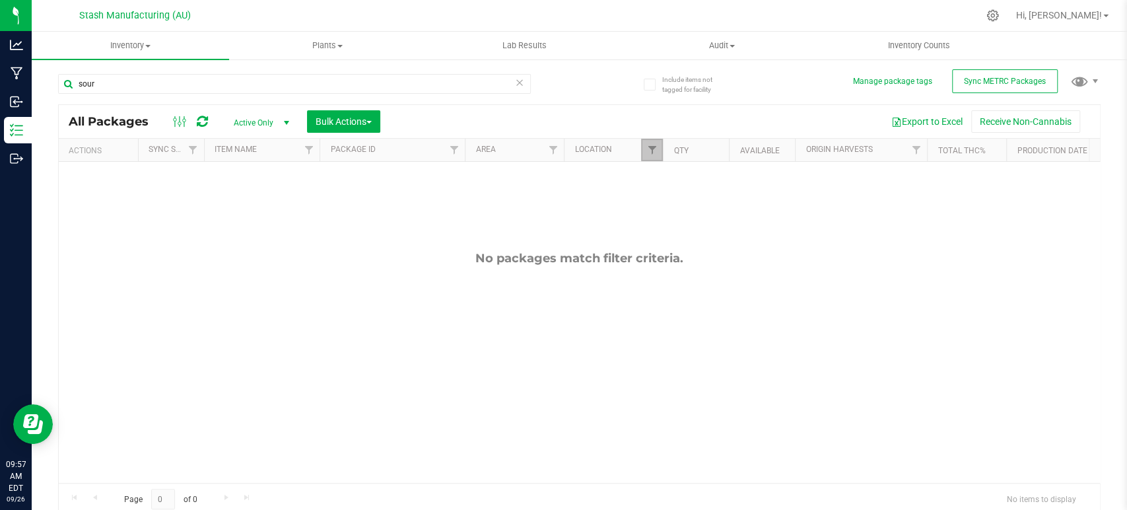
click at [643, 152] on link "Filter" at bounding box center [652, 150] width 22 height 22
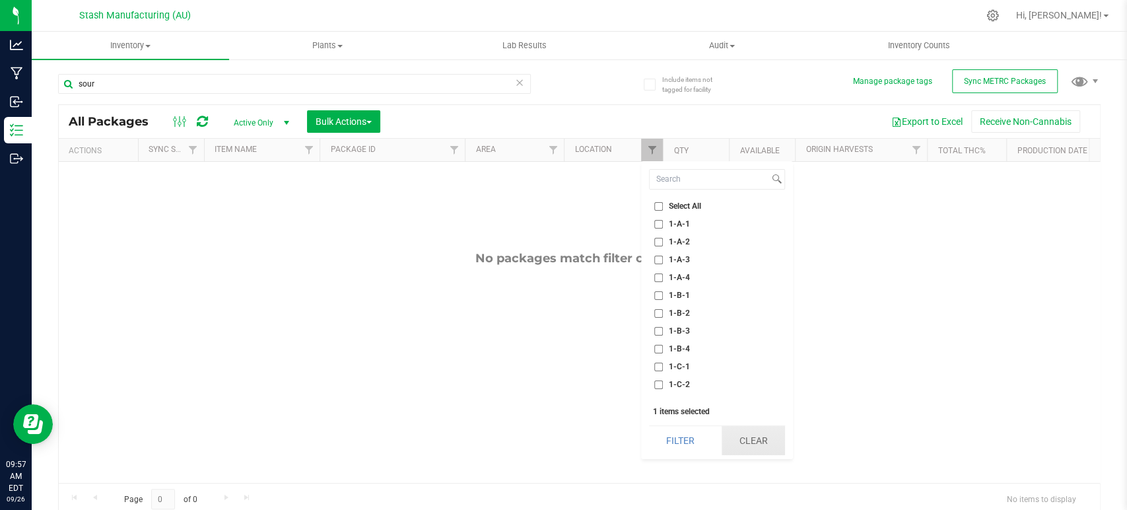
click at [765, 442] on button "Clear" at bounding box center [753, 440] width 63 height 29
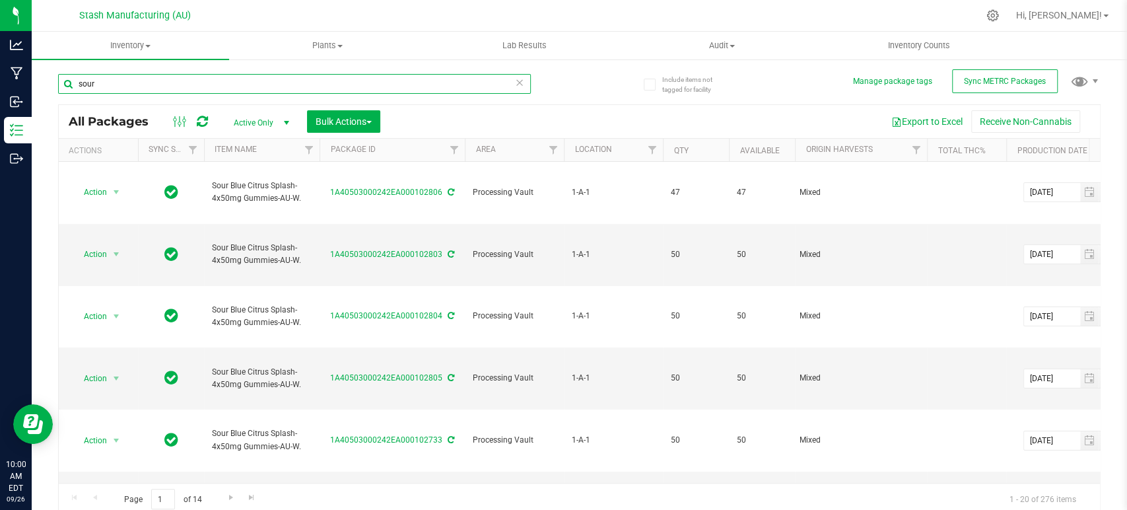
click at [402, 92] on input "sour" at bounding box center [294, 84] width 473 height 20
type input "tenzin"
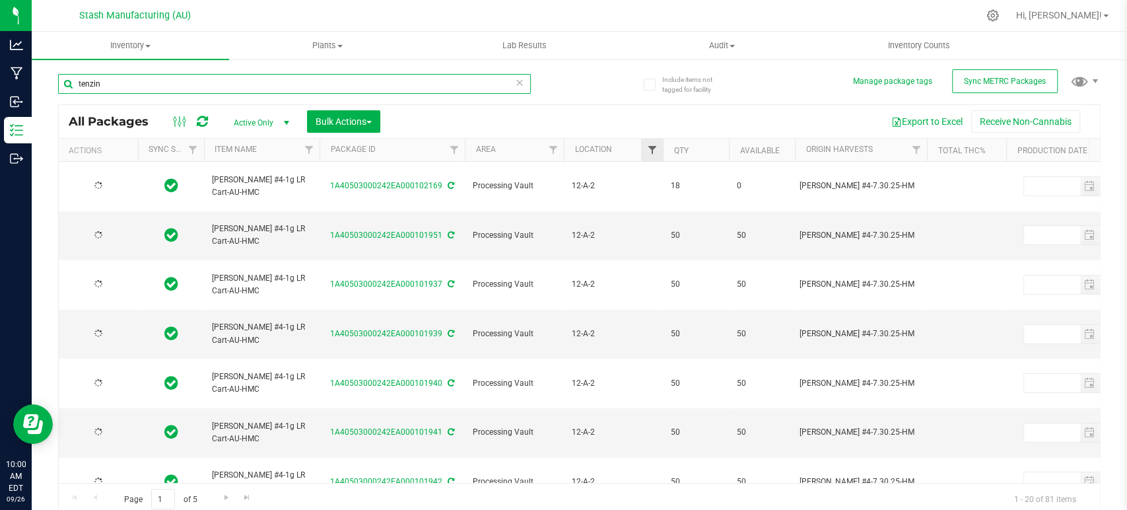
type input "2025-09-02"
type input "2027-09-02"
type input "2025-09-02"
type input "2027-09-02"
type input "2025-09-02"
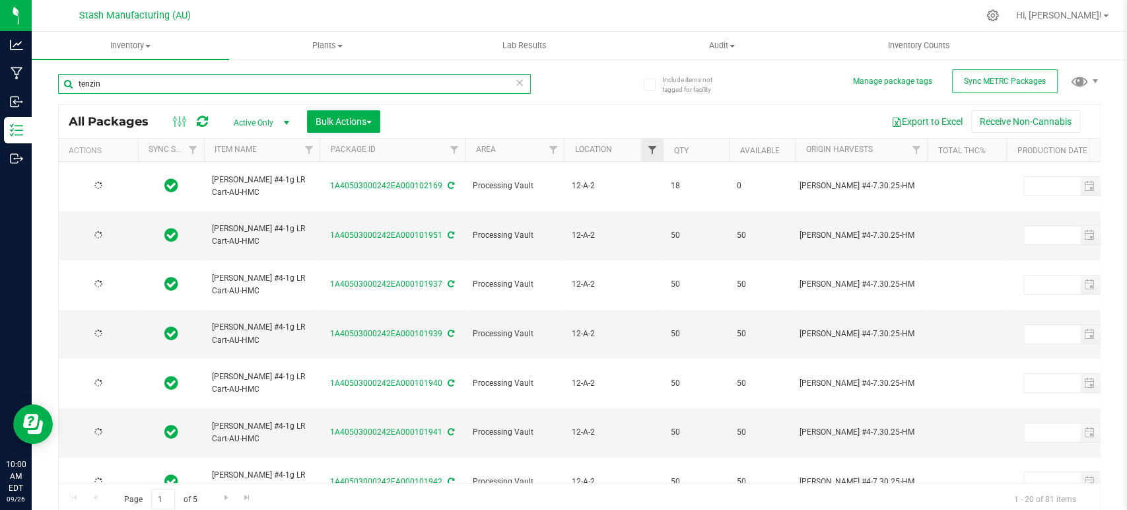
type input "2027-09-02"
type input "2025-09-02"
type input "2027-09-02"
type input "2025-09-02"
type input "2027-09-02"
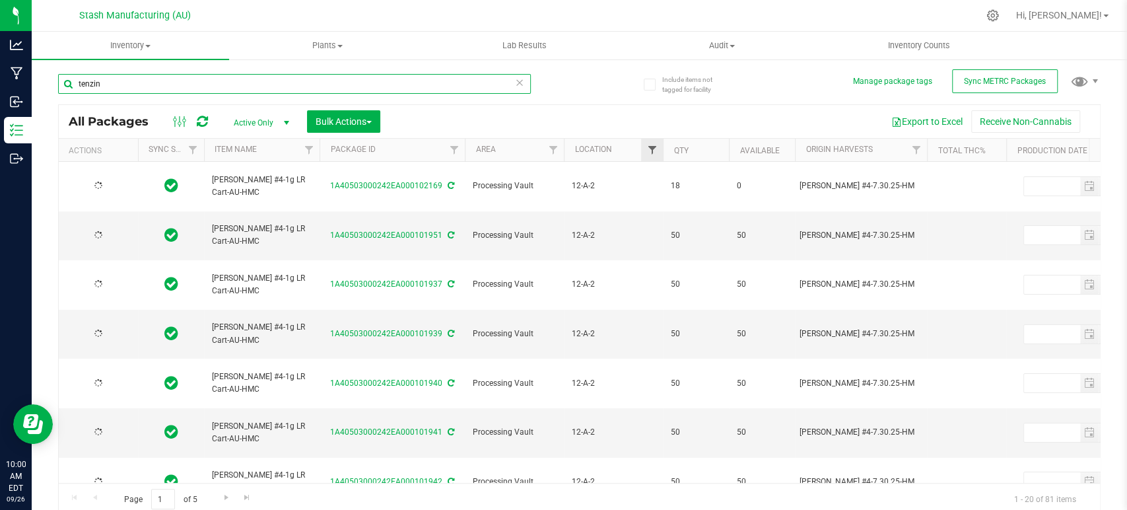
type input "2025-09-02"
type input "2027-09-02"
type input "2025-09-02"
type input "2027-09-02"
type input "2025-09-02"
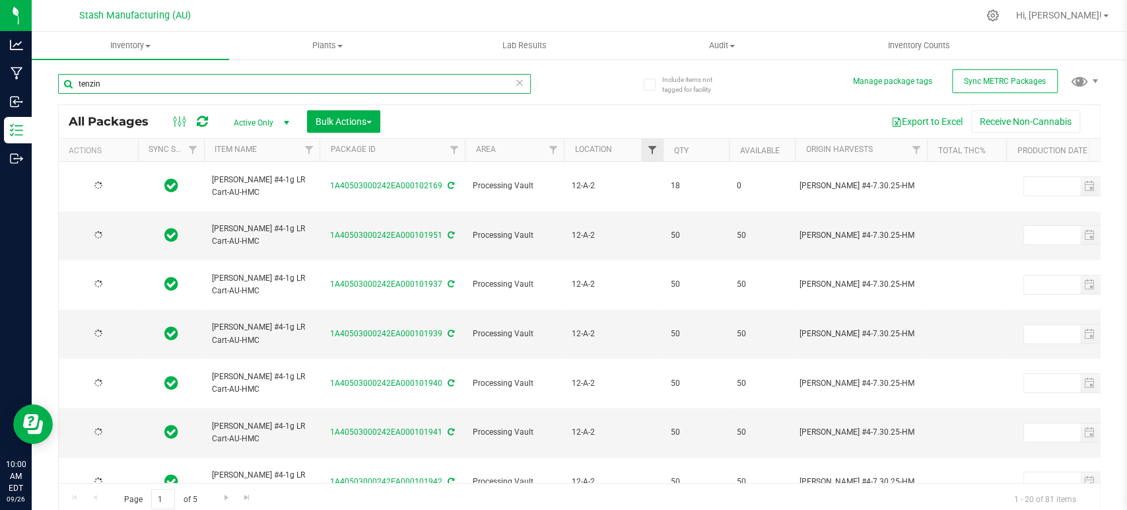
type input "2027-09-02"
type input "2025-09-02"
type input "2027-09-02"
type input "2025-09-02"
type input "2027-09-02"
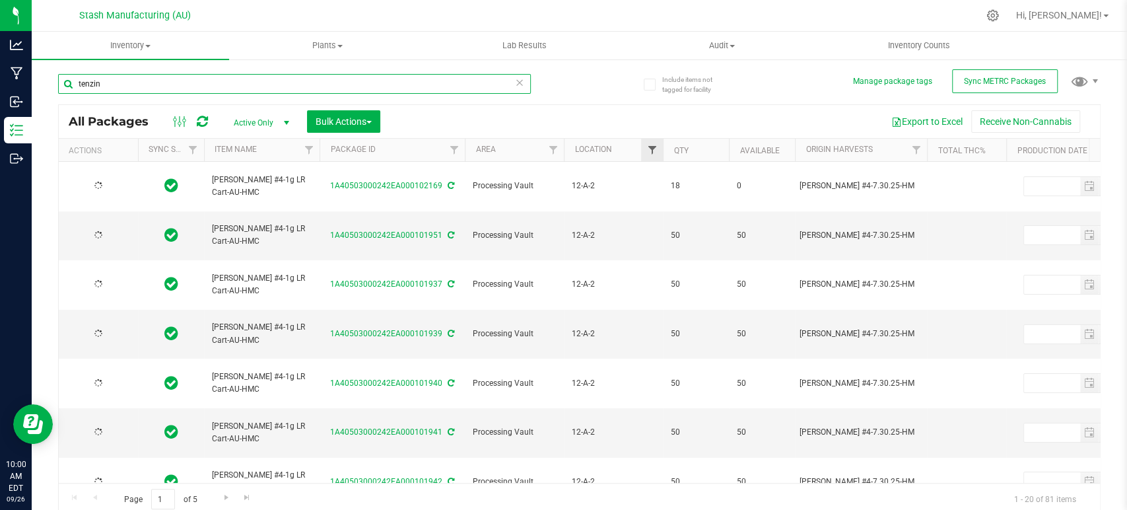
type input "2025-09-02"
type input "2027-09-02"
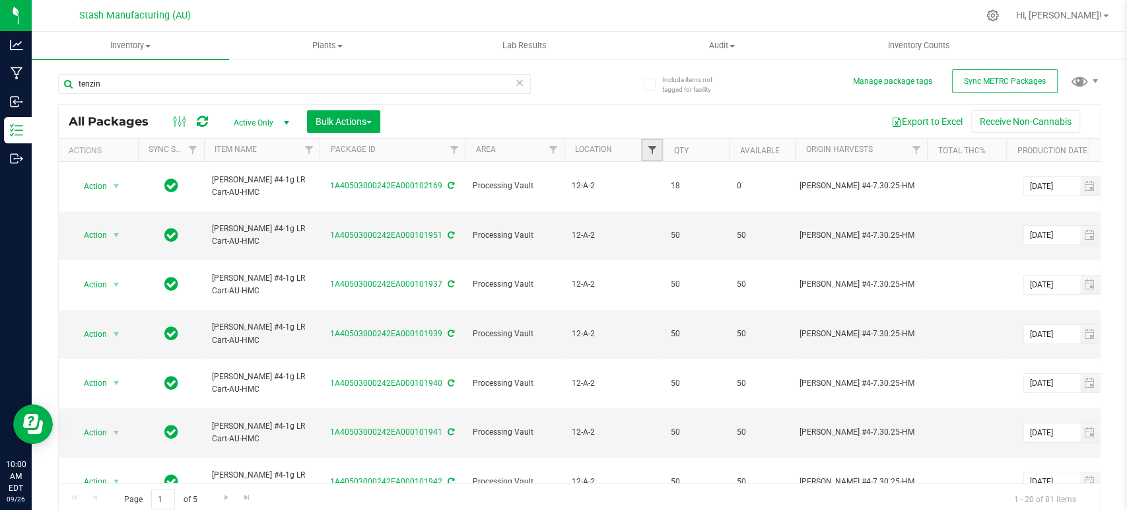
click at [652, 147] on span "Filter" at bounding box center [651, 150] width 11 height 11
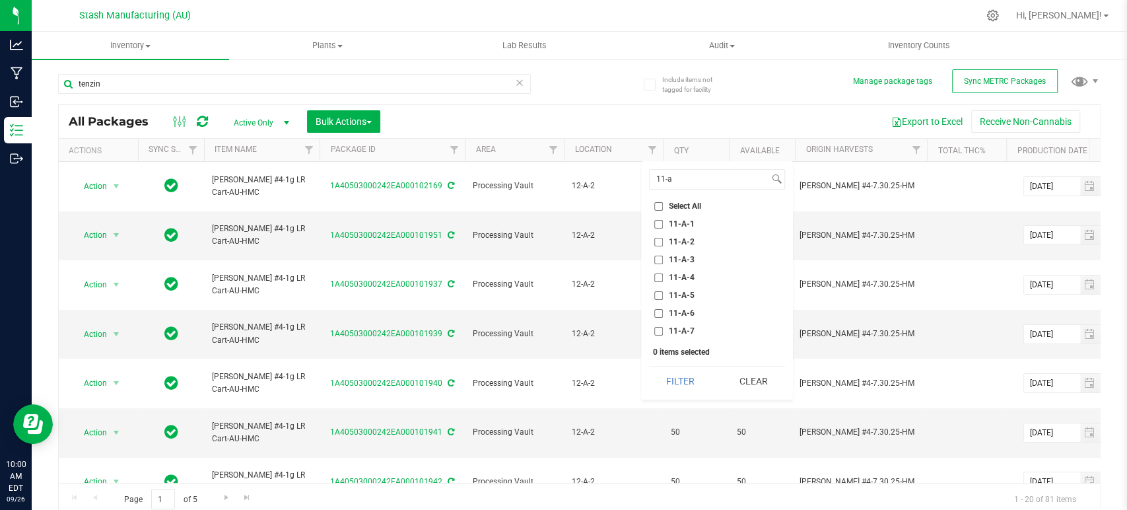
click at [681, 240] on span "11-A-2" at bounding box center [682, 242] width 26 height 8
click at [663, 240] on input "11-A-2" at bounding box center [658, 242] width 9 height 9
click at [696, 382] on button "Filter" at bounding box center [680, 380] width 63 height 29
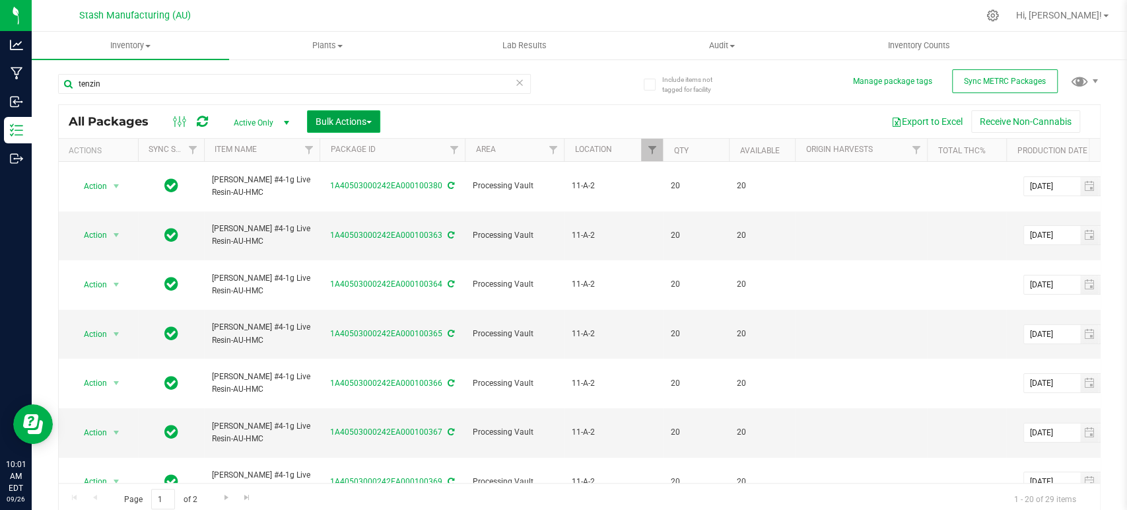
click at [364, 114] on button "Bulk Actions" at bounding box center [343, 121] width 73 height 22
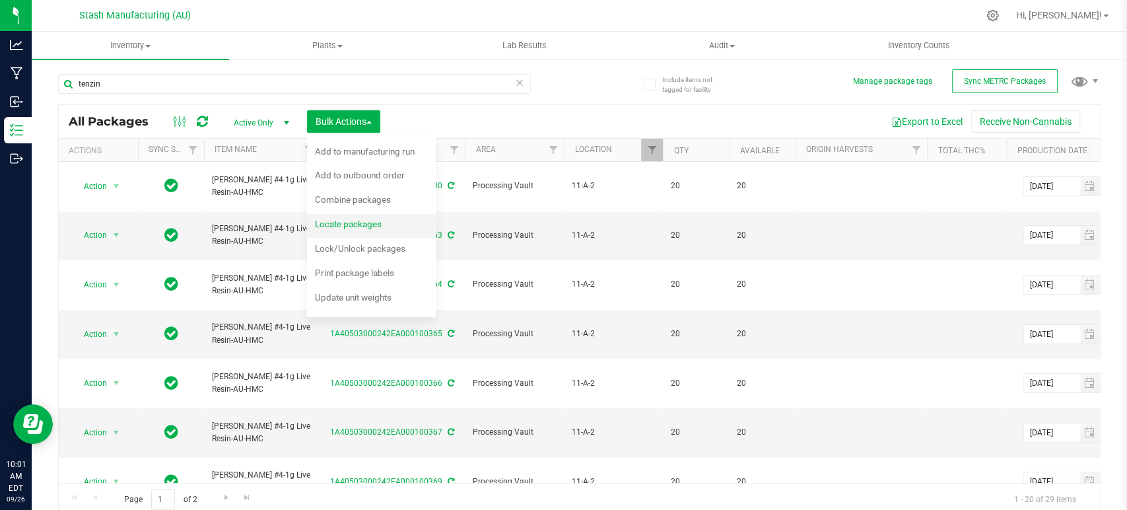
click at [364, 221] on span "Locate packages" at bounding box center [348, 224] width 67 height 11
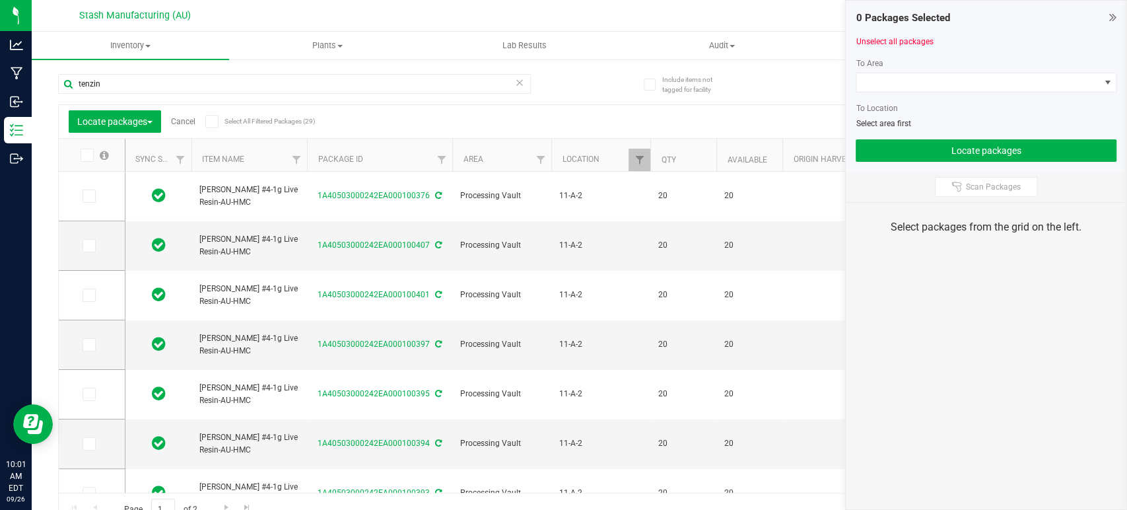
click at [215, 121] on icon at bounding box center [211, 121] width 9 height 0
click at [0, 0] on input "Select All Filtered Packages (29)" at bounding box center [0, 0] width 0 height 0
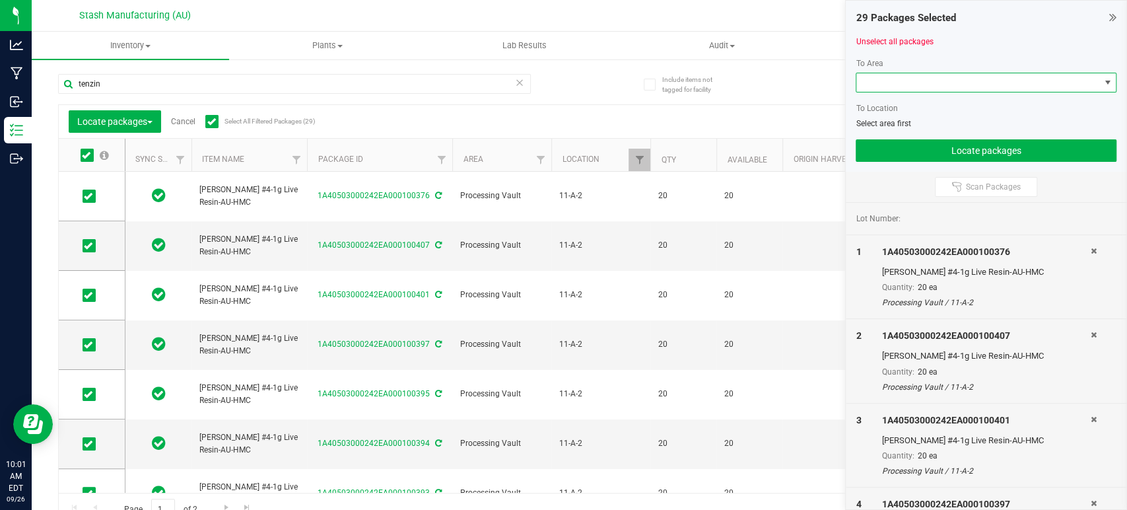
click at [933, 88] on span at bounding box center [977, 82] width 243 height 18
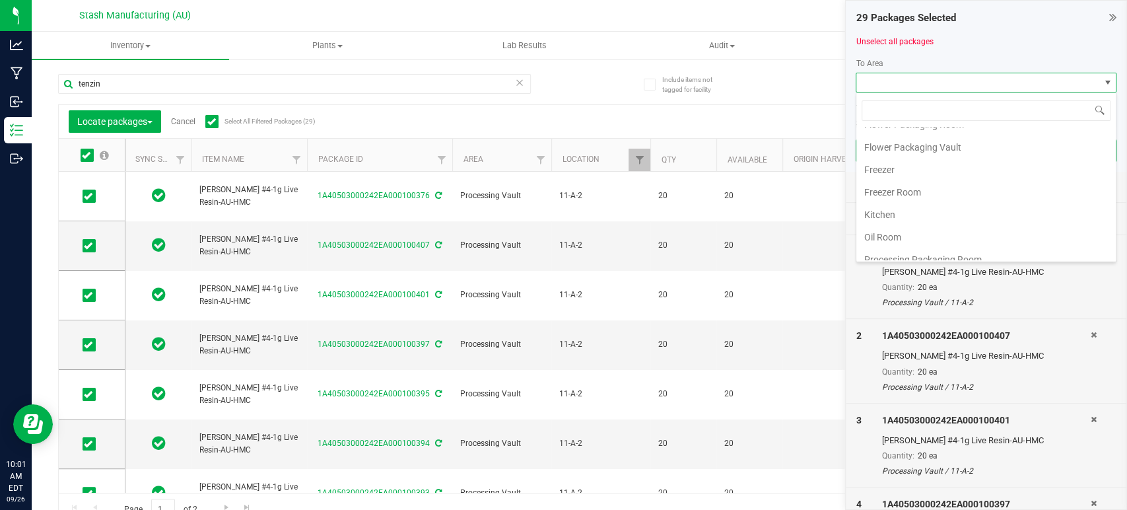
scroll to position [224, 0]
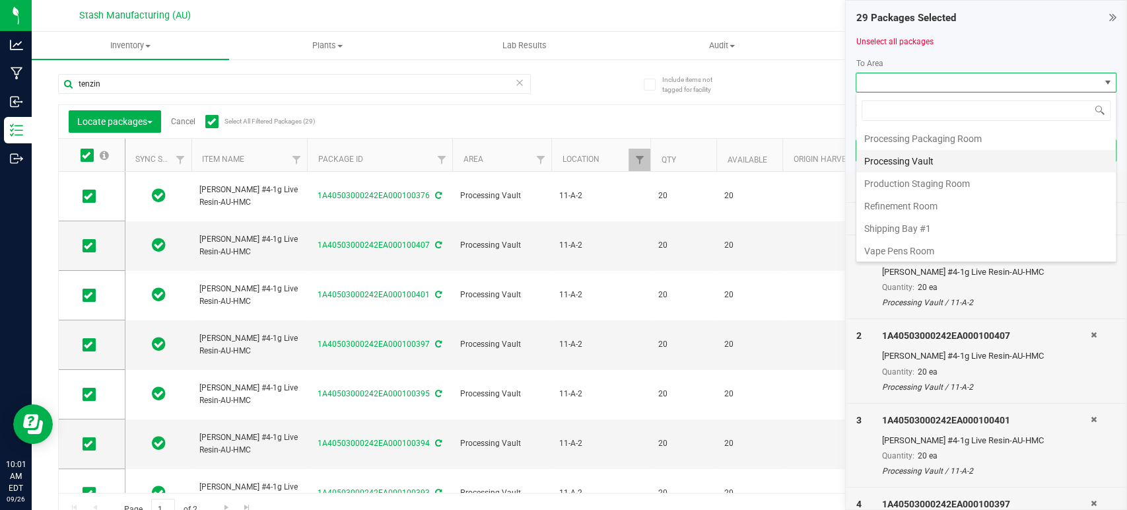
click at [939, 162] on li "Processing Vault" at bounding box center [985, 161] width 259 height 22
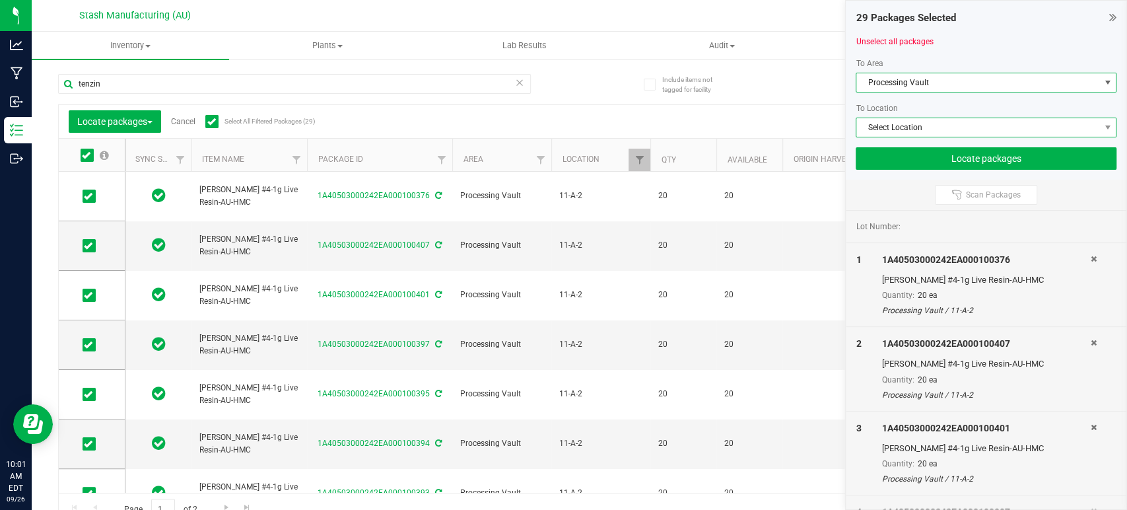
click at [974, 130] on span "Select Location" at bounding box center [977, 127] width 243 height 18
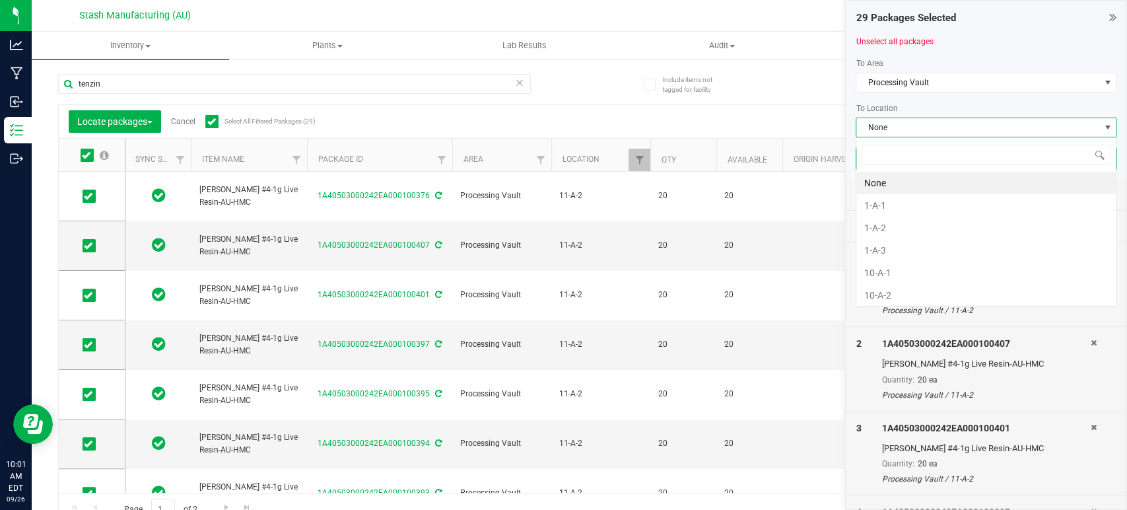
scroll to position [19, 261]
click at [924, 178] on li "11-B-1" at bounding box center [985, 183] width 259 height 22
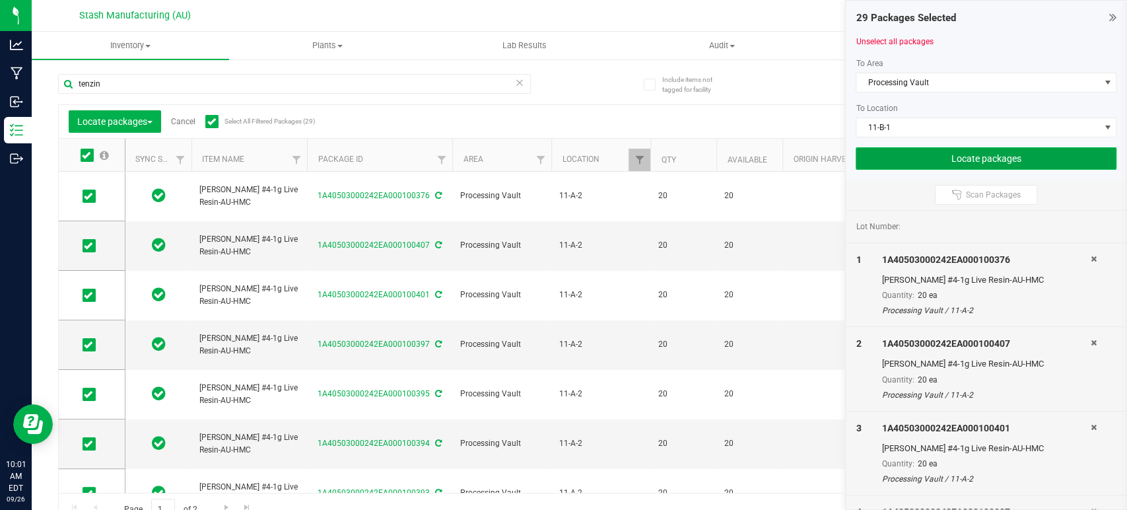
click at [970, 156] on button "Locate packages" at bounding box center [986, 158] width 261 height 22
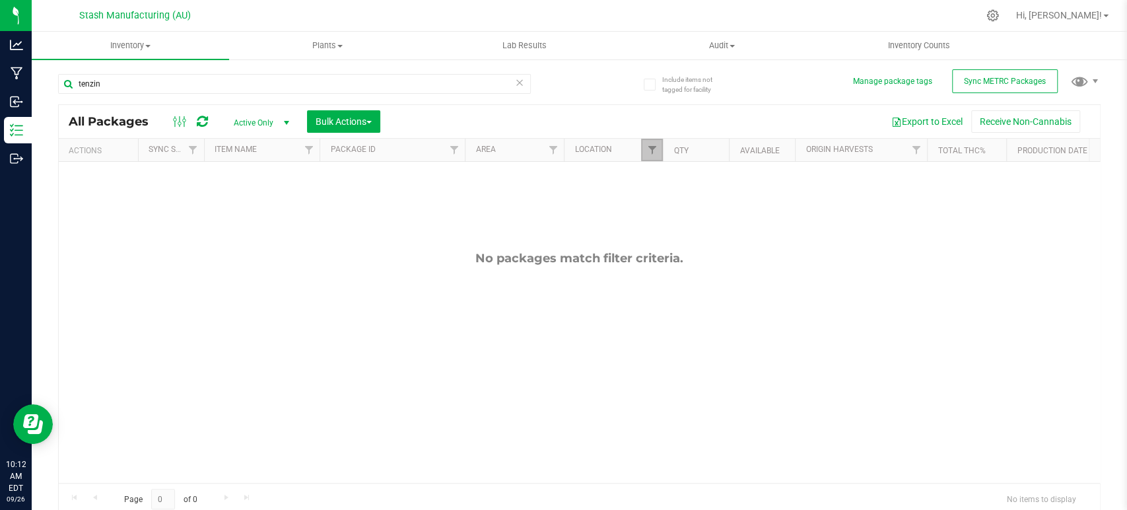
click at [655, 140] on link "Filter" at bounding box center [652, 150] width 22 height 22
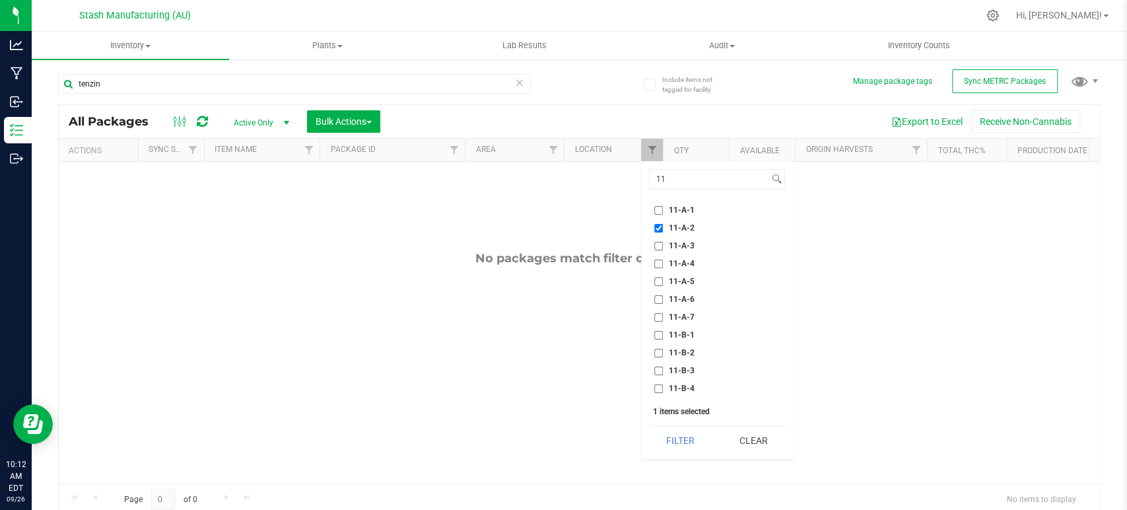
click at [674, 226] on span "11-A-2" at bounding box center [682, 228] width 26 height 8
click at [663, 226] on input "11-A-2" at bounding box center [658, 228] width 9 height 9
click at [700, 184] on input "11" at bounding box center [709, 179] width 119 height 19
click at [688, 226] on span "12-A-2" at bounding box center [682, 228] width 26 height 8
click at [663, 226] on input "12-A-2" at bounding box center [658, 228] width 9 height 9
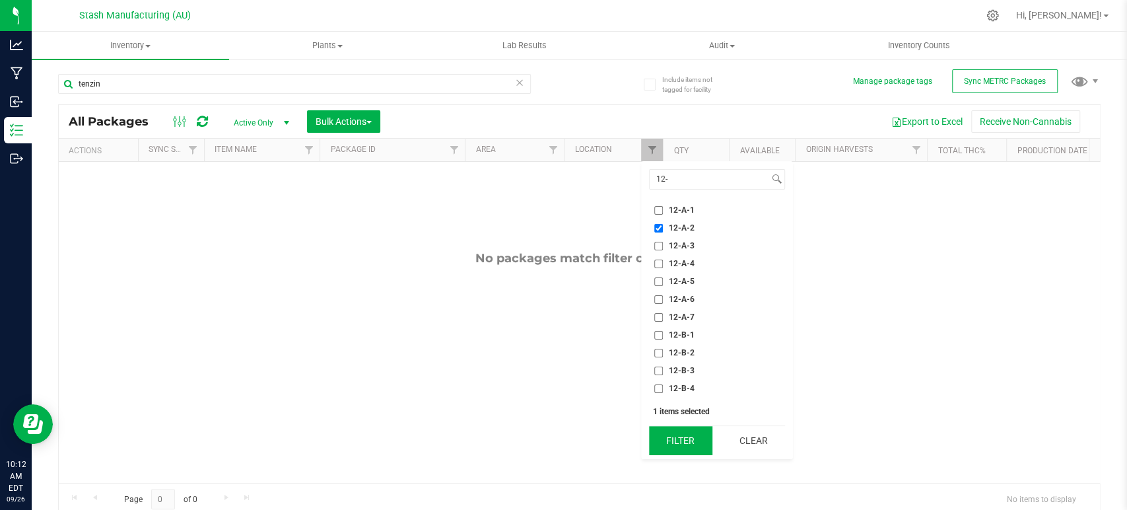
click at [669, 435] on button "Filter" at bounding box center [680, 440] width 63 height 29
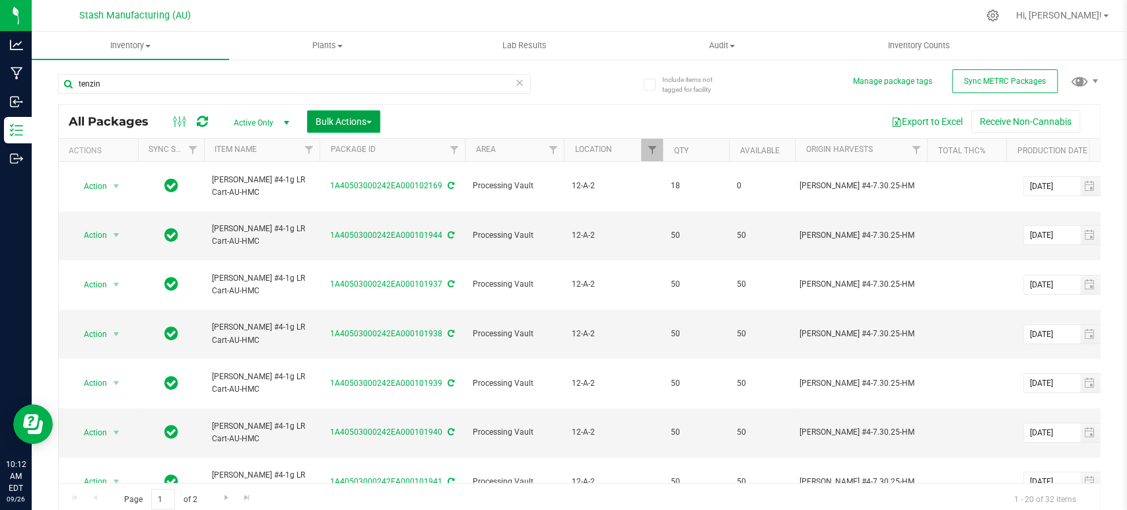
click at [358, 112] on button "Bulk Actions" at bounding box center [343, 121] width 73 height 22
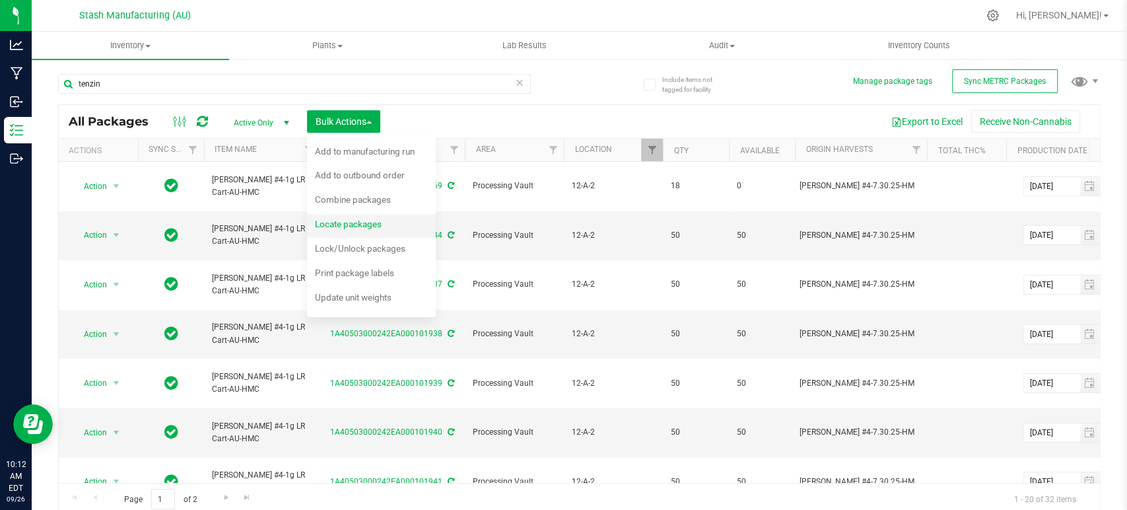
click at [365, 232] on div "Locate packages" at bounding box center [357, 225] width 85 height 21
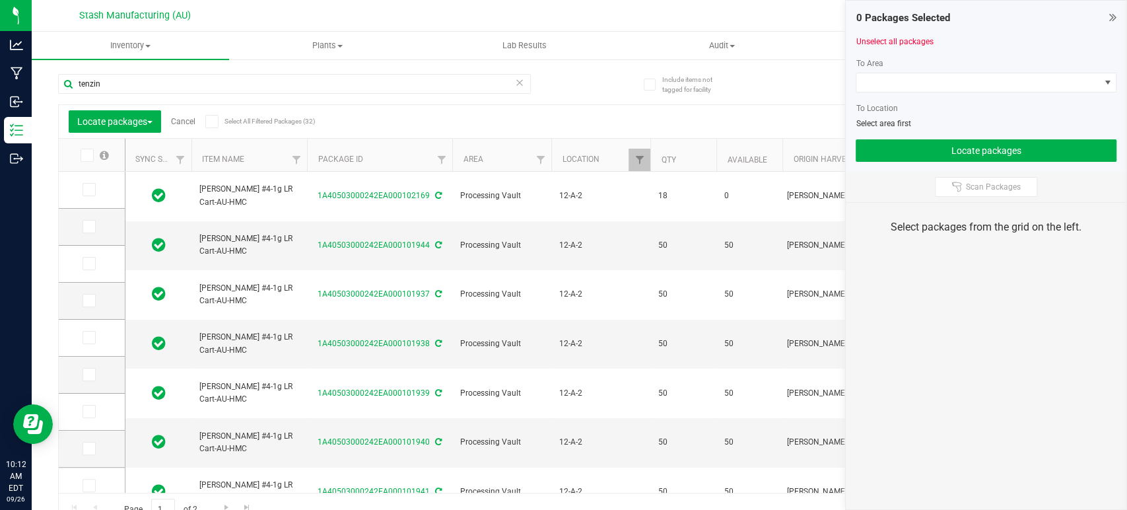
click at [214, 121] on icon at bounding box center [211, 121] width 9 height 0
click at [0, 0] on input "Select All Filtered Packages (32)" at bounding box center [0, 0] width 0 height 0
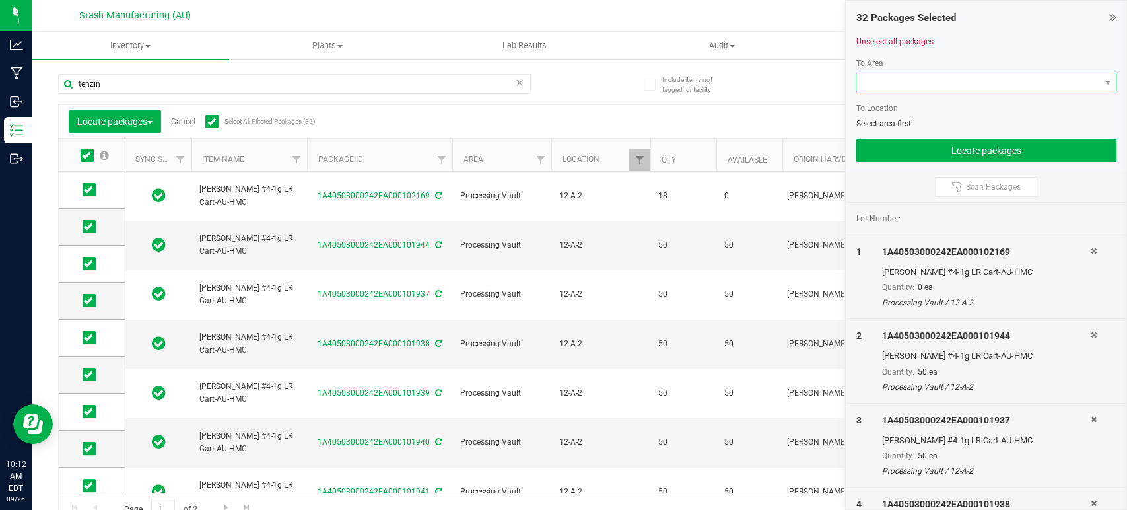
click at [908, 83] on span at bounding box center [977, 82] width 243 height 18
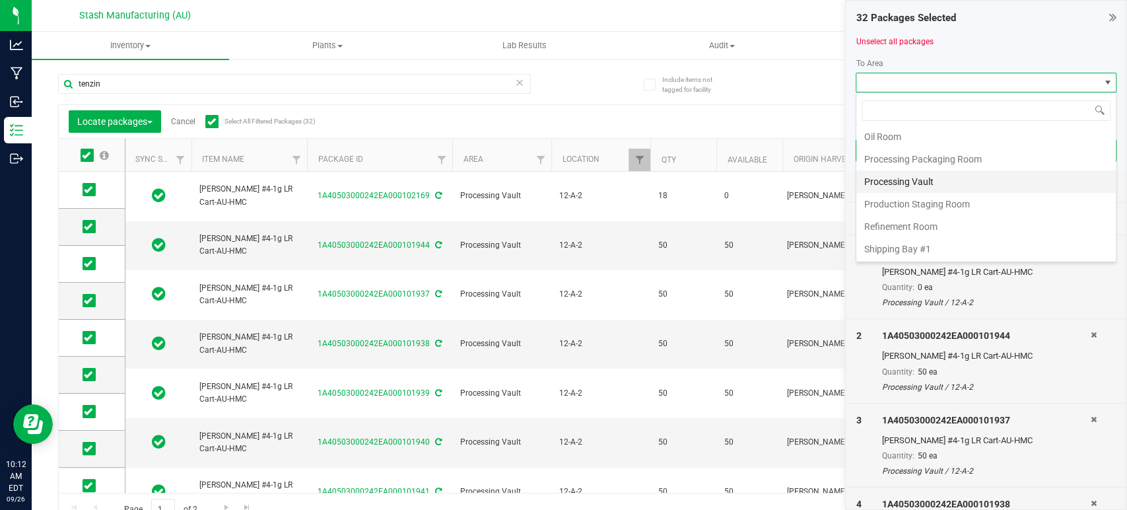
scroll to position [224, 0]
click at [941, 155] on li "Processing Vault" at bounding box center [985, 161] width 259 height 22
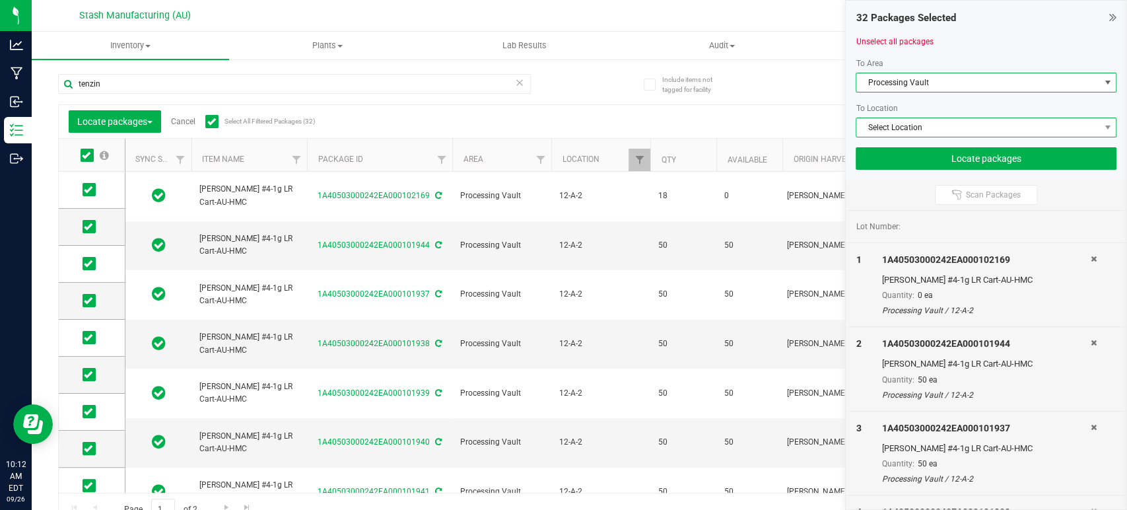
click at [965, 133] on span "Select Location" at bounding box center [977, 127] width 243 height 18
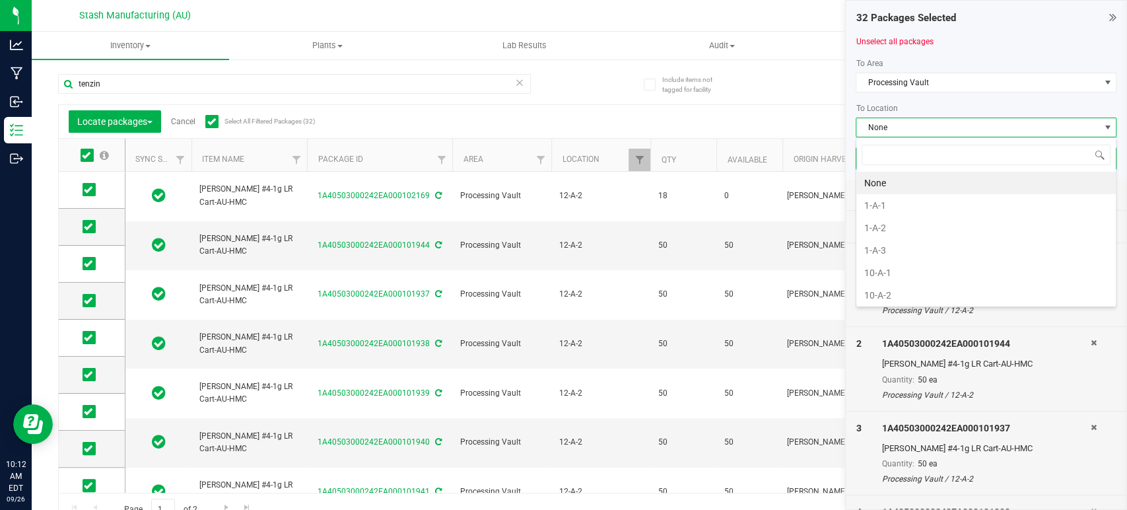
scroll to position [19, 261]
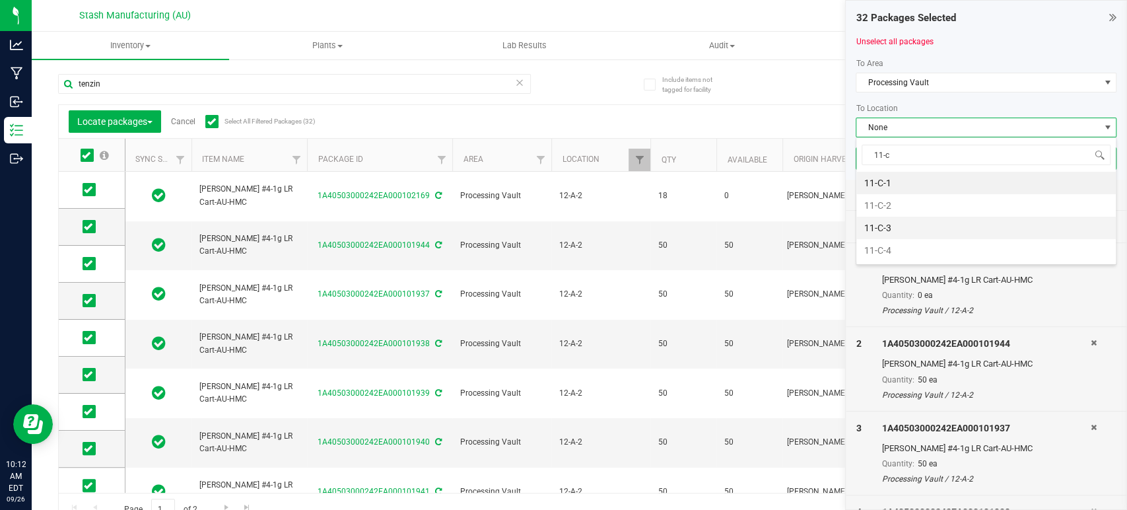
click at [917, 224] on li "11-C-3" at bounding box center [985, 228] width 259 height 22
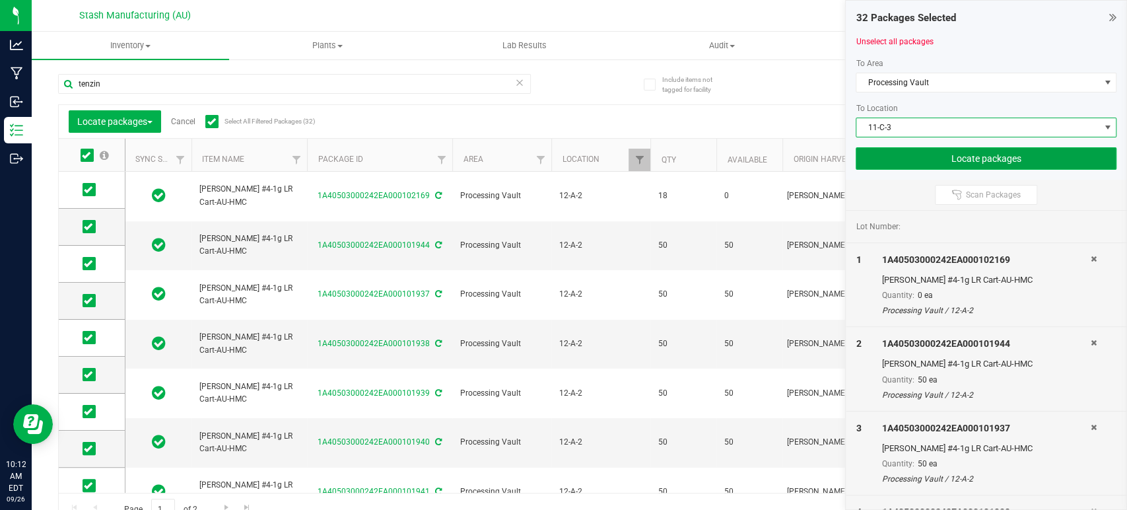
click at [993, 159] on button "Locate packages" at bounding box center [986, 158] width 261 height 22
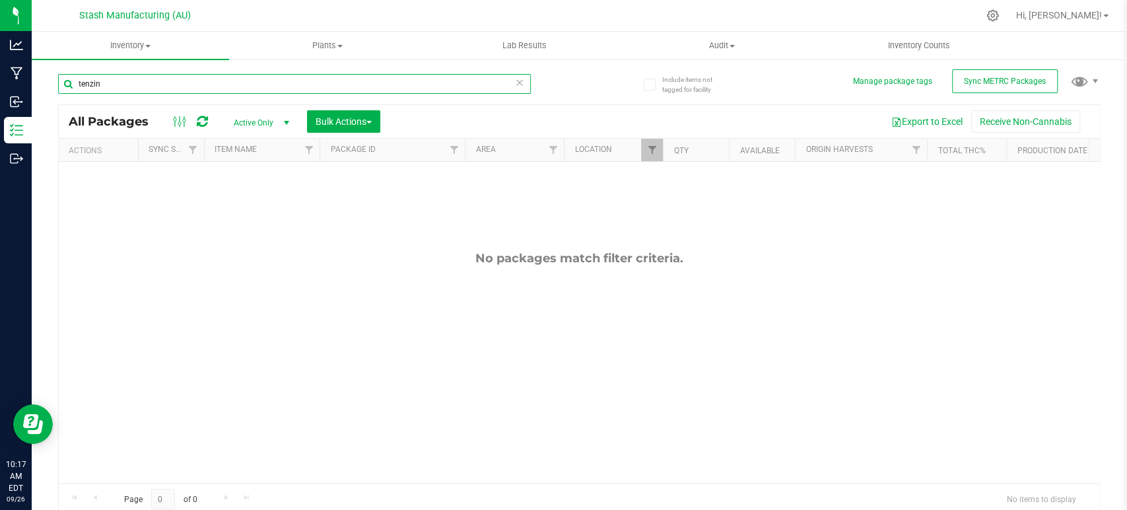
click at [434, 89] on input "tenzin" at bounding box center [294, 84] width 473 height 20
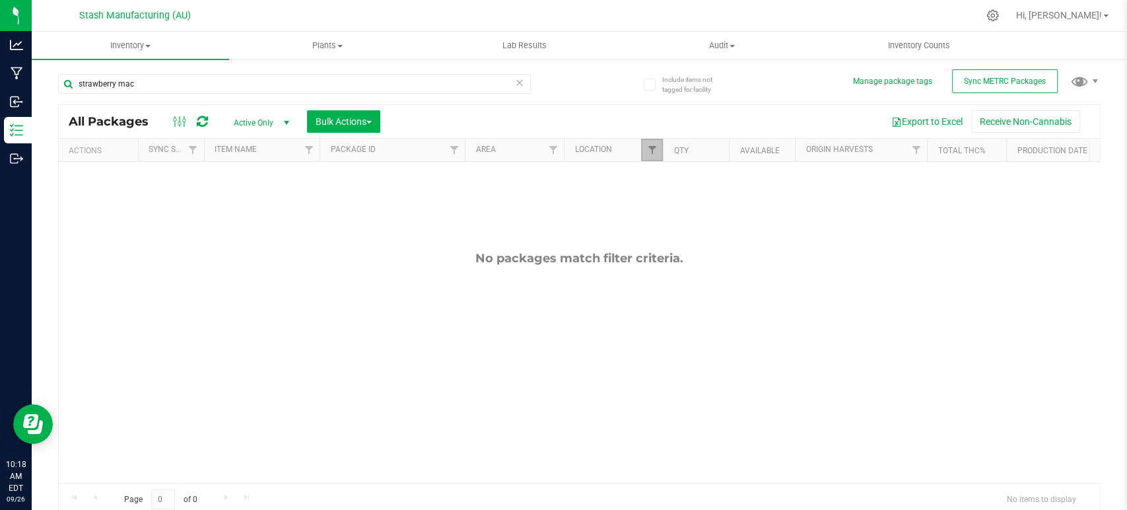
click at [652, 144] on link "Filter" at bounding box center [652, 150] width 22 height 22
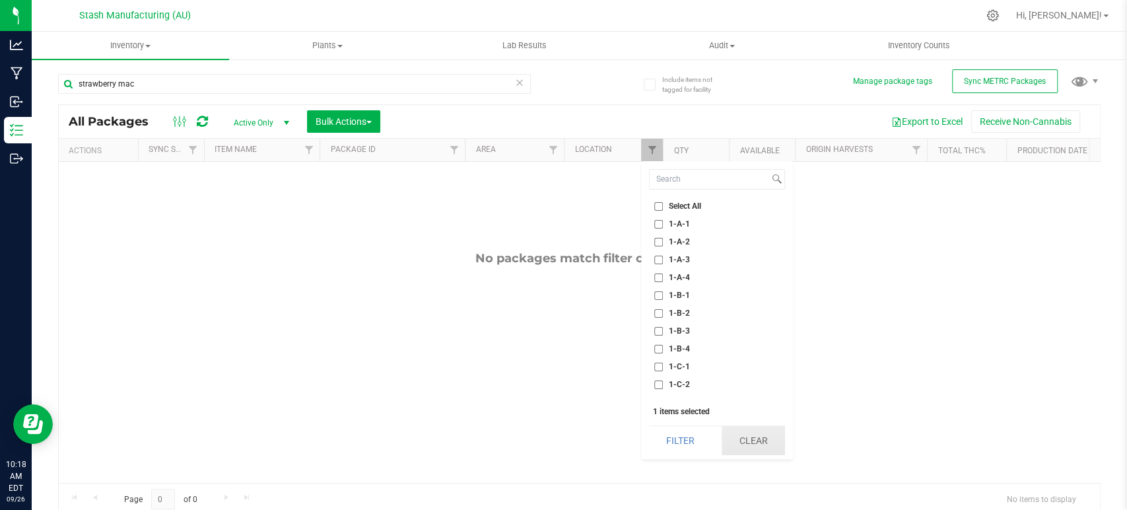
click at [764, 436] on button "Clear" at bounding box center [753, 440] width 63 height 29
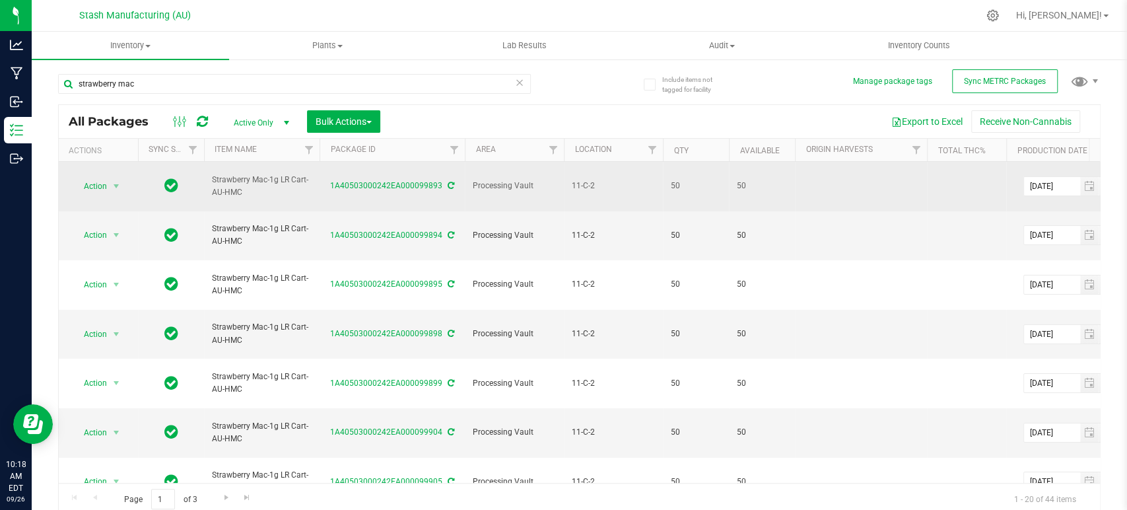
drag, startPoint x: 261, startPoint y: 201, endPoint x: 189, endPoint y: 193, distance: 72.3
drag, startPoint x: 249, startPoint y: 195, endPoint x: 180, endPoint y: 189, distance: 69.6
copy tr "Strawberry Mac-1g LR Cart-AU-HMC"
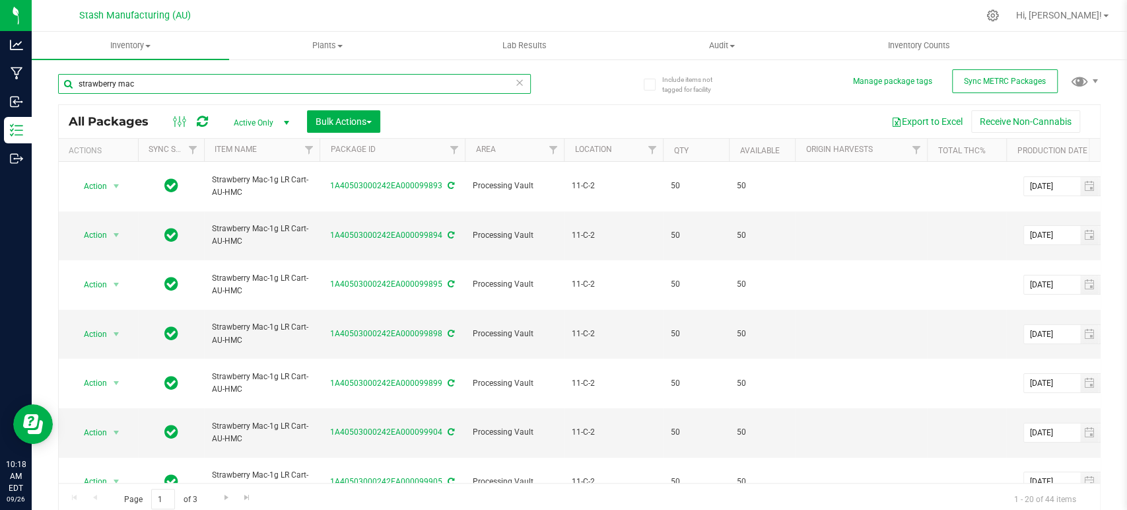
click at [256, 83] on input "strawberry mac" at bounding box center [294, 84] width 473 height 20
paste input "Strawberry Mac-1g LR Cart-AU-HMC"
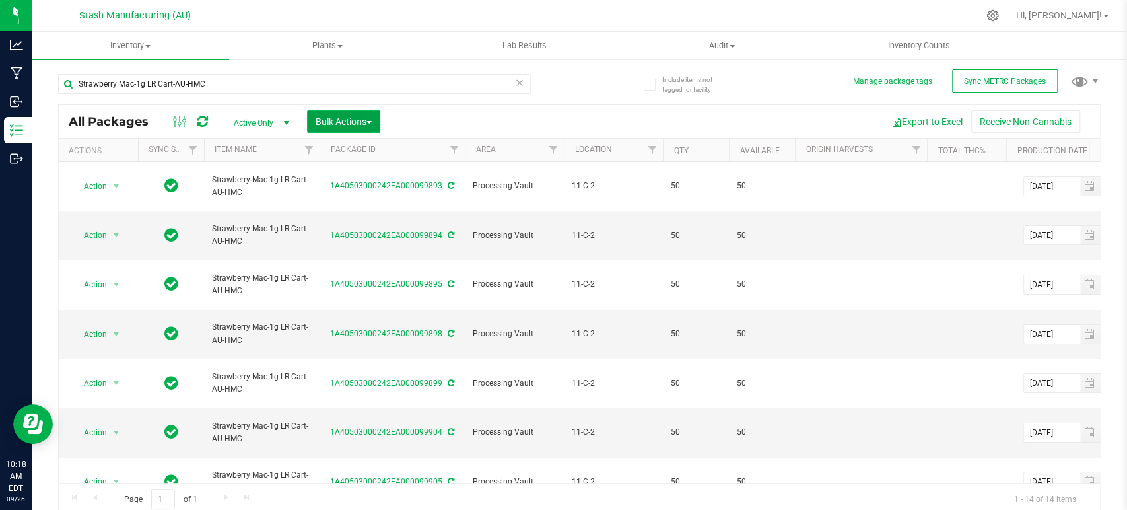
click at [333, 125] on button "Bulk Actions" at bounding box center [343, 121] width 73 height 22
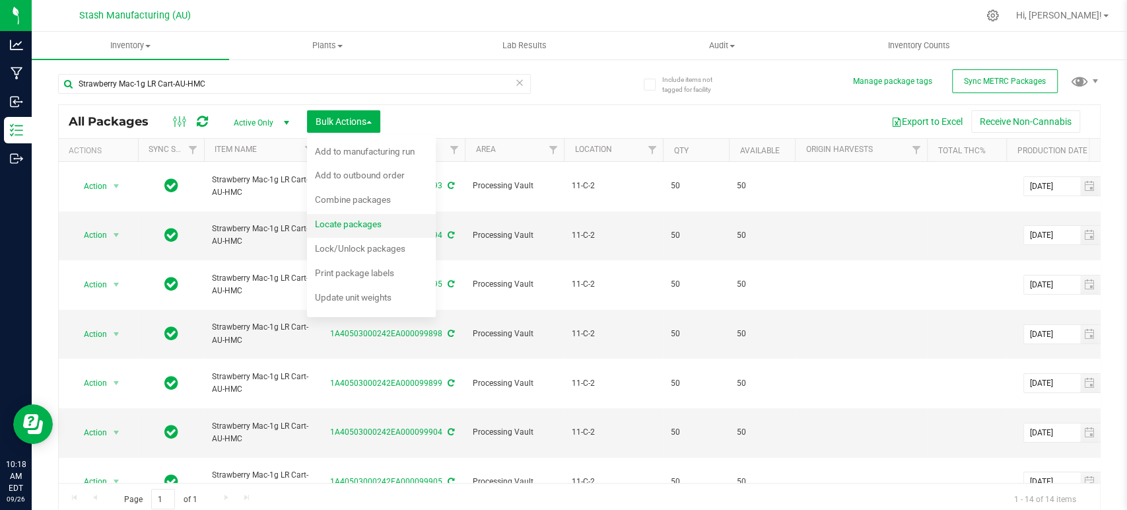
click at [356, 224] on span "Locate packages" at bounding box center [348, 224] width 67 height 11
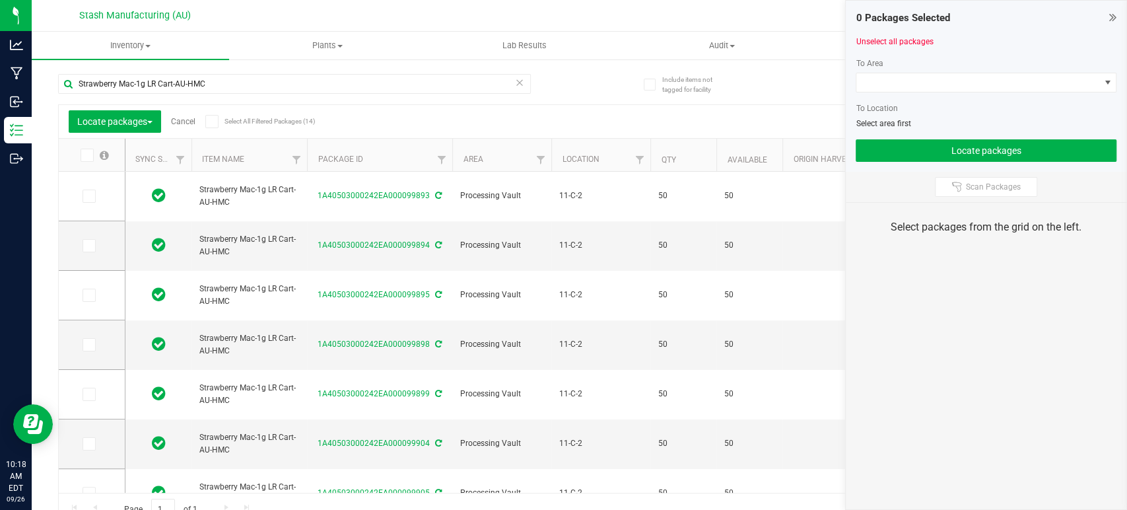
click at [213, 121] on icon at bounding box center [211, 121] width 9 height 0
click at [0, 0] on input "Select All Filtered Packages (14)" at bounding box center [0, 0] width 0 height 0
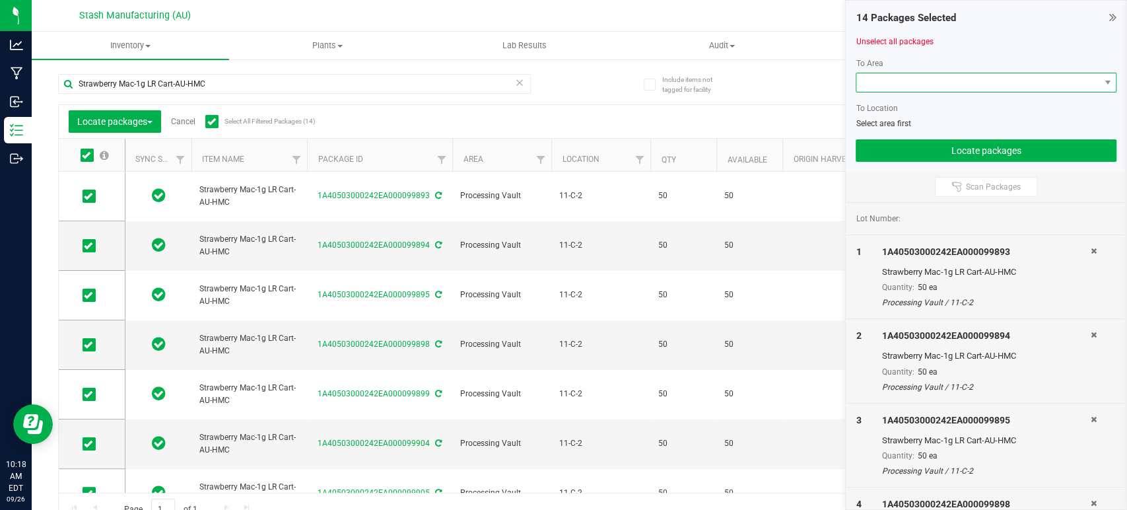
click at [898, 82] on span at bounding box center [977, 82] width 243 height 18
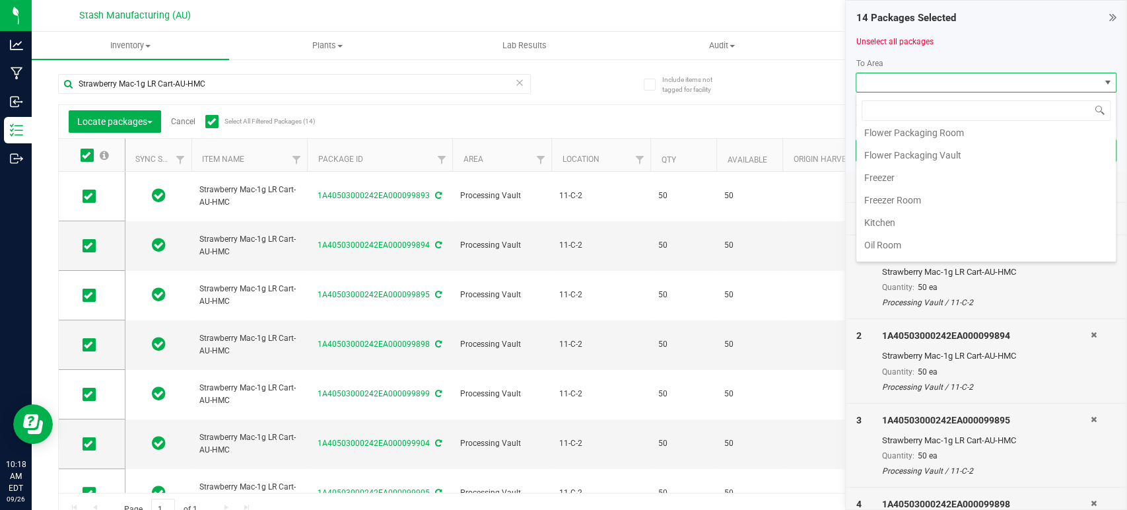
scroll to position [224, 0]
click at [927, 152] on li "Processing Vault" at bounding box center [985, 161] width 259 height 22
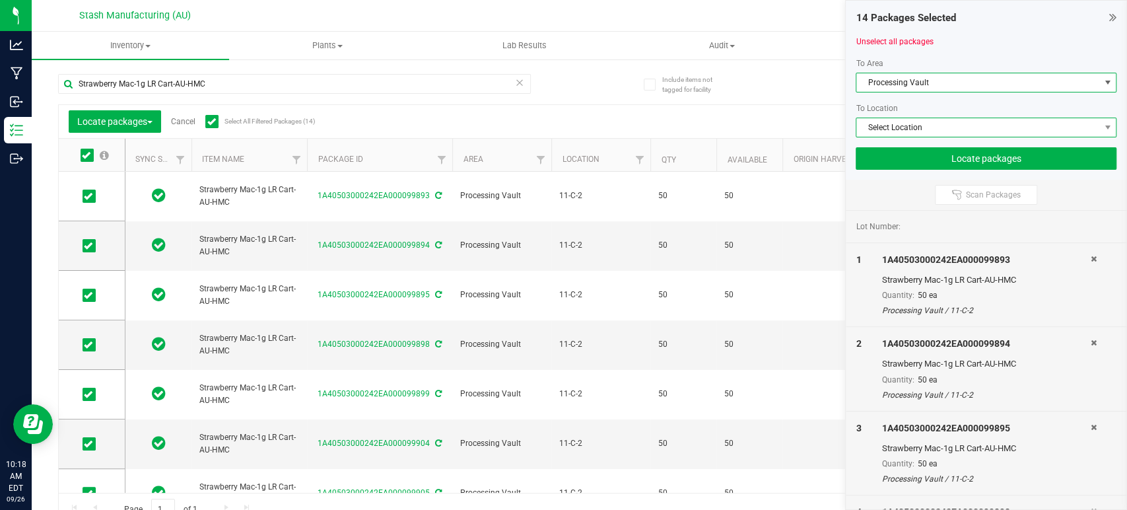
click at [943, 127] on span "Select Location" at bounding box center [977, 127] width 243 height 18
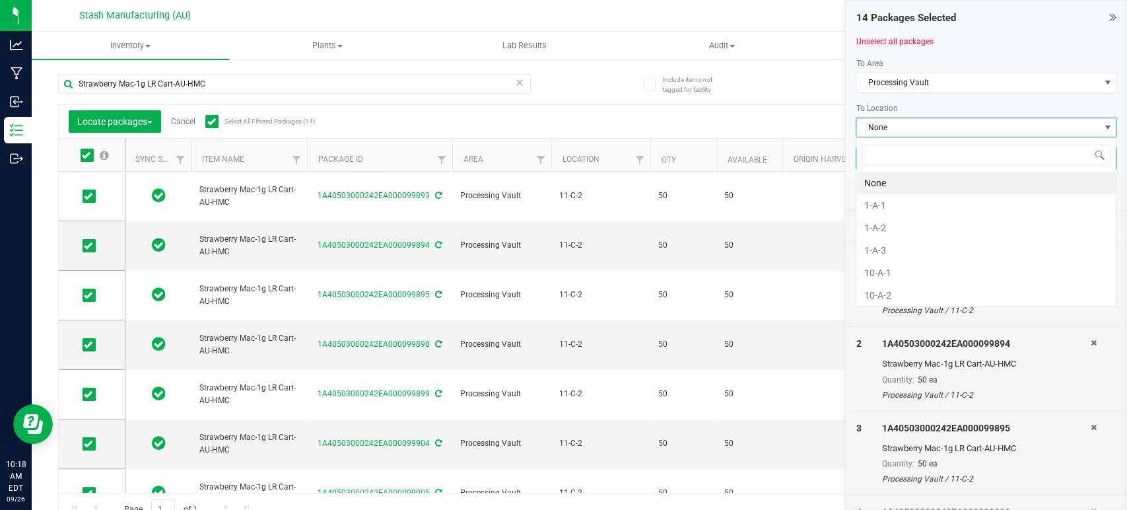
scroll to position [19, 261]
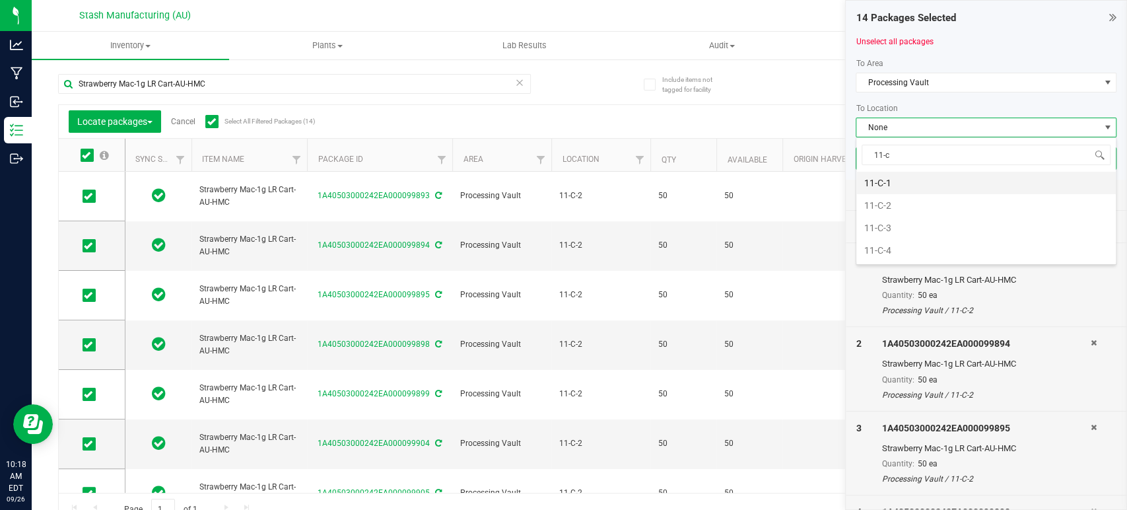
click at [914, 186] on li "11-C-1" at bounding box center [985, 183] width 259 height 22
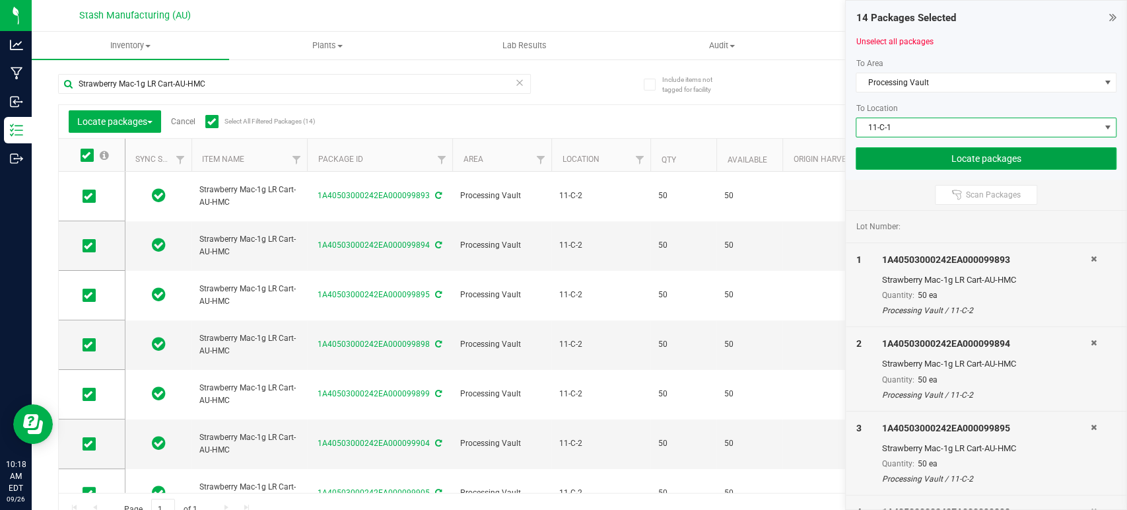
click at [930, 154] on button "Locate packages" at bounding box center [986, 158] width 261 height 22
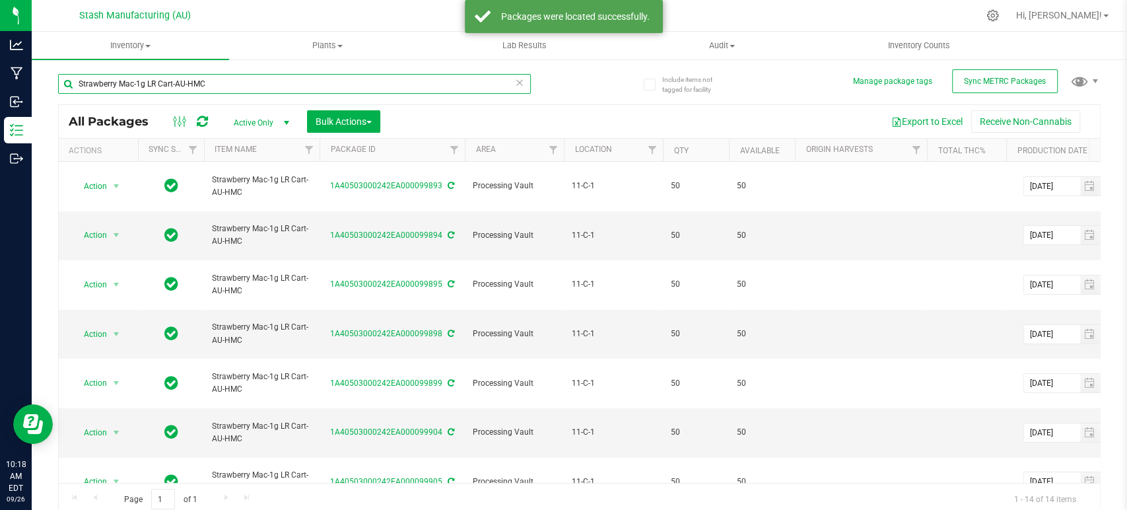
click at [248, 84] on input "Strawberry Mac-1g LR Cart-AU-HMC" at bounding box center [294, 84] width 473 height 20
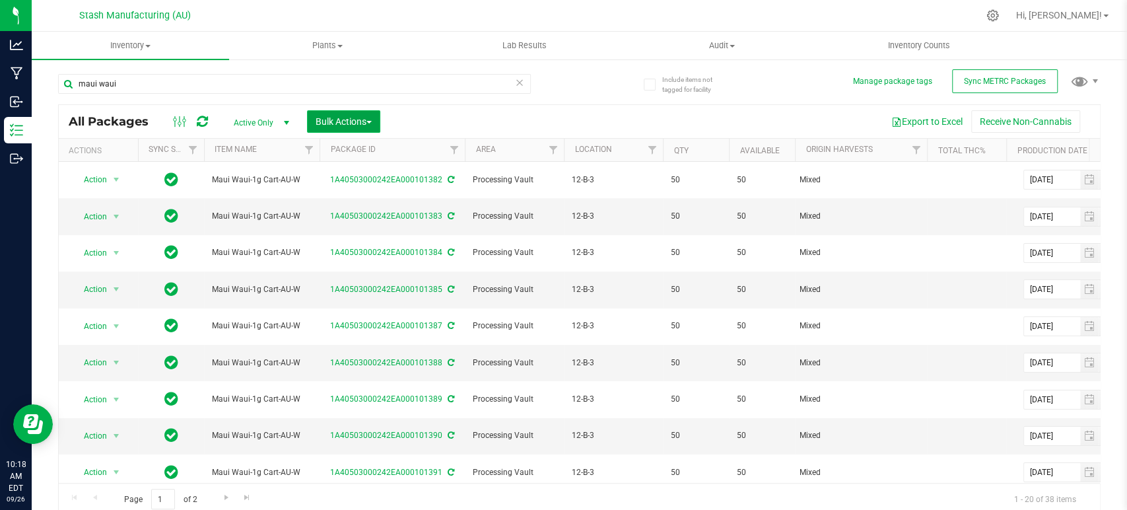
click at [364, 116] on span "Bulk Actions" at bounding box center [344, 121] width 56 height 11
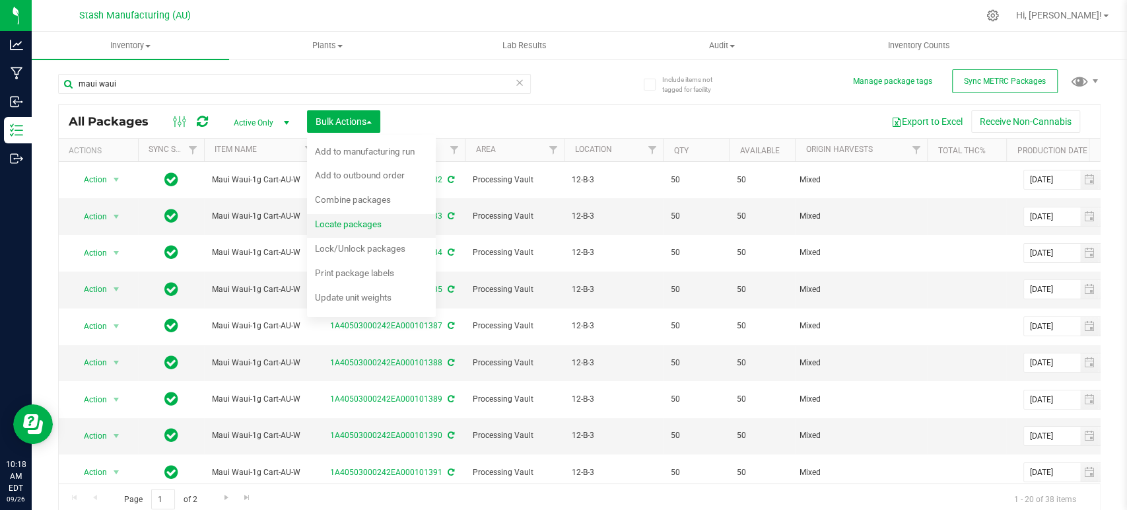
click at [378, 221] on span "Locate packages" at bounding box center [348, 224] width 67 height 11
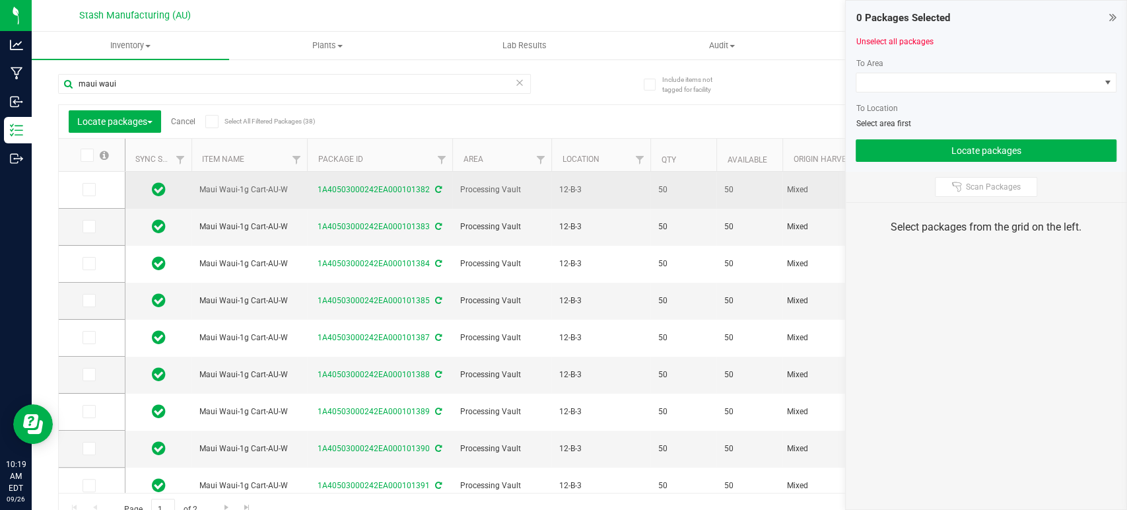
drag, startPoint x: 290, startPoint y: 189, endPoint x: 196, endPoint y: 193, distance: 94.5
click at [196, 193] on td "Maui Waui-1g Cart-AU-W" at bounding box center [249, 190] width 116 height 37
copy span "Maui Waui-1g Cart-AU-W"
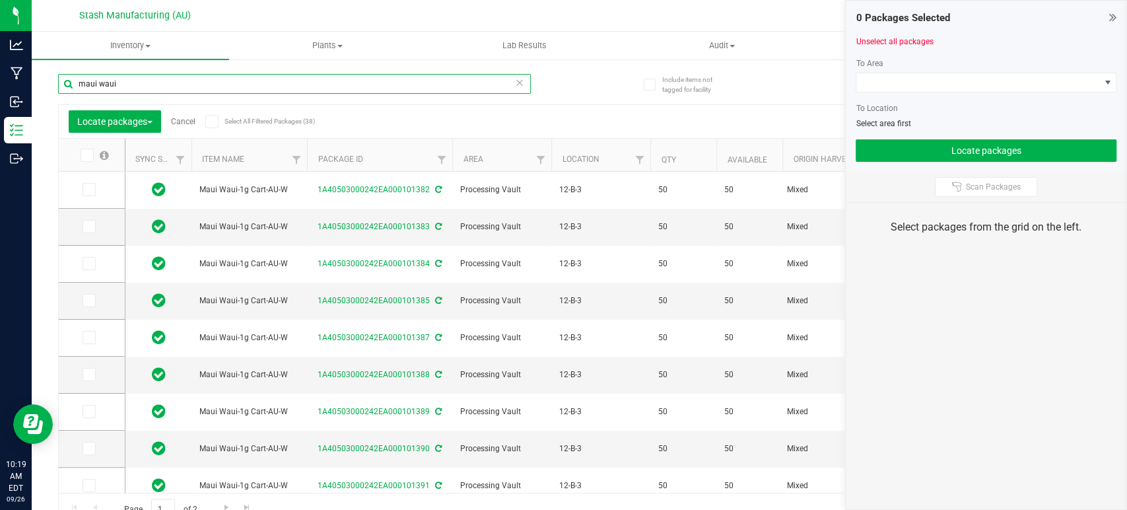
click at [196, 88] on input "maui waui" at bounding box center [294, 84] width 473 height 20
paste input "Maui Waui-1g Cart-AU-W"
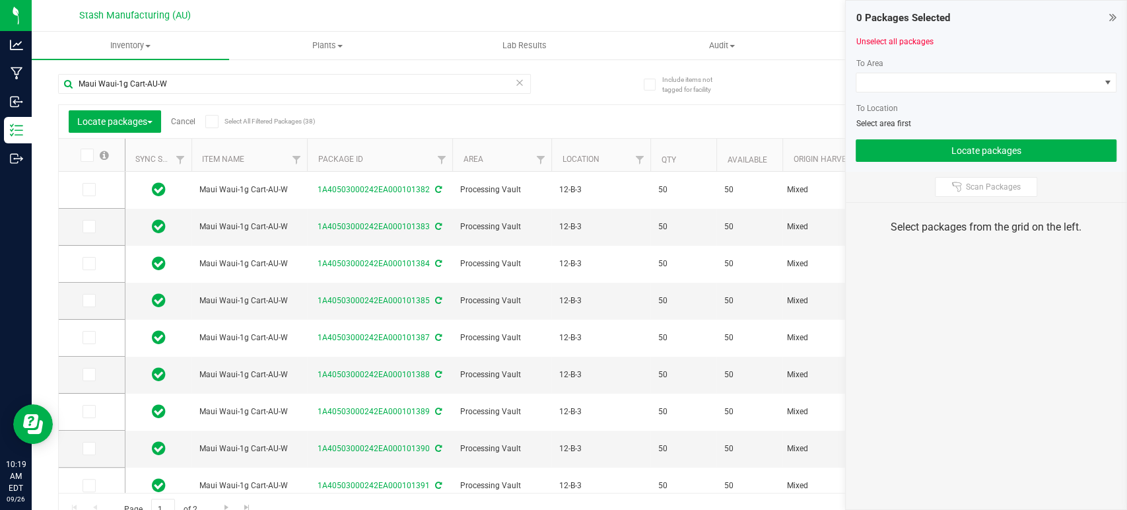
click at [213, 121] on icon at bounding box center [211, 121] width 9 height 0
click at [0, 0] on input "Select All Filtered Packages (38)" at bounding box center [0, 0] width 0 height 0
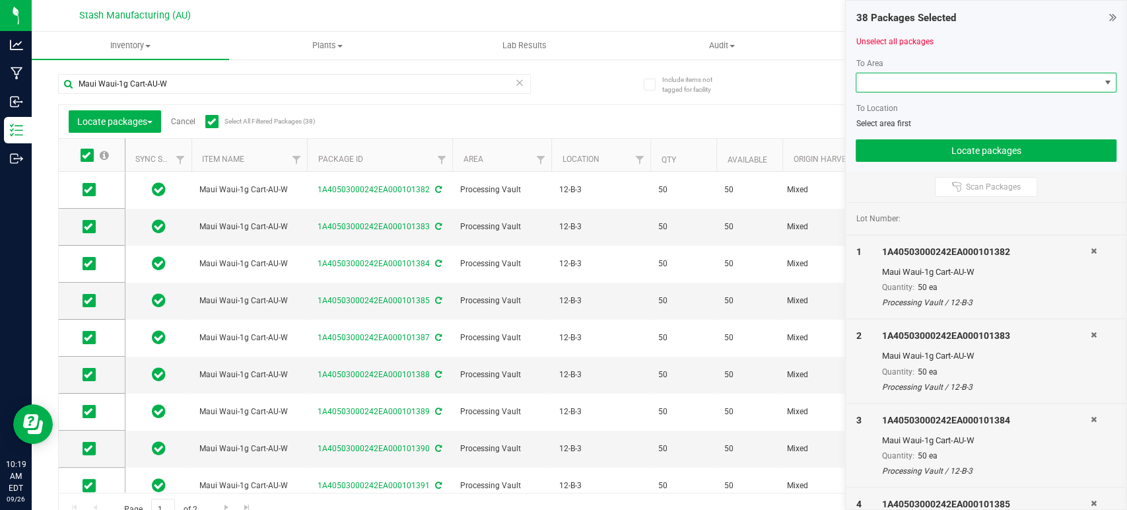
click at [905, 86] on span at bounding box center [977, 82] width 243 height 18
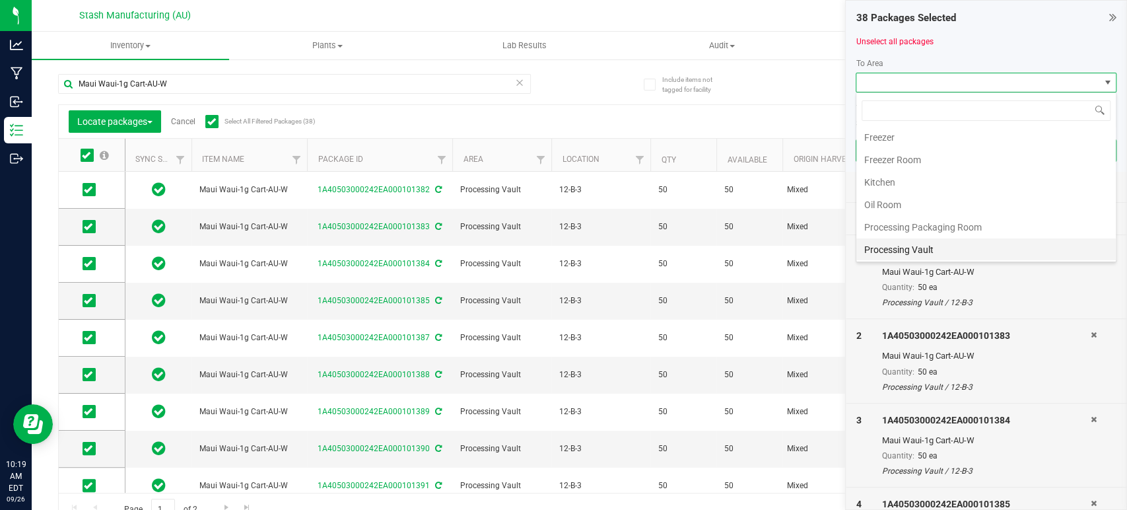
scroll to position [224, 0]
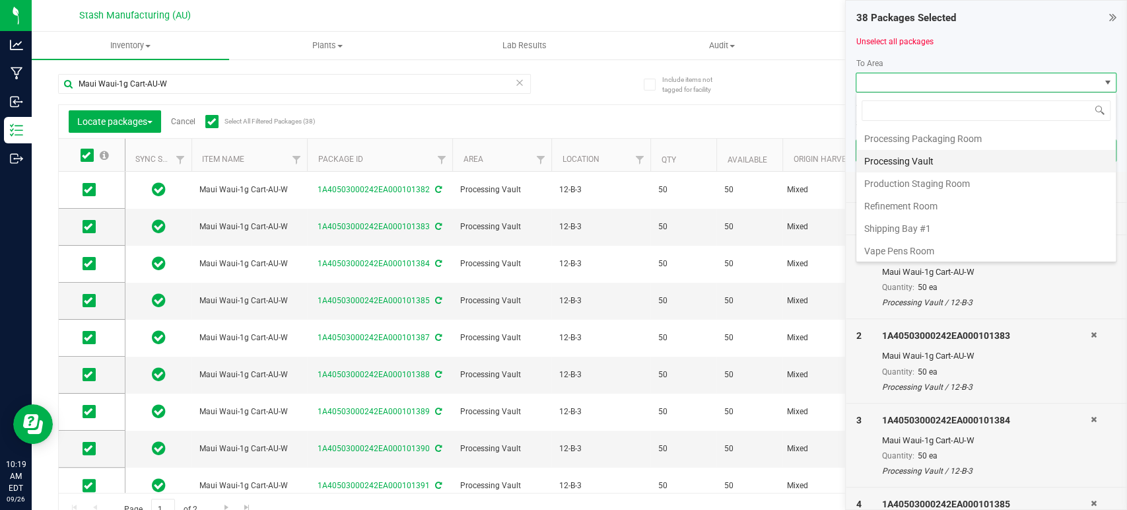
click at [915, 162] on li "Processing Vault" at bounding box center [985, 161] width 259 height 22
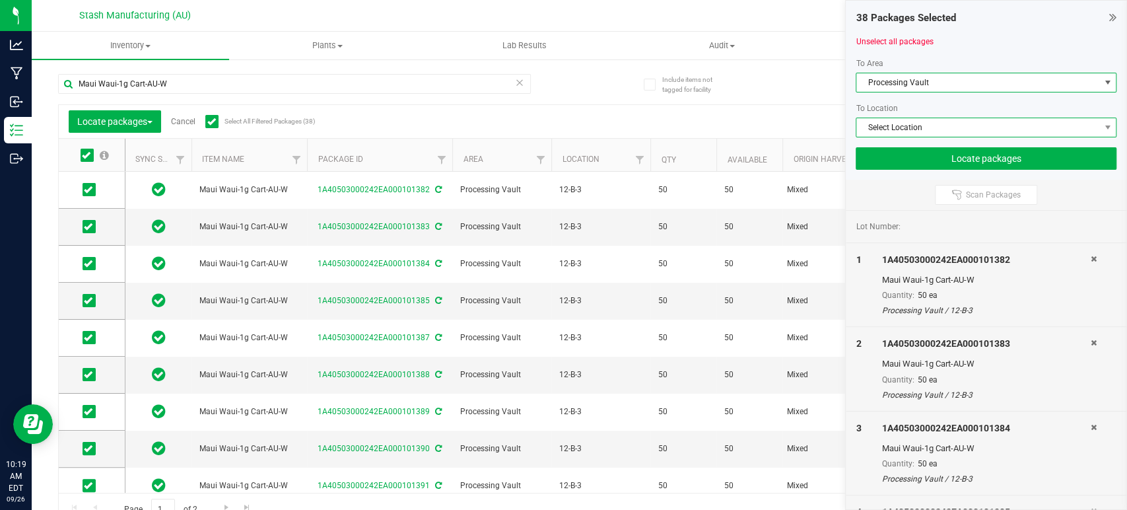
click at [966, 126] on span "Select Location" at bounding box center [977, 127] width 243 height 18
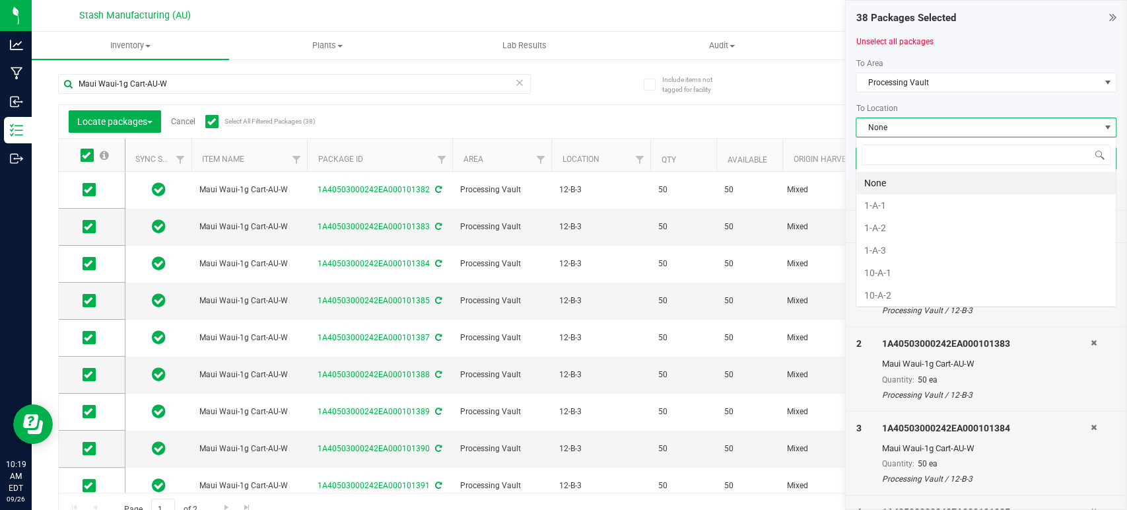
scroll to position [19, 261]
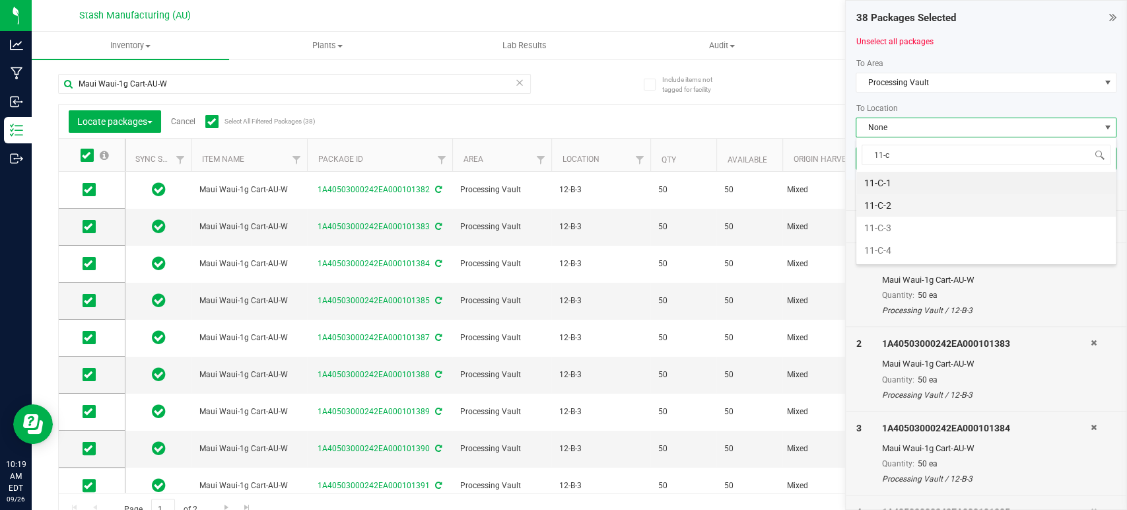
click at [885, 206] on li "11-C-2" at bounding box center [985, 205] width 259 height 22
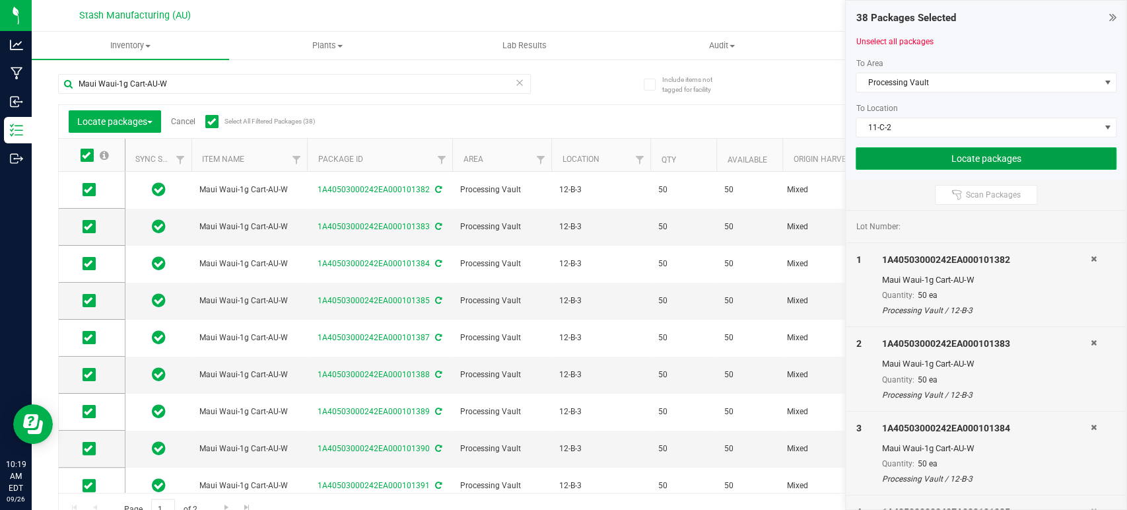
click at [996, 160] on button "Locate packages" at bounding box center [986, 158] width 261 height 22
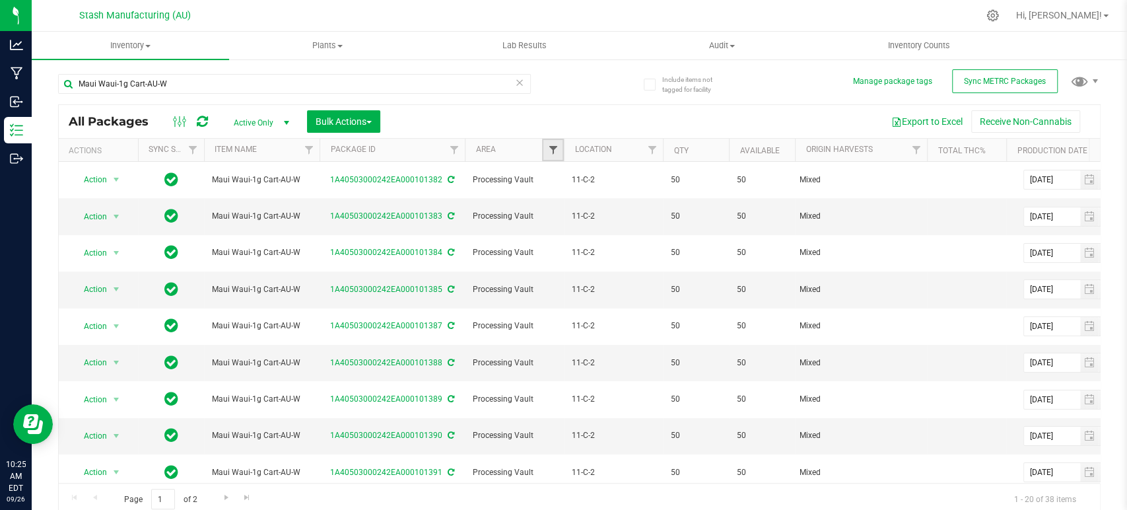
click at [555, 152] on span "Filter" at bounding box center [552, 150] width 11 height 11
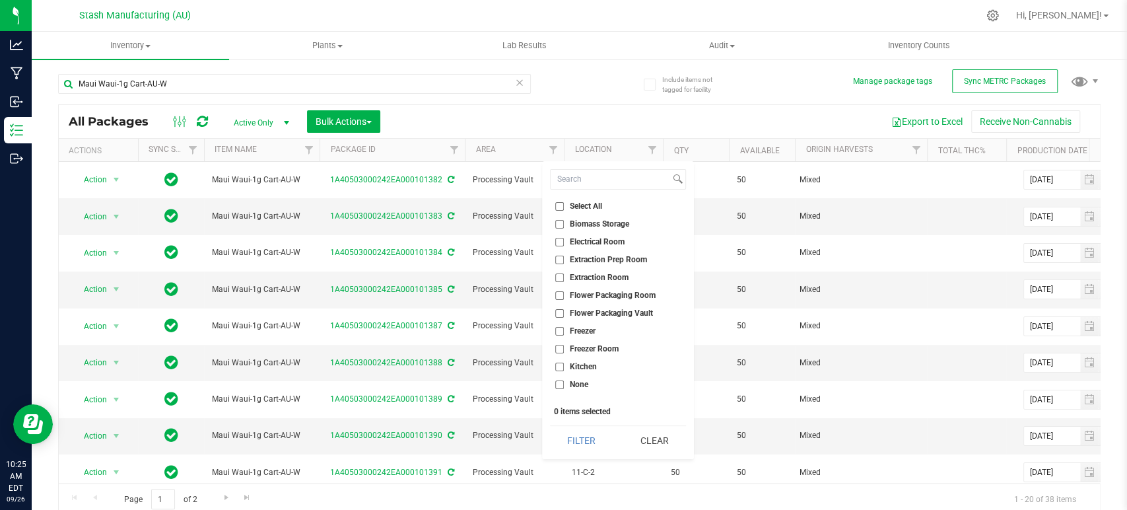
click at [623, 296] on span "Flower Packaging Room" at bounding box center [613, 295] width 86 height 8
click at [564, 296] on input "Flower Packaging Room" at bounding box center [559, 295] width 9 height 9
click at [592, 436] on button "Filter" at bounding box center [581, 440] width 63 height 29
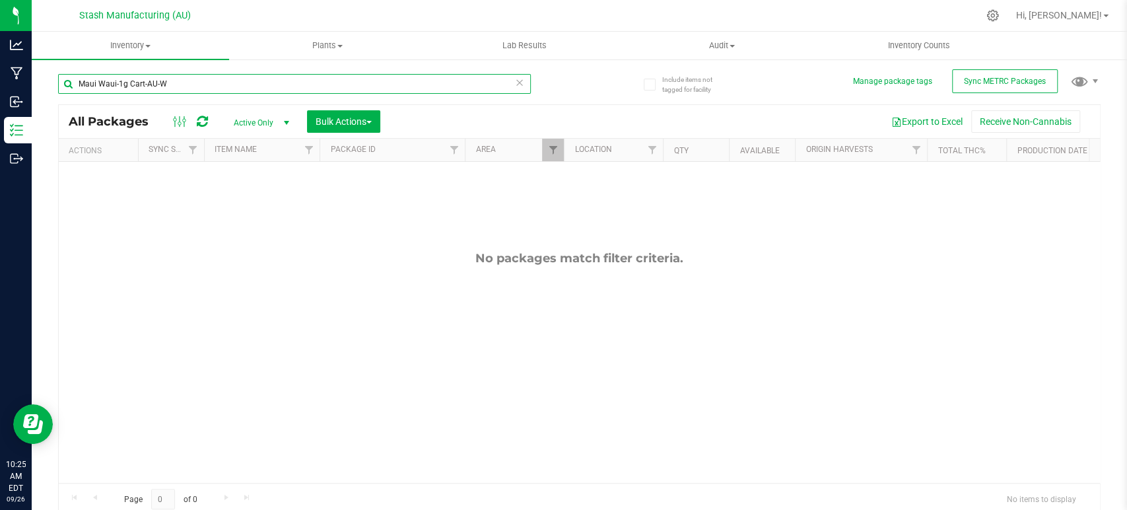
click at [444, 85] on input "Maui Waui-1g Cart-AU-W" at bounding box center [294, 84] width 473 height 20
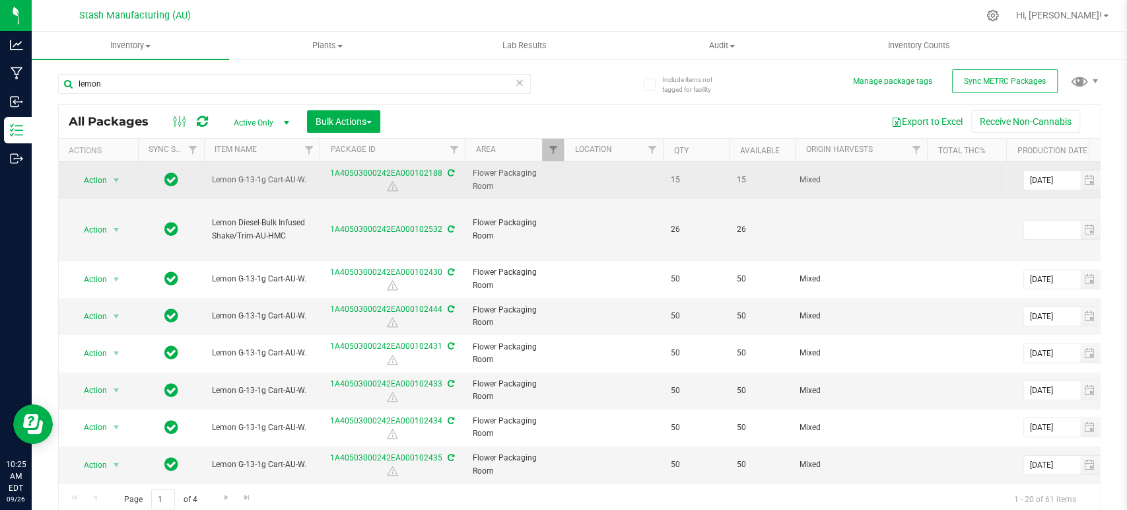
drag, startPoint x: 210, startPoint y: 183, endPoint x: 303, endPoint y: 183, distance: 93.1
click at [303, 183] on td "Lemon G-13-1g Cart-AU-W." at bounding box center [262, 180] width 116 height 37
copy span "Lemon G-13-1g Cart-AU-W"
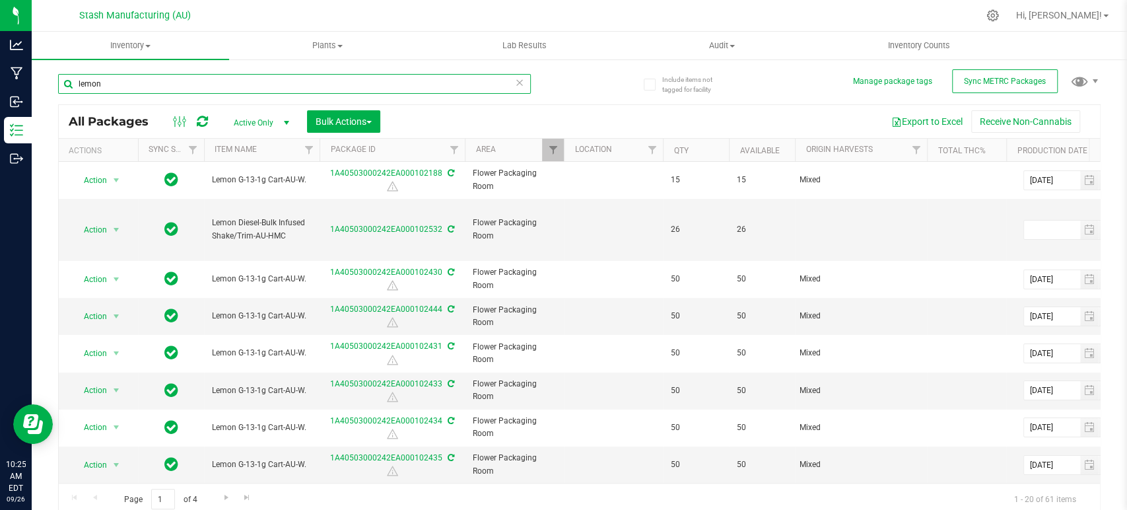
click at [204, 83] on input "lemon" at bounding box center [294, 84] width 473 height 20
paste input "Lemon G-13-1g Cart-AU-W"
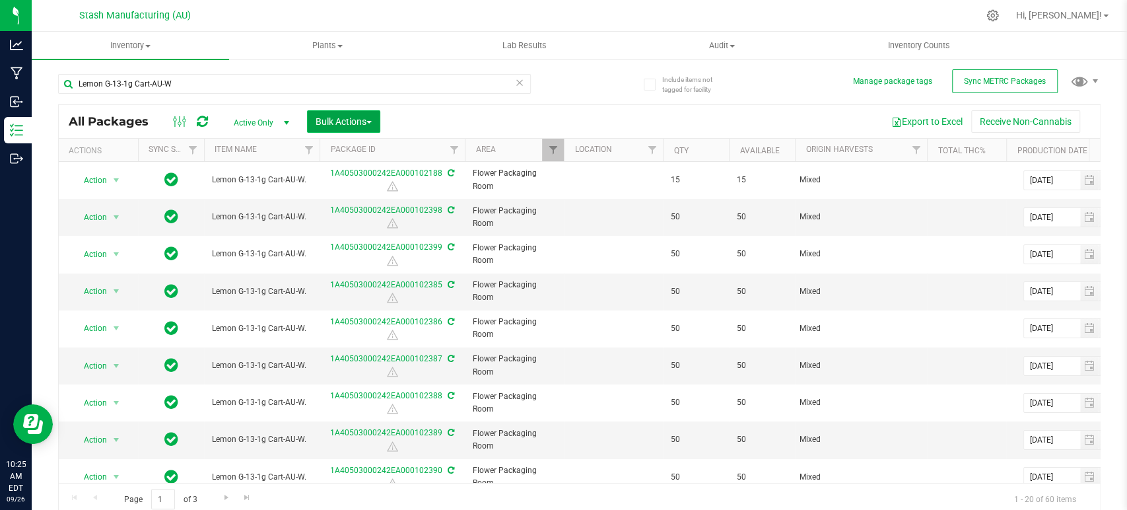
click at [343, 124] on span "Bulk Actions" at bounding box center [344, 121] width 56 height 11
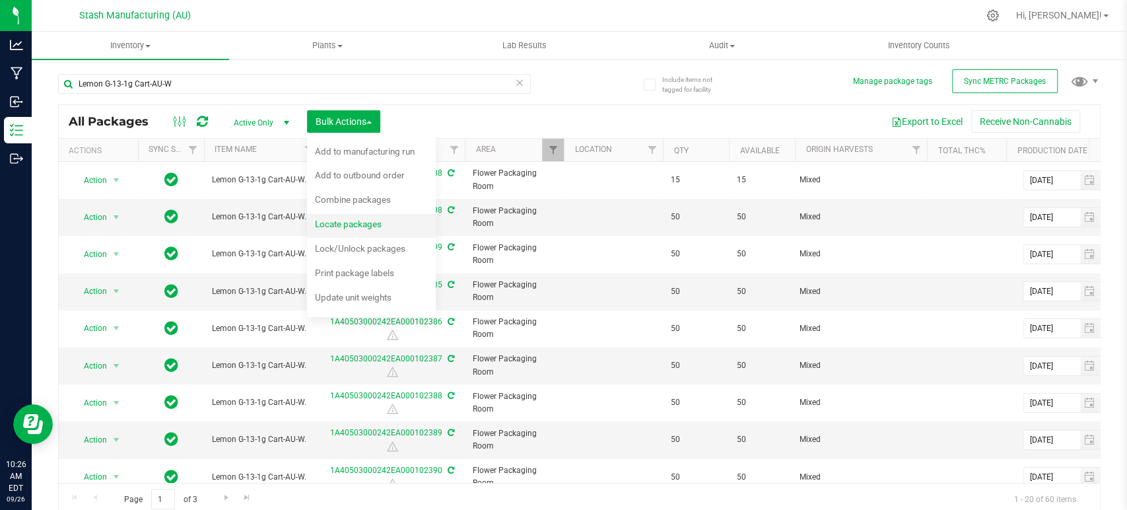
click at [383, 230] on div "Locate packages" at bounding box center [357, 225] width 85 height 21
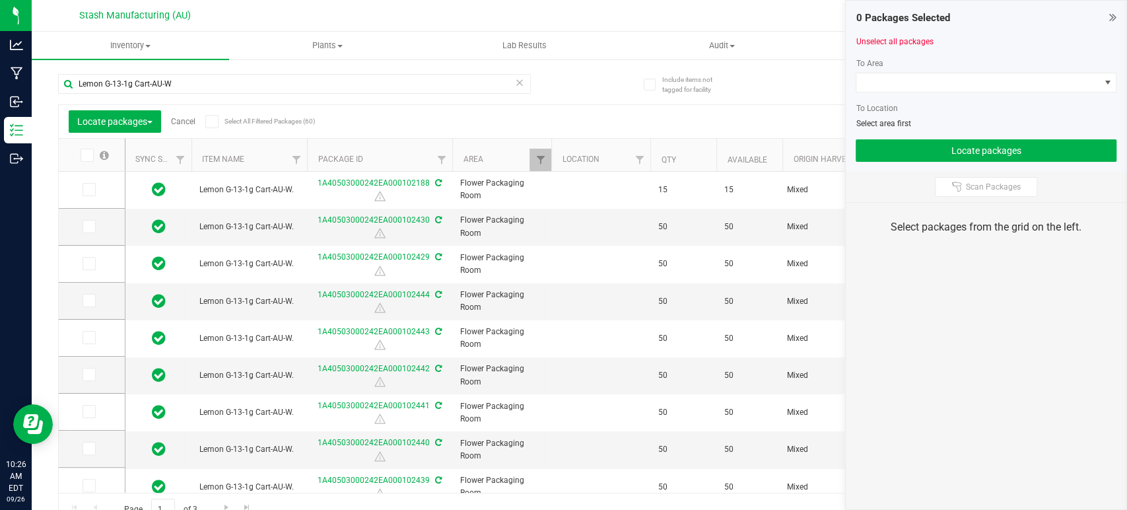
click at [215, 121] on icon at bounding box center [211, 121] width 9 height 0
click at [0, 0] on input "Select All Filtered Packages (60)" at bounding box center [0, 0] width 0 height 0
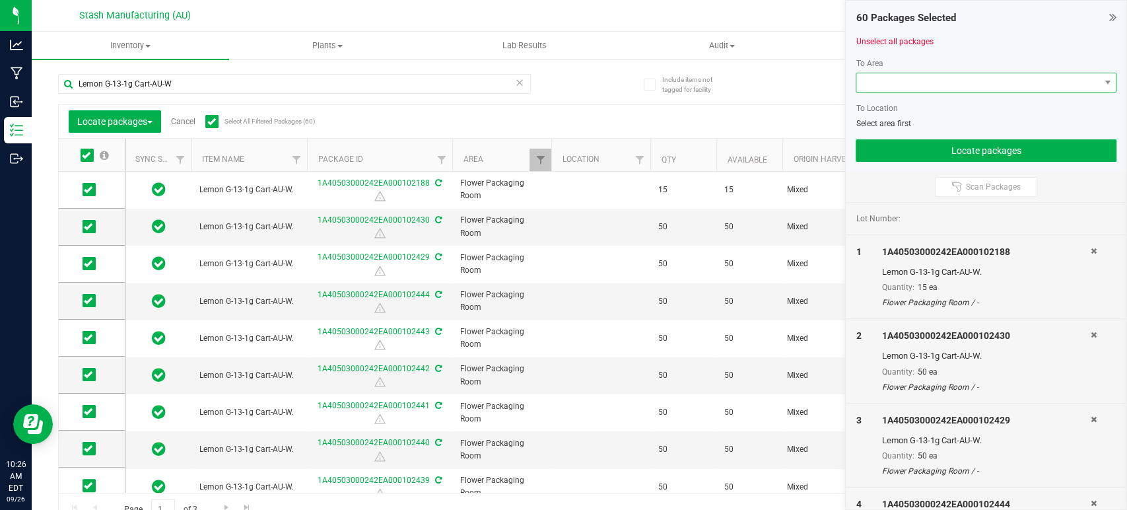
click at [990, 81] on span at bounding box center [977, 82] width 243 height 18
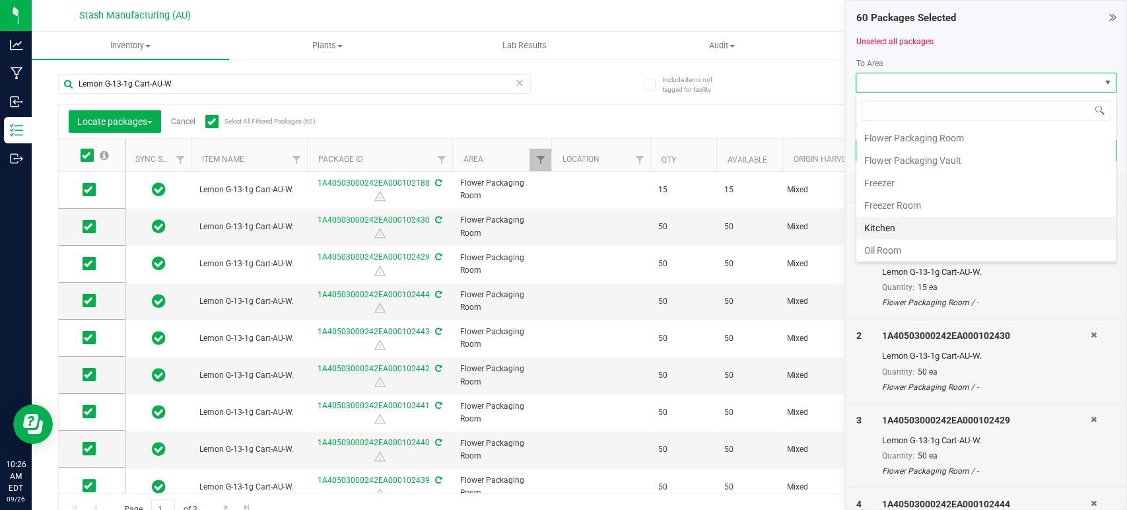
scroll to position [224, 0]
click at [956, 153] on li "Processing Vault" at bounding box center [985, 161] width 259 height 22
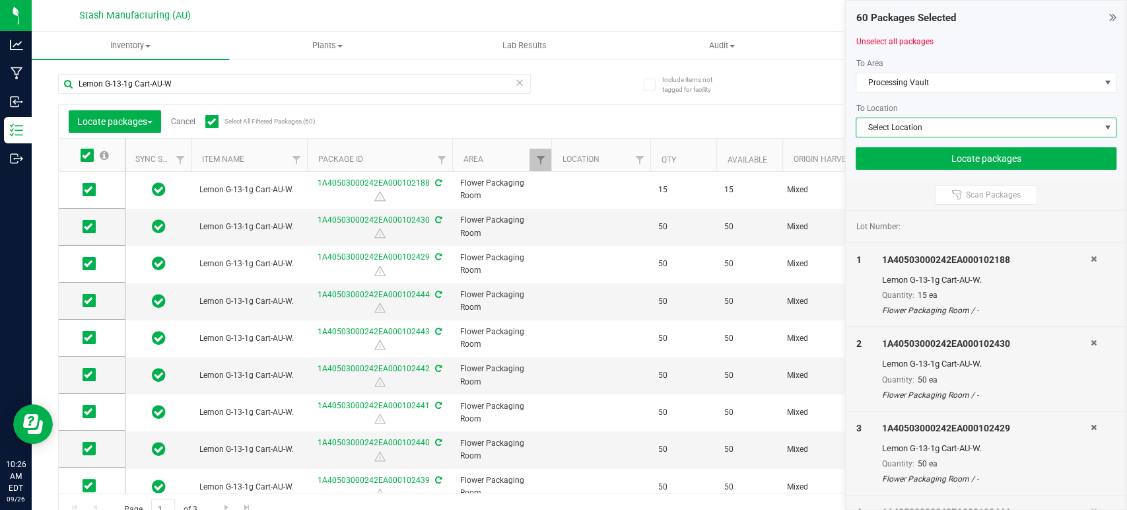
click at [980, 125] on span "Select Location" at bounding box center [977, 127] width 243 height 18
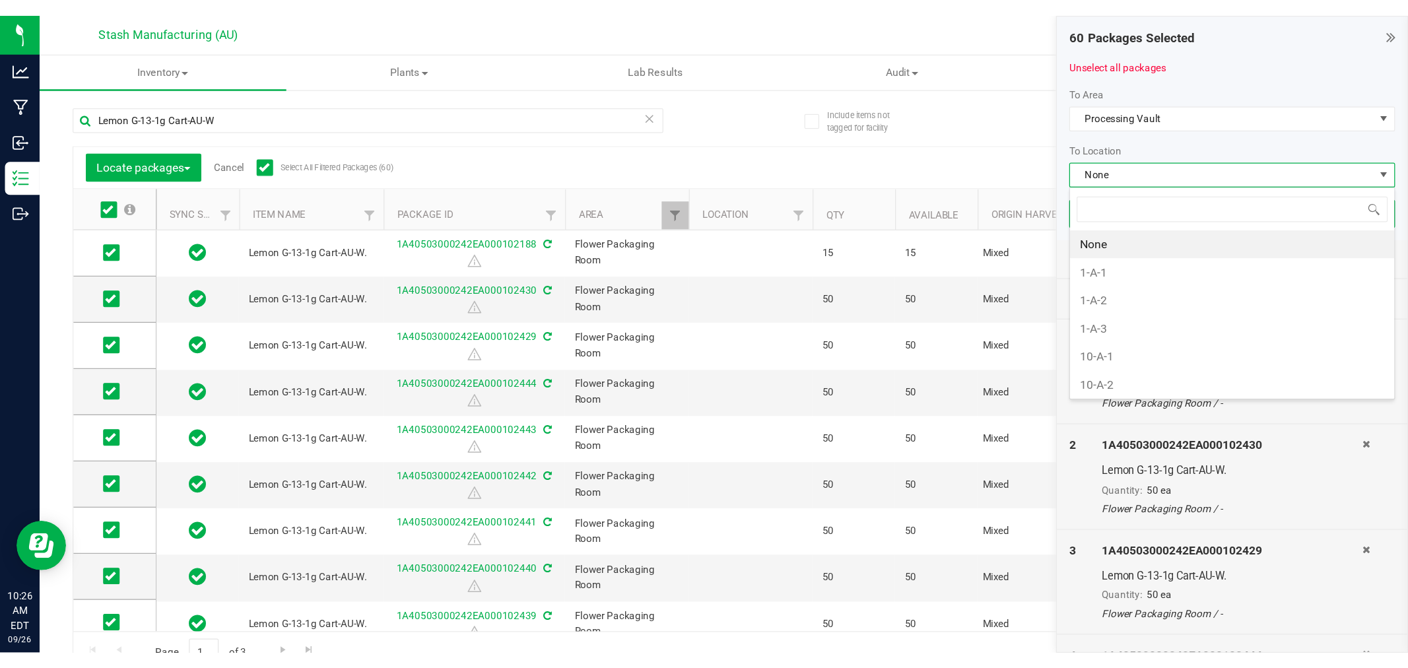
scroll to position [19, 261]
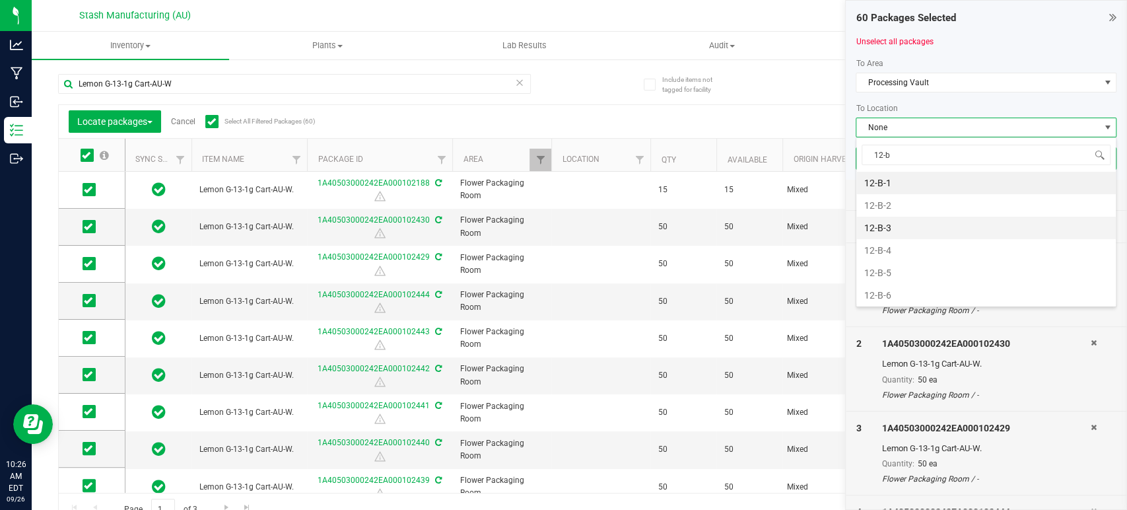
click at [918, 219] on li "12-B-3" at bounding box center [985, 228] width 259 height 22
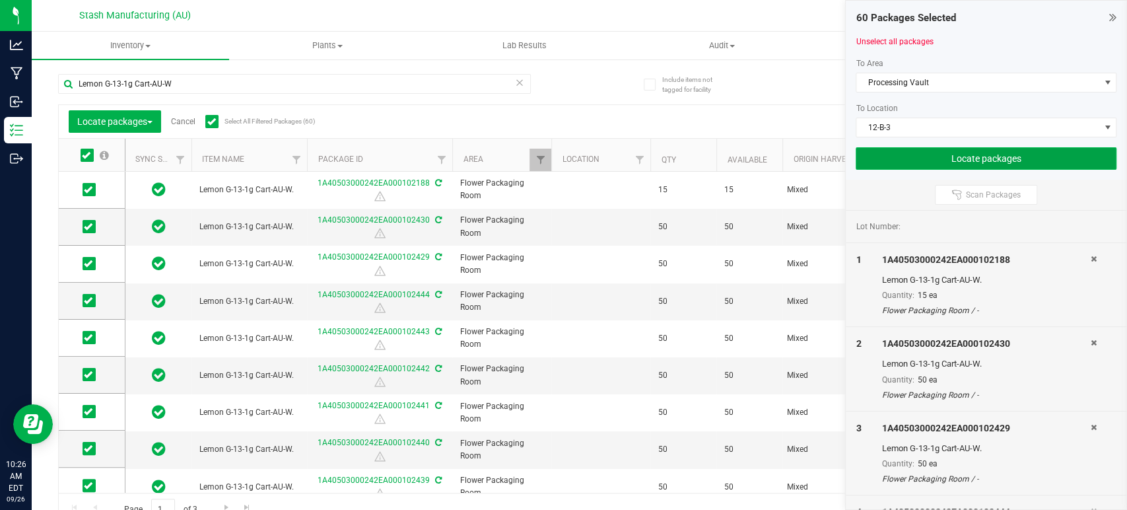
click at [977, 158] on button "Locate packages" at bounding box center [986, 158] width 261 height 22
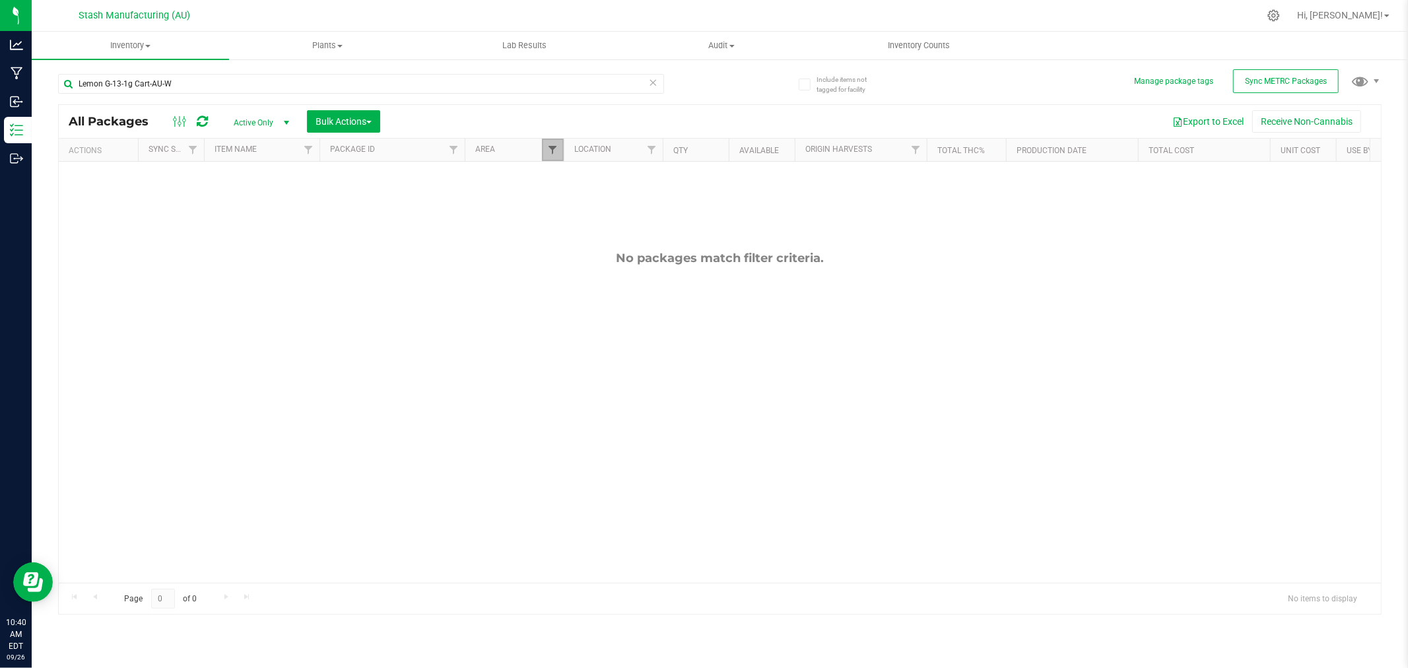
click at [548, 152] on span "Filter" at bounding box center [552, 150] width 11 height 11
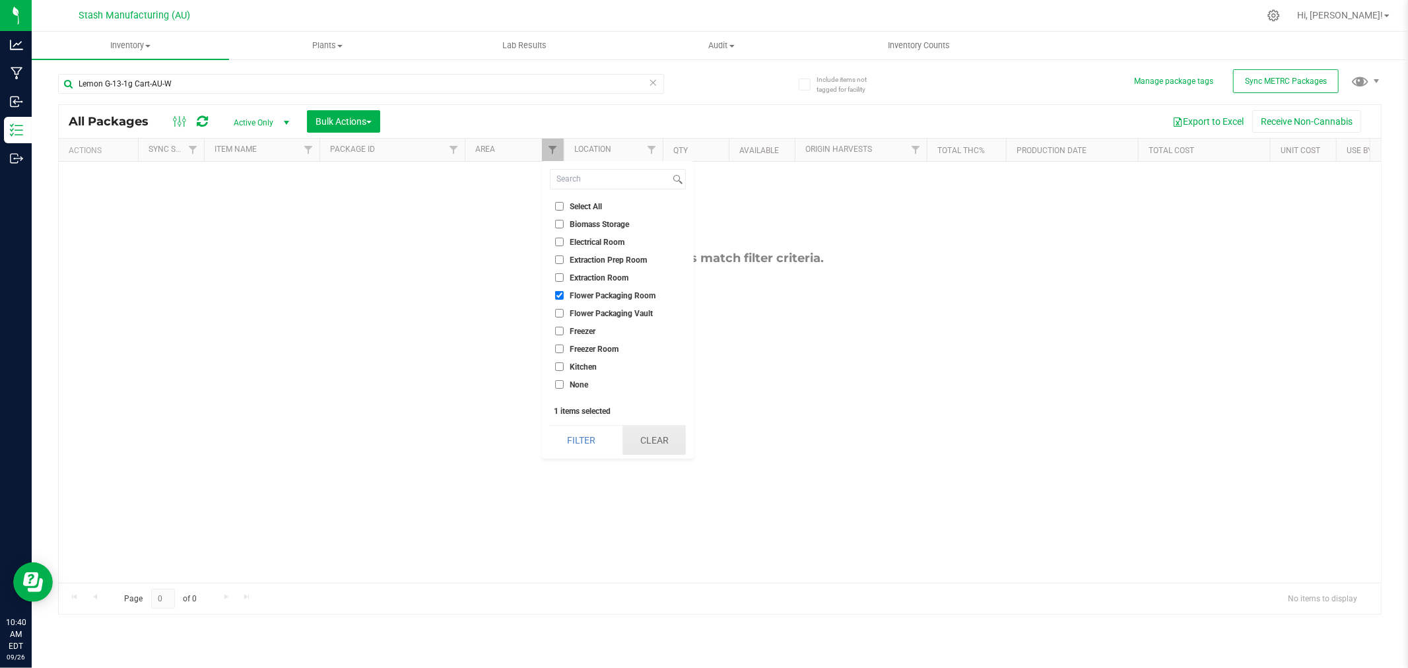
click at [656, 434] on button "Clear" at bounding box center [654, 440] width 63 height 29
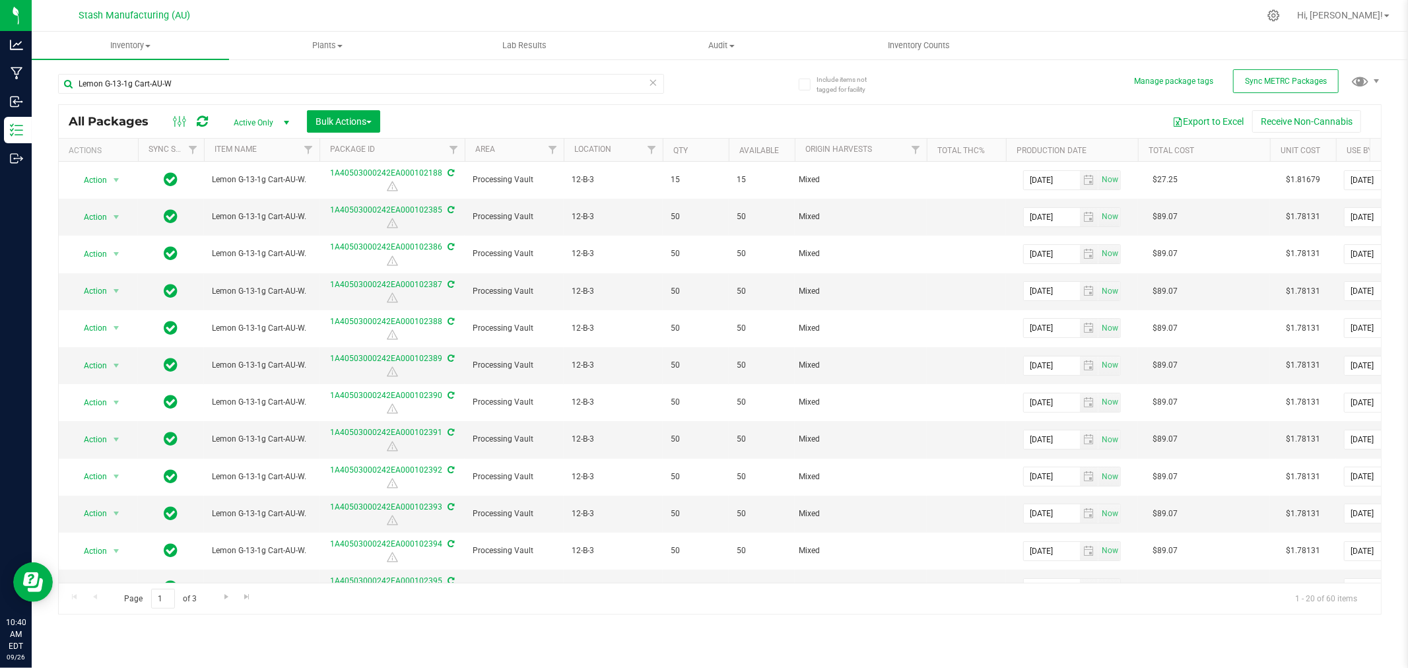
click at [652, 82] on icon at bounding box center [653, 82] width 9 height 16
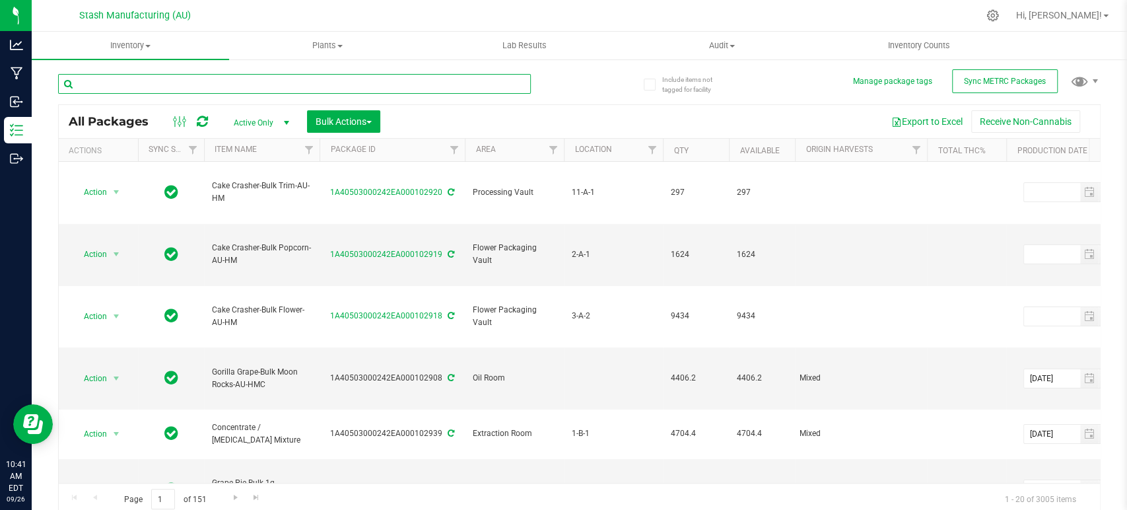
click at [318, 82] on input "text" at bounding box center [294, 84] width 473 height 20
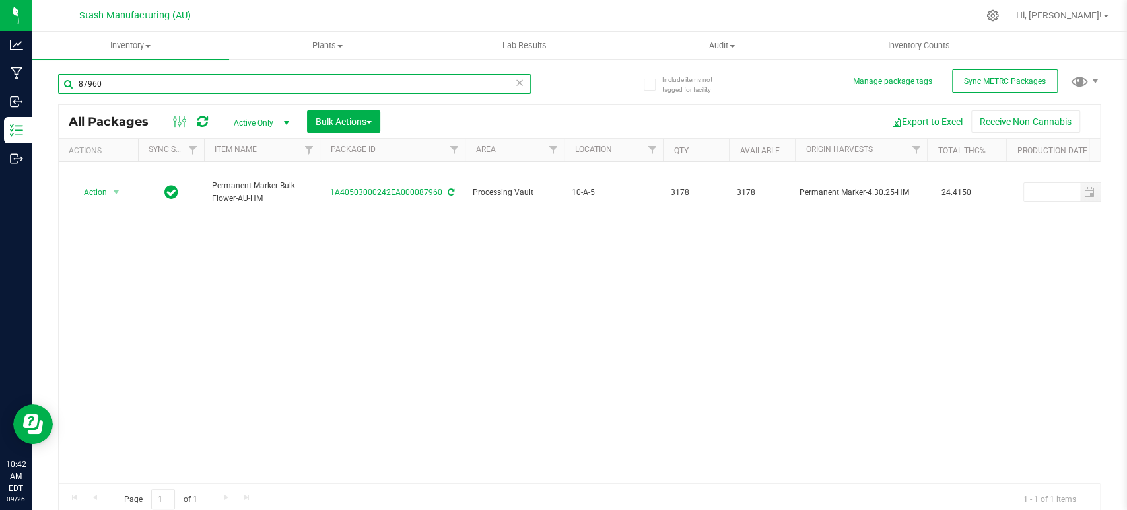
click at [312, 78] on input "87960" at bounding box center [294, 84] width 473 height 20
click at [386, 75] on input "94356" at bounding box center [294, 84] width 473 height 20
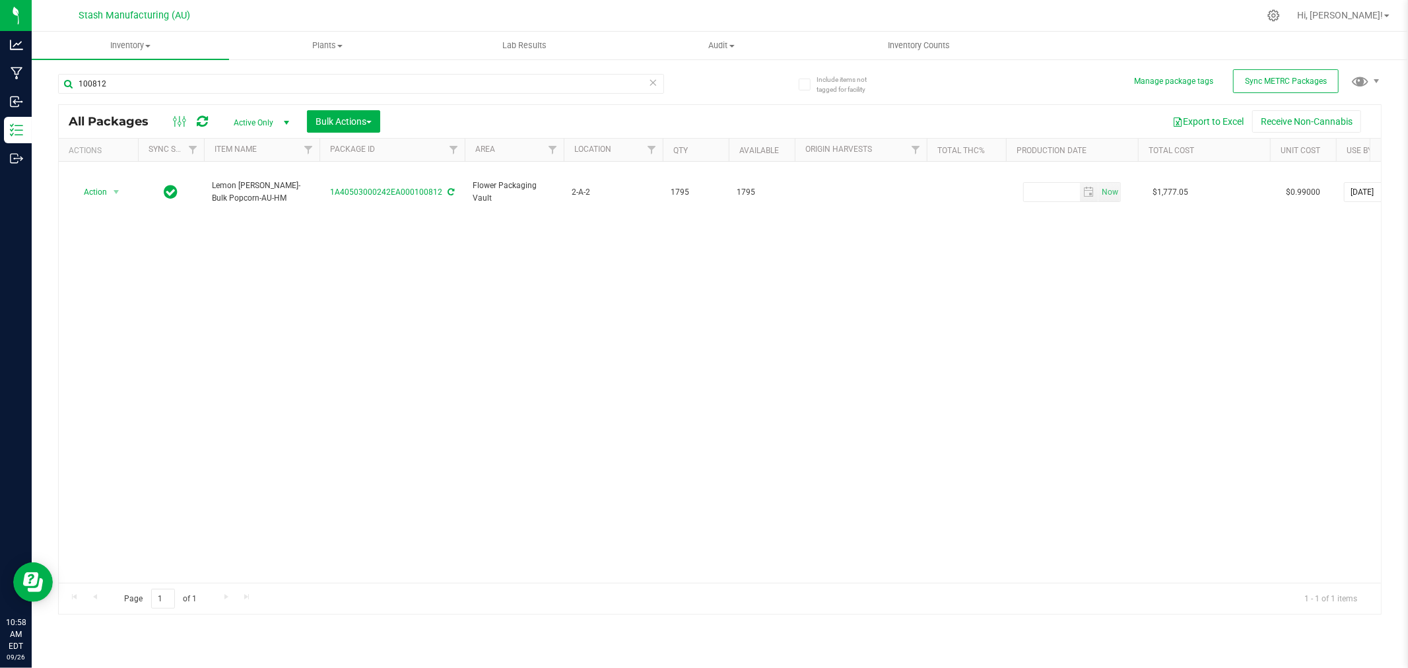
click at [1126, 364] on div "Action Action Adjust qty Create package Edit attributes Global inventory Locate…" at bounding box center [720, 372] width 1322 height 421
click at [440, 83] on input "100812" at bounding box center [361, 84] width 606 height 20
click at [1126, 391] on div "Action Action Adjust qty Create package Edit attributes Global inventory Locate…" at bounding box center [720, 372] width 1322 height 421
click at [131, 80] on input "94356" at bounding box center [361, 84] width 606 height 20
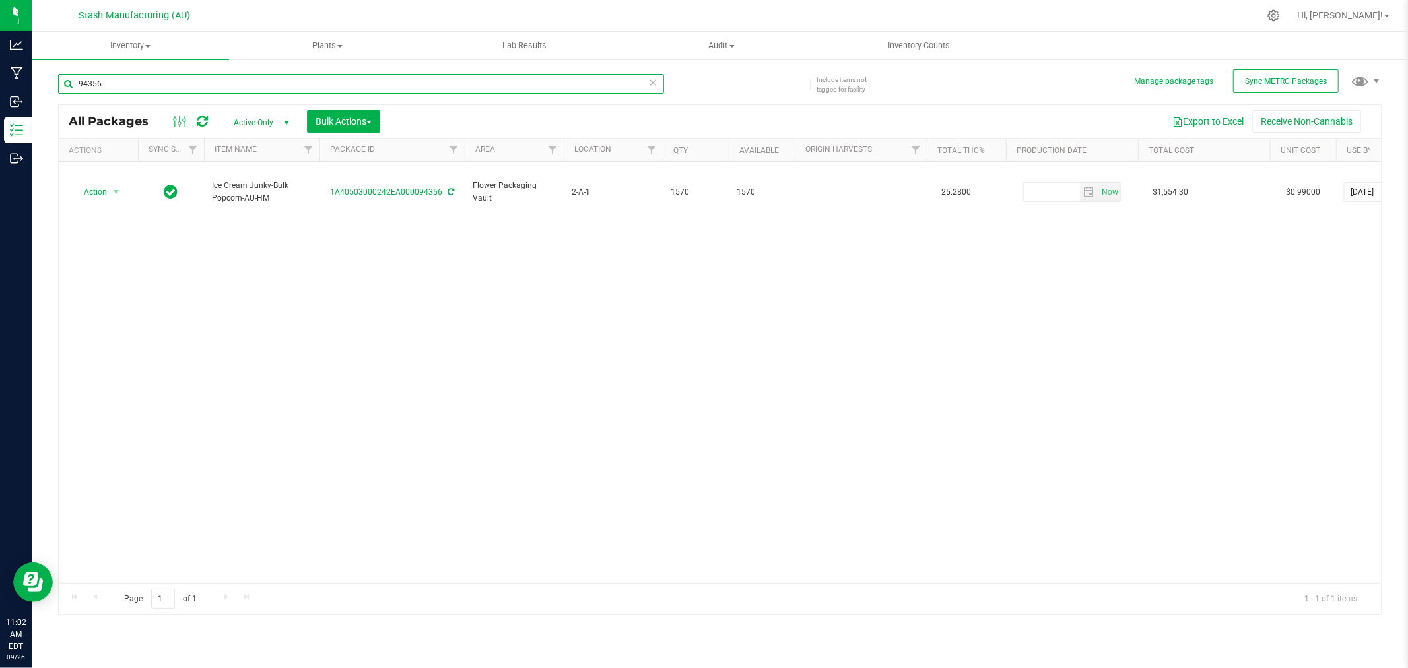
click at [131, 80] on input "94356" at bounding box center [361, 84] width 606 height 20
click at [151, 86] on input "95414" at bounding box center [361, 84] width 606 height 20
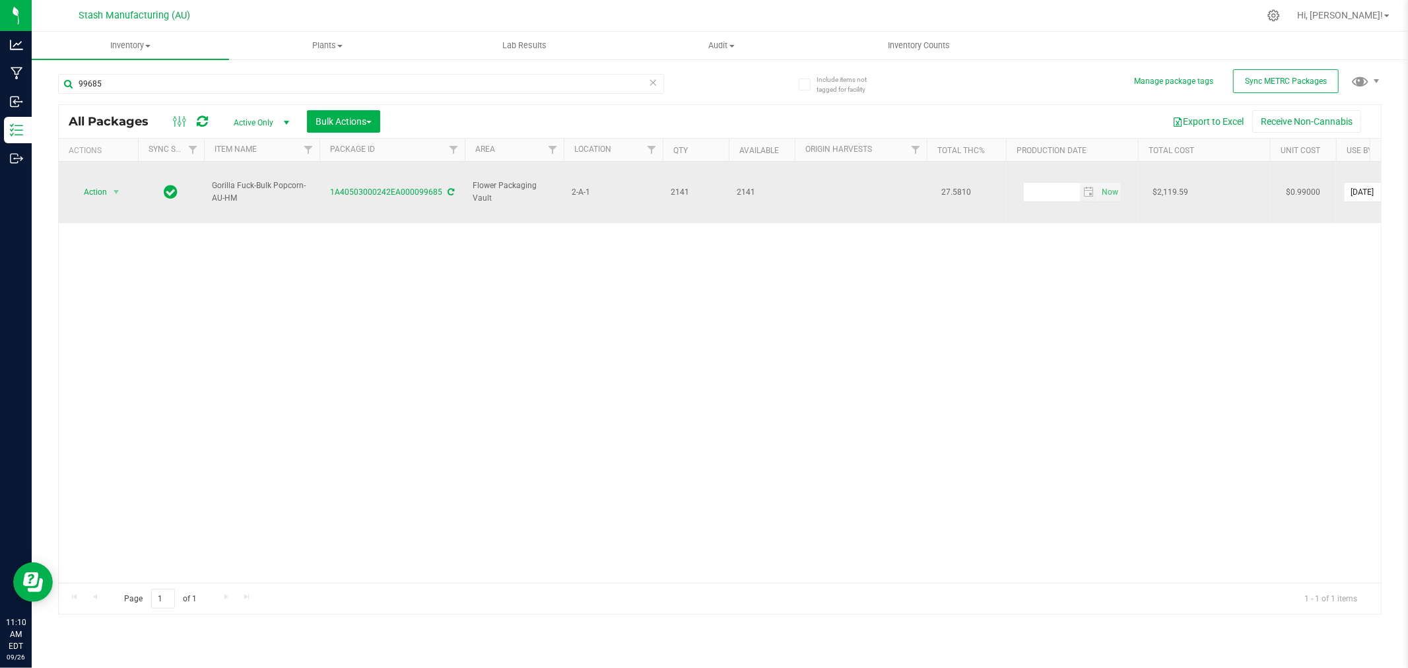
drag, startPoint x: 328, startPoint y: 186, endPoint x: 440, endPoint y: 193, distance: 112.4
click at [440, 193] on td "1A40503000242EA000099685" at bounding box center [392, 192] width 145 height 61
copy link "1A40503000242EA000099685"
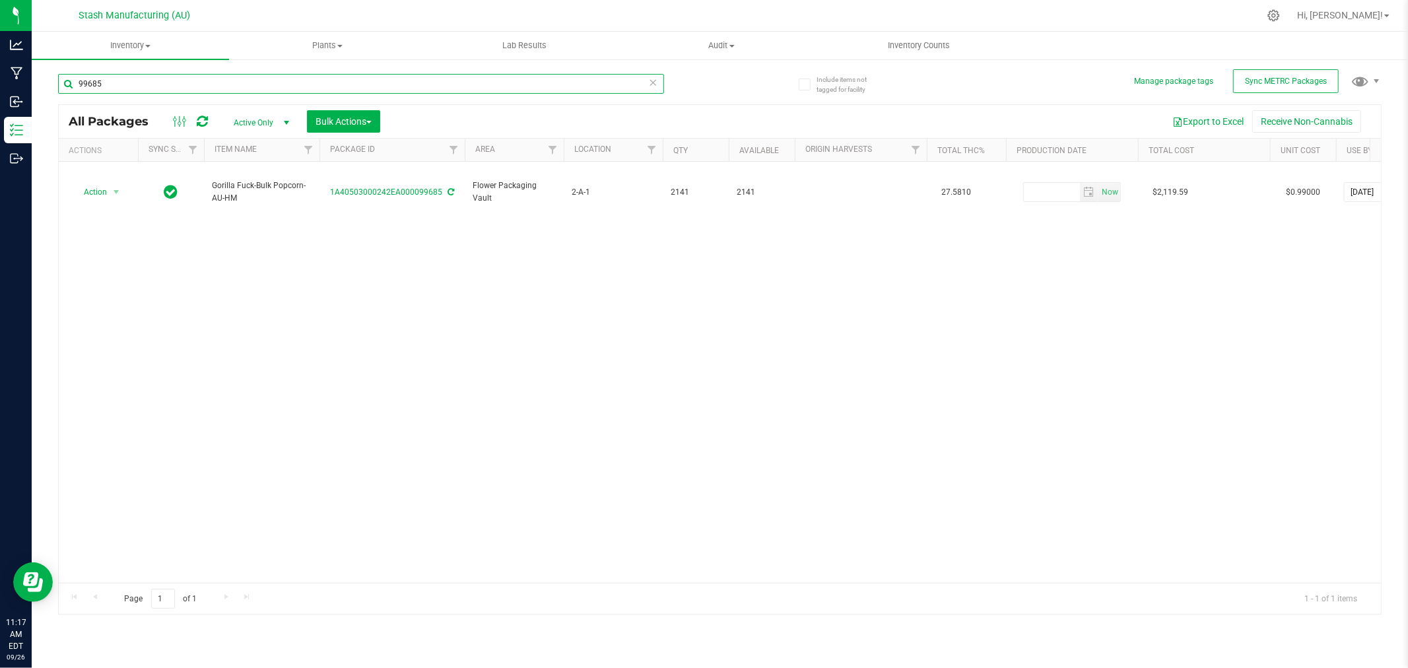
click at [182, 93] on input "99685" at bounding box center [361, 84] width 606 height 20
click at [182, 76] on input "100812" at bounding box center [361, 84] width 606 height 20
click at [160, 82] on input "100047" at bounding box center [361, 84] width 606 height 20
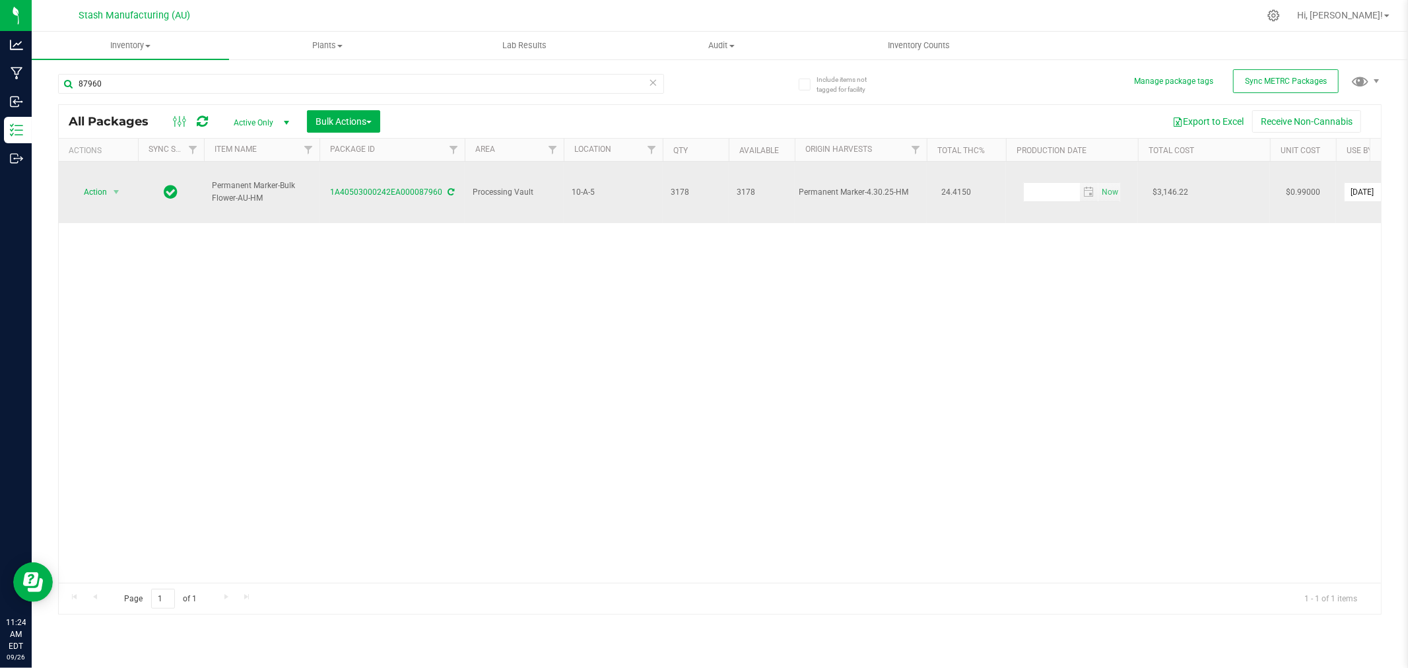
drag, startPoint x: 273, startPoint y: 184, endPoint x: 279, endPoint y: 175, distance: 10.1
click at [279, 180] on span "Permanent Marker-Bulk Flower-AU-HM" at bounding box center [262, 192] width 100 height 25
copy span "Bulk Flower-AU-HM"
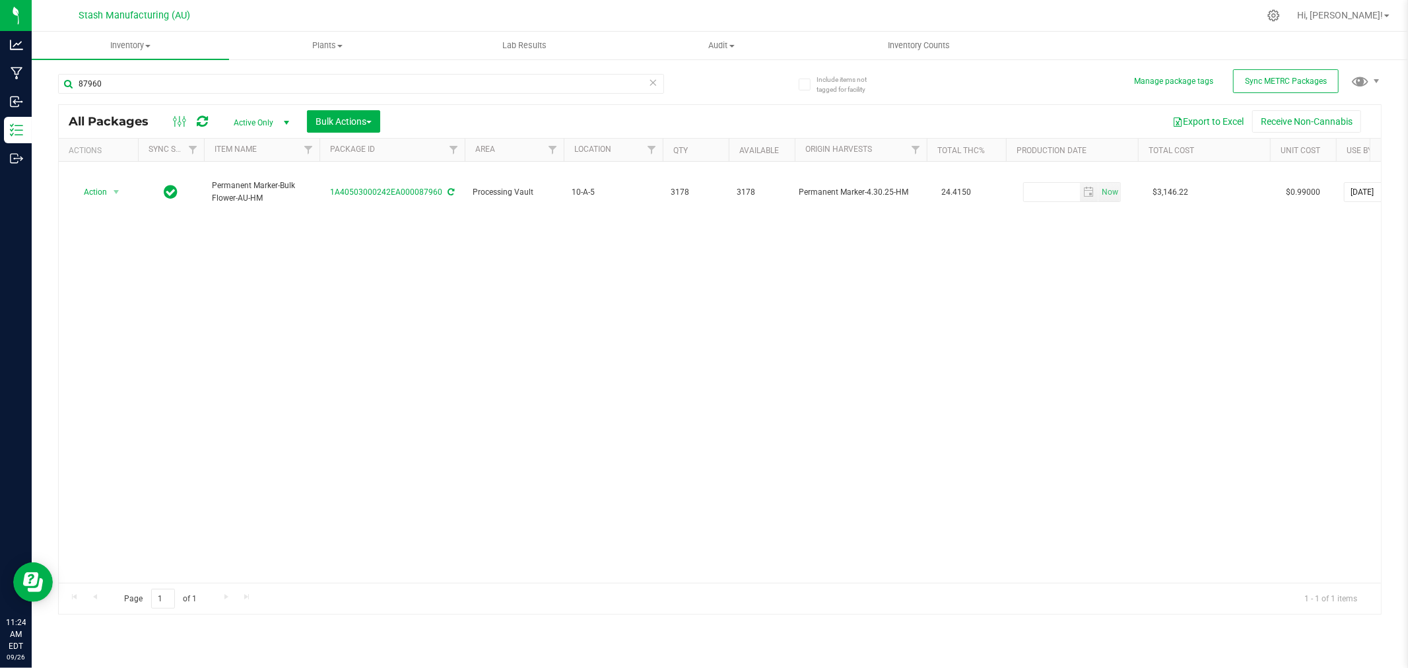
click at [355, 284] on div "Action Action Adjust qty Create package Edit attributes Global inventory Locate…" at bounding box center [720, 372] width 1322 height 421
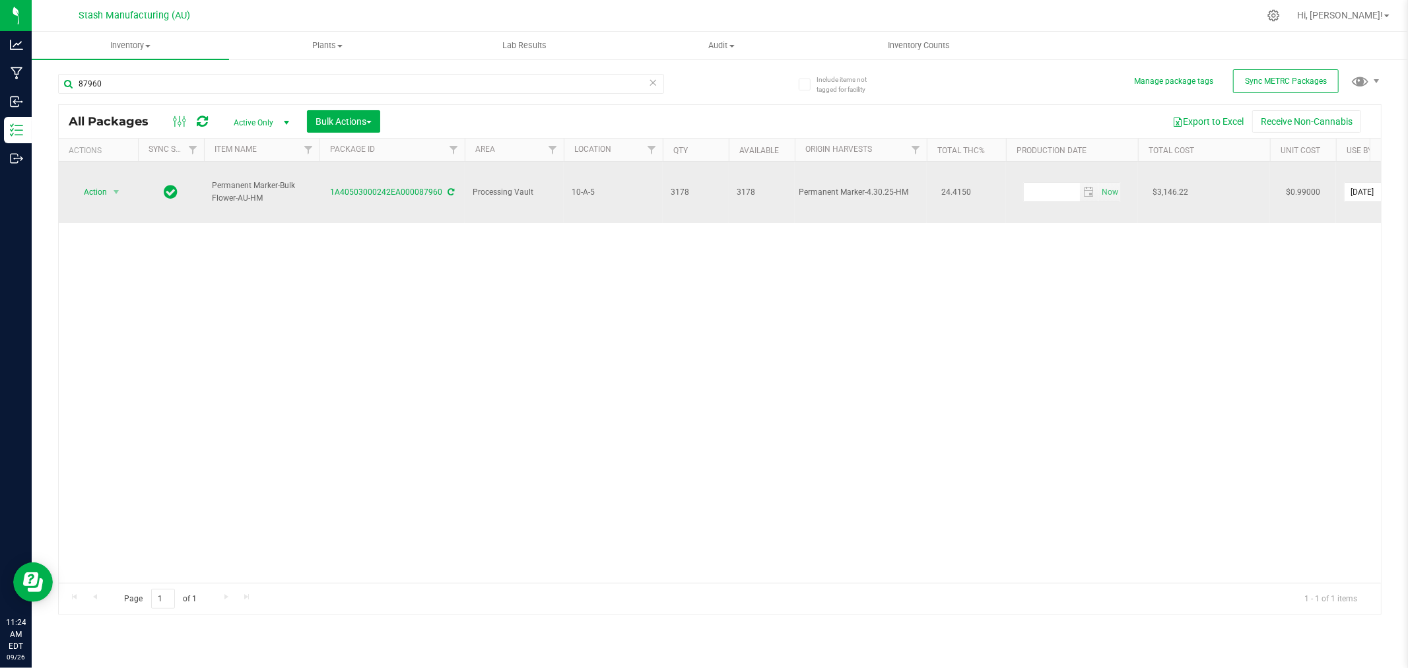
drag, startPoint x: 795, startPoint y: 180, endPoint x: 916, endPoint y: 189, distance: 121.8
click at [916, 189] on td "Permanent Marker-4.30.25-HM" at bounding box center [861, 192] width 132 height 61
copy div "Permanent Marker-4.30.25-HM"
drag, startPoint x: 321, startPoint y: 188, endPoint x: 438, endPoint y: 193, distance: 117.6
click at [438, 193] on td "1A40503000242EA000087960" at bounding box center [392, 192] width 145 height 61
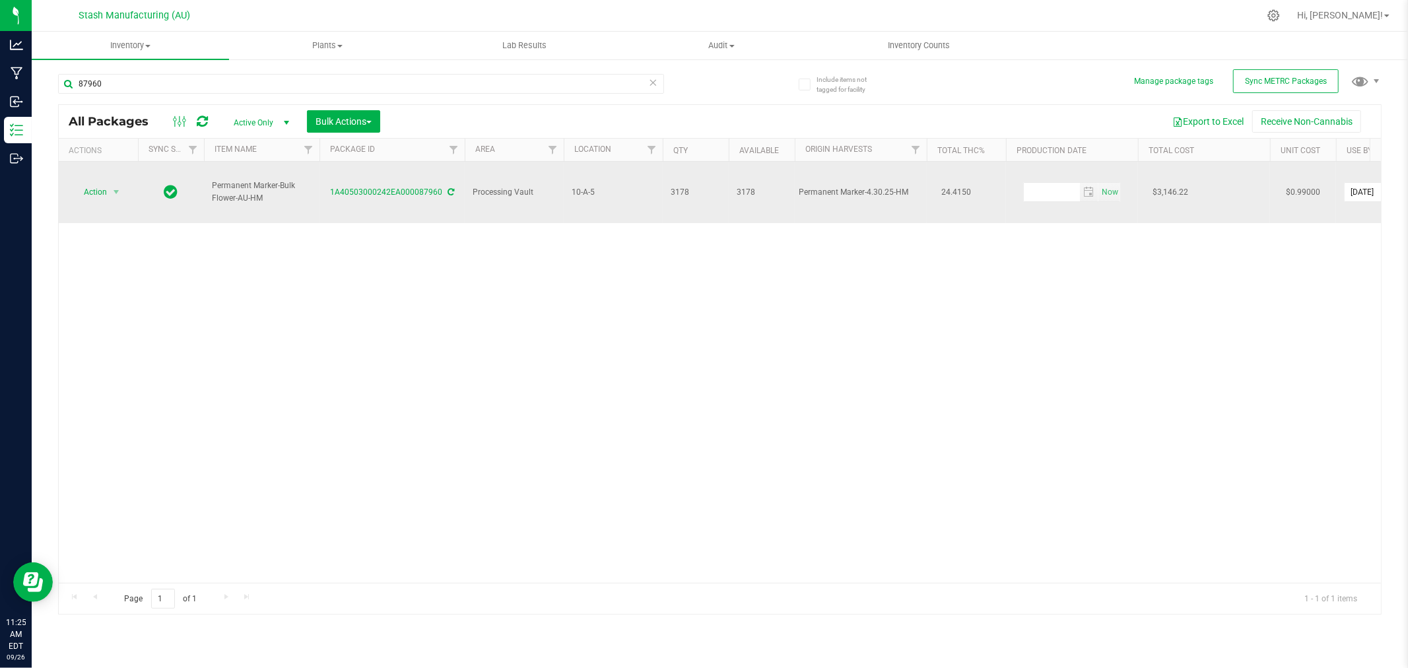
copy link "1A40503000242EA000087960"
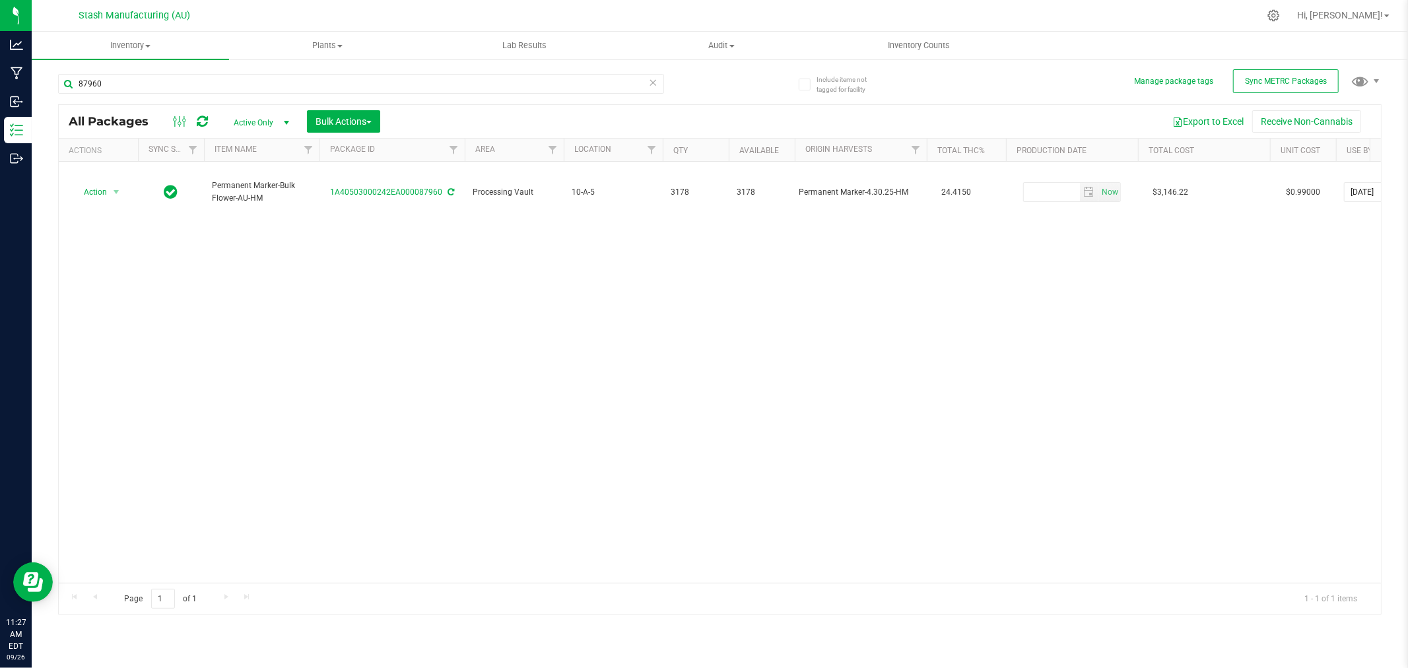
click at [447, 281] on div "Action Action Adjust qty Create package Edit attributes Global inventory Locate…" at bounding box center [720, 372] width 1322 height 421
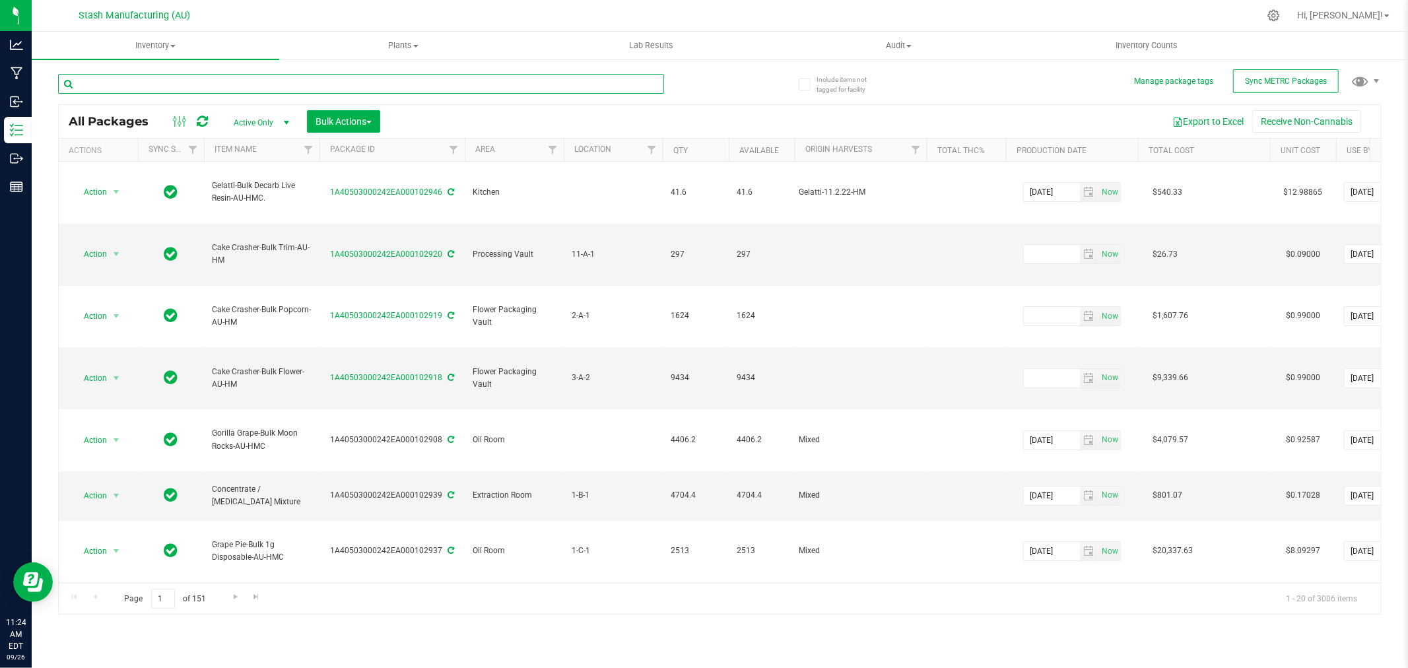
paste input "Bulk Flower-AU-HM"
type input "Bulk Flower-AU-HM"
click at [460, 116] on div "Export to Excel Receive Non-Cannabis" at bounding box center [880, 121] width 981 height 22
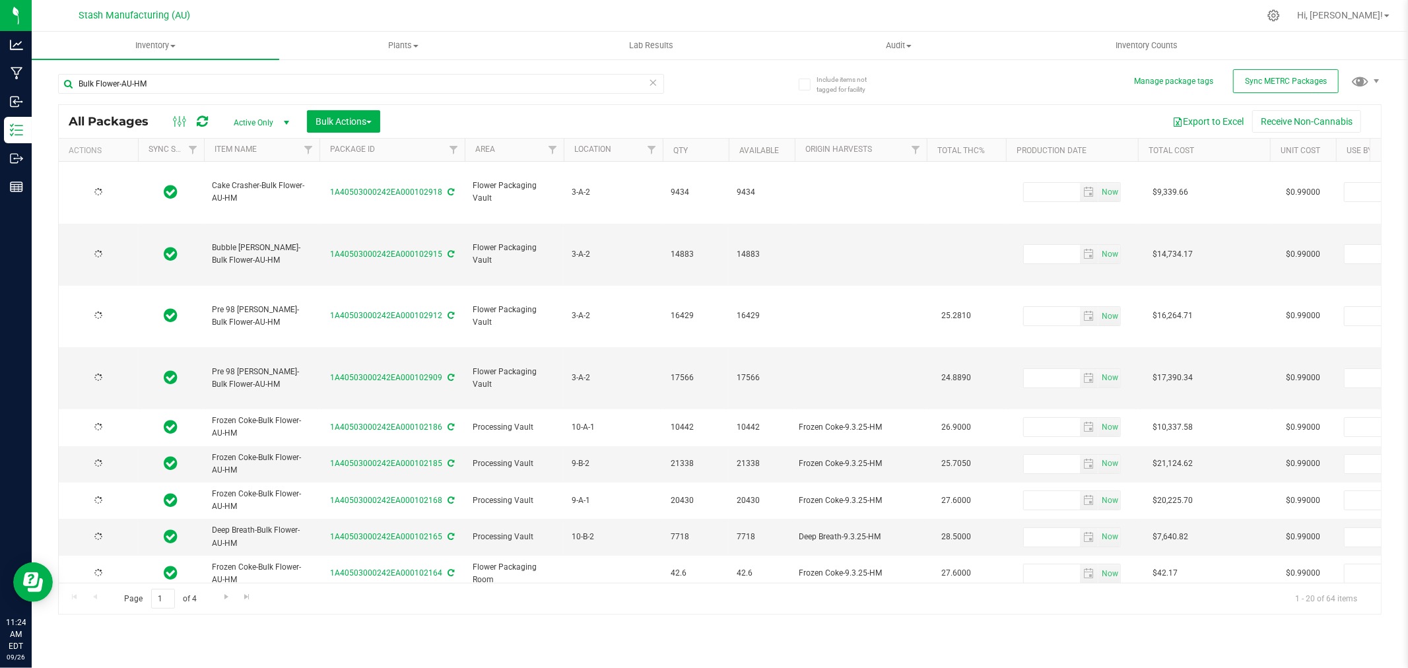
type input "[DATE]"
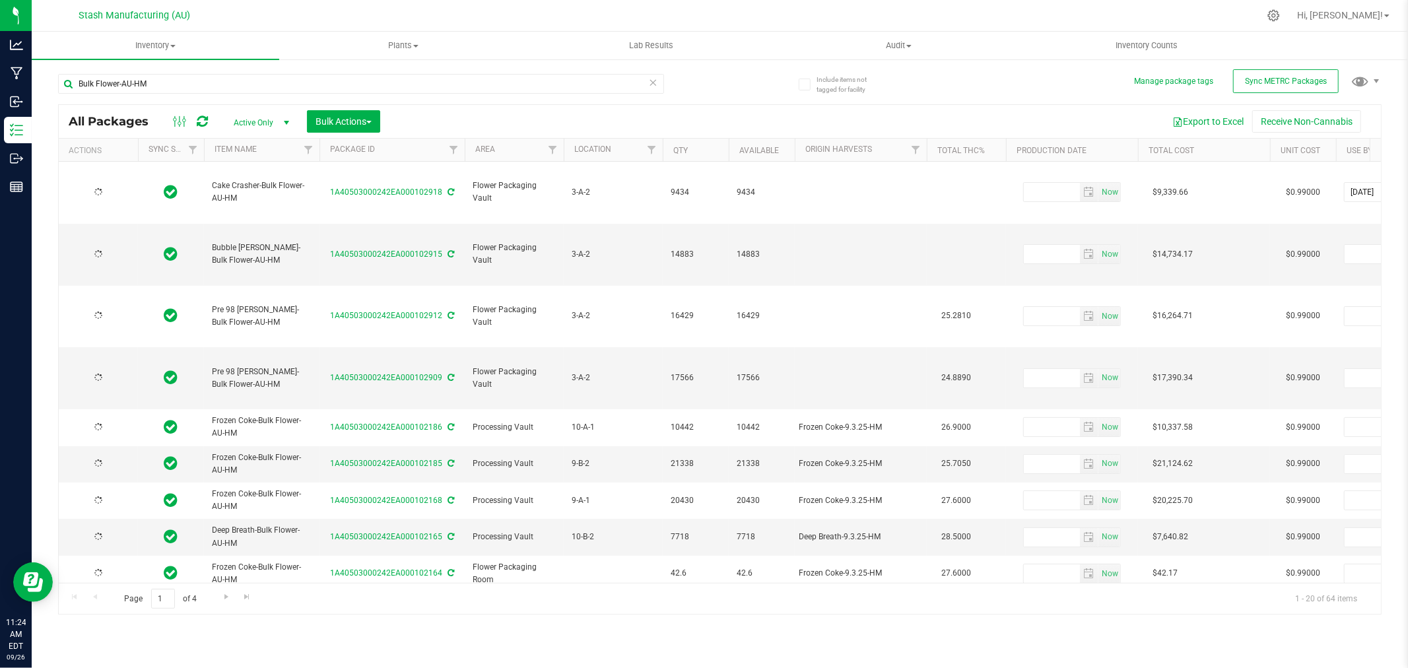
type input "[DATE]"
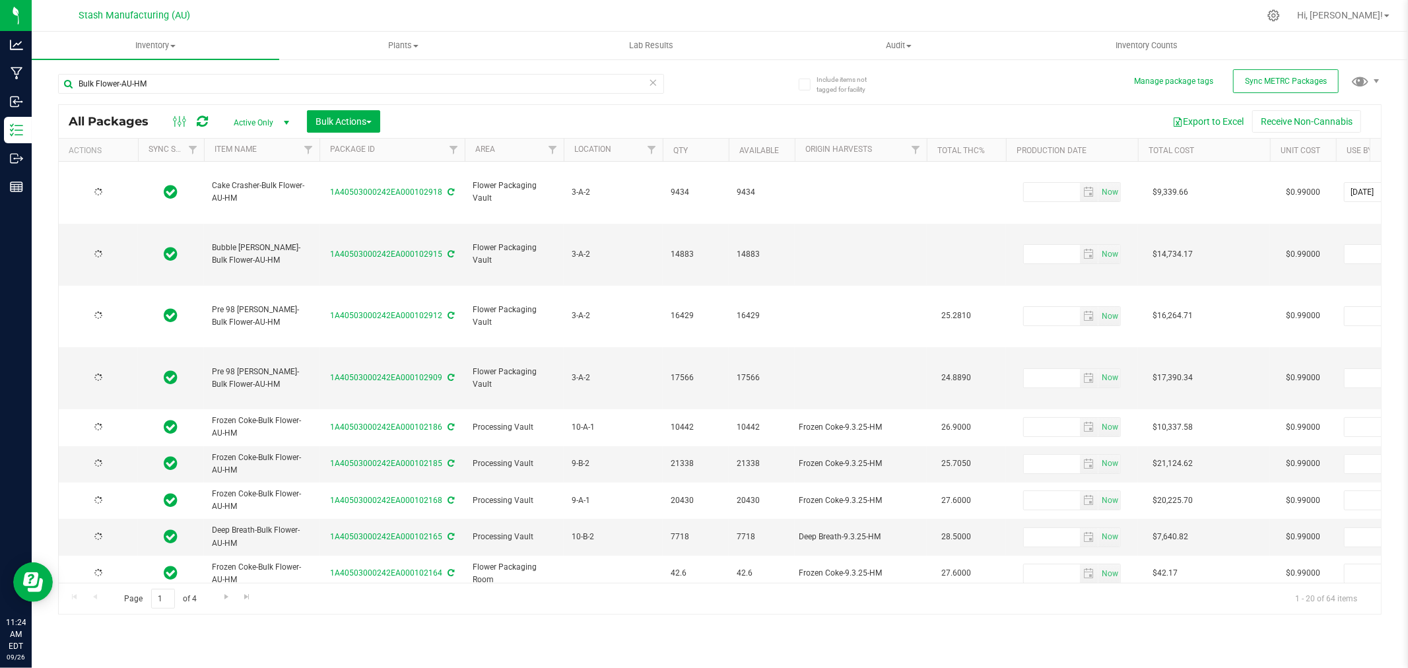
type input "[DATE]"
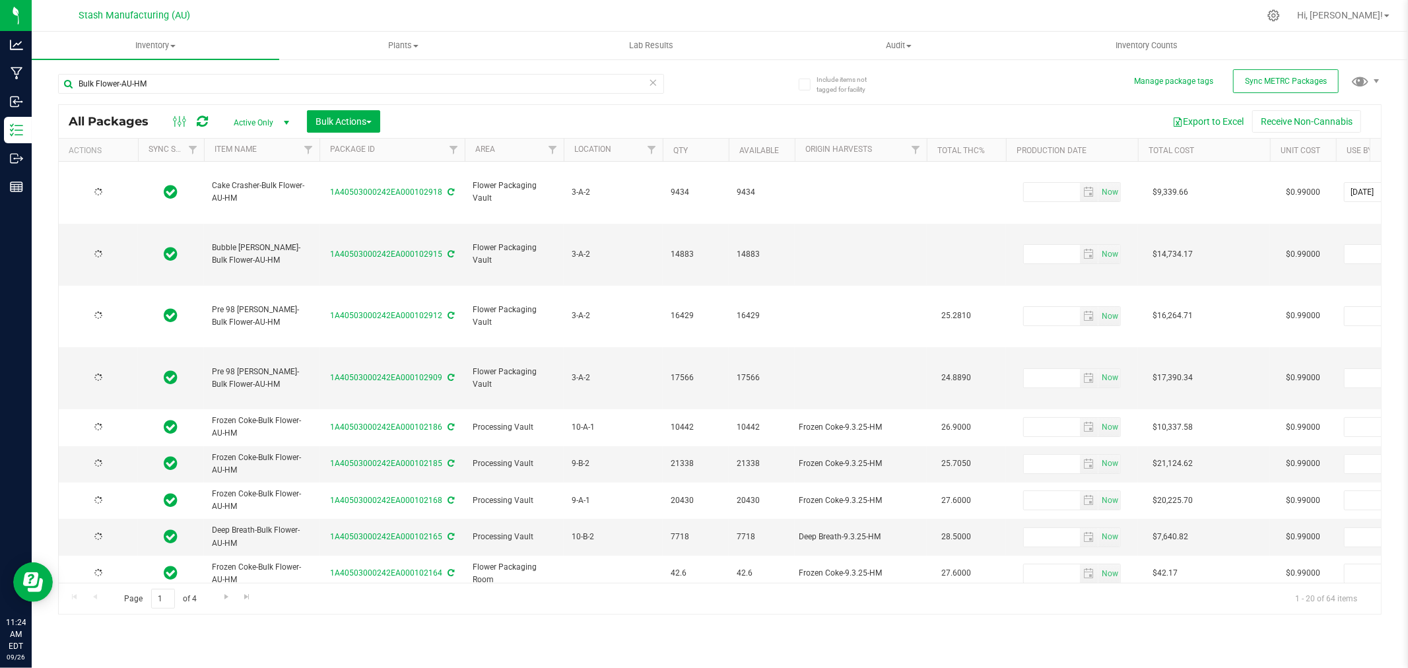
type input "[DATE]"
